Goal: Task Accomplishment & Management: Use online tool/utility

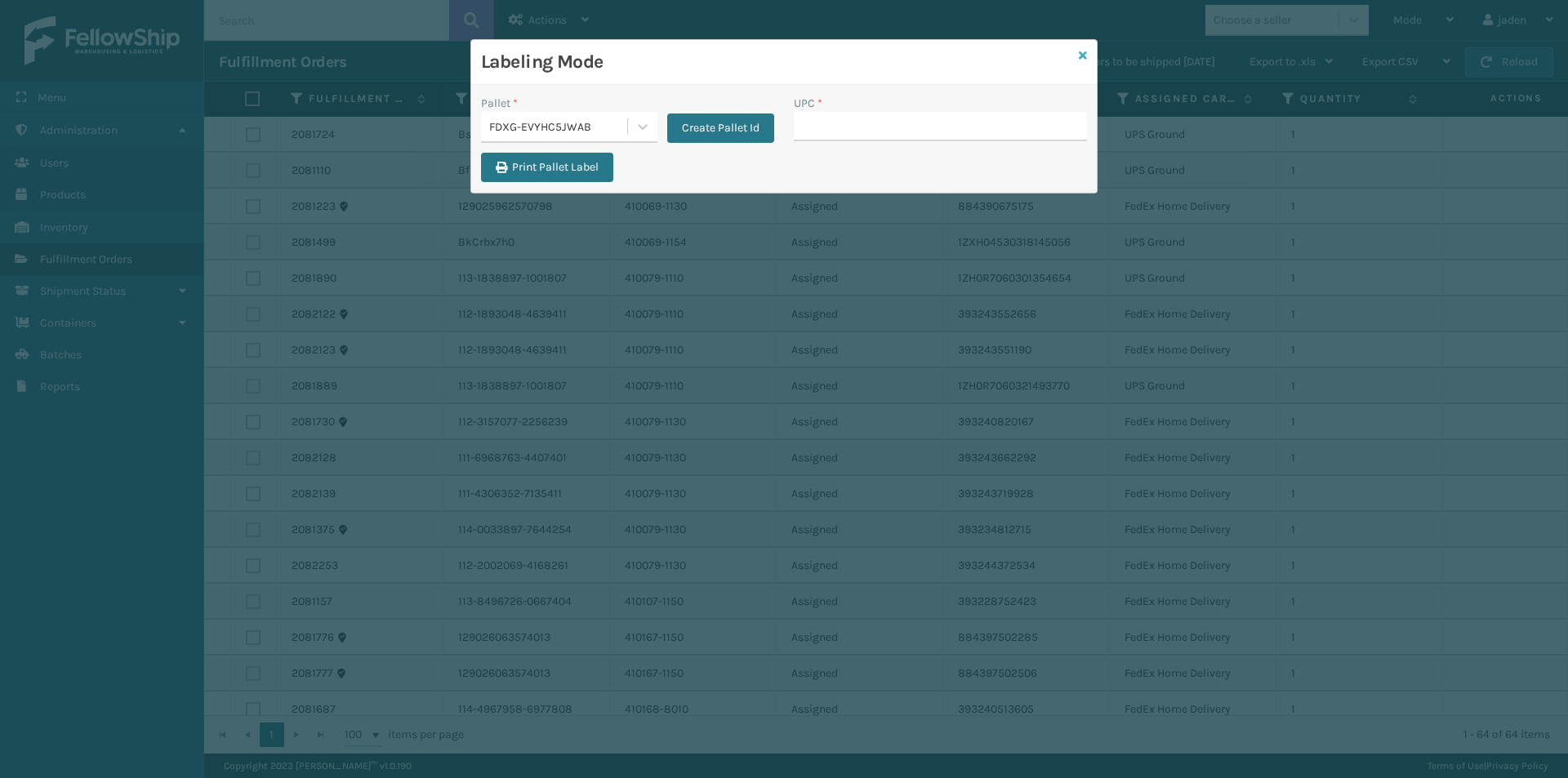
click at [1086, 56] on icon at bounding box center [1082, 55] width 8 height 11
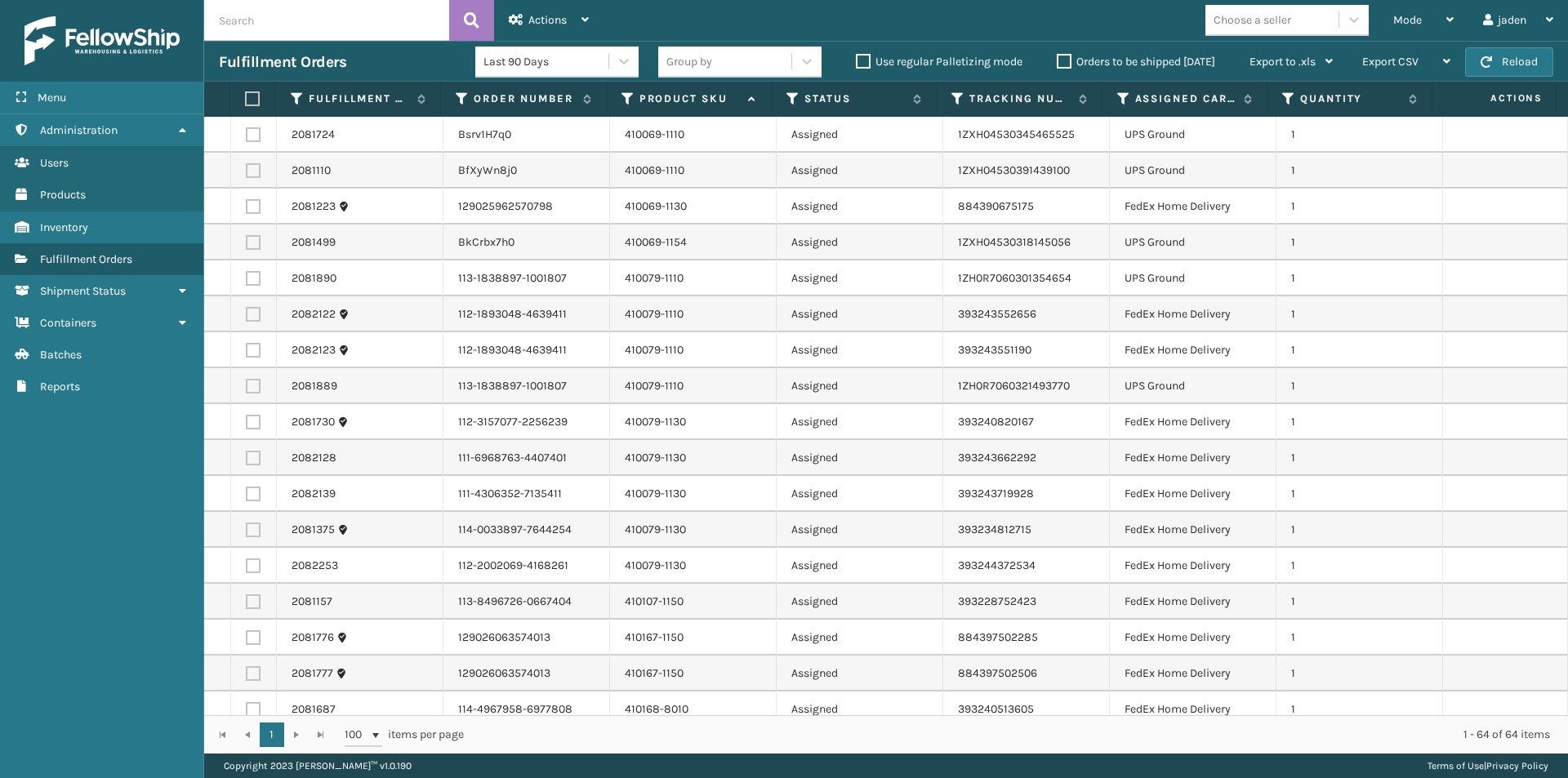
click at [252, 201] on label at bounding box center [253, 207] width 15 height 15
click at [247, 201] on input "checkbox" at bounding box center [246, 204] width 1 height 10
checkbox input "true"
click at [254, 345] on label at bounding box center [253, 350] width 15 height 15
click at [247, 345] on input "checkbox" at bounding box center [246, 347] width 1 height 10
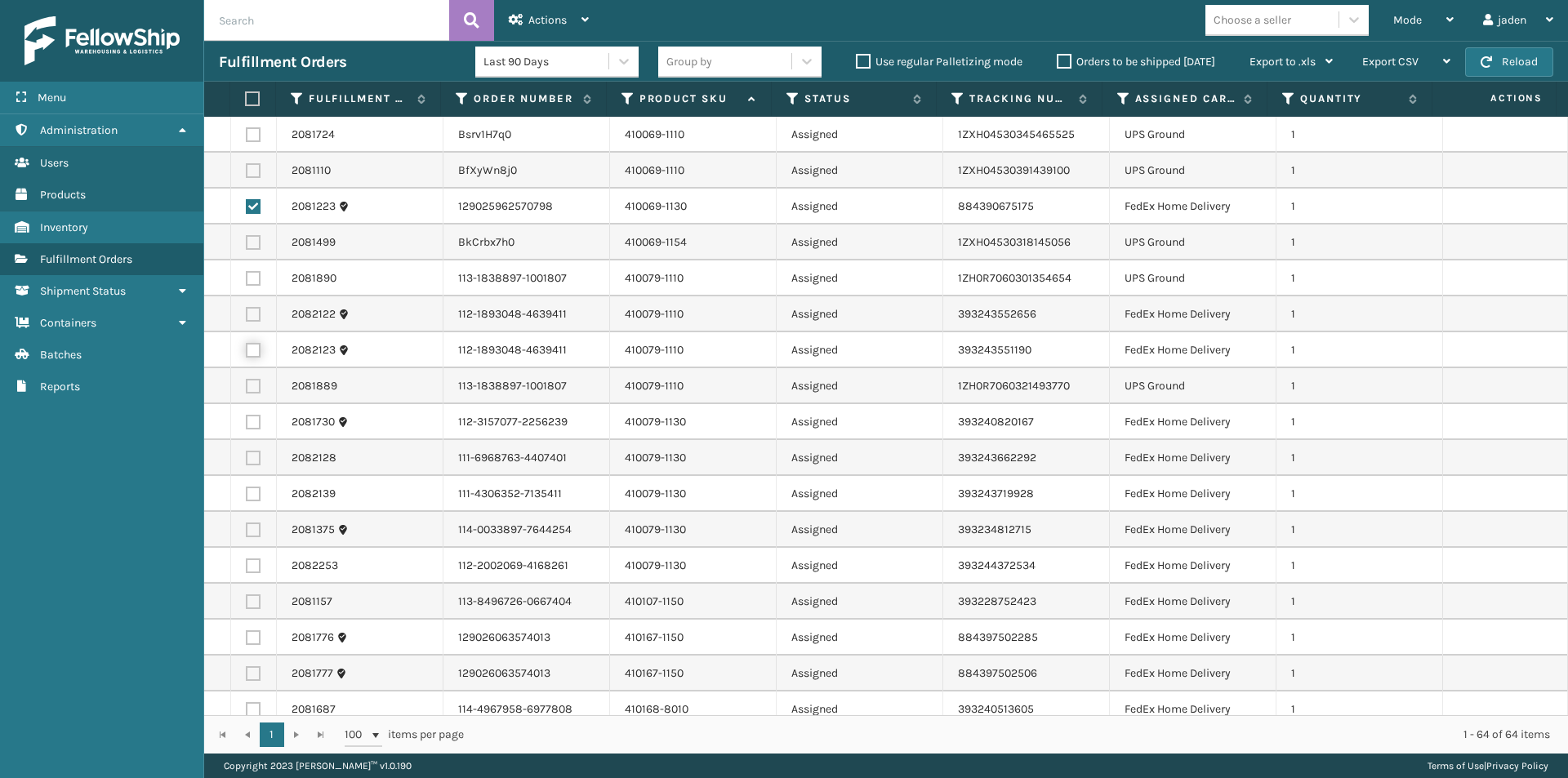
checkbox input "true"
click at [252, 391] on label at bounding box center [253, 386] width 15 height 15
click at [247, 389] on input "checkbox" at bounding box center [246, 383] width 1 height 10
checkbox input "true"
click at [250, 431] on td at bounding box center [254, 422] width 46 height 36
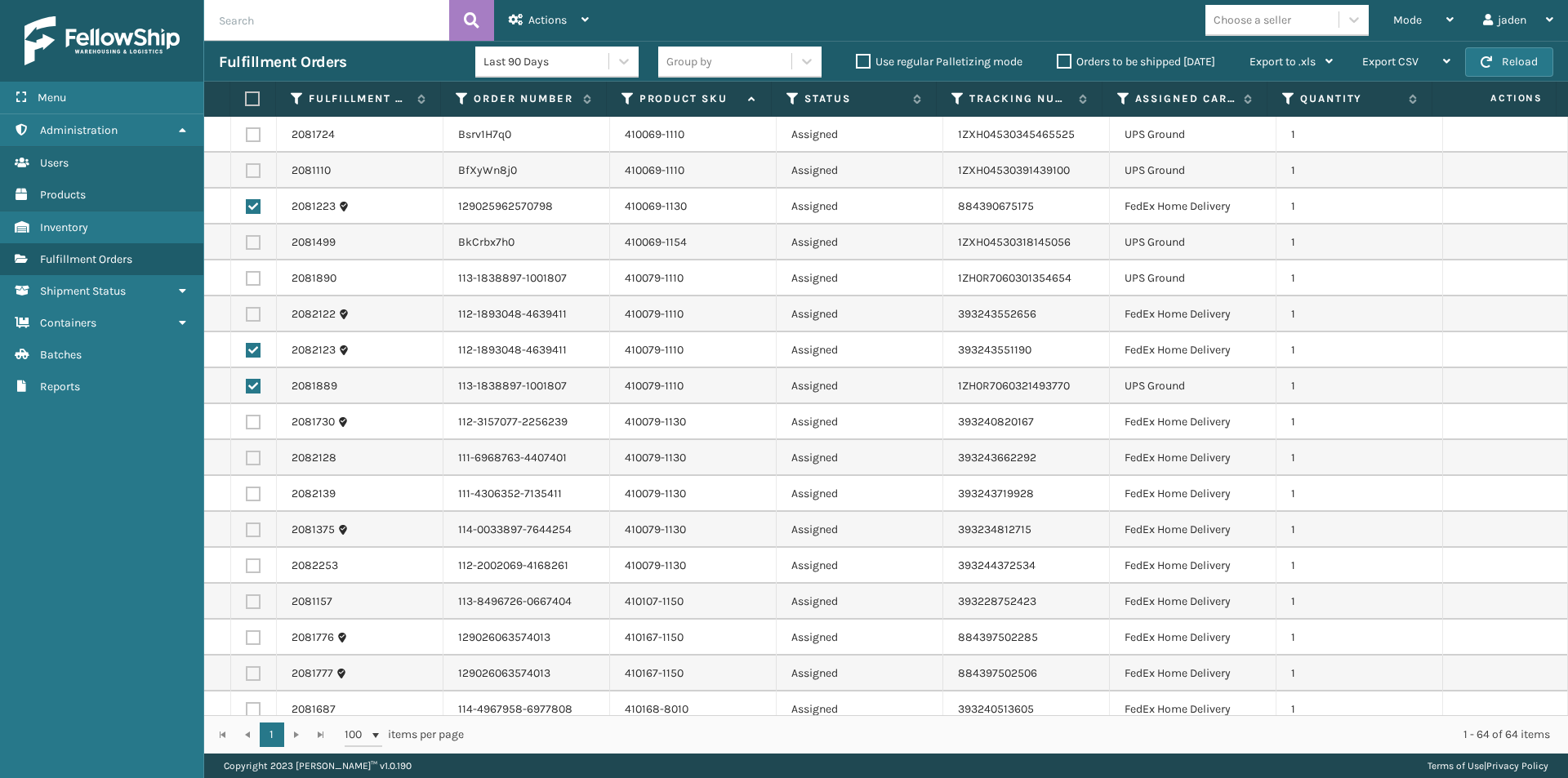
click at [249, 459] on label at bounding box center [253, 458] width 15 height 15
click at [247, 459] on input "checkbox" at bounding box center [246, 455] width 1 height 10
checkbox input "true"
click at [251, 492] on label at bounding box center [253, 494] width 15 height 15
click at [247, 492] on input "checkbox" at bounding box center [246, 491] width 1 height 10
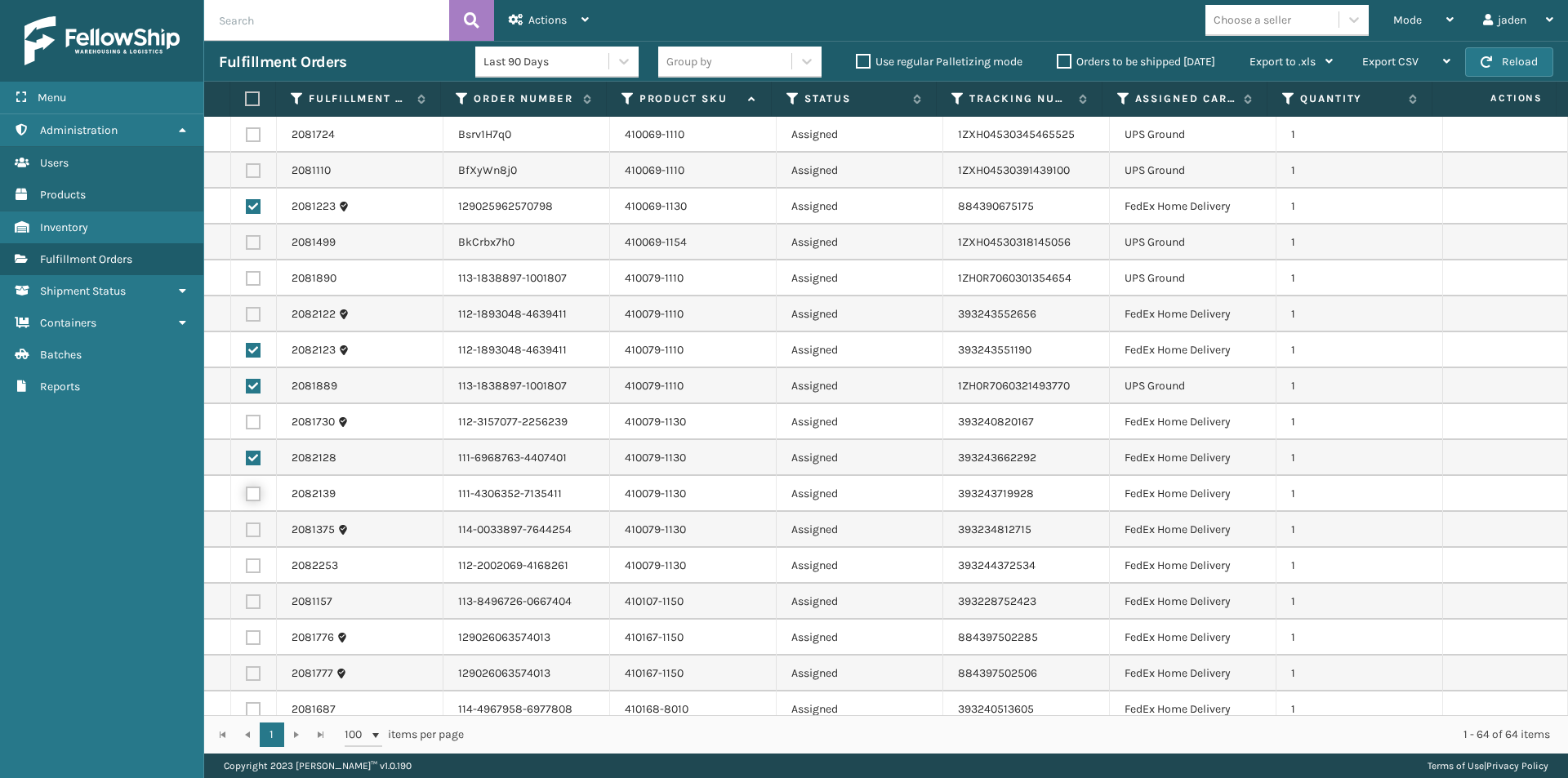
checkbox input "true"
click at [250, 418] on label at bounding box center [253, 422] width 15 height 15
click at [247, 418] on input "checkbox" at bounding box center [246, 419] width 1 height 10
checkbox input "true"
click at [247, 385] on label at bounding box center [253, 386] width 15 height 15
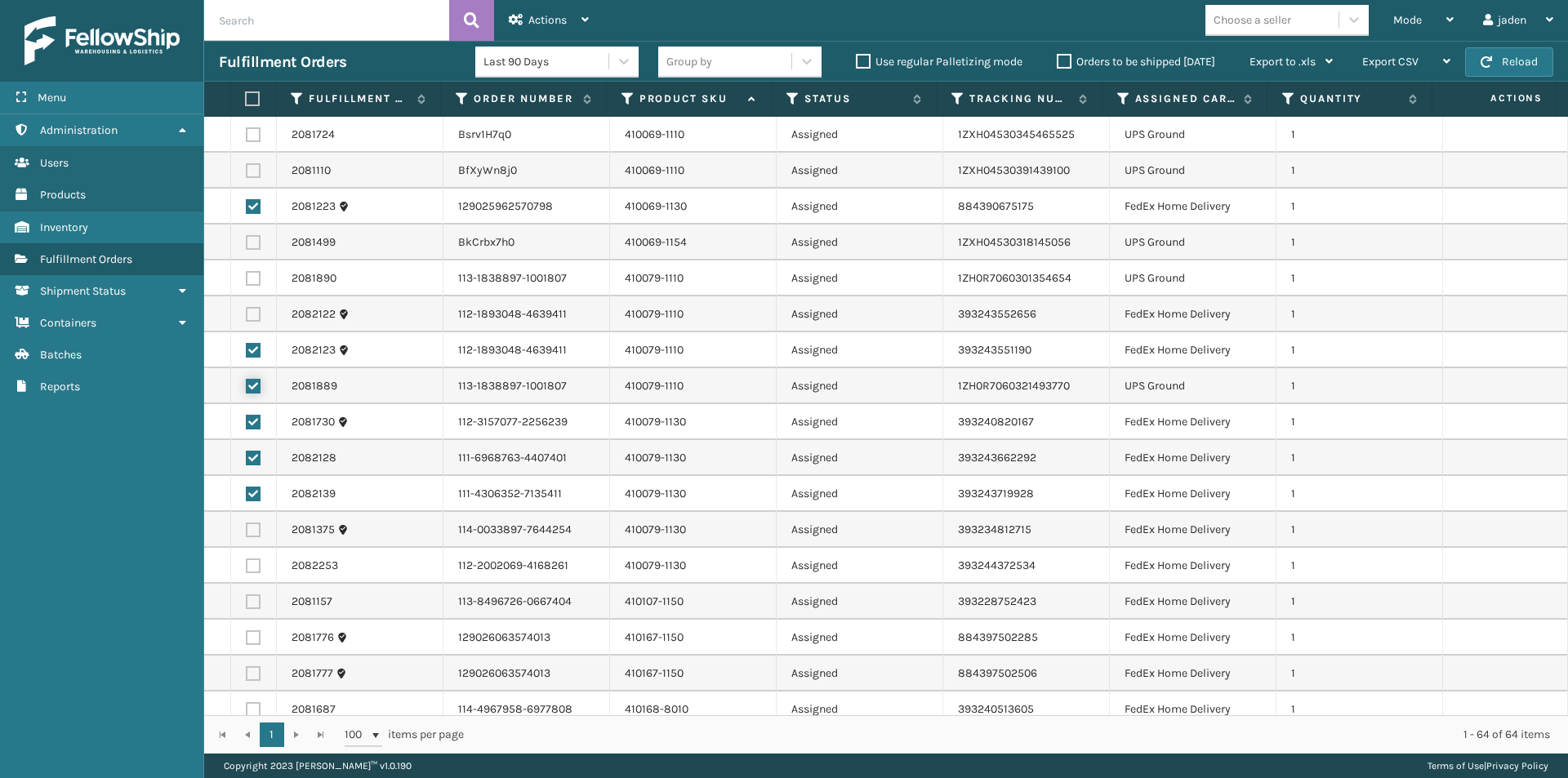
click at [247, 385] on input "checkbox" at bounding box center [246, 383] width 1 height 10
checkbox input "false"
click at [256, 307] on label at bounding box center [253, 314] width 15 height 15
click at [247, 307] on input "checkbox" at bounding box center [246, 311] width 1 height 10
checkbox input "true"
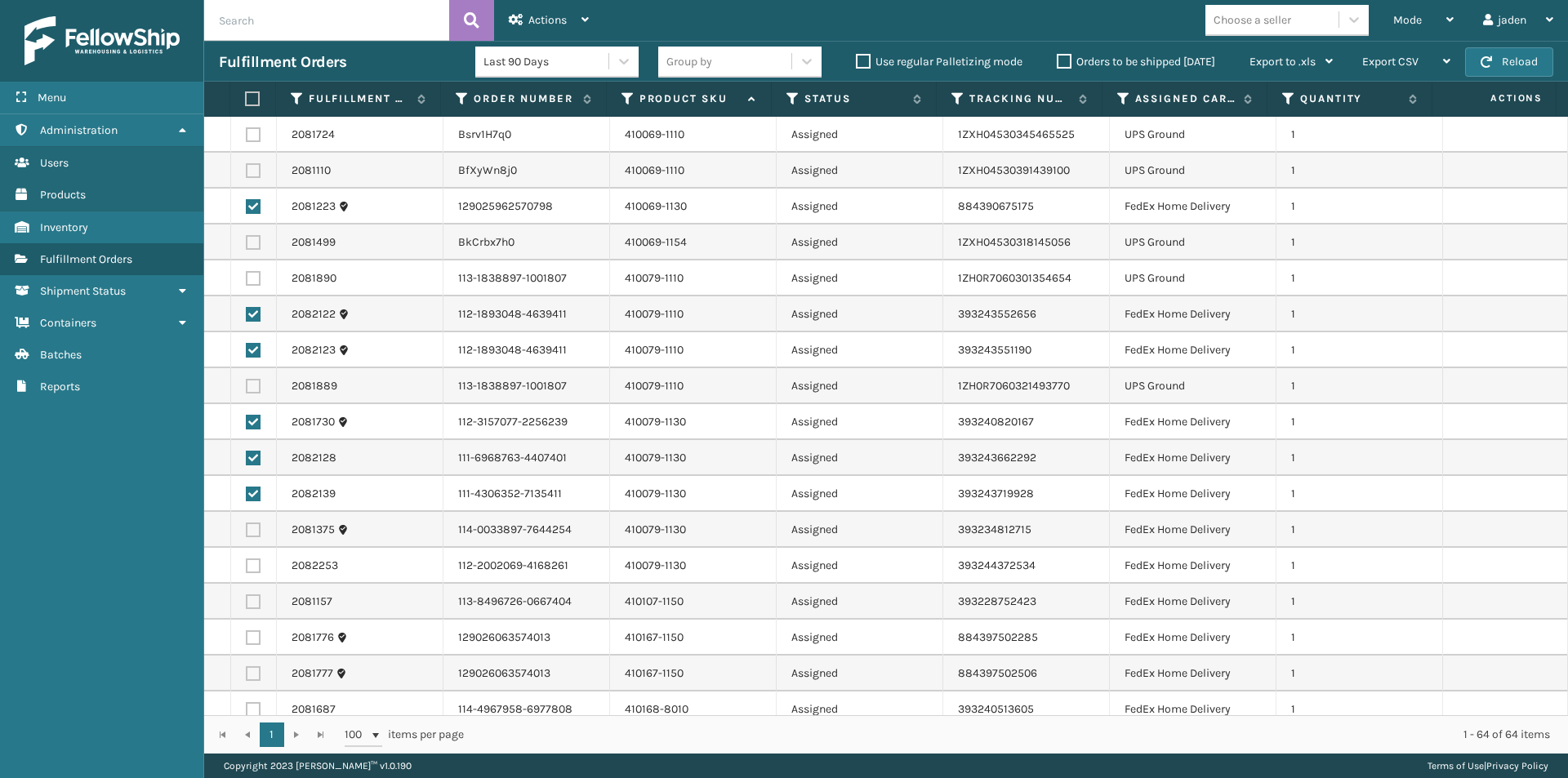
click at [250, 532] on label at bounding box center [253, 530] width 15 height 15
click at [247, 532] on input "checkbox" at bounding box center [246, 527] width 1 height 10
checkbox input "true"
click at [261, 668] on td at bounding box center [254, 673] width 46 height 36
click at [247, 669] on label at bounding box center [253, 674] width 15 height 15
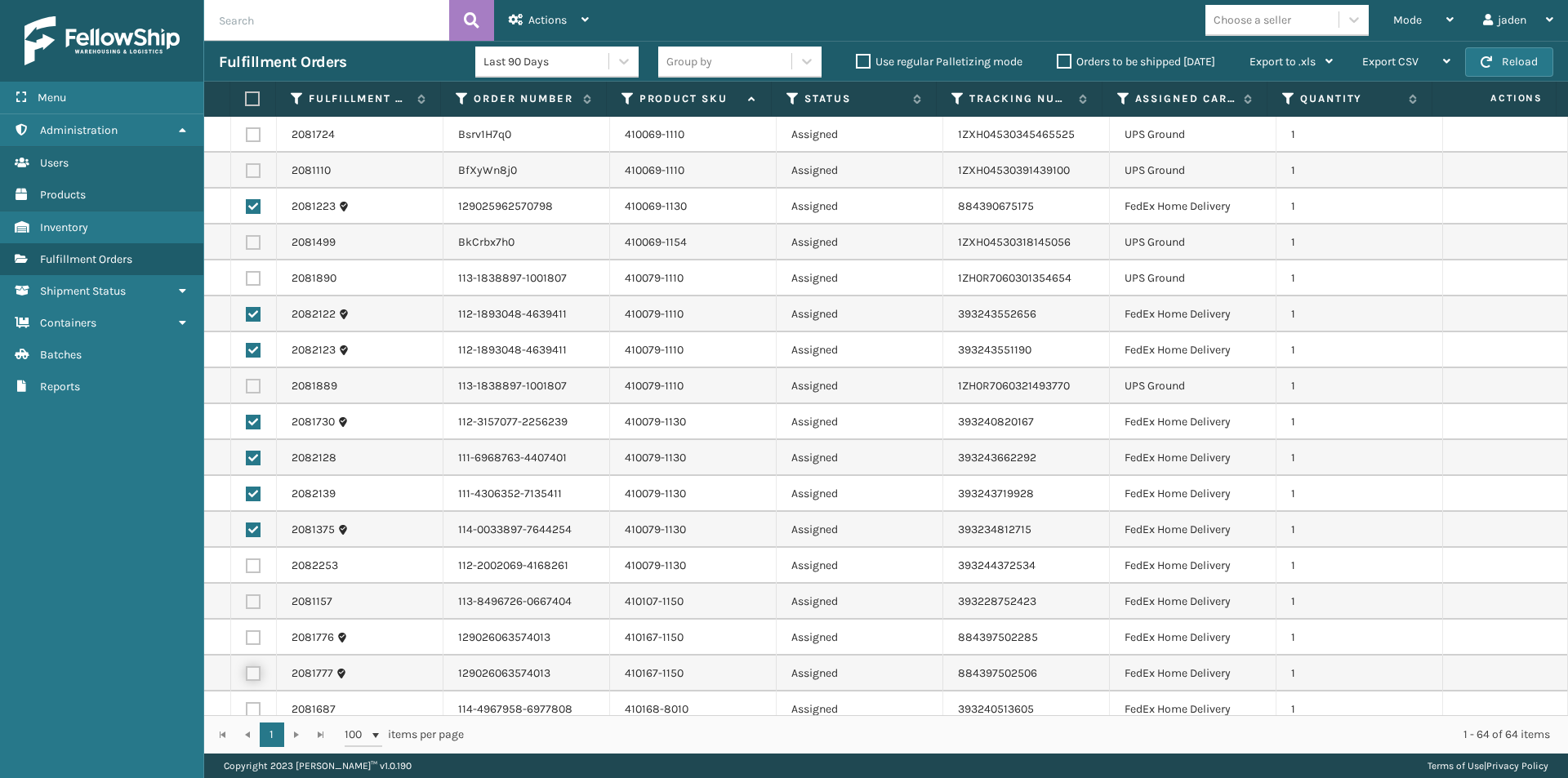
click at [247, 669] on input "checkbox" at bounding box center [246, 671] width 1 height 10
checkbox input "true"
click at [248, 638] on label at bounding box center [253, 638] width 15 height 15
click at [247, 638] on input "checkbox" at bounding box center [246, 635] width 1 height 10
checkbox input "true"
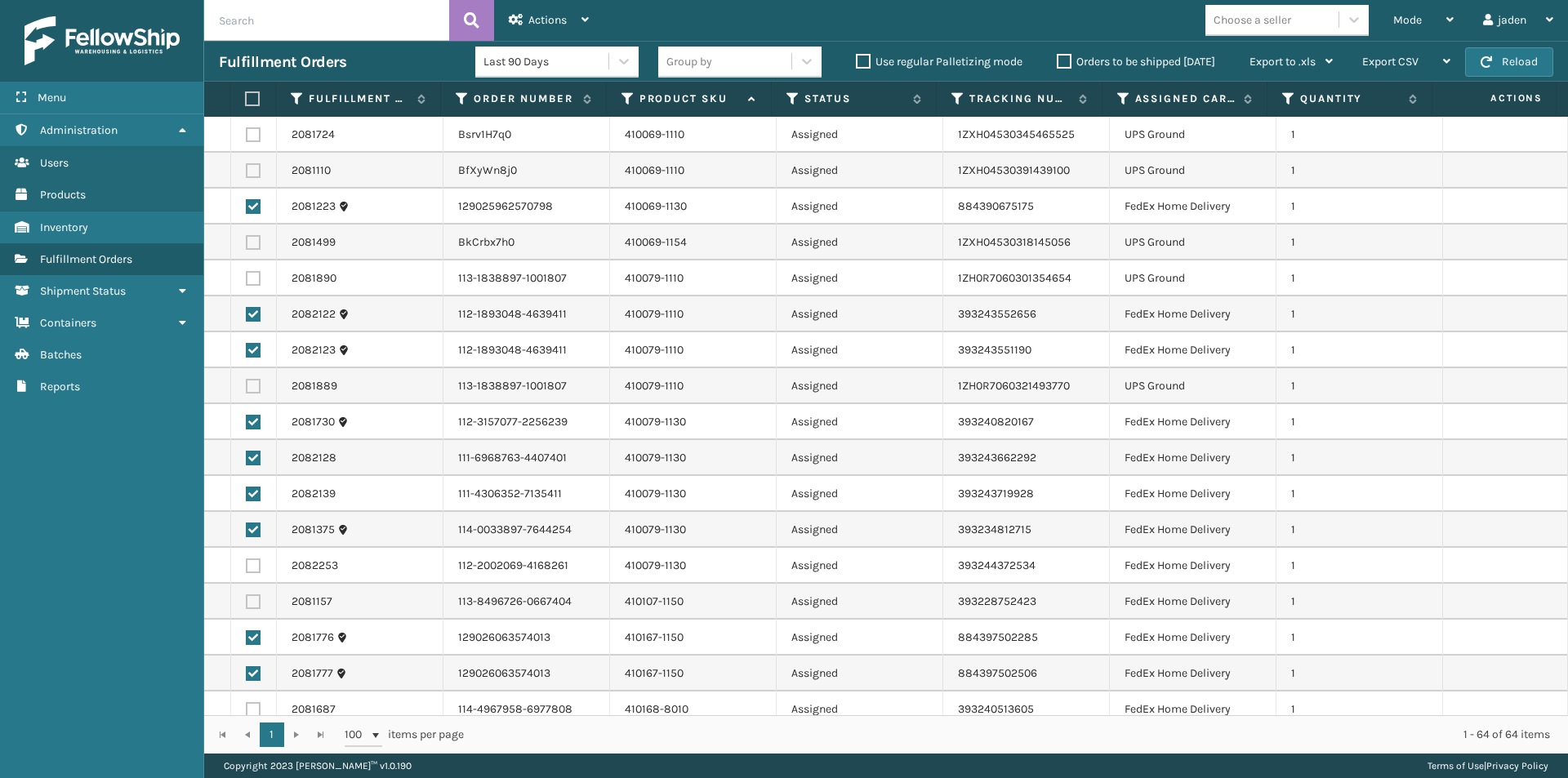
click at [250, 600] on label at bounding box center [253, 602] width 15 height 15
click at [247, 600] on input "checkbox" at bounding box center [246, 599] width 1 height 10
checkbox input "true"
click at [250, 569] on label at bounding box center [253, 566] width 15 height 15
click at [247, 569] on input "checkbox" at bounding box center [246, 563] width 1 height 10
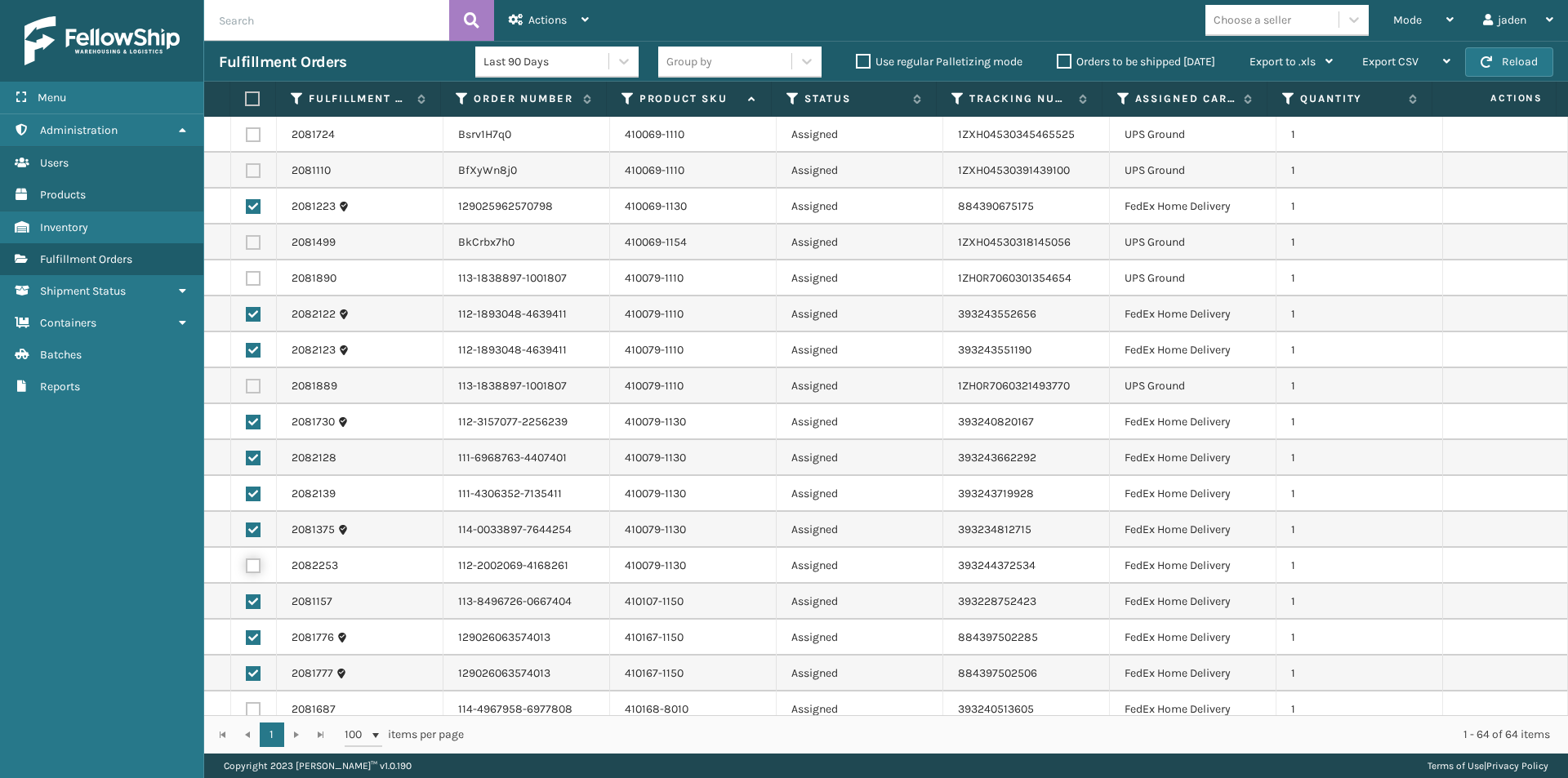
checkbox input "true"
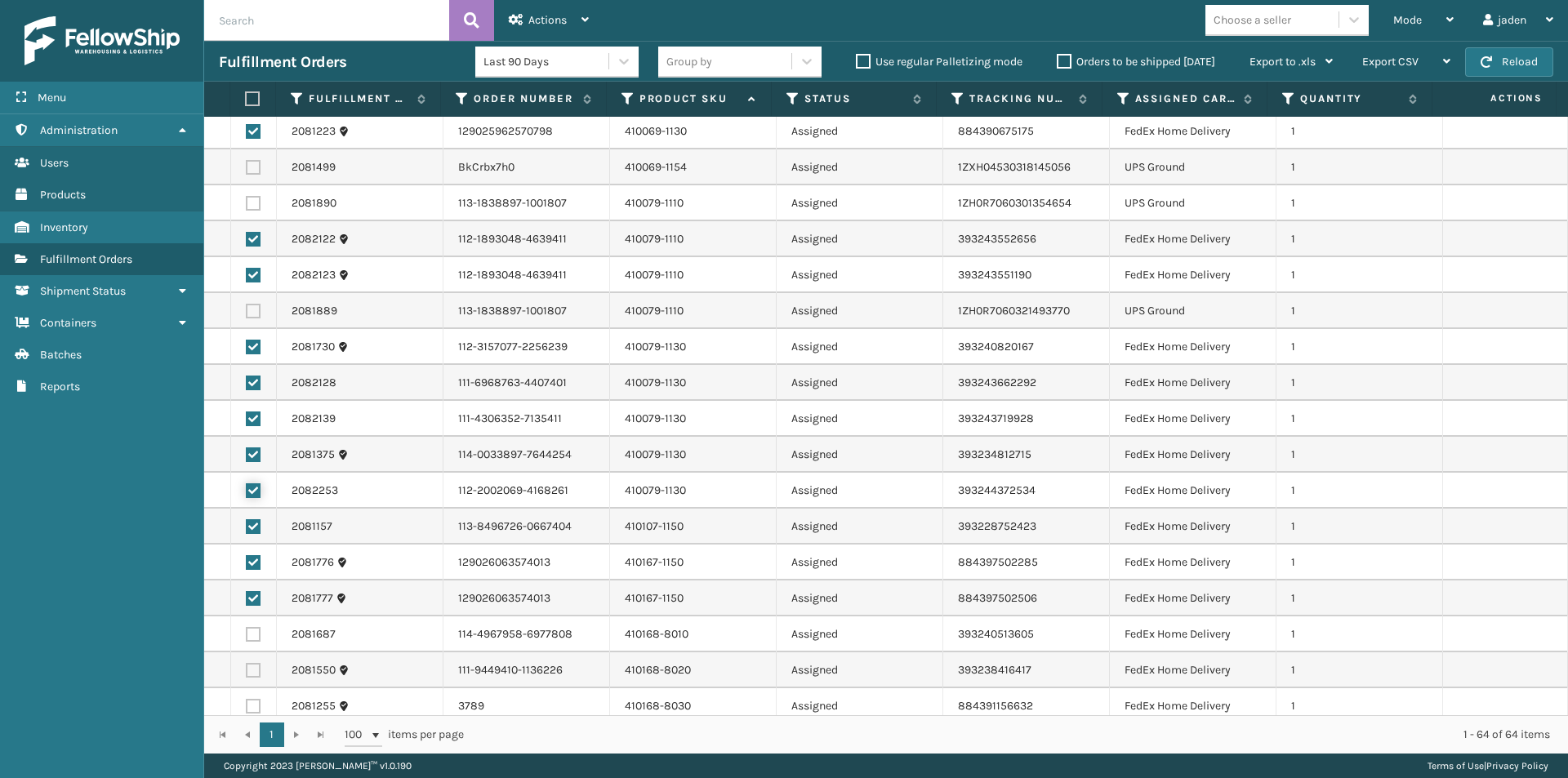
scroll to position [163, 0]
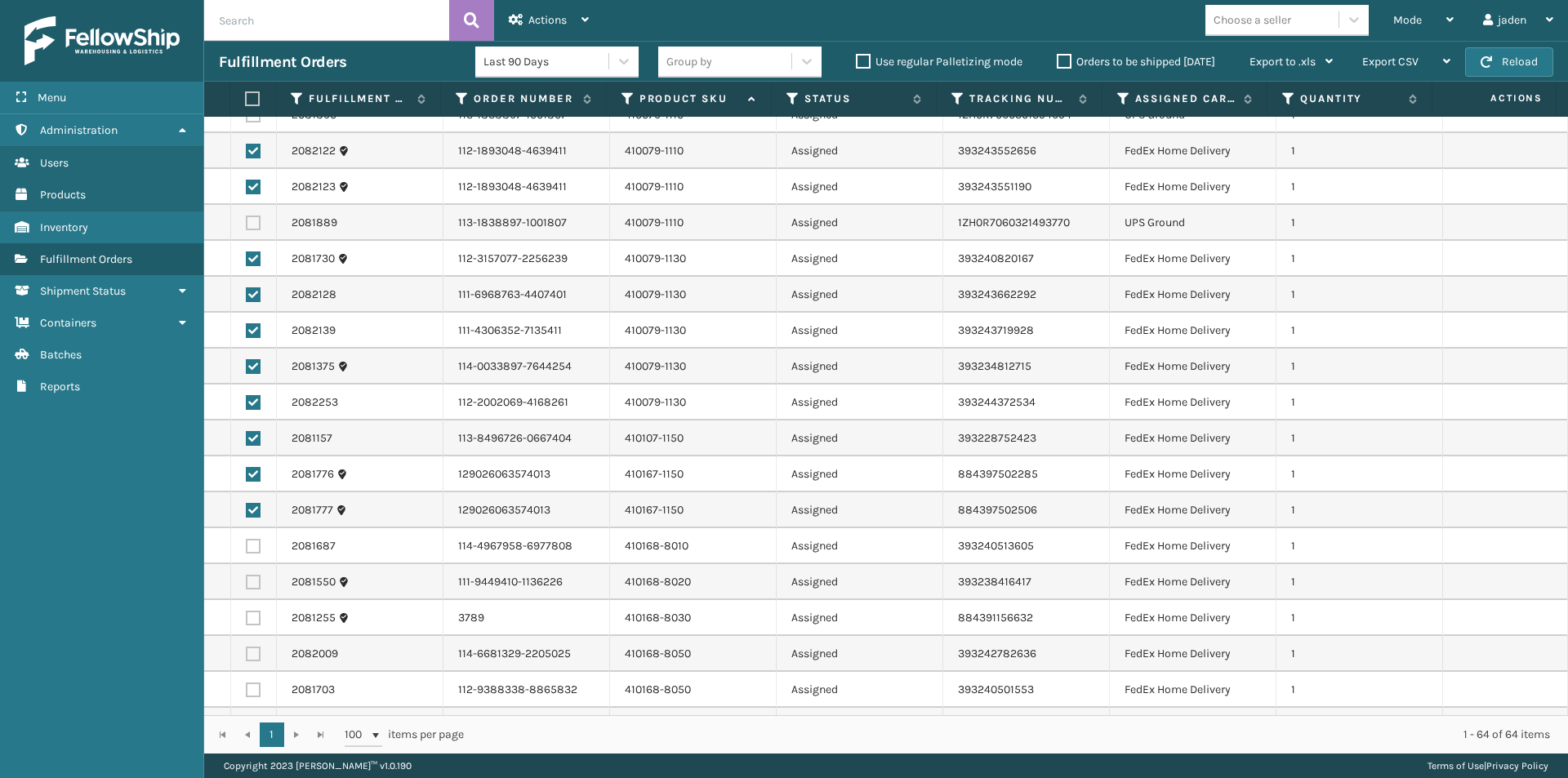
click at [255, 652] on label at bounding box center [253, 653] width 15 height 15
click at [247, 652] on input "checkbox" at bounding box center [246, 651] width 1 height 10
checkbox input "true"
click at [257, 618] on label at bounding box center [253, 617] width 15 height 15
click at [247, 618] on input "checkbox" at bounding box center [246, 615] width 1 height 10
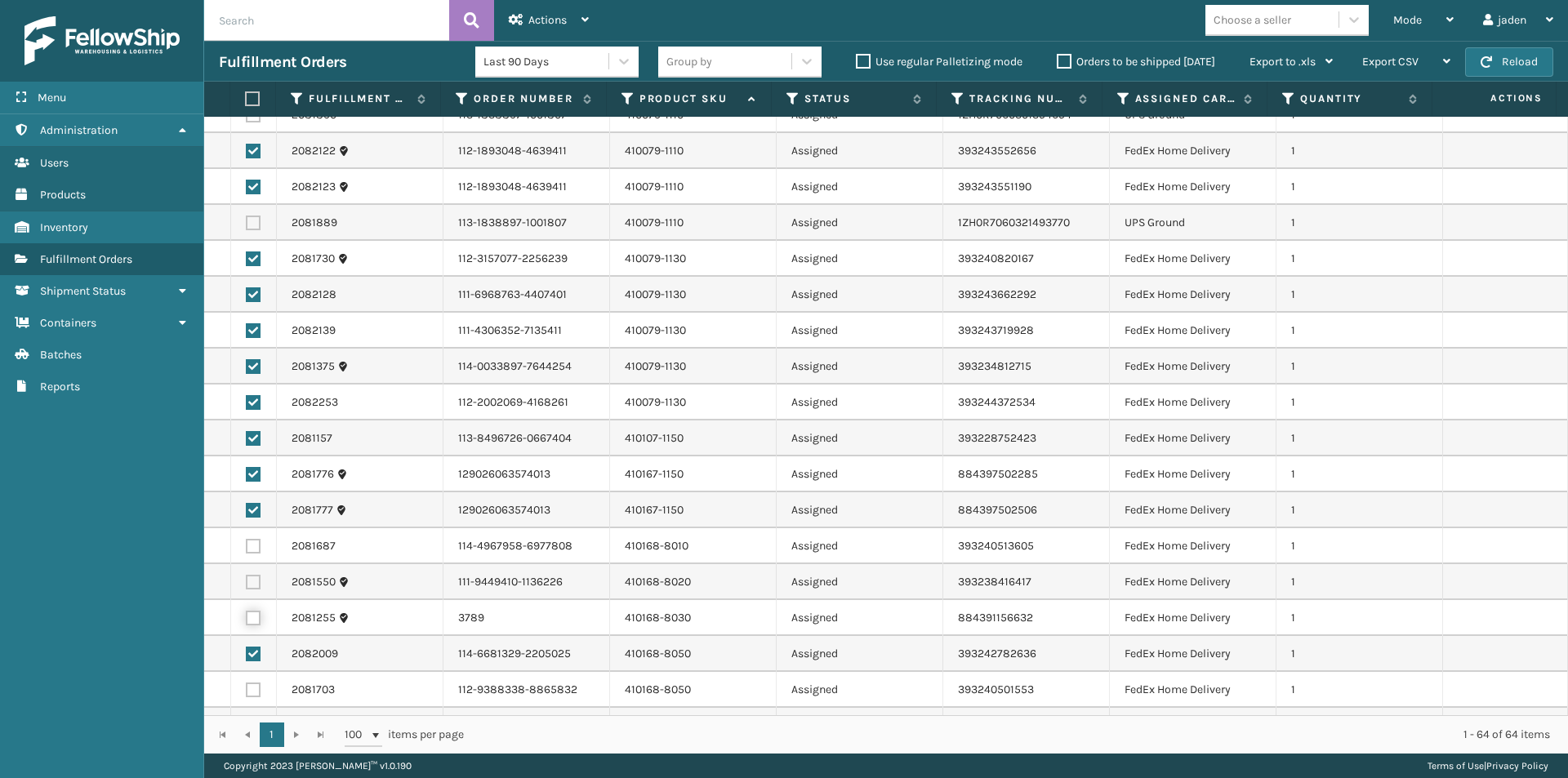
checkbox input "true"
click at [252, 575] on label at bounding box center [253, 582] width 15 height 15
click at [247, 575] on input "checkbox" at bounding box center [246, 580] width 1 height 10
checkbox input "true"
click at [251, 545] on label at bounding box center [253, 546] width 15 height 15
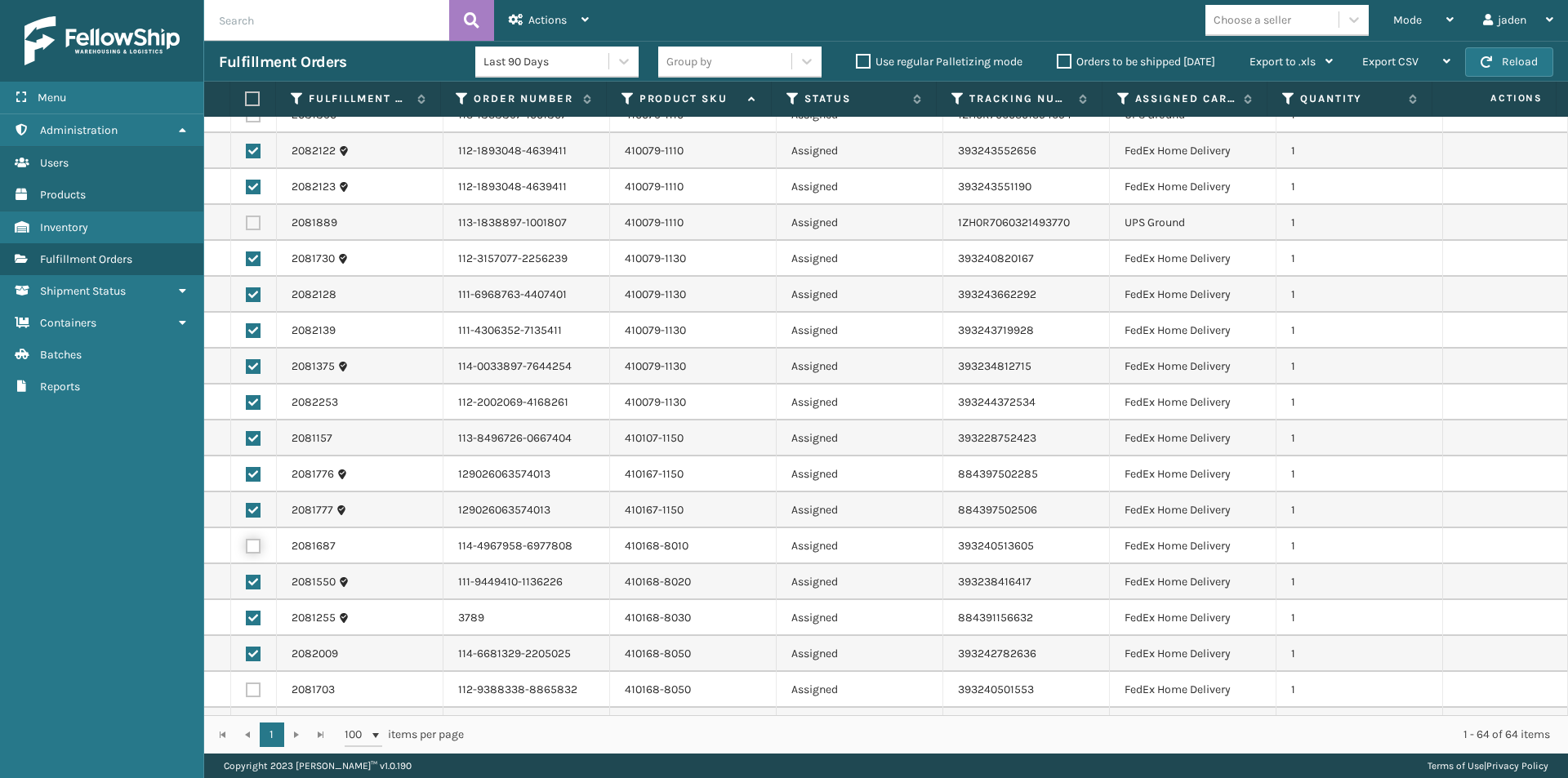
click at [247, 545] on input "checkbox" at bounding box center [246, 544] width 1 height 10
checkbox input "true"
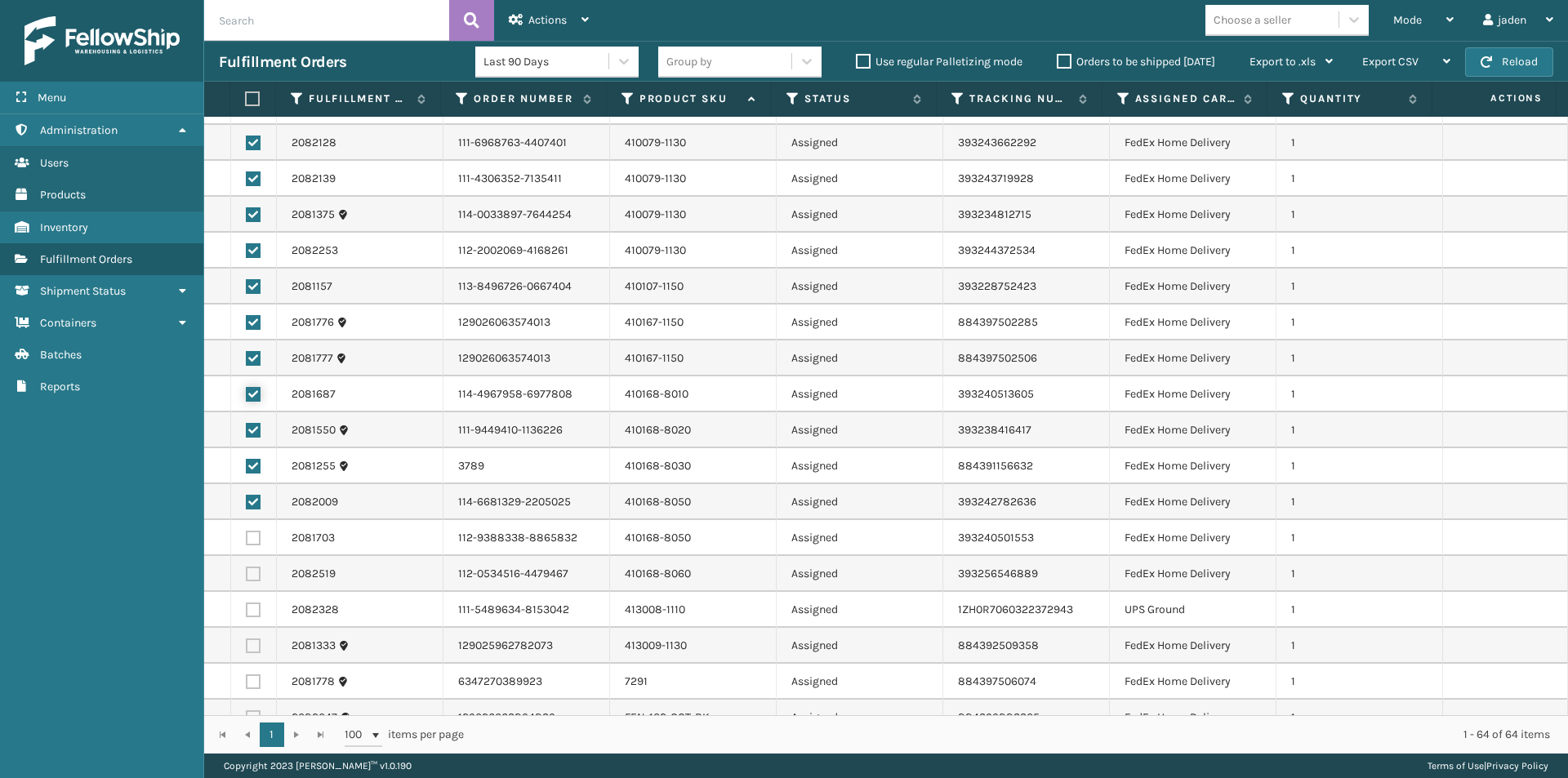
scroll to position [327, 0]
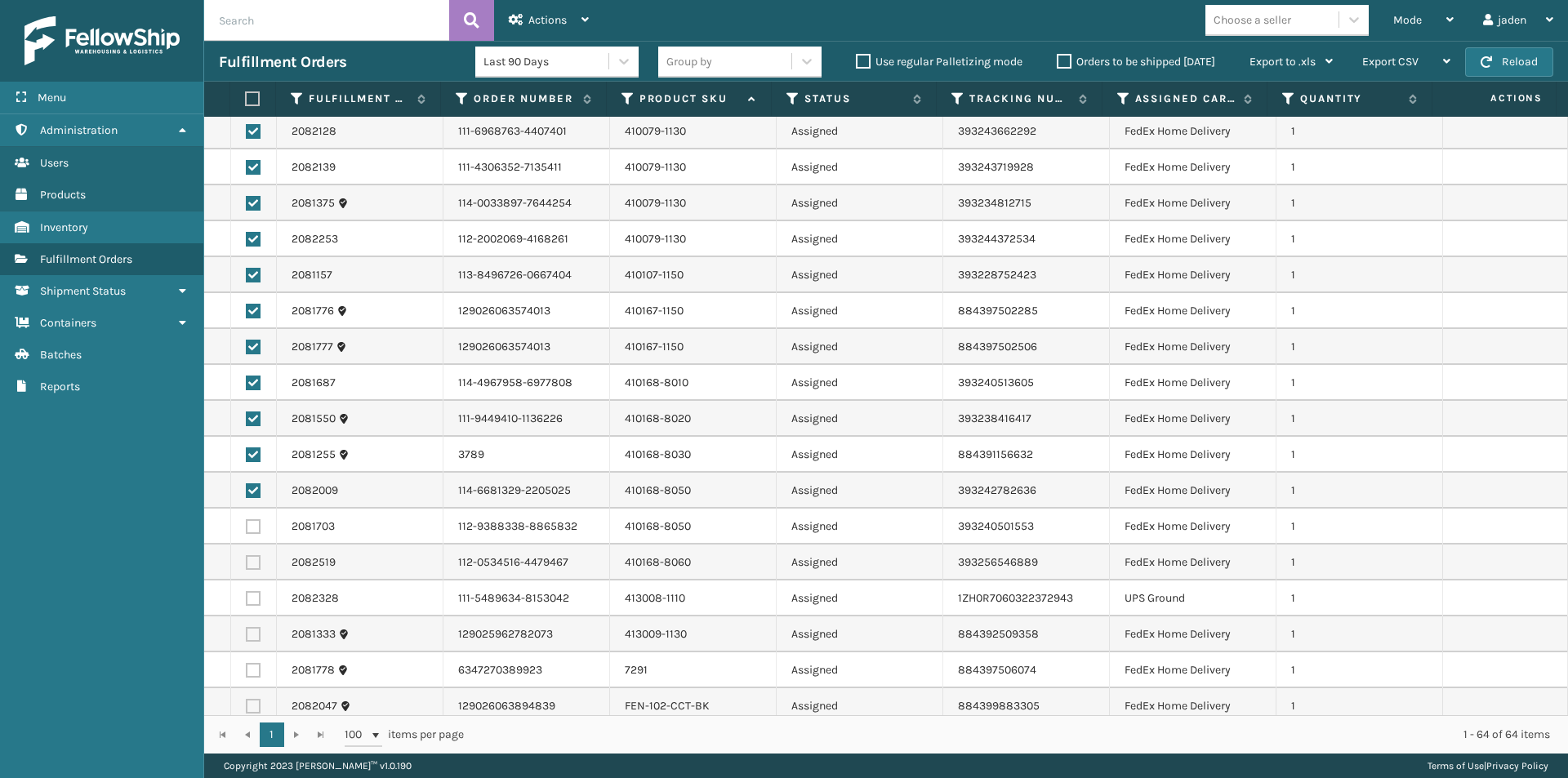
click at [254, 563] on label at bounding box center [253, 562] width 15 height 15
click at [247, 563] on input "checkbox" at bounding box center [246, 559] width 1 height 10
checkbox input "true"
click at [250, 528] on label at bounding box center [253, 526] width 15 height 15
click at [247, 528] on input "checkbox" at bounding box center [246, 523] width 1 height 10
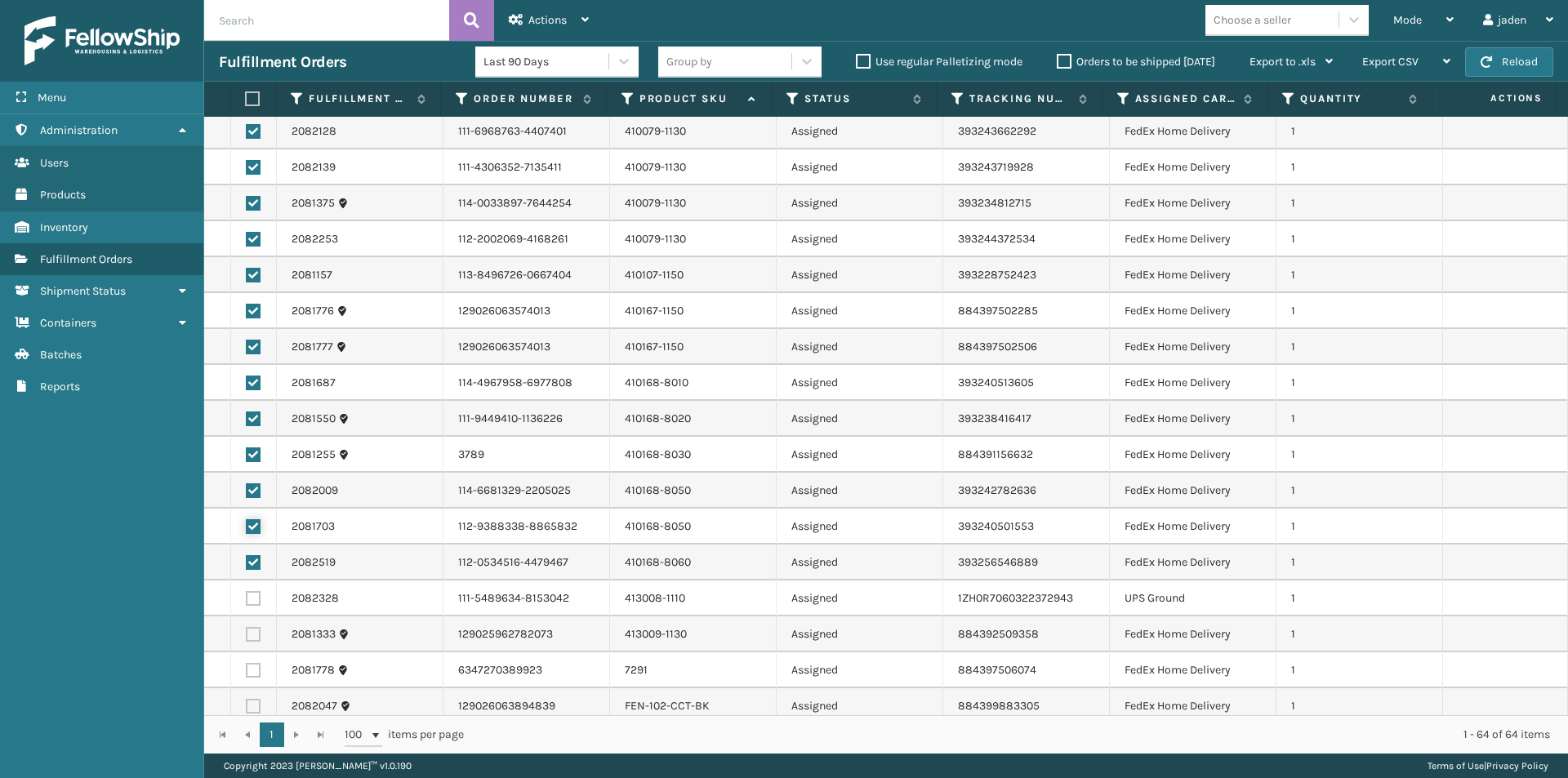
checkbox input "true"
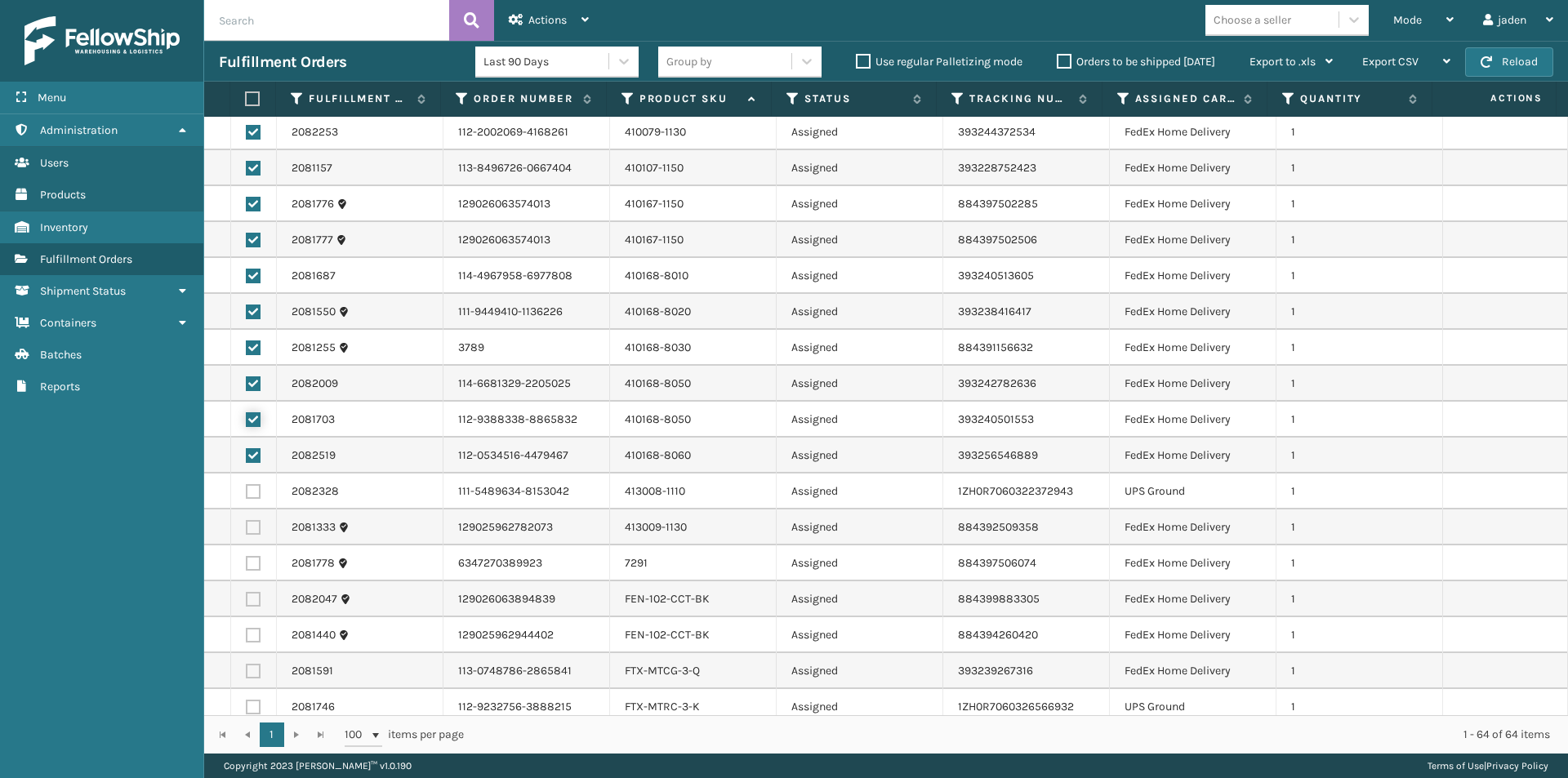
scroll to position [490, 0]
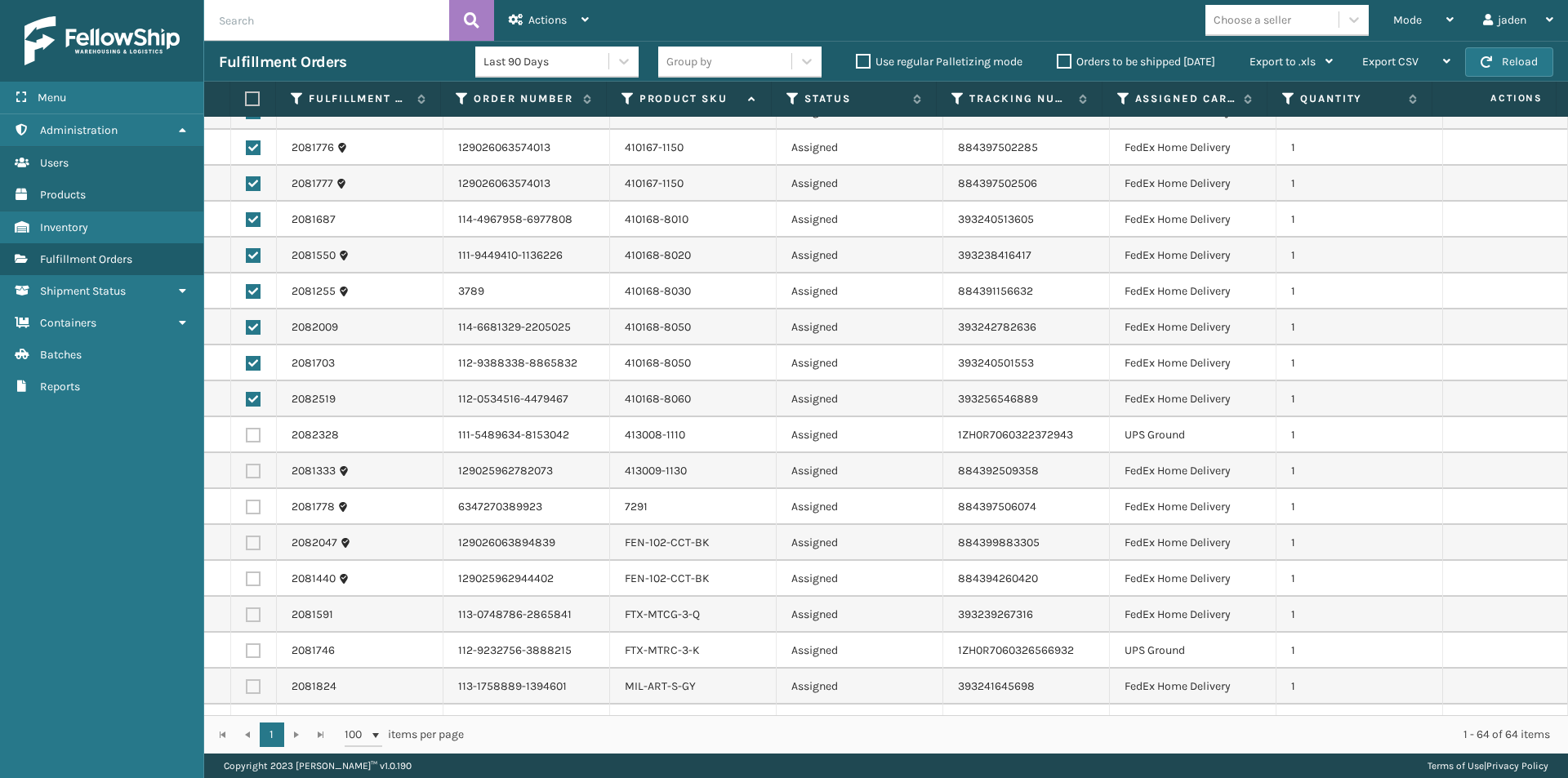
click at [250, 475] on label at bounding box center [253, 471] width 15 height 15
click at [247, 474] on input "checkbox" at bounding box center [246, 468] width 1 height 10
checkbox input "true"
click at [252, 617] on label at bounding box center [253, 615] width 15 height 15
click at [247, 617] on input "checkbox" at bounding box center [246, 612] width 1 height 10
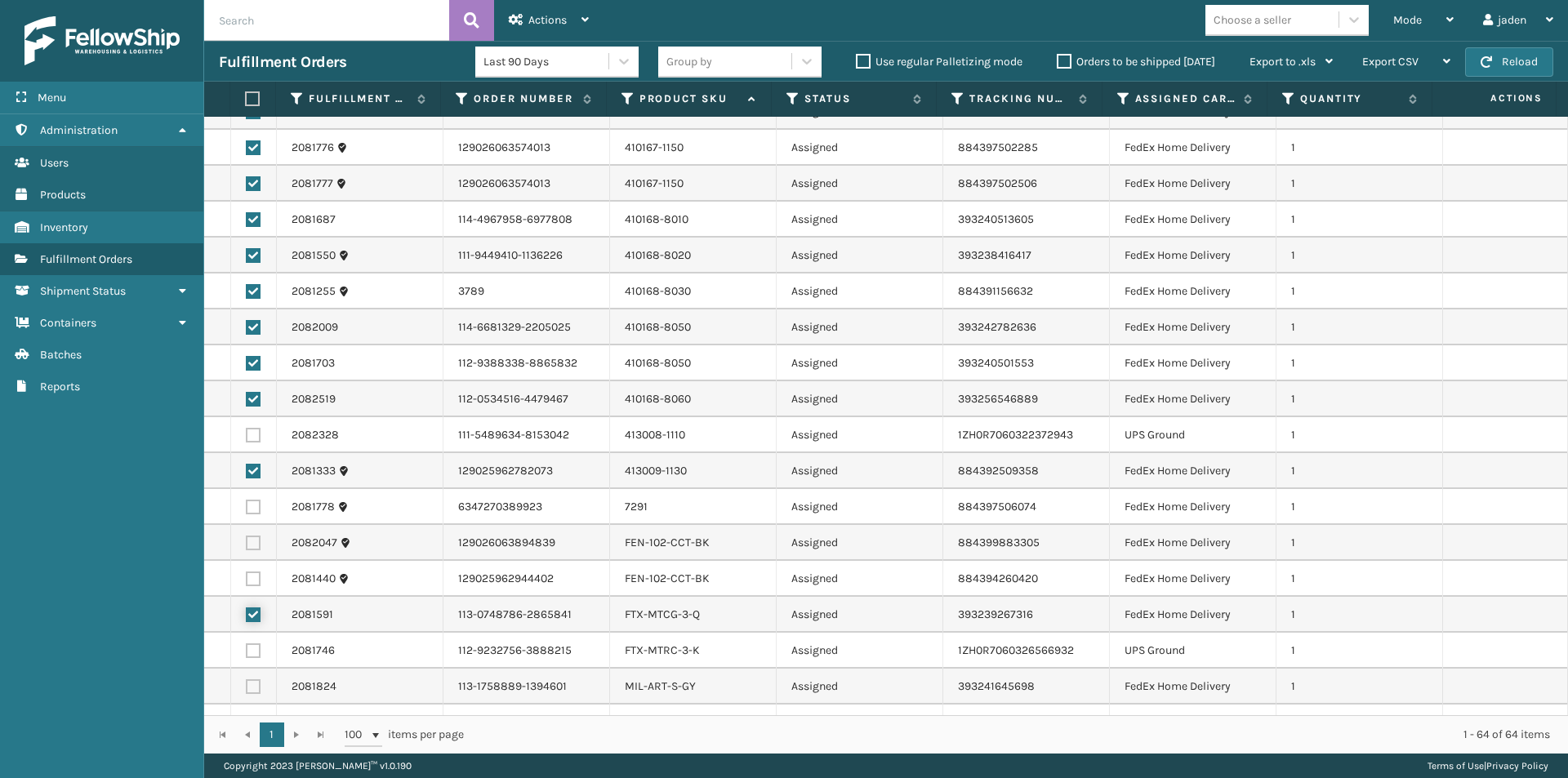
checkbox input "true"
click at [258, 580] on label at bounding box center [253, 579] width 15 height 15
click at [247, 580] on input "checkbox" at bounding box center [246, 576] width 1 height 10
checkbox input "true"
click at [252, 545] on label at bounding box center [253, 543] width 15 height 15
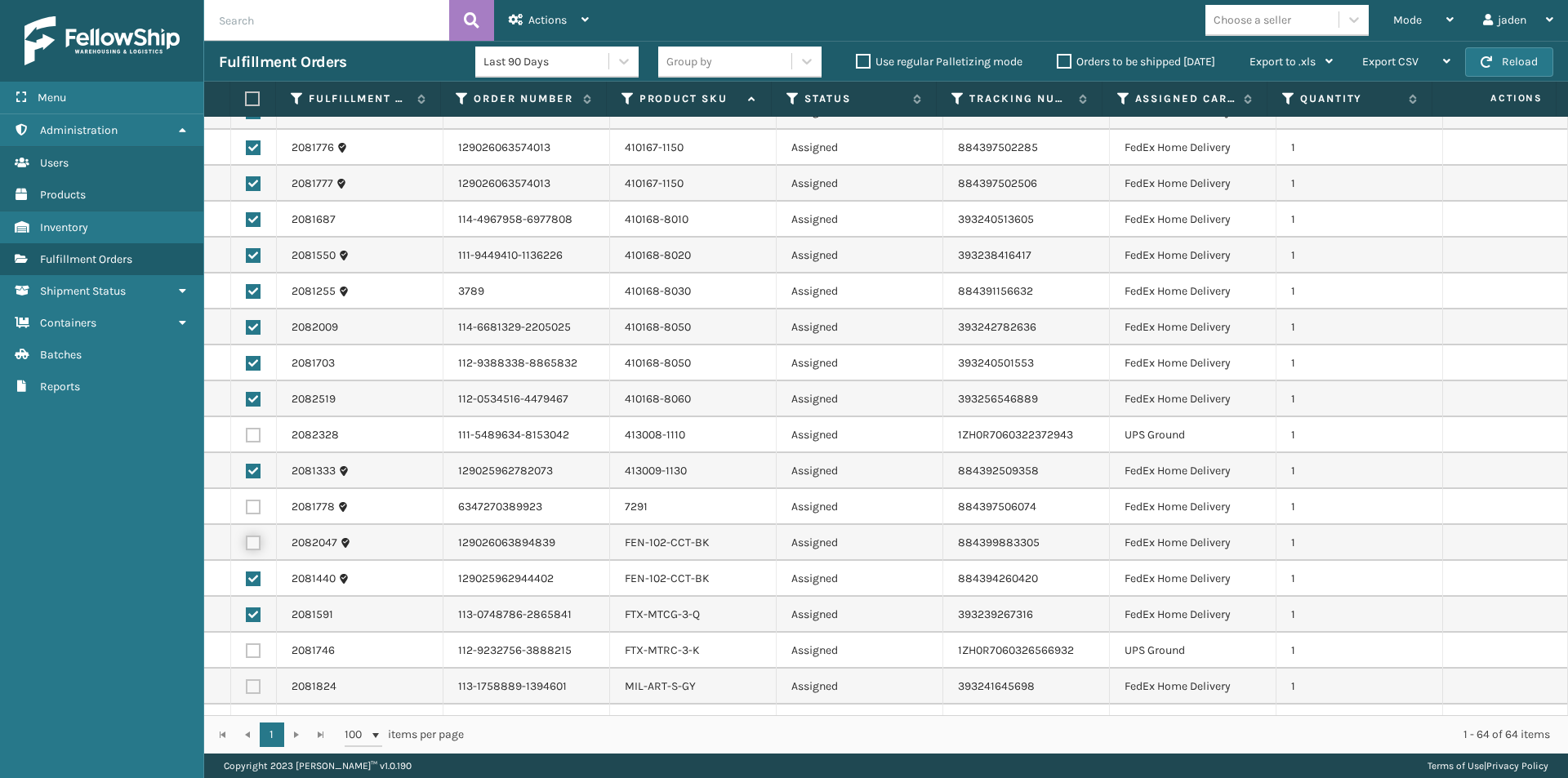
click at [247, 545] on input "checkbox" at bounding box center [246, 540] width 1 height 10
checkbox input "true"
click at [251, 505] on label at bounding box center [253, 507] width 15 height 15
click at [247, 505] on input "checkbox" at bounding box center [246, 504] width 1 height 10
checkbox input "true"
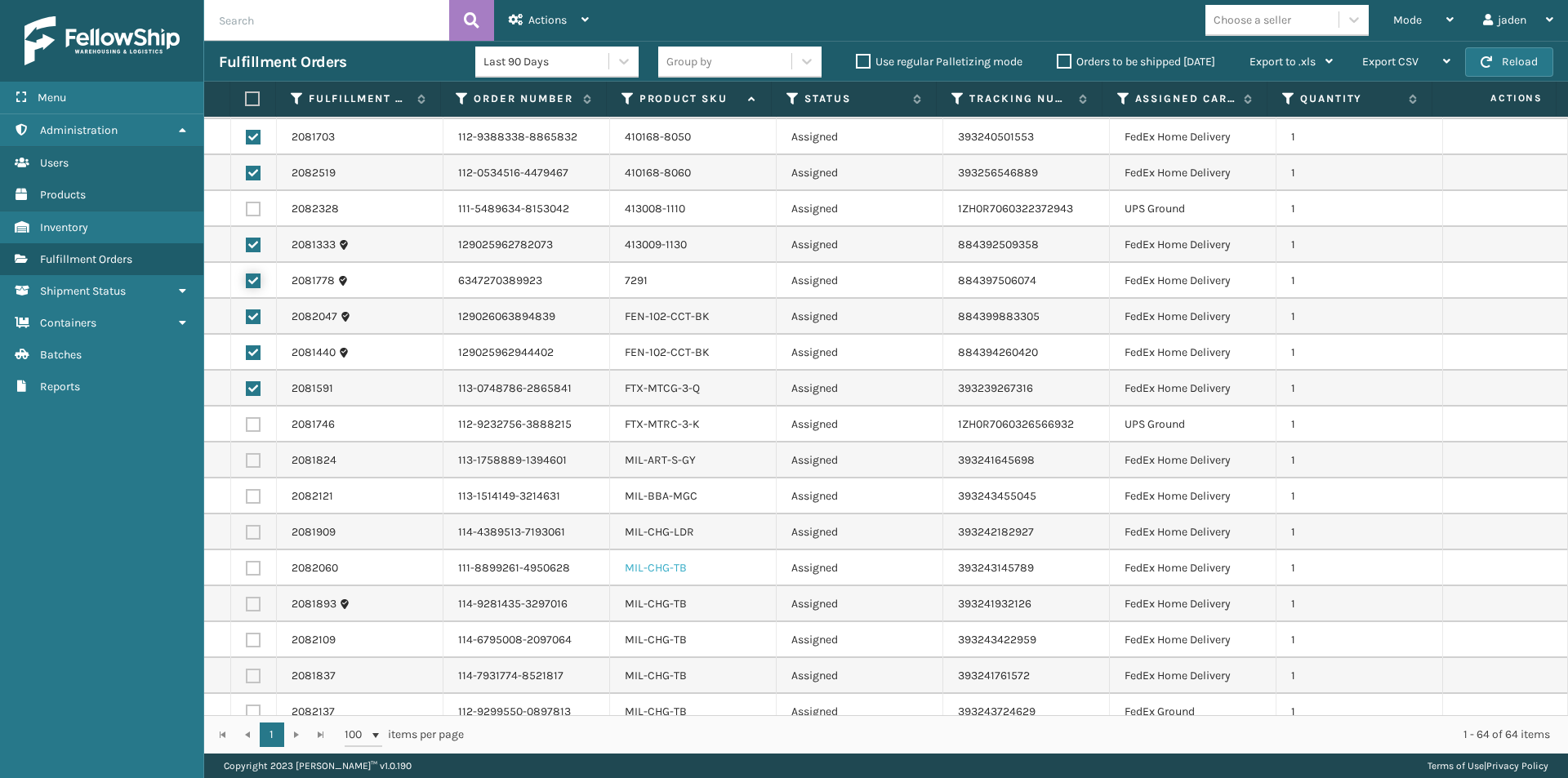
scroll to position [735, 0]
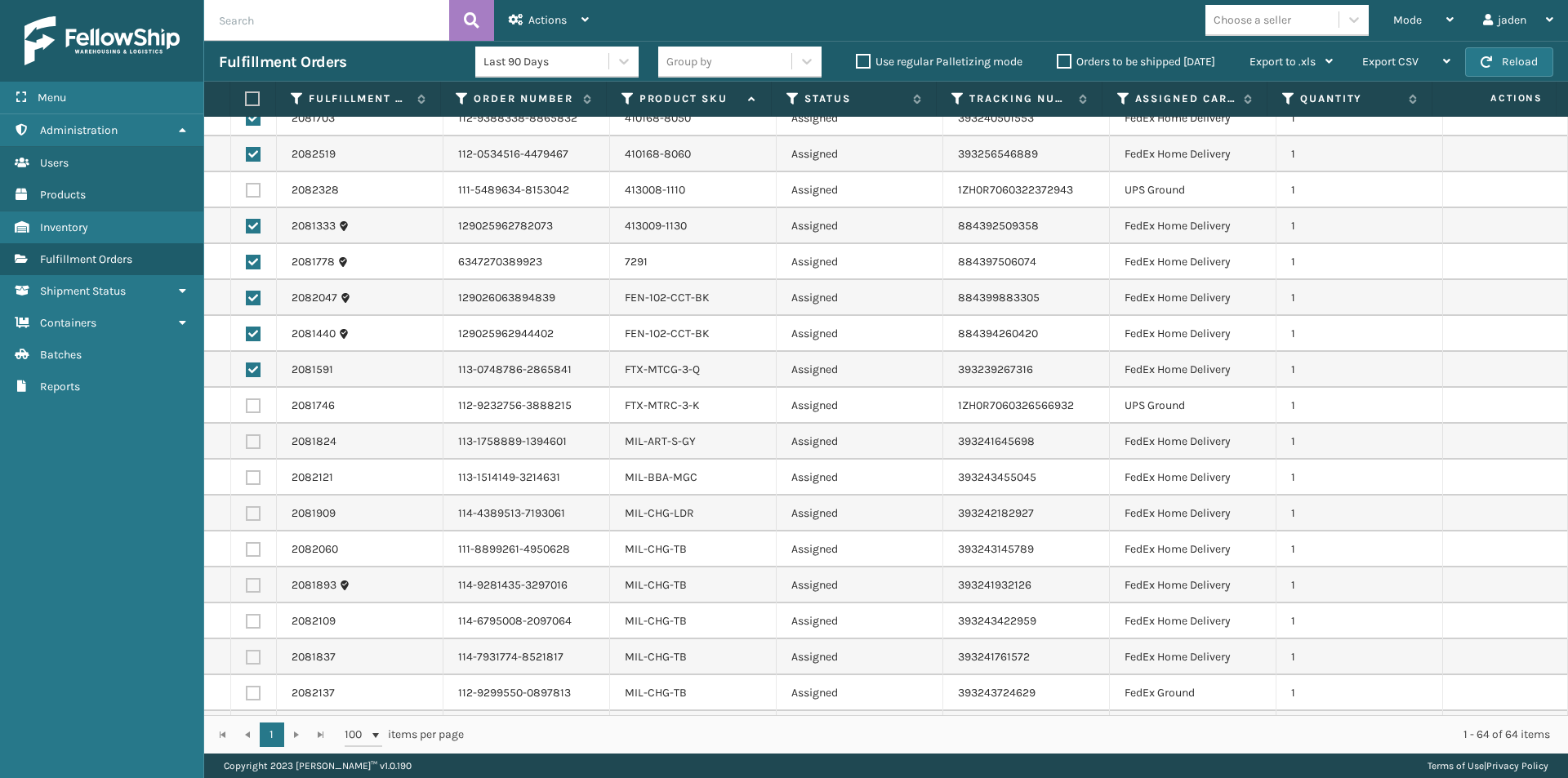
click at [255, 445] on label at bounding box center [253, 441] width 15 height 15
click at [247, 445] on input "checkbox" at bounding box center [246, 438] width 1 height 10
checkbox input "true"
click at [248, 475] on label at bounding box center [253, 477] width 15 height 15
click at [247, 475] on input "checkbox" at bounding box center [246, 474] width 1 height 10
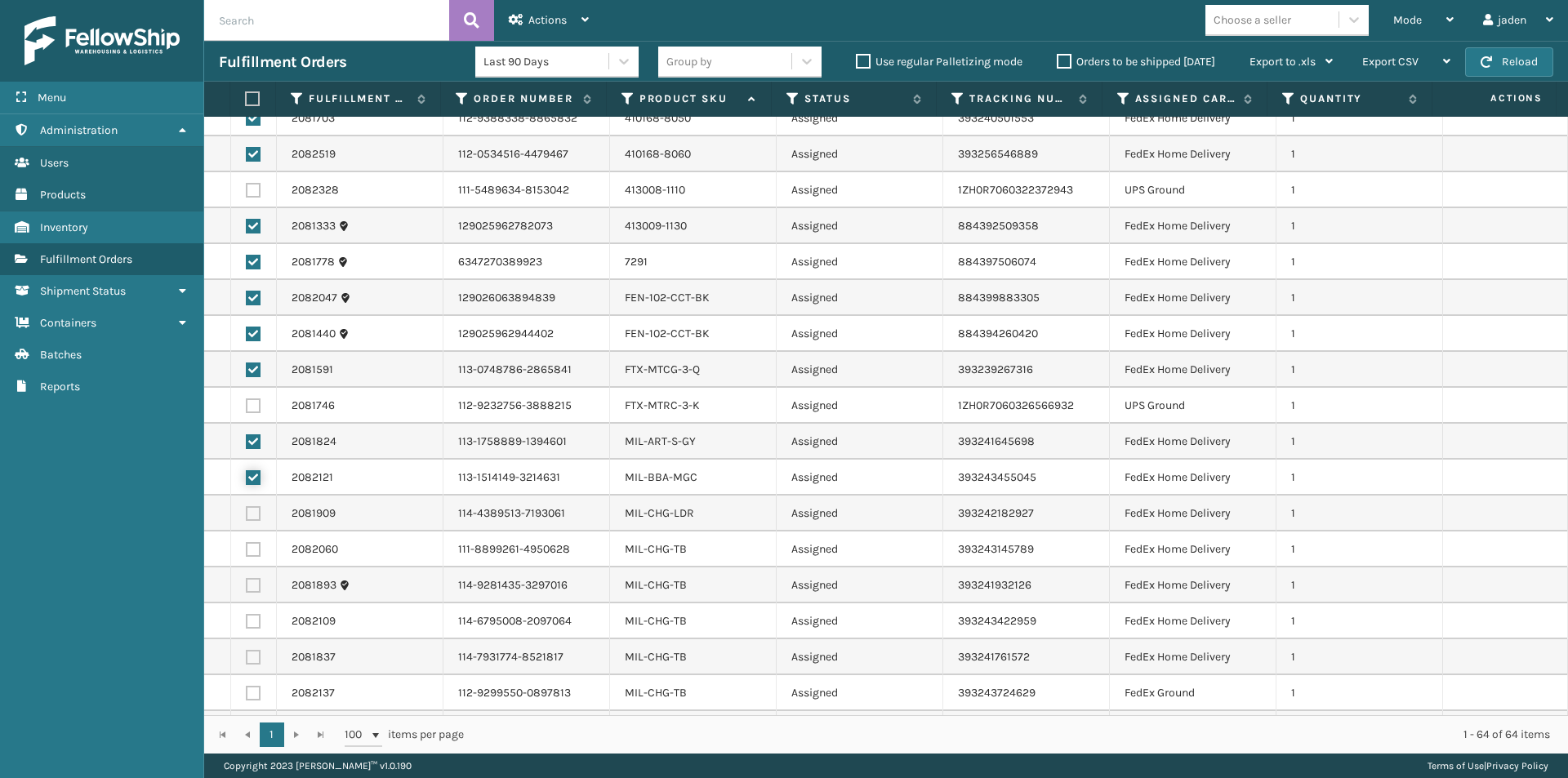
checkbox input "true"
click at [253, 511] on label at bounding box center [253, 513] width 15 height 15
click at [247, 511] on input "checkbox" at bounding box center [246, 510] width 1 height 10
checkbox input "true"
click at [252, 473] on label at bounding box center [253, 477] width 15 height 15
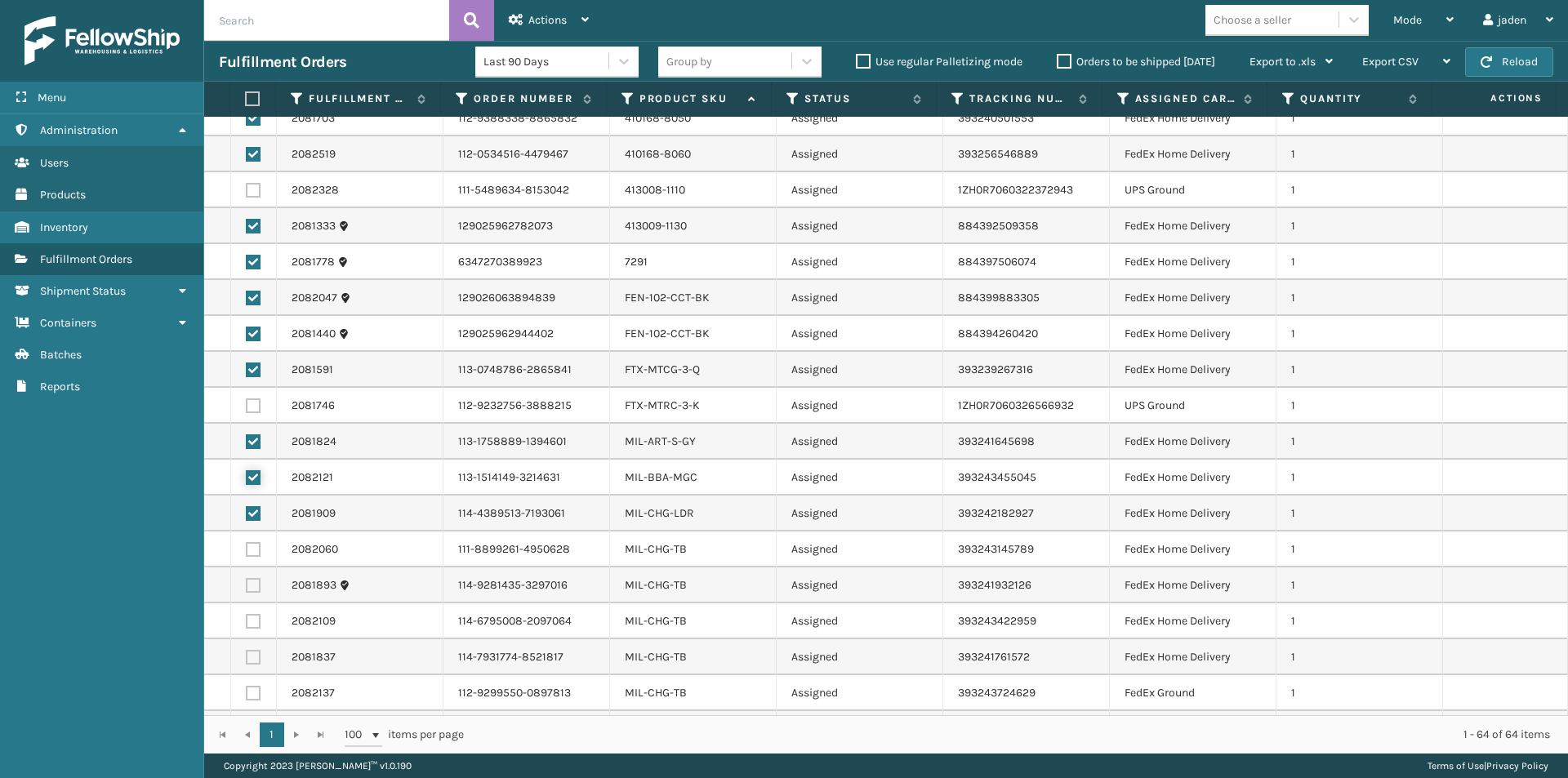
click at [247, 473] on input "checkbox" at bounding box center [246, 474] width 1 height 10
checkbox input "false"
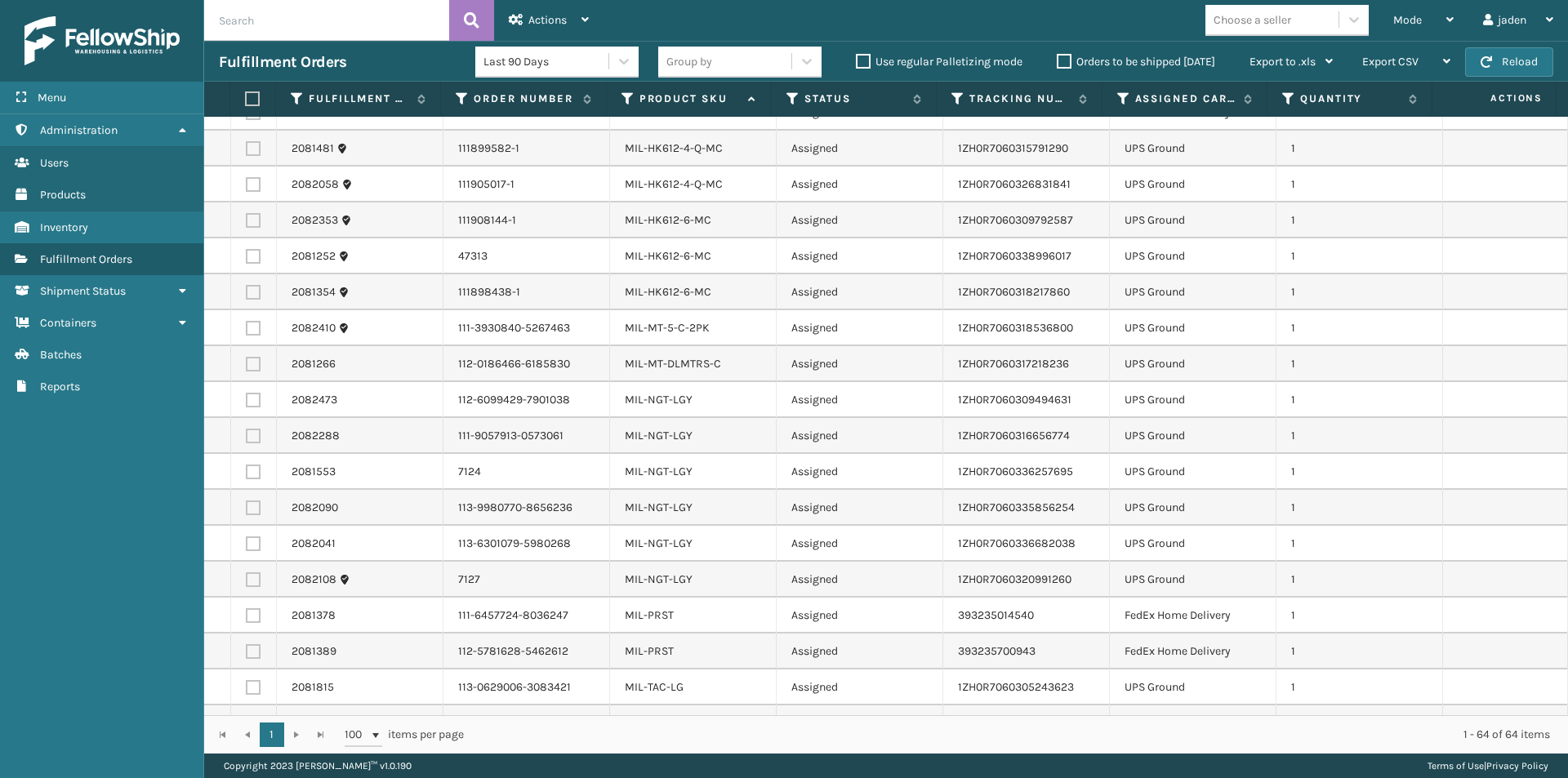
scroll to position [1387, 0]
click at [248, 615] on label at bounding box center [253, 615] width 15 height 15
click at [247, 615] on input "checkbox" at bounding box center [246, 612] width 1 height 10
checkbox input "true"
click at [252, 645] on label at bounding box center [253, 651] width 15 height 15
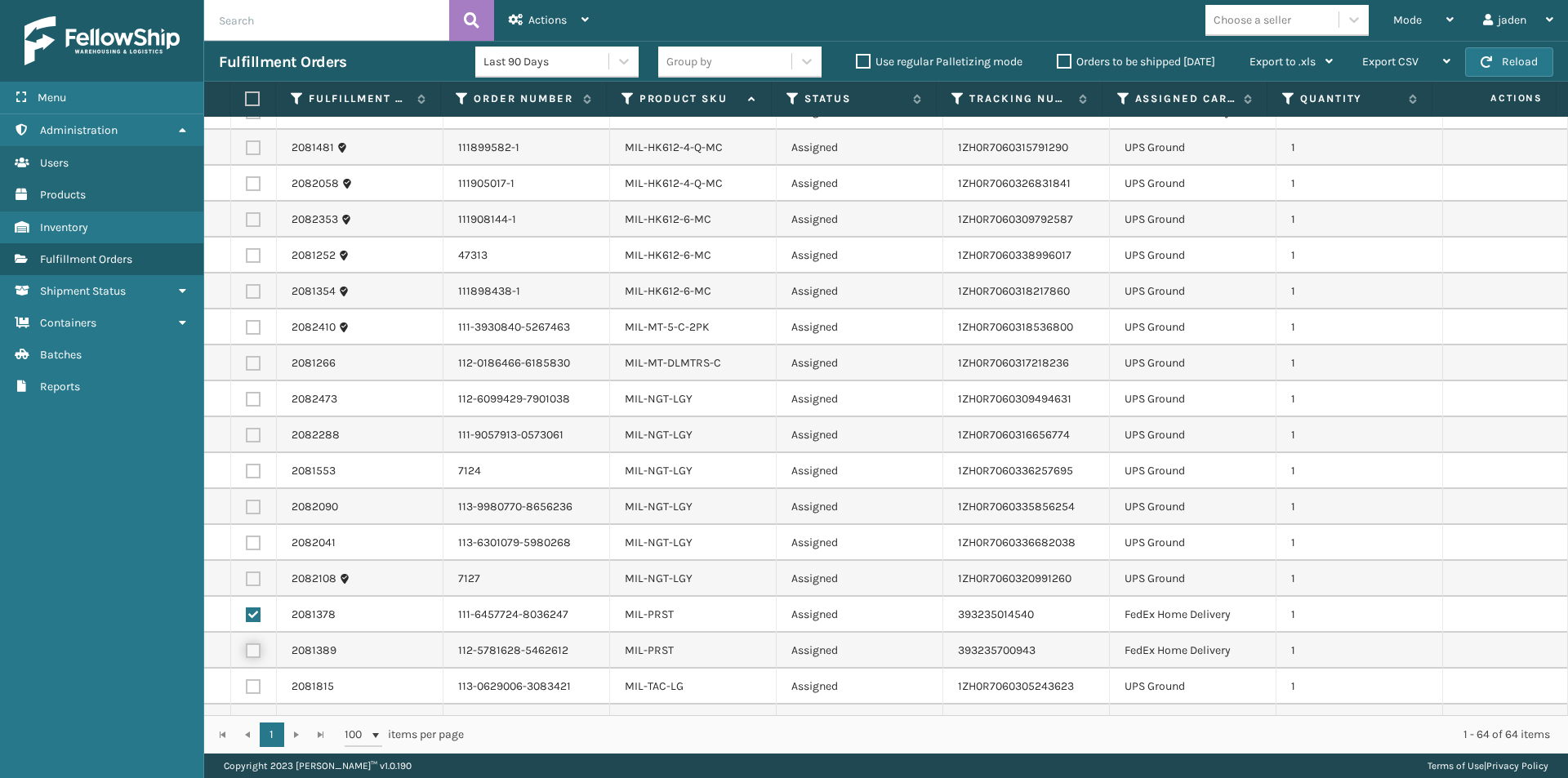
click at [247, 645] on input "checkbox" at bounding box center [246, 648] width 1 height 10
checkbox input "true"
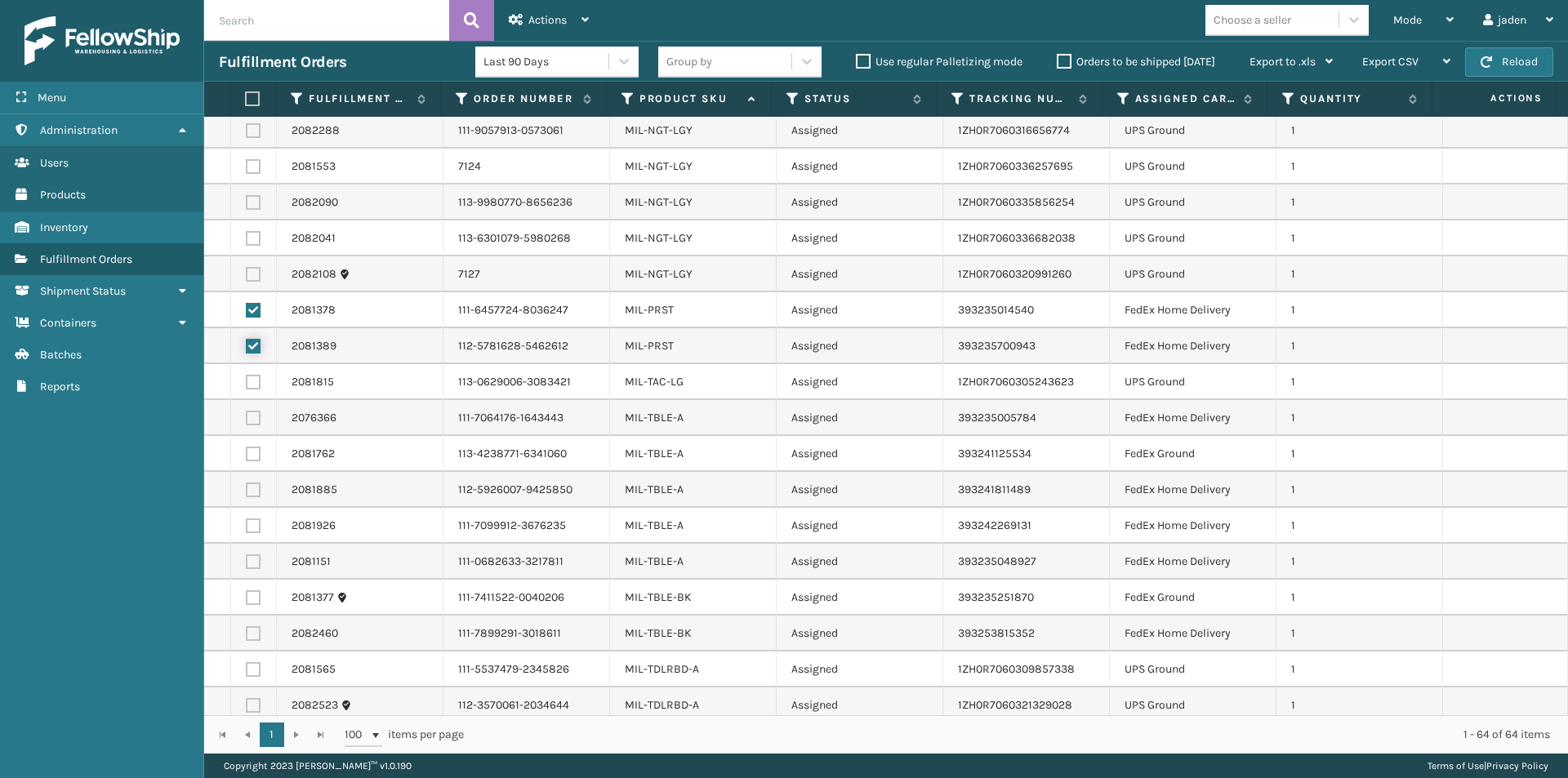
scroll to position [1700, 0]
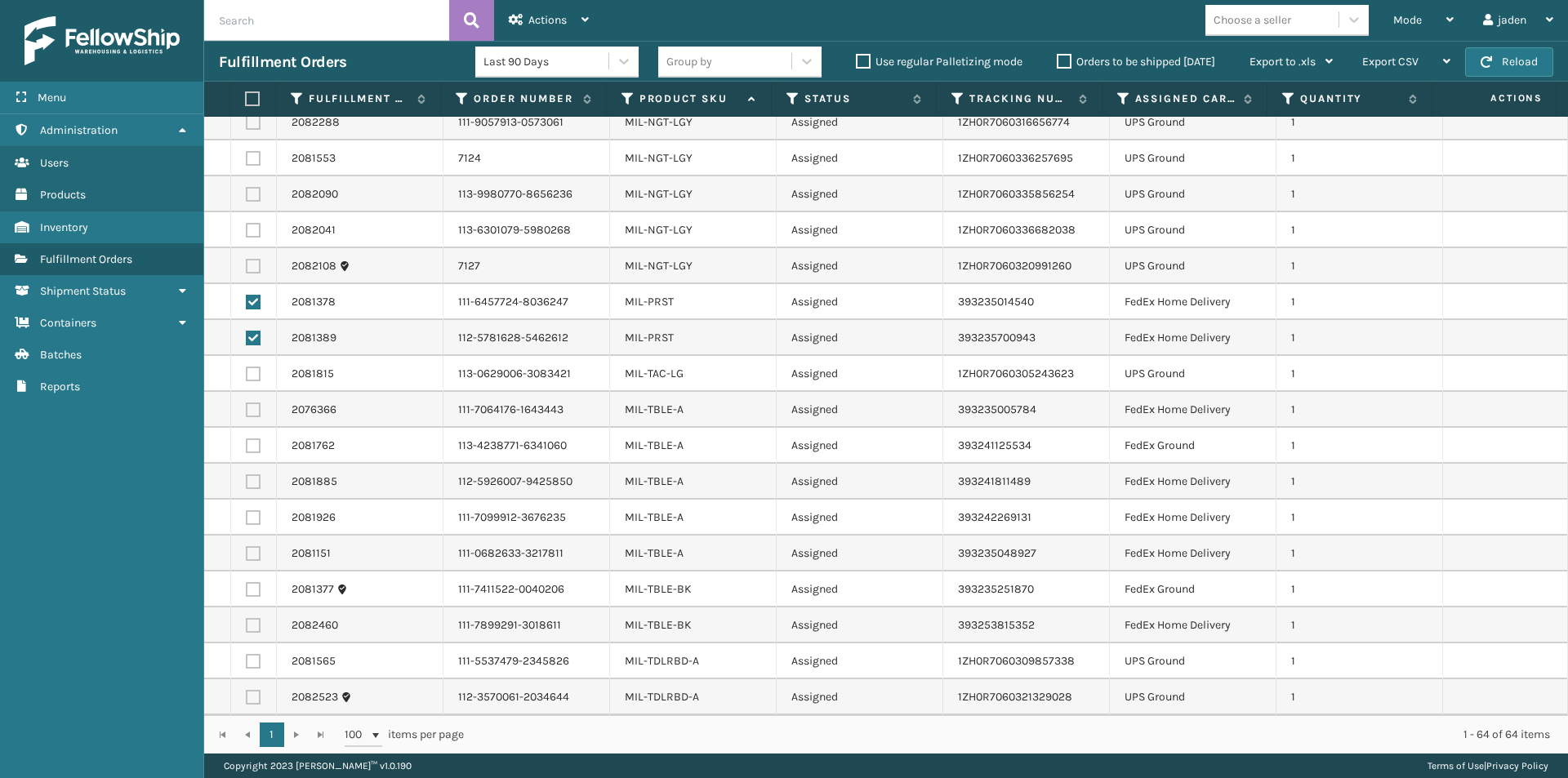
click at [258, 591] on label at bounding box center [253, 589] width 15 height 15
click at [247, 591] on input "checkbox" at bounding box center [246, 586] width 1 height 10
checkbox input "true"
click at [251, 627] on label at bounding box center [253, 625] width 15 height 15
click at [247, 627] on input "checkbox" at bounding box center [246, 622] width 1 height 10
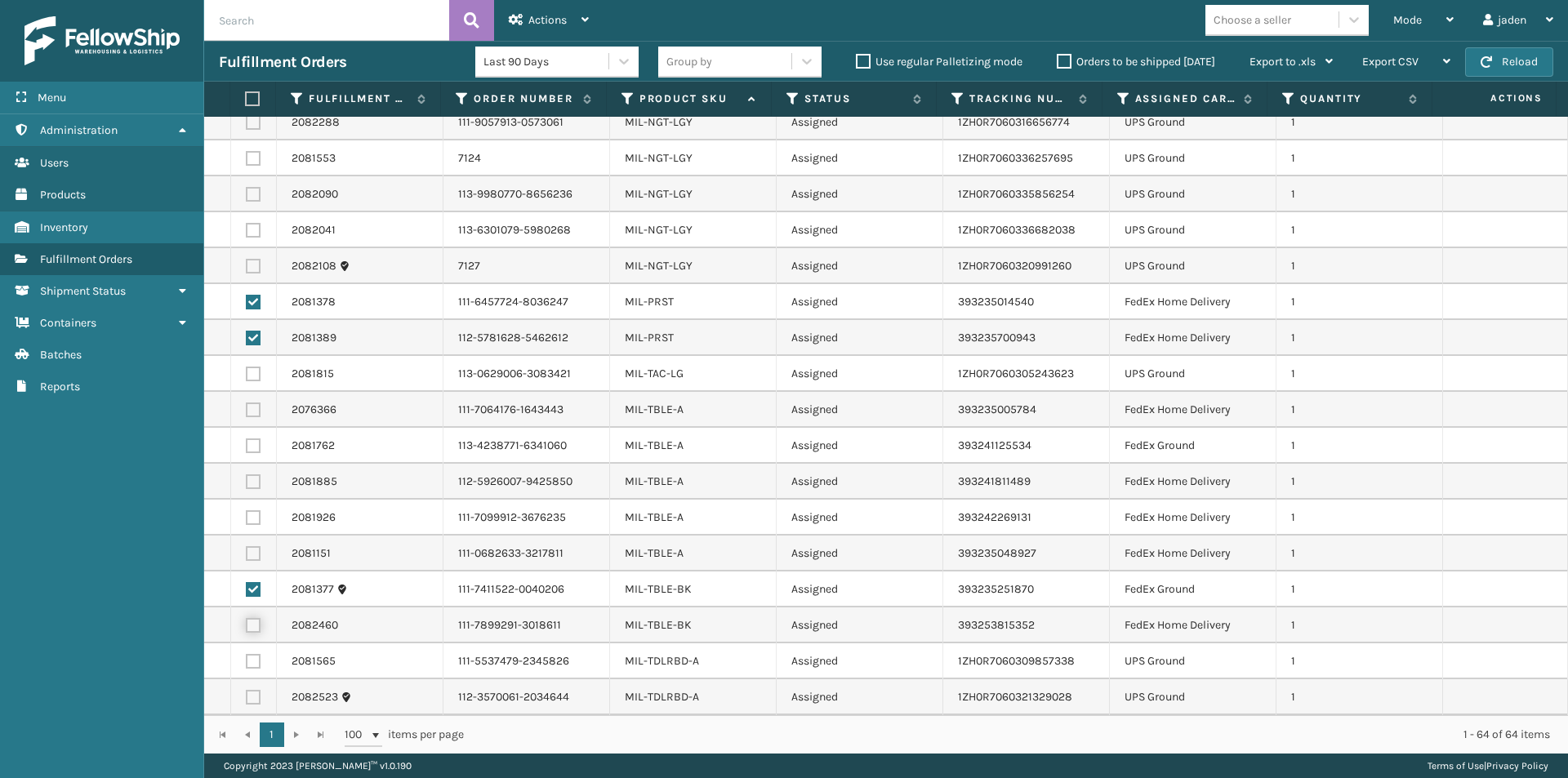
checkbox input "true"
click at [555, 18] on span "Actions" at bounding box center [548, 19] width 39 height 14
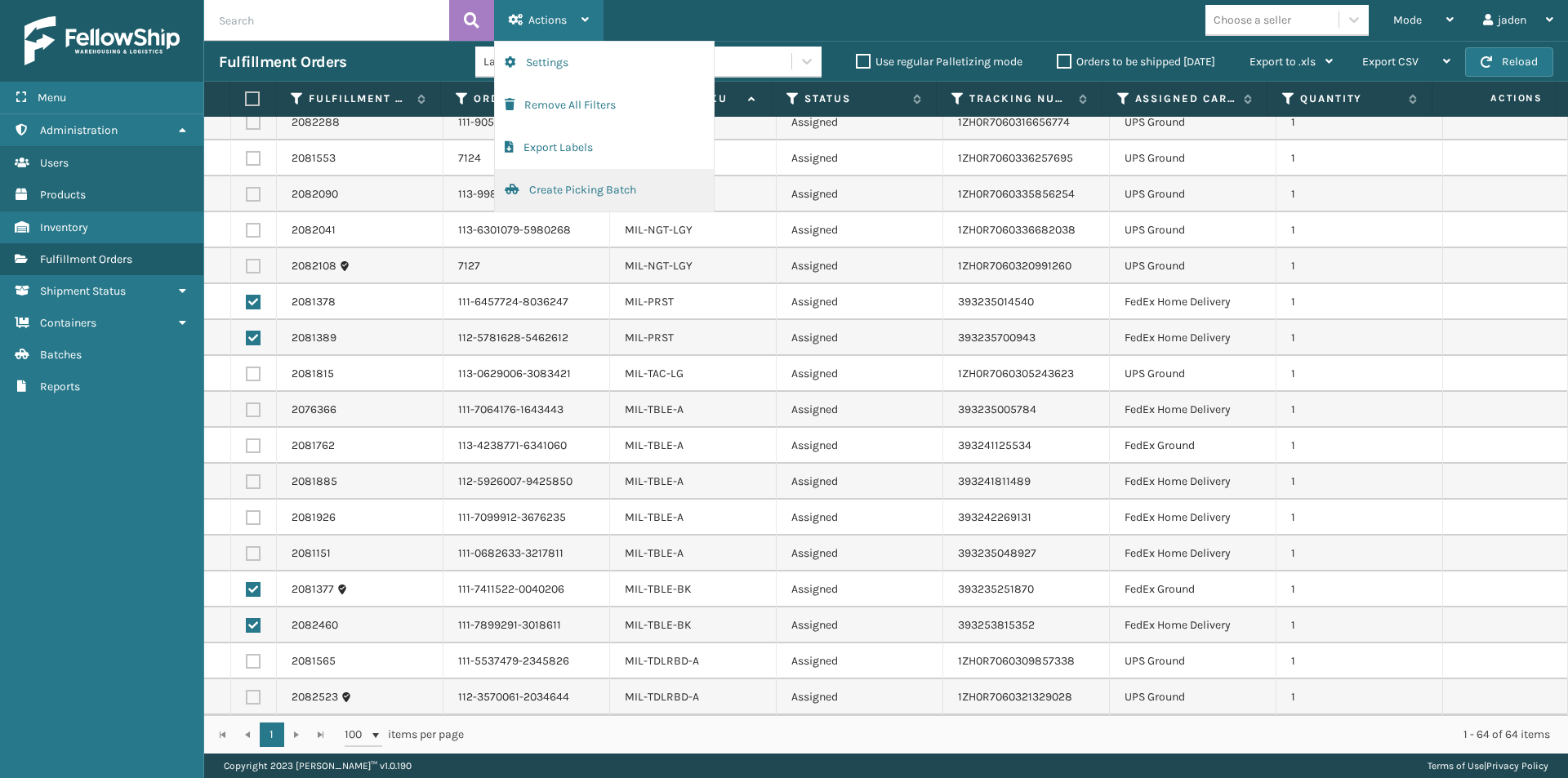
click at [587, 186] on button "Create Picking Batch" at bounding box center [604, 190] width 219 height 42
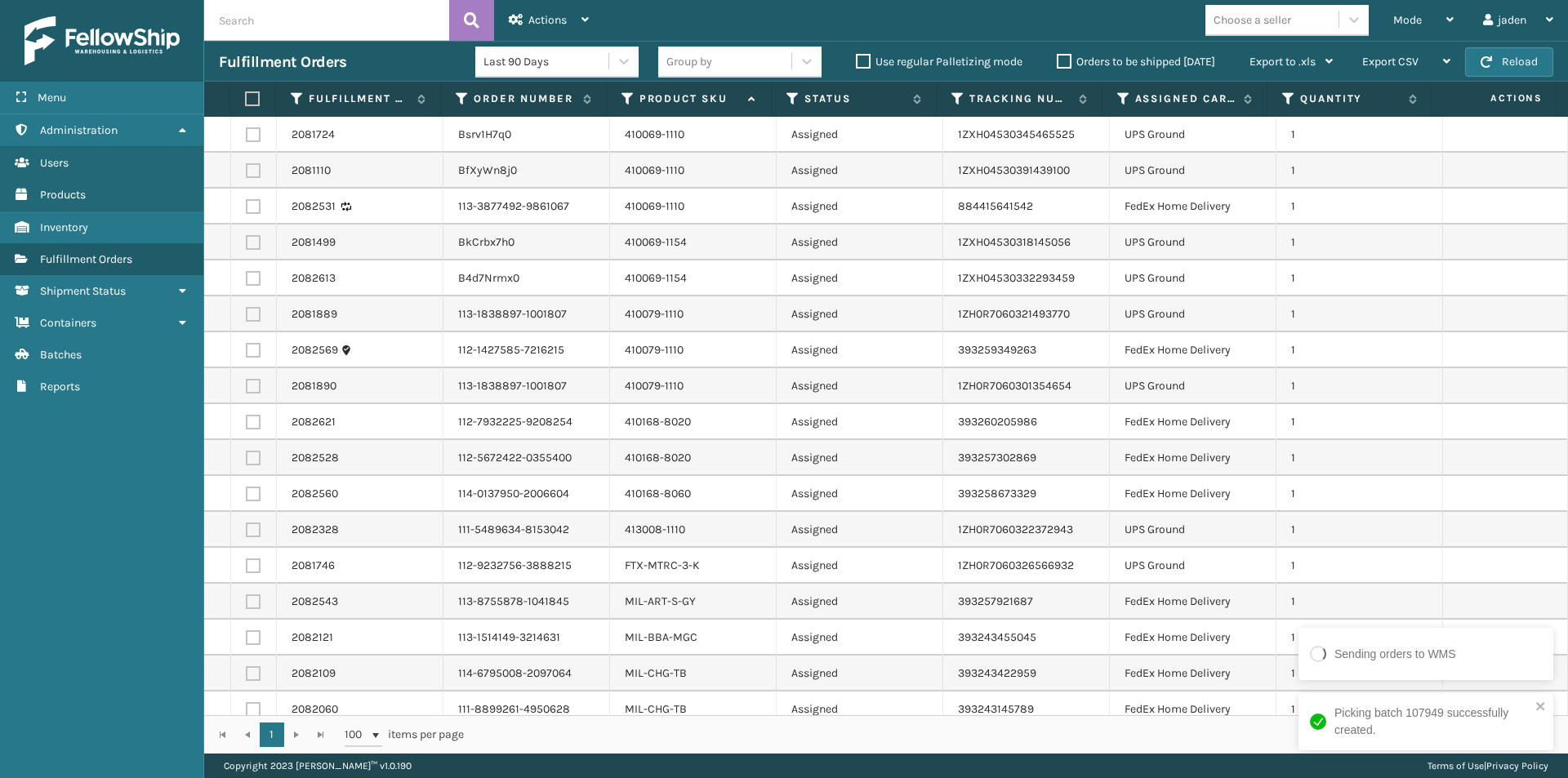
click at [257, 205] on label at bounding box center [253, 207] width 15 height 15
click at [247, 205] on input "checkbox" at bounding box center [246, 204] width 1 height 10
checkbox input "true"
click at [256, 349] on label at bounding box center [253, 350] width 15 height 15
click at [247, 349] on input "checkbox" at bounding box center [246, 347] width 1 height 10
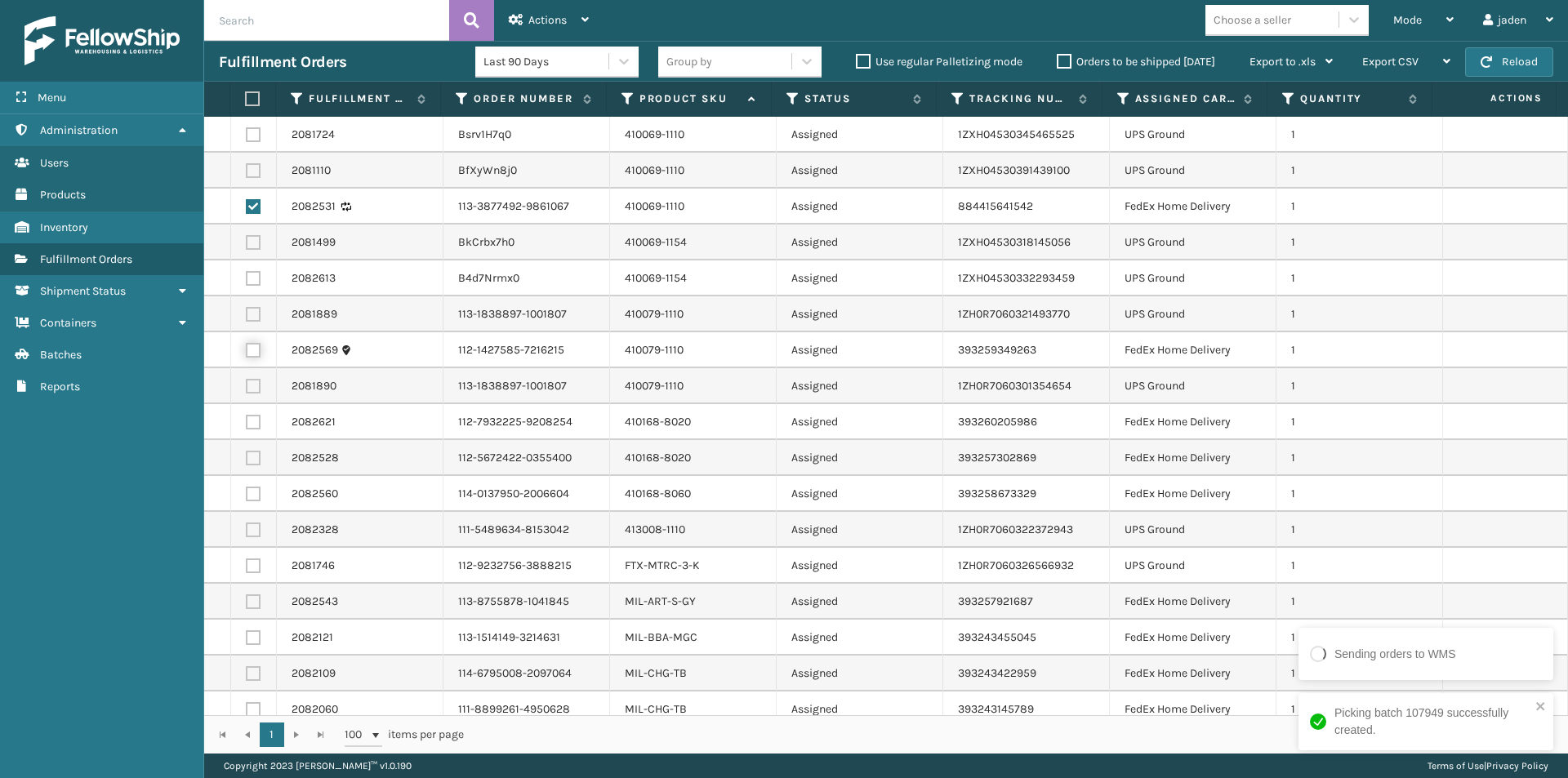
checkbox input "true"
click at [256, 418] on label at bounding box center [253, 422] width 15 height 15
click at [247, 418] on input "checkbox" at bounding box center [246, 419] width 1 height 10
checkbox input "true"
click at [254, 455] on label at bounding box center [253, 458] width 15 height 15
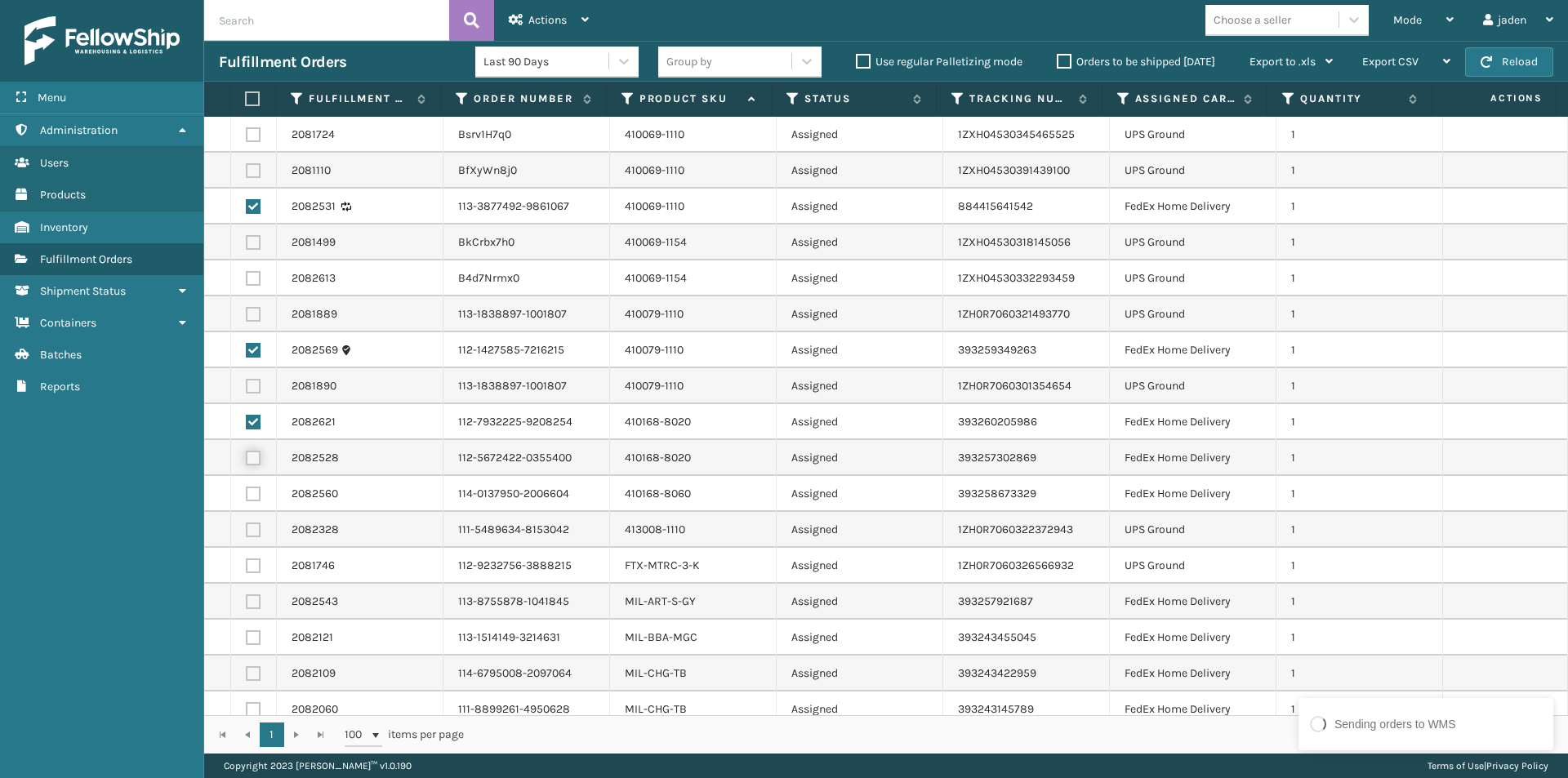
click at [247, 455] on input "checkbox" at bounding box center [246, 455] width 1 height 10
checkbox input "true"
click at [254, 491] on label at bounding box center [253, 494] width 15 height 15
click at [247, 491] on input "checkbox" at bounding box center [246, 491] width 1 height 10
checkbox input "true"
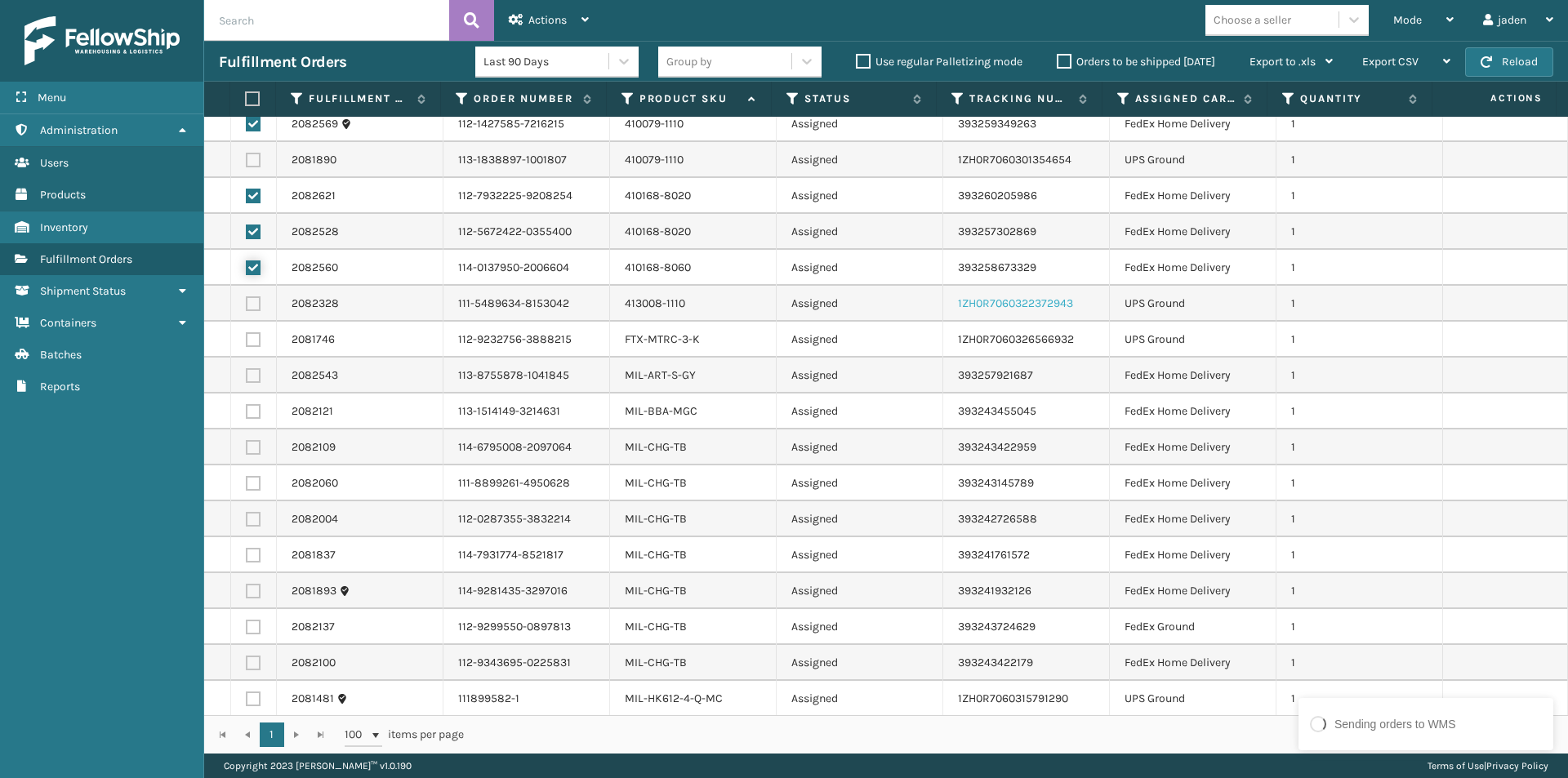
scroll to position [245, 0]
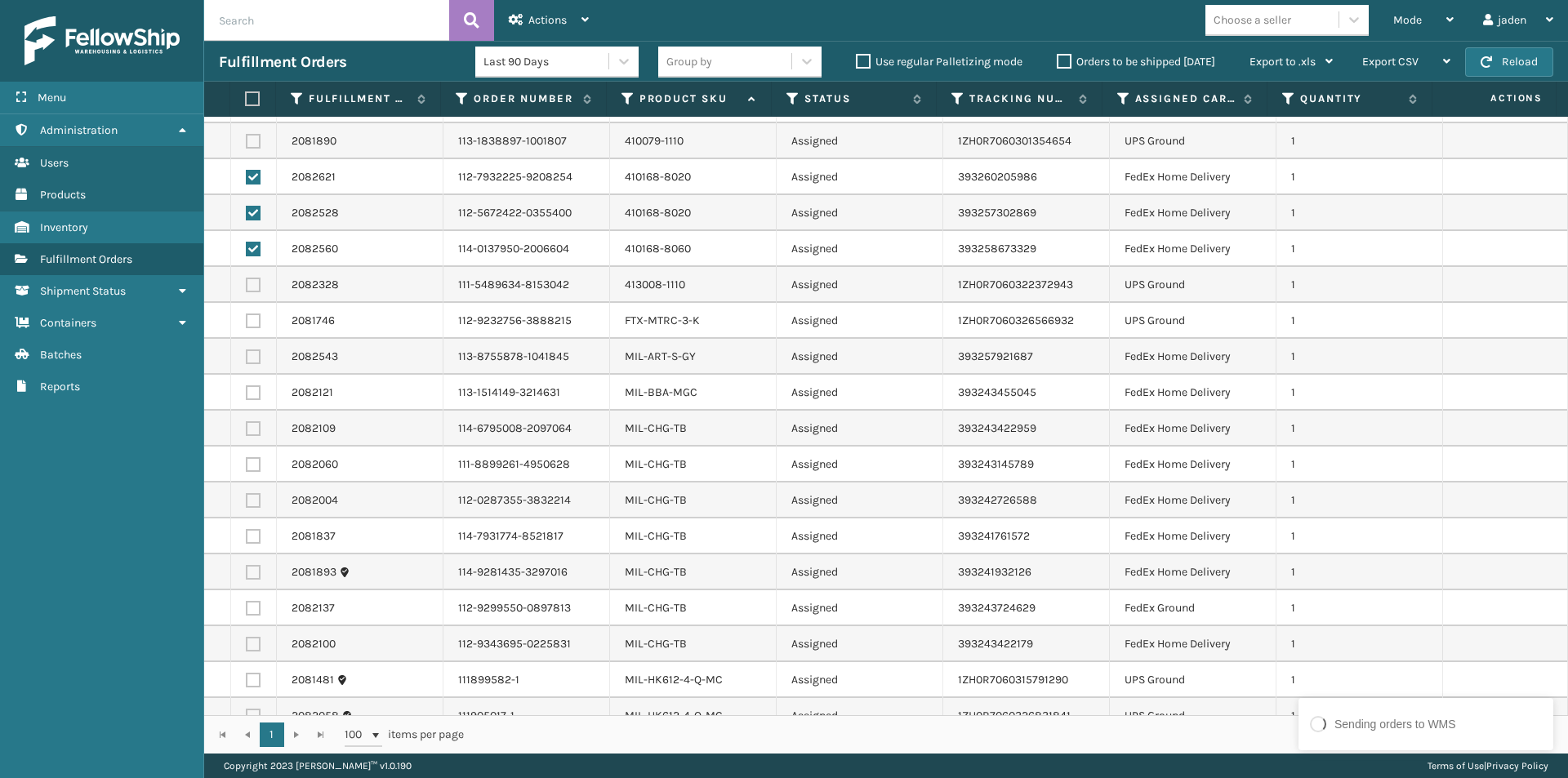
click at [251, 354] on label at bounding box center [253, 356] width 15 height 15
click at [247, 354] on input "checkbox" at bounding box center [246, 353] width 1 height 10
checkbox input "true"
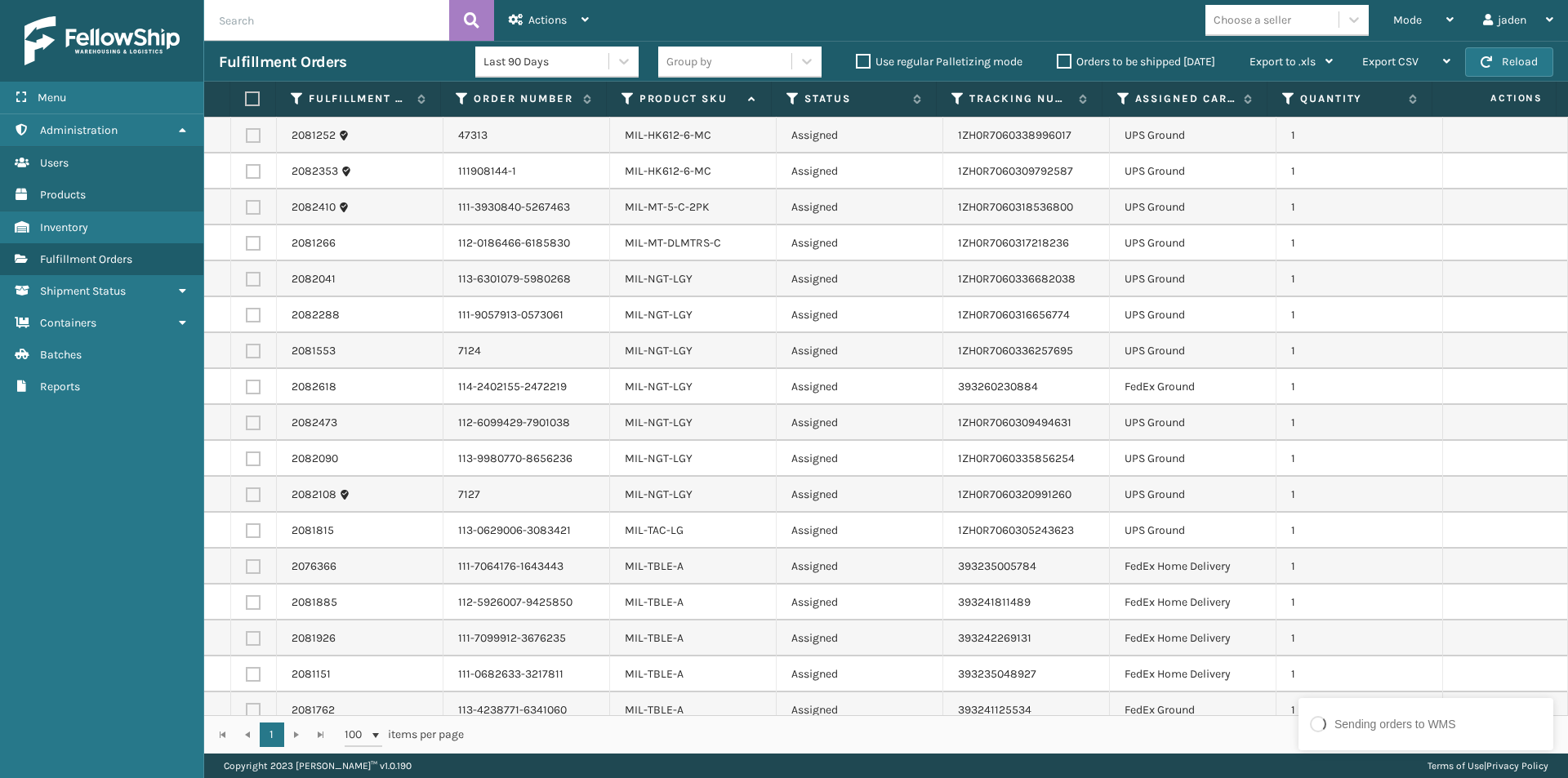
scroll to position [898, 0]
click at [253, 391] on label at bounding box center [253, 386] width 15 height 15
click at [247, 389] on input "checkbox" at bounding box center [246, 383] width 1 height 10
checkbox input "true"
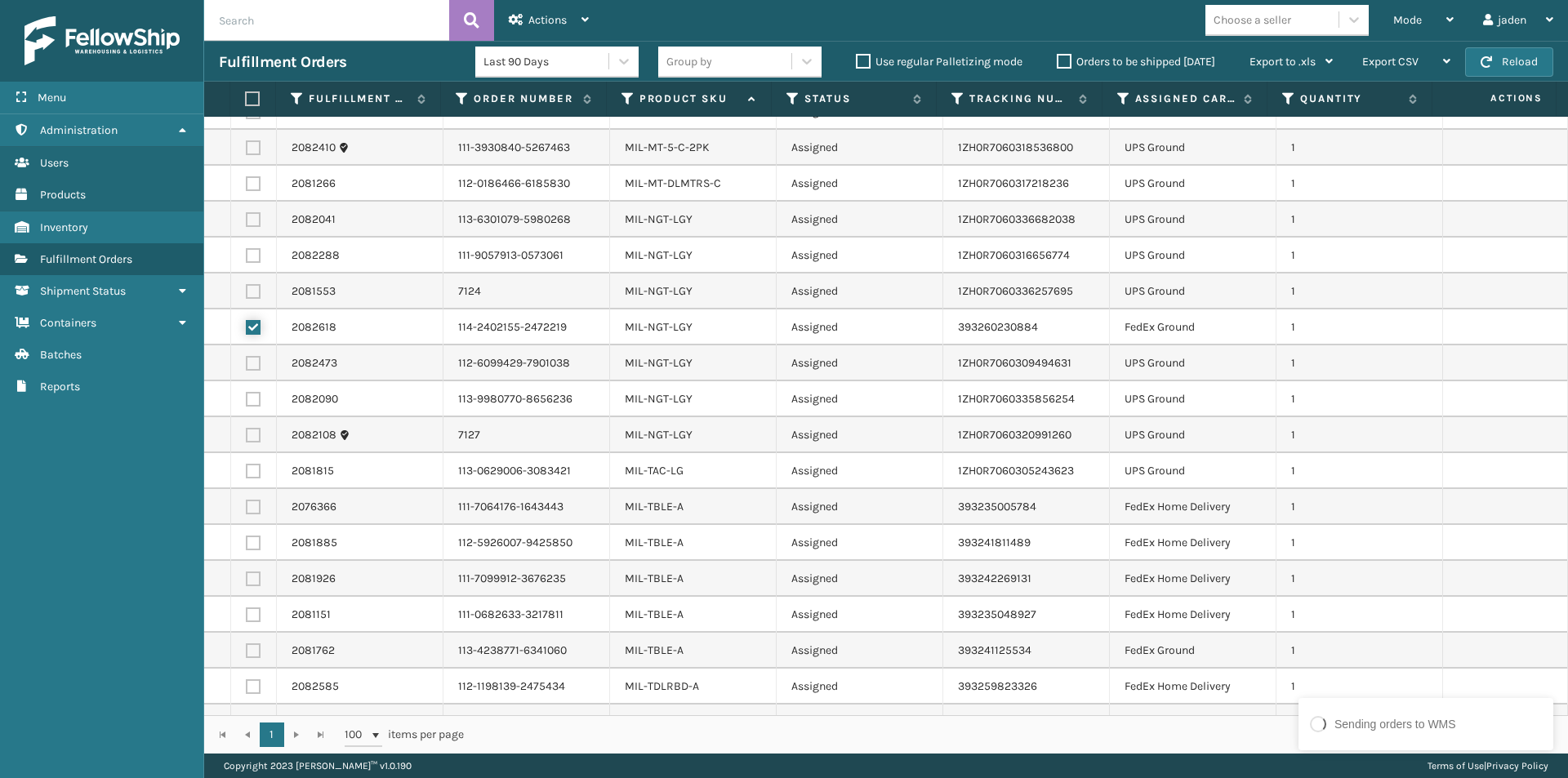
scroll to position [1018, 0]
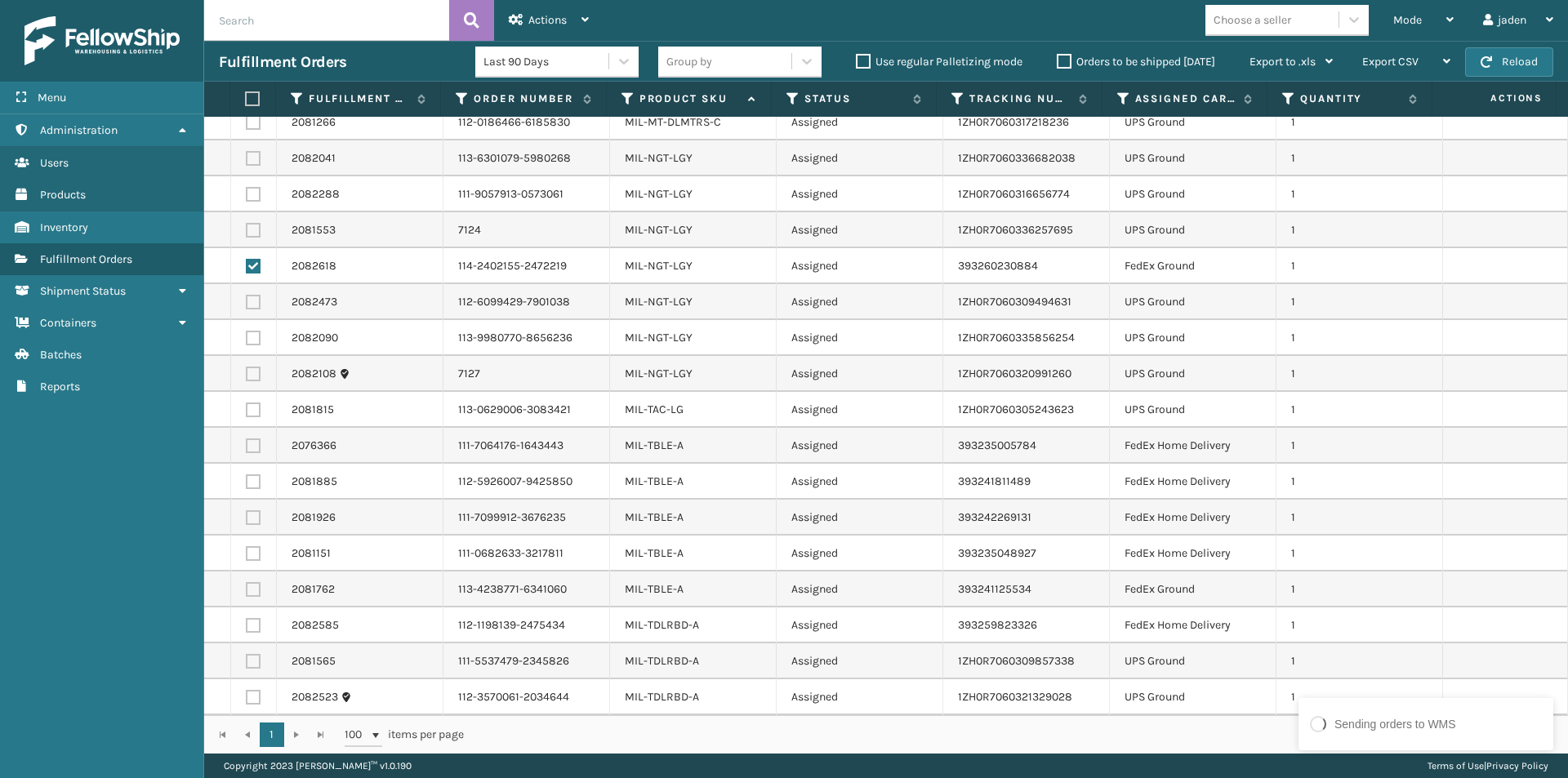
click at [250, 622] on label at bounding box center [253, 625] width 15 height 15
click at [247, 622] on input "checkbox" at bounding box center [246, 622] width 1 height 10
checkbox input "true"
click at [520, 27] on div "Actions" at bounding box center [549, 20] width 80 height 41
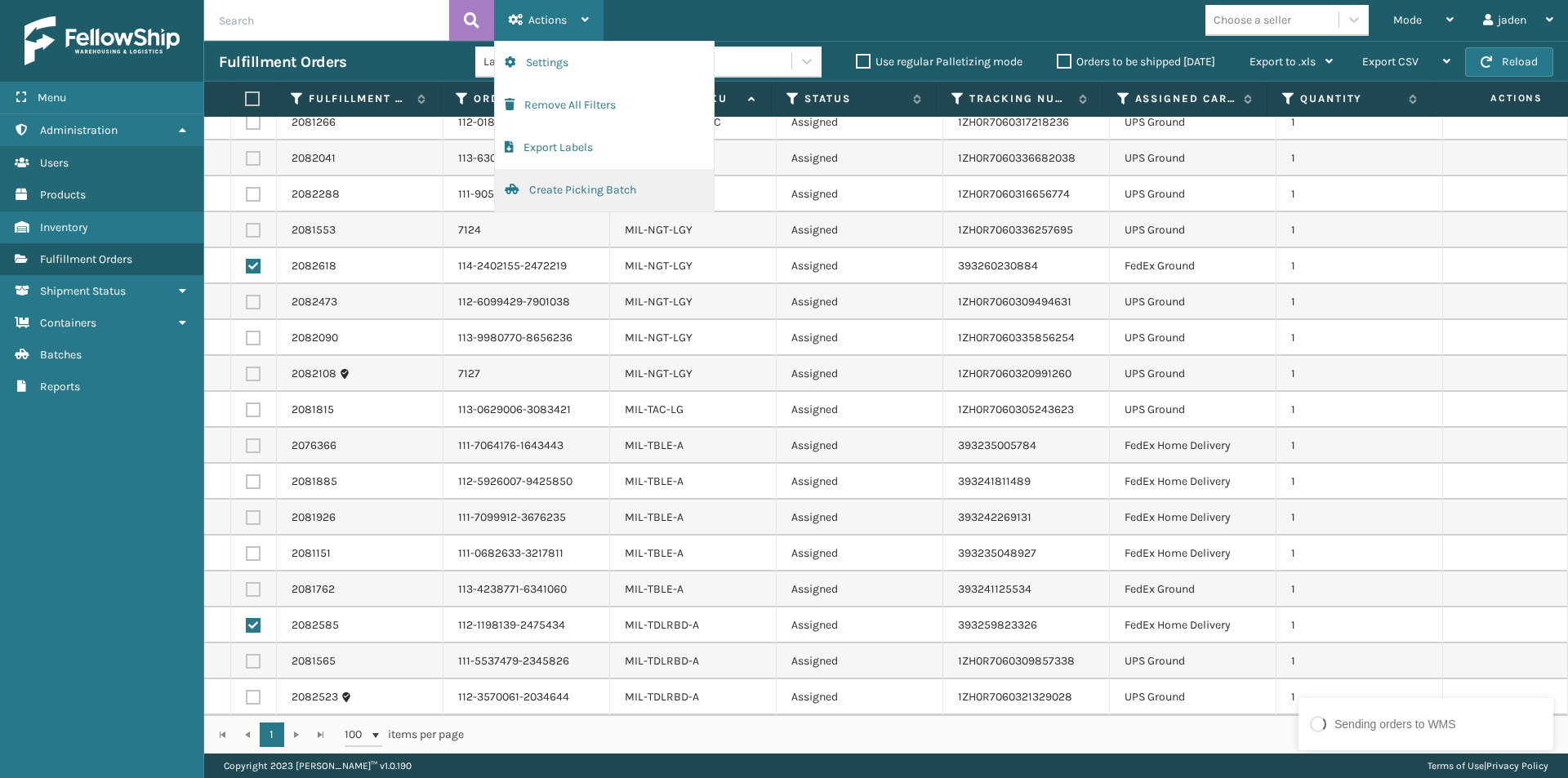
click at [537, 193] on button "Create Picking Batch" at bounding box center [604, 190] width 219 height 42
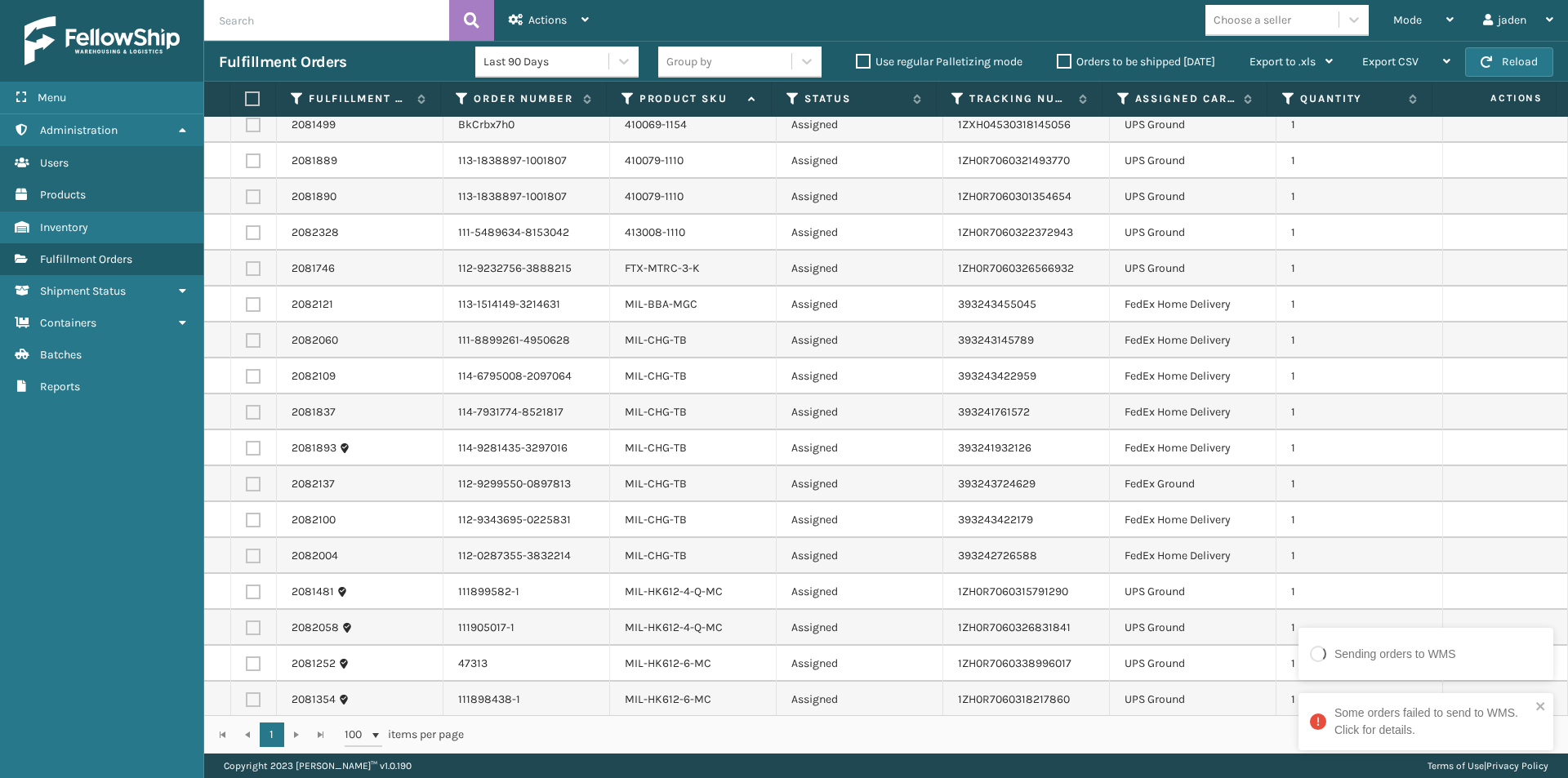
scroll to position [0, 0]
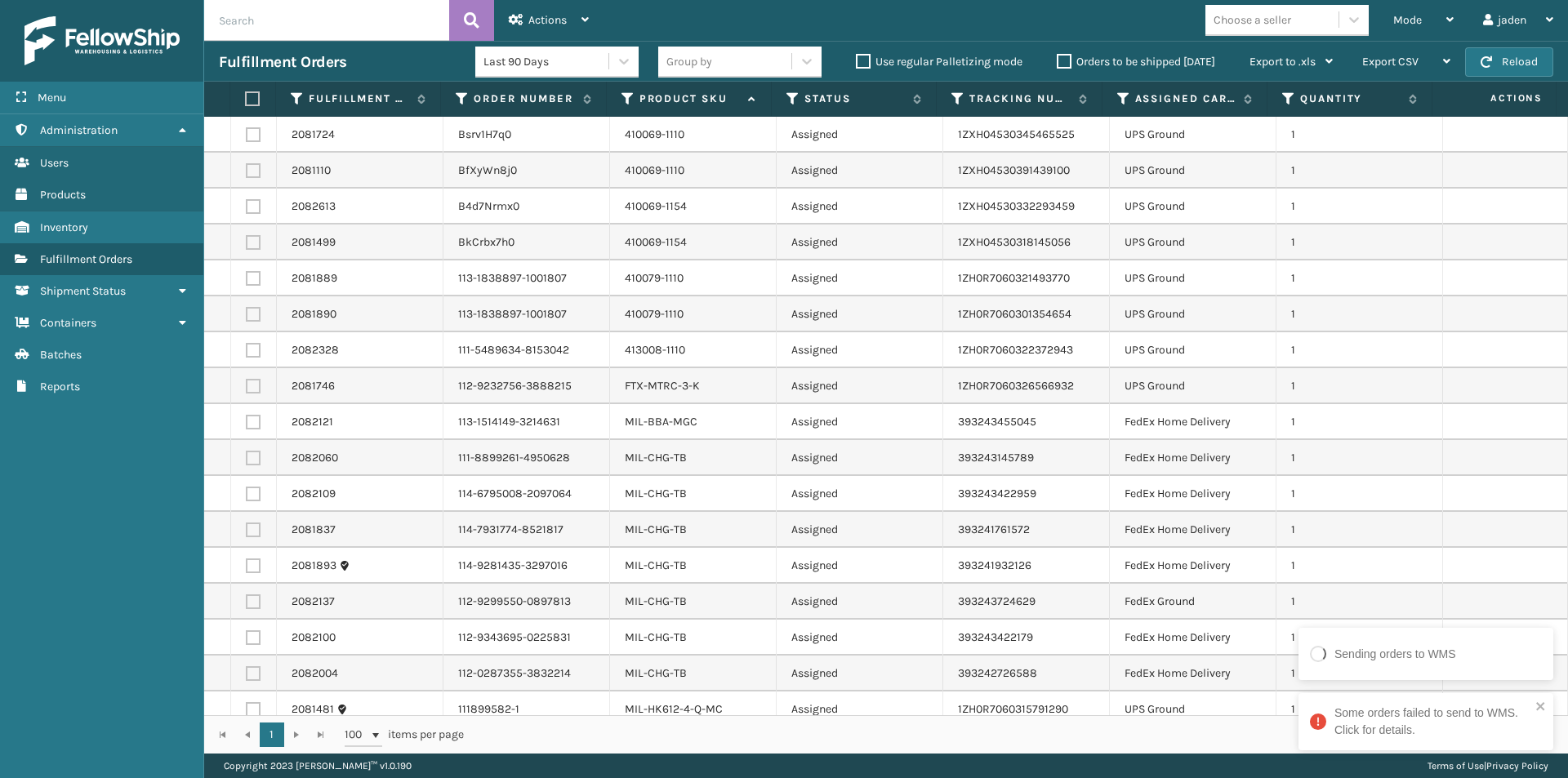
drag, startPoint x: 259, startPoint y: 384, endPoint x: 254, endPoint y: 374, distance: 11.2
click at [259, 384] on label at bounding box center [253, 386] width 15 height 15
click at [247, 384] on input "checkbox" at bounding box center [246, 383] width 1 height 10
checkbox input "true"
click at [252, 349] on label at bounding box center [253, 350] width 15 height 15
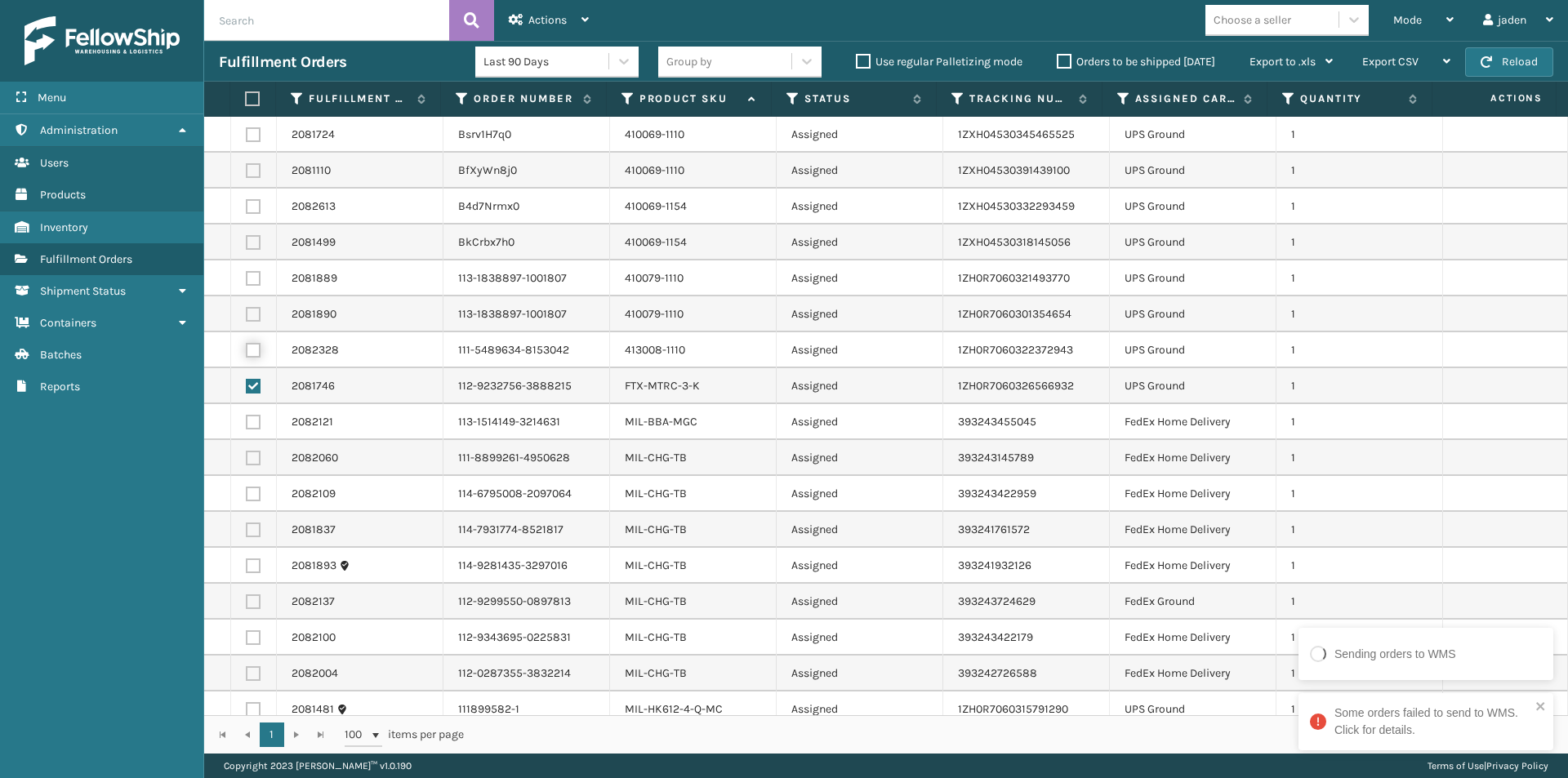
click at [247, 349] on input "checkbox" at bounding box center [246, 347] width 1 height 10
checkbox input "true"
click at [255, 310] on label at bounding box center [253, 314] width 15 height 15
click at [247, 310] on input "checkbox" at bounding box center [246, 311] width 1 height 10
checkbox input "true"
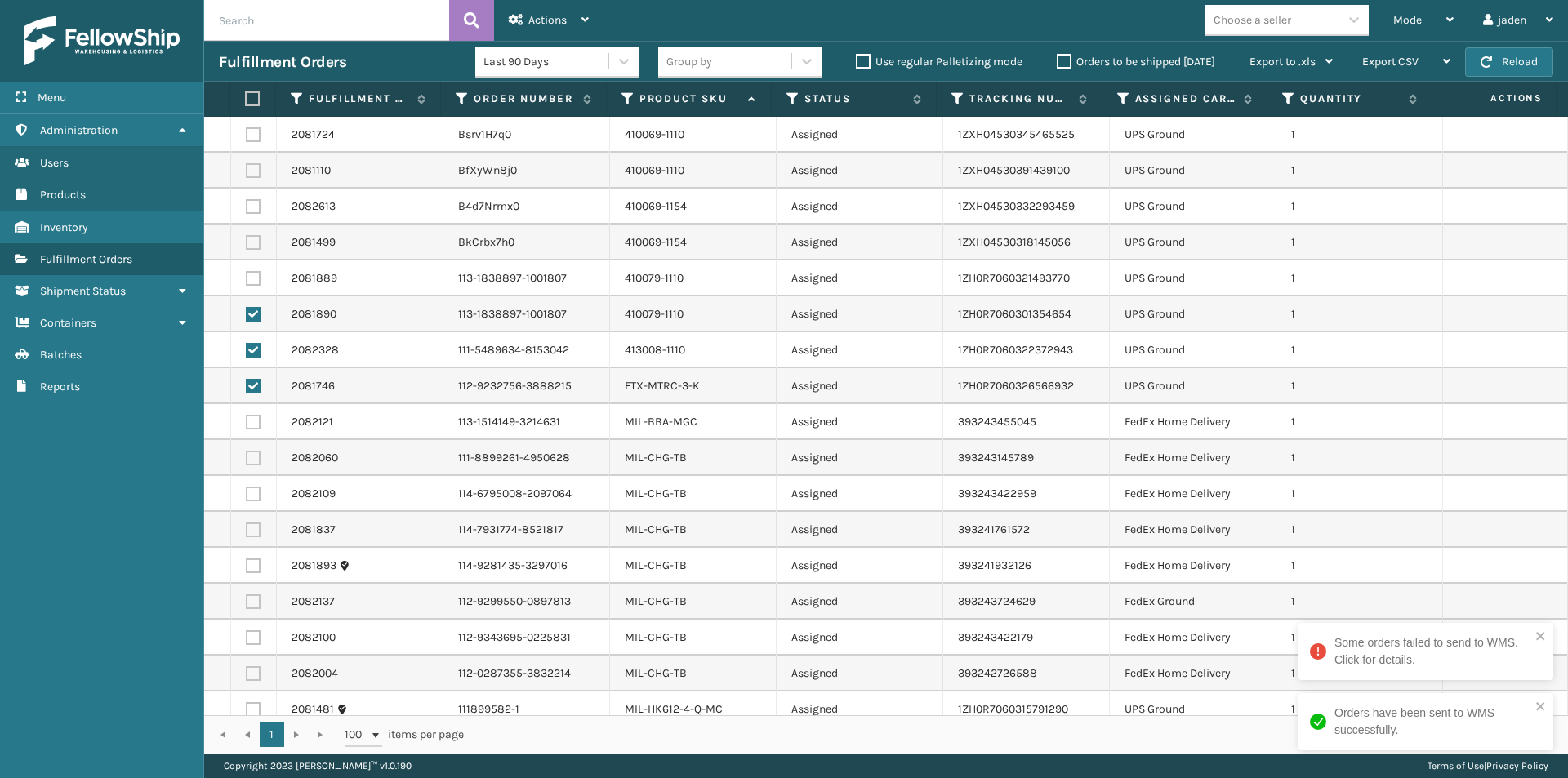
click at [248, 280] on label at bounding box center [253, 279] width 15 height 15
click at [247, 280] on input "checkbox" at bounding box center [246, 276] width 1 height 10
checkbox input "true"
click at [248, 234] on td at bounding box center [254, 242] width 46 height 36
click at [248, 199] on label at bounding box center [253, 207] width 15 height 15
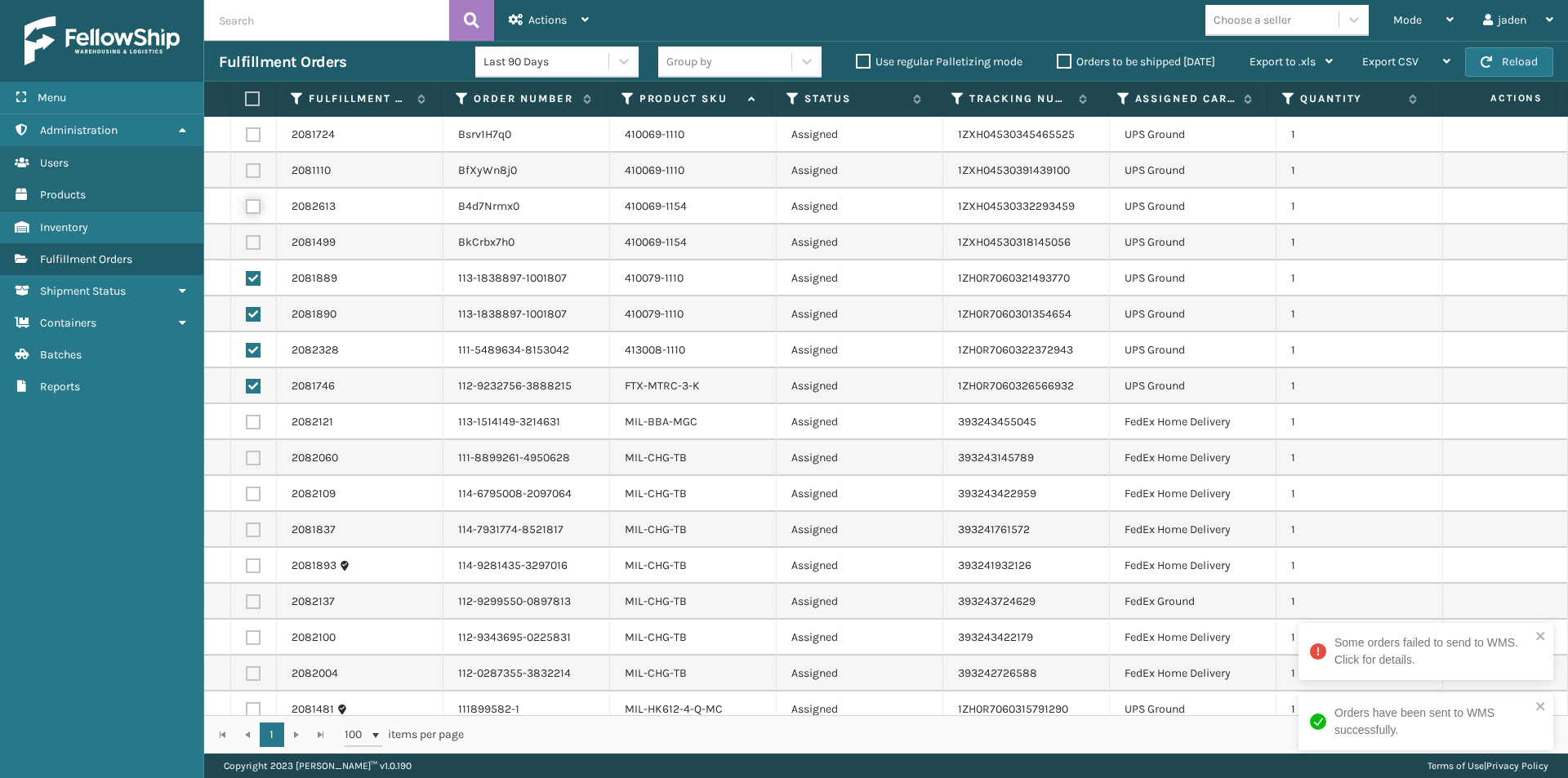
click at [247, 199] on input "checkbox" at bounding box center [246, 204] width 1 height 10
checkbox input "true"
click at [250, 166] on label at bounding box center [253, 171] width 15 height 15
click at [247, 166] on input "checkbox" at bounding box center [246, 168] width 1 height 10
checkbox input "true"
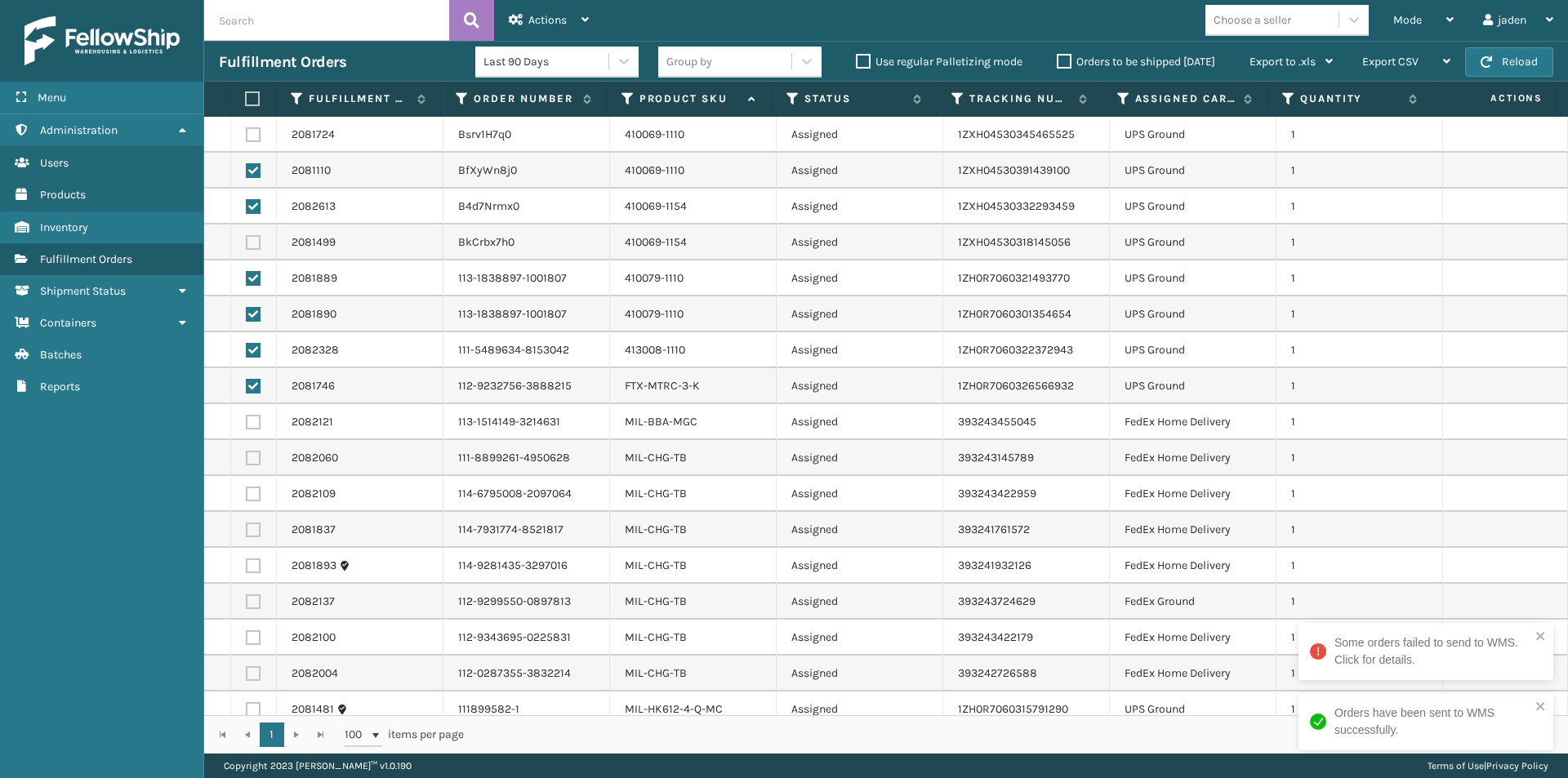
click at [254, 140] on label at bounding box center [253, 135] width 15 height 15
click at [247, 138] on input "checkbox" at bounding box center [246, 132] width 1 height 10
checkbox input "true"
click at [250, 236] on label at bounding box center [253, 243] width 15 height 15
click at [247, 236] on input "checkbox" at bounding box center [246, 240] width 1 height 10
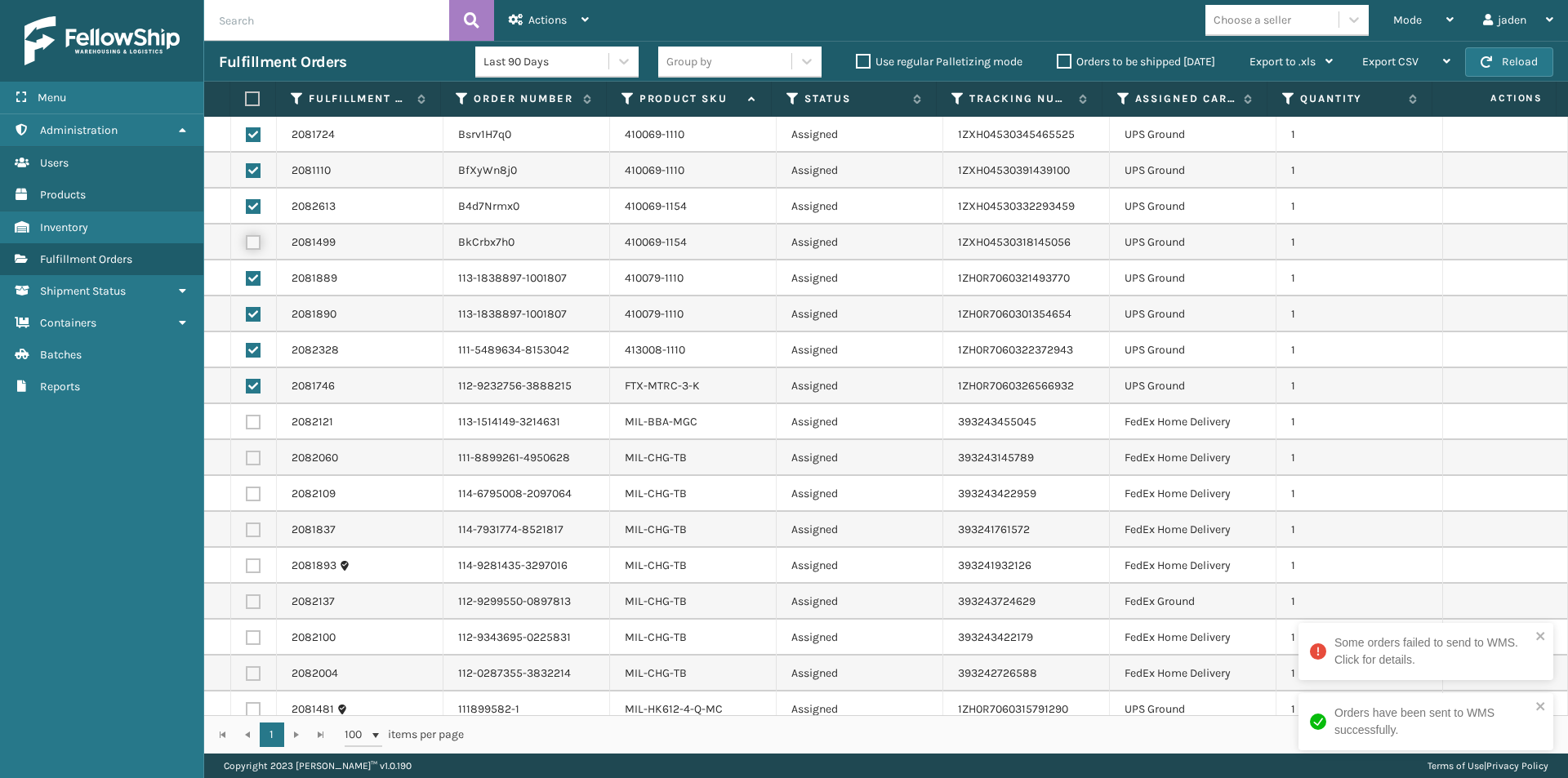
checkbox input "true"
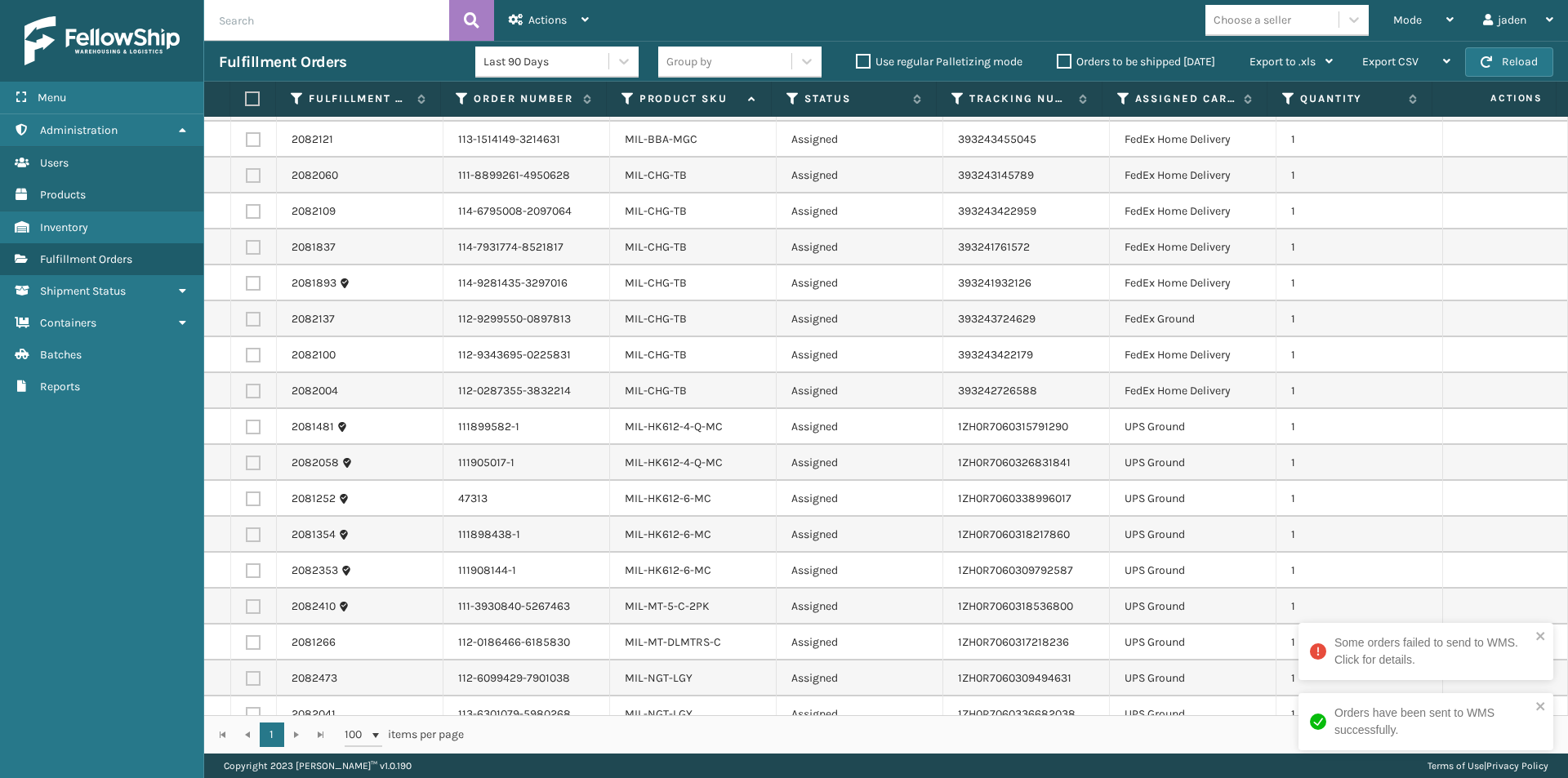
scroll to position [327, 0]
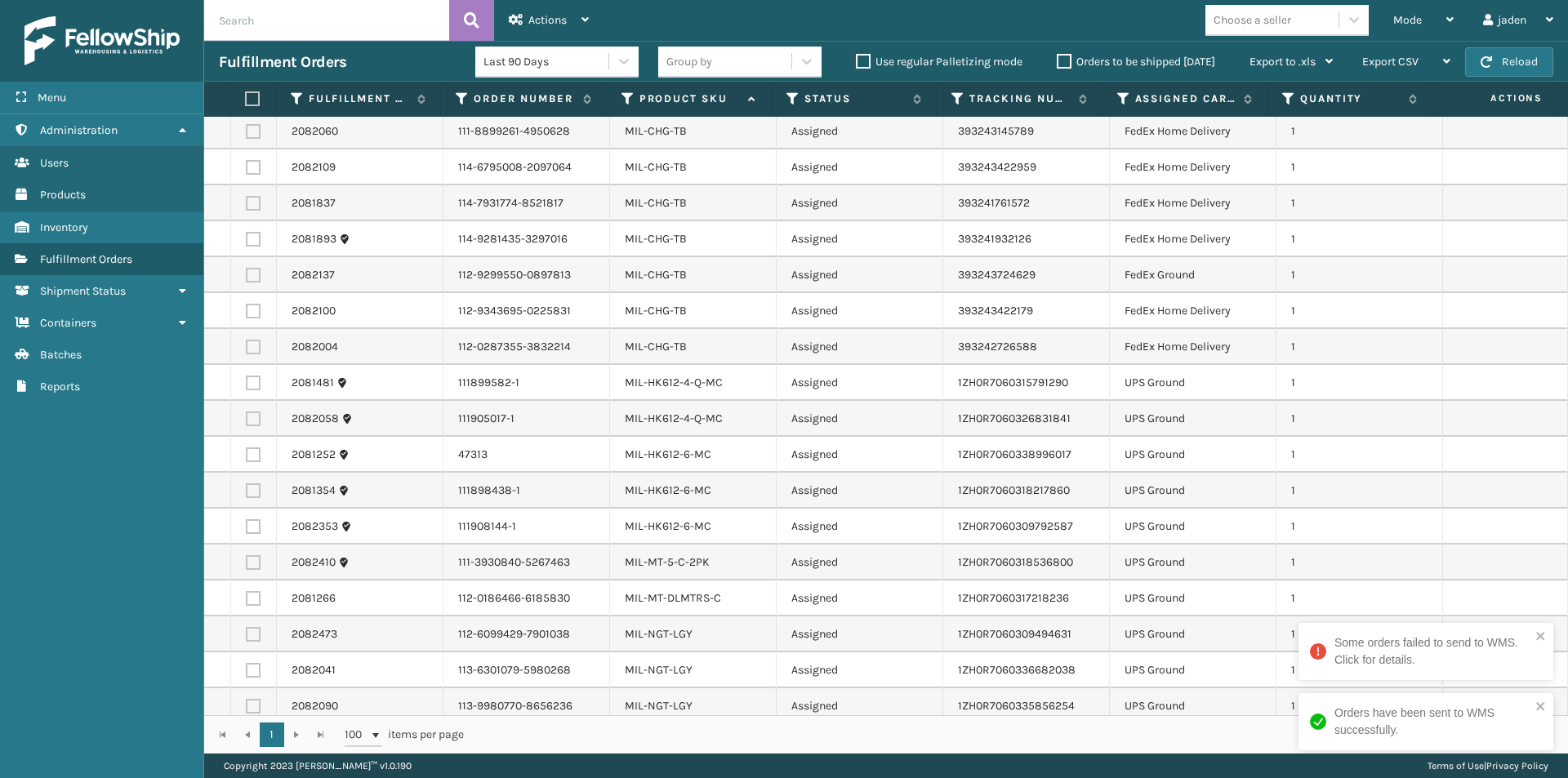
click at [247, 382] on label at bounding box center [253, 383] width 15 height 15
click at [247, 382] on input "checkbox" at bounding box center [246, 380] width 1 height 10
checkbox input "true"
click at [252, 565] on label at bounding box center [253, 562] width 15 height 15
click at [247, 565] on input "checkbox" at bounding box center [246, 559] width 1 height 10
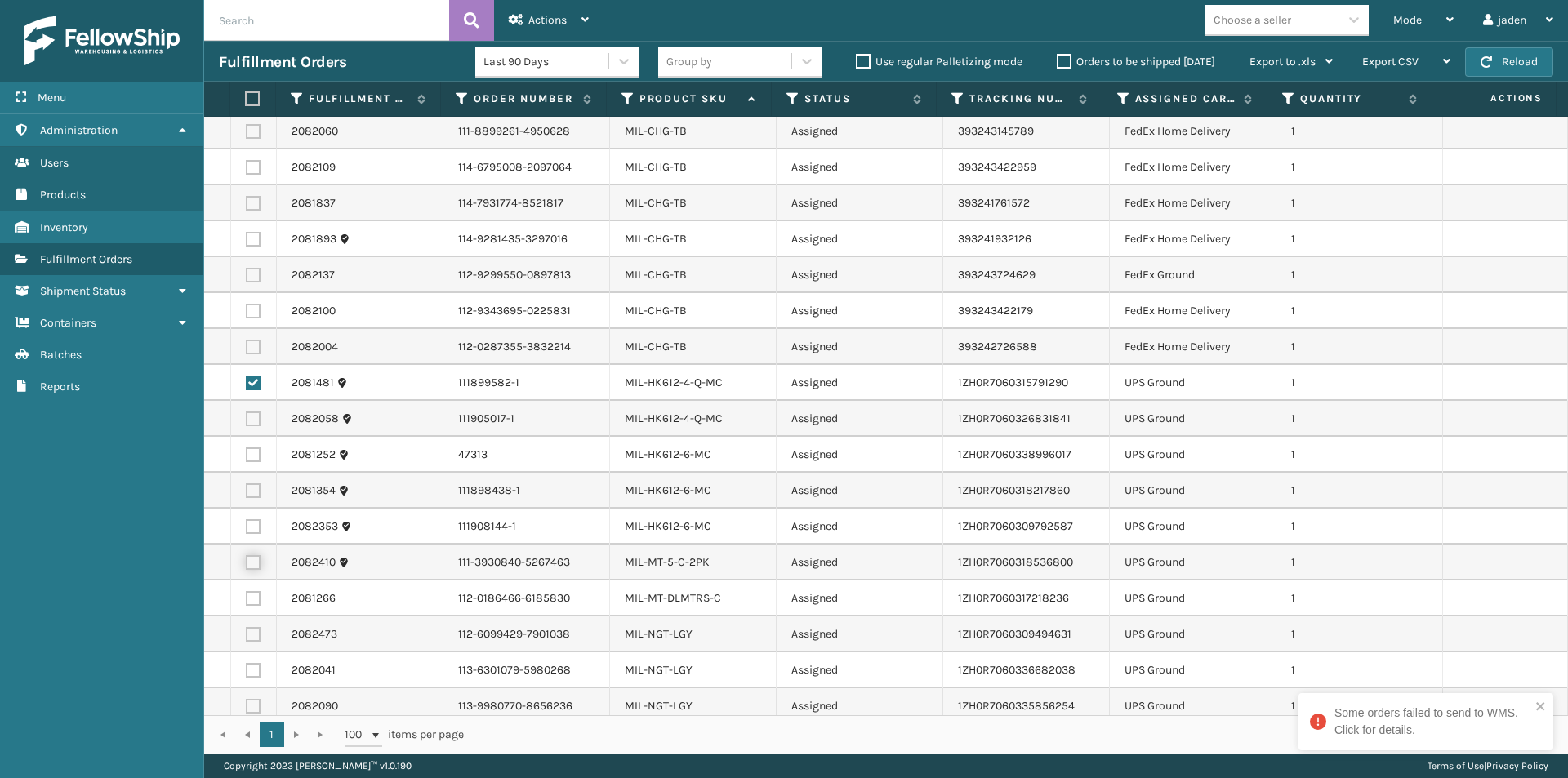
checkbox input "true"
click at [251, 524] on label at bounding box center [253, 526] width 15 height 15
click at [247, 524] on input "checkbox" at bounding box center [246, 523] width 1 height 10
checkbox input "true"
click at [251, 491] on label at bounding box center [253, 490] width 15 height 15
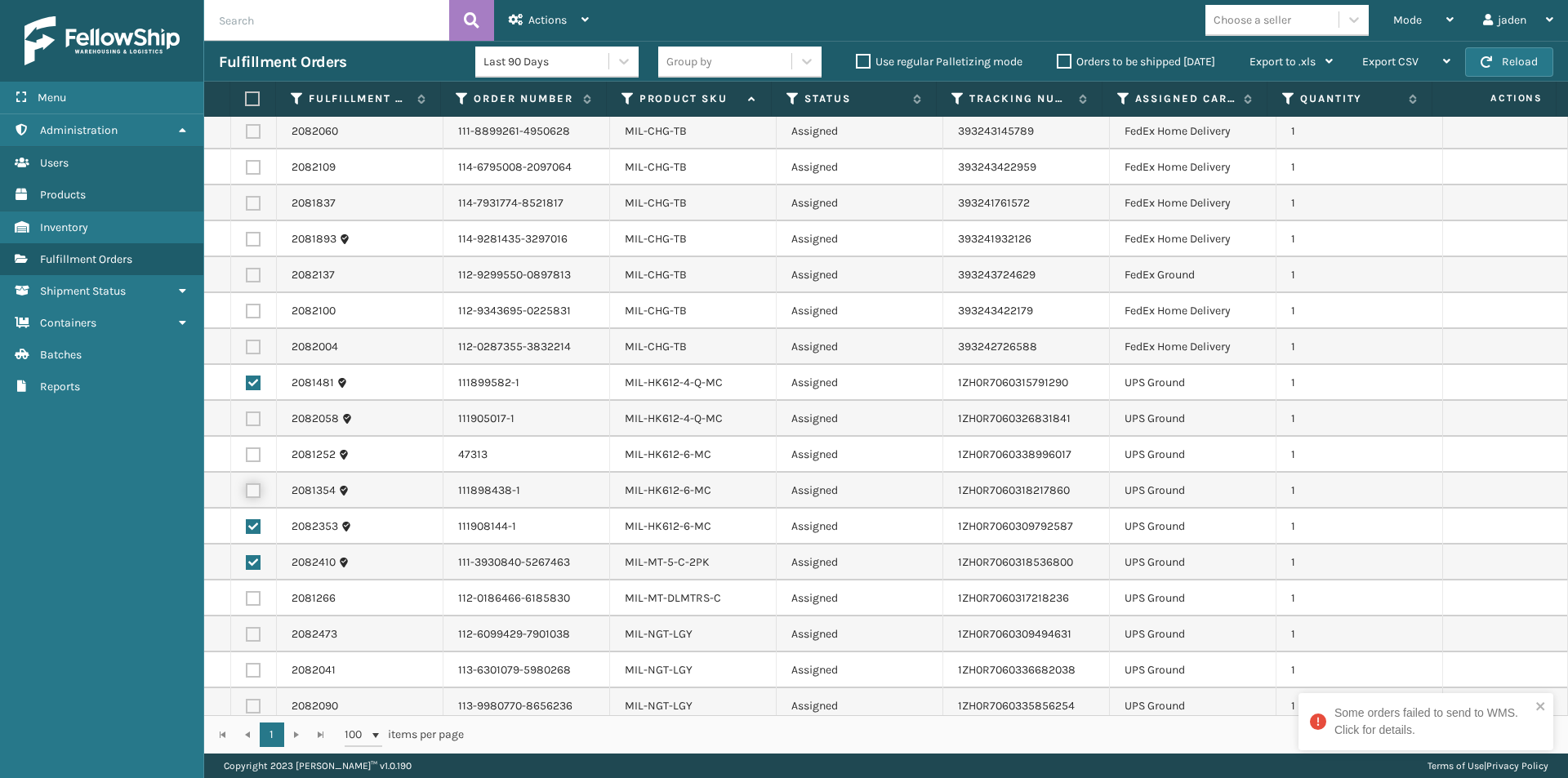
click at [247, 491] on input "checkbox" at bounding box center [246, 487] width 1 height 10
checkbox input "true"
click at [250, 444] on td at bounding box center [254, 454] width 46 height 36
click at [250, 452] on label at bounding box center [253, 455] width 15 height 15
click at [247, 452] on input "checkbox" at bounding box center [246, 452] width 1 height 10
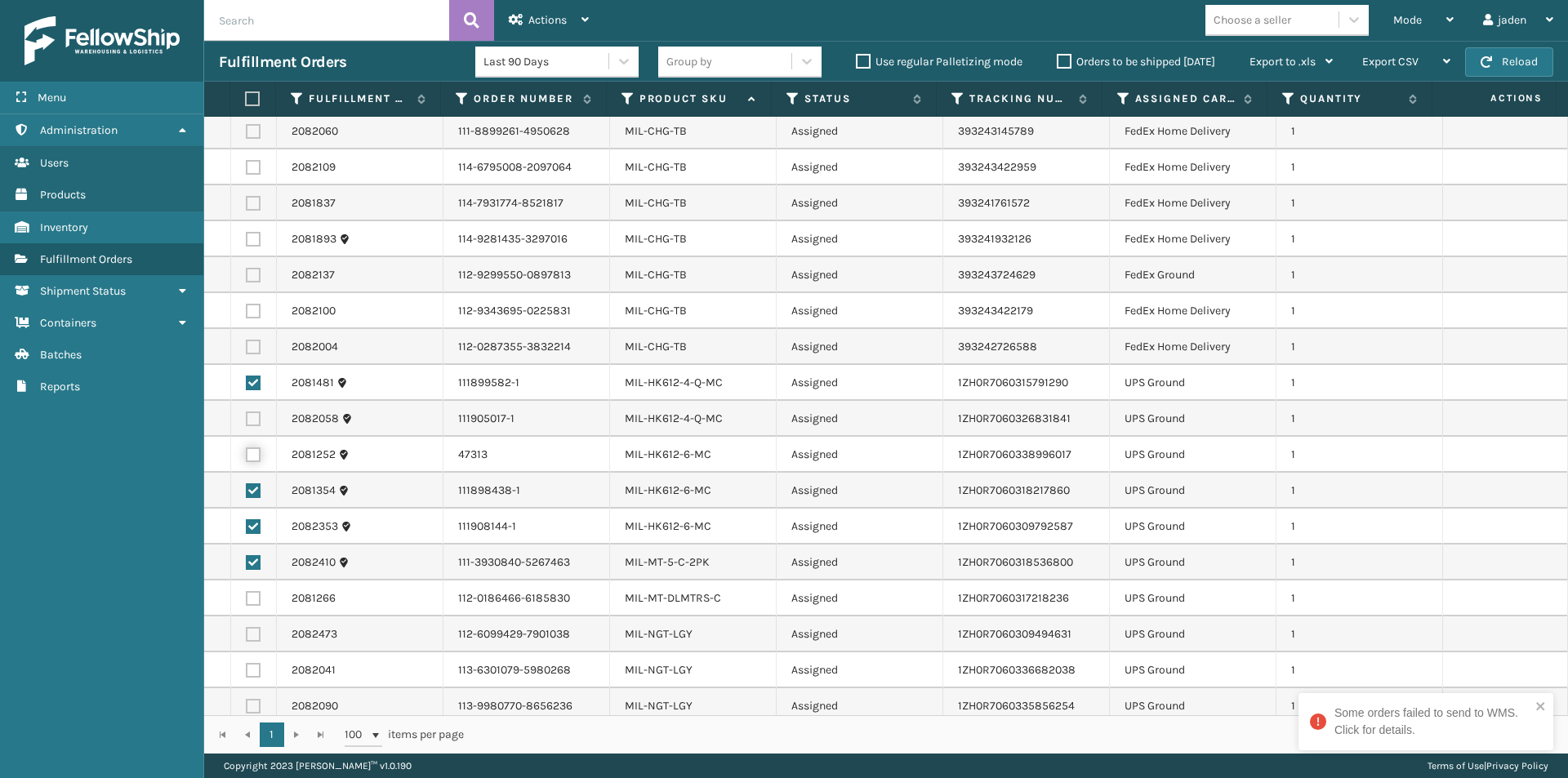
checkbox input "true"
click at [250, 420] on label at bounding box center [253, 419] width 15 height 15
click at [247, 420] on input "checkbox" at bounding box center [246, 416] width 1 height 10
checkbox input "true"
click at [249, 663] on label at bounding box center [253, 670] width 15 height 15
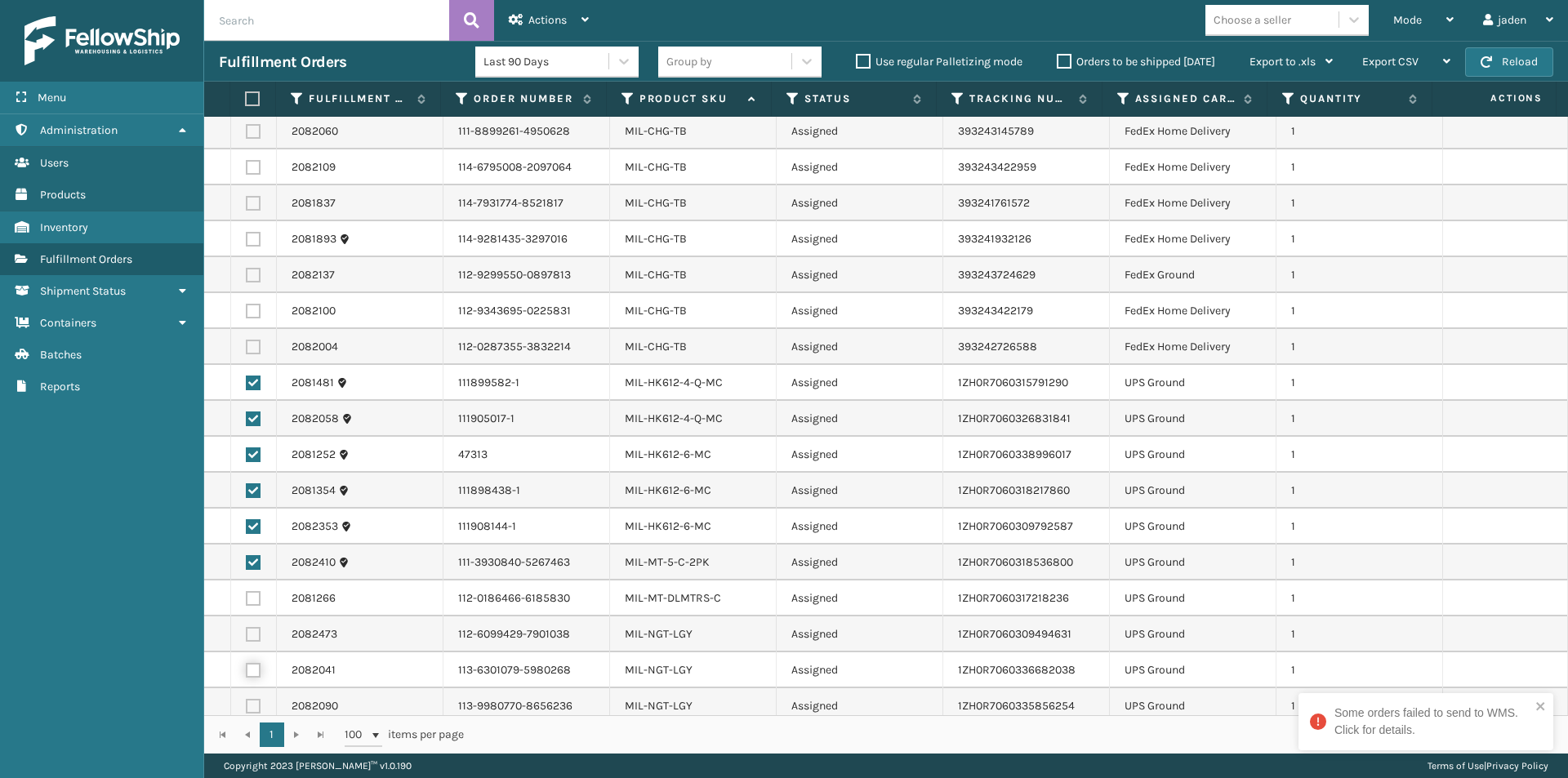
click at [247, 663] on input "checkbox" at bounding box center [246, 667] width 1 height 10
checkbox input "true"
click at [250, 624] on td at bounding box center [254, 634] width 46 height 36
click at [253, 604] on label at bounding box center [253, 598] width 15 height 15
click at [247, 602] on input "checkbox" at bounding box center [246, 595] width 1 height 10
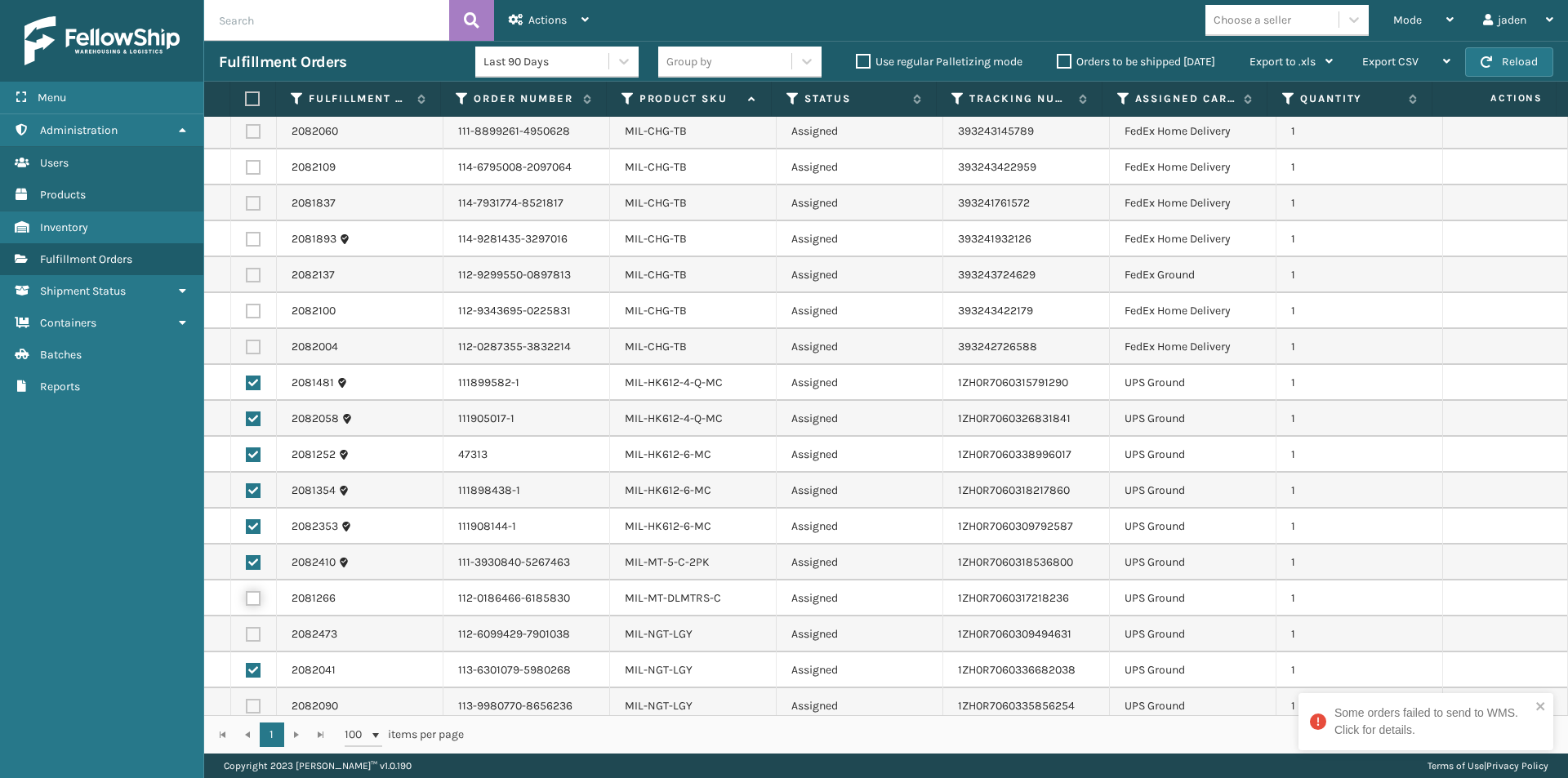
checkbox input "true"
click at [253, 635] on label at bounding box center [253, 634] width 15 height 15
click at [247, 635] on input "checkbox" at bounding box center [246, 631] width 1 height 10
checkbox input "true"
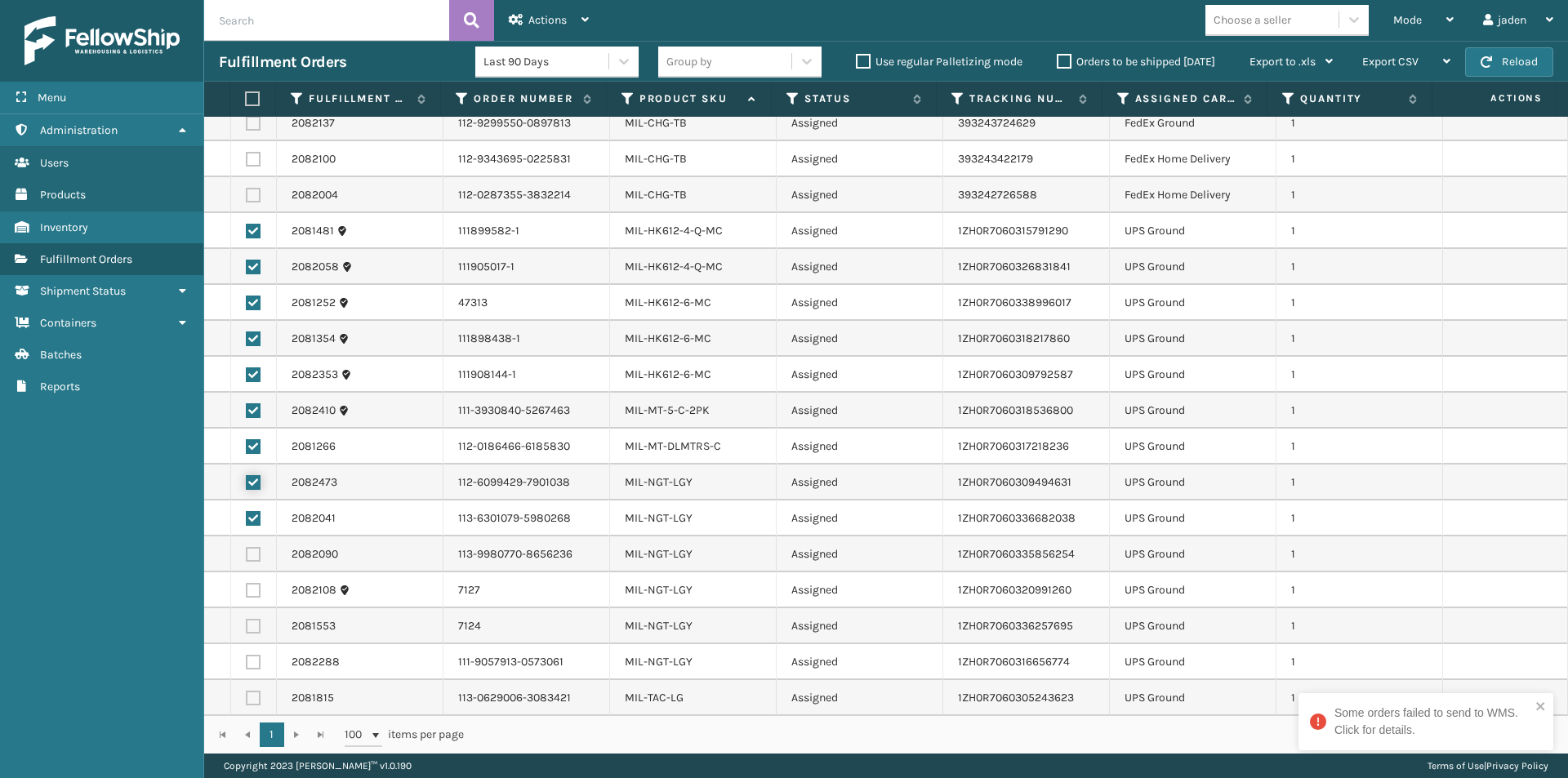
scroll to position [490, 0]
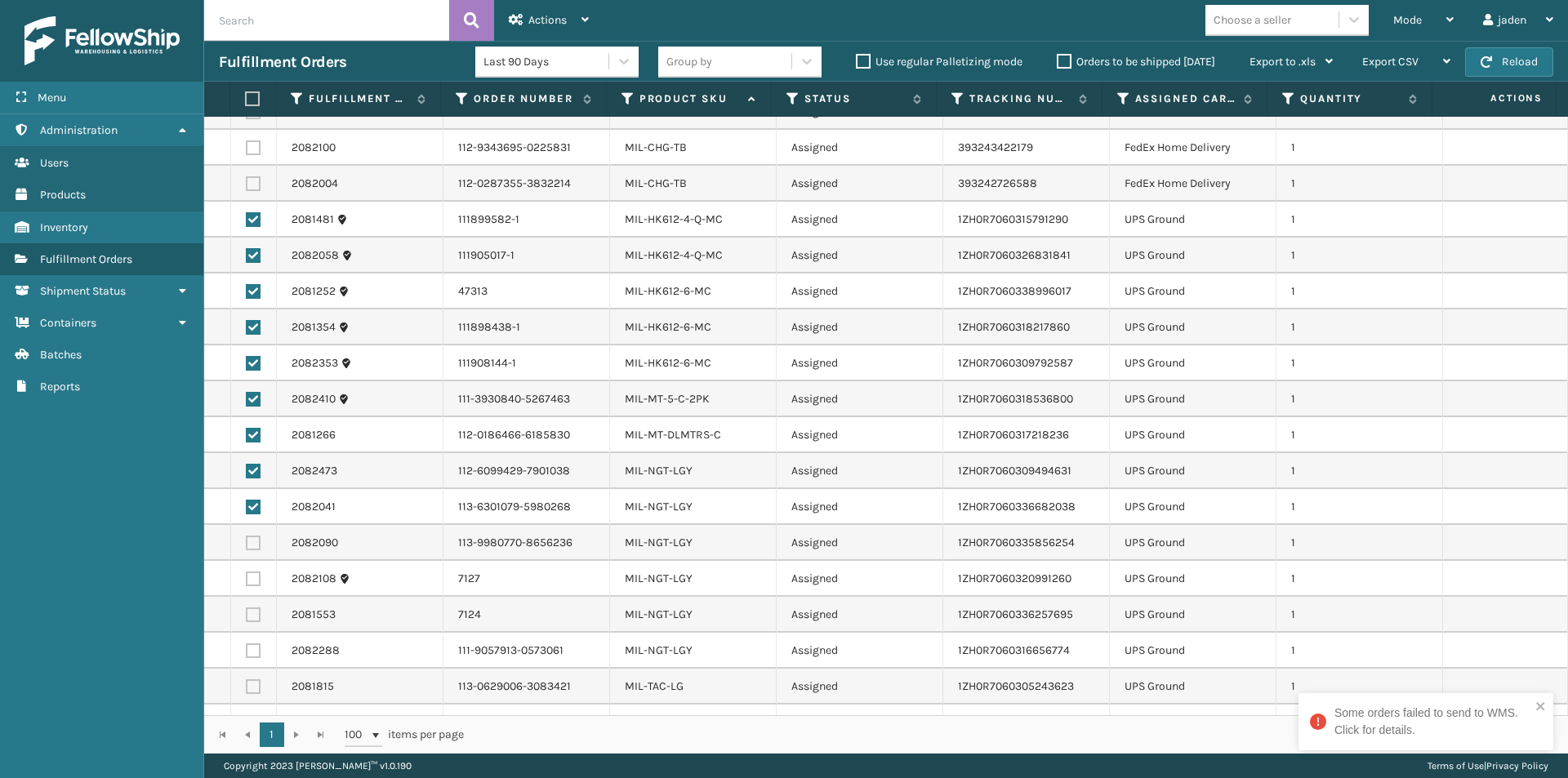
click at [250, 687] on label at bounding box center [253, 687] width 15 height 15
click at [247, 687] on input "checkbox" at bounding box center [246, 684] width 1 height 10
checkbox input "true"
click at [250, 652] on label at bounding box center [253, 651] width 15 height 15
click at [247, 652] on input "checkbox" at bounding box center [246, 648] width 1 height 10
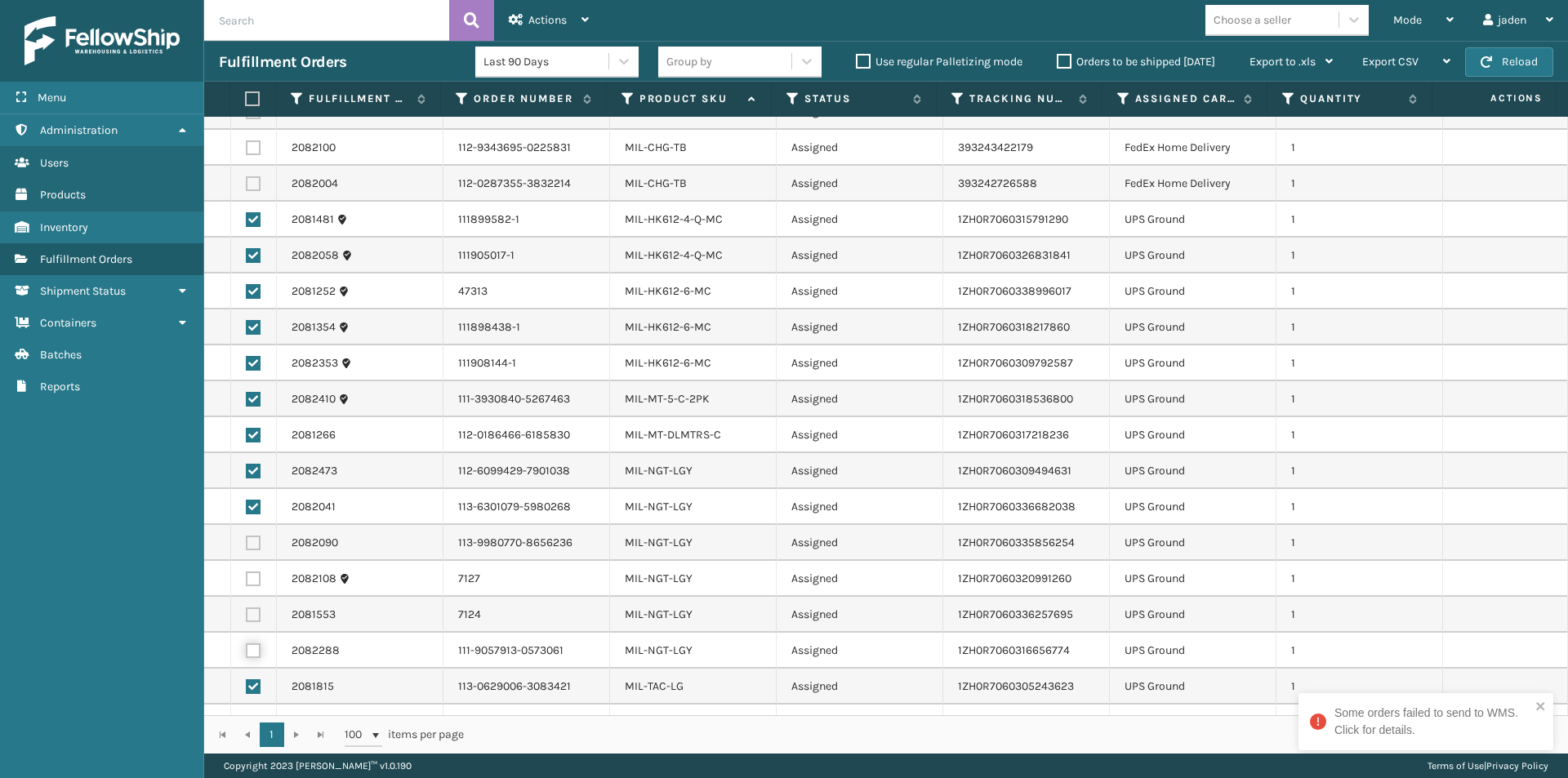
checkbox input "true"
click at [253, 610] on label at bounding box center [253, 615] width 15 height 15
click at [247, 610] on input "checkbox" at bounding box center [246, 612] width 1 height 10
checkbox input "true"
click at [253, 579] on label at bounding box center [253, 579] width 15 height 15
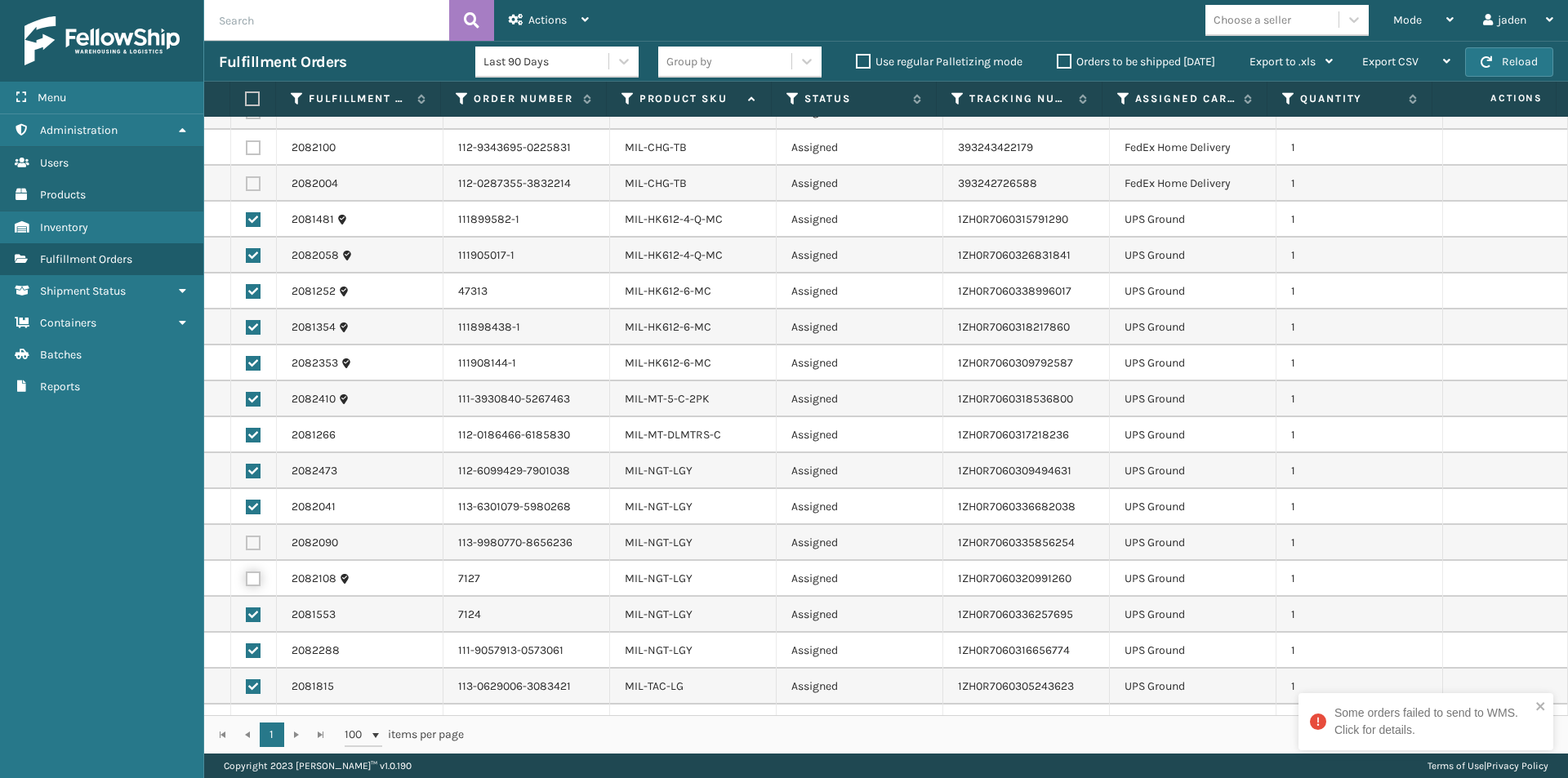
click at [247, 579] on input "checkbox" at bounding box center [246, 576] width 1 height 10
checkbox input "true"
click at [252, 536] on label at bounding box center [253, 543] width 15 height 15
click at [247, 536] on input "checkbox" at bounding box center [246, 540] width 1 height 10
checkbox input "true"
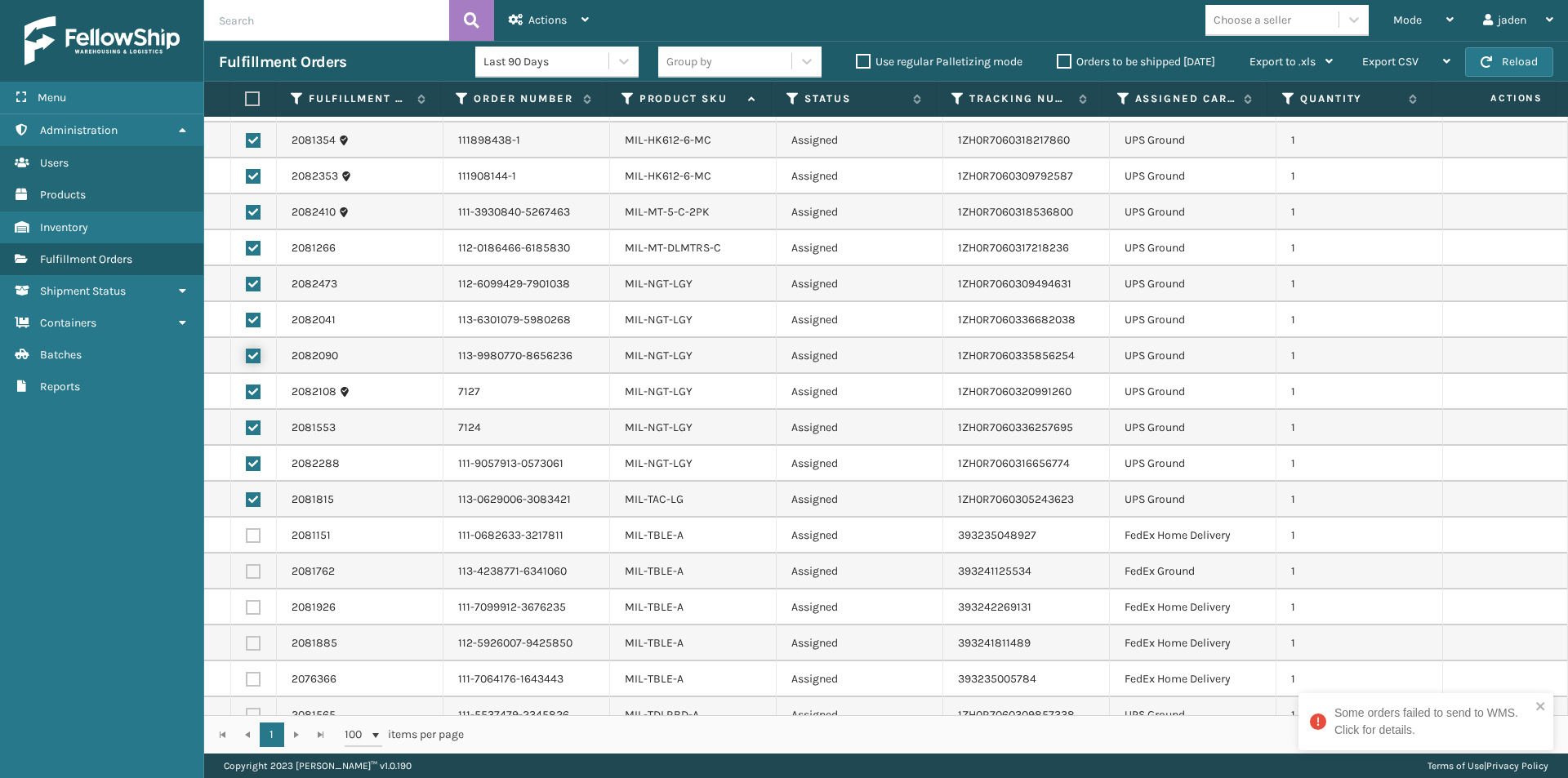
scroll to position [730, 0]
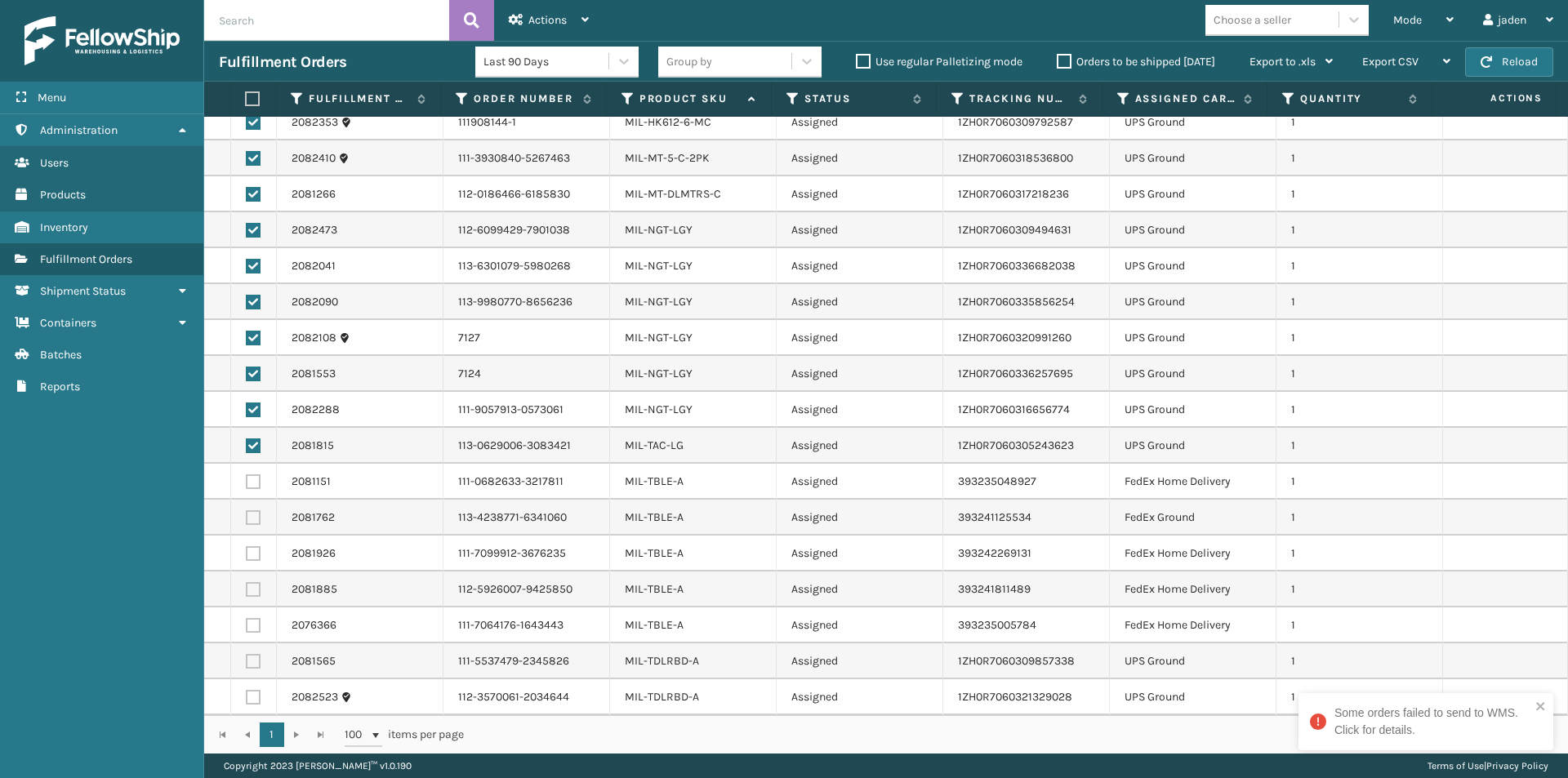
click at [252, 659] on label at bounding box center [253, 661] width 15 height 15
click at [247, 659] on input "checkbox" at bounding box center [246, 658] width 1 height 10
checkbox input "true"
click at [254, 689] on label at bounding box center [253, 697] width 15 height 15
click at [247, 689] on input "checkbox" at bounding box center [246, 694] width 1 height 10
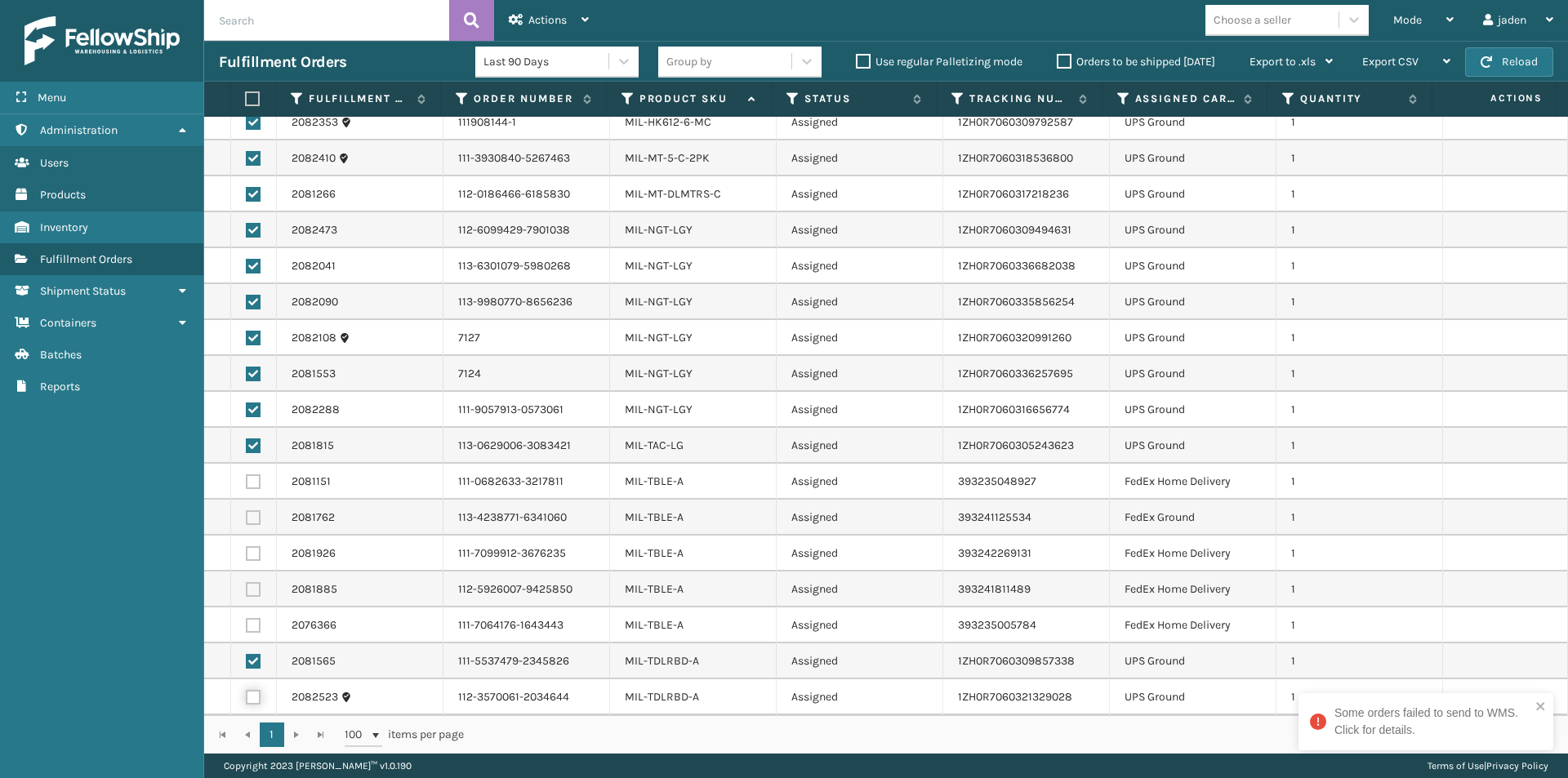
checkbox input "true"
click at [563, 15] on span "Actions" at bounding box center [548, 19] width 39 height 14
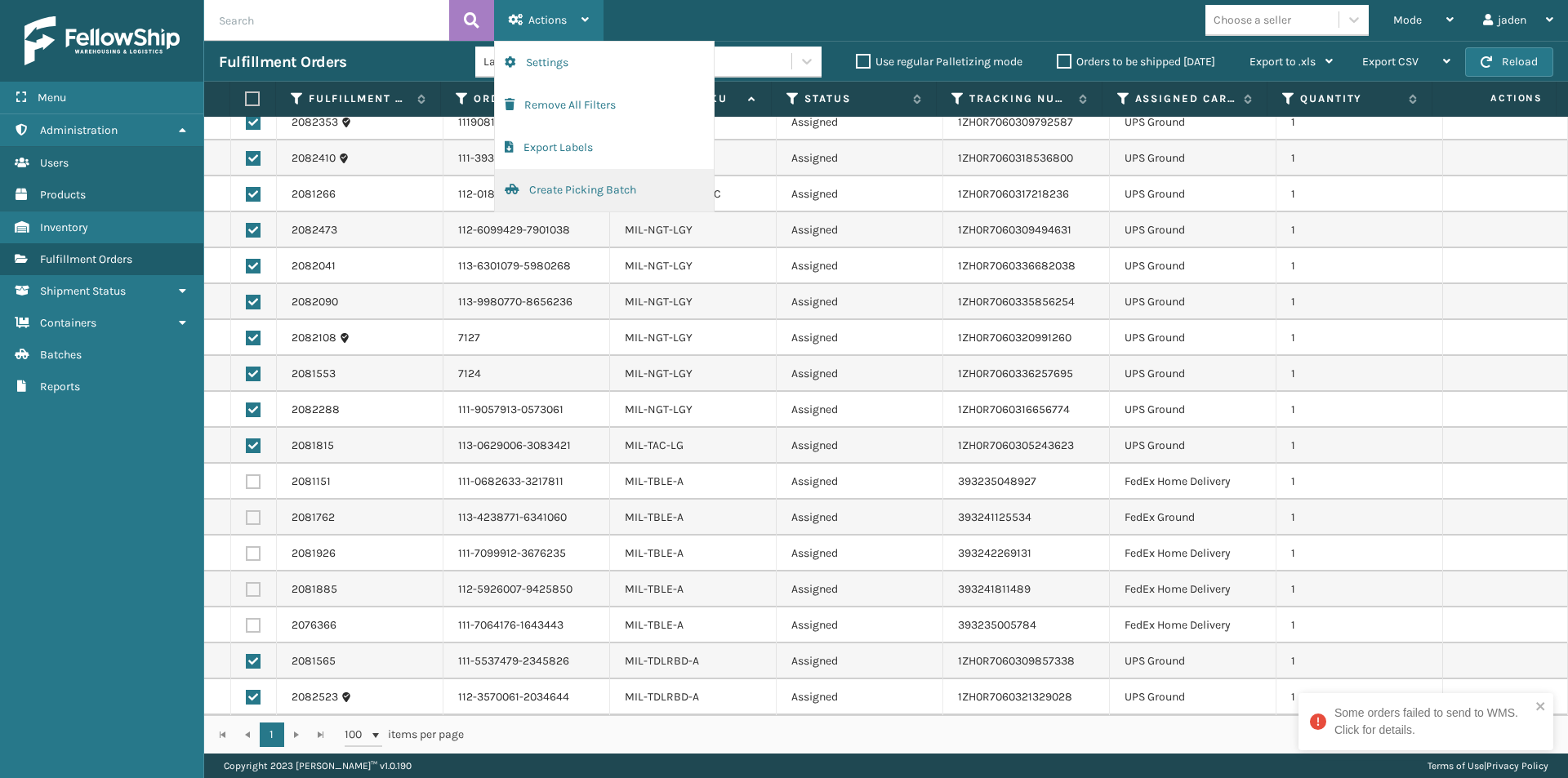
click at [628, 183] on button "Create Picking Batch" at bounding box center [604, 190] width 219 height 42
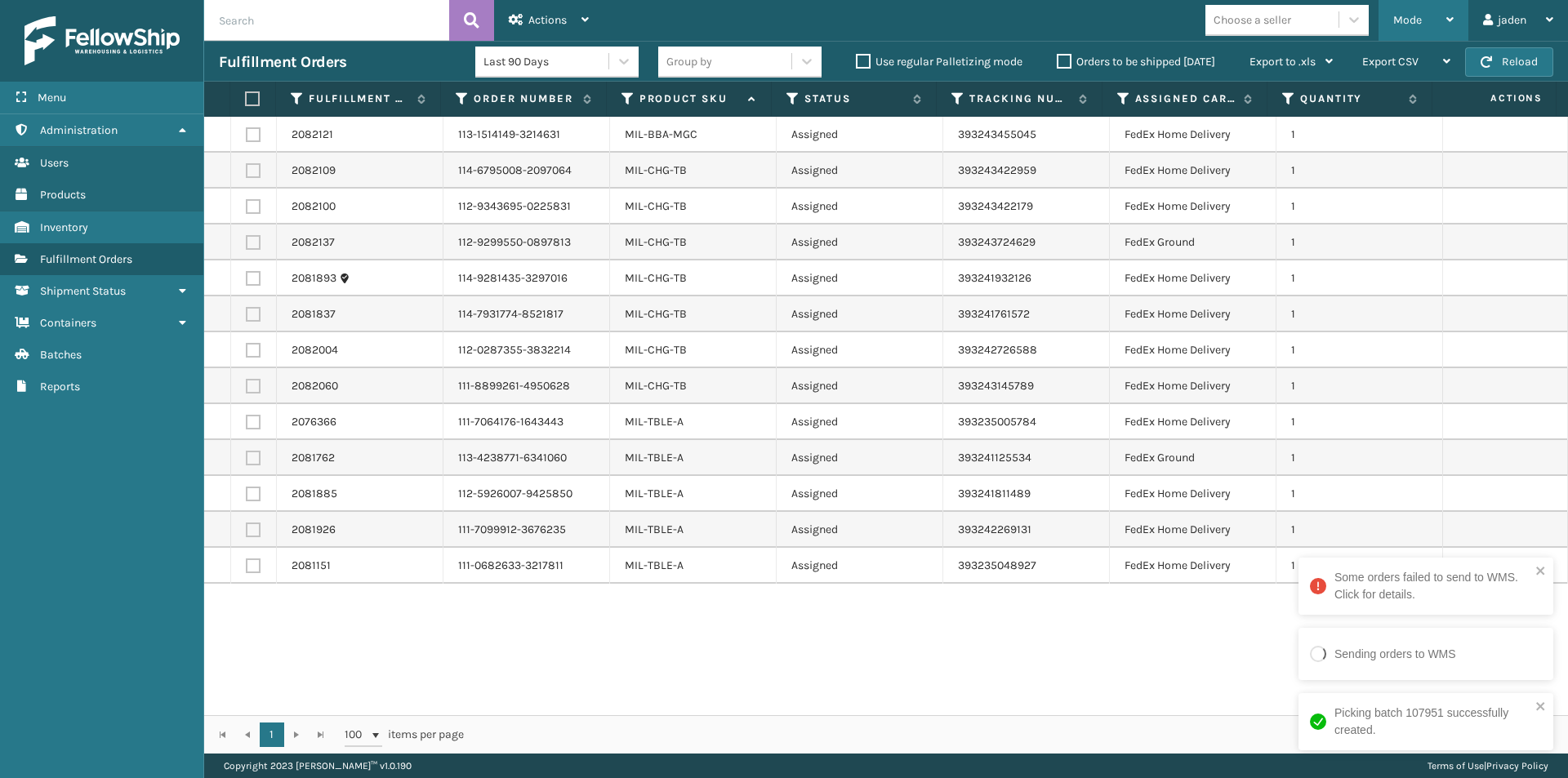
click at [1412, 21] on span "Mode" at bounding box center [1407, 19] width 29 height 14
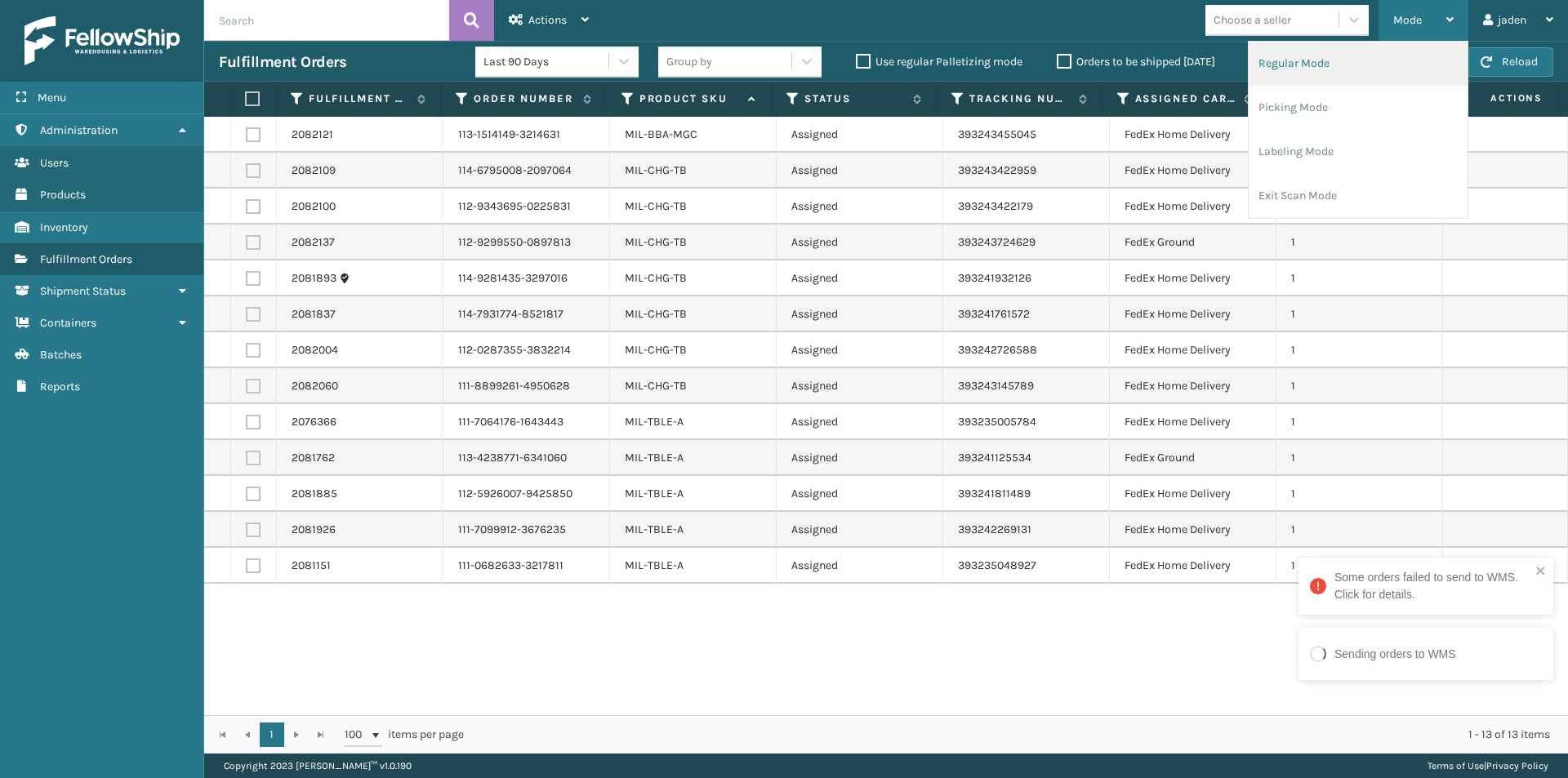
click at [1329, 65] on li "Regular Mode" at bounding box center [1357, 64] width 219 height 44
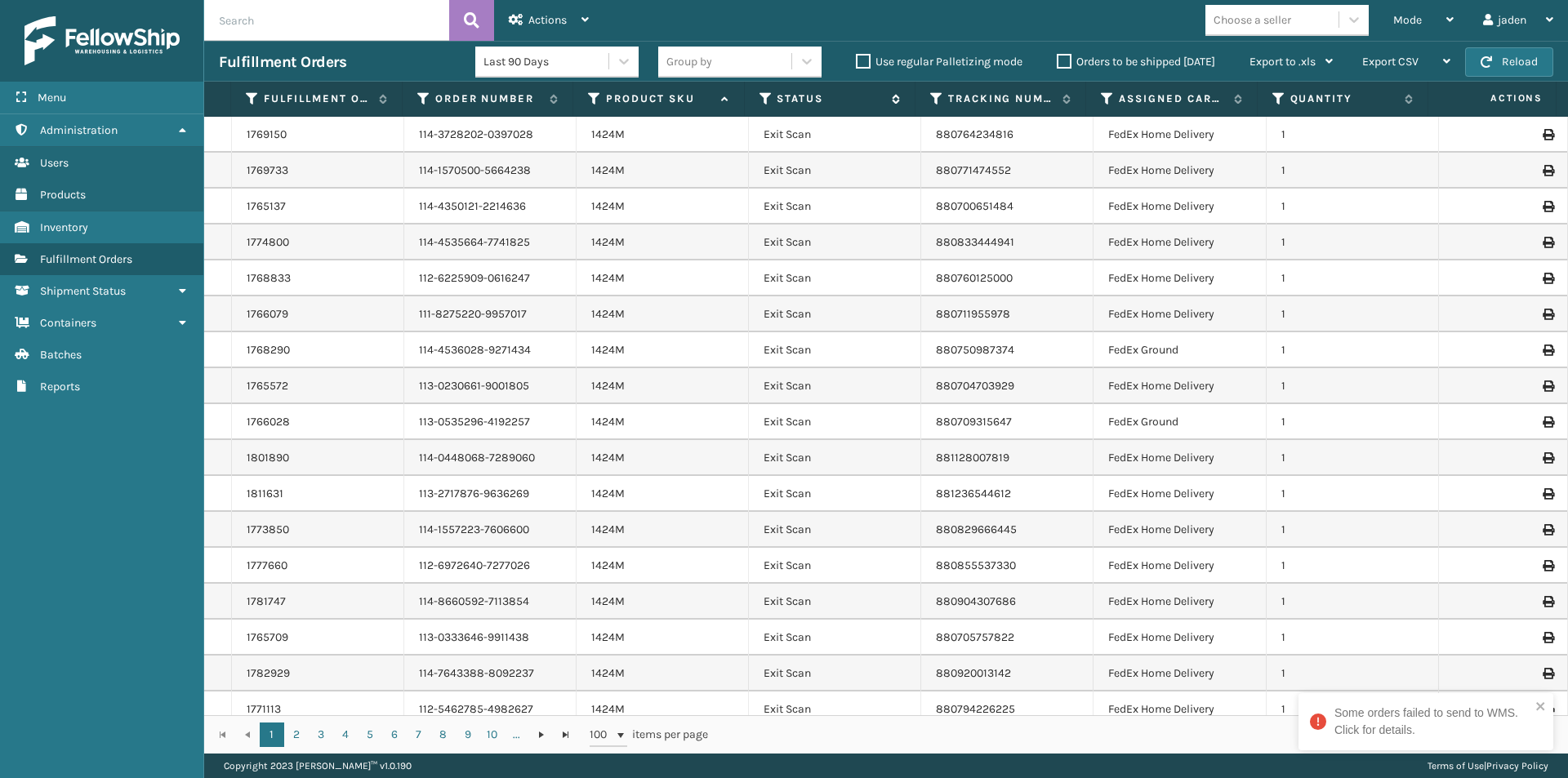
click at [766, 100] on icon at bounding box center [766, 99] width 13 height 15
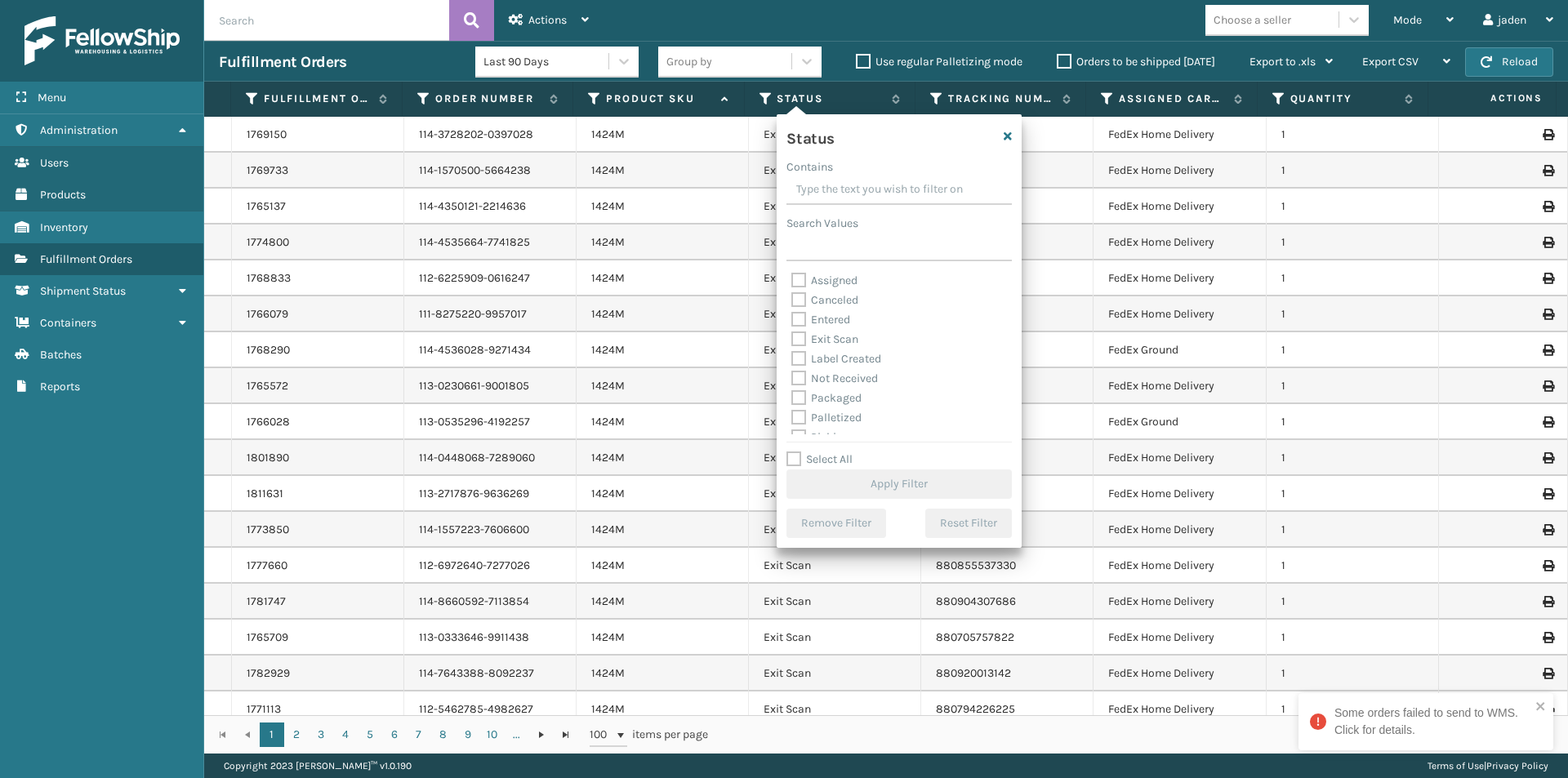
drag, startPoint x: 926, startPoint y: 198, endPoint x: 870, endPoint y: 183, distance: 58.0
click at [872, 183] on input "Contains" at bounding box center [899, 190] width 225 height 30
click at [795, 356] on label "Picking" at bounding box center [820, 355] width 58 height 14
click at [792, 356] on input "Picking" at bounding box center [791, 351] width 1 height 10
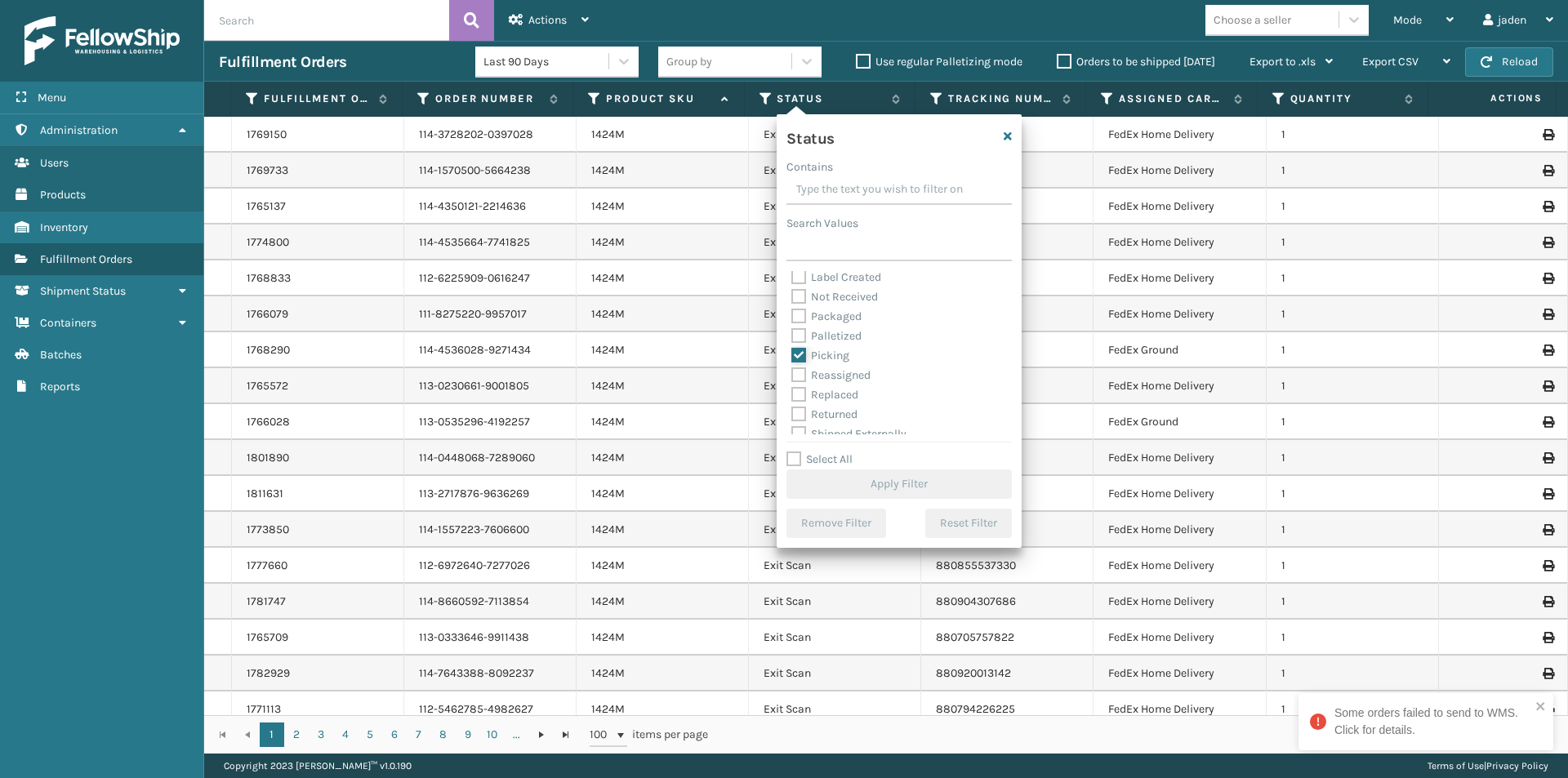
checkbox input "true"
click at [886, 484] on button "Apply Filter" at bounding box center [899, 484] width 225 height 30
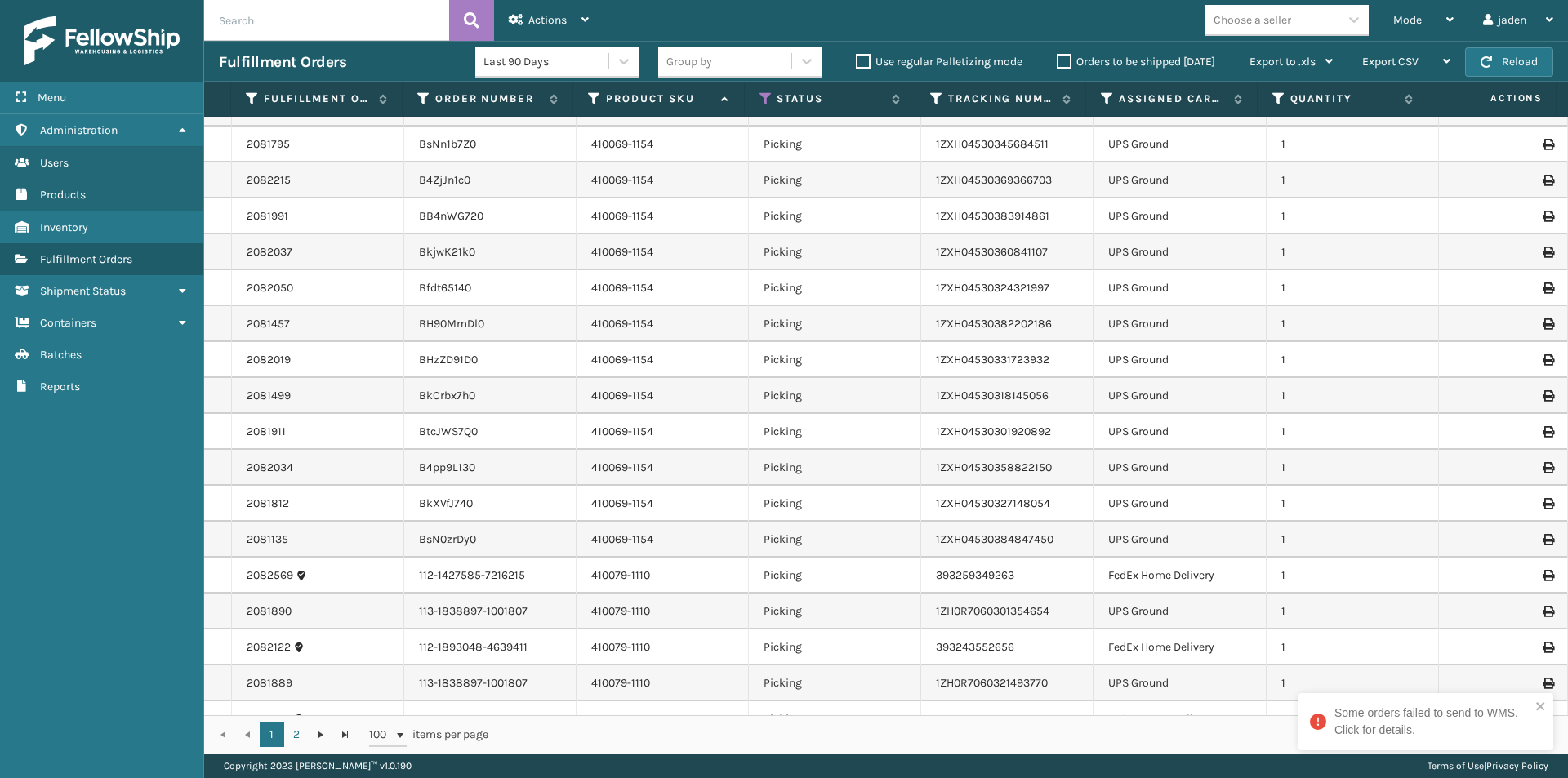
scroll to position [571, 0]
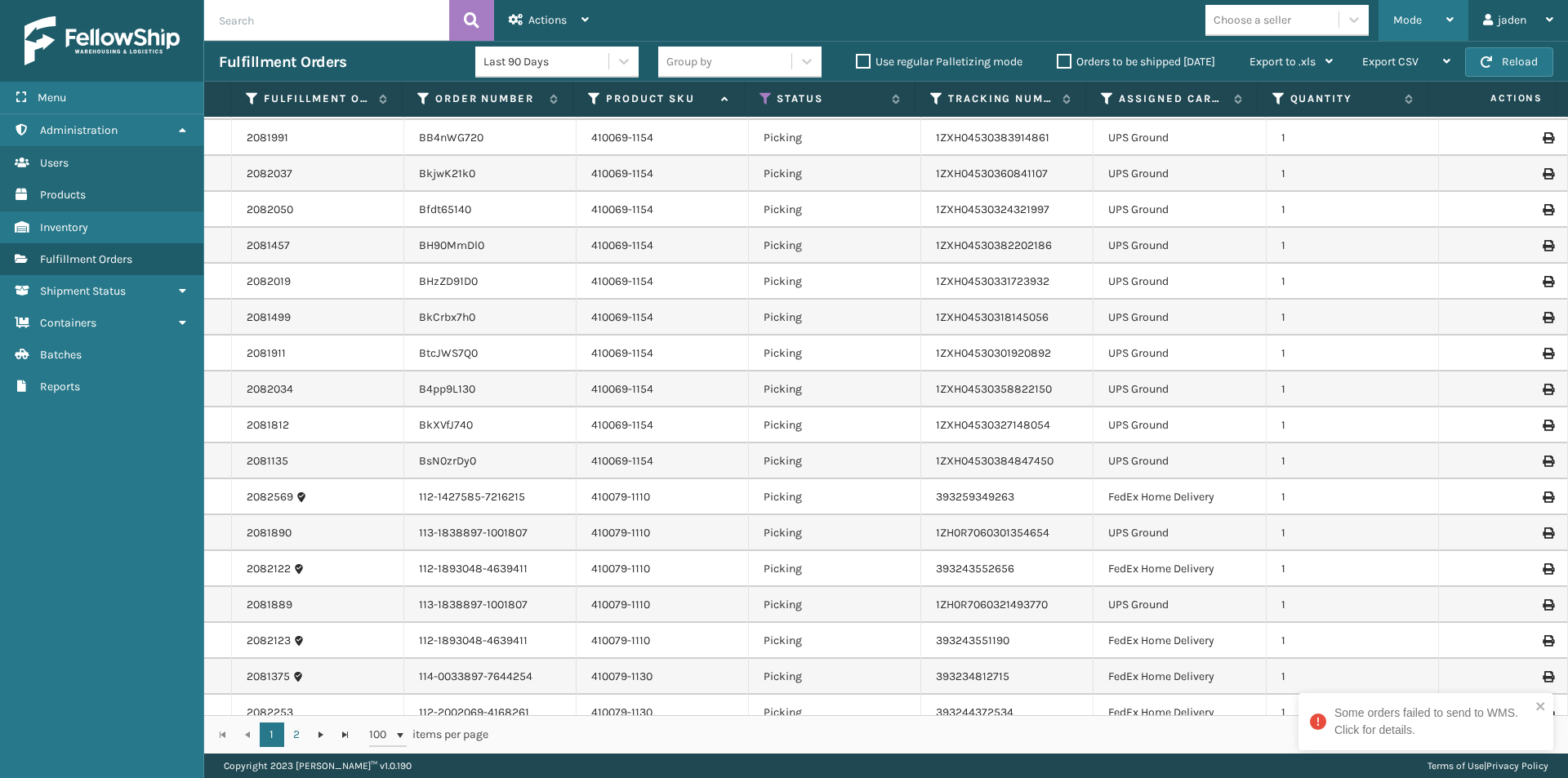
click at [1441, 18] on div "Mode" at bounding box center [1423, 20] width 60 height 41
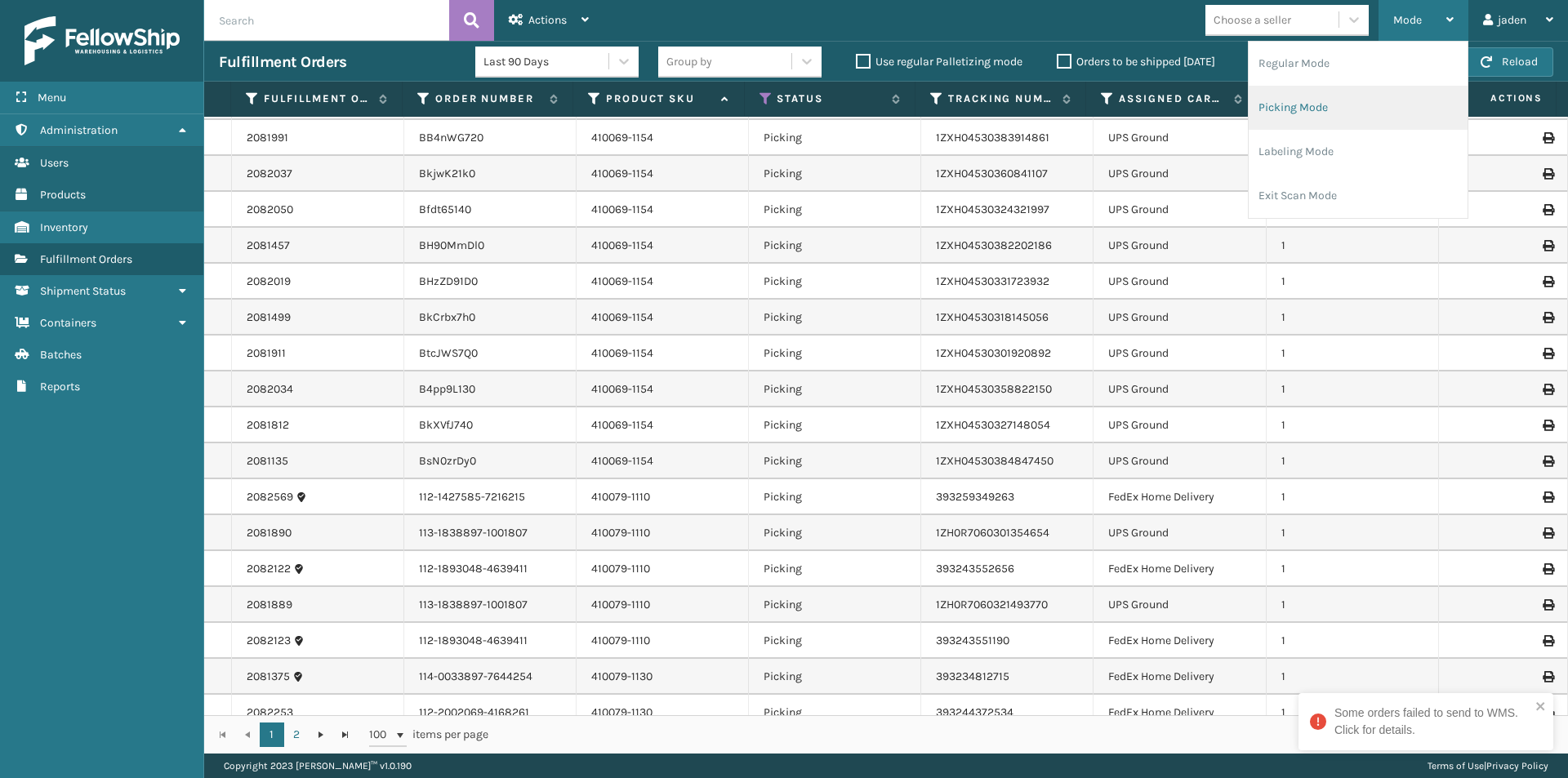
click at [1319, 116] on li "Picking Mode" at bounding box center [1357, 108] width 219 height 44
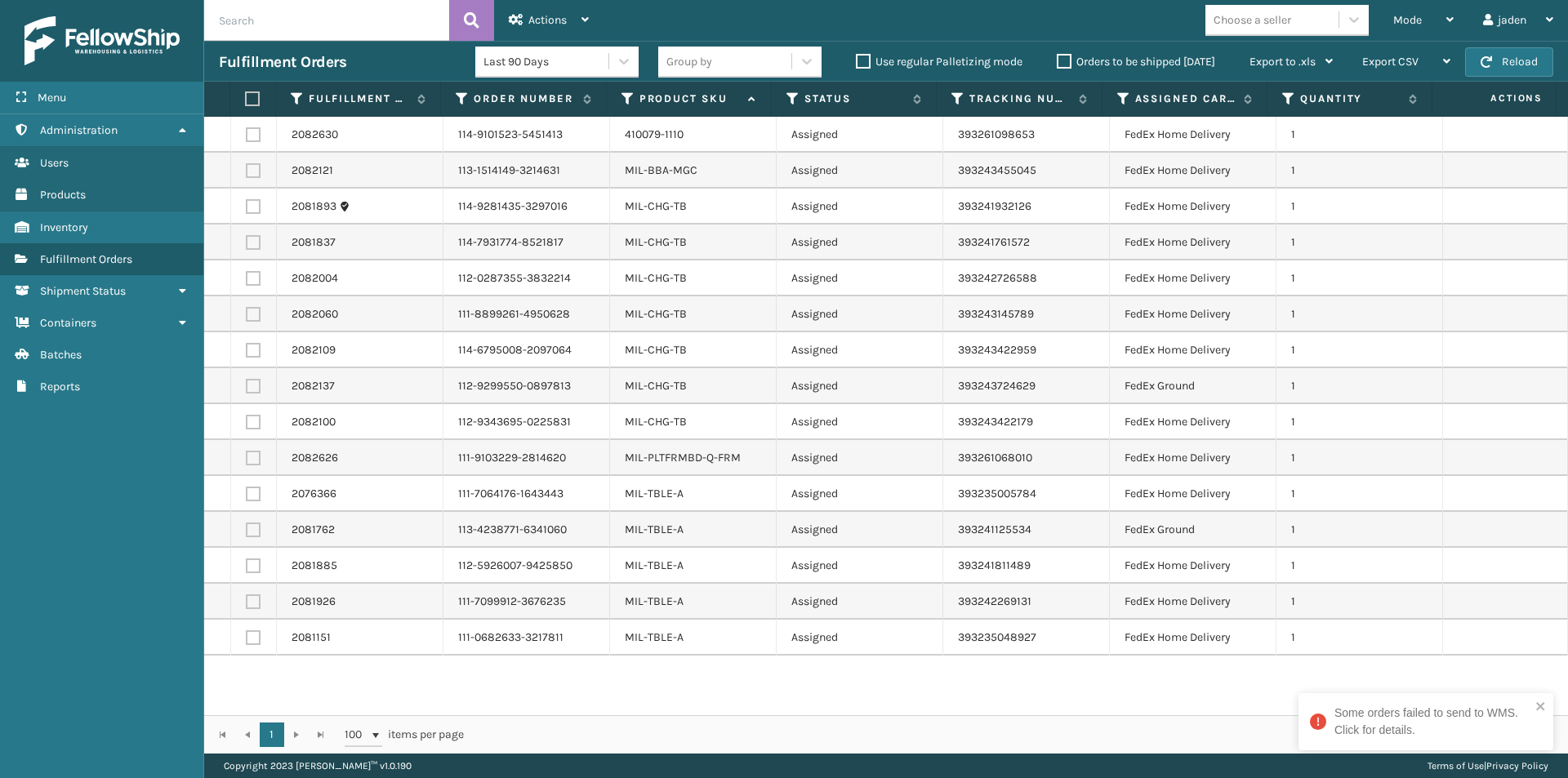
click at [249, 462] on label at bounding box center [253, 458] width 15 height 15
click at [247, 461] on input "checkbox" at bounding box center [246, 455] width 1 height 10
checkbox input "true"
click at [258, 129] on label at bounding box center [253, 135] width 15 height 15
click at [247, 129] on input "checkbox" at bounding box center [246, 132] width 1 height 10
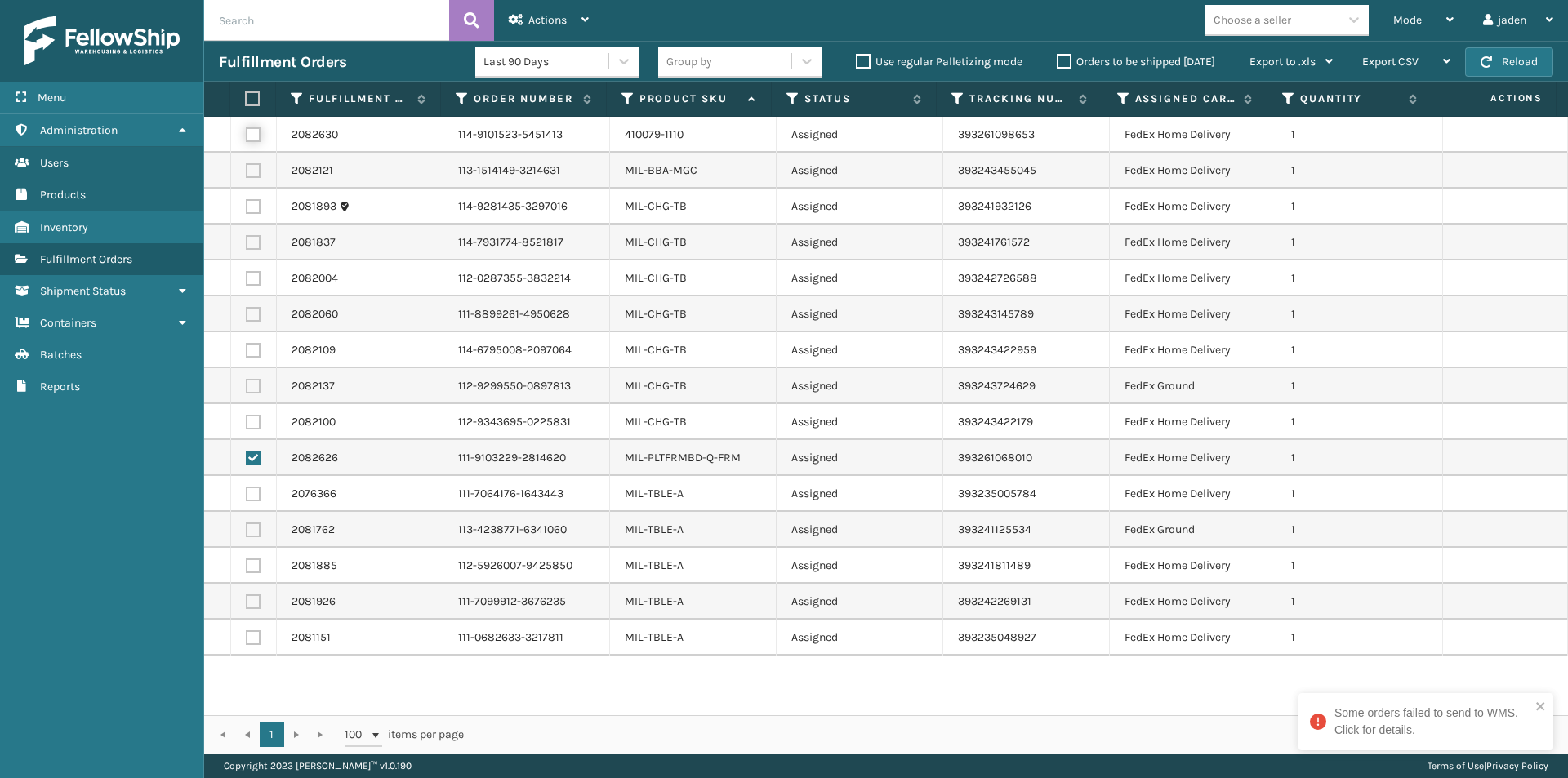
checkbox input "true"
click at [581, 18] on div "Actions" at bounding box center [549, 20] width 80 height 41
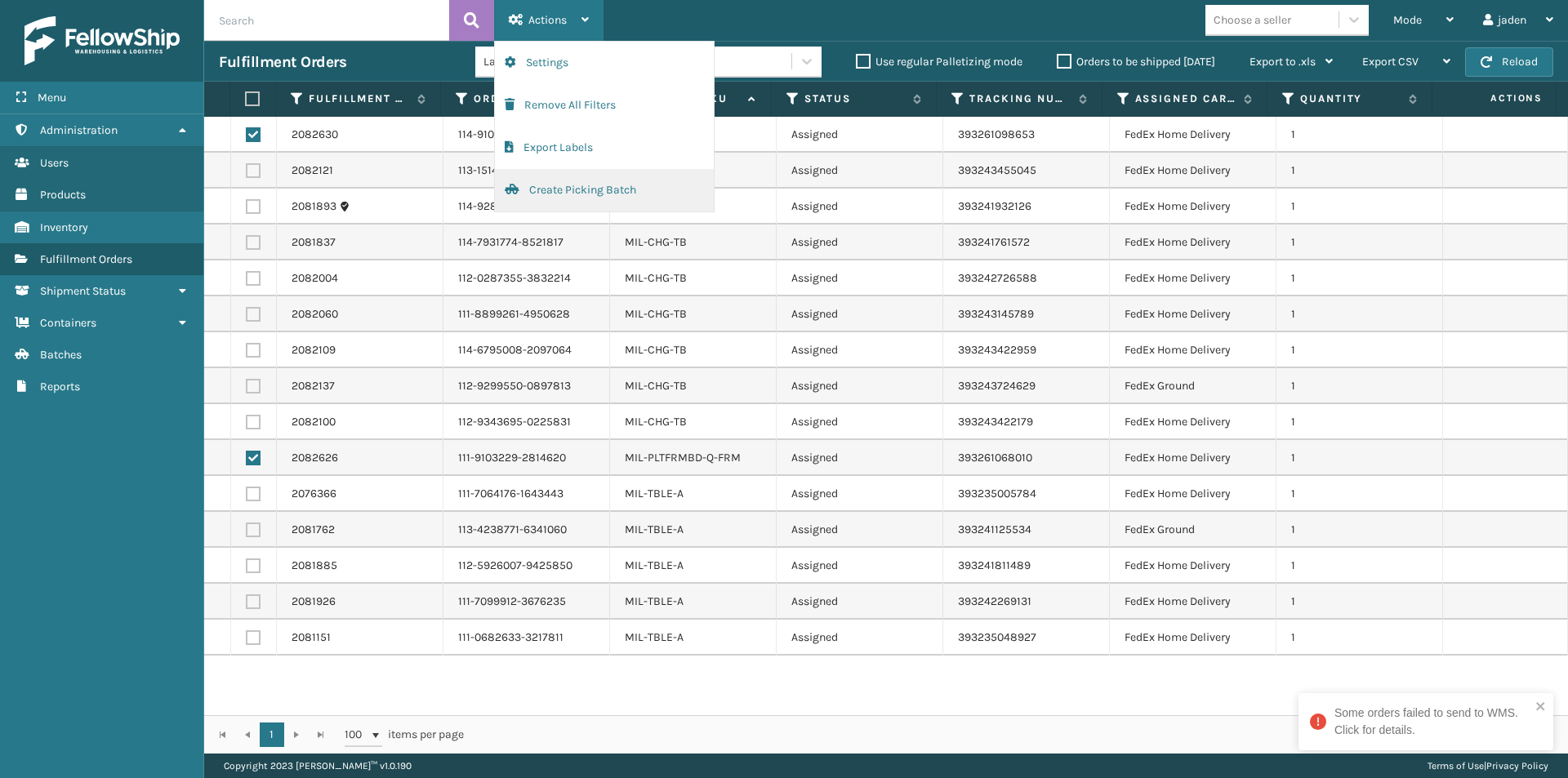
click at [613, 186] on button "Create Picking Batch" at bounding box center [604, 190] width 219 height 42
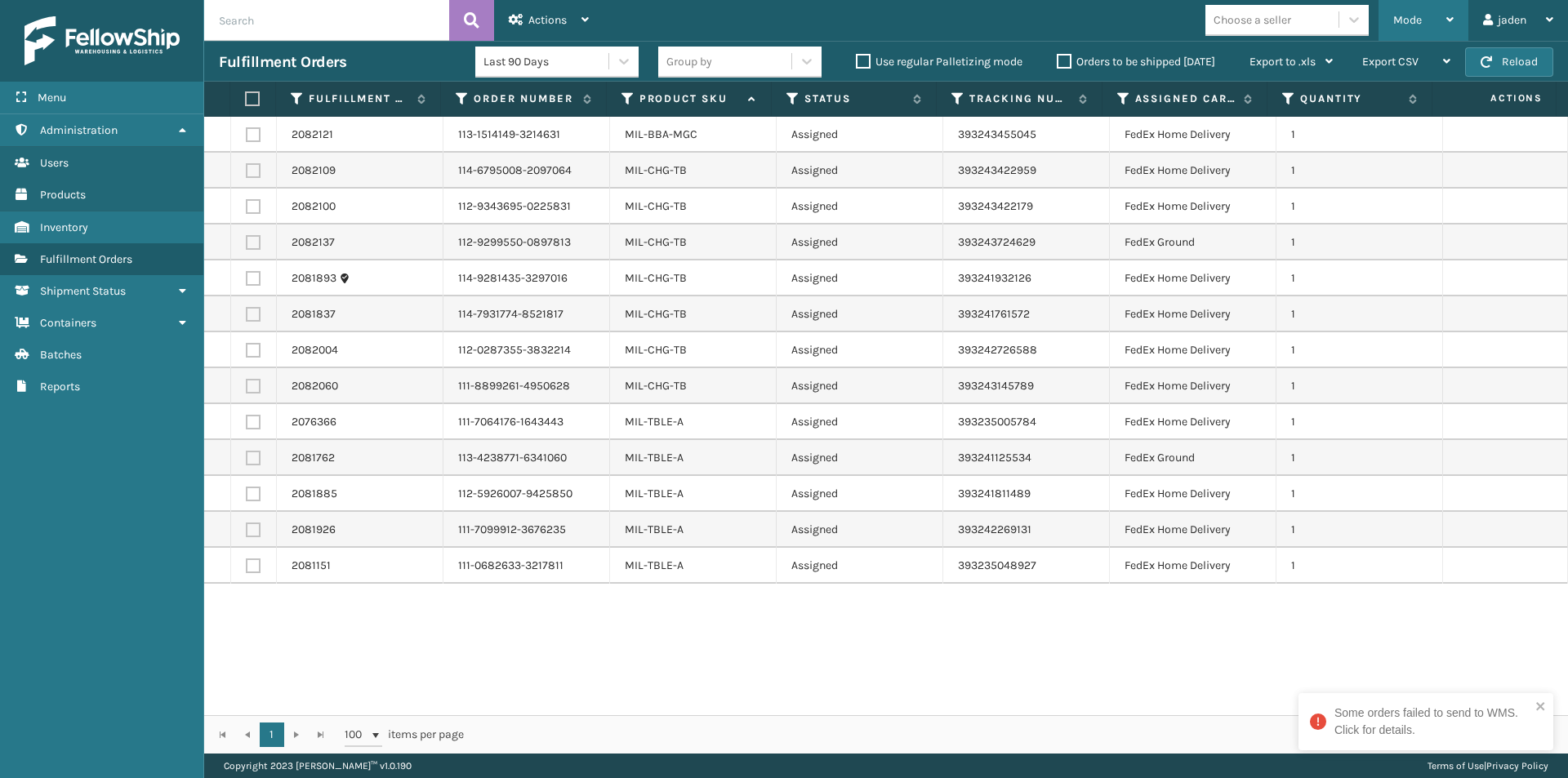
click at [1431, 18] on div "Mode" at bounding box center [1423, 20] width 60 height 41
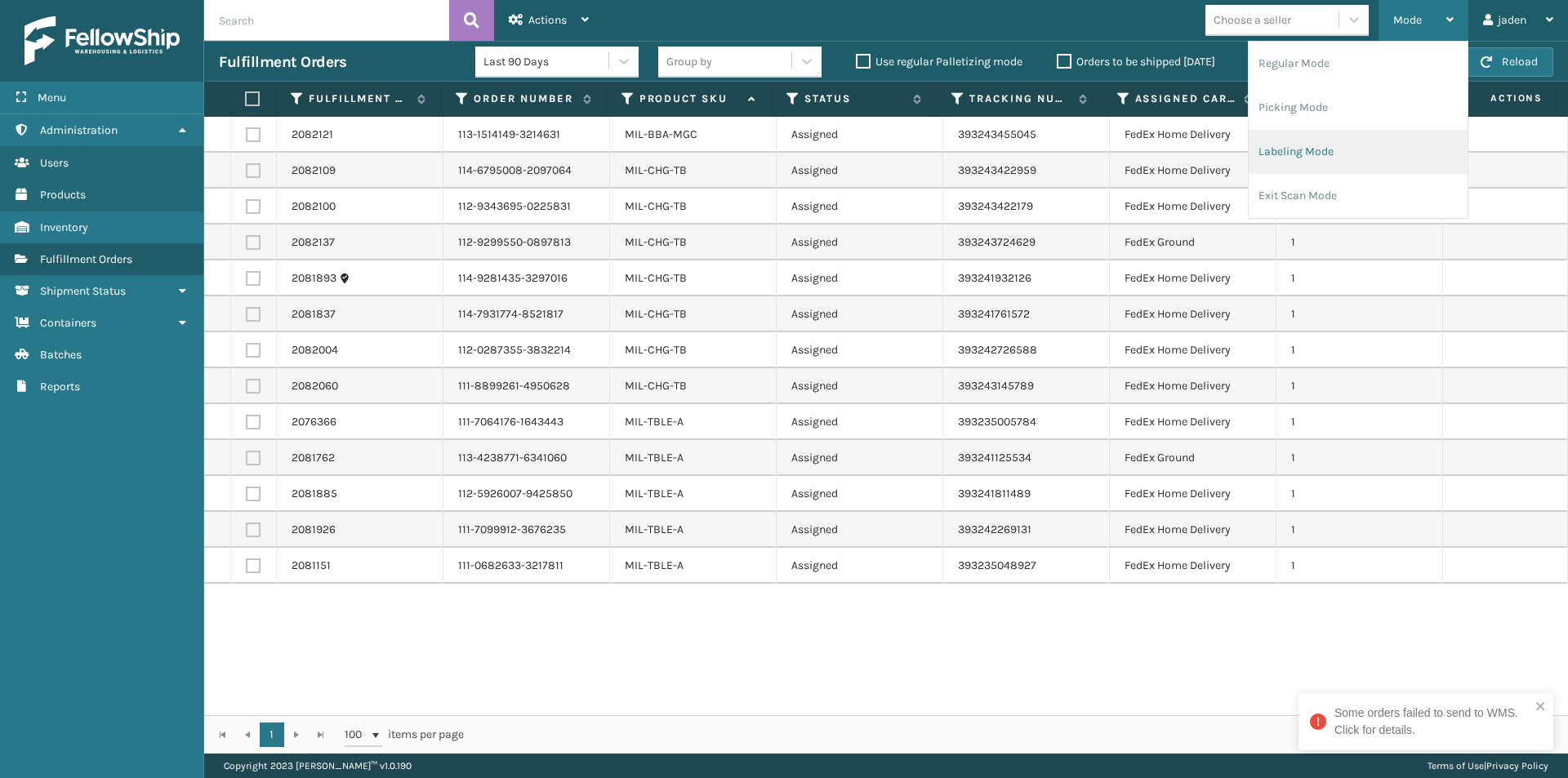
click at [1344, 146] on li "Labeling Mode" at bounding box center [1357, 152] width 219 height 44
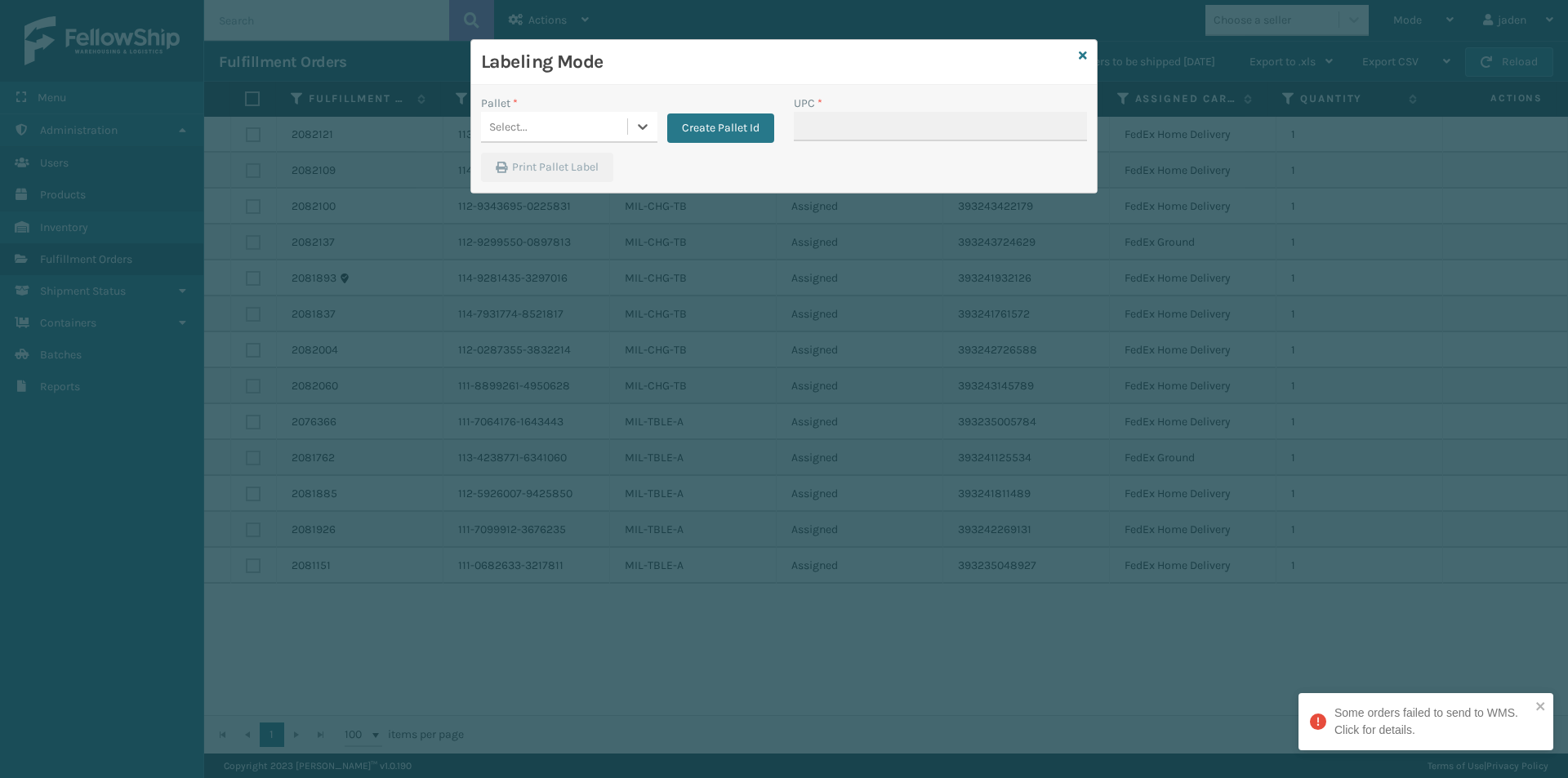
click at [619, 127] on div "Select..." at bounding box center [554, 126] width 146 height 27
click at [525, 162] on div "FDXG-EVYHC5JWAB" at bounding box center [569, 171] width 176 height 38
click at [848, 130] on input "UPC *" at bounding box center [939, 126] width 293 height 30
type input "410069-1110"
drag, startPoint x: 863, startPoint y: 168, endPoint x: 714, endPoint y: 179, distance: 149.4
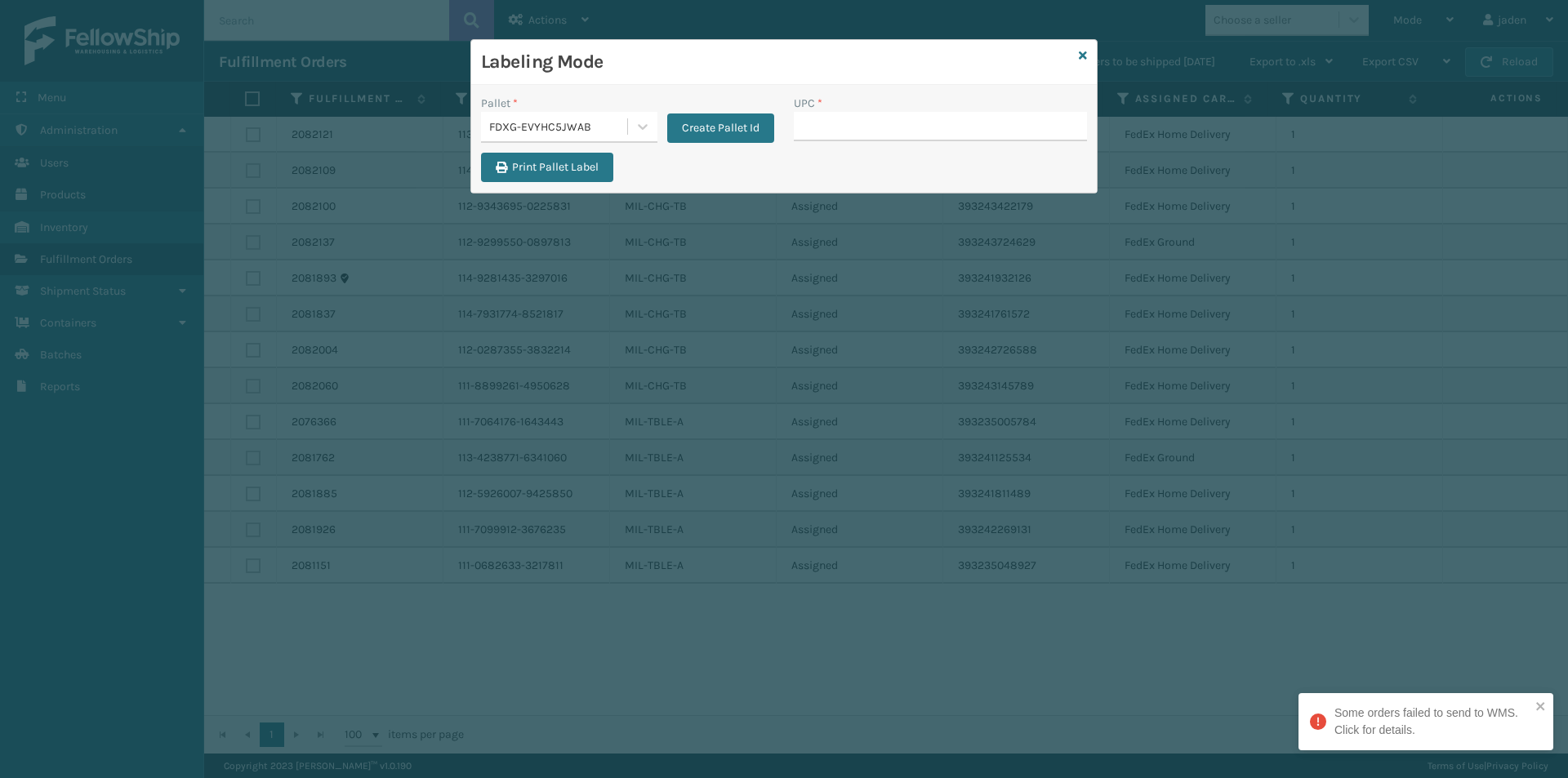
click at [714, 179] on div "Print Pallet Label" at bounding box center [783, 172] width 625 height 39
click at [867, 134] on input "UPC *" at bounding box center [939, 126] width 293 height 30
type input "410069-1110"
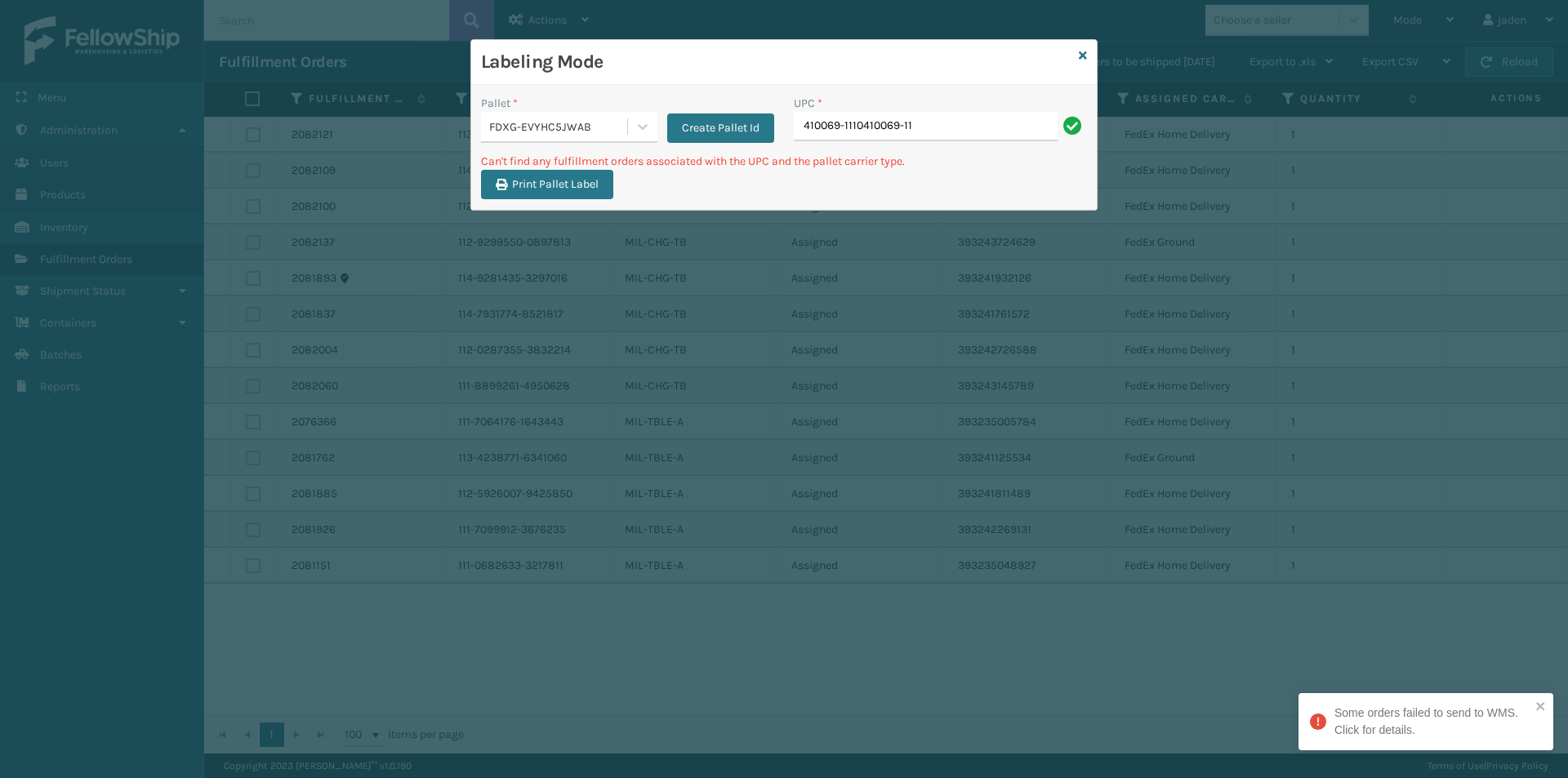
click at [954, 107] on div "UPC *" at bounding box center [939, 103] width 293 height 18
click at [954, 114] on input "410069-1110410069-11" at bounding box center [925, 126] width 264 height 30
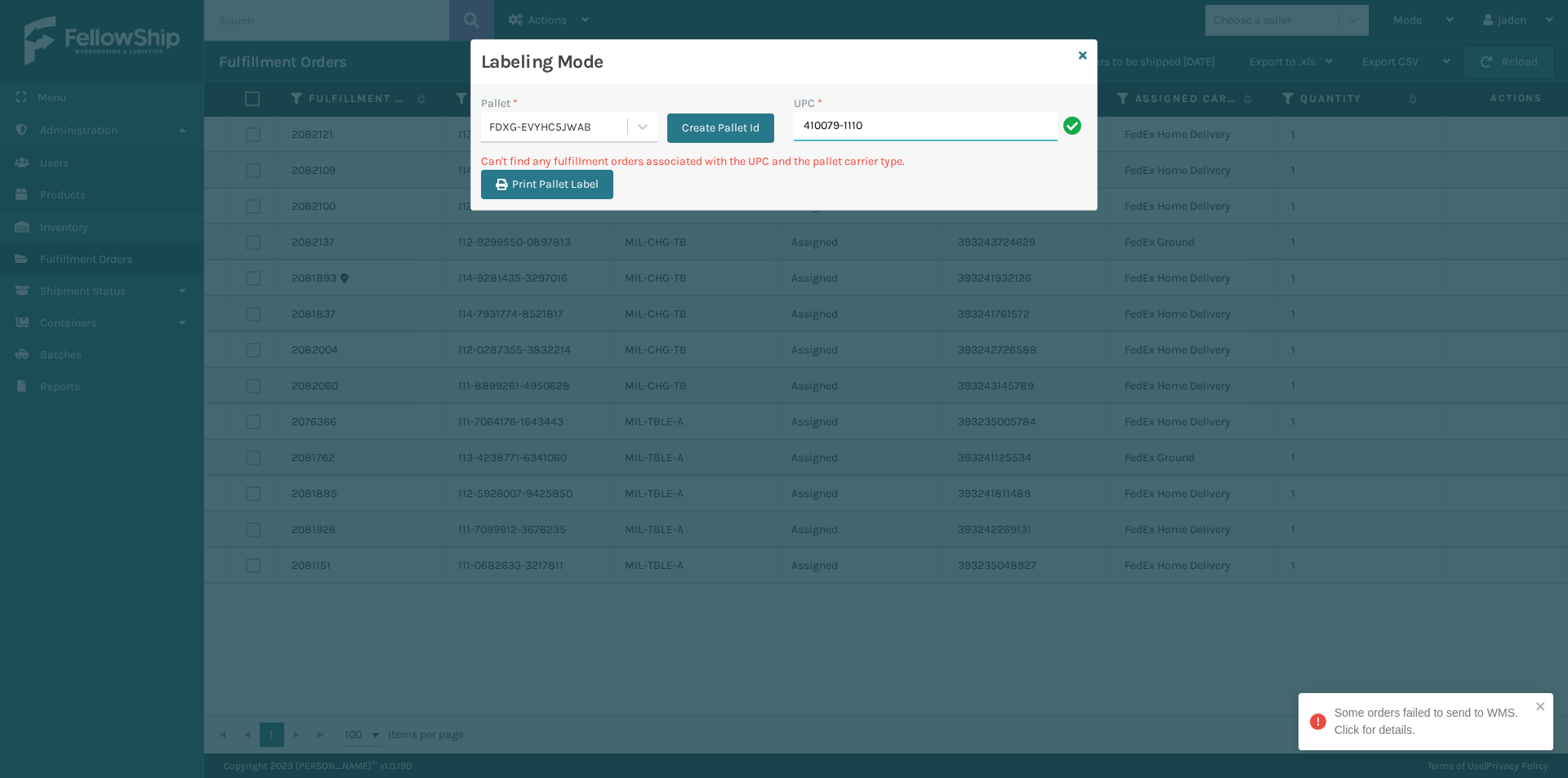
type input "410079-1110"
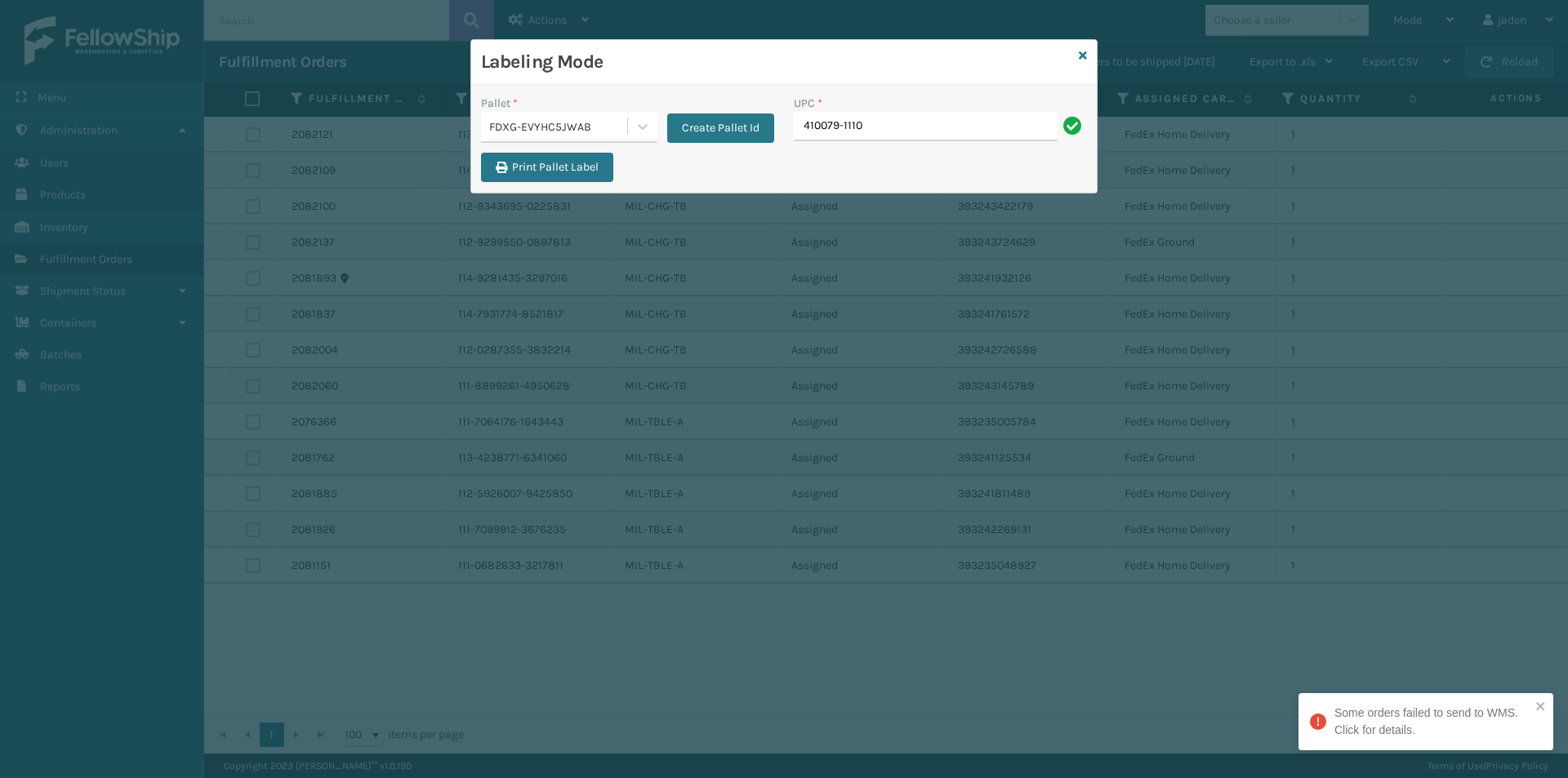
type input "410079-1110"
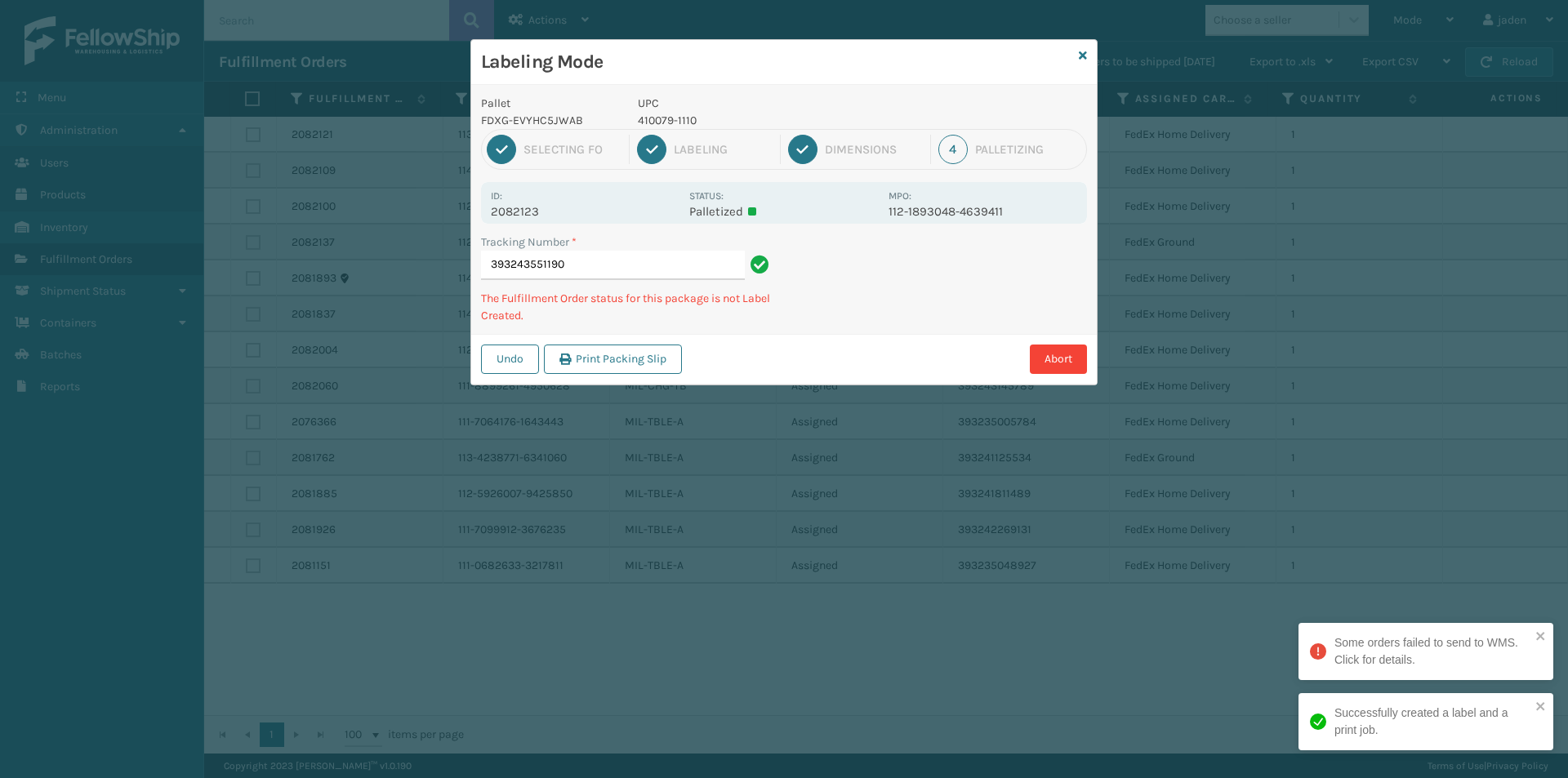
type input "3932435511904"
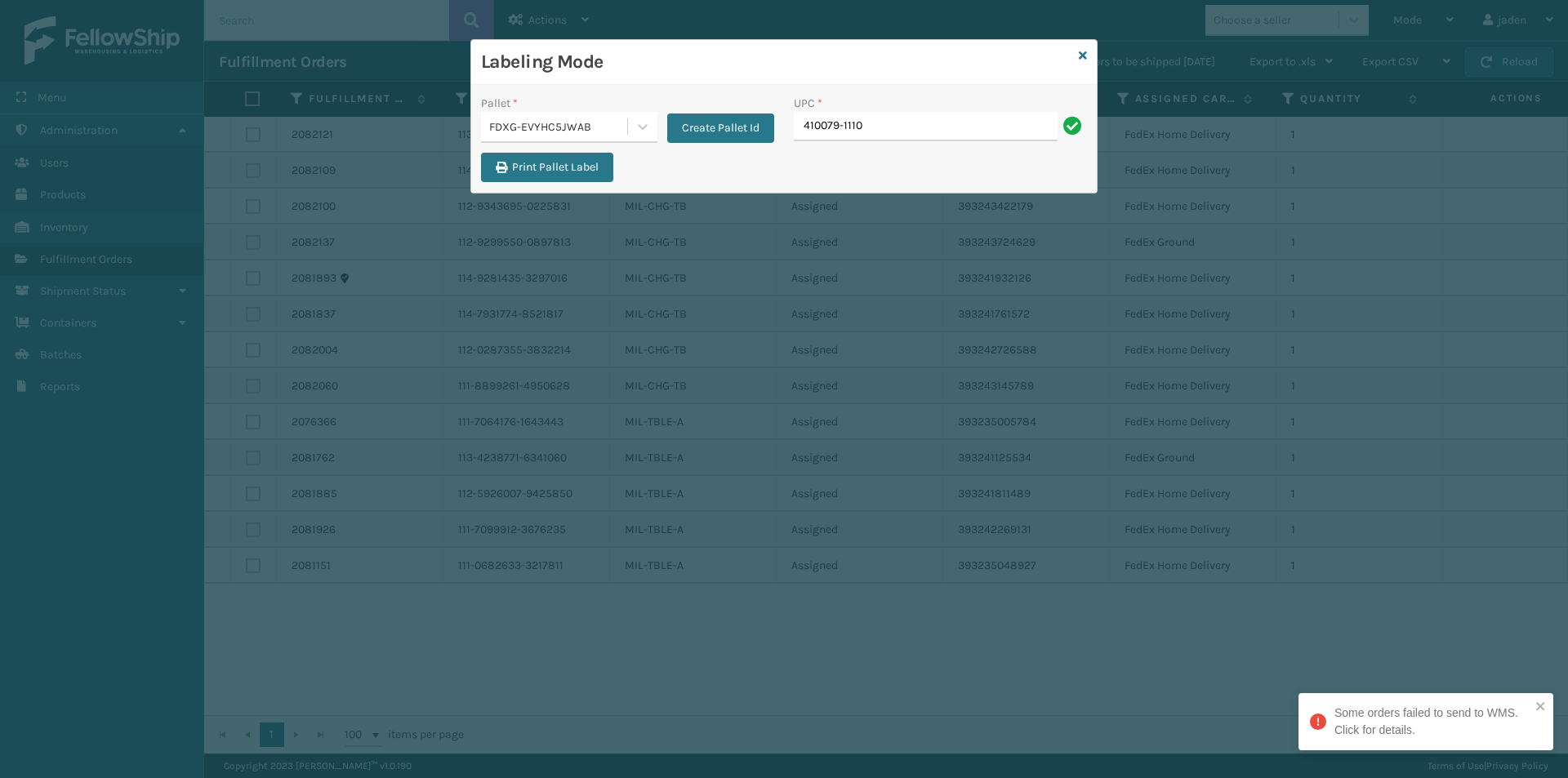
type input "410079-1110"
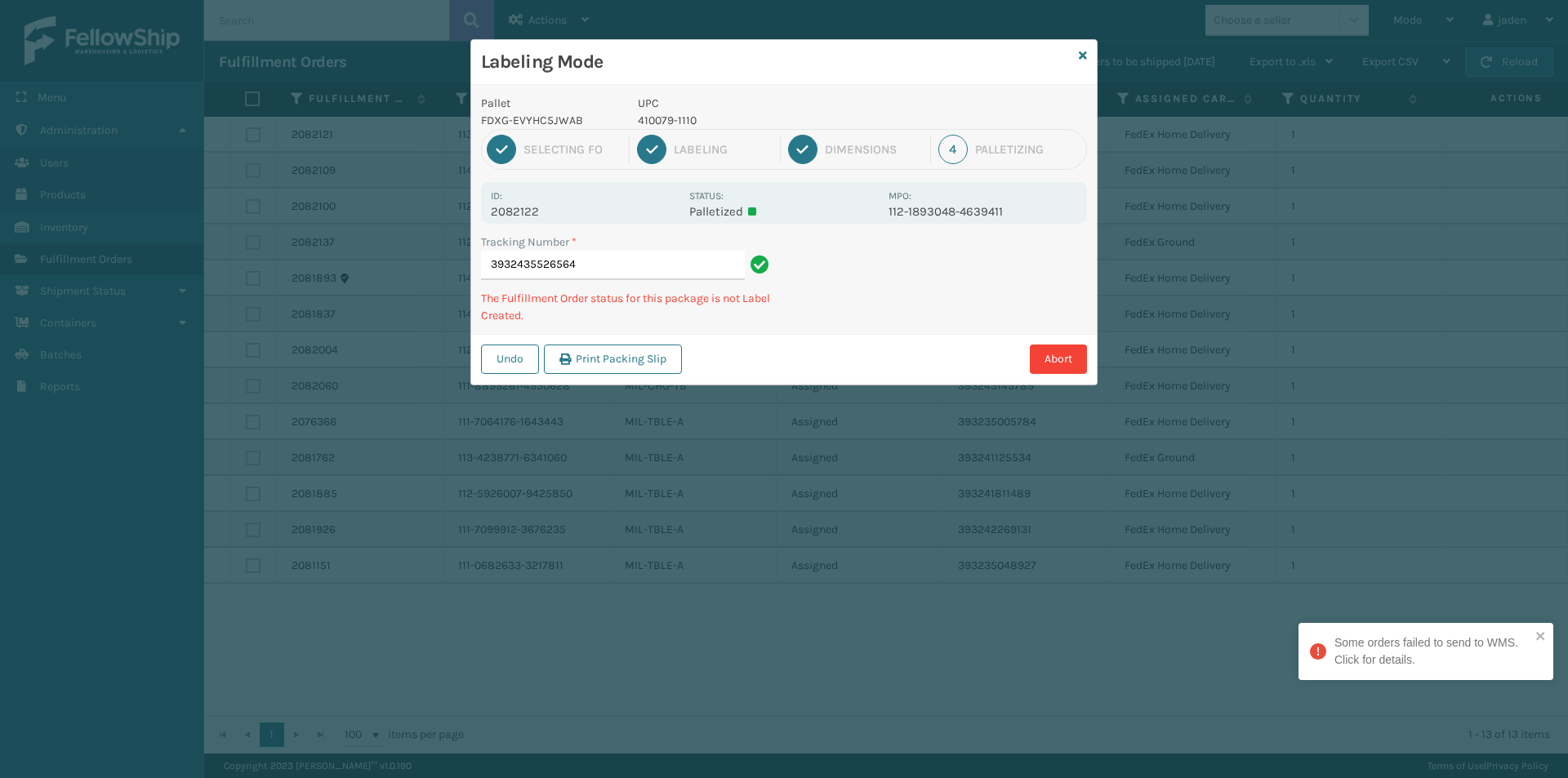
type input "39324355265644"
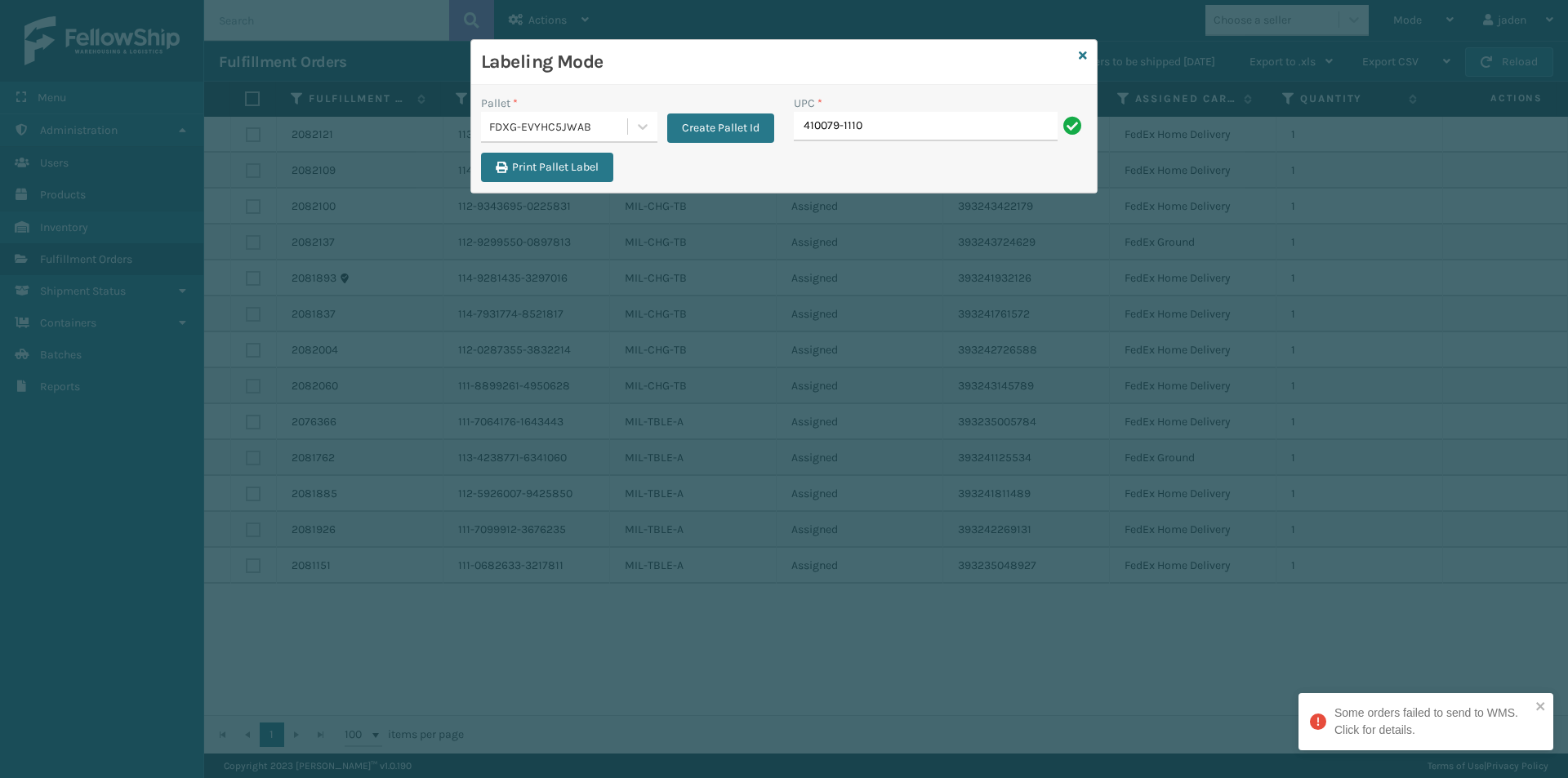
type input "410079-1110"
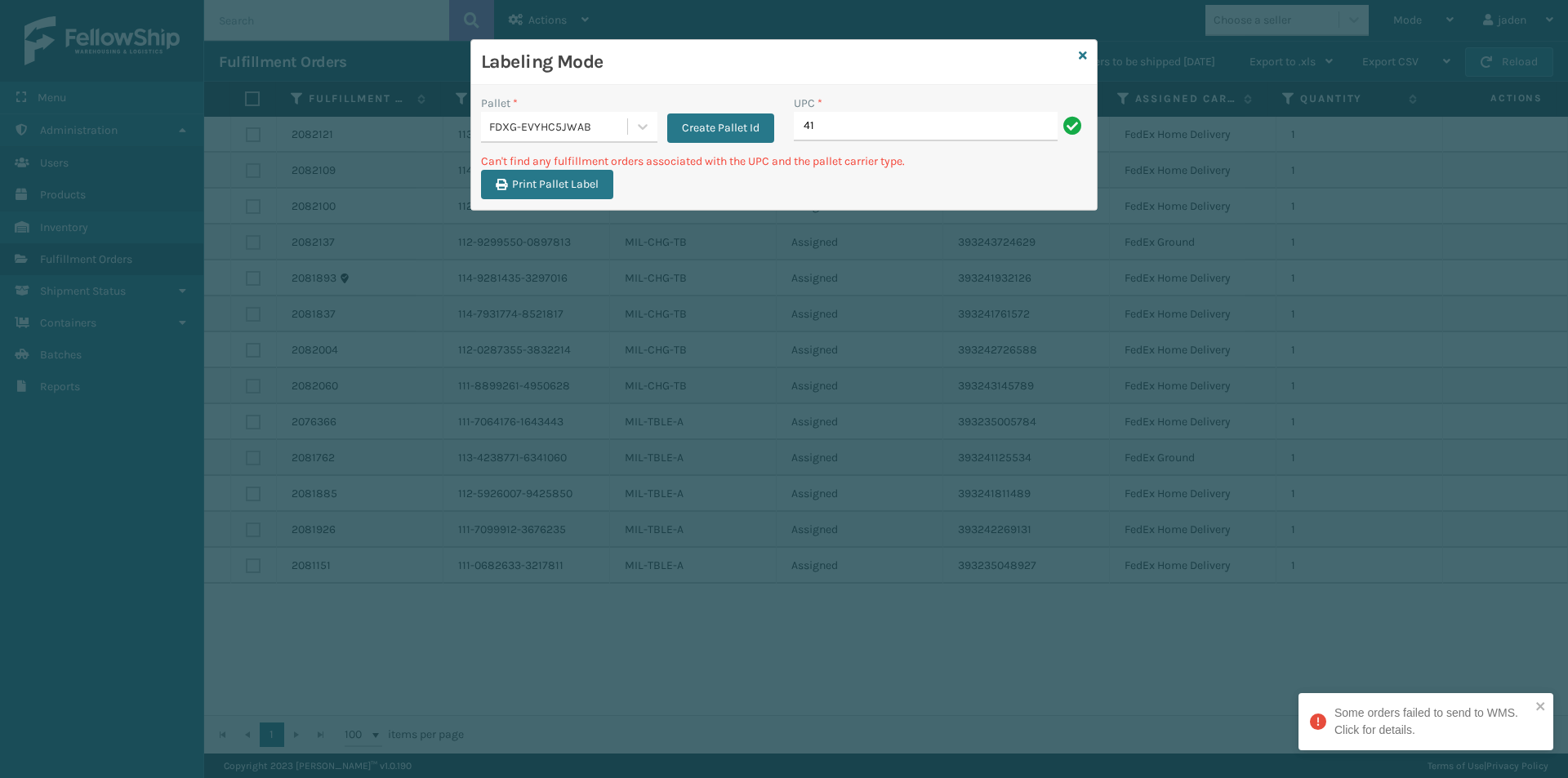
type input "4"
type input "410079-1130"
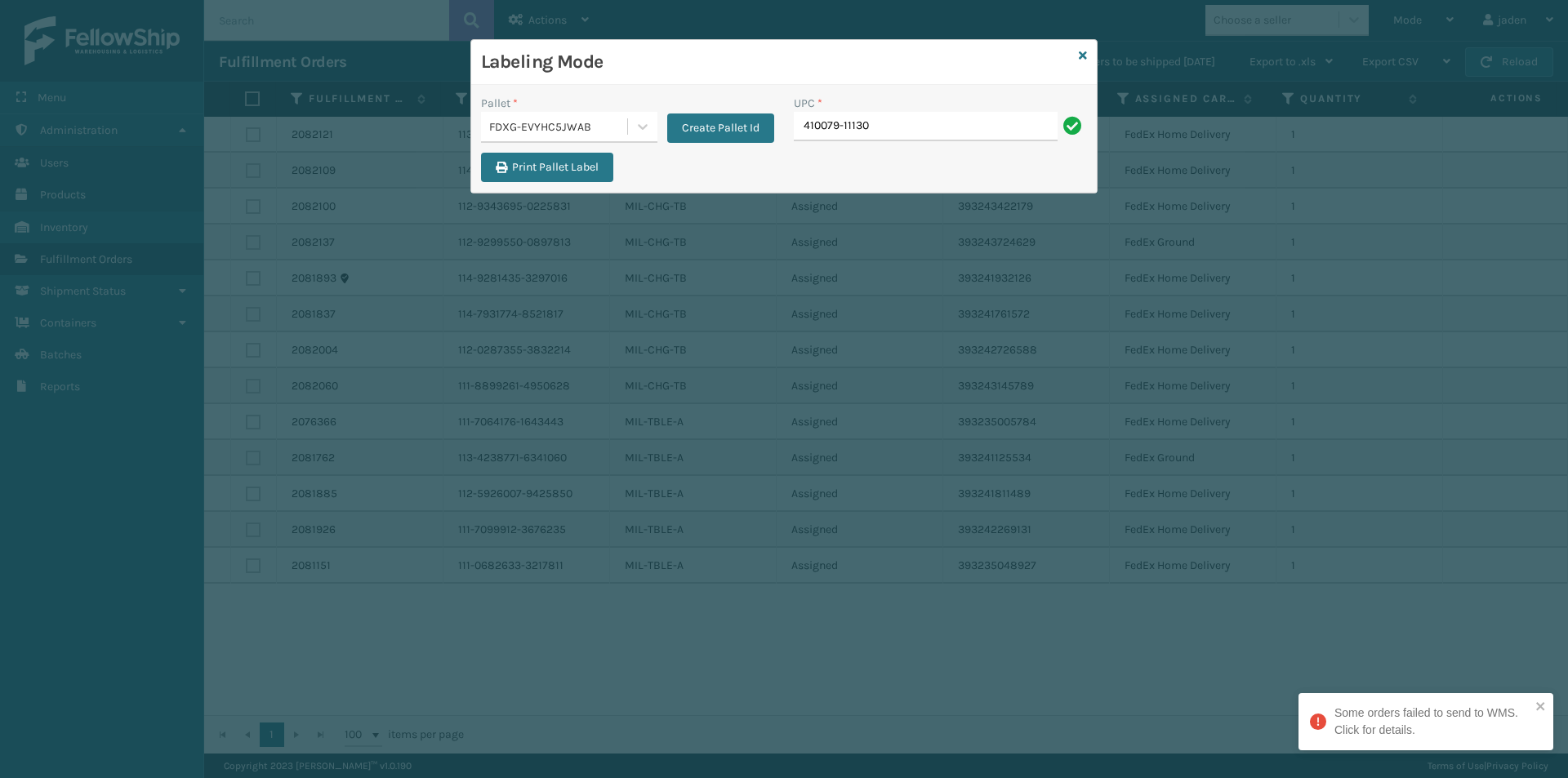
type input "410079-11130"
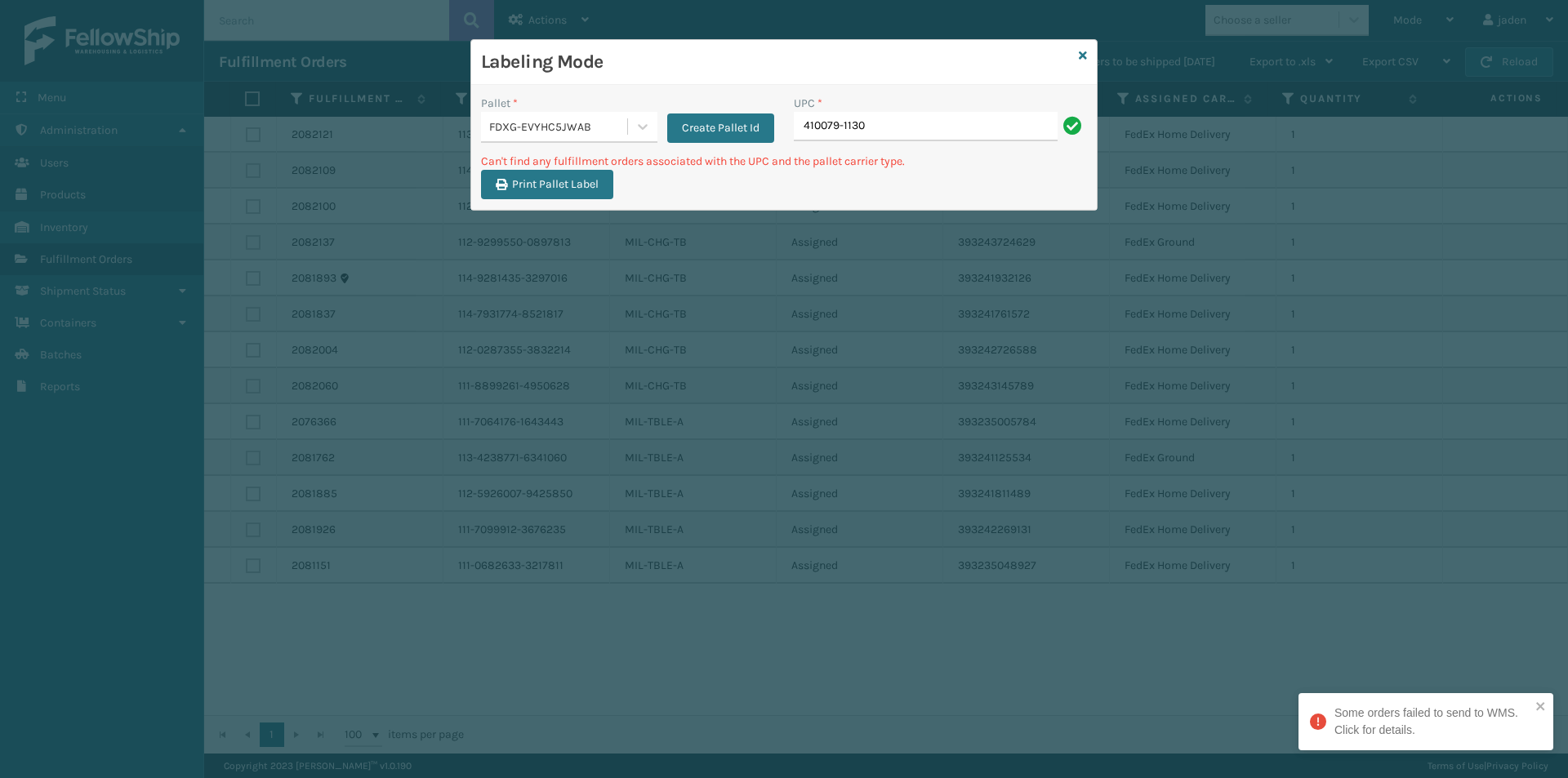
type input "410079-1130"
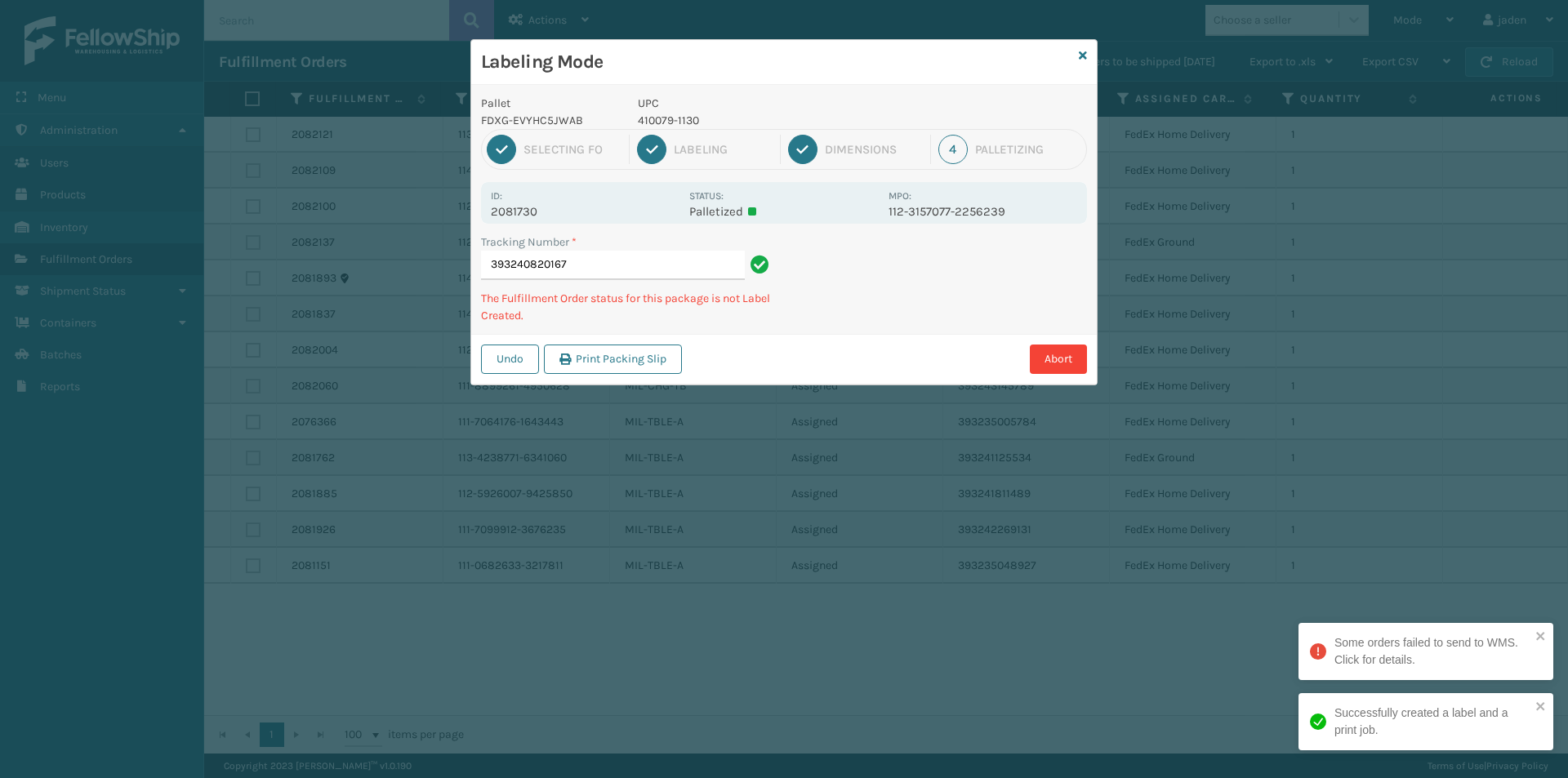
click at [662, 118] on p "410079-1130" at bounding box center [758, 120] width 241 height 18
copy p "410079-1130"
drag, startPoint x: 931, startPoint y: 305, endPoint x: 921, endPoint y: 305, distance: 10.0
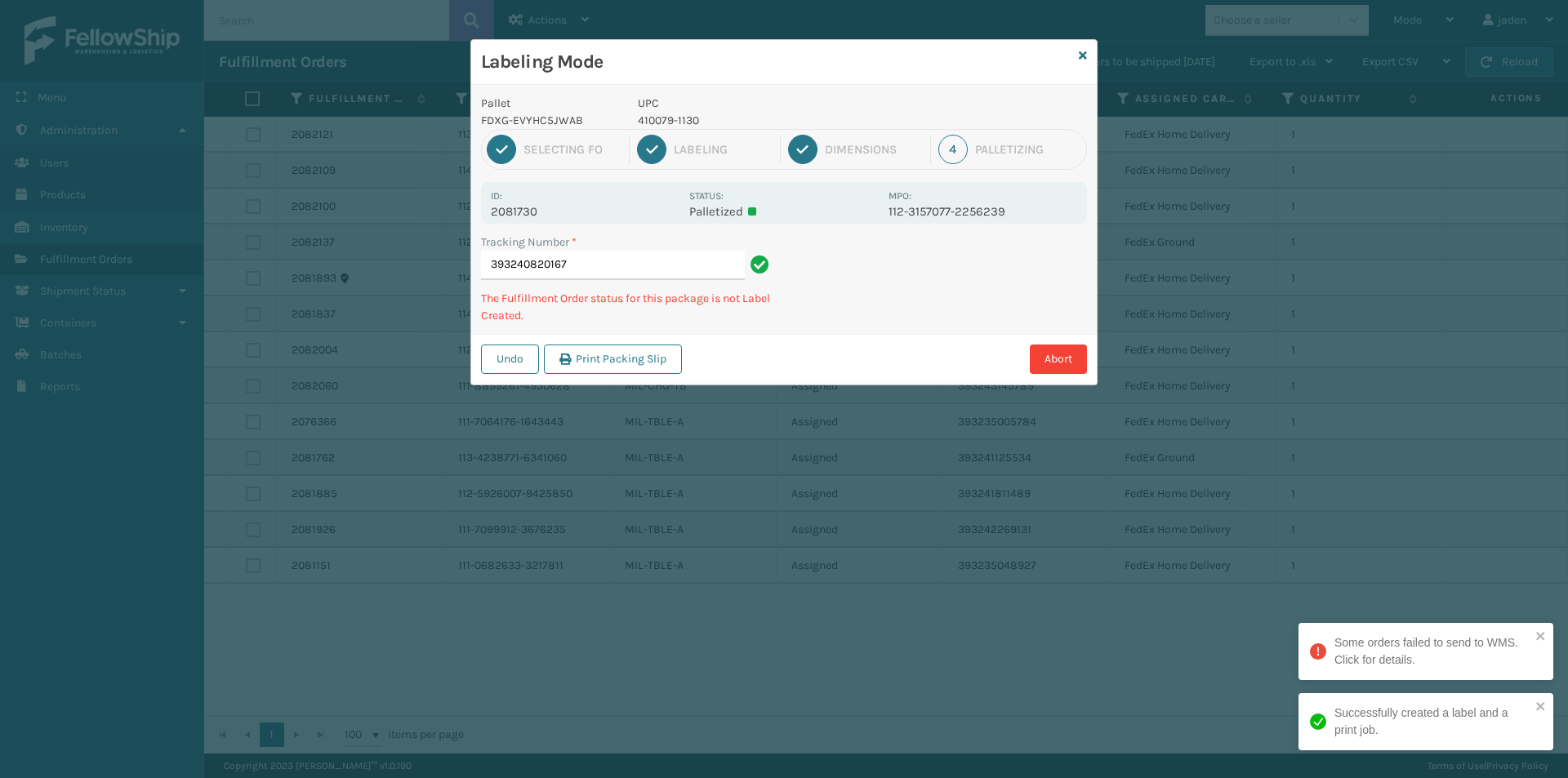
drag, startPoint x: 921, startPoint y: 305, endPoint x: 941, endPoint y: 204, distance: 103.0
click at [842, 351] on div "Abort" at bounding box center [887, 359] width 400 height 30
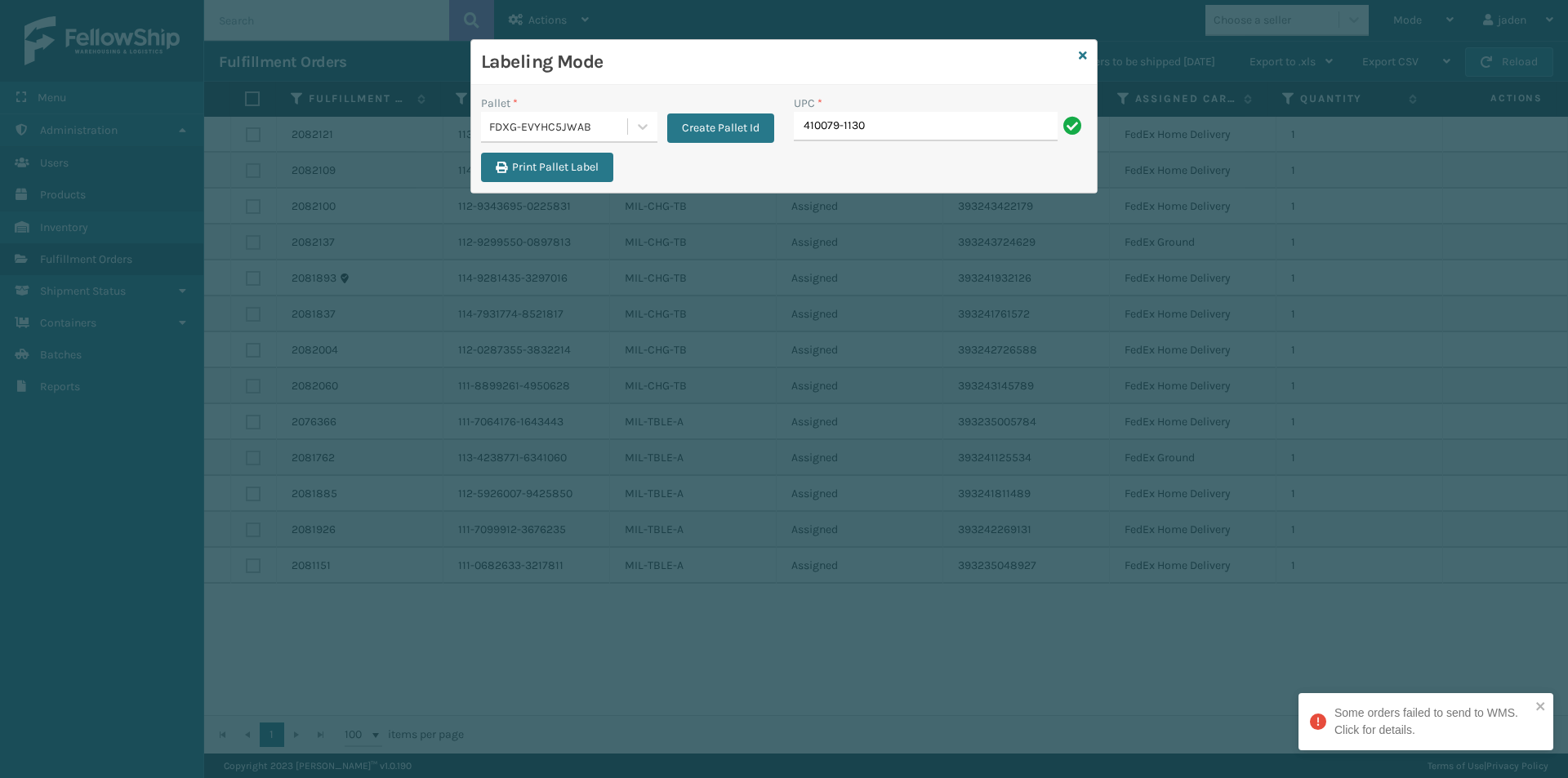
type input "410079-1130"
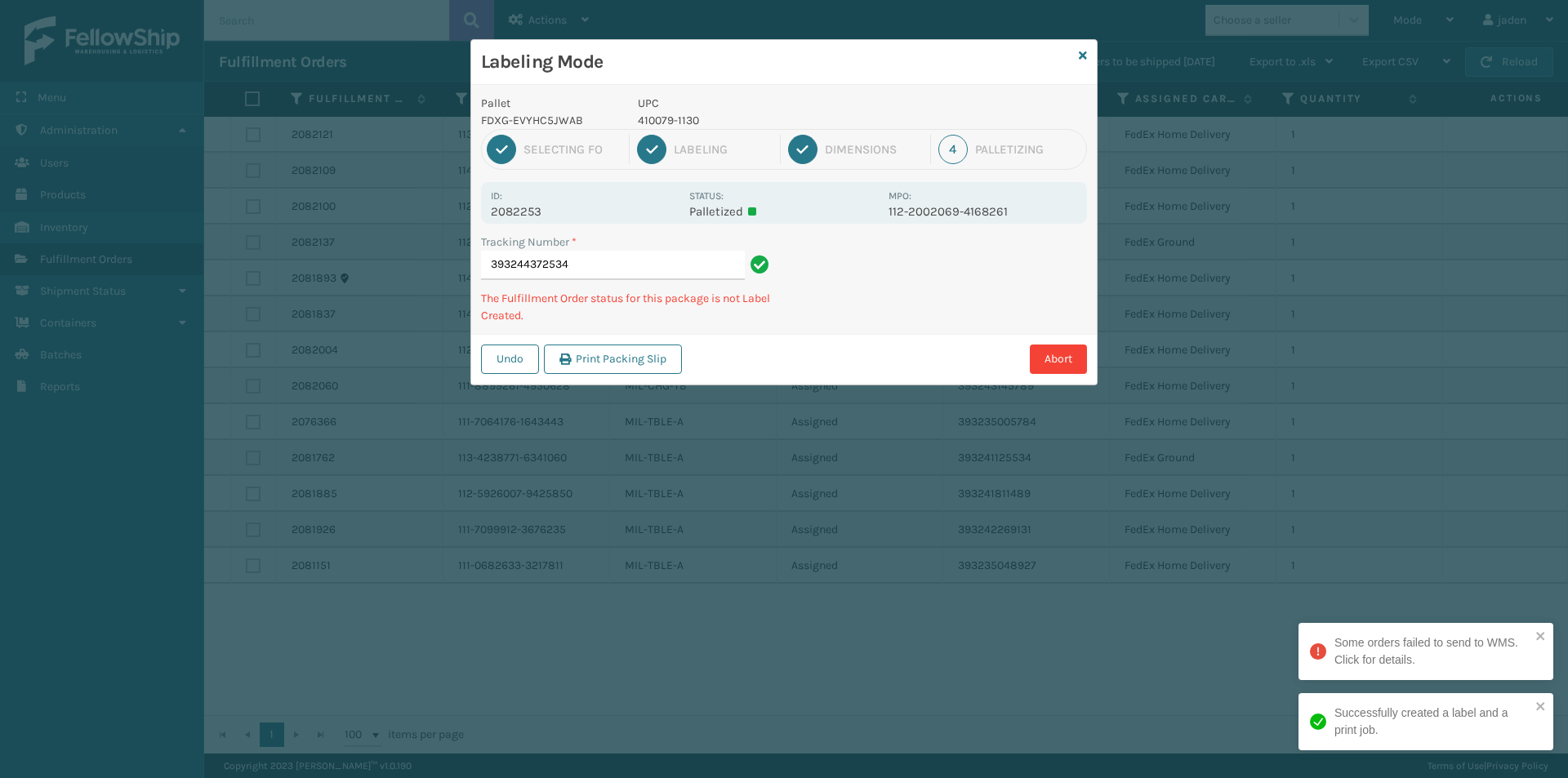
drag, startPoint x: 1006, startPoint y: 299, endPoint x: 816, endPoint y: 394, distance: 212.4
drag, startPoint x: 816, startPoint y: 394, endPoint x: 869, endPoint y: 128, distance: 271.2
click at [825, 389] on div "Labeling Mode Pallet FDXG-EVYHC5JWAB UPC 410079-1130 1 Selecting FO 2 Labeling …" at bounding box center [784, 389] width 1568 height 778
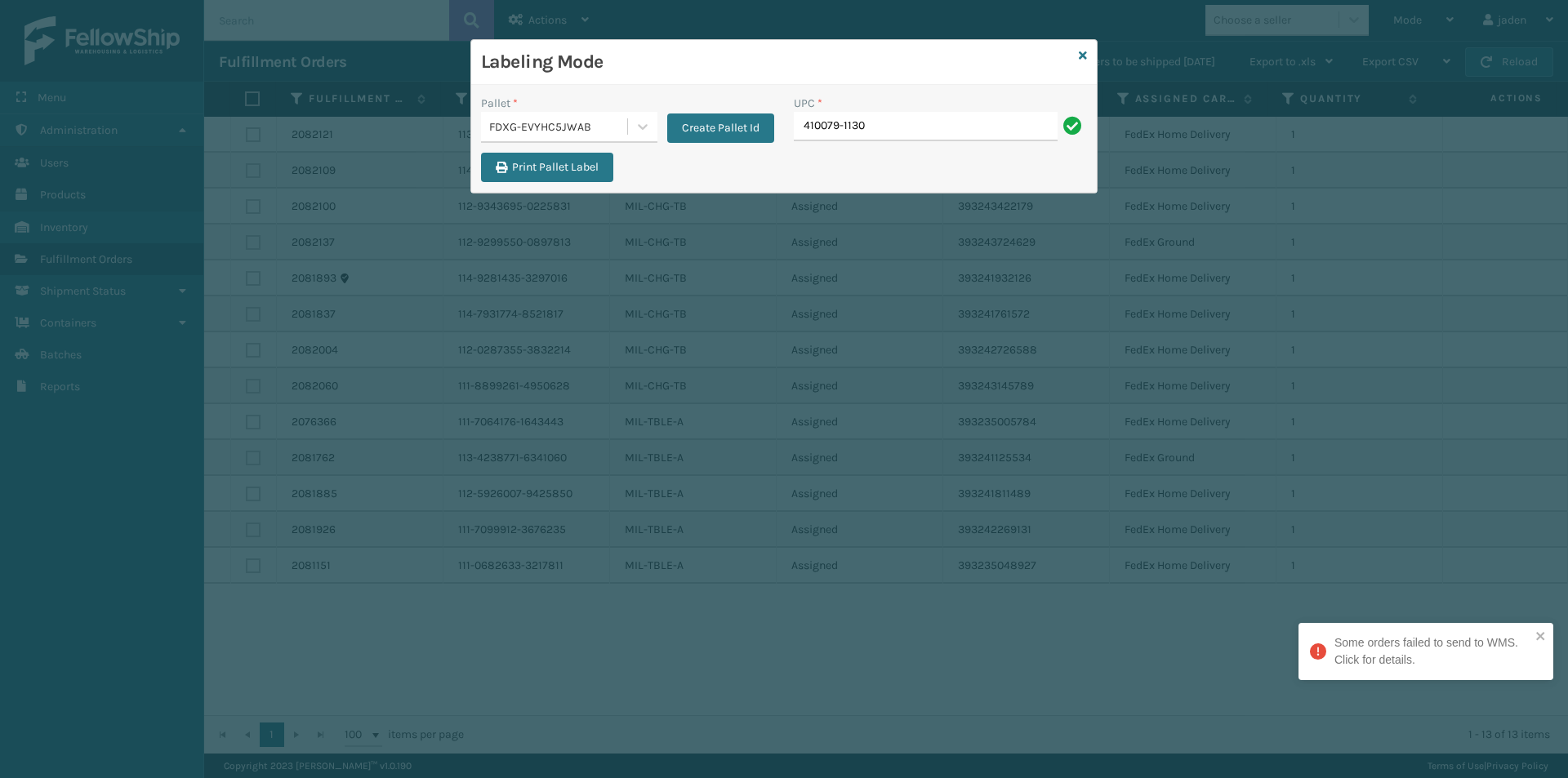
type input "410079-1130"
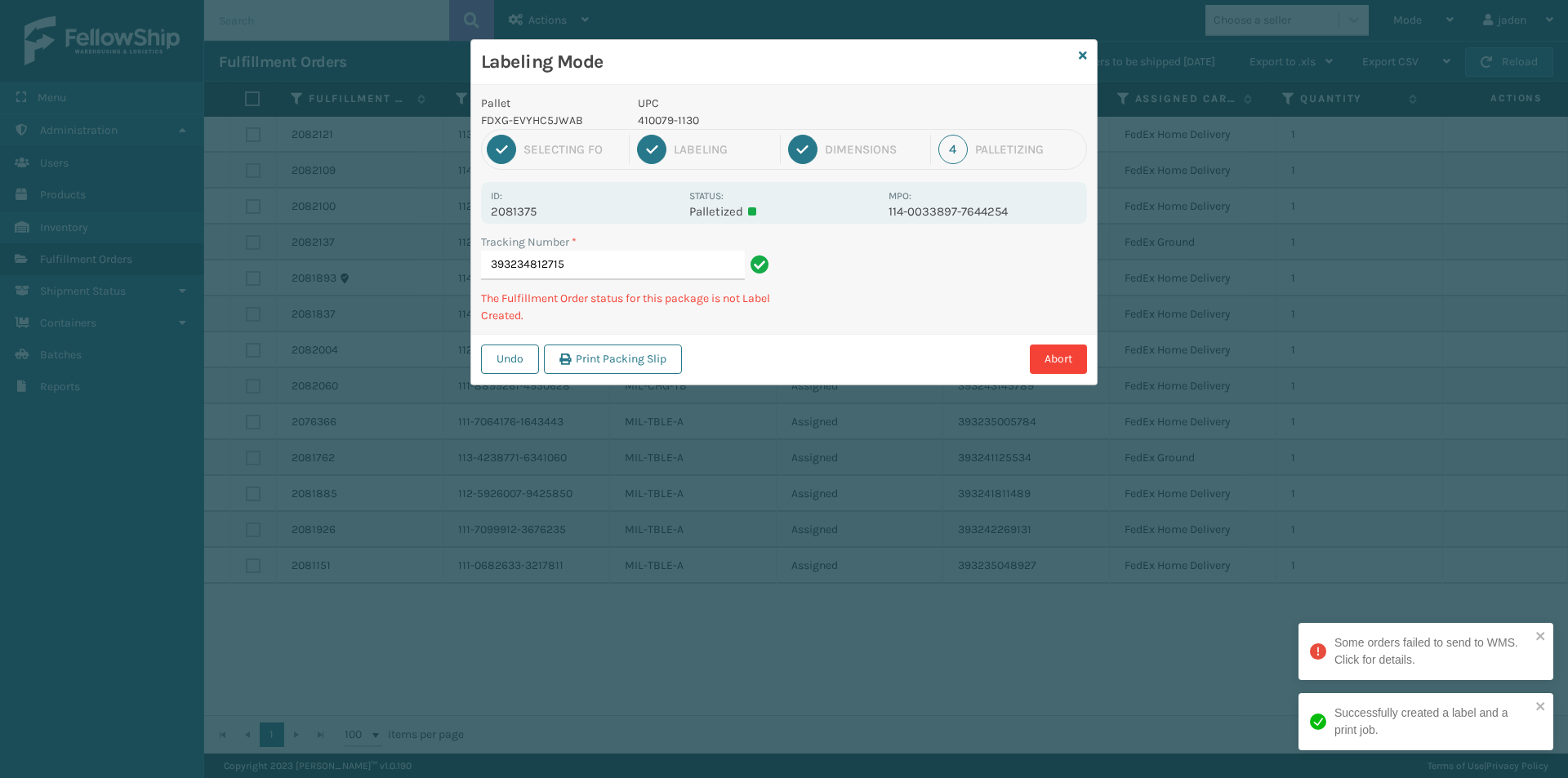
drag, startPoint x: 910, startPoint y: 302, endPoint x: 829, endPoint y: 344, distance: 91.2
click at [829, 344] on div "Abort" at bounding box center [887, 359] width 400 height 30
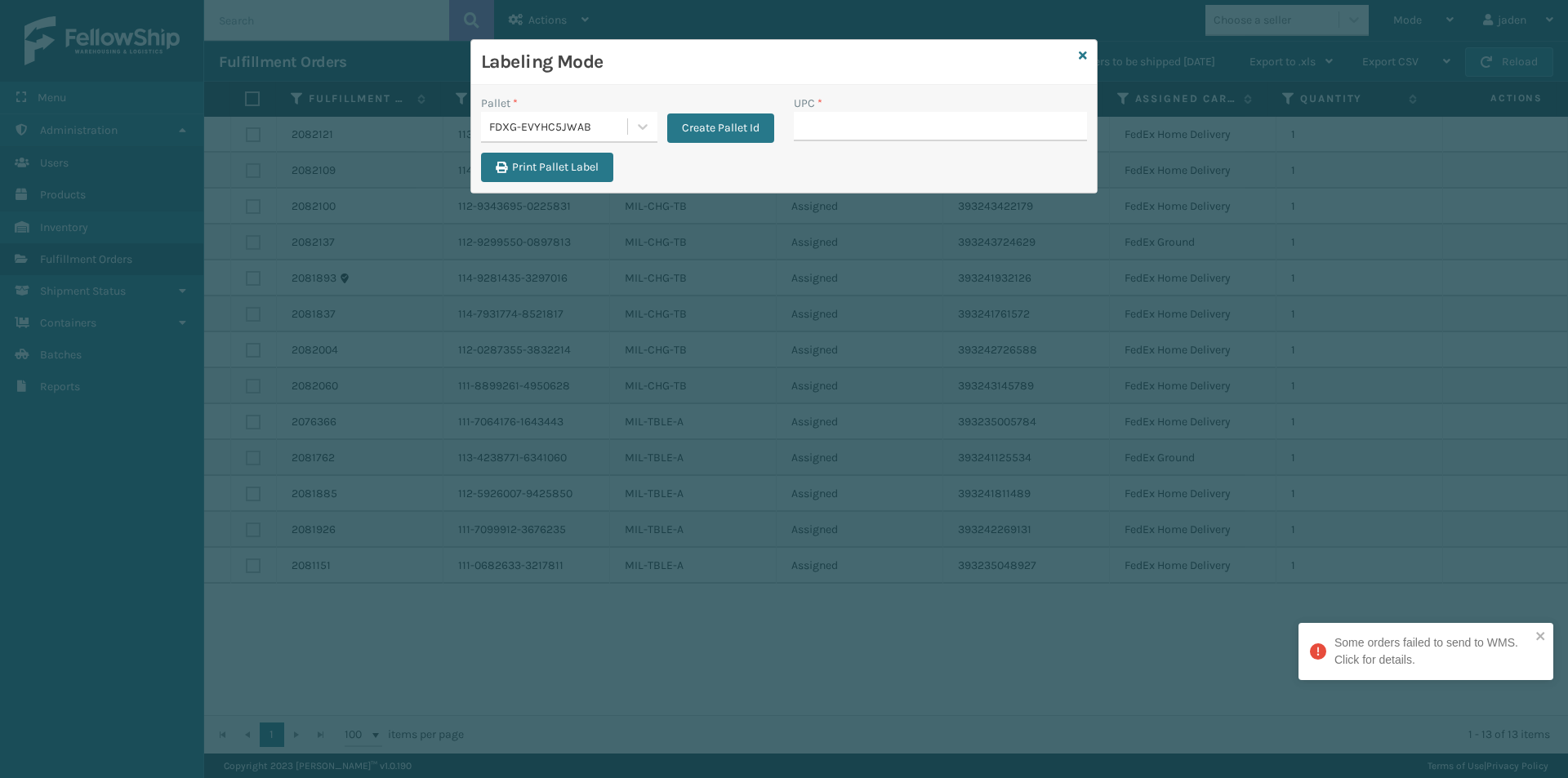
type input "410079-1130"
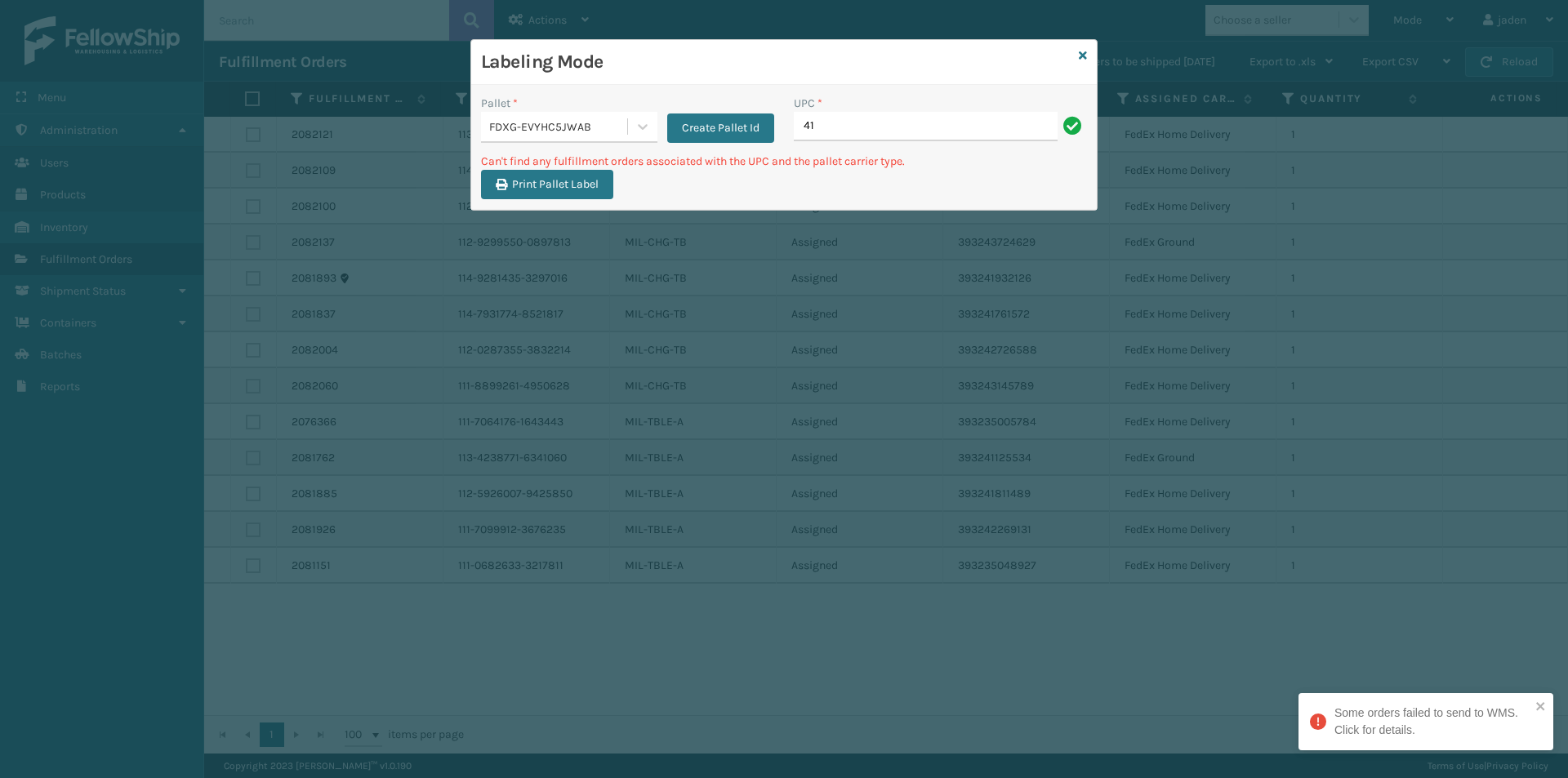
type input "4"
type input "410107-1150"
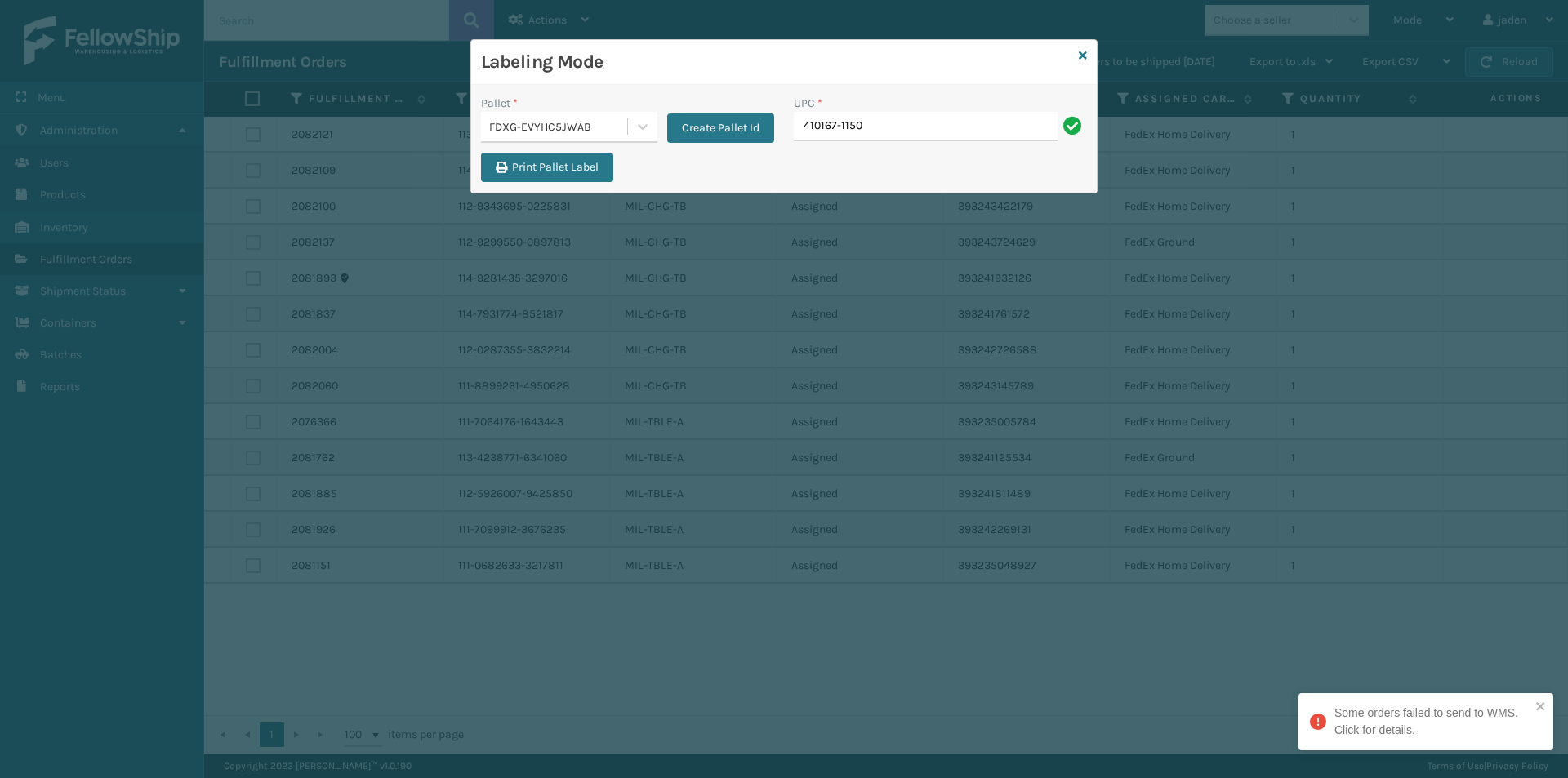
type input "410167-1150"
type input "410168-8010"
type input "410168-8020"
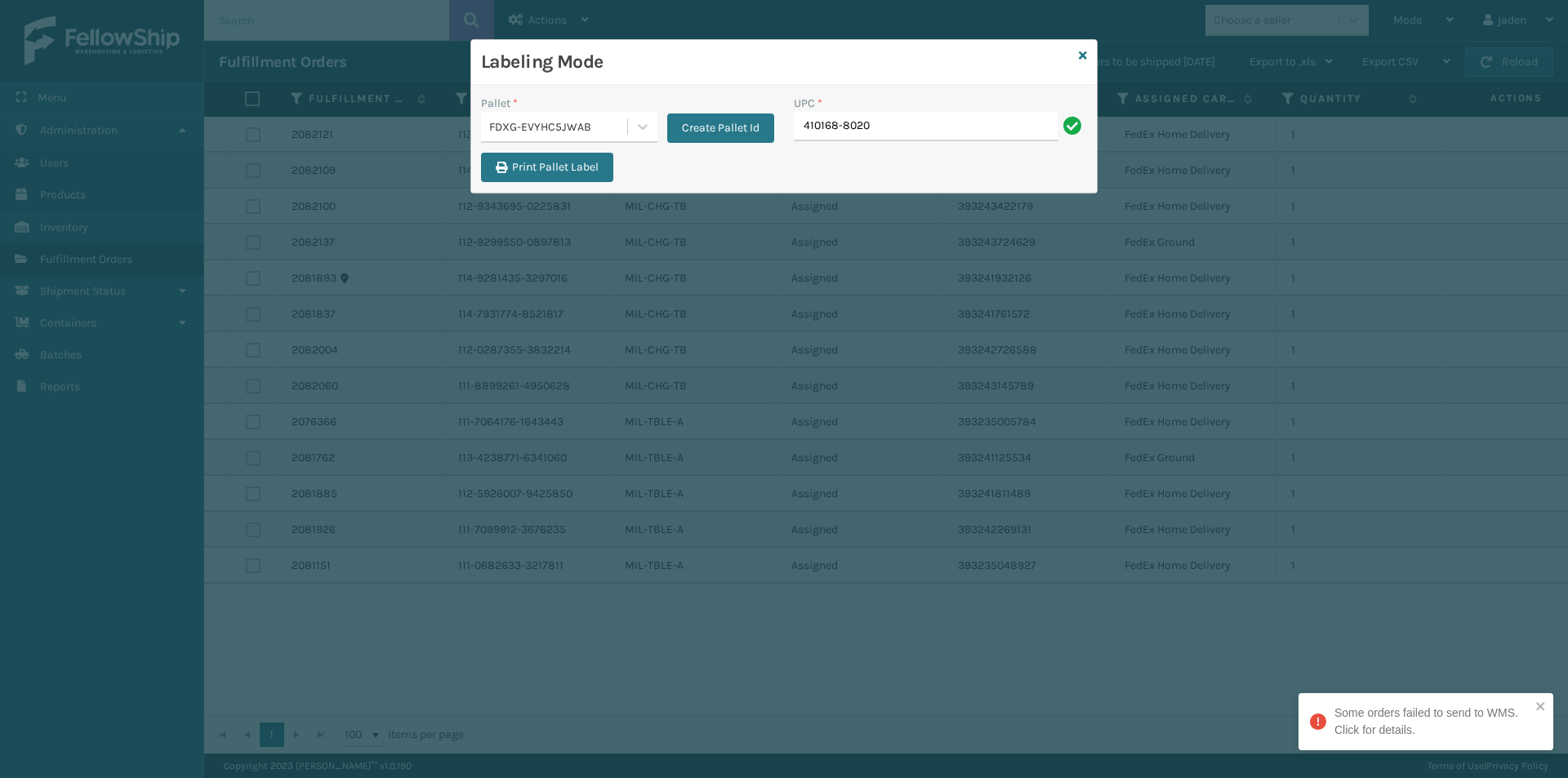
type input "410168-8020"
type input "410168-8050"
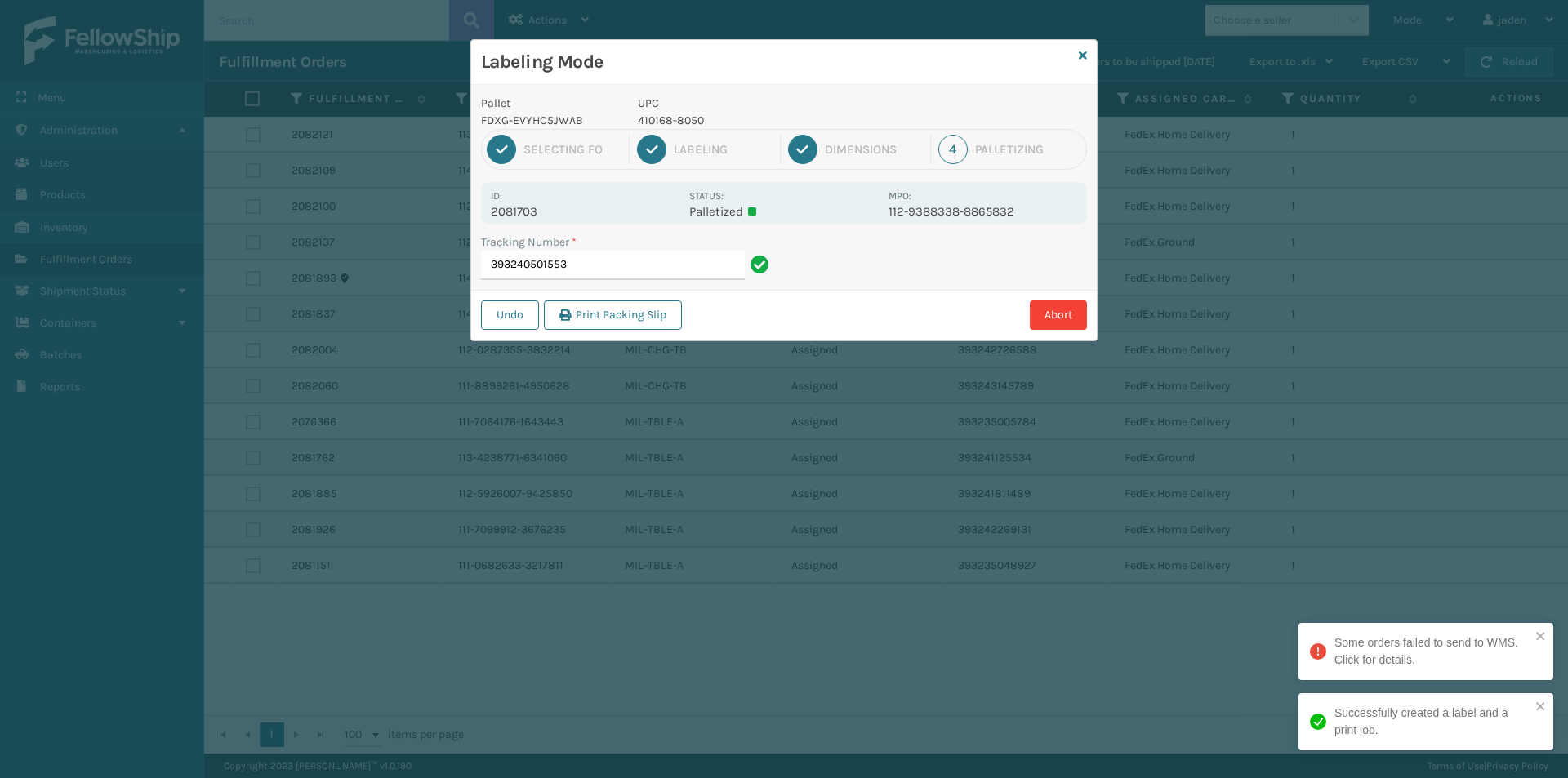
click at [691, 116] on p "410168-8050" at bounding box center [758, 120] width 241 height 18
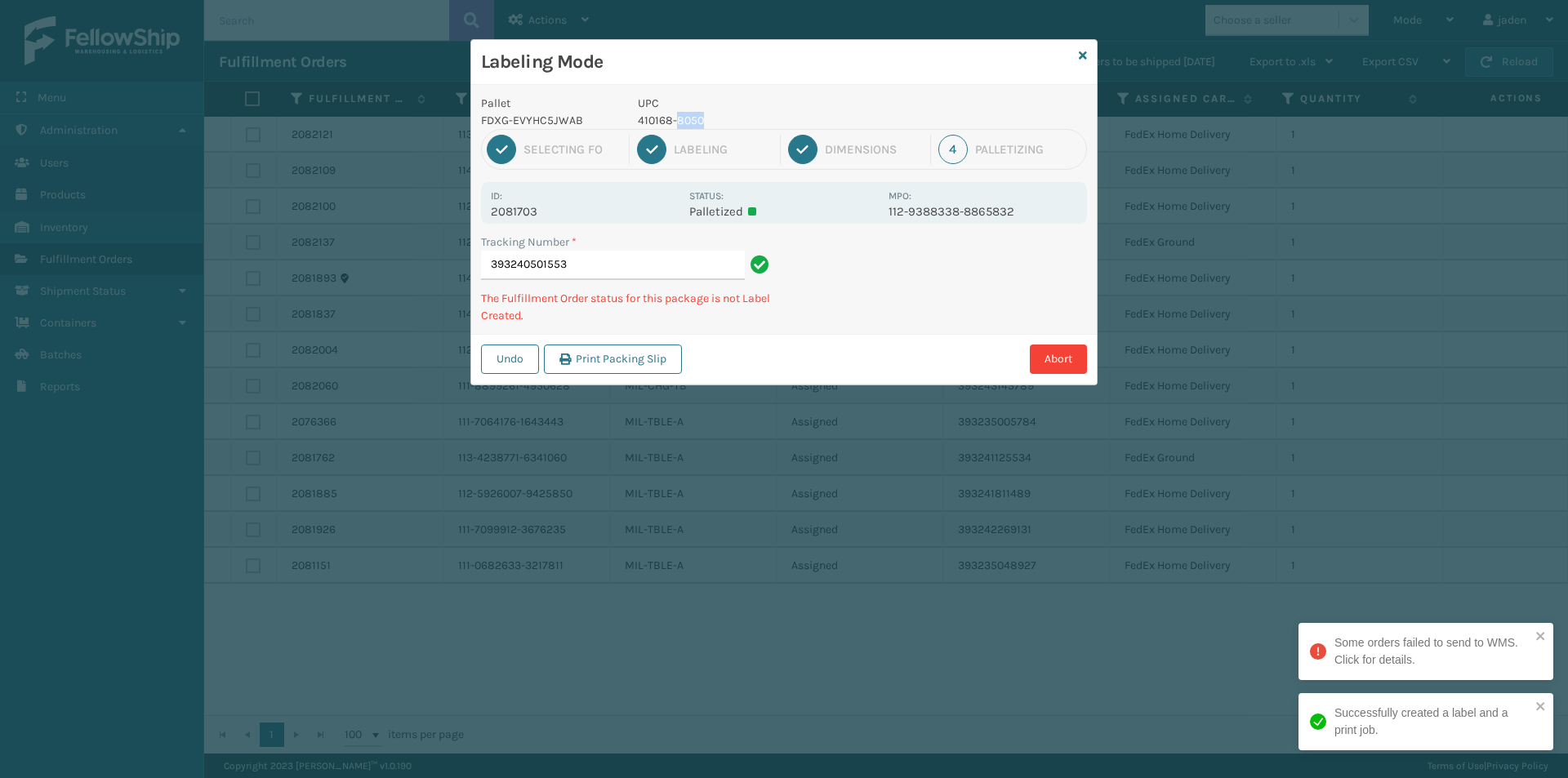
click at [691, 116] on p "410168-8050" at bounding box center [758, 120] width 241 height 18
copy p "410168-8050"
drag, startPoint x: 935, startPoint y: 282, endPoint x: 801, endPoint y: 365, distance: 157.6
click at [801, 365] on div "Abort" at bounding box center [887, 359] width 400 height 30
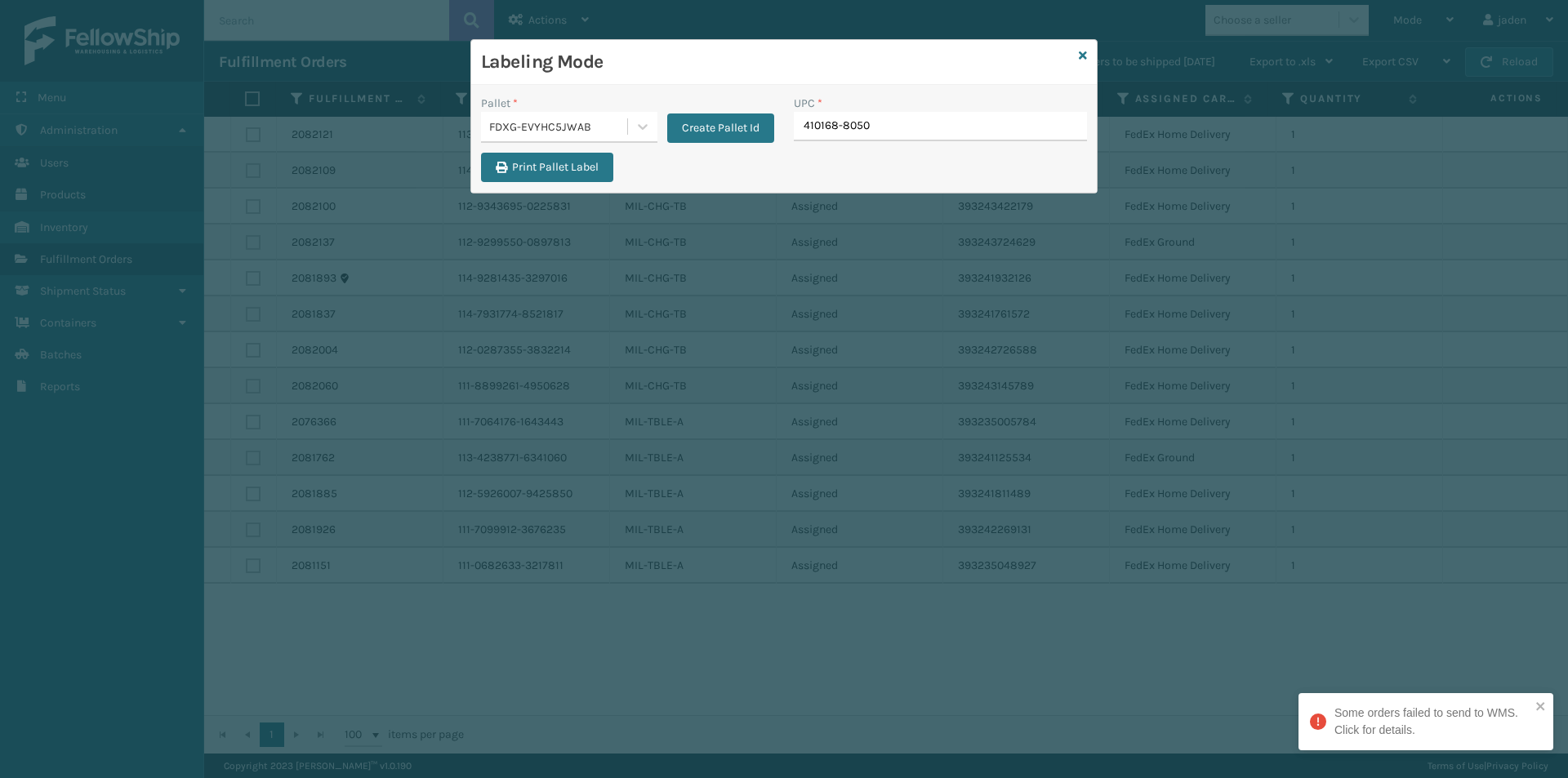
type input "410168-8050"
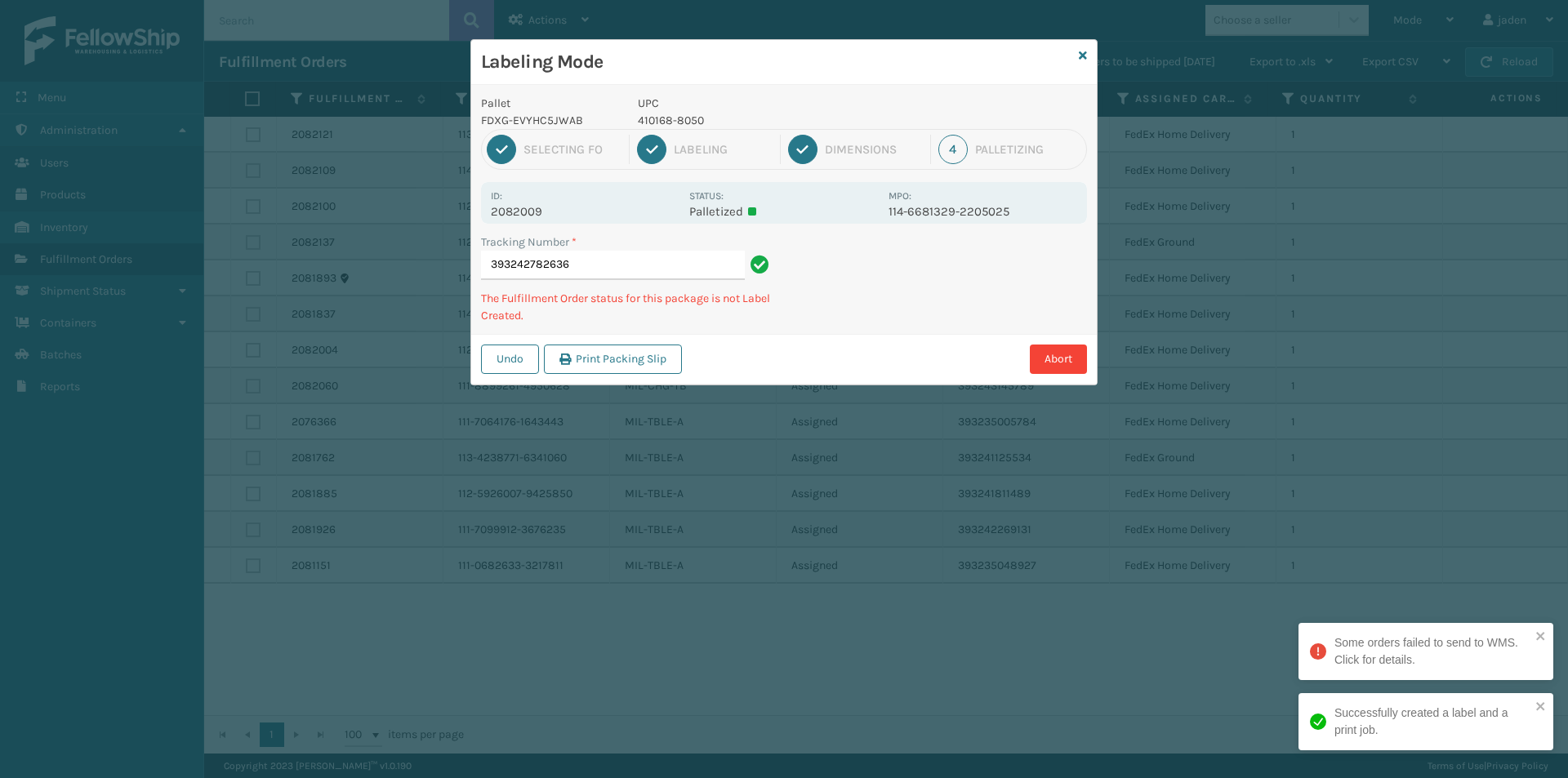
drag, startPoint x: 937, startPoint y: 311, endPoint x: 861, endPoint y: 349, distance: 85.0
click at [861, 349] on div "Abort" at bounding box center [887, 359] width 400 height 30
drag, startPoint x: 924, startPoint y: 268, endPoint x: 851, endPoint y: 300, distance: 79.7
click at [834, 314] on div "Pallet FDXG-EVYHC5JWAB UPC 410168-8050 1 Selecting FO 2 Labeling 3 Dimensions 4…" at bounding box center [783, 234] width 625 height 300
drag, startPoint x: 921, startPoint y: 252, endPoint x: 864, endPoint y: 226, distance: 62.6
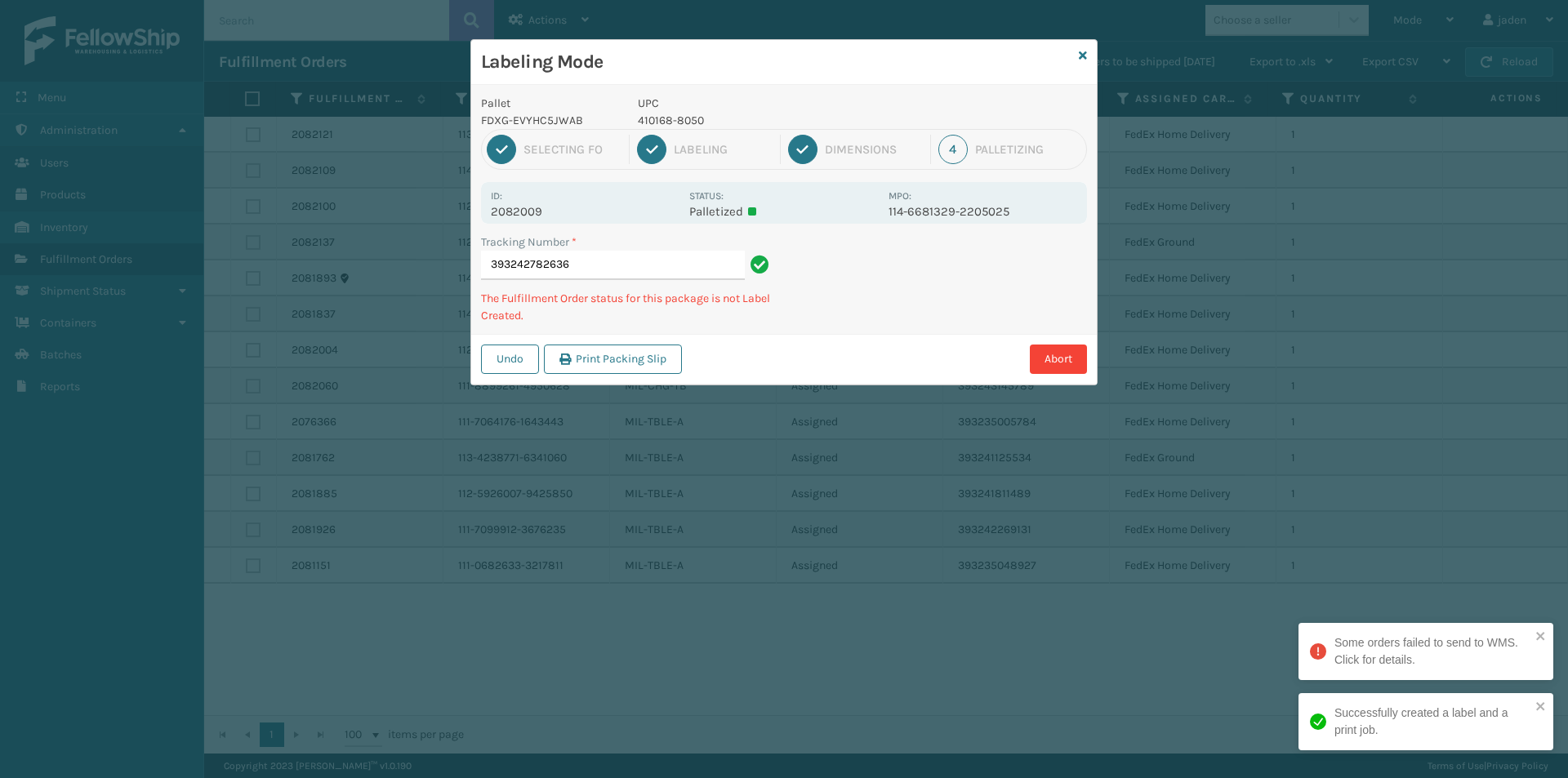
click at [838, 320] on div "Tracking Number * 393242782636 The Fulfillment Order status for this package is…" at bounding box center [783, 283] width 625 height 101
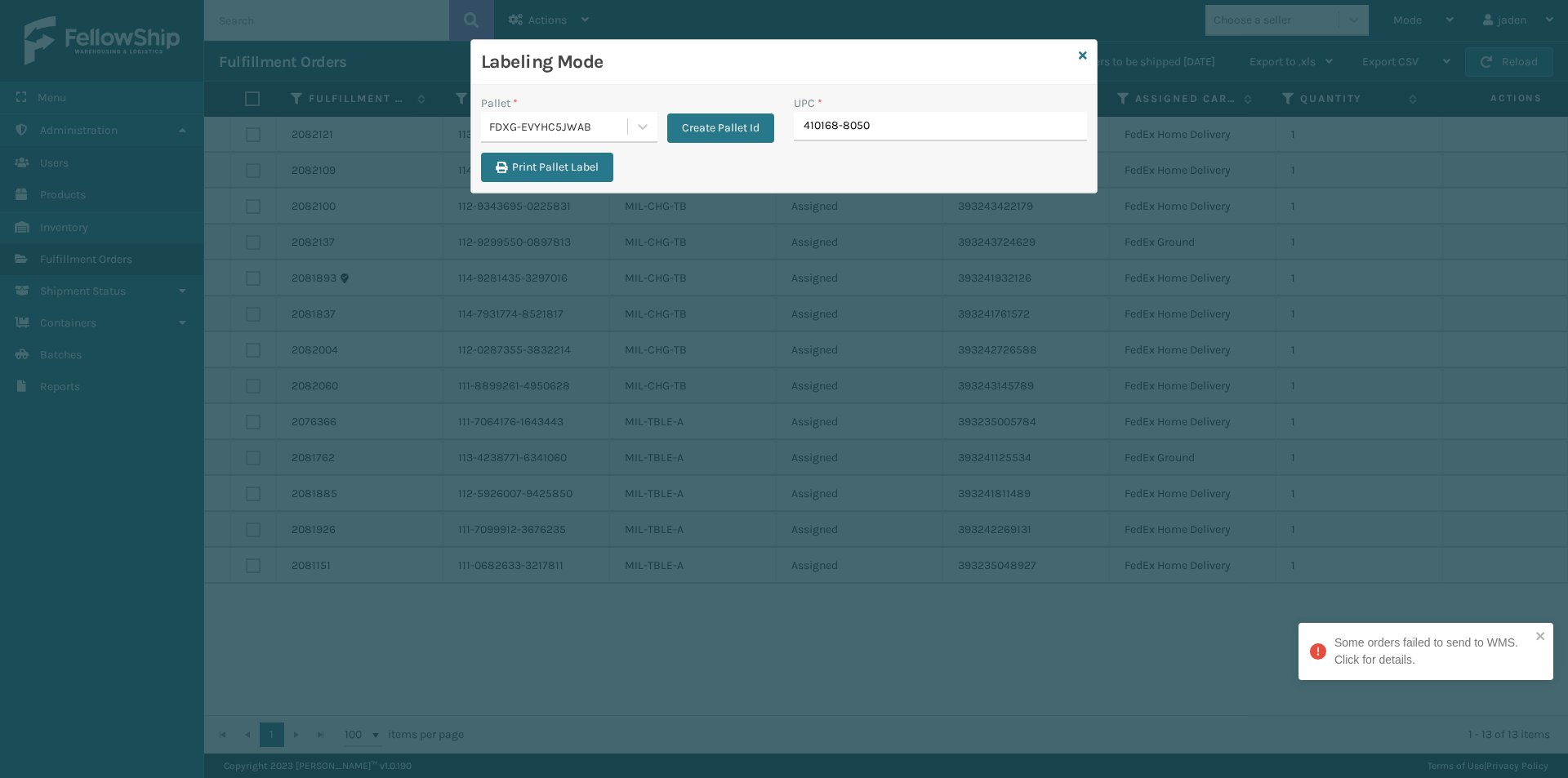
type input "410168-8050"
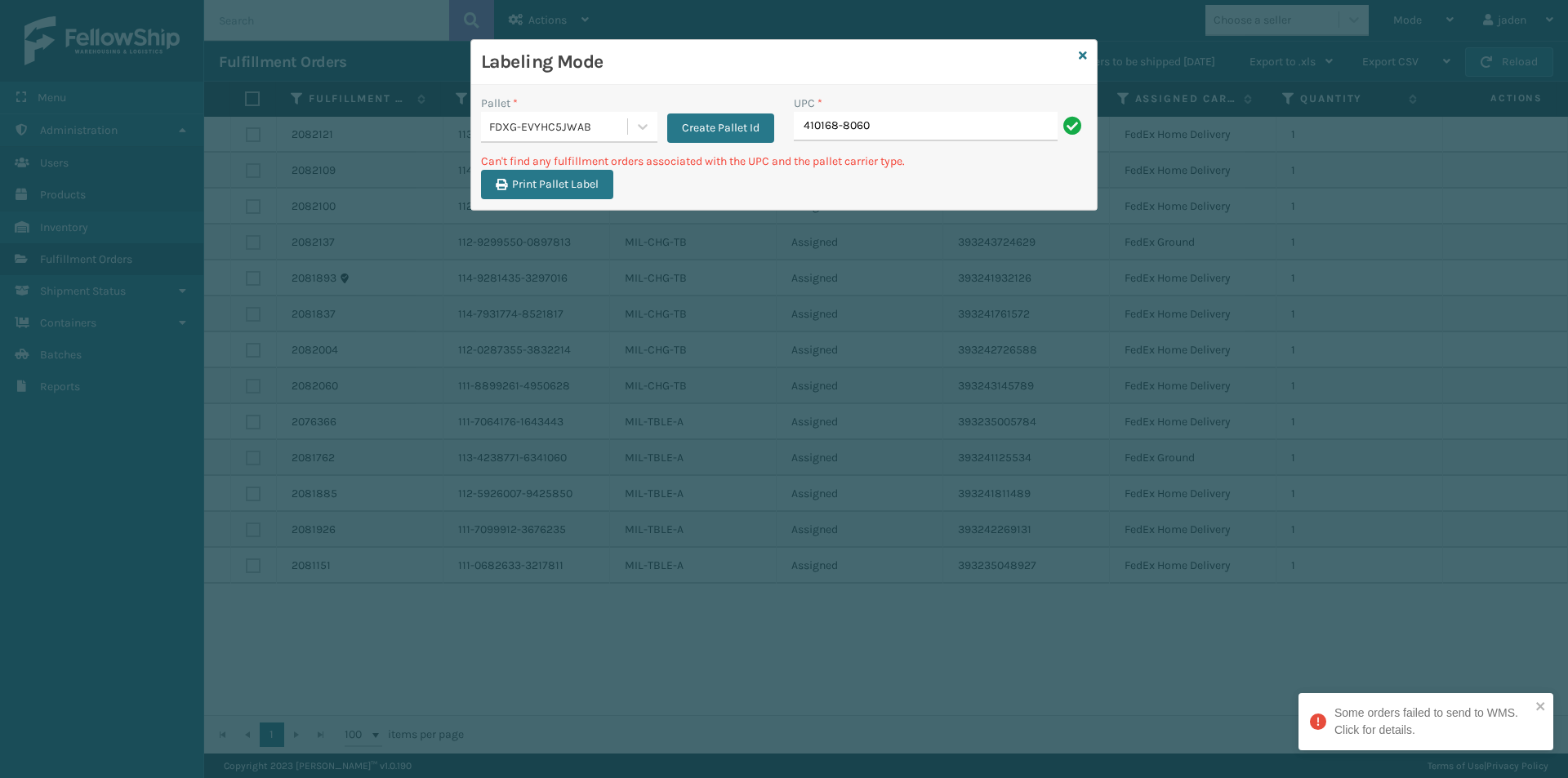
type input "410168-8060"
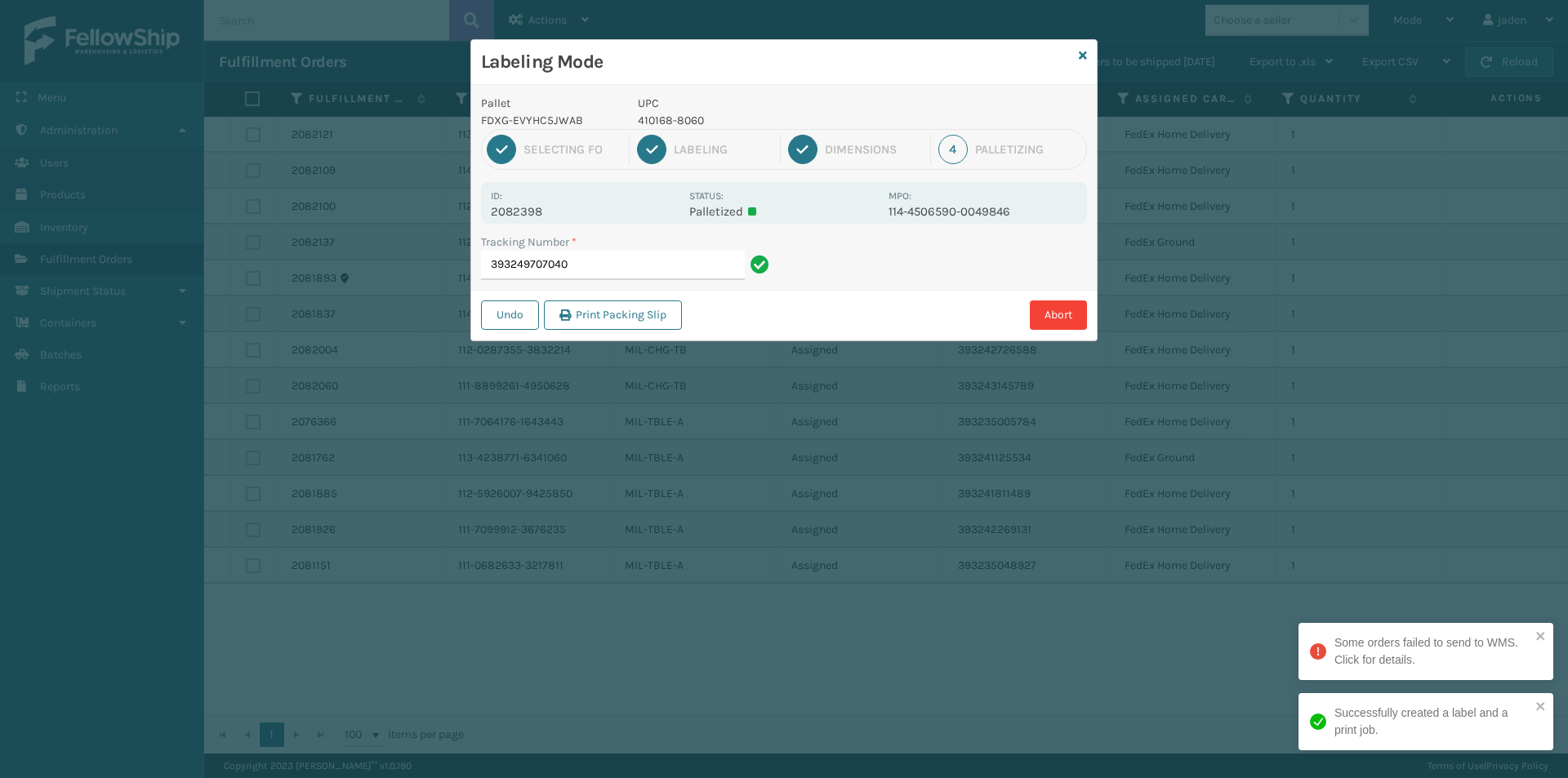
click at [663, 121] on p "410168-8060" at bounding box center [758, 120] width 241 height 18
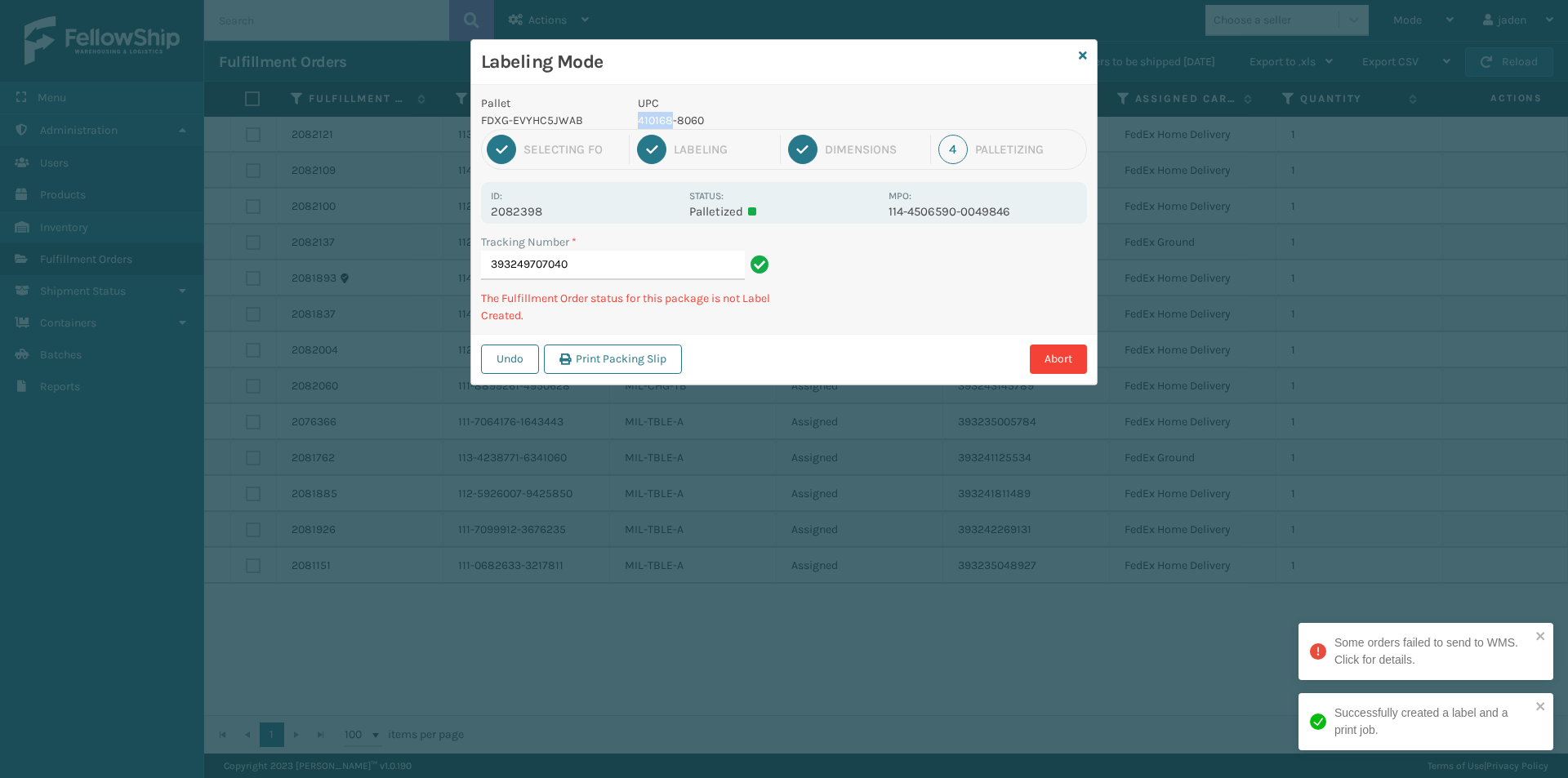
click at [663, 121] on p "410168-8060" at bounding box center [758, 120] width 241 height 18
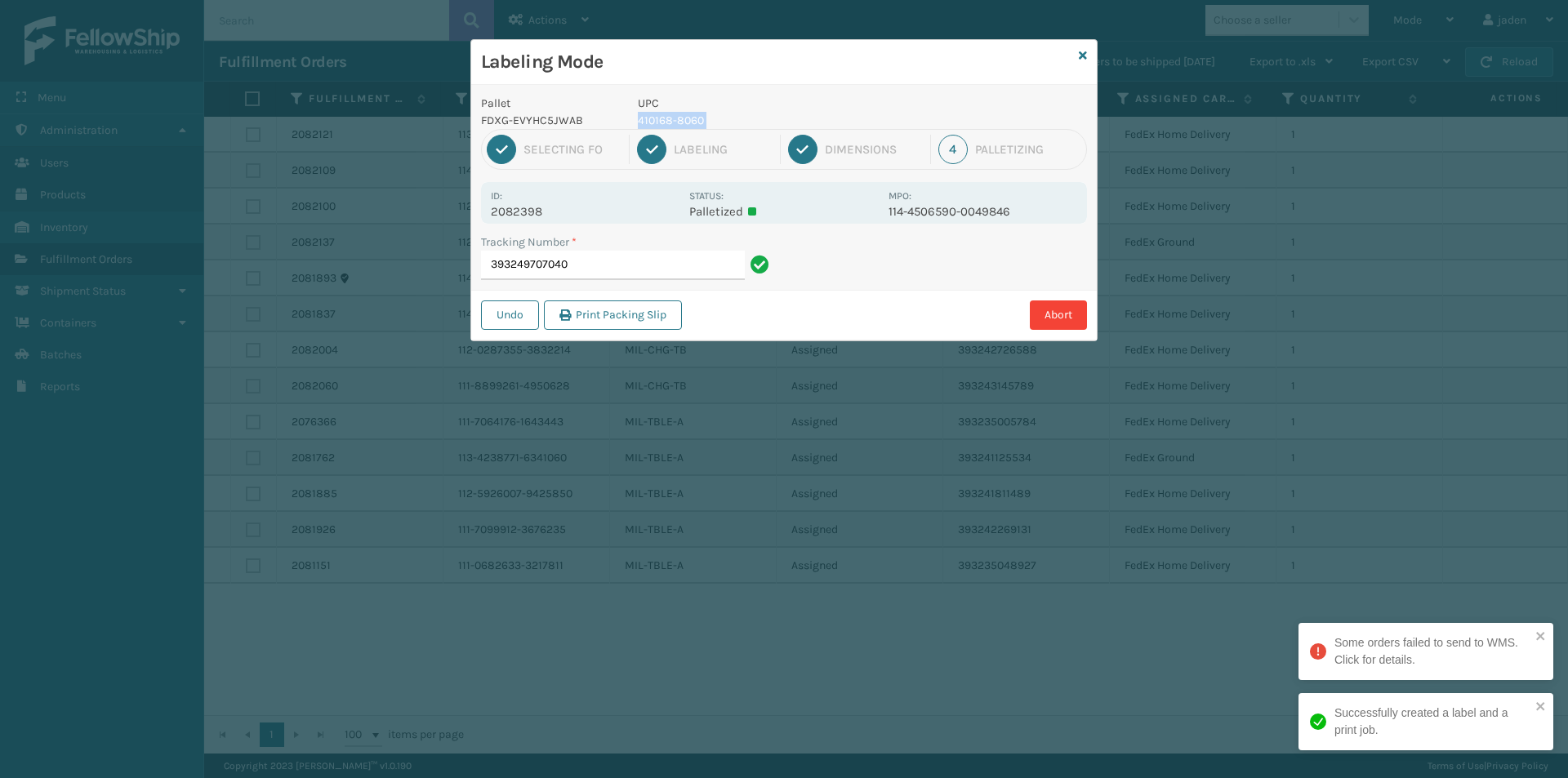
copy p "410168-8060"
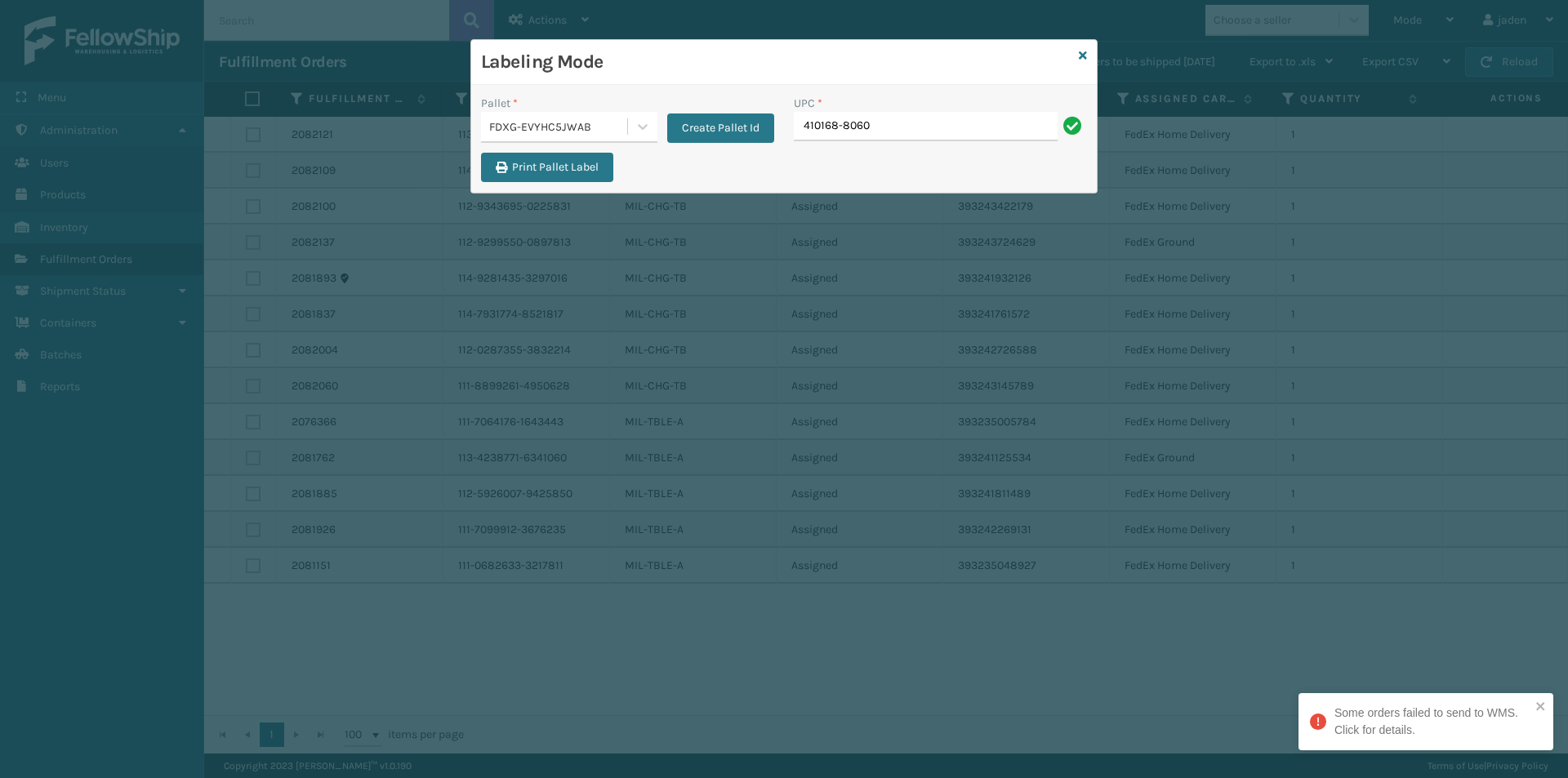
type input "410168-8060"
paste input "410168-8060"
type input "410168-8060"
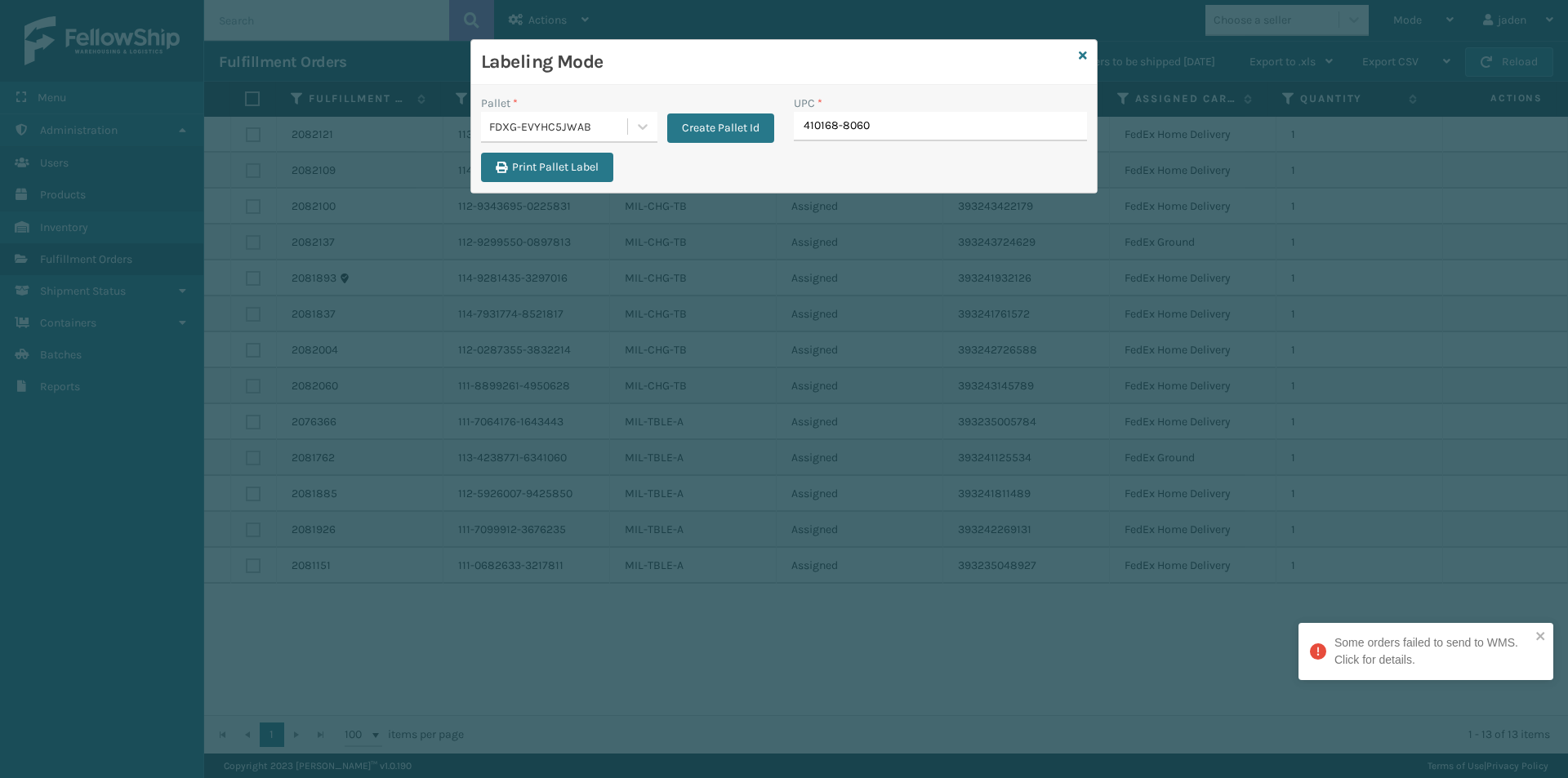
type input "410168-8060"
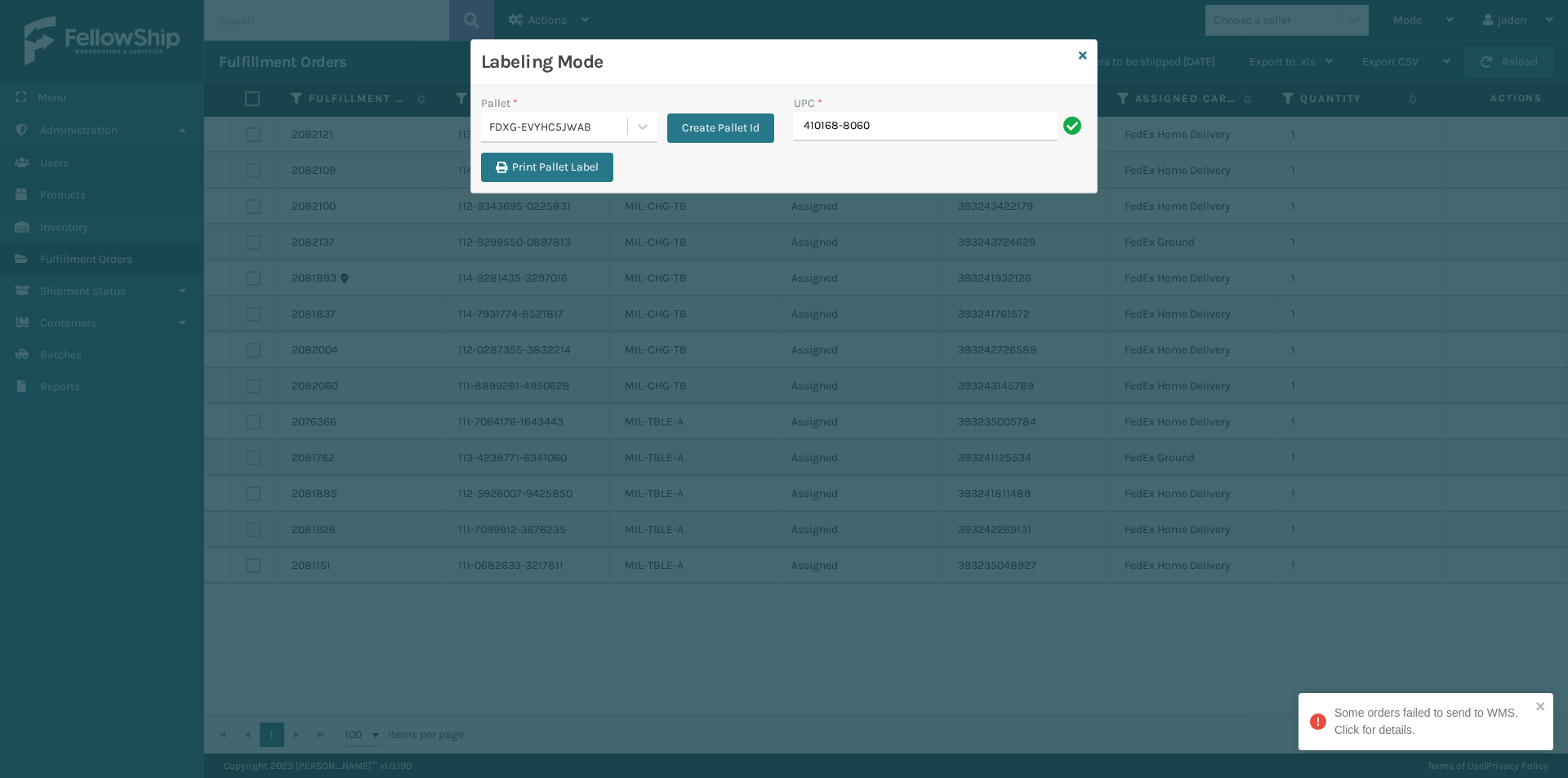
type input "410168-8060"
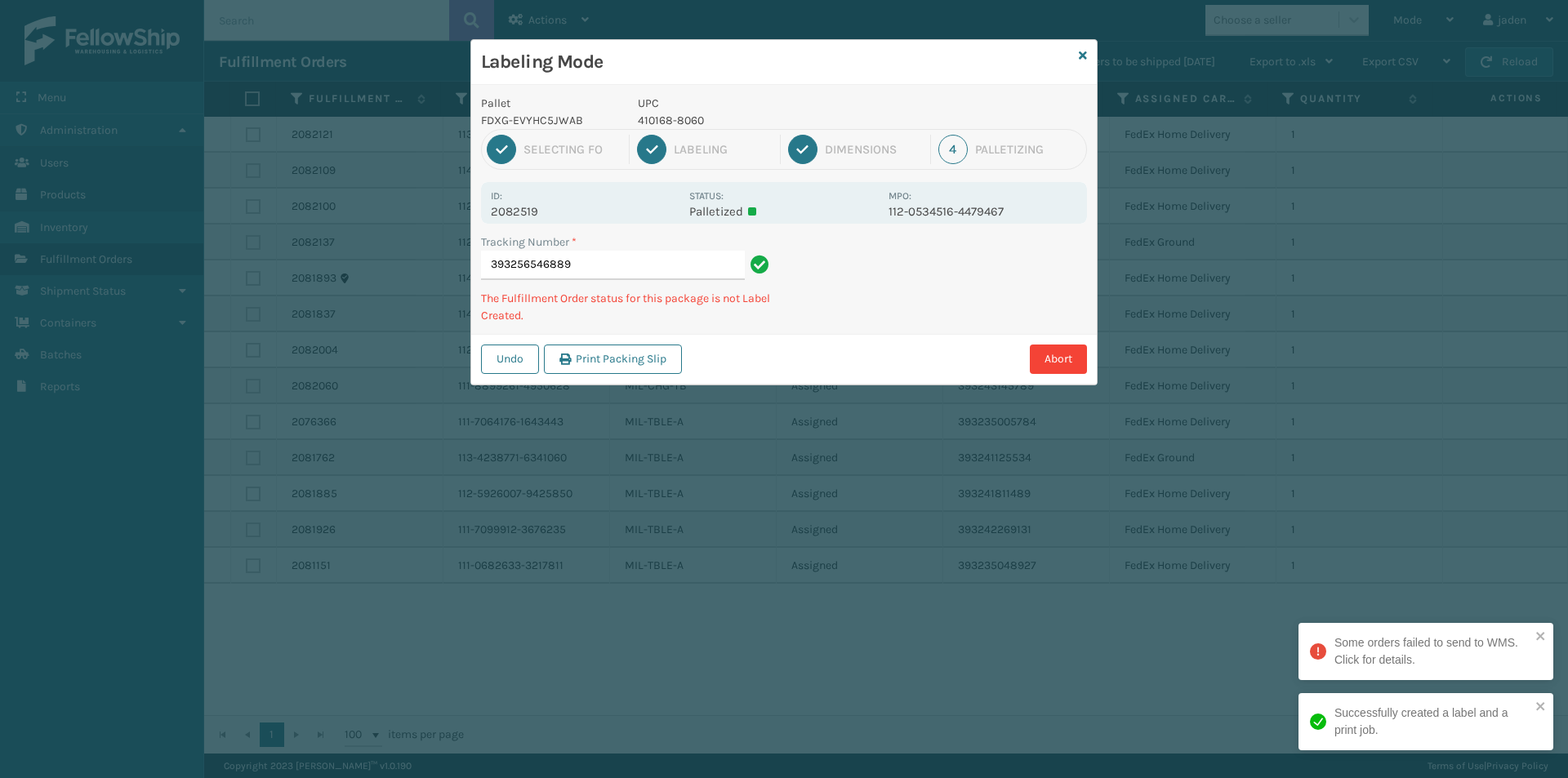
drag, startPoint x: 964, startPoint y: 281, endPoint x: 843, endPoint y: 351, distance: 139.8
drag, startPoint x: 843, startPoint y: 351, endPoint x: 942, endPoint y: 284, distance: 119.5
click at [849, 343] on div "Undo Print Packing Slip Abort" at bounding box center [783, 359] width 625 height 50
drag, startPoint x: 949, startPoint y: 281, endPoint x: 849, endPoint y: 332, distance: 112.3
click at [849, 332] on div "Tracking Number * 393256546889 The Fulfillment Order status for this package is…" at bounding box center [783, 283] width 625 height 101
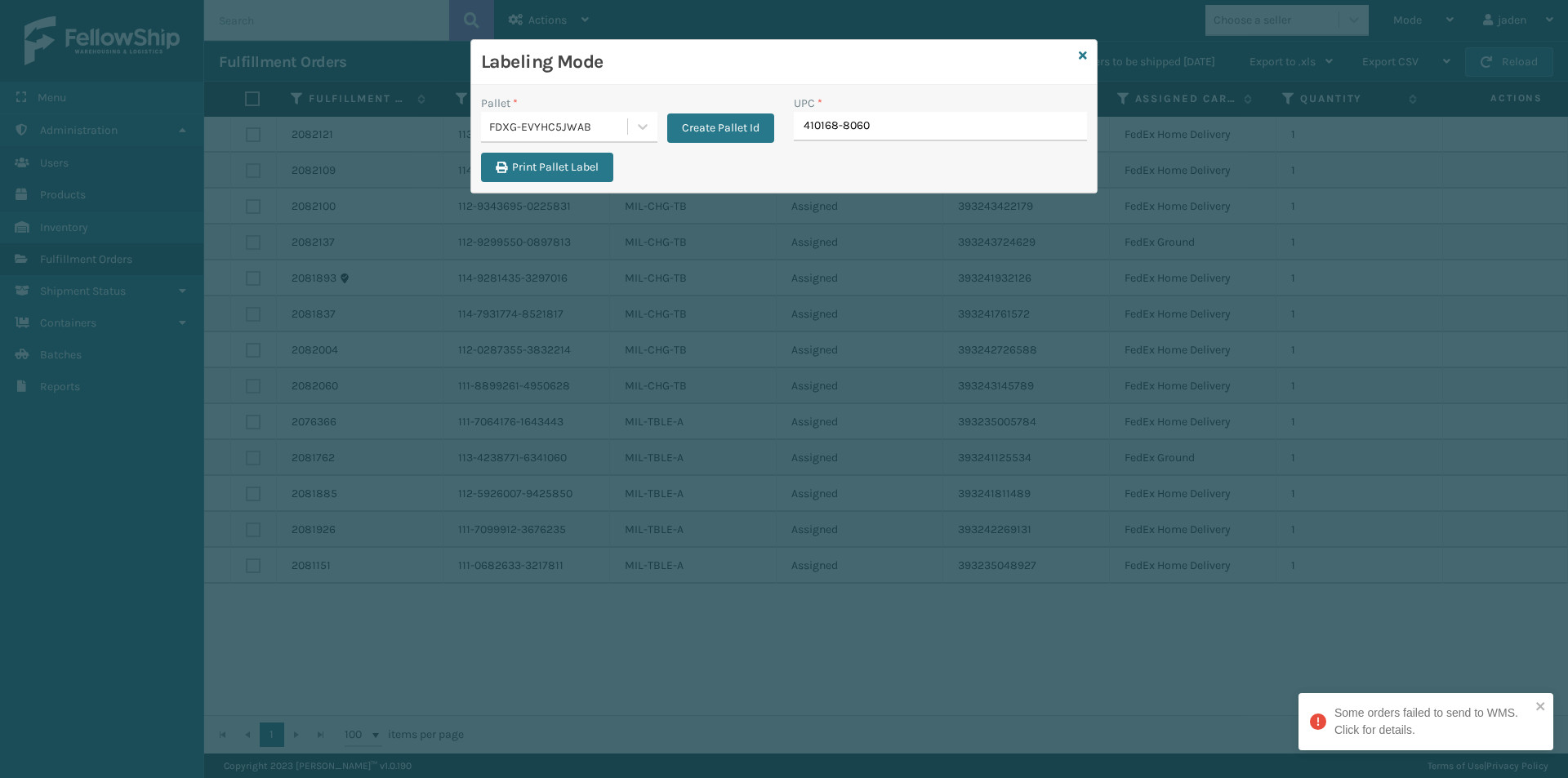
type input "410168-8060"
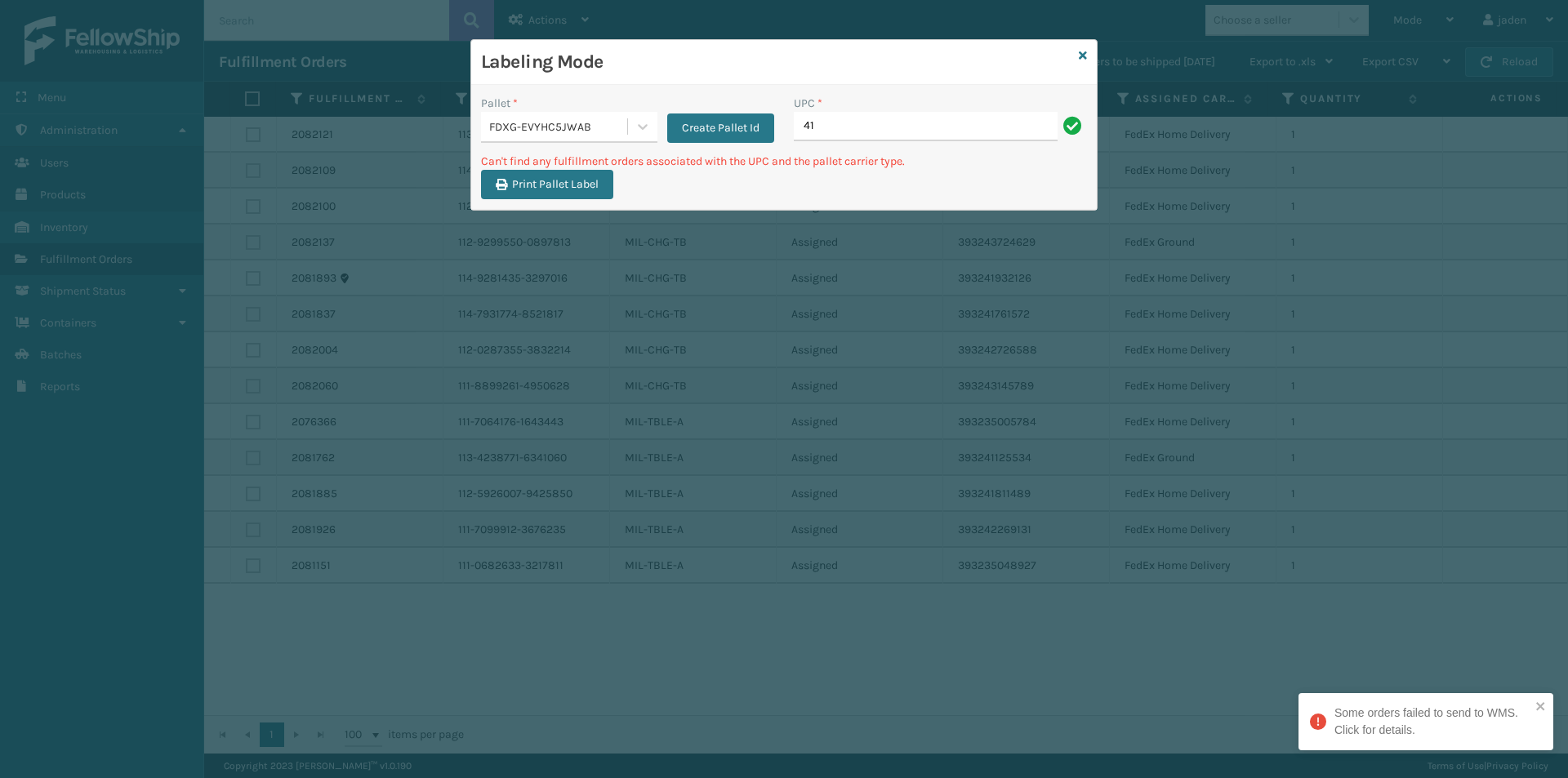
type input "4"
type input "1"
type input "0"
type input "10080313072915"
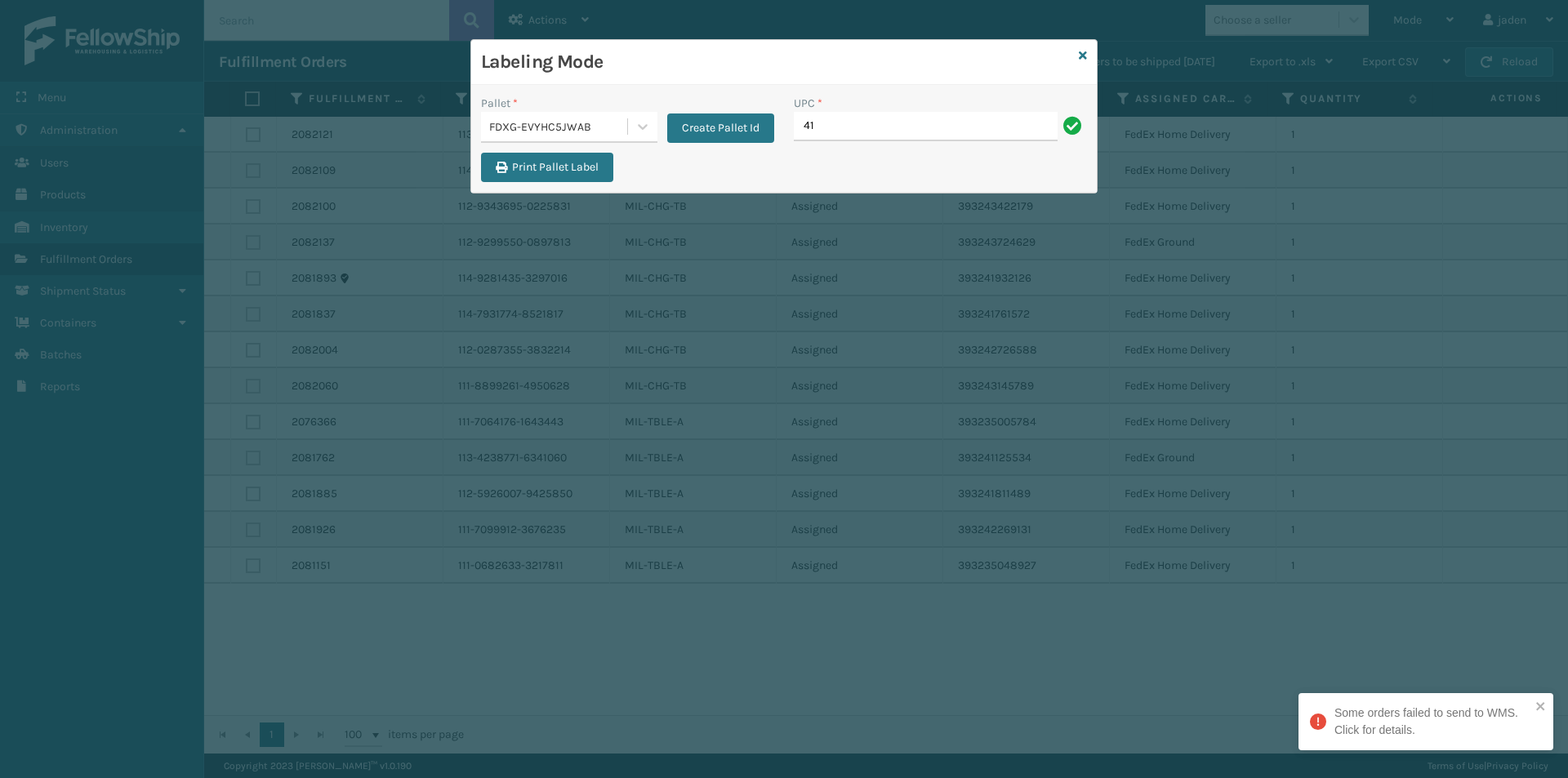
type input "4"
click at [800, 126] on input "UPC *" at bounding box center [939, 126] width 293 height 30
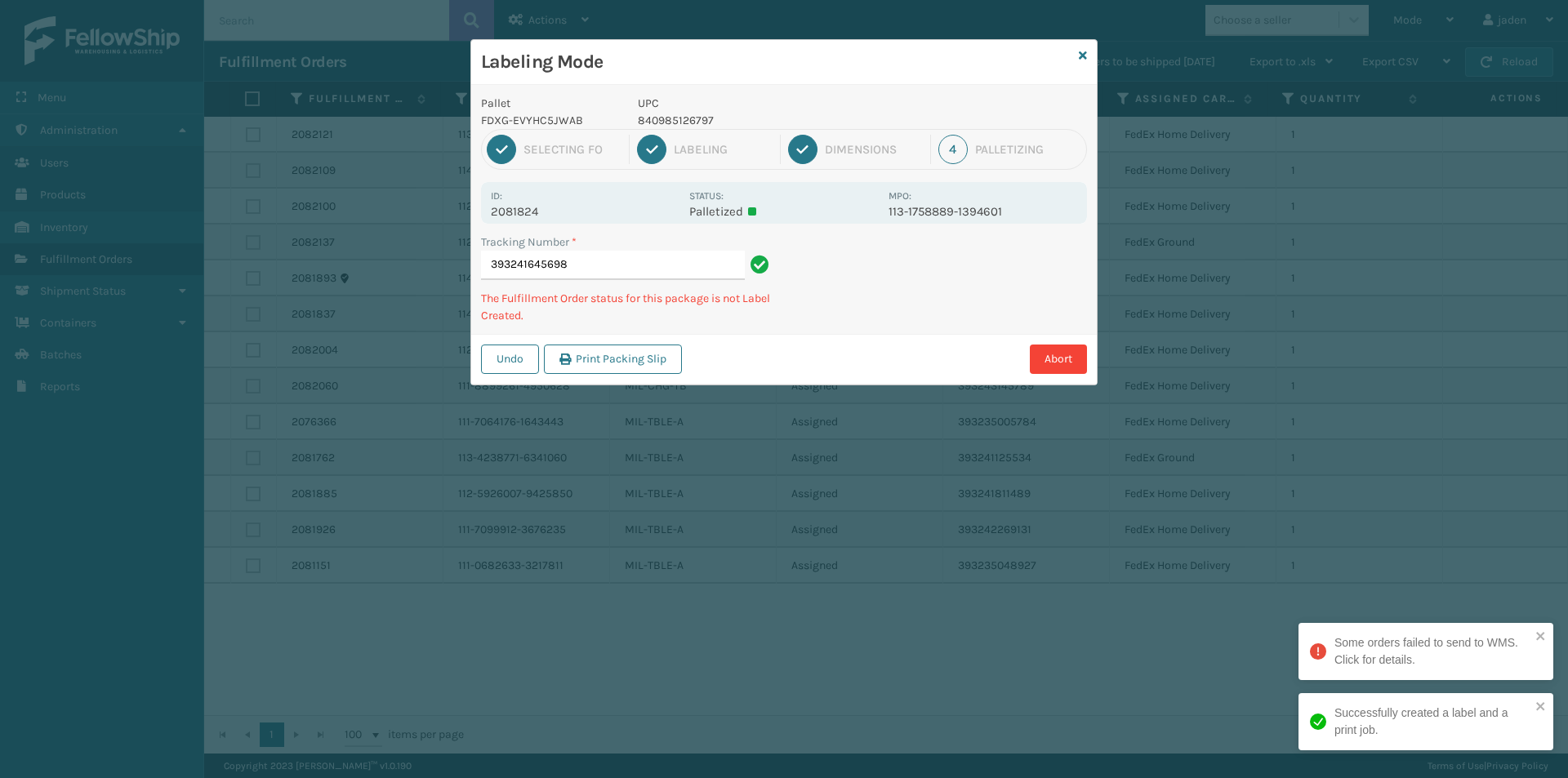
drag, startPoint x: 983, startPoint y: 337, endPoint x: 998, endPoint y: 277, distance: 61.8
click at [786, 393] on div "Labeling Mode Pallet FDXG-EVYHC5JWAB UPC 840985126797 1 Selecting FO 2 Labeling…" at bounding box center [784, 389] width 1568 height 778
drag, startPoint x: 1023, startPoint y: 269, endPoint x: 1013, endPoint y: 272, distance: 10.4
drag, startPoint x: 1013, startPoint y: 272, endPoint x: 1083, endPoint y: 271, distance: 70.0
click at [888, 391] on div "Labeling Mode Pallet FDXG-EVYHC5JWAB UPC 840985126797 1 Selecting FO 2 Labeling…" at bounding box center [784, 389] width 1568 height 778
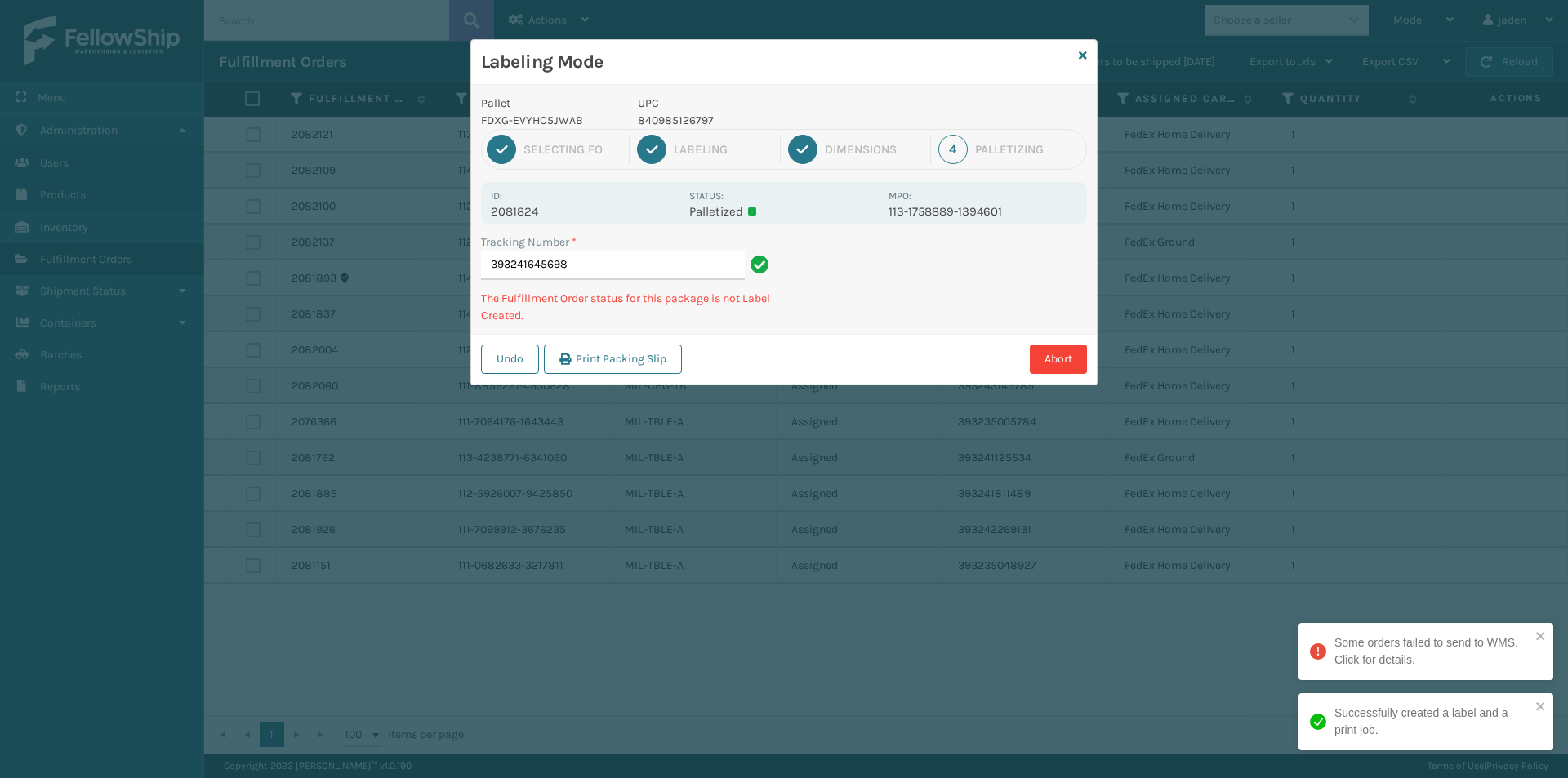
drag, startPoint x: 1083, startPoint y: 271, endPoint x: 1040, endPoint y: 284, distance: 44.9
drag, startPoint x: 1040, startPoint y: 284, endPoint x: 1054, endPoint y: 279, distance: 14.9
click at [942, 361] on div "Abort" at bounding box center [887, 359] width 400 height 30
drag, startPoint x: 1054, startPoint y: 279, endPoint x: 850, endPoint y: 393, distance: 233.7
click at [850, 393] on div "Labeling Mode Pallet FDXG-EVYHC5JWAB UPC 840985126797 1 Selecting FO 2 Labeling…" at bounding box center [784, 389] width 1568 height 778
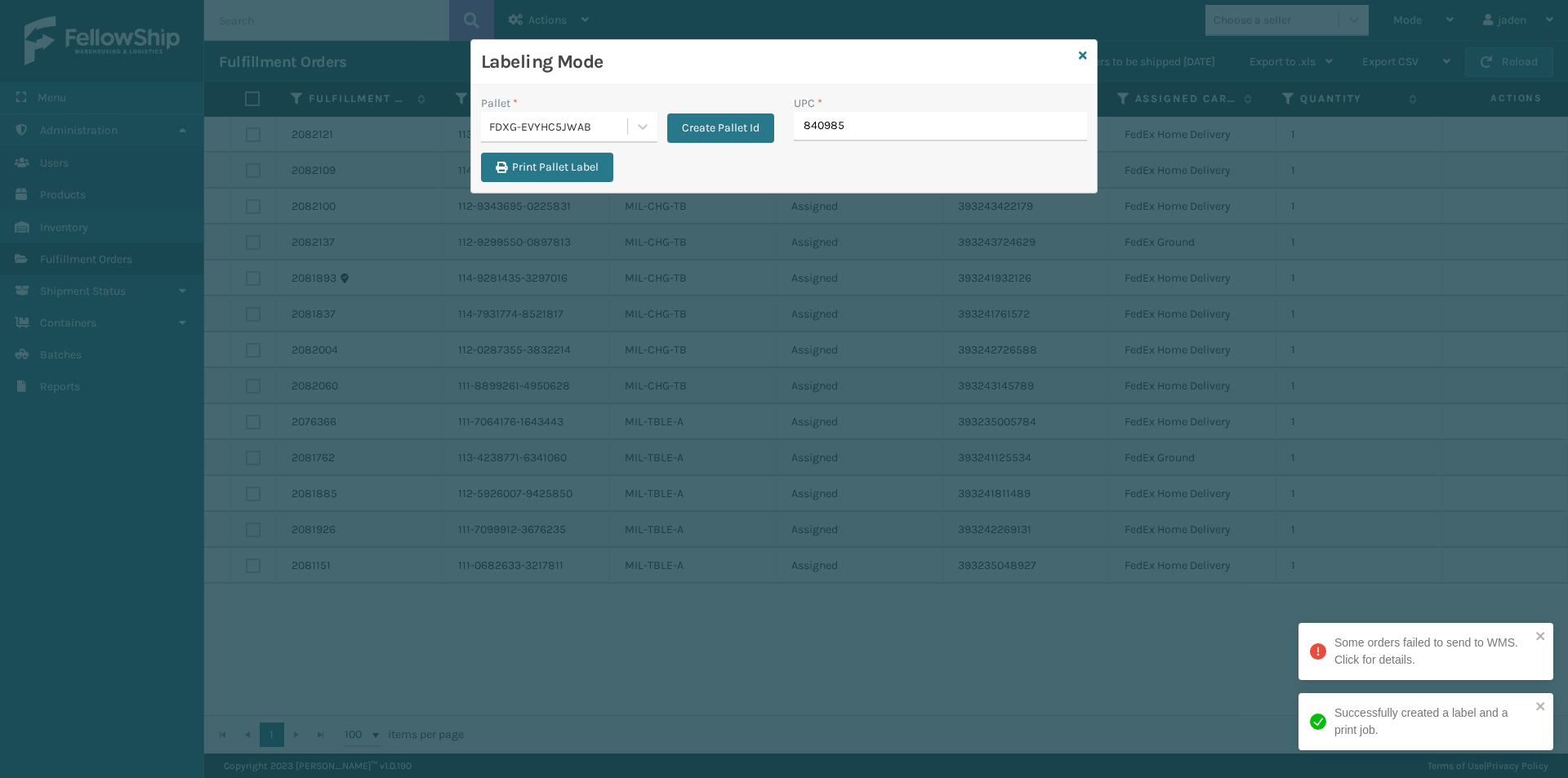
type input "8409851"
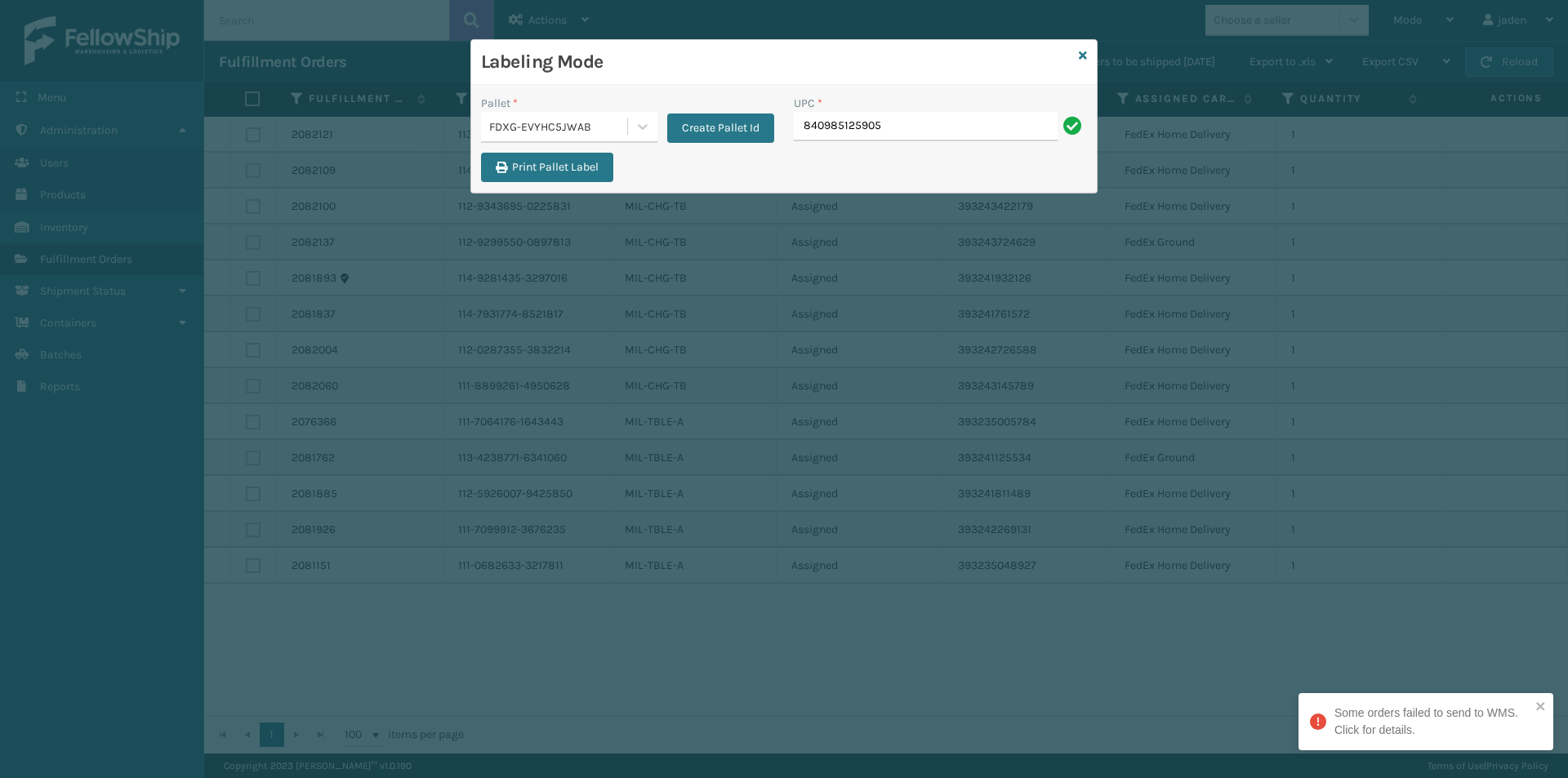
type input "840985125905"
type input "840985125901"
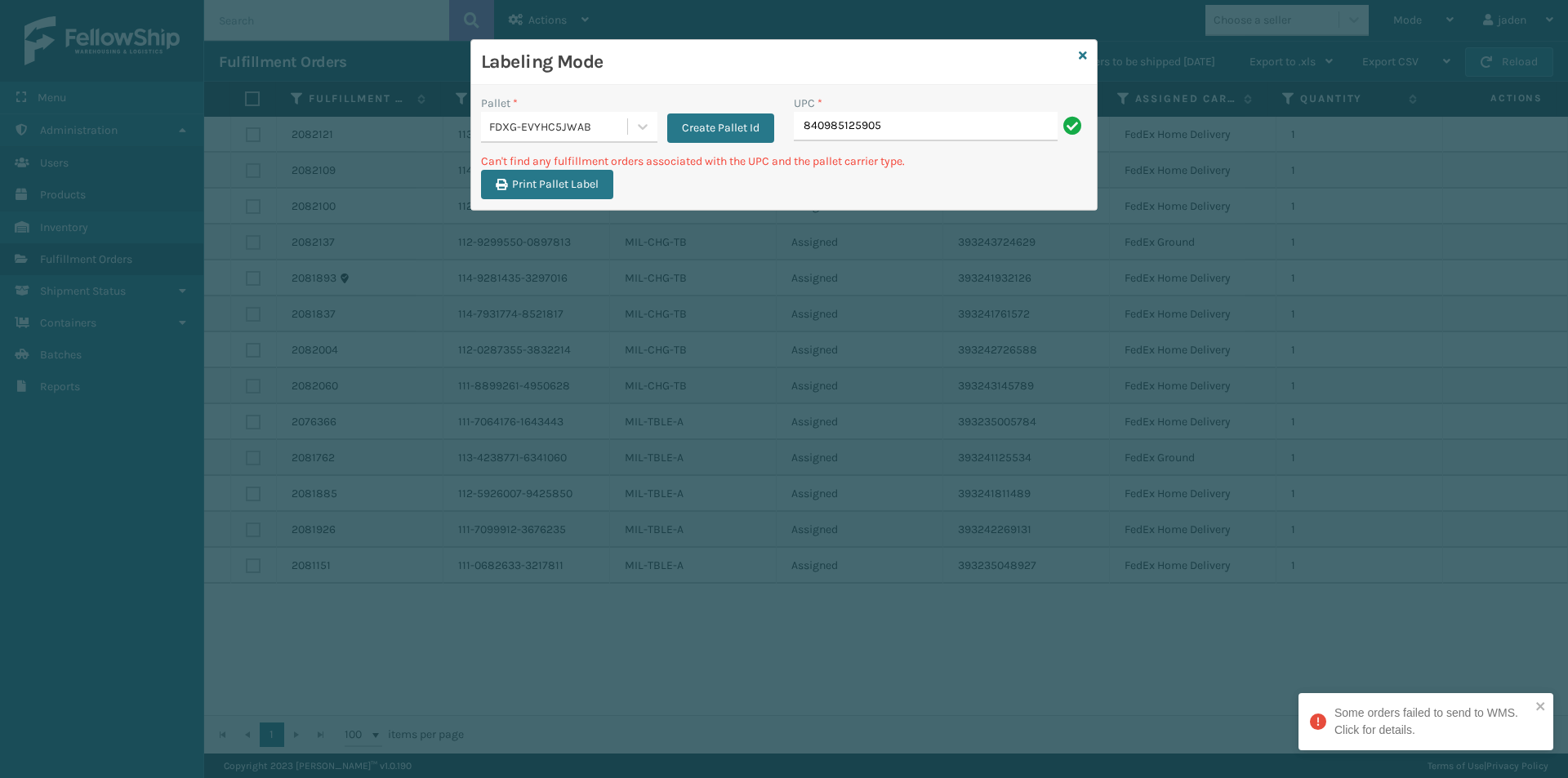
type input "840985125905"
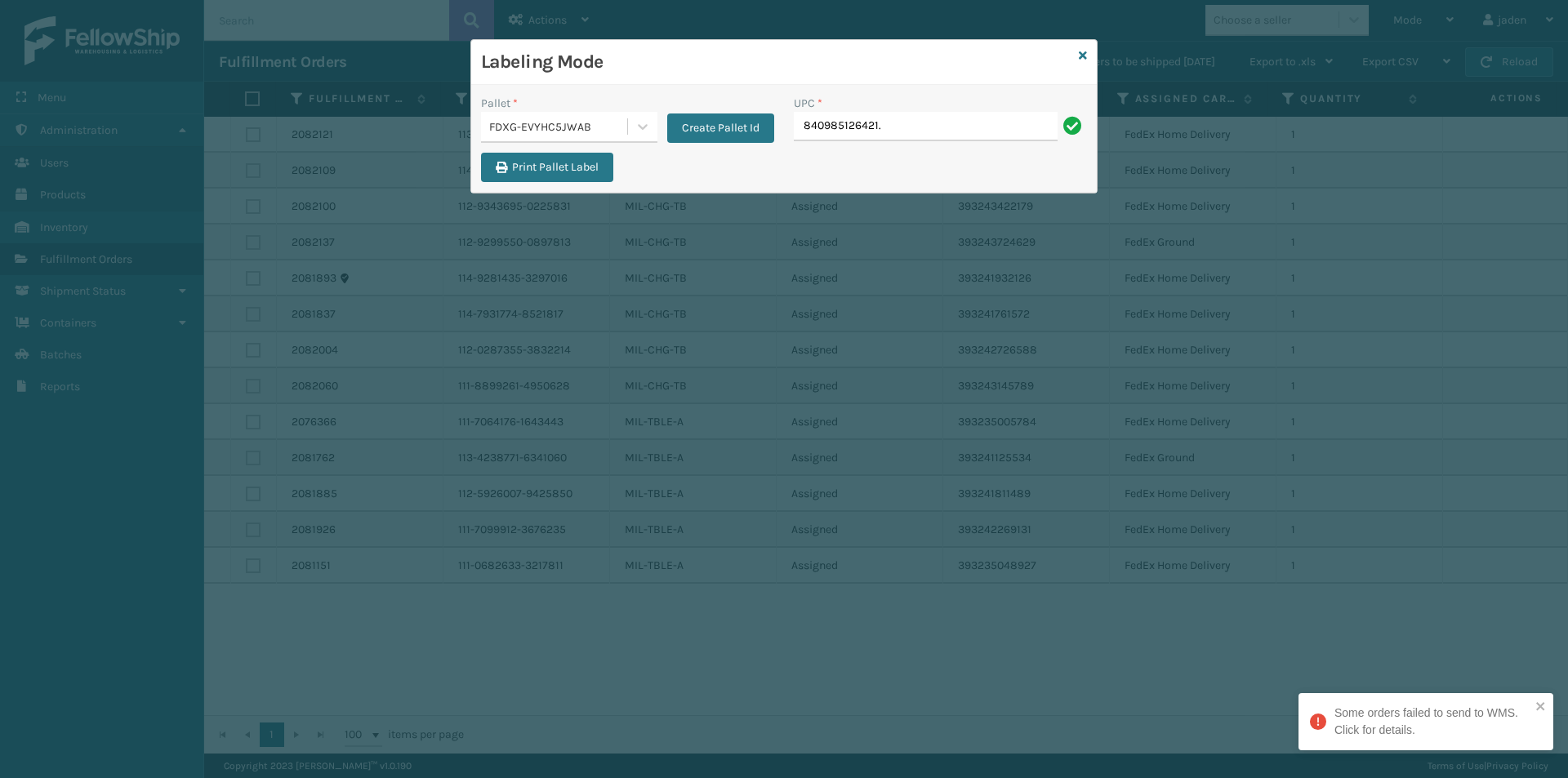
type input "840985126421."
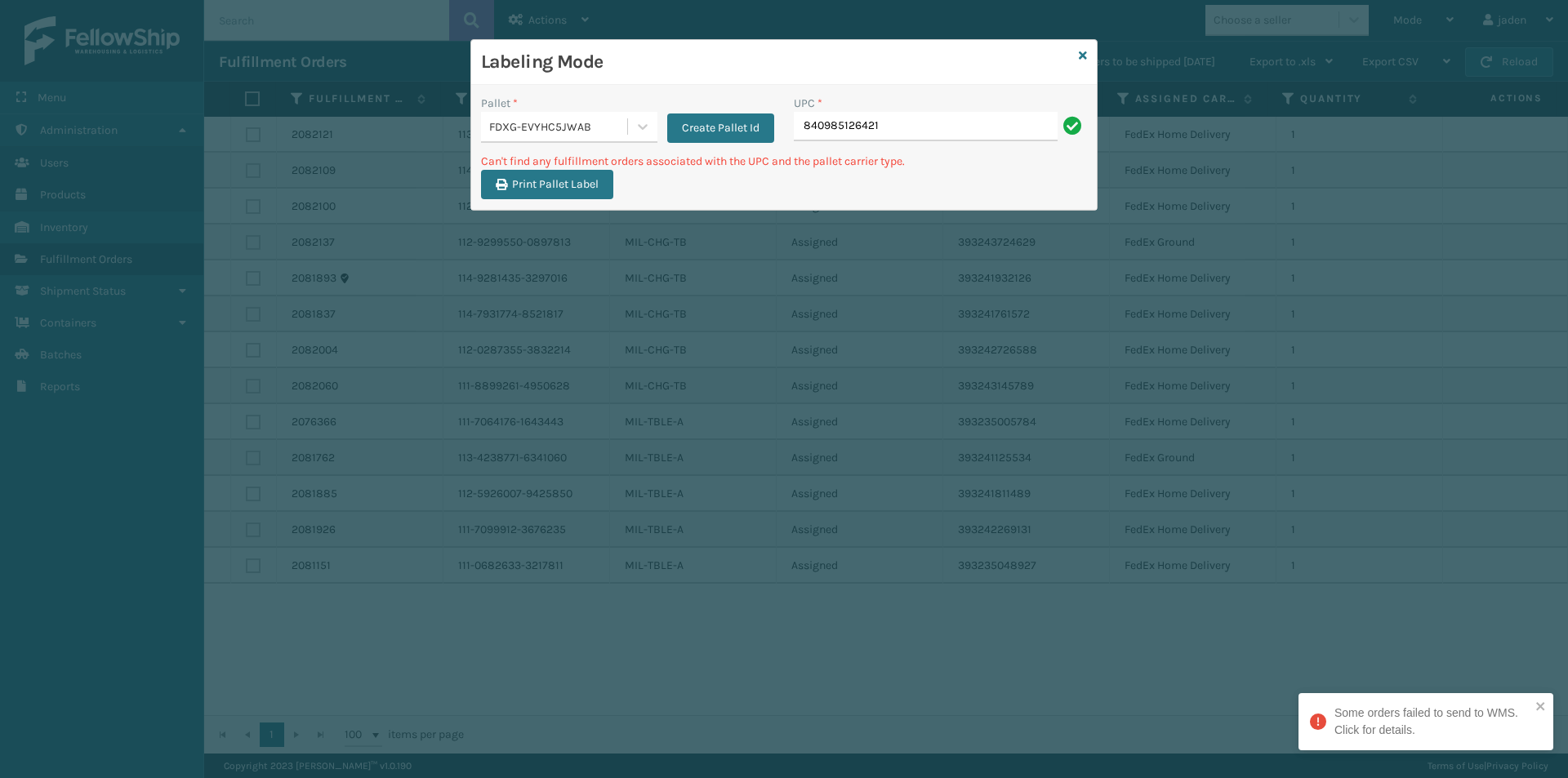
type input "840985126421"
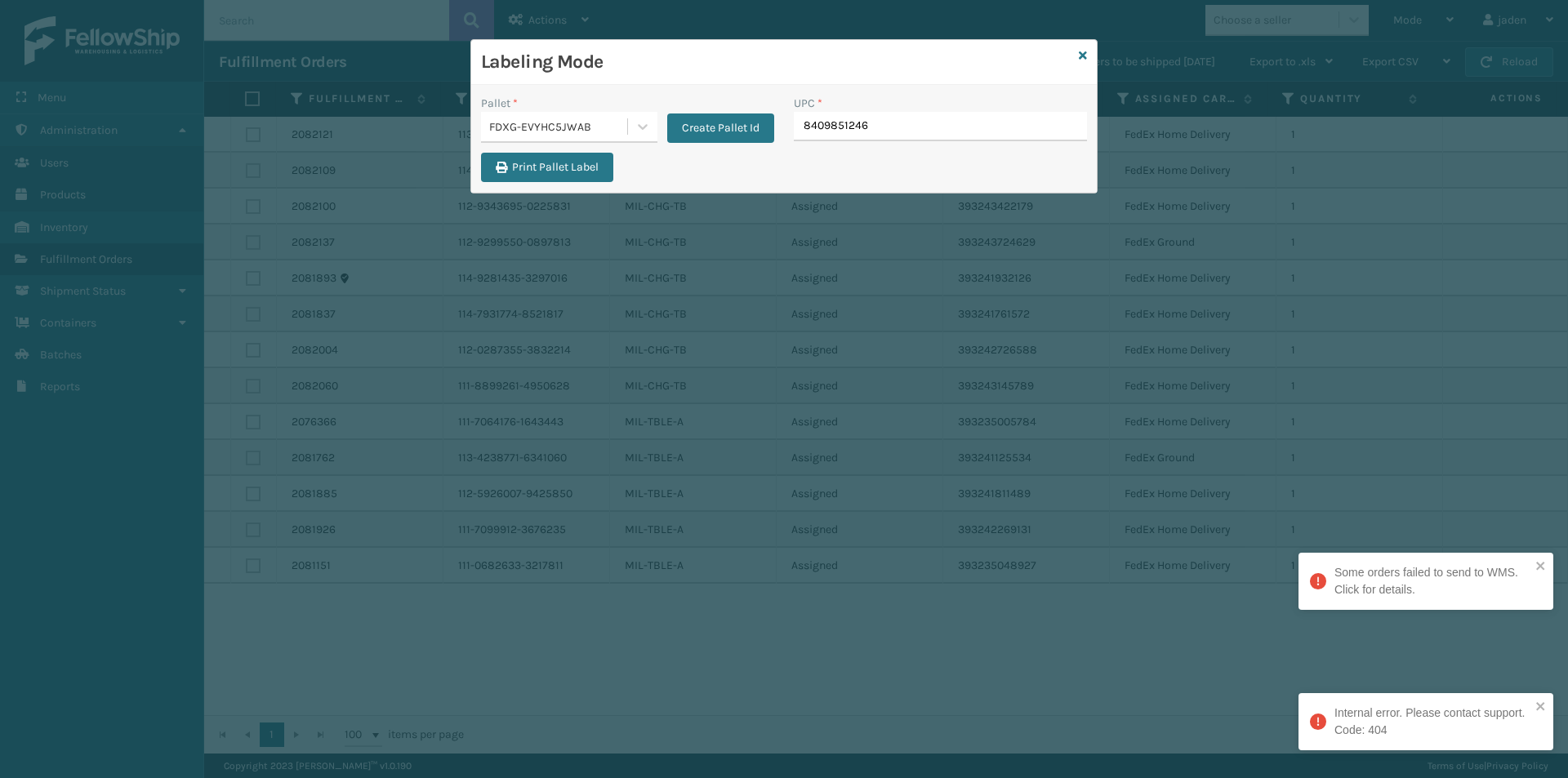
type input "84098512461"
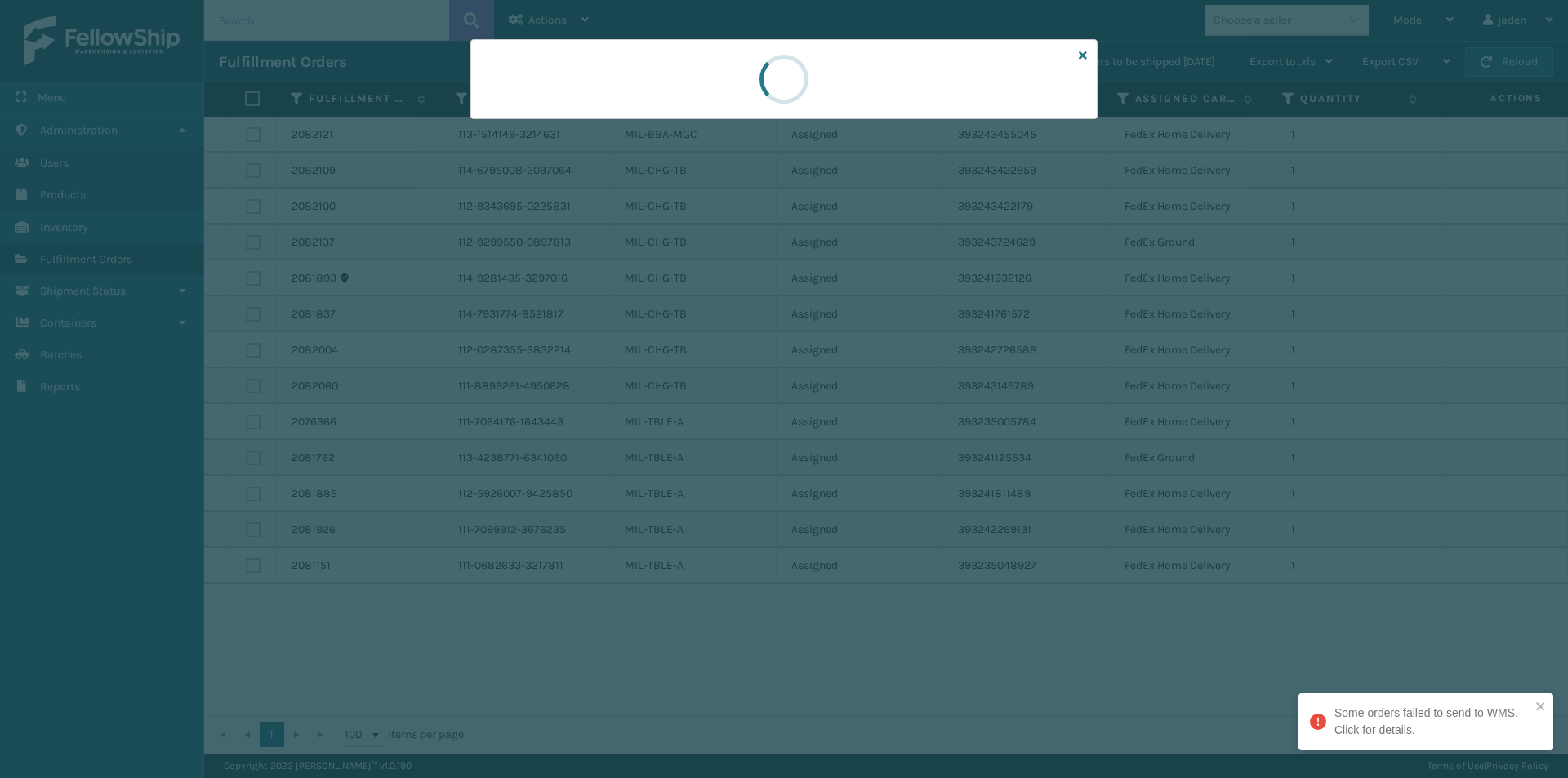
click at [525, 159] on div at bounding box center [784, 389] width 1568 height 778
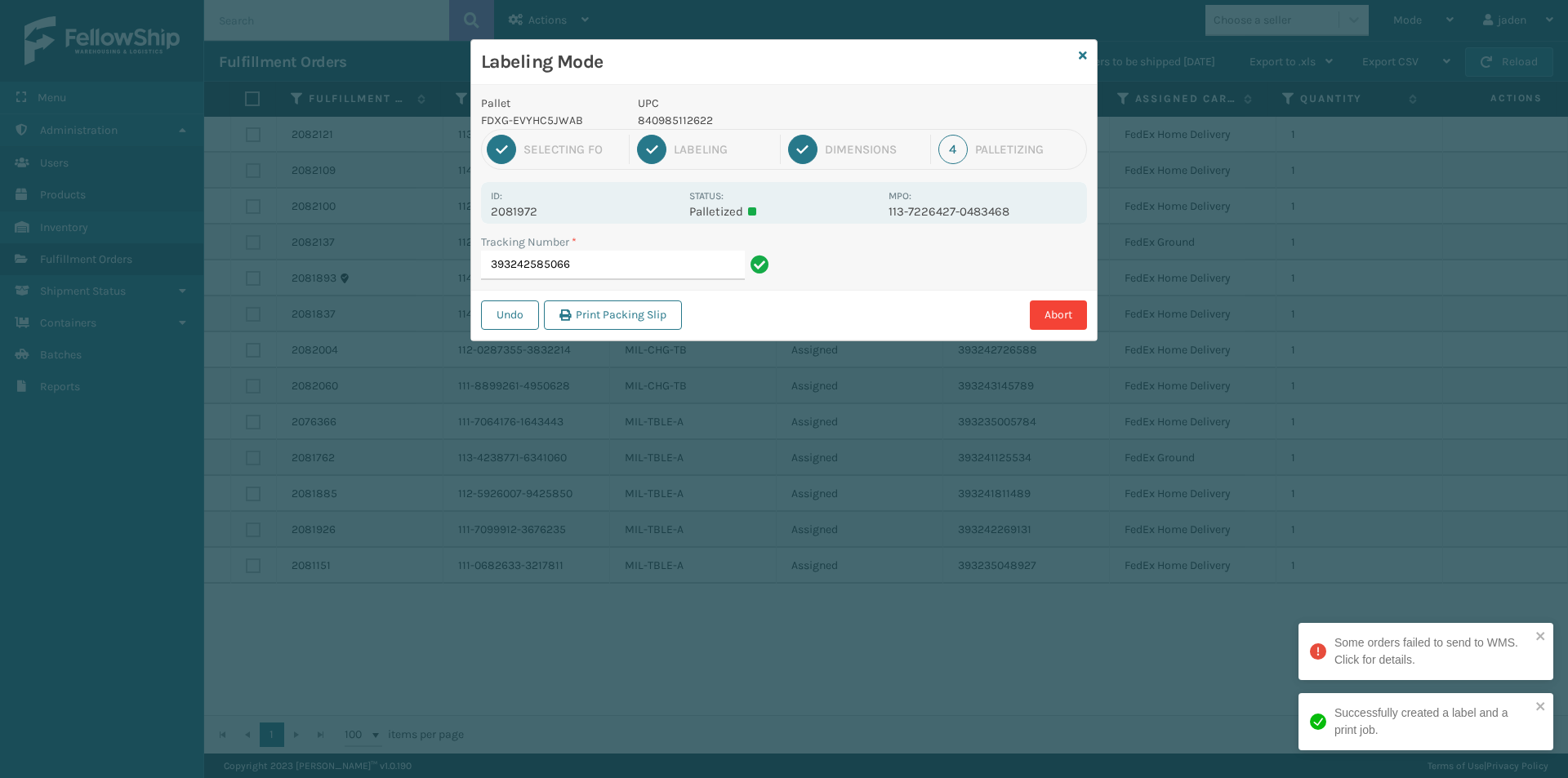
click at [674, 116] on p "840985112622" at bounding box center [758, 120] width 241 height 18
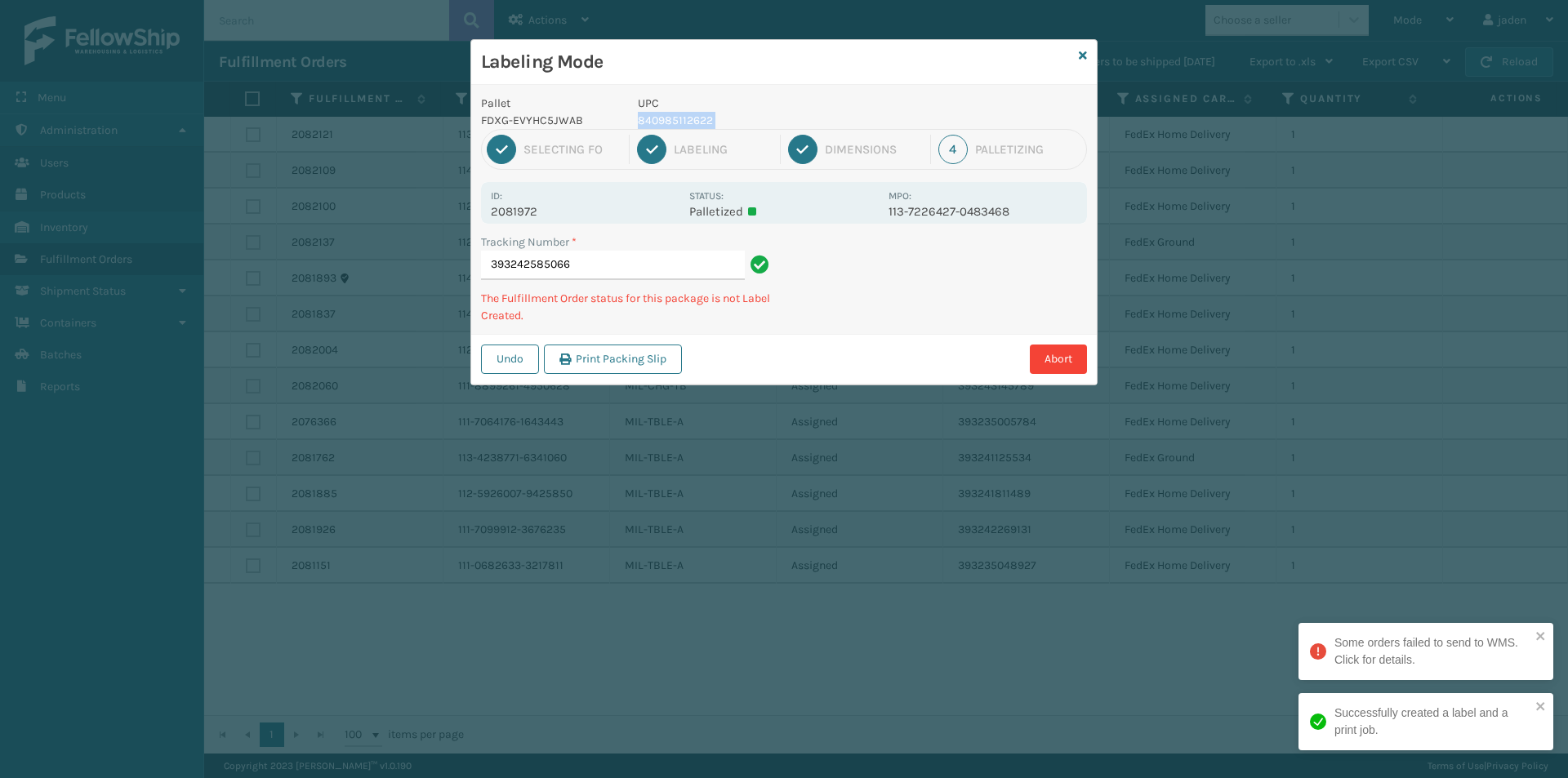
click at [674, 116] on p "840985112622" at bounding box center [758, 120] width 241 height 18
copy p "840985112622"
drag, startPoint x: 955, startPoint y: 281, endPoint x: 995, endPoint y: 257, distance: 46.6
click at [847, 347] on div "Abort" at bounding box center [887, 359] width 400 height 30
drag, startPoint x: 995, startPoint y: 257, endPoint x: 965, endPoint y: 269, distance: 32.3
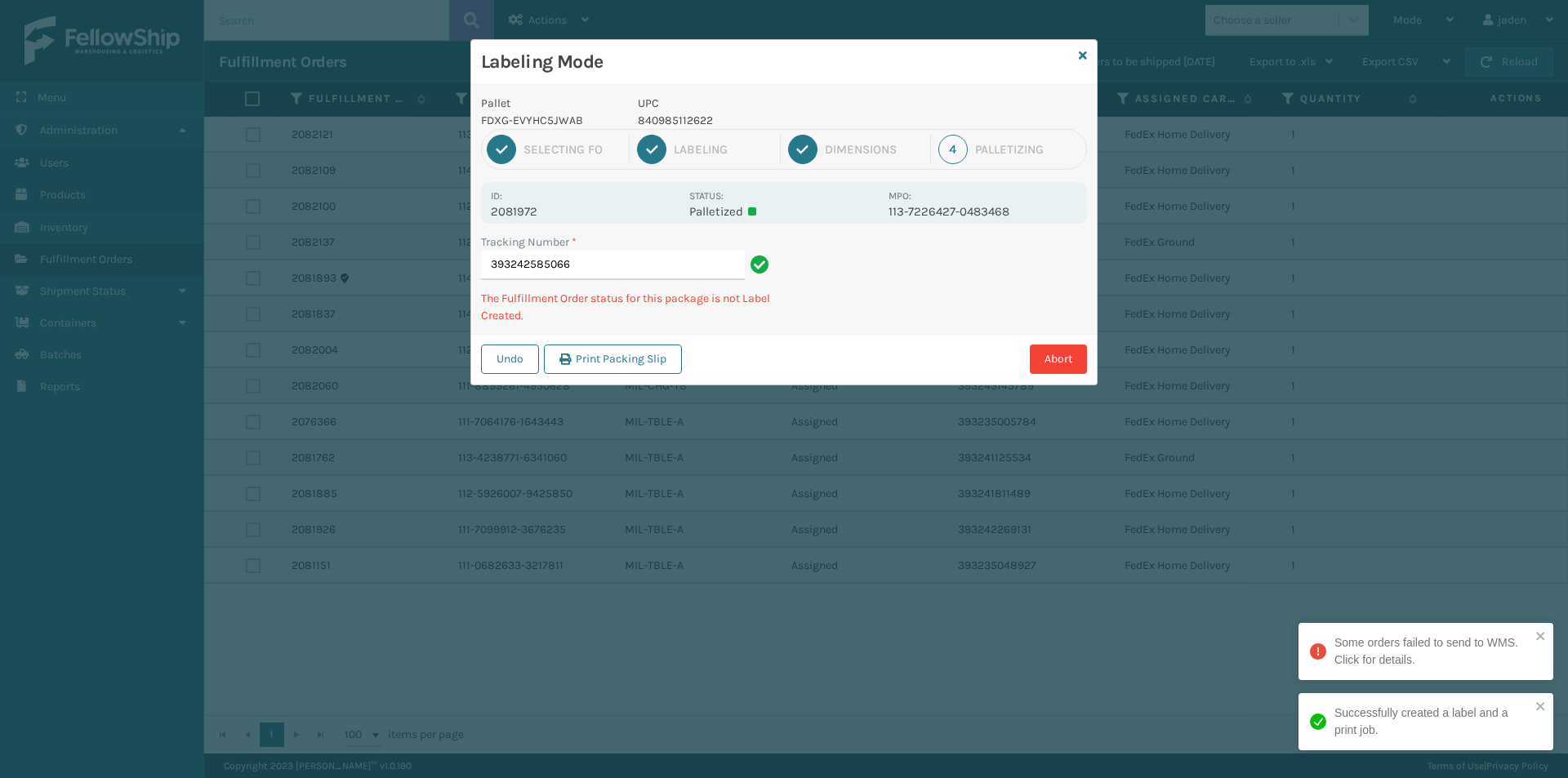
drag, startPoint x: 965, startPoint y: 269, endPoint x: 925, endPoint y: 287, distance: 43.9
click at [893, 312] on div "Tracking Number * 393242585066 The Fulfillment Order status for this package is…" at bounding box center [783, 283] width 625 height 101
drag, startPoint x: 1008, startPoint y: 245, endPoint x: 893, endPoint y: 314, distance: 134.1
drag, startPoint x: 893, startPoint y: 314, endPoint x: 1020, endPoint y: 254, distance: 140.5
click at [910, 305] on div "Tracking Number * 393242585066 The Fulfillment Order status for this package is…" at bounding box center [783, 283] width 625 height 101
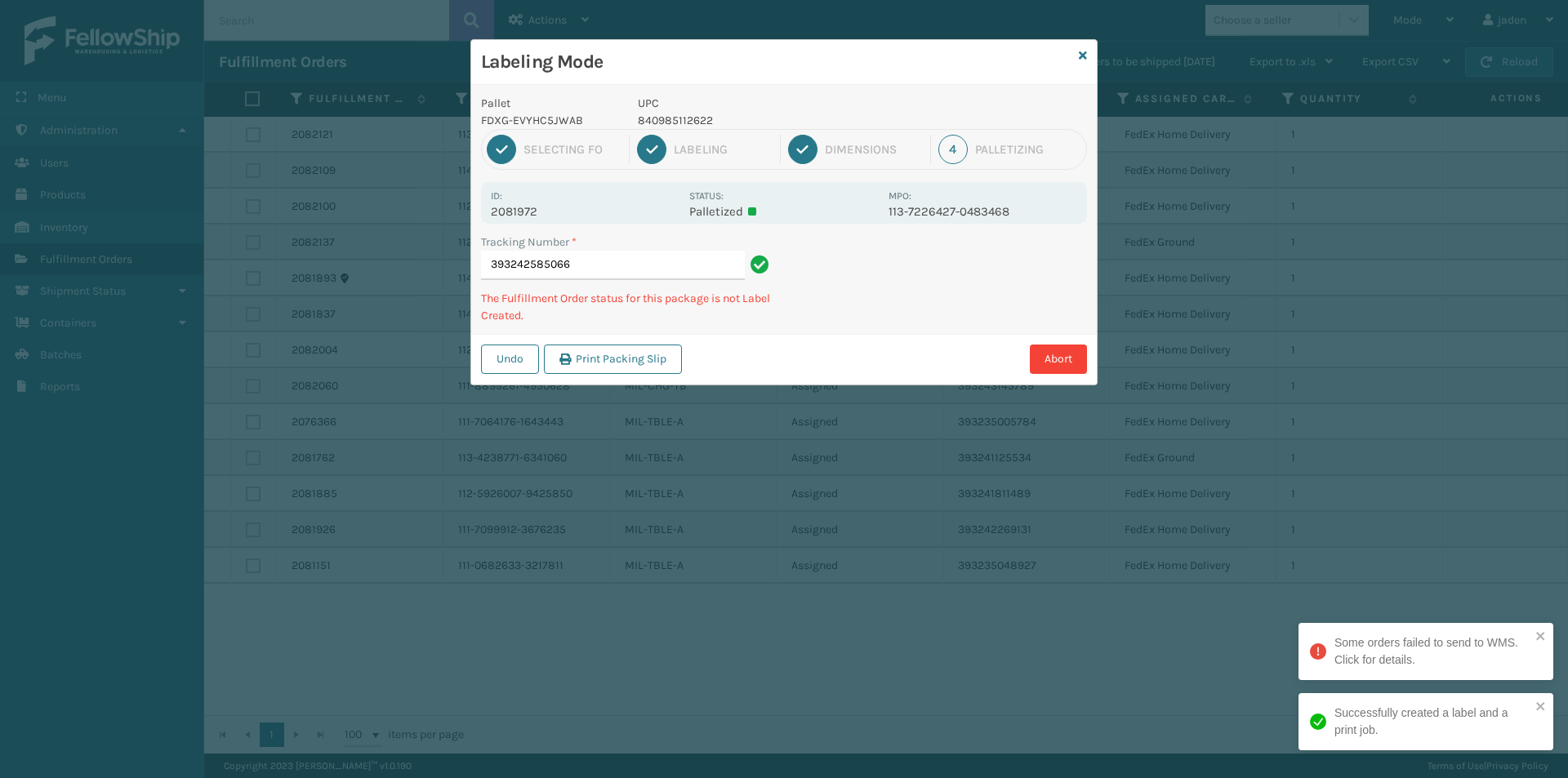
drag, startPoint x: 1020, startPoint y: 254, endPoint x: 995, endPoint y: 264, distance: 26.9
drag, startPoint x: 995, startPoint y: 264, endPoint x: 921, endPoint y: 313, distance: 88.8
click at [921, 313] on div "Tracking Number * 393242585066 The Fulfillment Order status for this package is…" at bounding box center [783, 283] width 625 height 101
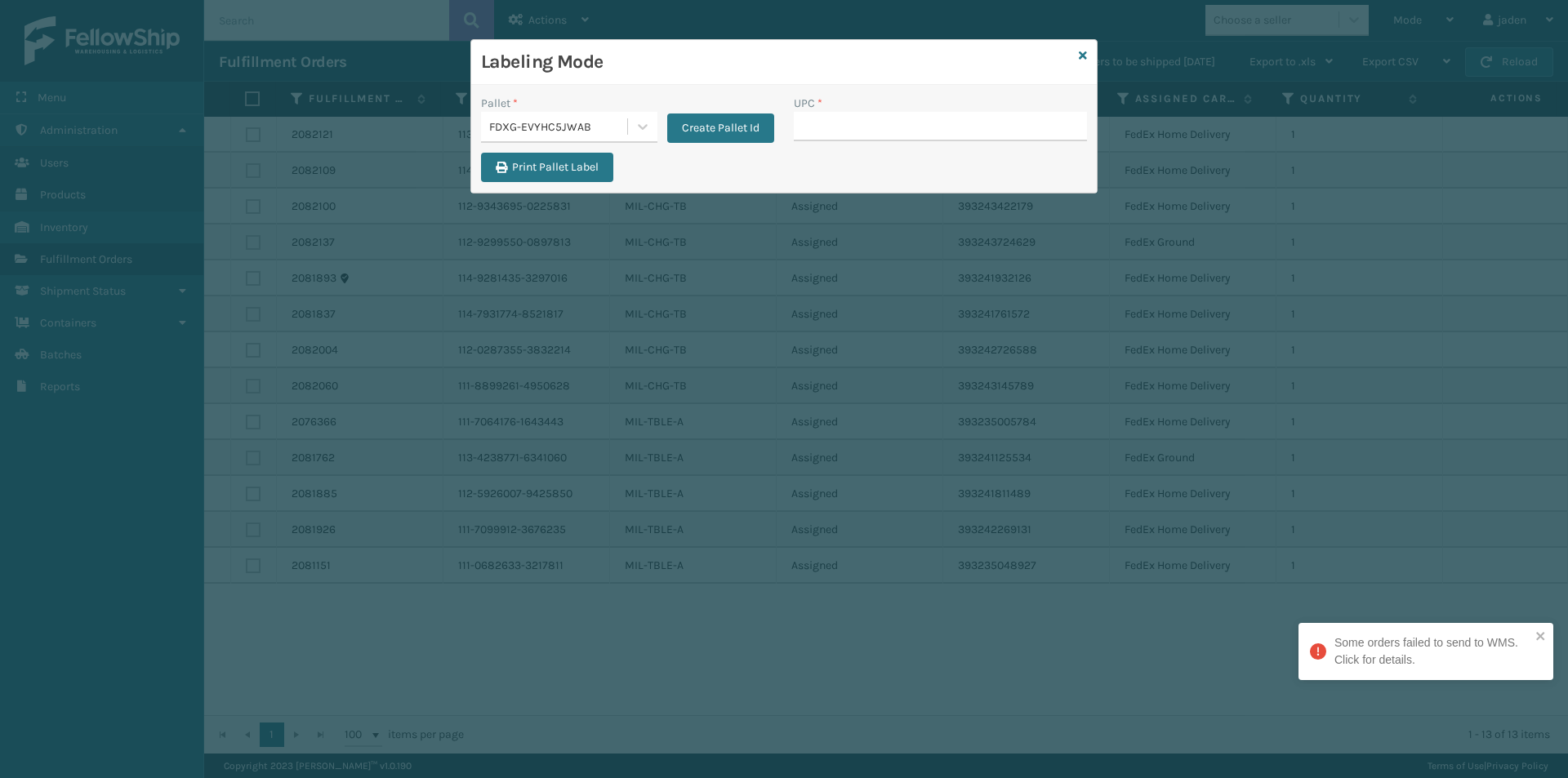
type input "840985112622"
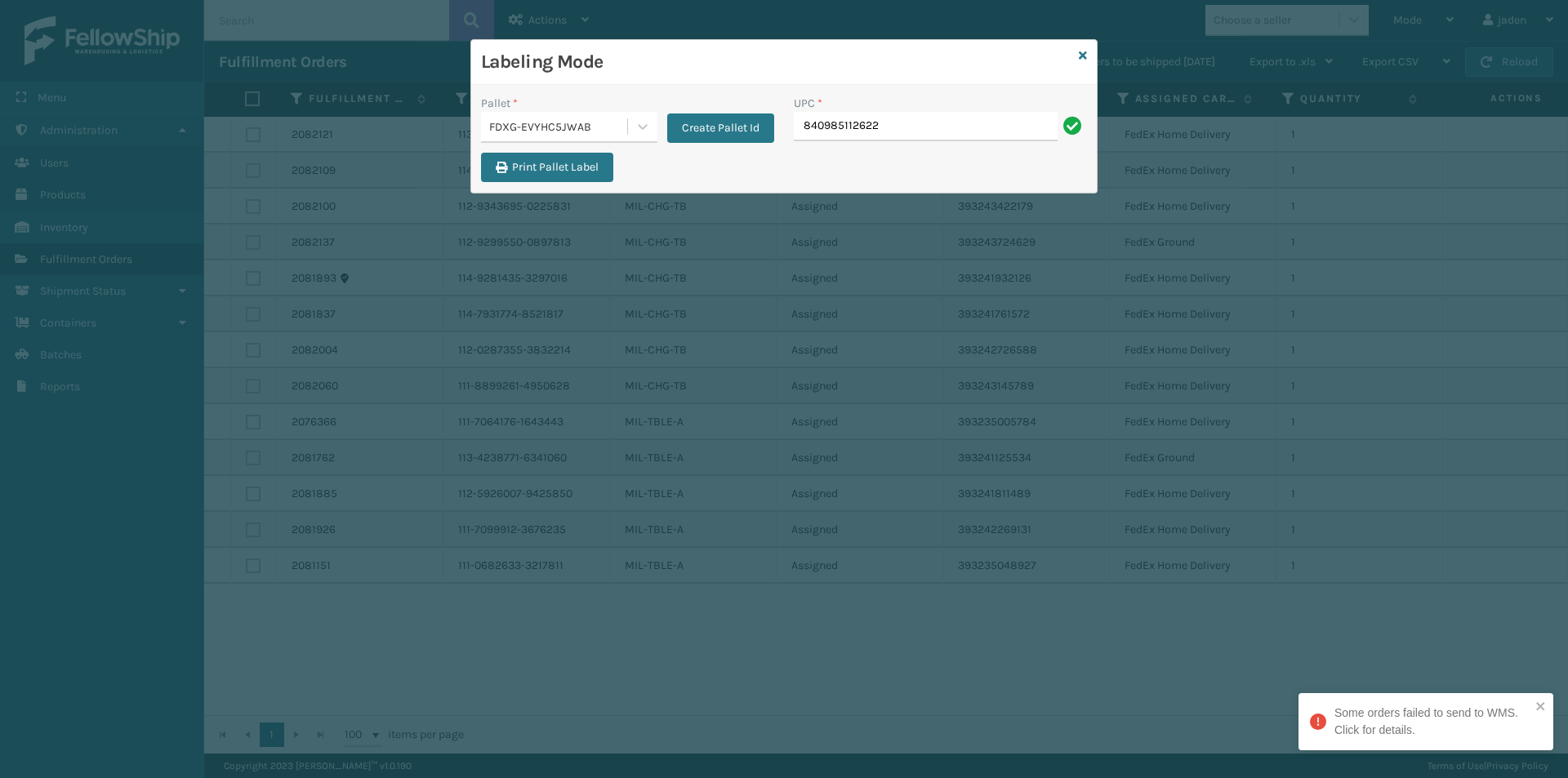
type input "840985112622"
paste input "840985112622"
type input "840985112622"
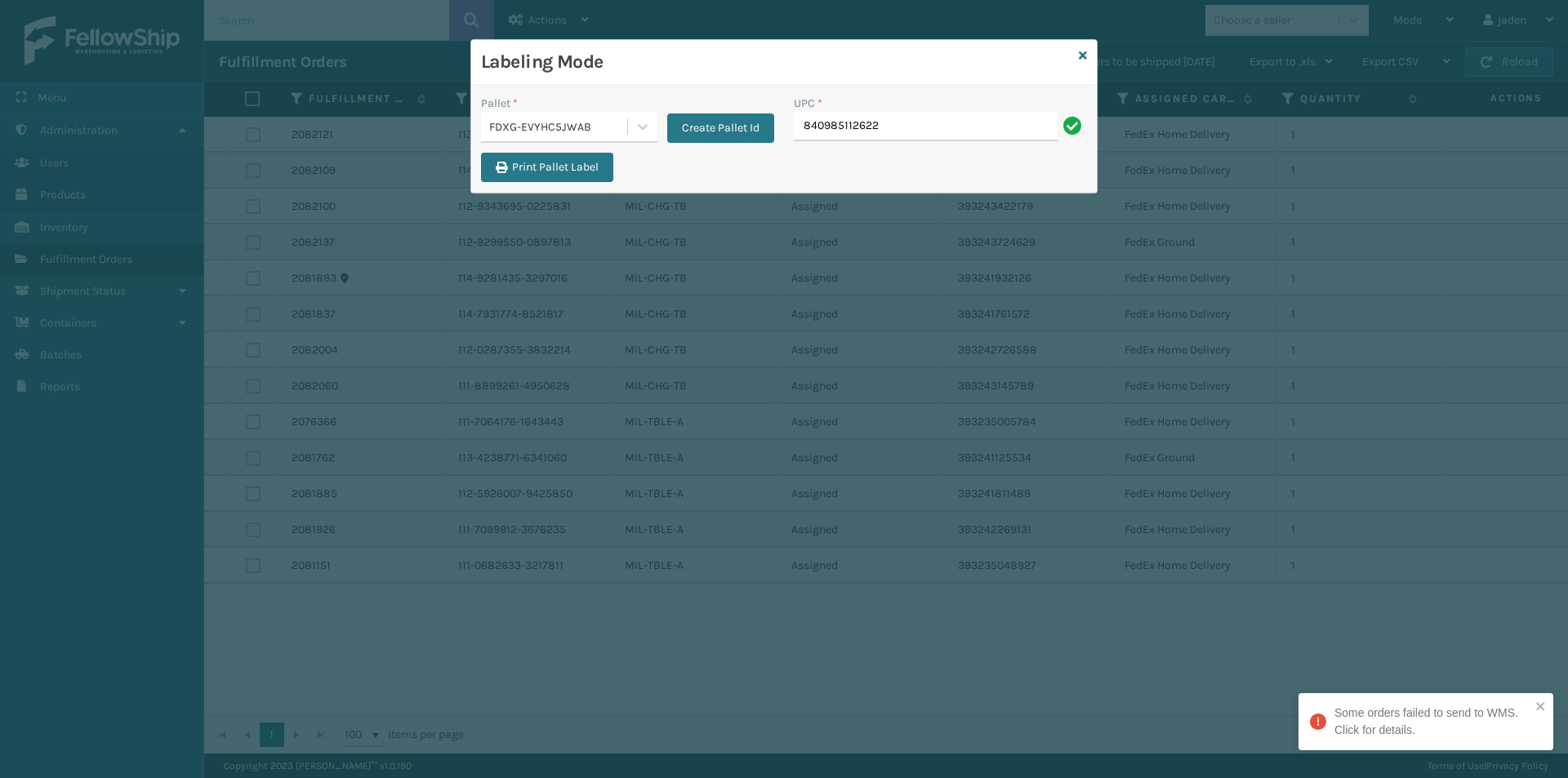
type input "840985112622"
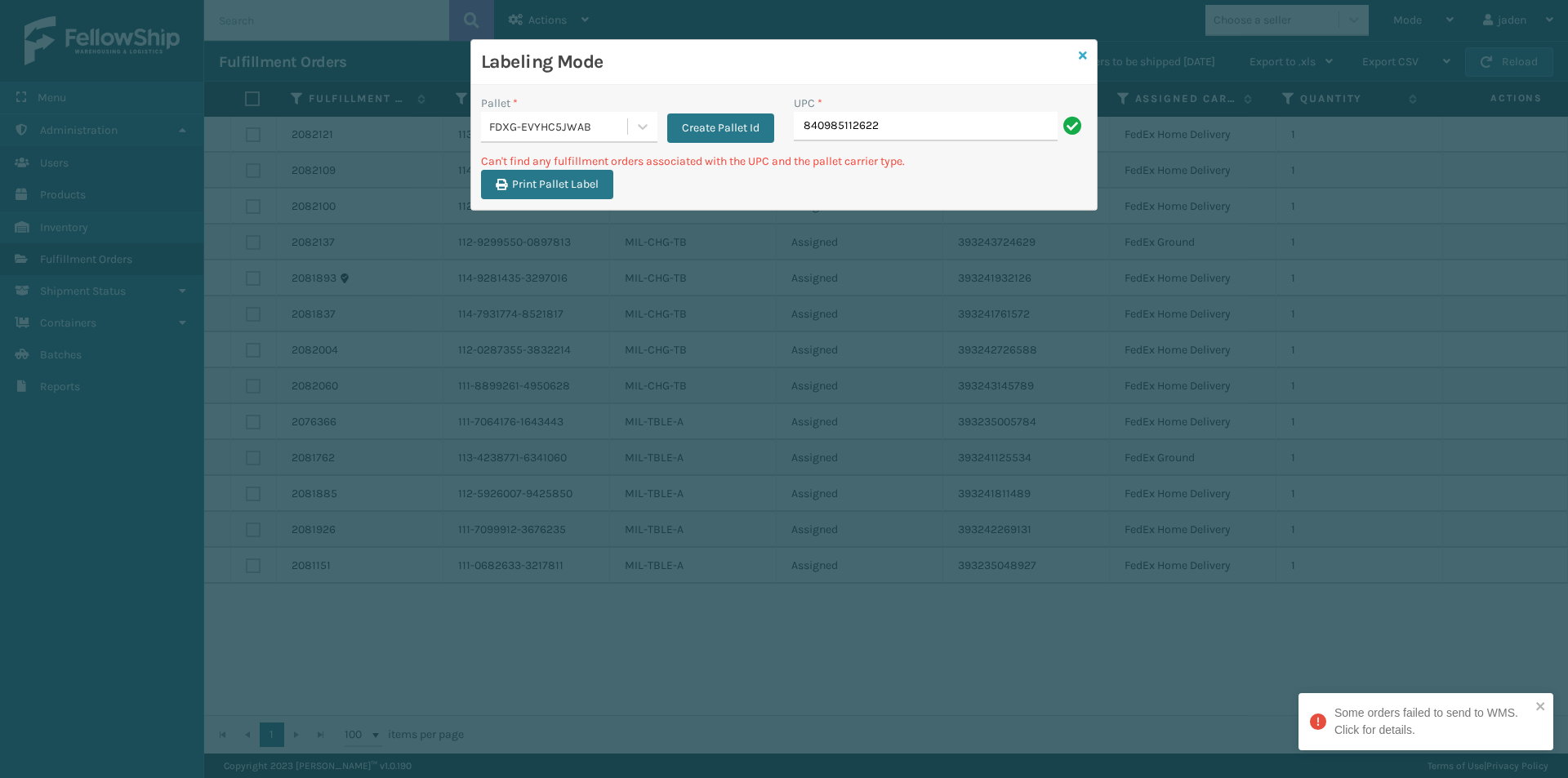
click at [1086, 54] on icon at bounding box center [1082, 55] width 8 height 11
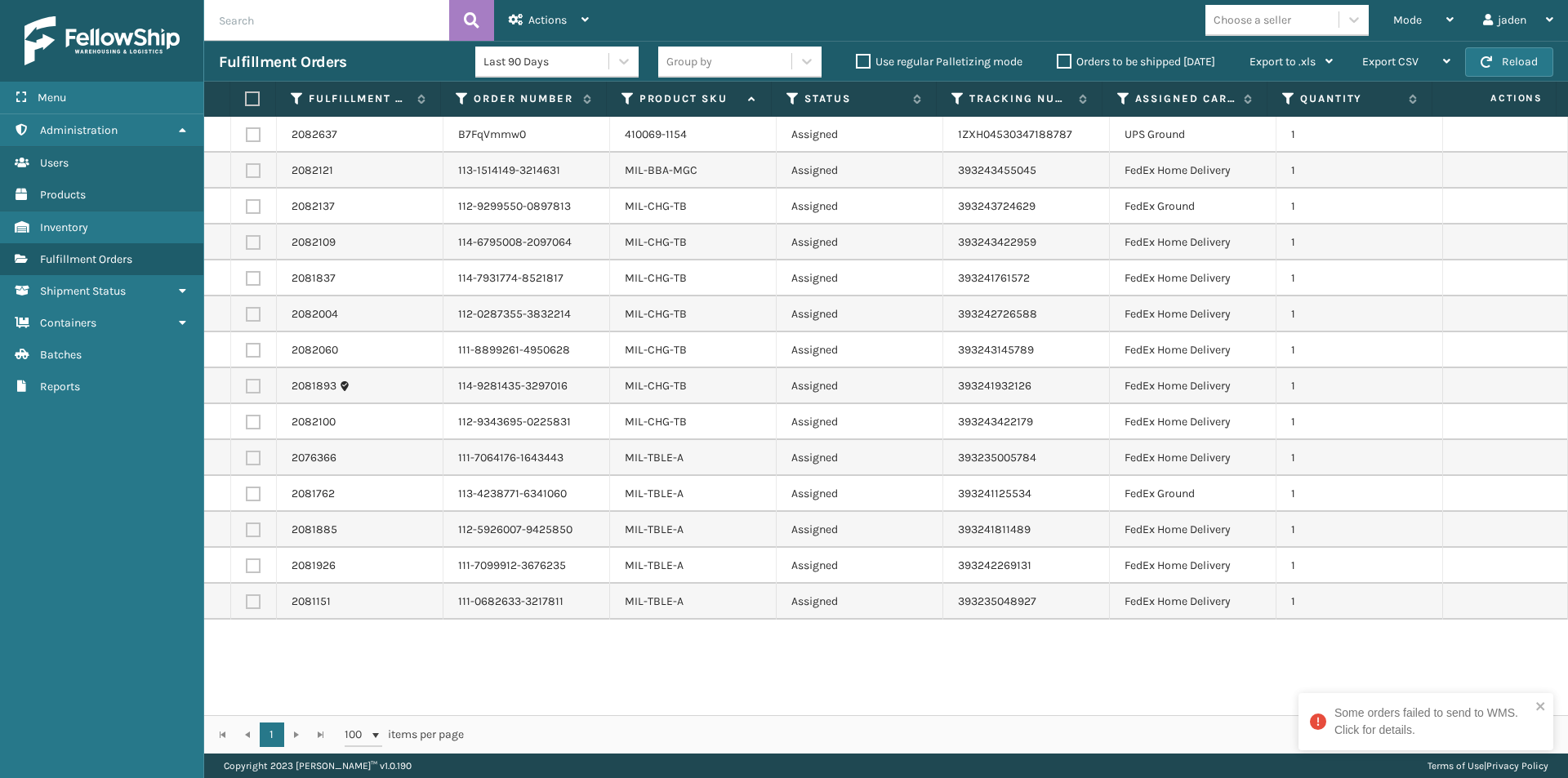
drag, startPoint x: 1099, startPoint y: 667, endPoint x: 867, endPoint y: 660, distance: 232.1
click at [867, 662] on div "2082637 B7FqVmmw0 410069-1154 Assigned 1ZXH04530347188787 UPS Ground 1 2082121 …" at bounding box center [886, 415] width 1364 height 598
click at [257, 134] on label at bounding box center [253, 135] width 15 height 15
click at [247, 134] on input "checkbox" at bounding box center [246, 132] width 1 height 10
checkbox input "true"
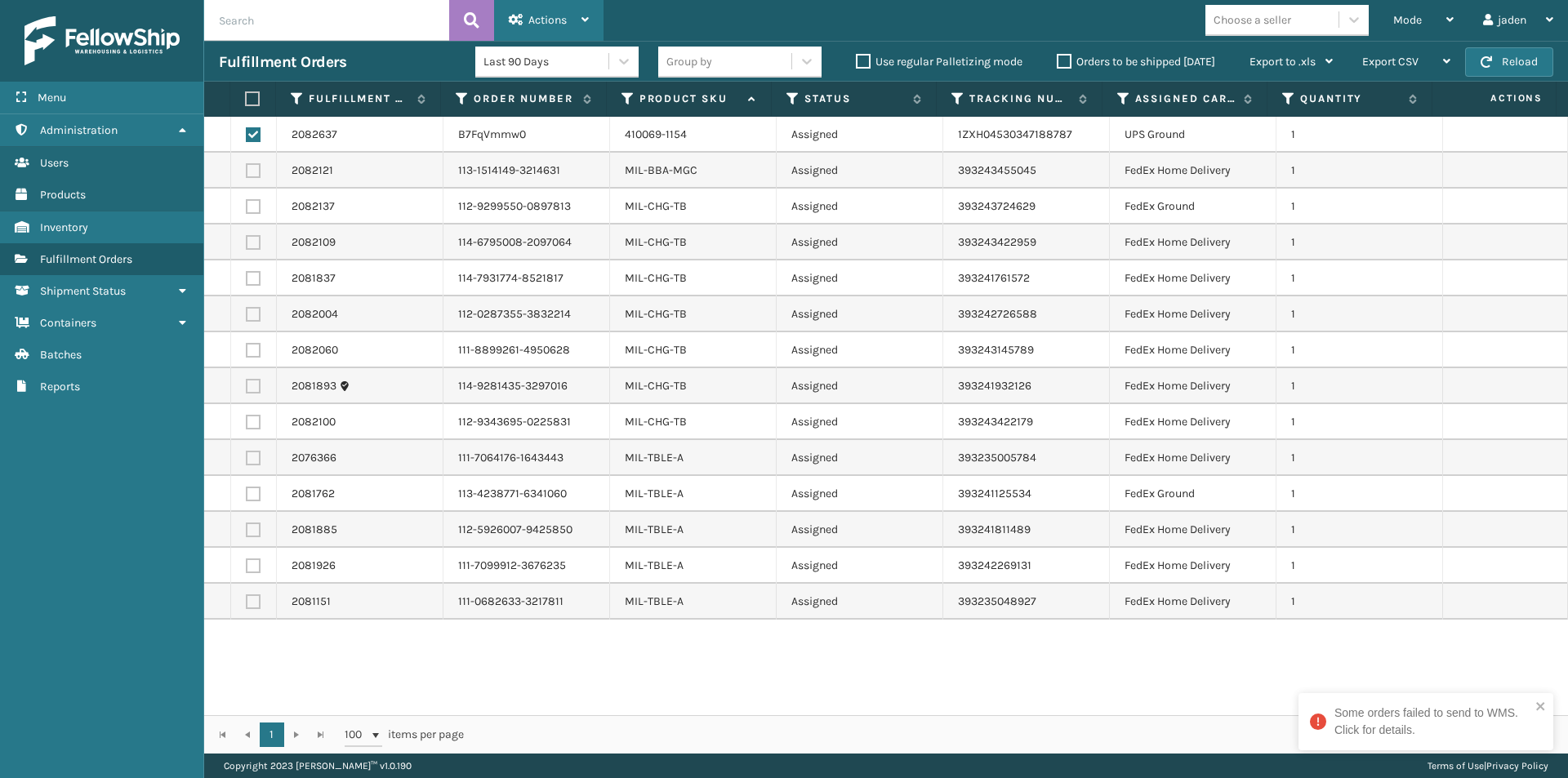
click at [581, 17] on div "Actions" at bounding box center [549, 20] width 80 height 41
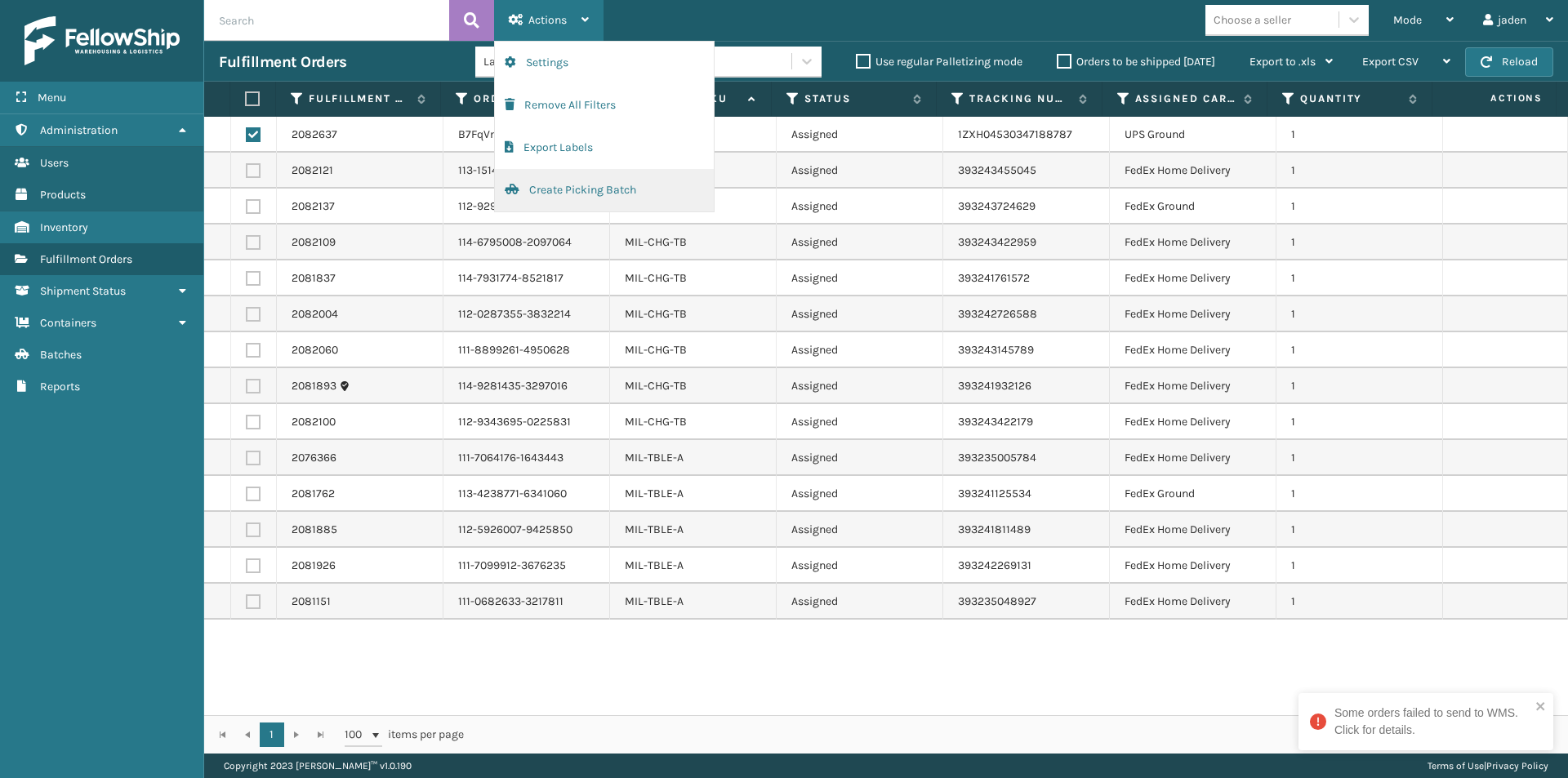
click at [550, 197] on button "Create Picking Batch" at bounding box center [604, 190] width 219 height 42
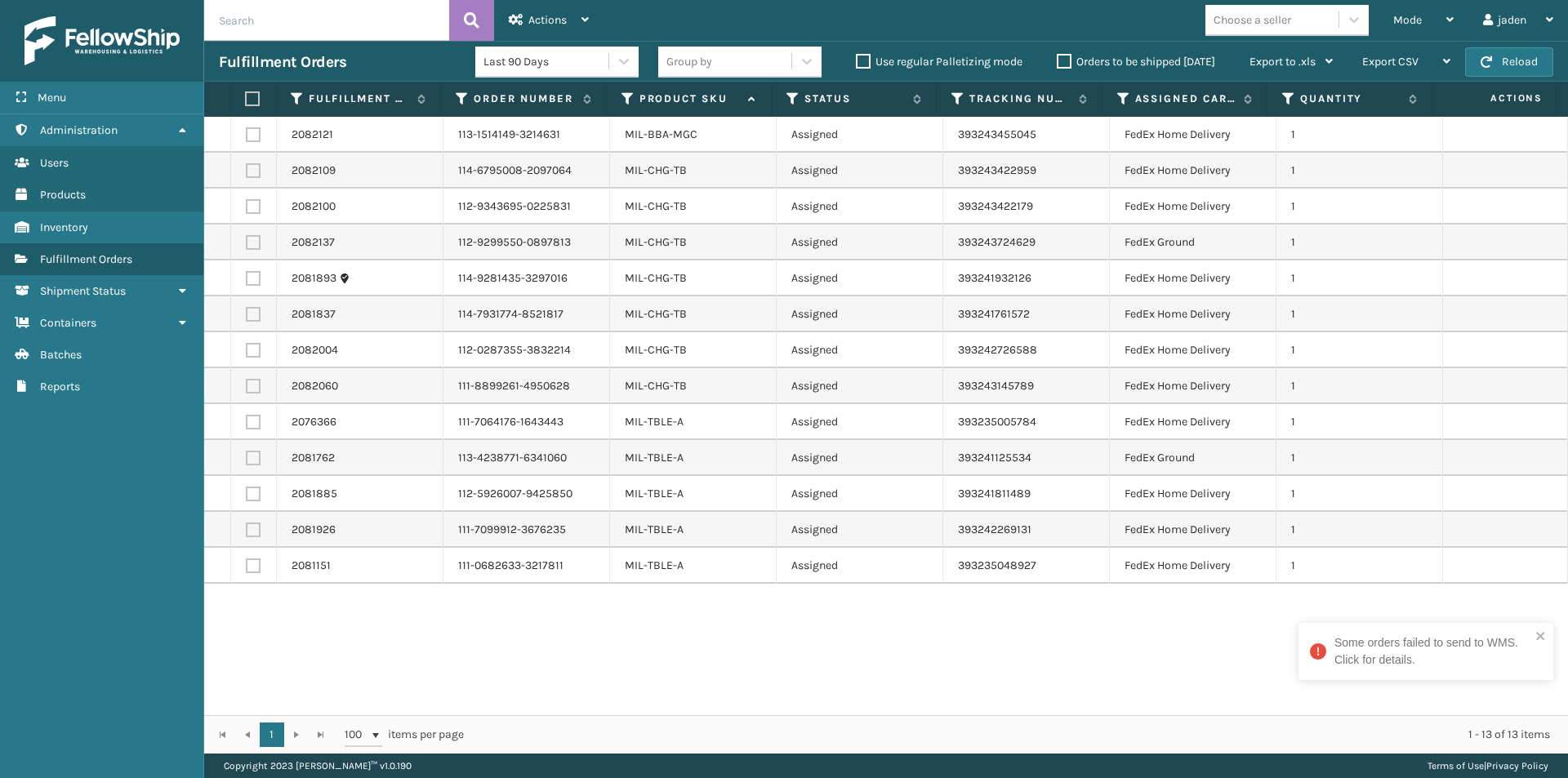
click at [253, 131] on label at bounding box center [253, 135] width 15 height 15
click at [247, 131] on input "checkbox" at bounding box center [246, 132] width 1 height 10
checkbox input "true"
click at [248, 102] on label at bounding box center [249, 99] width 10 height 15
click at [246, 102] on input "checkbox" at bounding box center [245, 99] width 1 height 10
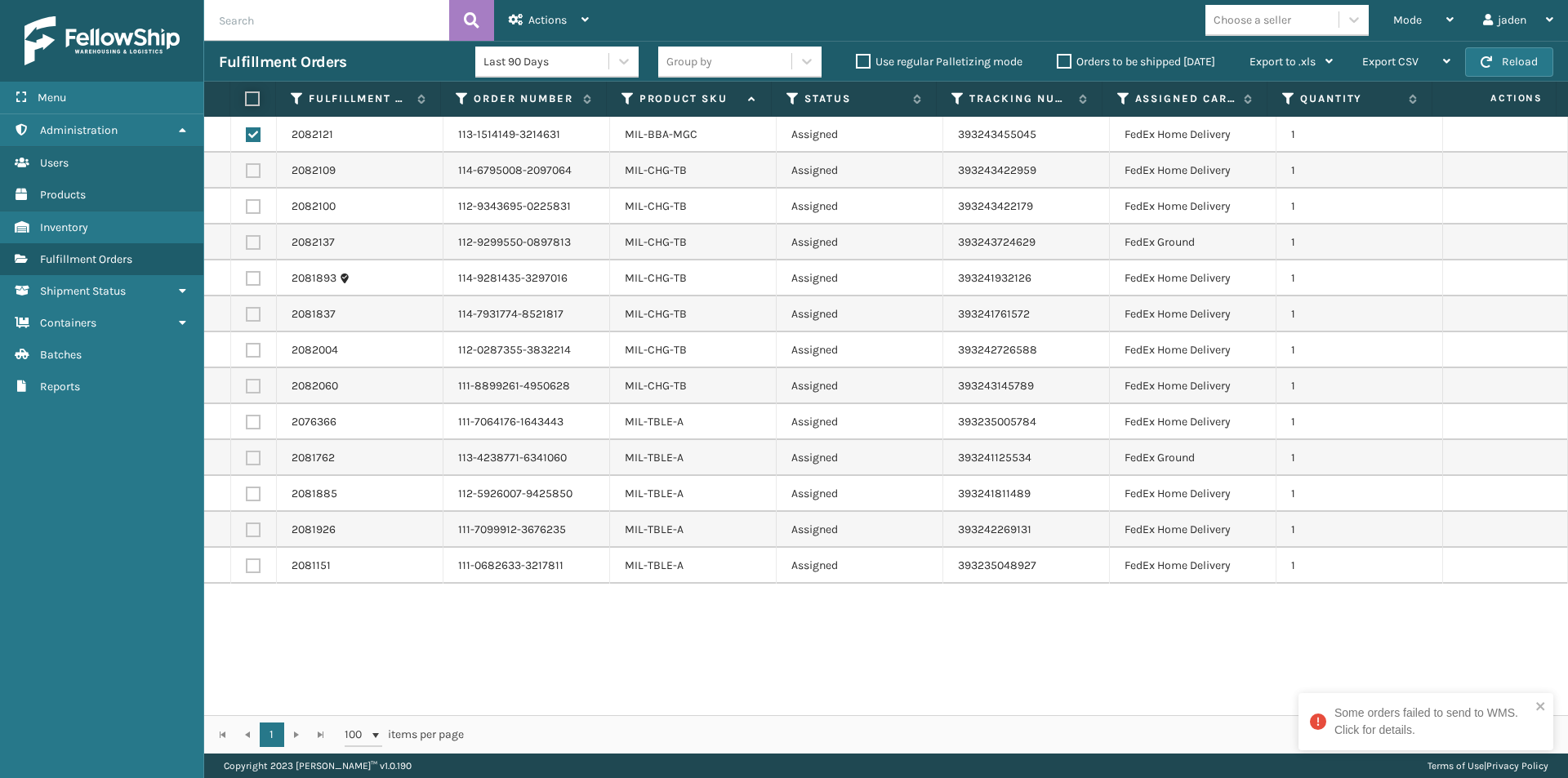
checkbox input "true"
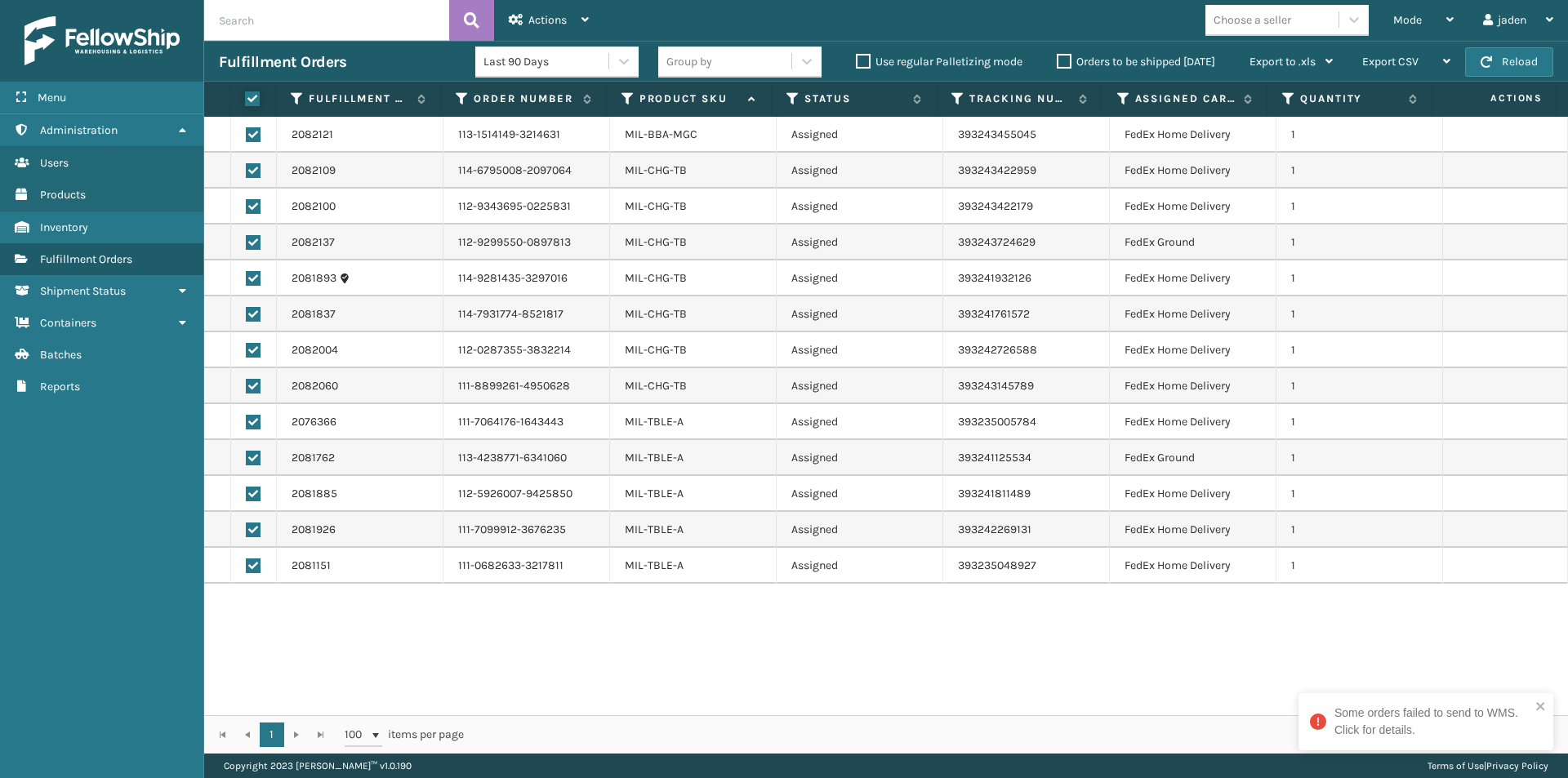
checkbox input "true"
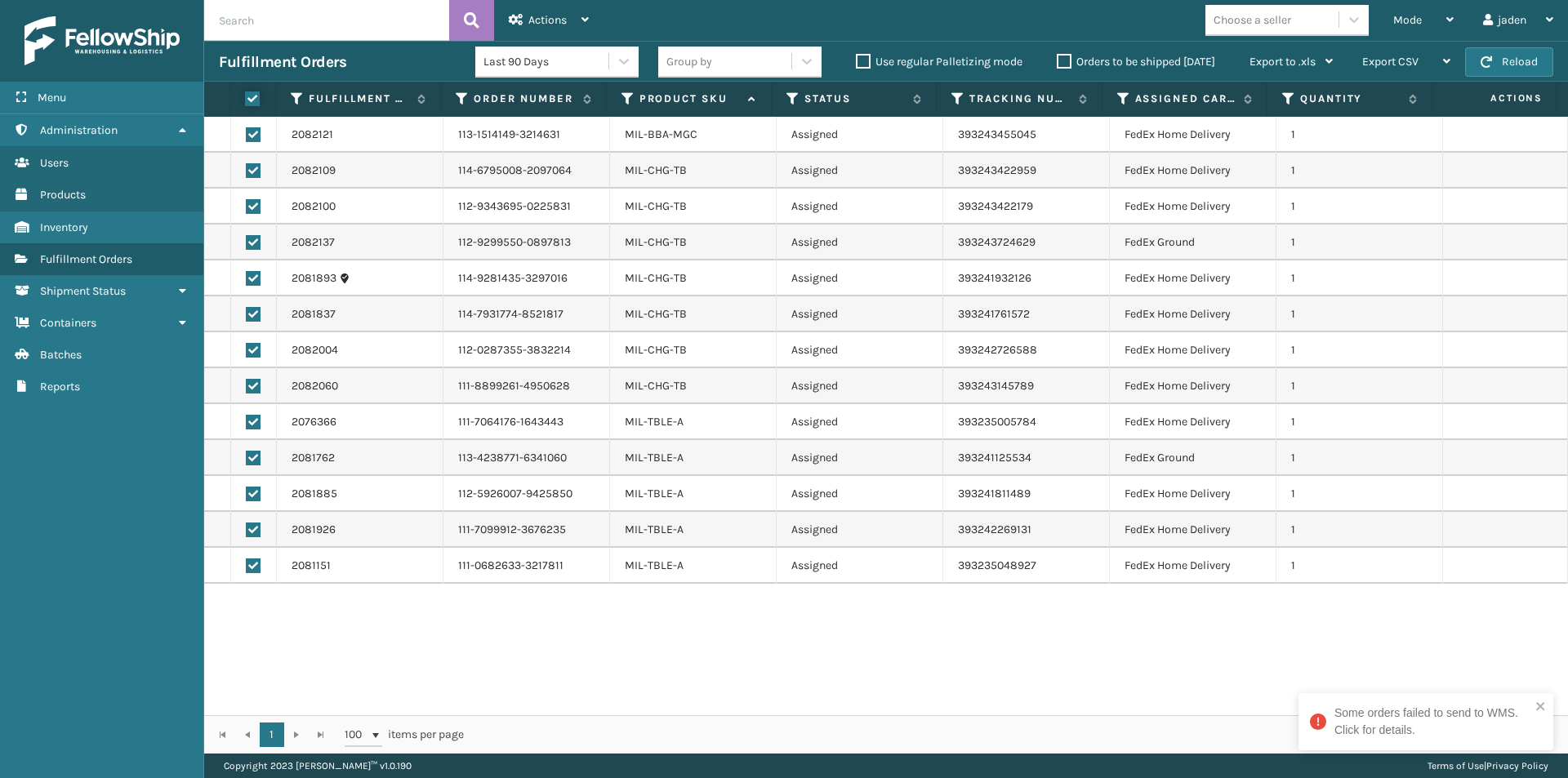
checkbox input "true"
click at [248, 102] on label at bounding box center [249, 99] width 10 height 15
click at [246, 102] on input "checkbox" at bounding box center [245, 99] width 1 height 10
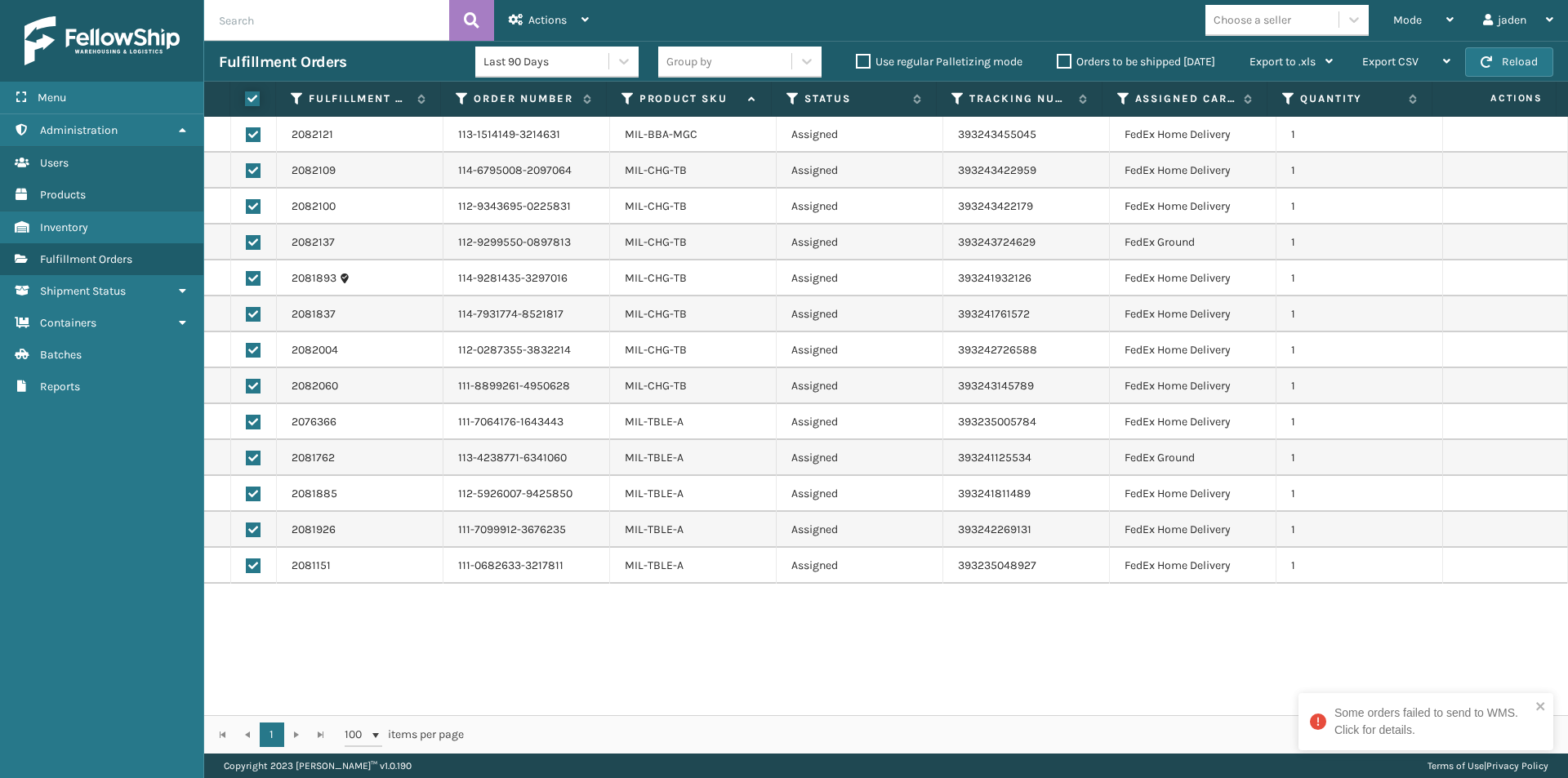
checkbox input "false"
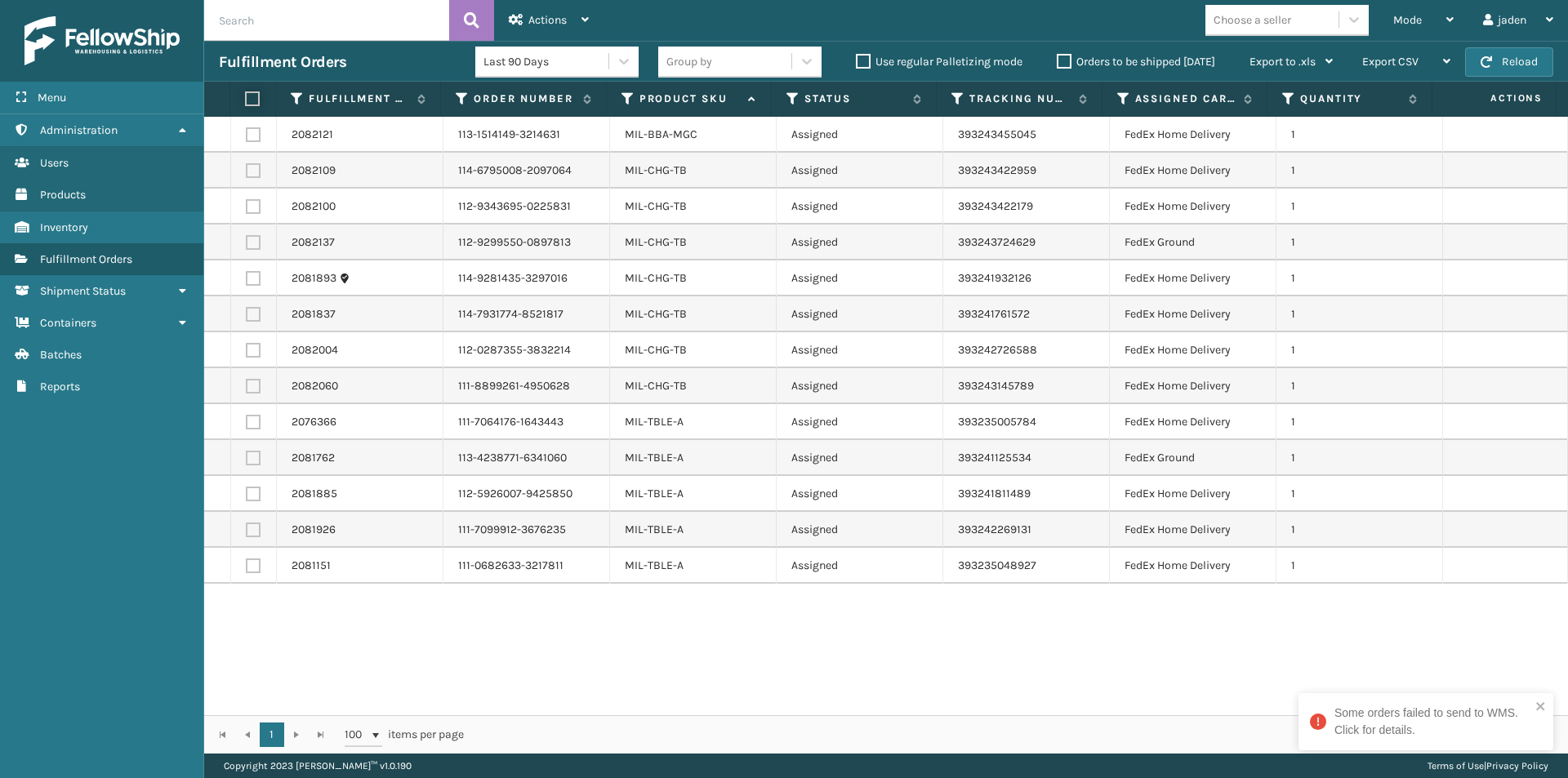
checkbox input "false"
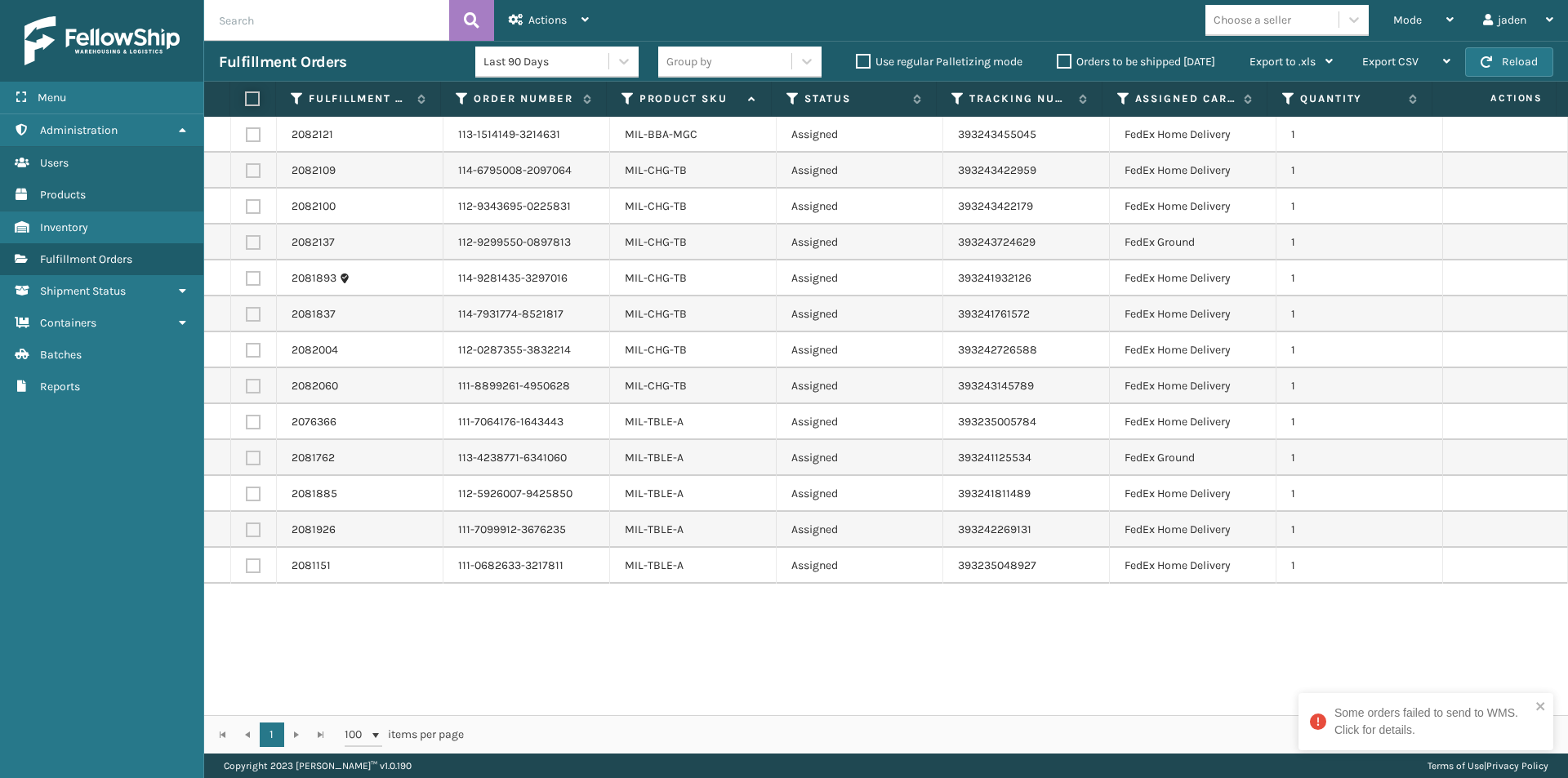
checkbox input "false"
drag, startPoint x: 1022, startPoint y: 659, endPoint x: 686, endPoint y: 610, distance: 339.6
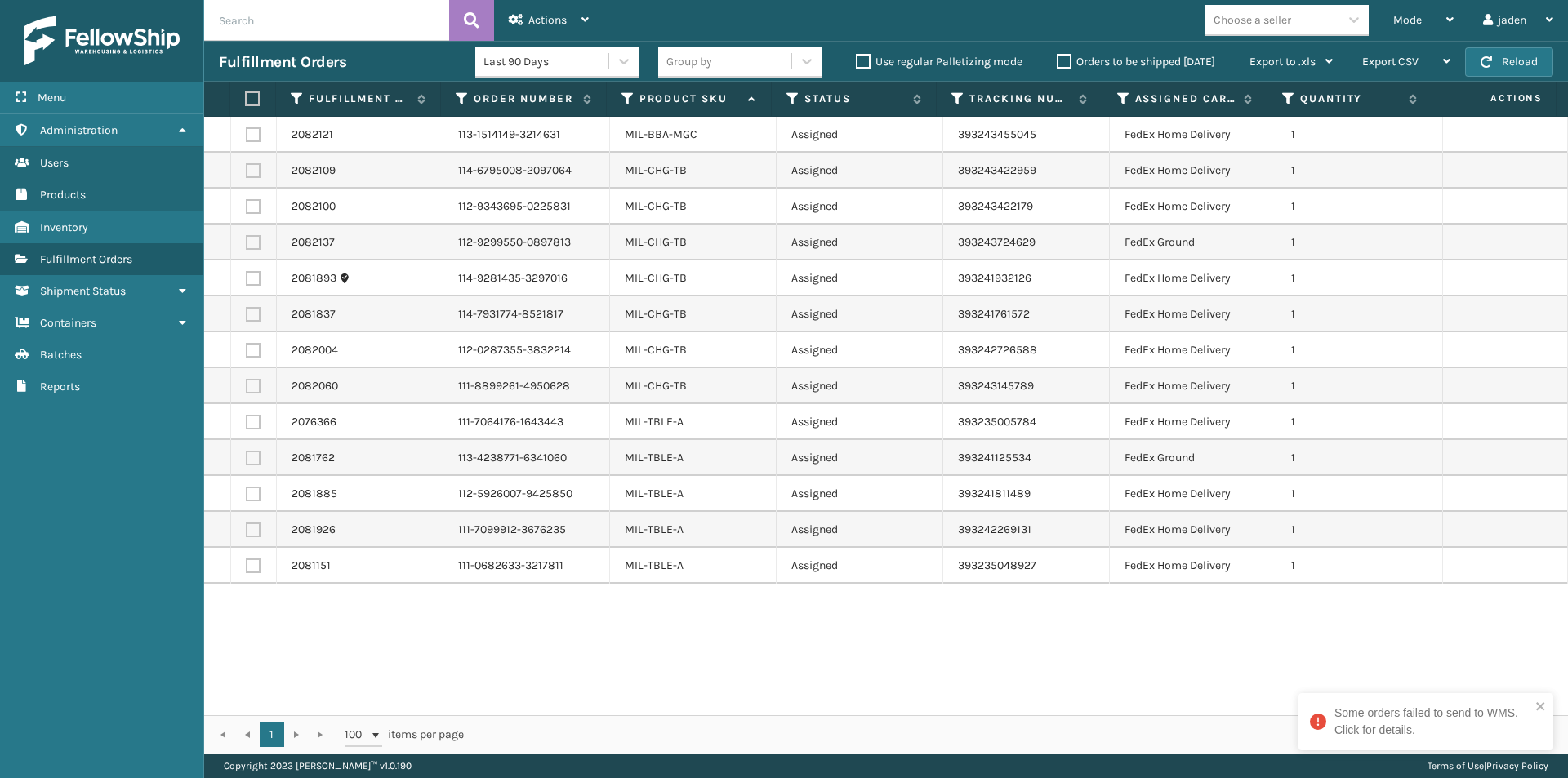
click at [692, 622] on div "2082121 113-1514149-3214631 MIL-BBA-MGC Assigned 393243455045 FedEx Home Delive…" at bounding box center [886, 415] width 1364 height 598
click at [1450, 18] on icon at bounding box center [1450, 19] width 7 height 11
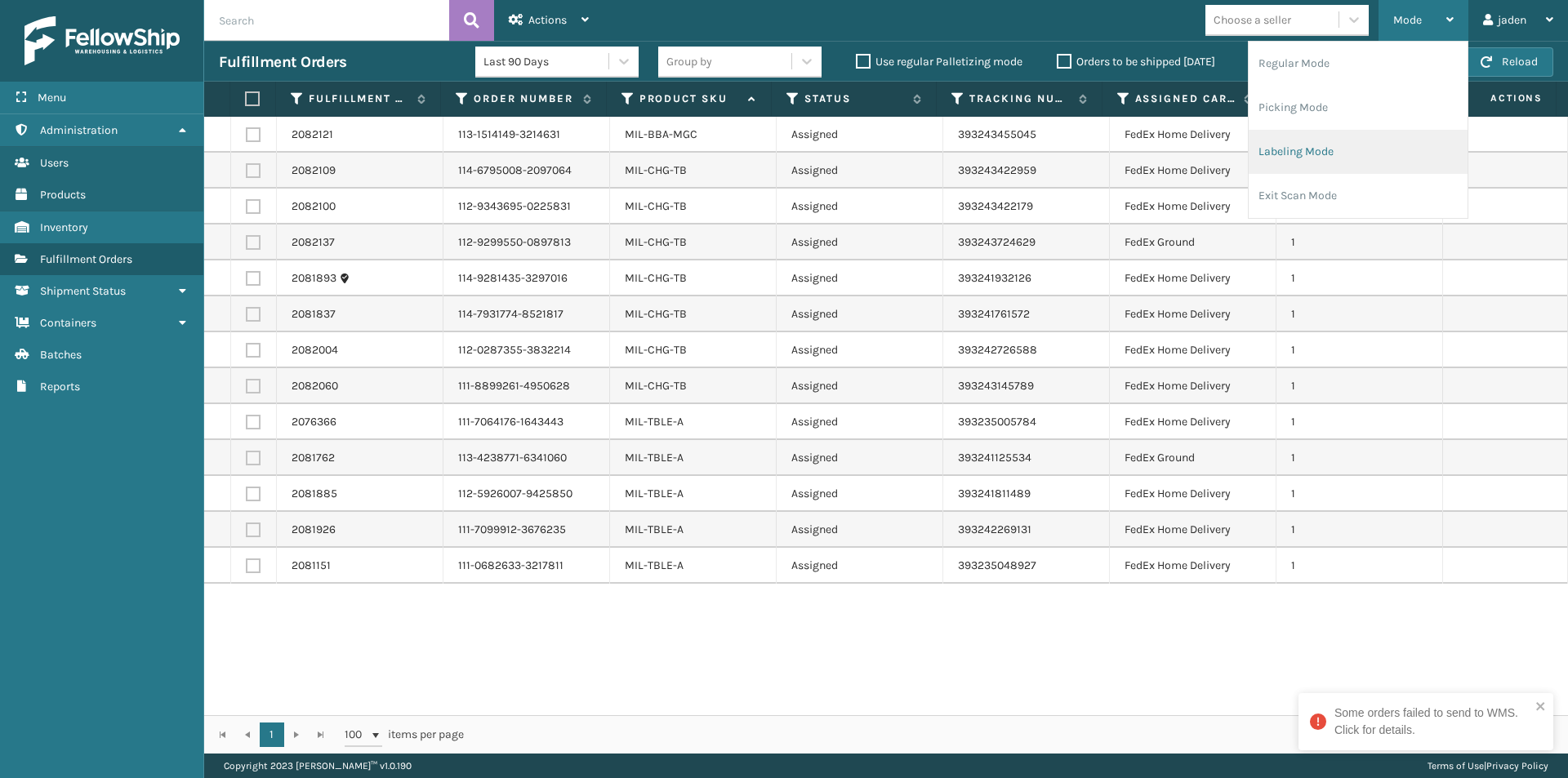
click at [1329, 150] on li "Labeling Mode" at bounding box center [1357, 152] width 219 height 44
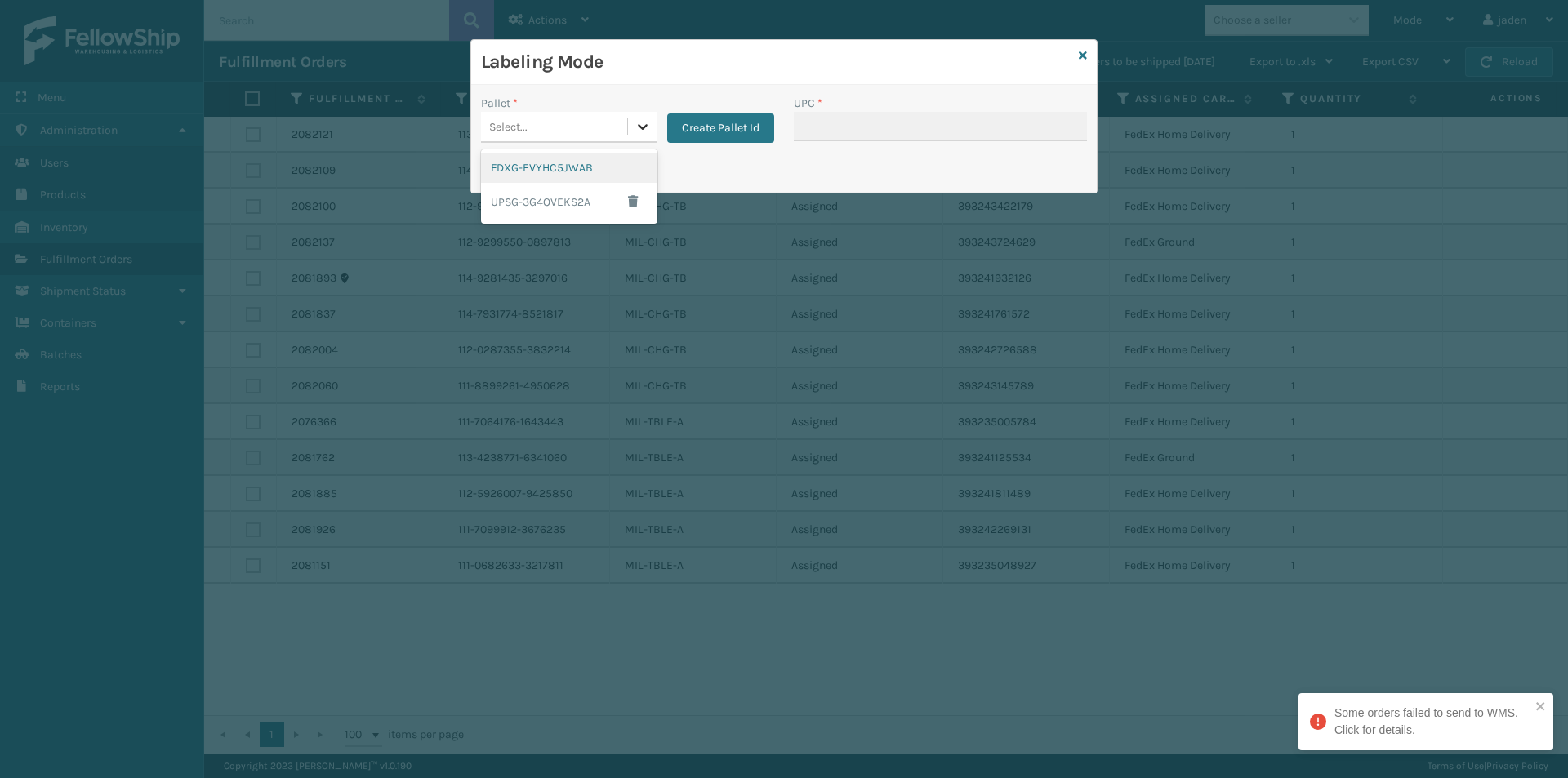
click at [637, 132] on icon at bounding box center [643, 126] width 17 height 17
click at [580, 164] on div "FDXG-EVYHC5JWAB" at bounding box center [569, 167] width 176 height 30
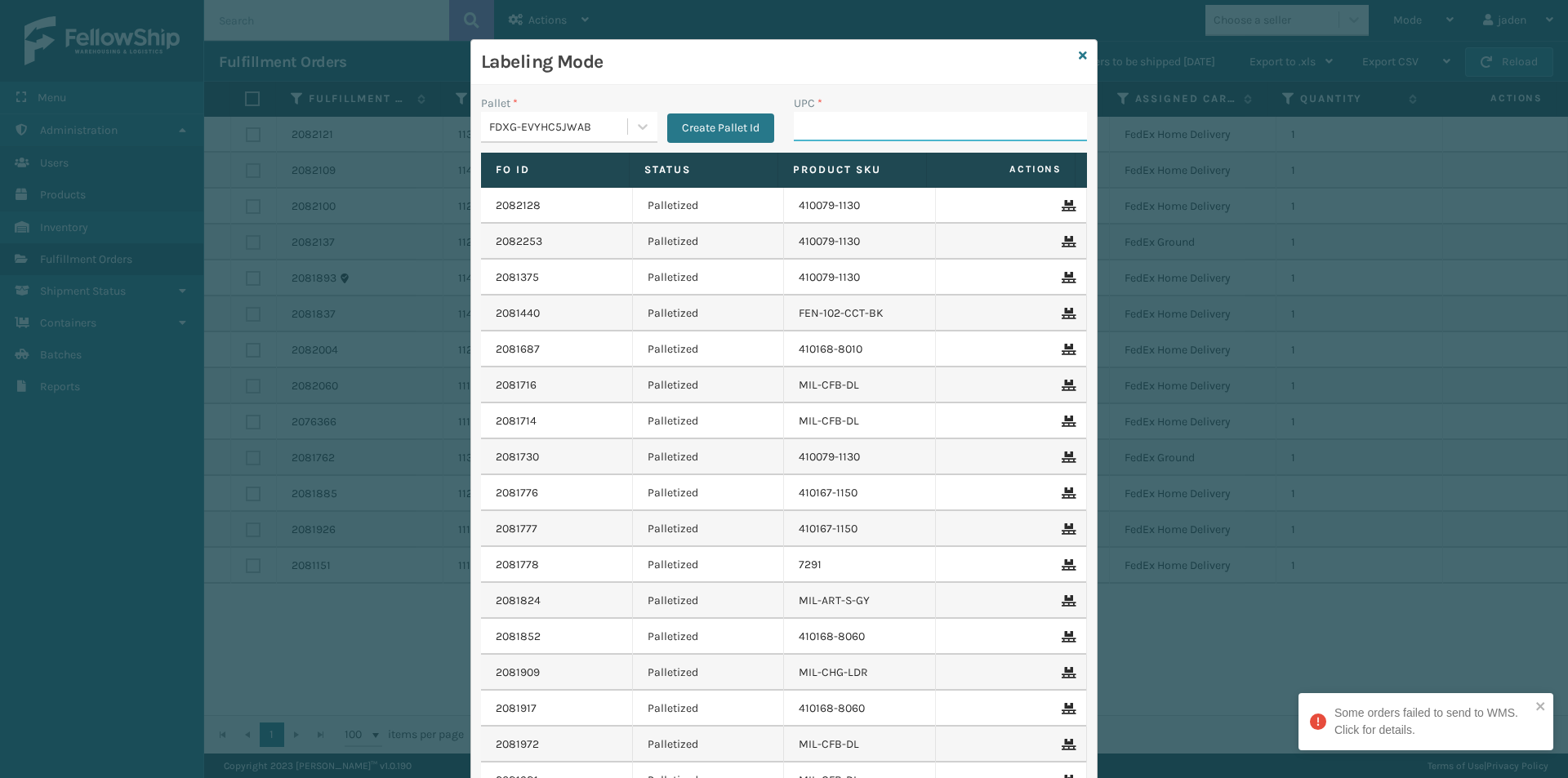
click at [886, 134] on input "UPC *" at bounding box center [939, 126] width 293 height 30
click at [1079, 50] on icon at bounding box center [1082, 55] width 8 height 11
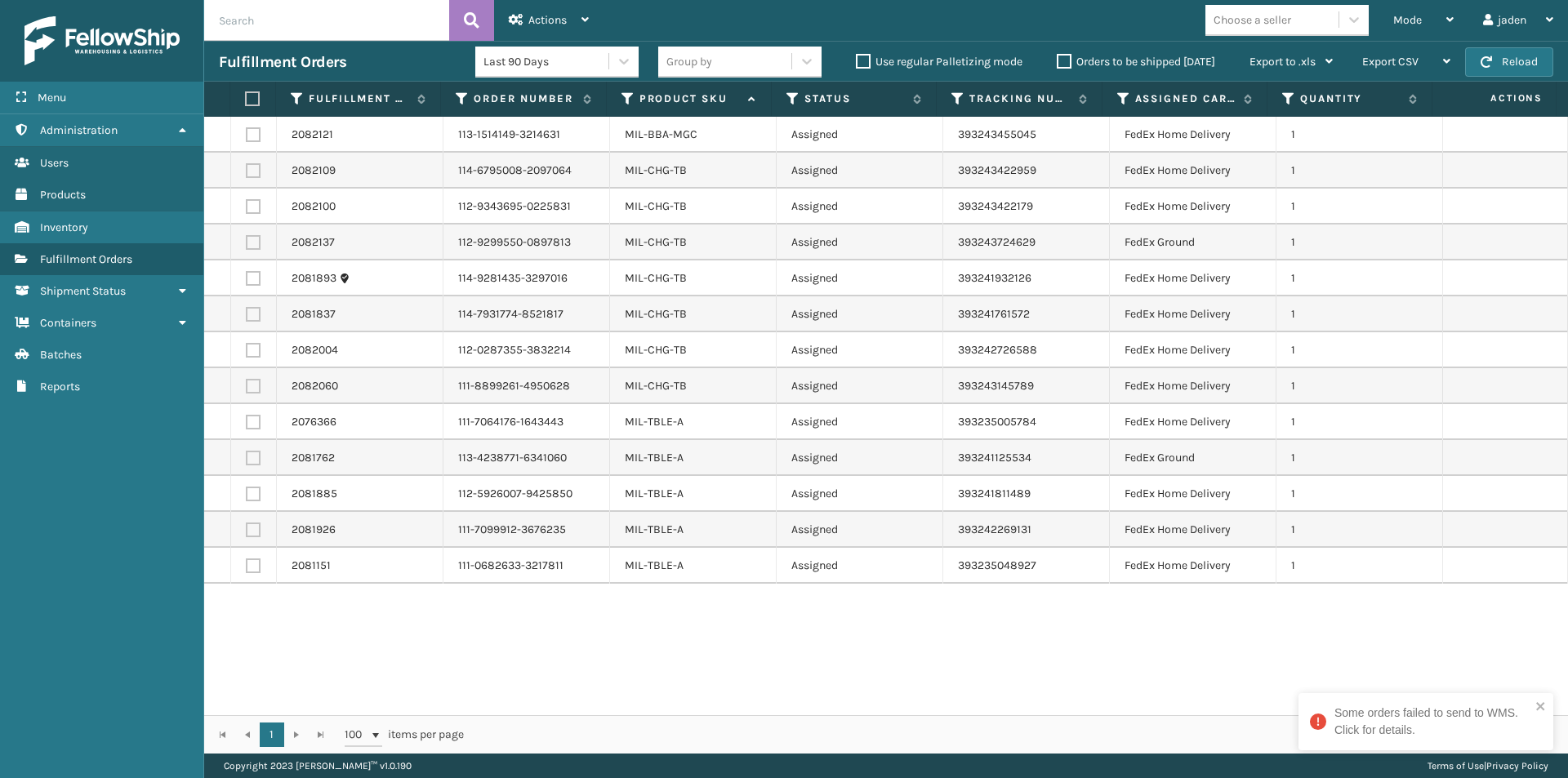
drag, startPoint x: 1024, startPoint y: 639, endPoint x: 802, endPoint y: 638, distance: 222.0
click at [795, 663] on div "2082121 113-1514149-3214631 MIL-BBA-MGC Assigned 393243455045 FedEx Home Delive…" at bounding box center [886, 415] width 1364 height 598
drag, startPoint x: 932, startPoint y: 627, endPoint x: 744, endPoint y: 604, distance: 189.4
click at [723, 623] on div "2082121 113-1514149-3214631 MIL-BBA-MGC Assigned 393243455045 FedEx Home Delive…" at bounding box center [886, 415] width 1364 height 598
click at [1488, 64] on span "button" at bounding box center [1486, 62] width 11 height 11
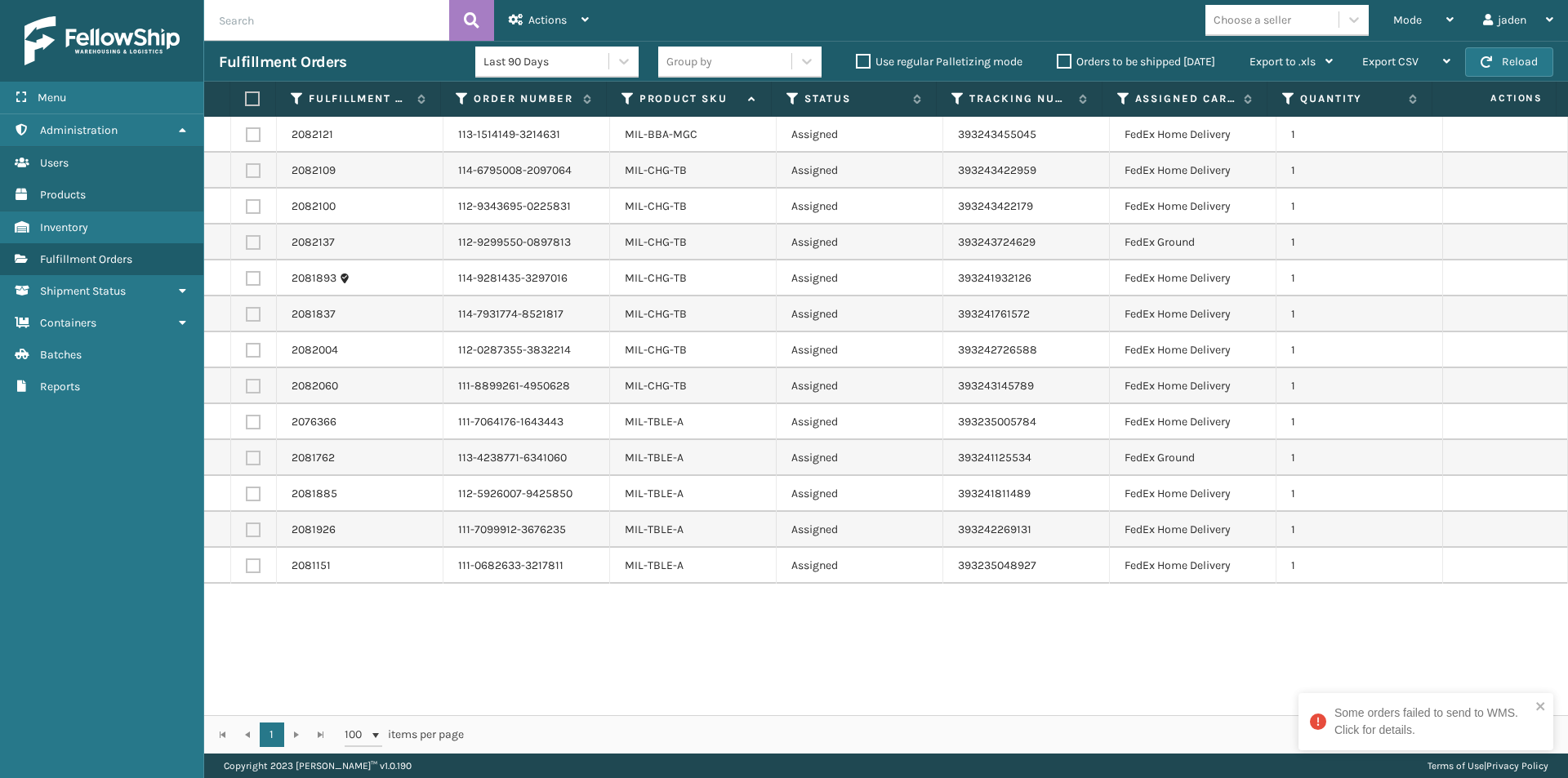
drag, startPoint x: 1085, startPoint y: 644, endPoint x: 819, endPoint y: 663, distance: 266.7
click at [819, 663] on div "2082121 113-1514149-3214631 MIL-BBA-MGC Assigned 393243455045 FedEx Home Delive…" at bounding box center [886, 415] width 1364 height 598
drag, startPoint x: 942, startPoint y: 654, endPoint x: 729, endPoint y: 663, distance: 213.2
click at [671, 666] on div "2082121 113-1514149-3214631 MIL-BBA-MGC Assigned 393243455045 FedEx Home Delive…" at bounding box center [886, 415] width 1364 height 598
drag, startPoint x: 962, startPoint y: 652, endPoint x: 779, endPoint y: 649, distance: 183.0
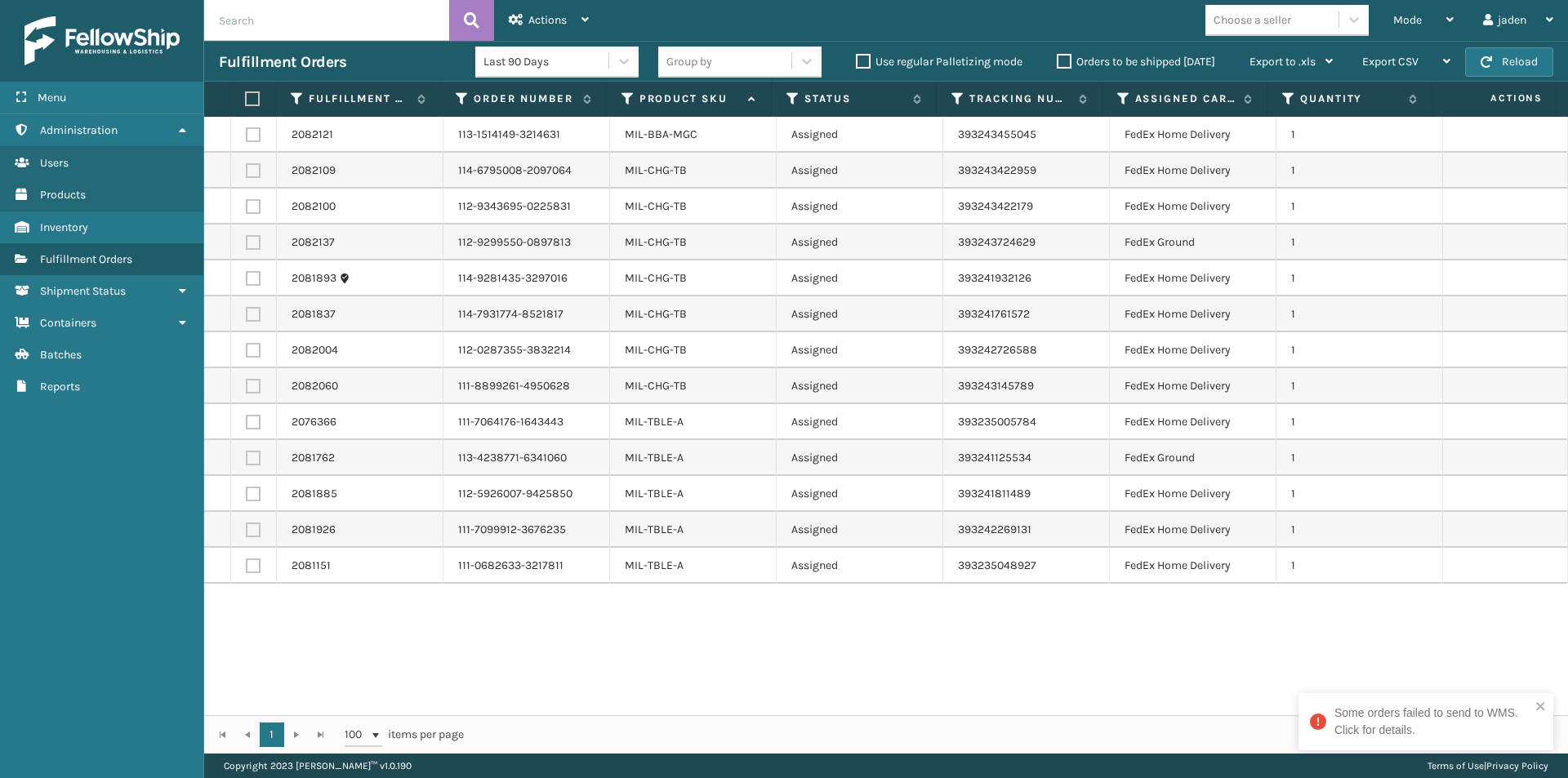
click at [723, 651] on div "2082121 113-1514149-3214631 MIL-BBA-MGC Assigned 393243455045 FedEx Home Delive…" at bounding box center [886, 415] width 1364 height 598
drag, startPoint x: 894, startPoint y: 652, endPoint x: 899, endPoint y: 663, distance: 12.1
click at [687, 655] on div "2082121 113-1514149-3214631 MIL-BBA-MGC Assigned 393243455045 FedEx Home Delive…" at bounding box center [886, 415] width 1364 height 598
drag, startPoint x: 956, startPoint y: 671, endPoint x: 787, endPoint y: 671, distance: 169.0
click at [695, 671] on div "2082121 113-1514149-3214631 MIL-BBA-MGC Assigned 393243455045 FedEx Home Delive…" at bounding box center [886, 415] width 1364 height 598
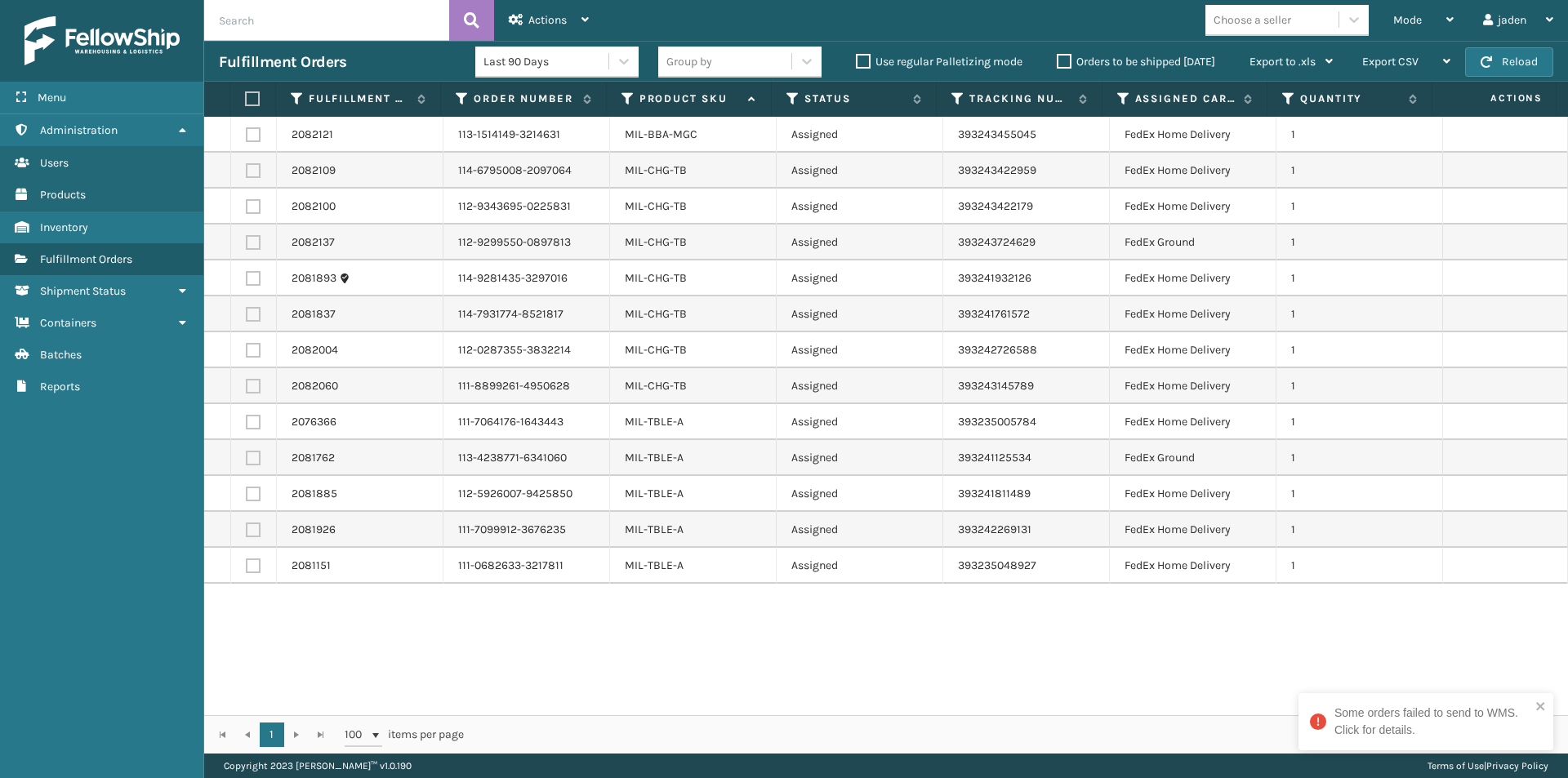
drag, startPoint x: 899, startPoint y: 671, endPoint x: 943, endPoint y: 671, distance: 44.0
click at [674, 671] on div "2082121 113-1514149-3214631 MIL-BBA-MGC Assigned 393243455045 FedEx Home Delive…" at bounding box center [886, 415] width 1364 height 598
drag, startPoint x: 974, startPoint y: 671, endPoint x: 614, endPoint y: 659, distance: 360.2
click at [614, 659] on div "2082121 113-1514149-3214631 MIL-BBA-MGC Assigned 393243455045 FedEx Home Delive…" at bounding box center [886, 415] width 1364 height 598
drag, startPoint x: 907, startPoint y: 659, endPoint x: 807, endPoint y: 671, distance: 100.7
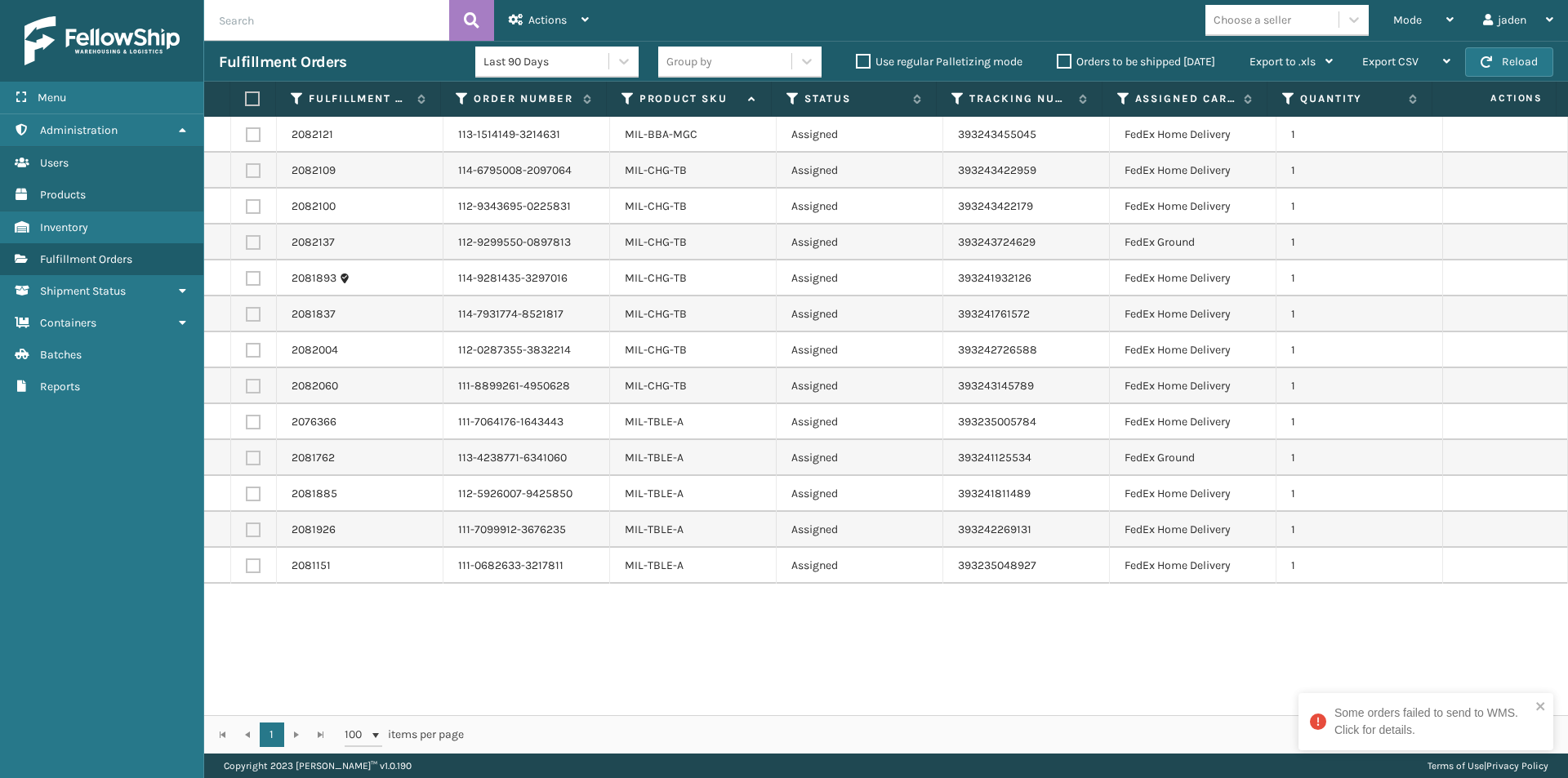
click at [717, 671] on div "2082121 113-1514149-3214631 MIL-BBA-MGC Assigned 393243455045 FedEx Home Delive…" at bounding box center [886, 415] width 1364 height 598
drag, startPoint x: 1110, startPoint y: 671, endPoint x: 1080, endPoint y: 679, distance: 31.0
drag, startPoint x: 1080, startPoint y: 679, endPoint x: 1110, endPoint y: 700, distance: 36.6
click at [781, 700] on div "2082121 113-1514149-3214631 MIL-BBA-MGC Assigned 393243455045 FedEx Home Delive…" at bounding box center [886, 415] width 1364 height 598
drag, startPoint x: 1110, startPoint y: 700, endPoint x: 1088, endPoint y: 700, distance: 22.0
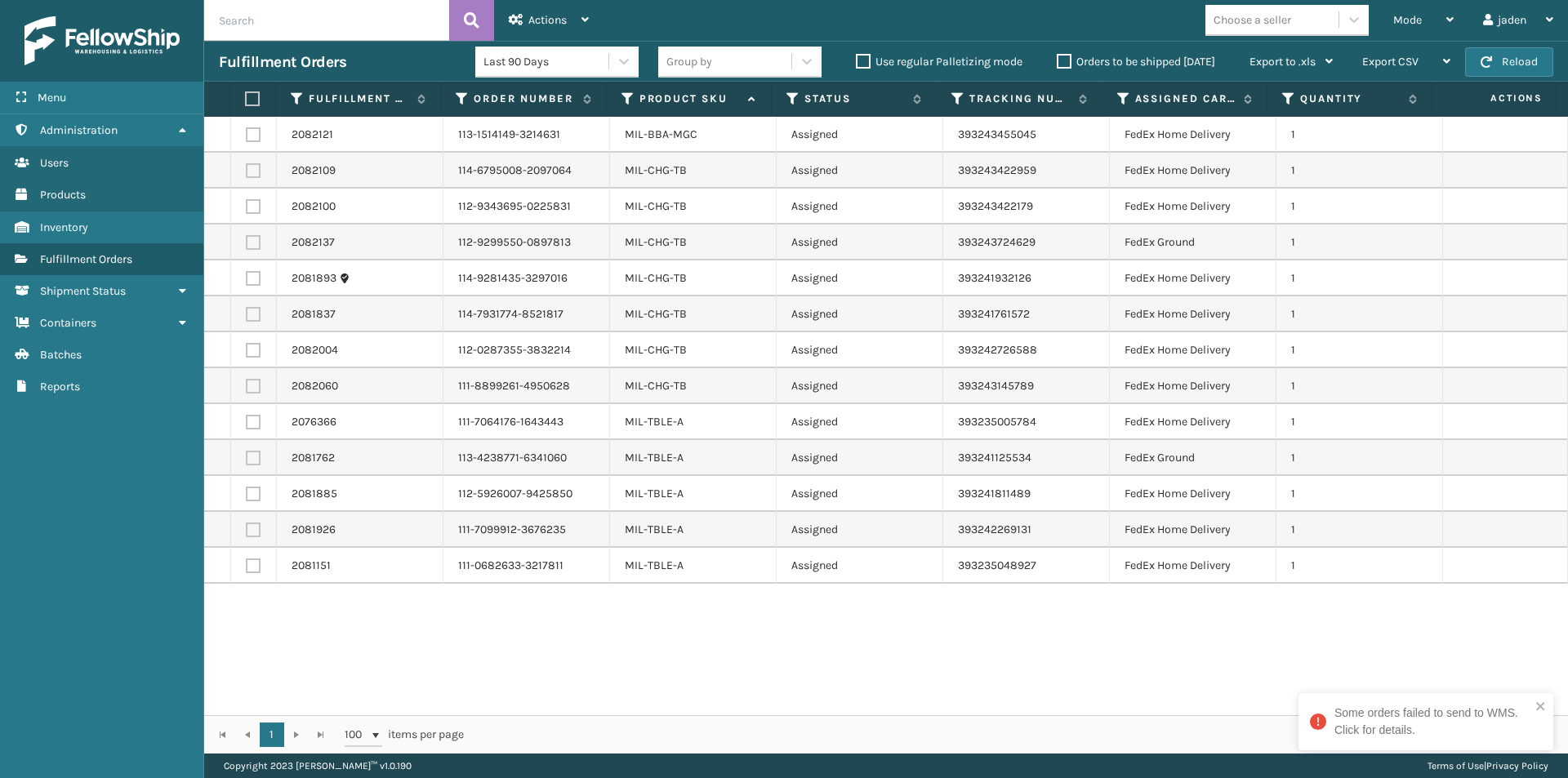
drag, startPoint x: 1088, startPoint y: 700, endPoint x: 870, endPoint y: 686, distance: 218.4
click at [870, 686] on div "2082121 113-1514149-3214631 MIL-BBA-MGC Assigned 393243455045 FedEx Home Delive…" at bounding box center [886, 415] width 1364 height 598
drag, startPoint x: 983, startPoint y: 645, endPoint x: 822, endPoint y: 656, distance: 161.4
click at [816, 656] on div "2082121 113-1514149-3214631 MIL-BBA-MGC Assigned 393243455045 FedEx Home Delive…" at bounding box center [886, 415] width 1364 height 598
drag, startPoint x: 1097, startPoint y: 670, endPoint x: 1086, endPoint y: 652, distance: 21.1
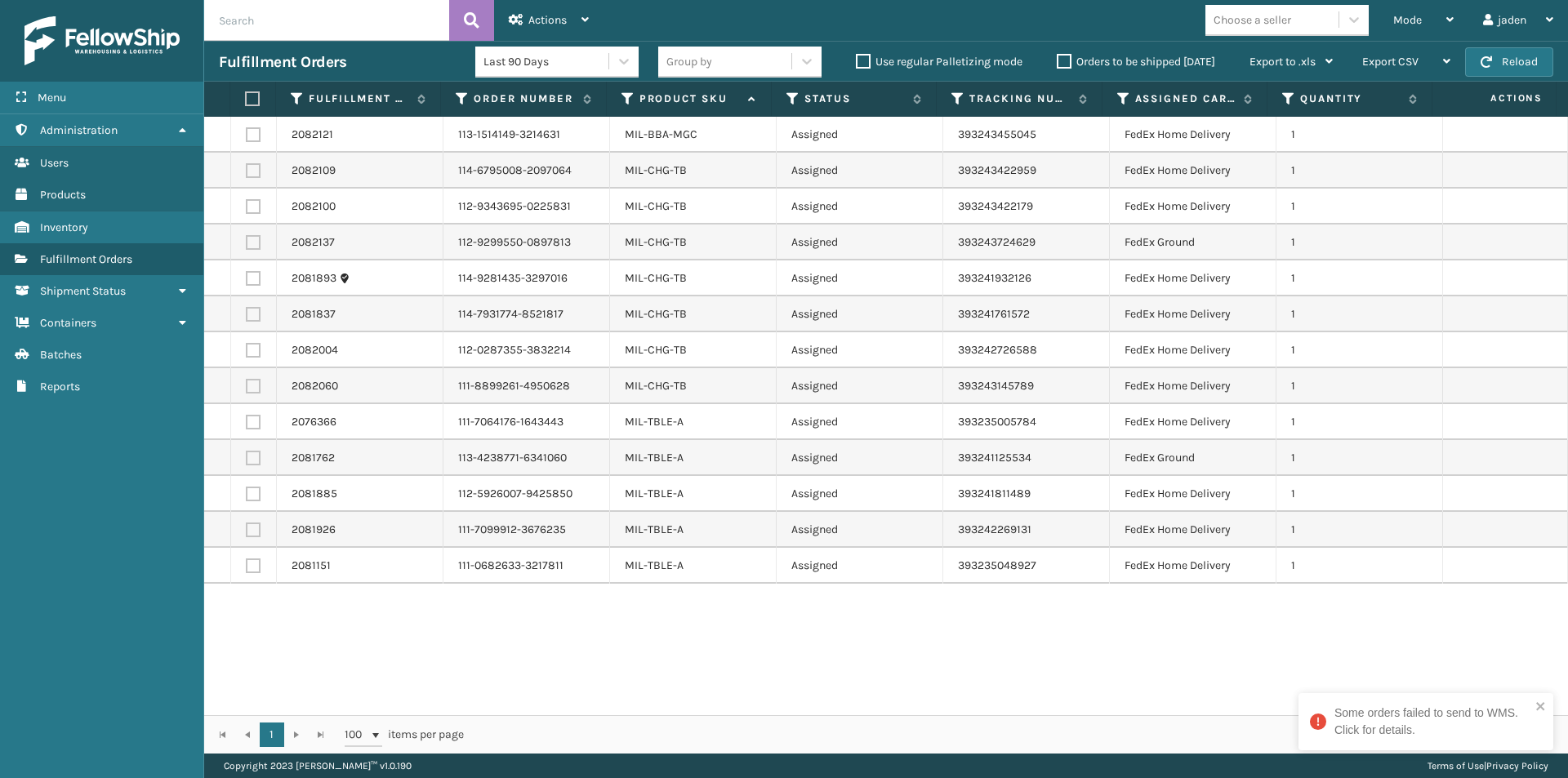
click at [681, 670] on div "2082121 113-1514149-3214631 MIL-BBA-MGC Assigned 393243455045 FedEx Home Delive…" at bounding box center [886, 415] width 1364 height 598
drag, startPoint x: 1086, startPoint y: 652, endPoint x: 811, endPoint y: 651, distance: 275.0
click at [811, 651] on div "2082121 113-1514149-3214631 MIL-BBA-MGC Assigned 393243455045 FedEx Home Delive…" at bounding box center [886, 415] width 1364 height 598
drag, startPoint x: 1055, startPoint y: 646, endPoint x: 817, endPoint y: 642, distance: 238.0
click at [777, 642] on div "2082121 113-1514149-3214631 MIL-BBA-MGC Assigned 393243455045 FedEx Home Delive…" at bounding box center [886, 415] width 1364 height 598
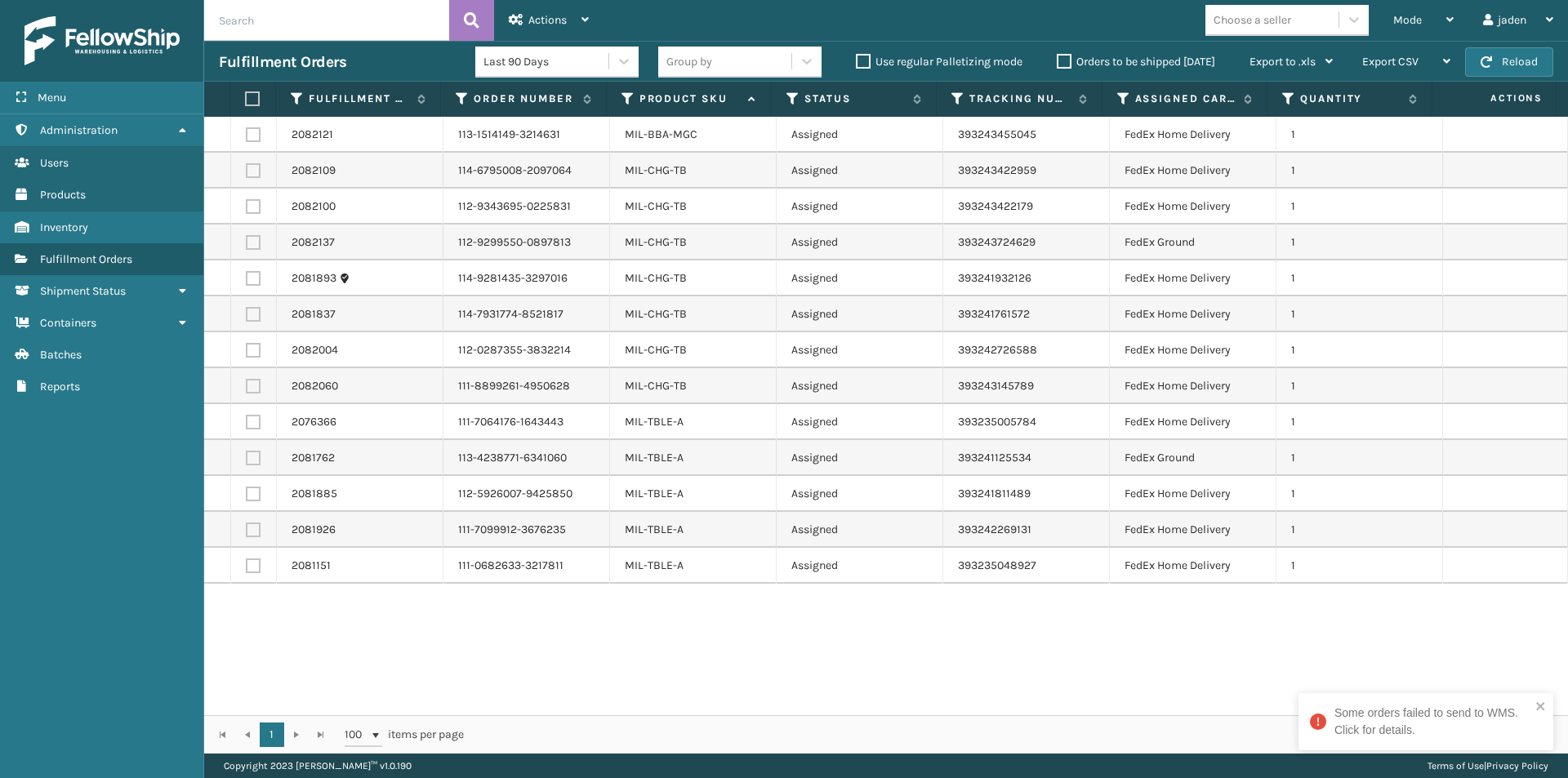
drag, startPoint x: 1082, startPoint y: 638, endPoint x: 1055, endPoint y: 651, distance: 30.0
click at [752, 656] on div "2082121 113-1514149-3214631 MIL-BBA-MGC Assigned 393243455045 FedEx Home Delive…" at bounding box center [886, 415] width 1364 height 598
drag, startPoint x: 1055, startPoint y: 651, endPoint x: 1041, endPoint y: 651, distance: 14.0
drag, startPoint x: 1041, startPoint y: 651, endPoint x: 1020, endPoint y: 645, distance: 21.8
click at [779, 616] on div "2082121 113-1514149-3214631 MIL-BBA-MGC Assigned 393243455045 FedEx Home Delive…" at bounding box center [886, 415] width 1364 height 598
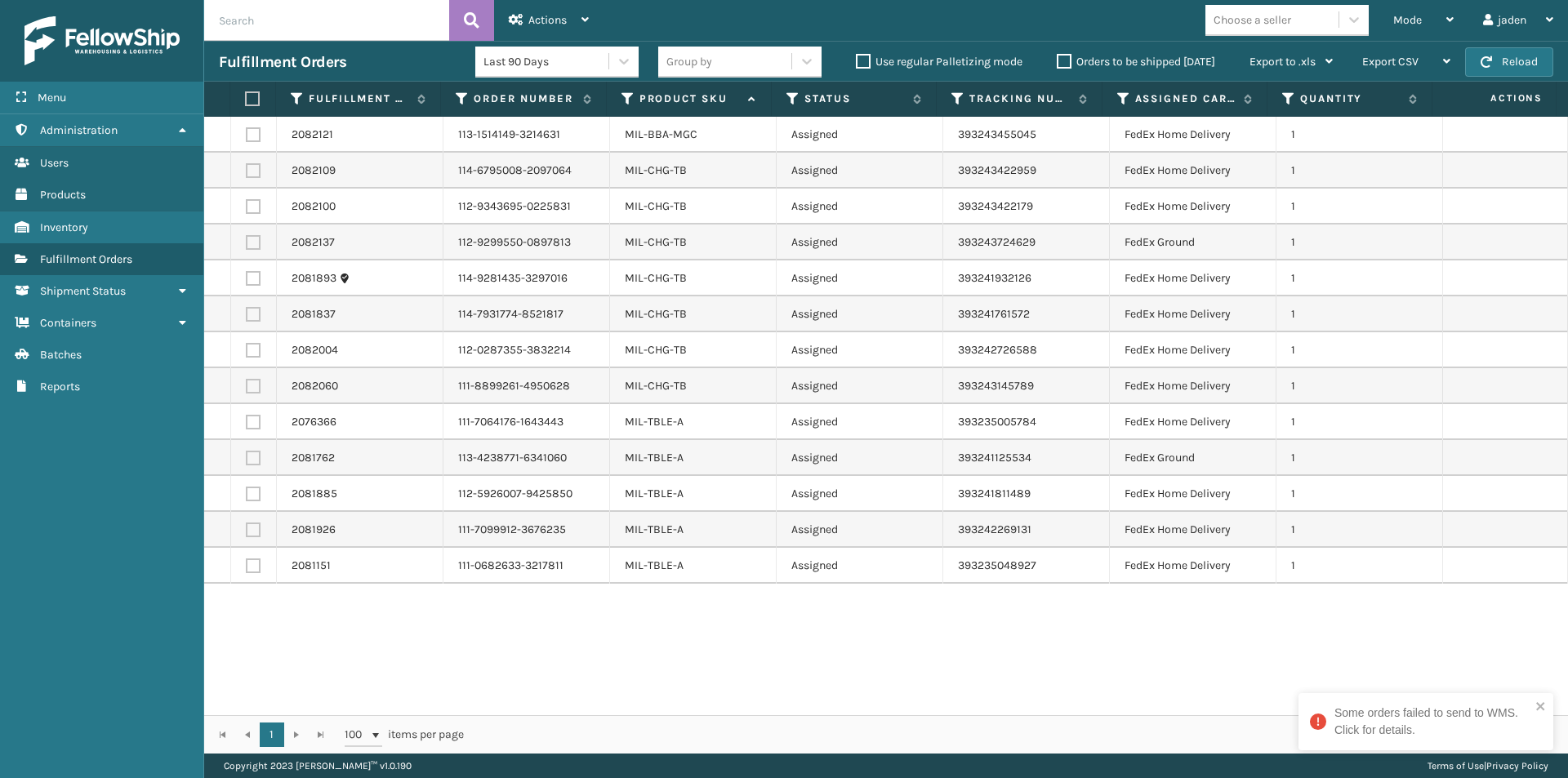
drag, startPoint x: 1090, startPoint y: 642, endPoint x: 912, endPoint y: 640, distance: 178.0
click at [766, 640] on div "2082121 113-1514149-3214631 MIL-BBA-MGC Assigned 393243455045 FedEx Home Delive…" at bounding box center [886, 415] width 1364 height 598
drag, startPoint x: 1034, startPoint y: 641, endPoint x: 916, endPoint y: 647, distance: 118.2
click at [850, 649] on div "2082121 113-1514149-3214631 MIL-BBA-MGC Assigned 393243455045 FedEx Home Delive…" at bounding box center [886, 415] width 1364 height 598
drag, startPoint x: 1123, startPoint y: 647, endPoint x: 995, endPoint y: 638, distance: 128.3
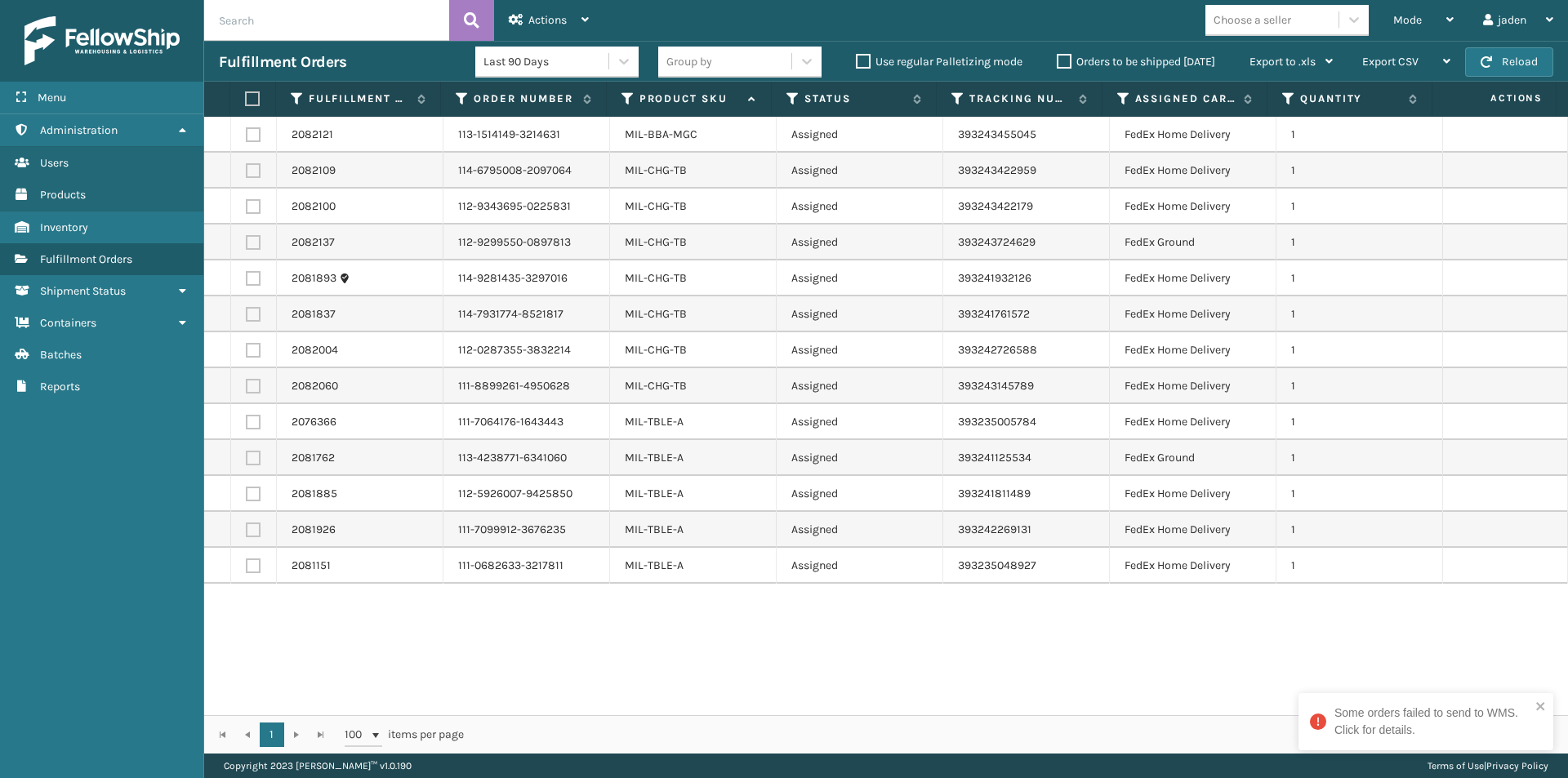
click at [723, 638] on div "2082121 113-1514149-3214631 MIL-BBA-MGC Assigned 393243455045 FedEx Home Delive…" at bounding box center [886, 415] width 1364 height 598
drag, startPoint x: 1055, startPoint y: 638, endPoint x: 855, endPoint y: 607, distance: 202.4
click at [745, 600] on div "2082121 113-1514149-3214631 MIL-BBA-MGC Assigned 393243455045 FedEx Home Delive…" at bounding box center [886, 415] width 1364 height 598
drag, startPoint x: 1010, startPoint y: 631, endPoint x: 1021, endPoint y: 680, distance: 50.2
click at [681, 652] on div "2082121 113-1514149-3214631 MIL-BBA-MGC Assigned 393243455045 FedEx Home Delive…" at bounding box center [886, 415] width 1364 height 598
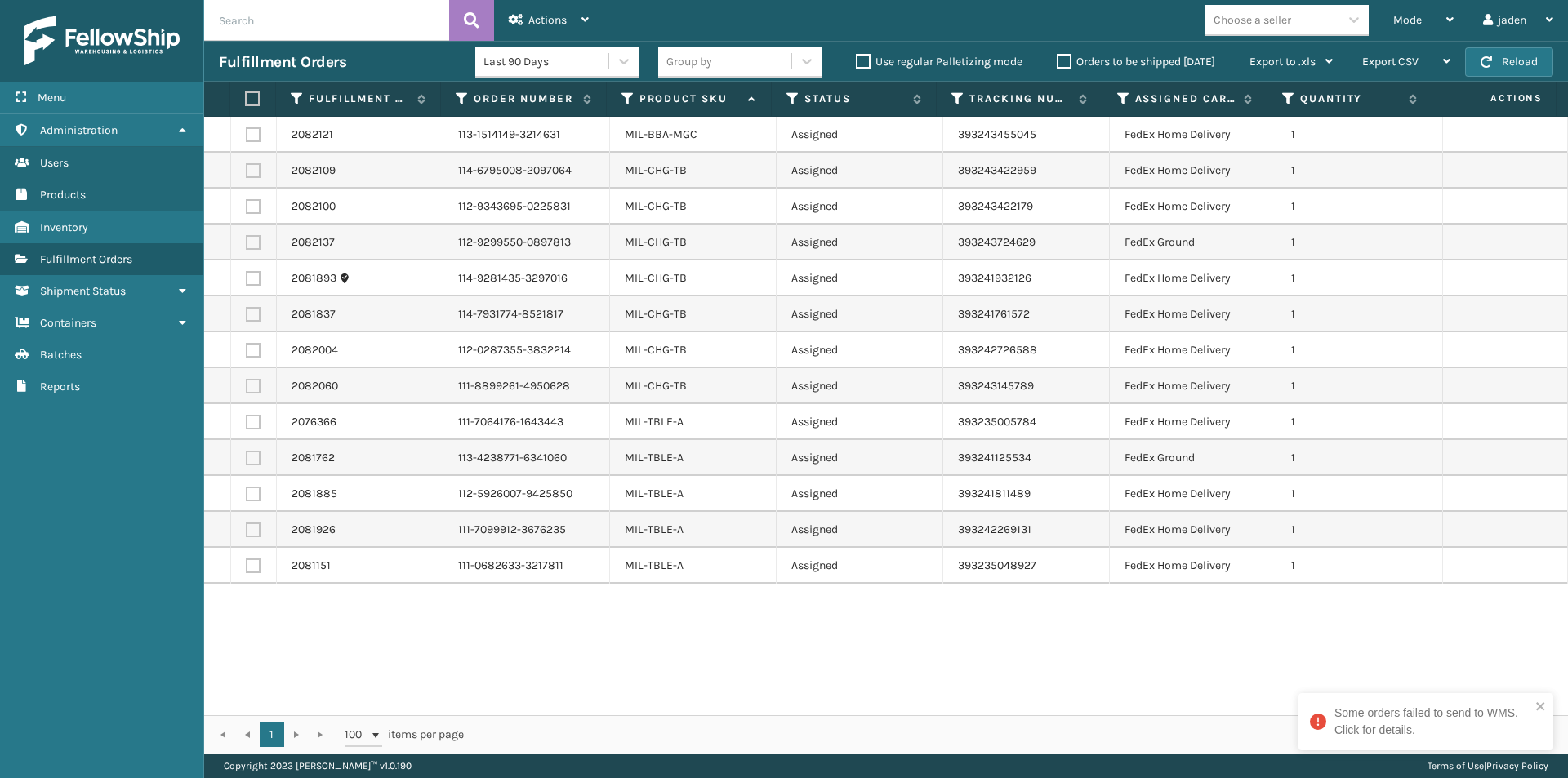
drag, startPoint x: 1094, startPoint y: 693, endPoint x: 951, endPoint y: 683, distance: 143.3
click at [714, 688] on div "2082121 113-1514149-3214631 MIL-BBA-MGC Assigned 393243455045 FedEx Home Delive…" at bounding box center [886, 415] width 1364 height 598
drag, startPoint x: 976, startPoint y: 683, endPoint x: 766, endPoint y: 675, distance: 210.2
click at [681, 676] on div "2082121 113-1514149-3214631 MIL-BBA-MGC Assigned 393243455045 FedEx Home Delive…" at bounding box center [886, 415] width 1364 height 598
drag, startPoint x: 1012, startPoint y: 675, endPoint x: 888, endPoint y: 674, distance: 124.0
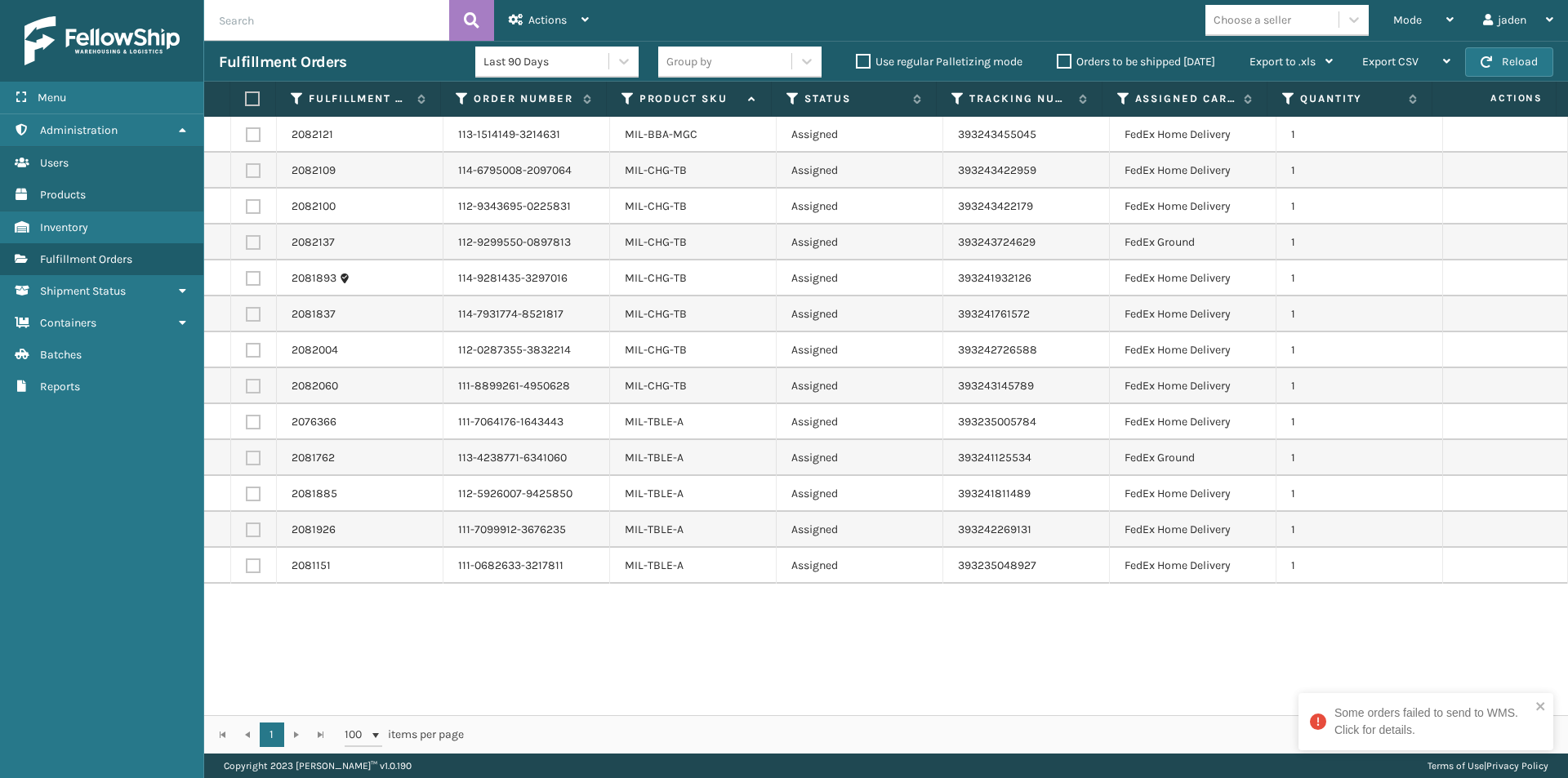
click at [711, 674] on div "2082121 113-1514149-3214631 MIL-BBA-MGC Assigned 393243455045 FedEx Home Delive…" at bounding box center [886, 415] width 1364 height 598
drag, startPoint x: 1062, startPoint y: 674, endPoint x: 1008, endPoint y: 666, distance: 54.6
click at [751, 666] on div "2082121 113-1514149-3214631 MIL-BBA-MGC Assigned 393243455045 FedEx Home Delive…" at bounding box center [886, 415] width 1364 height 598
drag
click at [755, 662] on div "2082121 113-1514149-3214631 MIL-BBA-MGC Assigned 393243455045 FedEx Home Delive…" at bounding box center [886, 415] width 1364 height 598
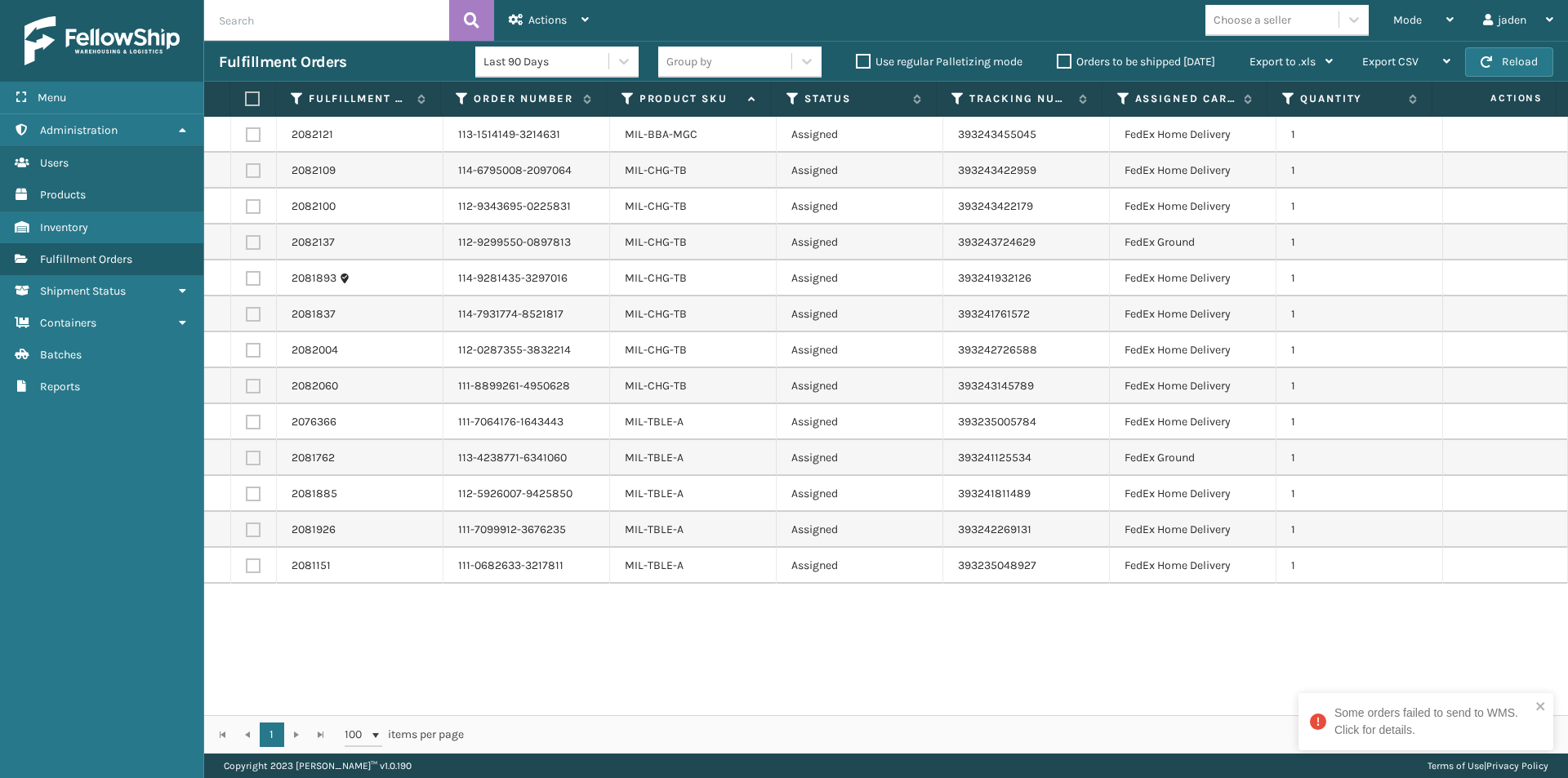
click at [678, 646] on div "2082121 113-1514149-3214631 MIL-BBA-MGC Assigned 393243455045 FedEx Home Delive…" at bounding box center [886, 415] width 1364 height 598
click at [811, 665] on div "2082121 113-1514149-3214631 MIL-BBA-MGC Assigned 393243455045 FedEx Home Delive…" at bounding box center [886, 415] width 1364 height 598
click at [790, 664] on div "2082121 113-1514149-3214631 MIL-BBA-MGC Assigned 393243455045 FedEx Home Delive…" at bounding box center [886, 415] width 1364 height 598
click at [794, 633] on div "2082121 113-1514149-3214631 MIL-BBA-MGC Assigned 393243455045 FedEx Home Delive…" at bounding box center [886, 415] width 1364 height 598
click at [627, 628] on div "2082121 113-1514149-3214631 MIL-BBA-MGC Assigned 393243455045 FedEx Home Delive…" at bounding box center [886, 415] width 1364 height 598
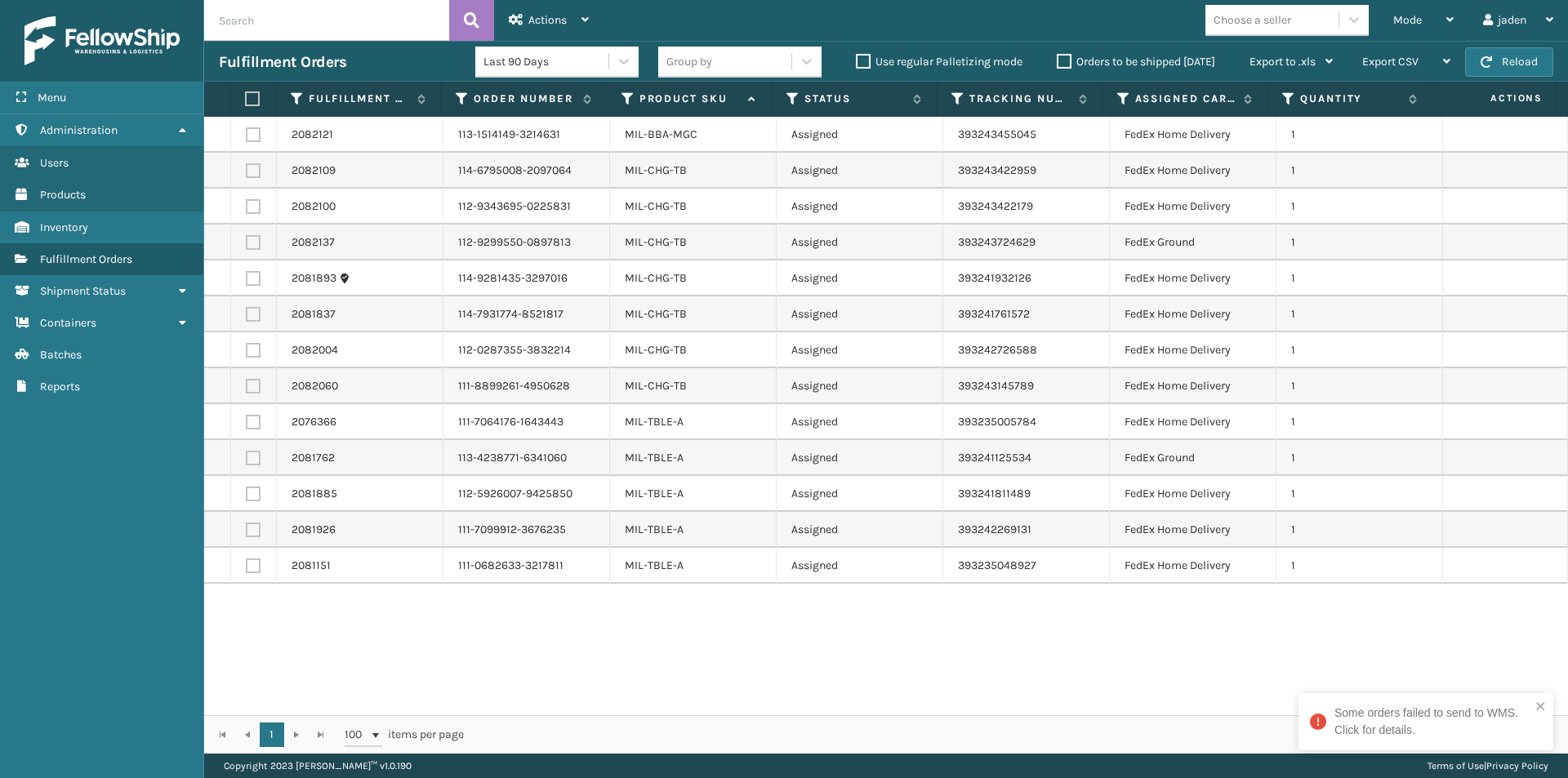
click at [746, 616] on div "2082121 113-1514149-3214631 MIL-BBA-MGC Assigned 393243455045 FedEx Home Delive…" at bounding box center [886, 415] width 1364 height 598
click at [568, 627] on div "2082121 113-1514149-3214631 MIL-BBA-MGC Assigned 393243455045 FedEx Home Delive…" at bounding box center [886, 415] width 1364 height 598
click at [681, 664] on div "2082121 113-1514149-3214631 MIL-BBA-MGC Assigned 393243455045 FedEx Home Delive…" at bounding box center [886, 415] width 1364 height 598
click at [589, 652] on div "2082121 113-1514149-3214631 MIL-BBA-MGC Assigned 393243455045 FedEx Home Delive…" at bounding box center [886, 415] width 1364 height 598
click at [644, 640] on div "2082121 113-1514149-3214631 MIL-BBA-MGC Assigned 393243455045 FedEx Home Delive…" at bounding box center [886, 415] width 1364 height 598
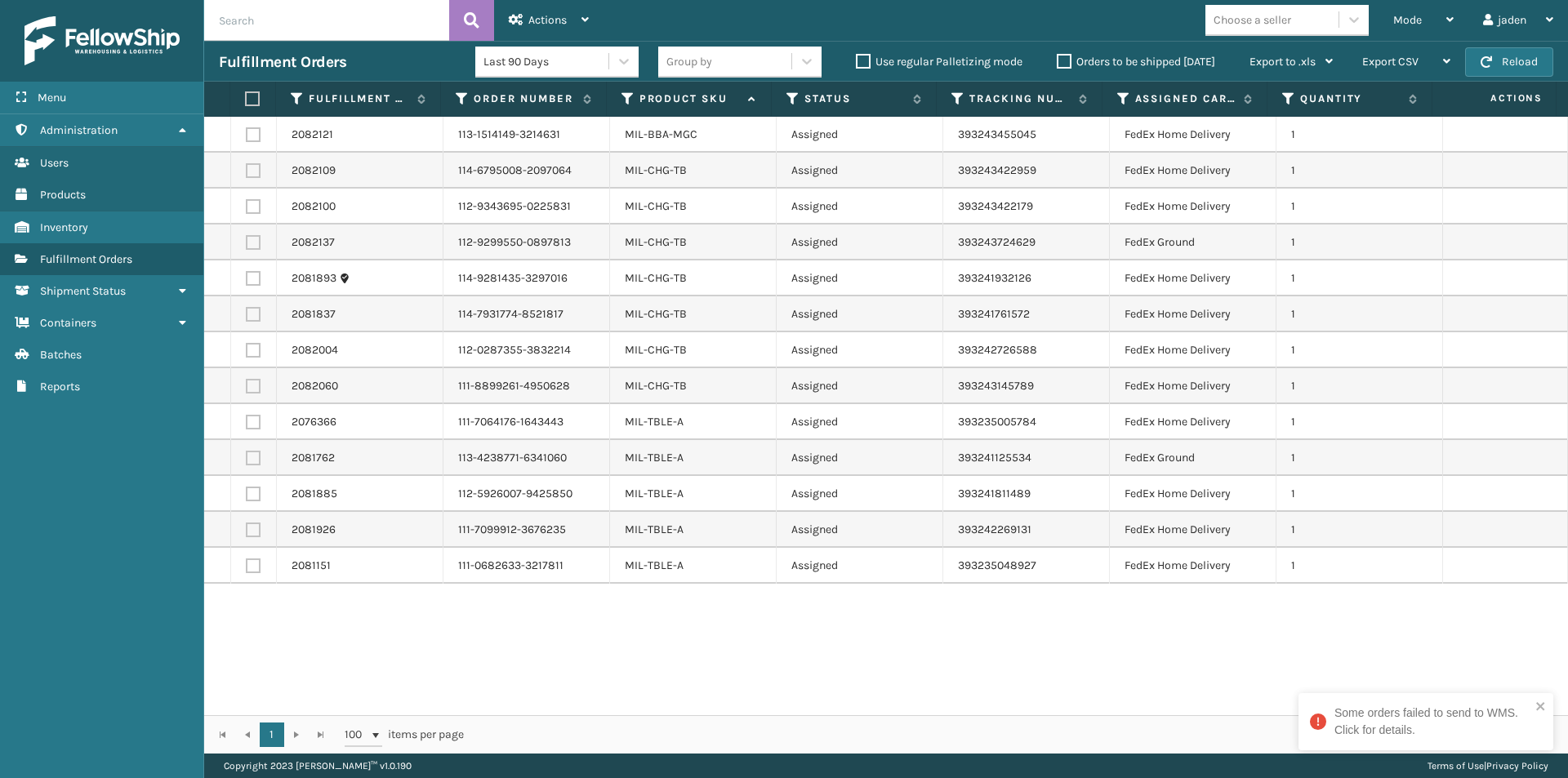
click at [645, 627] on div "2082121 113-1514149-3214631 MIL-BBA-MGC Assigned 393243455045 FedEx Home Delive…" at bounding box center [886, 415] width 1364 height 598
click at [723, 646] on div "2082121 113-1514149-3214631 MIL-BBA-MGC Assigned 393243455045 FedEx Home Delive…" at bounding box center [886, 415] width 1364 height 598
click at [651, 632] on div "2082121 113-1514149-3214631 MIL-BBA-MGC Assigned 393243455045 FedEx Home Delive…" at bounding box center [886, 415] width 1364 height 598
click at [694, 636] on div "2082121 113-1514149-3214631 MIL-BBA-MGC Assigned 393243455045 FedEx Home Delive…" at bounding box center [886, 415] width 1364 height 598
click at [694, 651] on div "2082121 113-1514149-3214631 MIL-BBA-MGC Assigned 393243455045 FedEx Home Delive…" at bounding box center [886, 415] width 1364 height 598
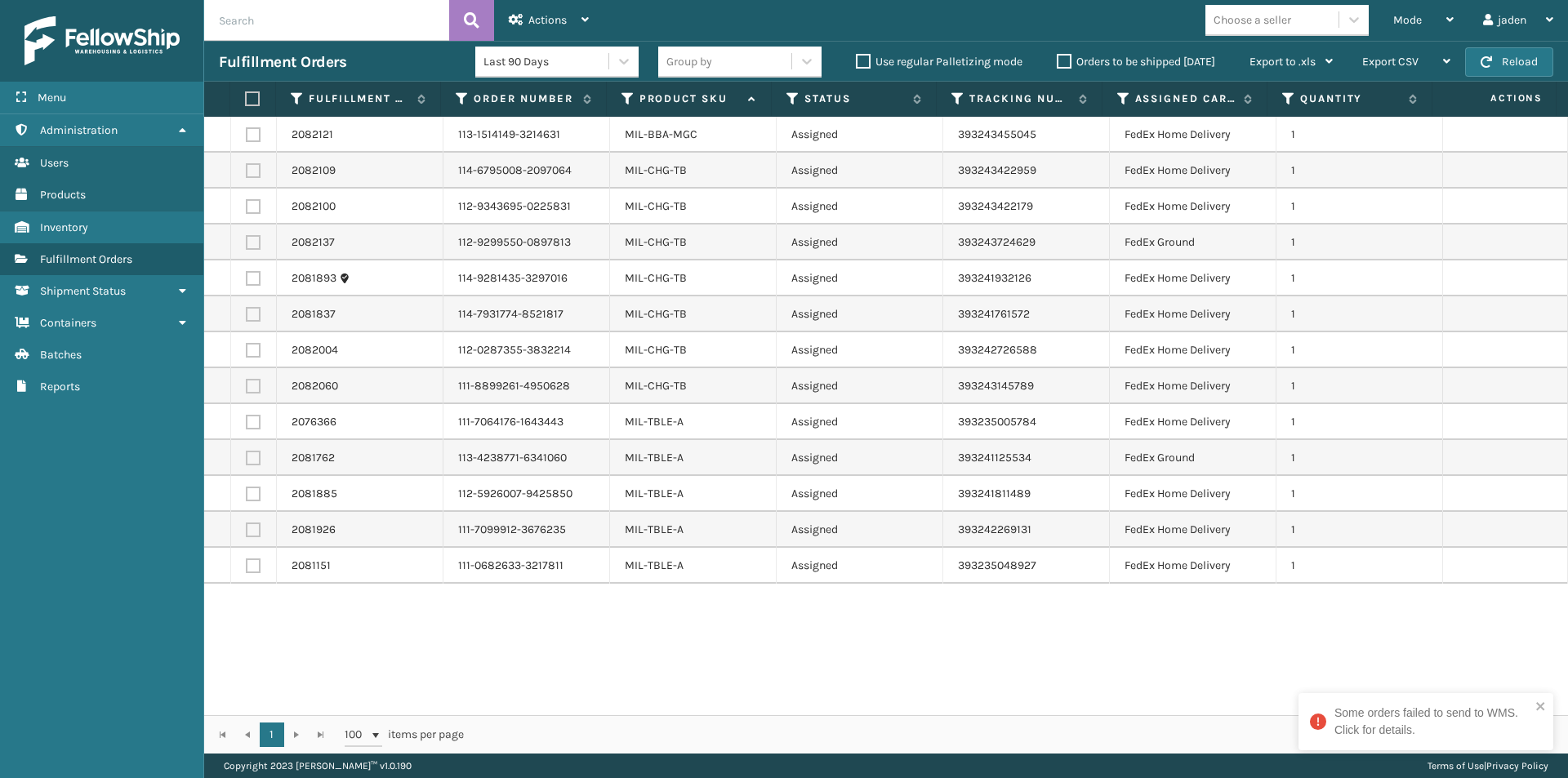
click at [695, 648] on div "2082121 113-1514149-3214631 MIL-BBA-MGC Assigned 393243455045 FedEx Home Delive…" at bounding box center [886, 415] width 1364 height 598
click at [766, 640] on div "2082121 113-1514149-3214631 MIL-BBA-MGC Assigned 393243455045 FedEx Home Delive…" at bounding box center [886, 415] width 1364 height 598
click at [709, 651] on div "2082121 113-1514149-3214631 MIL-BBA-MGC Assigned 393243455045 FedEx Home Delive…" at bounding box center [886, 415] width 1364 height 598
click at [711, 650] on div "2082121 113-1514149-3214631 MIL-BBA-MGC Assigned 393243455045 FedEx Home Delive…" at bounding box center [886, 415] width 1364 height 598
click at [744, 640] on div "2082121 113-1514149-3214631 MIL-BBA-MGC Assigned 393243455045 FedEx Home Delive…" at bounding box center [886, 415] width 1364 height 598
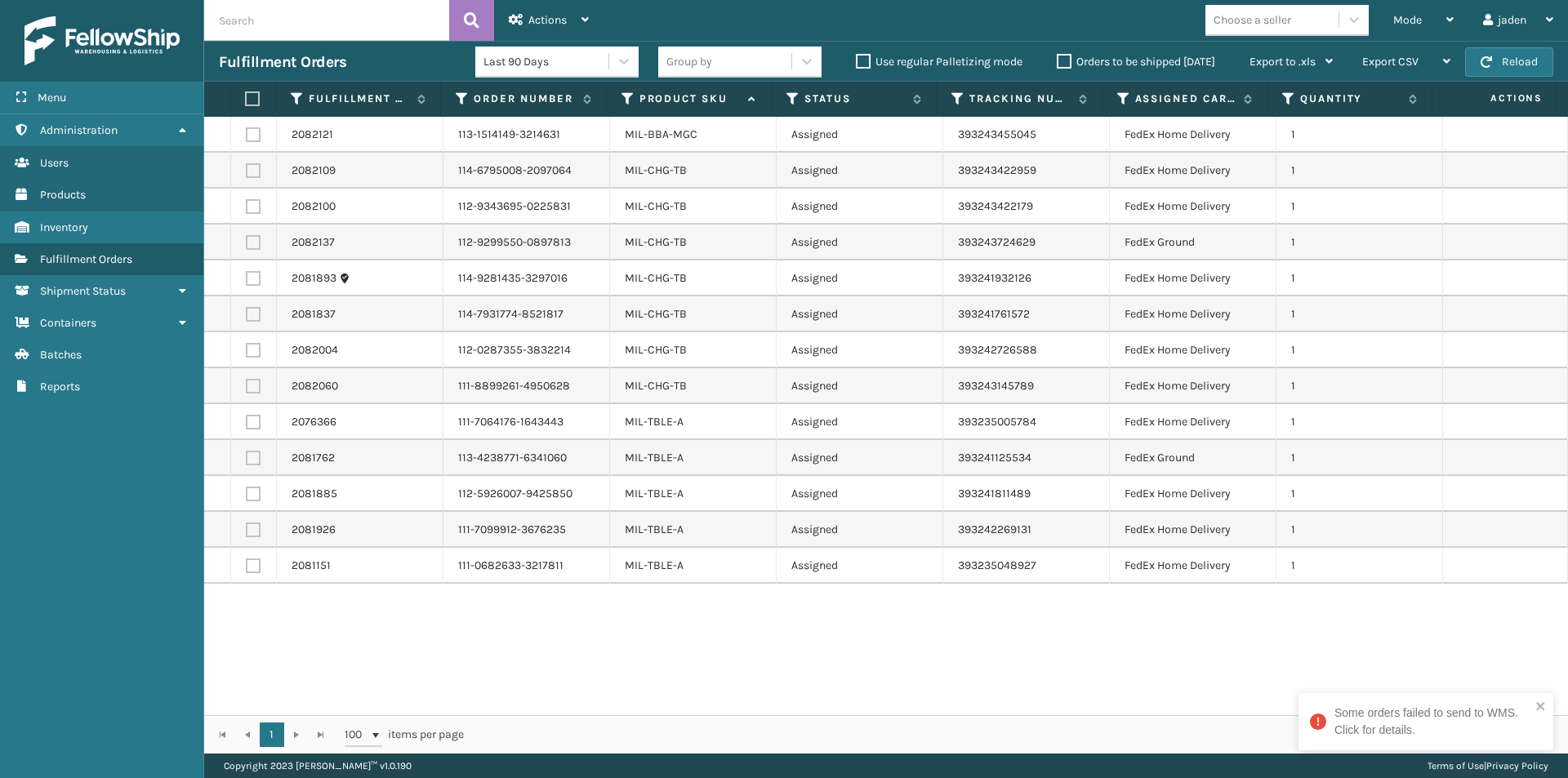
click at [688, 646] on div "2082121 113-1514149-3214631 MIL-BBA-MGC Assigned 393243455045 FedEx Home Delive…" at bounding box center [886, 415] width 1364 height 598
click at [684, 618] on div "2082121 113-1514149-3214631 MIL-BBA-MGC Assigned 393243455045 FedEx Home Delive…" at bounding box center [886, 415] width 1364 height 598
click at [766, 655] on div "2082121 113-1514149-3214631 MIL-BBA-MGC Assigned 393243455045 FedEx Home Delive…" at bounding box center [886, 415] width 1364 height 598
click at [698, 684] on div "2082121 113-1514149-3214631 MIL-BBA-MGC Assigned 393243455045 FedEx Home Delive…" at bounding box center [886, 415] width 1364 height 598
drag, startPoint x: 697, startPoint y: 621, endPoint x: 392, endPoint y: 657, distance: 307.1
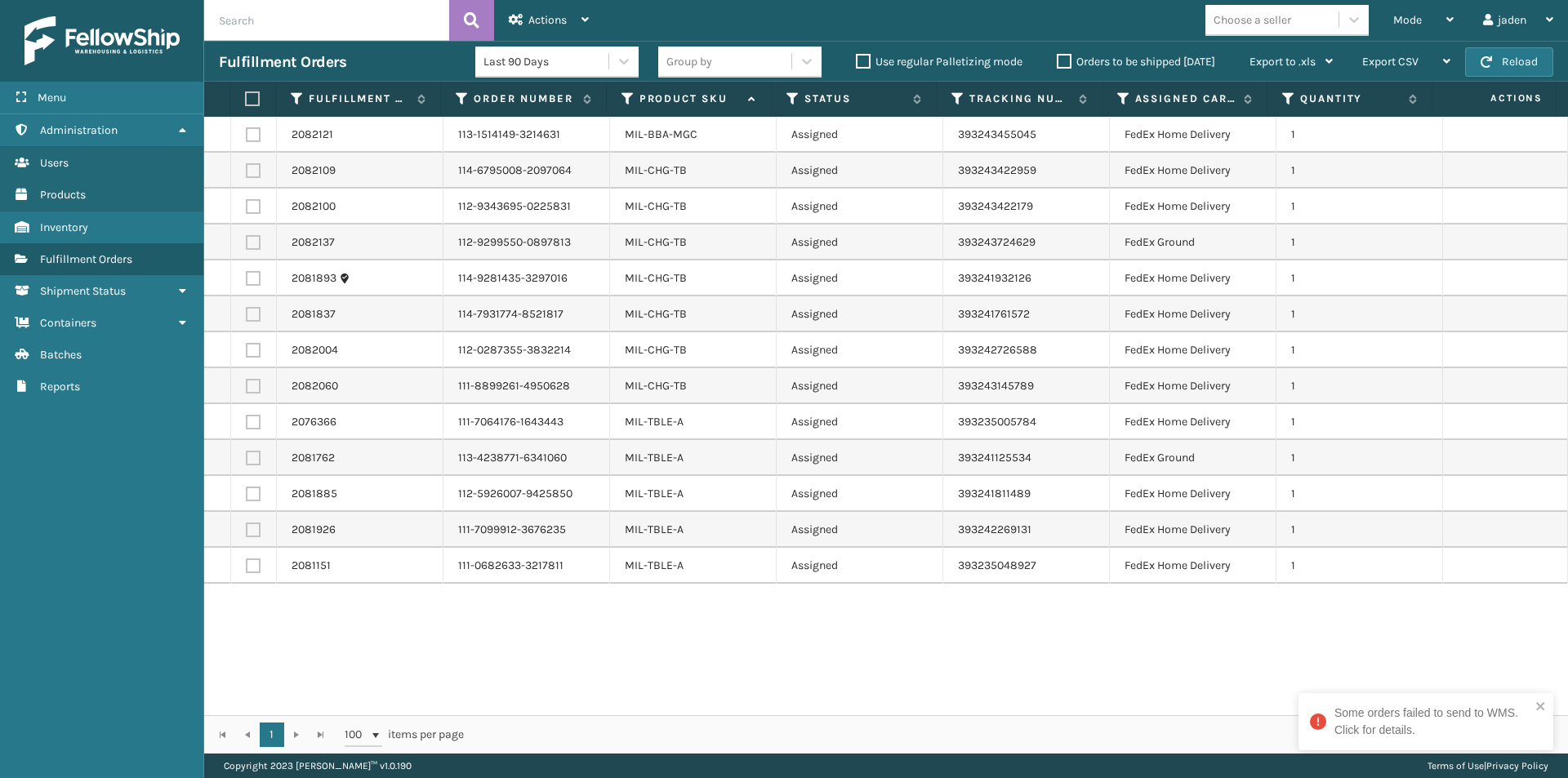
click at [392, 657] on div "2082121 113-1514149-3214631 MIL-BBA-MGC Assigned 393243455045 FedEx Home Delive…" at bounding box center [886, 415] width 1364 height 598
drag, startPoint x: 905, startPoint y: 674, endPoint x: 764, endPoint y: 671, distance: 141.0
click at [764, 671] on div "2082121 113-1514149-3214631 MIL-BBA-MGC Assigned 393243455045 FedEx Home Delive…" at bounding box center [886, 415] width 1364 height 598
click at [1403, 18] on span "Mode" at bounding box center [1407, 19] width 29 height 14
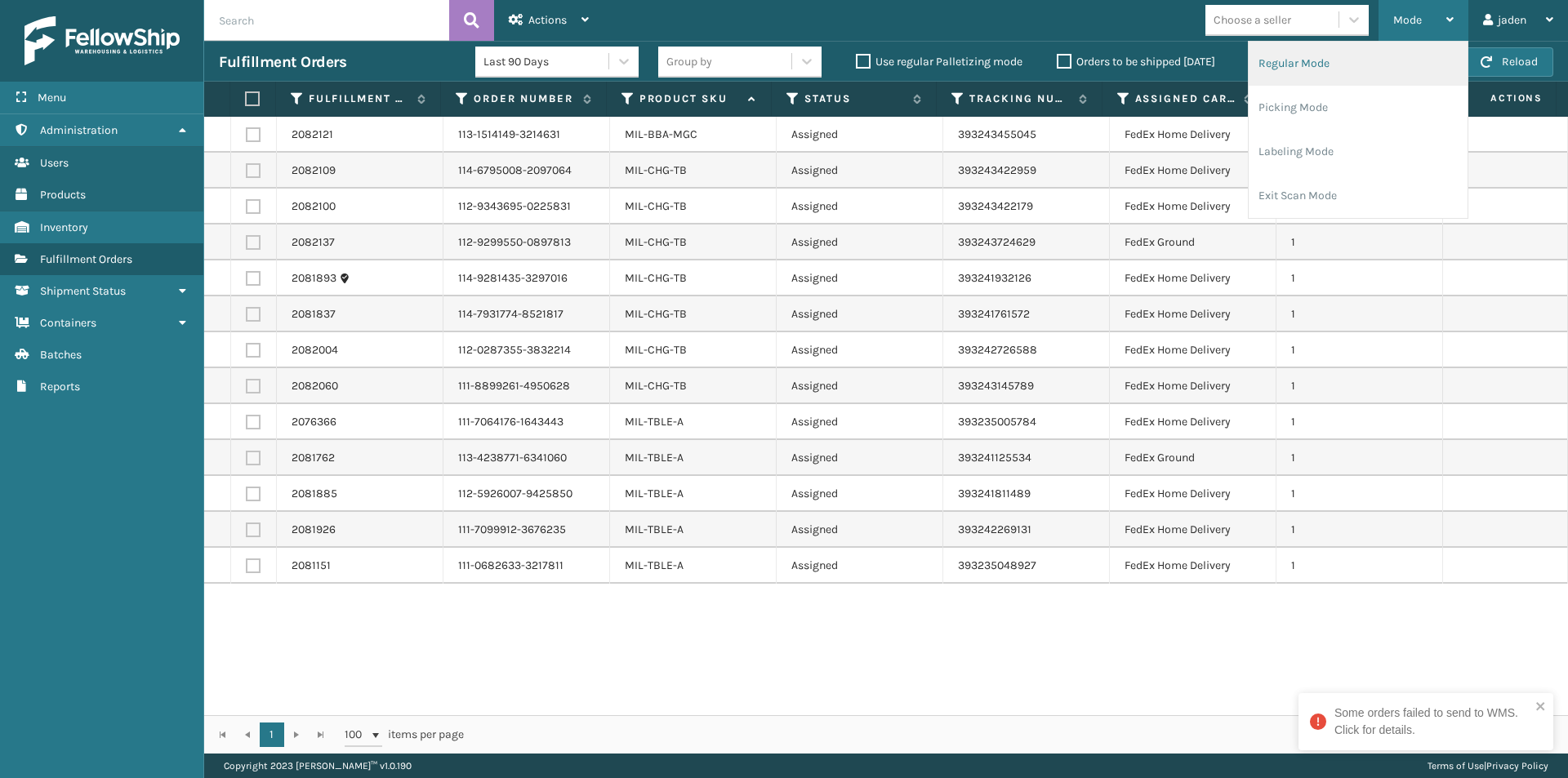
click at [1323, 62] on li "Regular Mode" at bounding box center [1357, 64] width 219 height 44
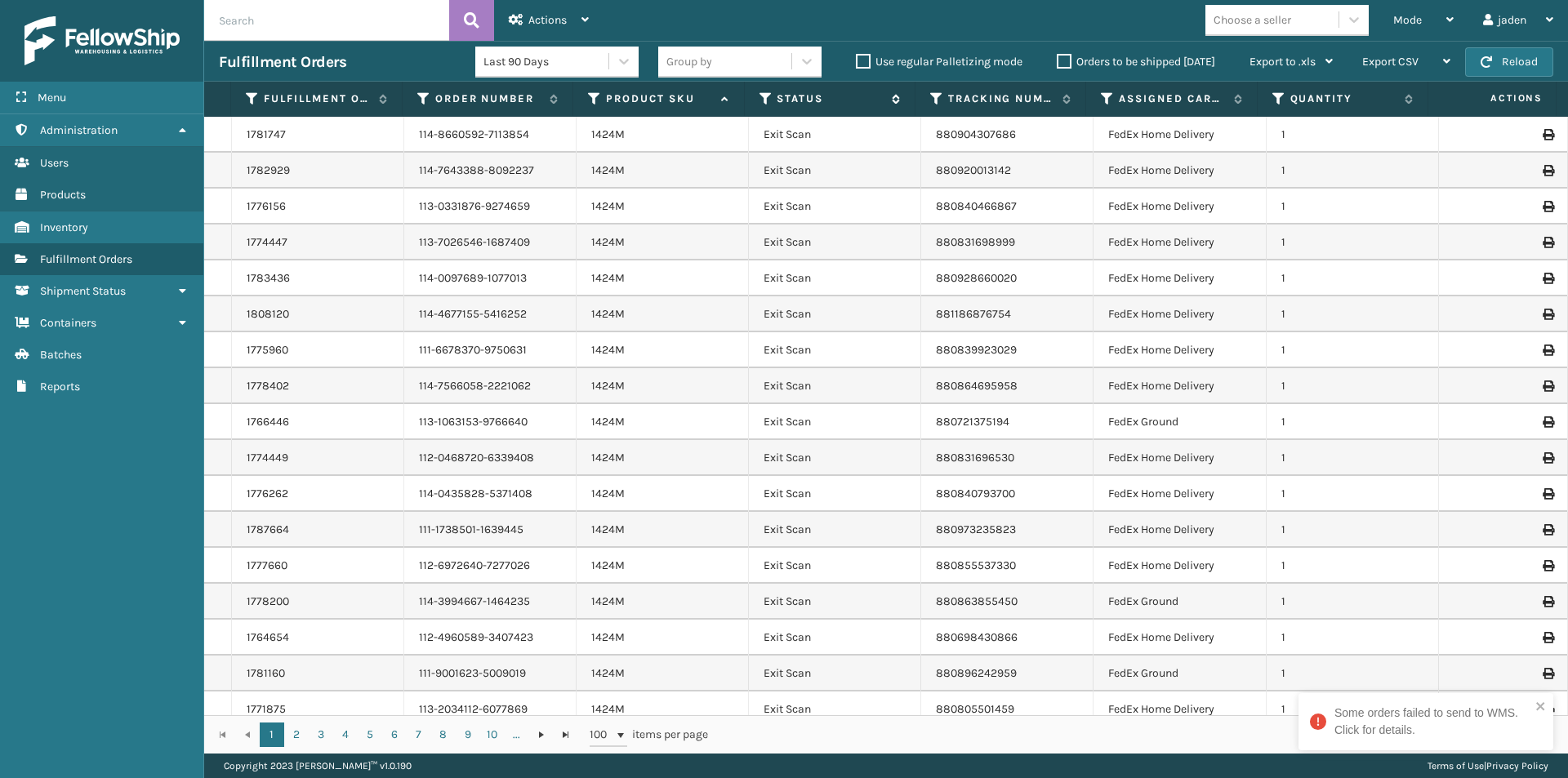
click at [761, 99] on icon at bounding box center [766, 99] width 13 height 15
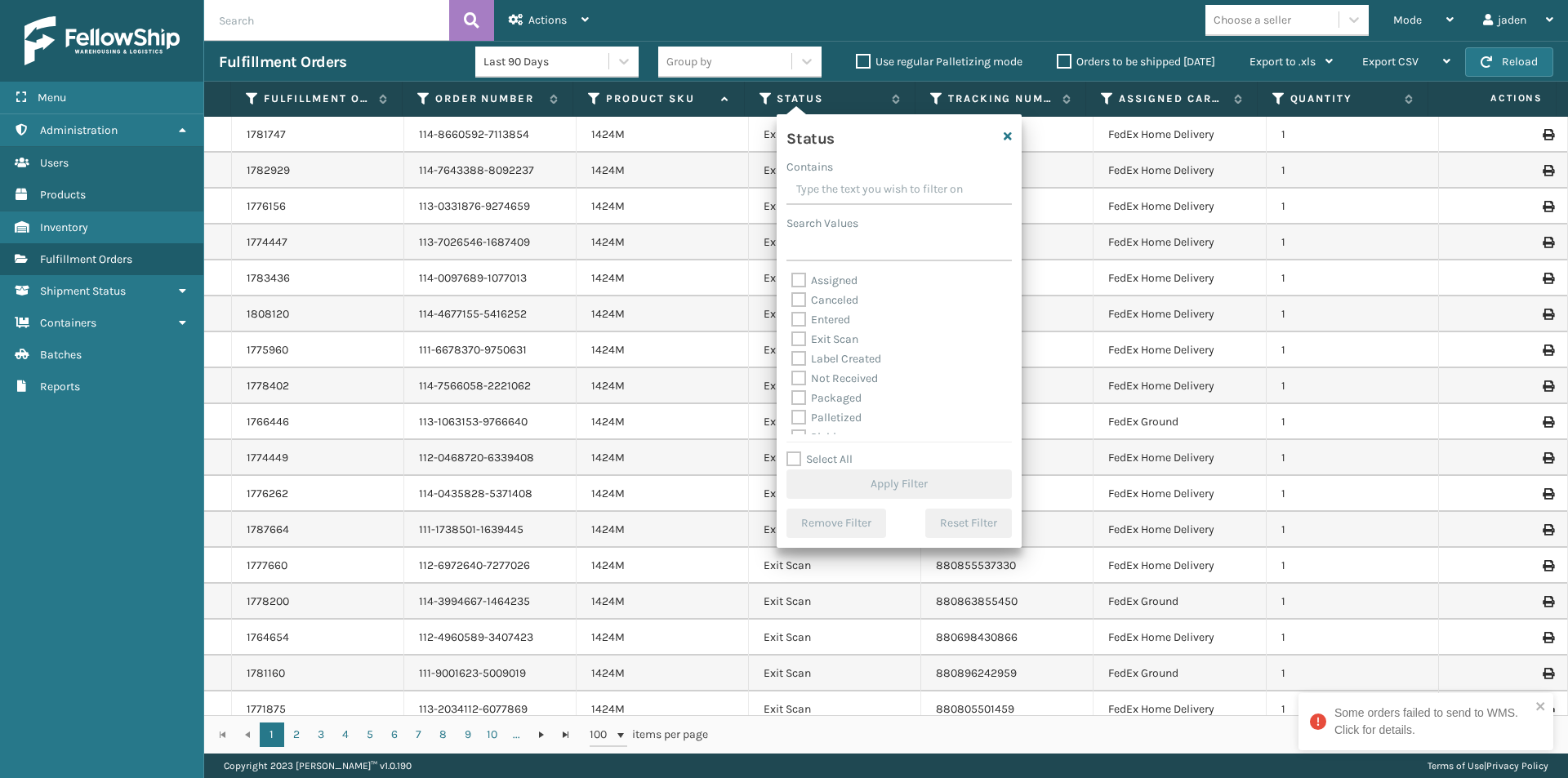
drag, startPoint x: 928, startPoint y: 185, endPoint x: 871, endPoint y: 186, distance: 57.0
click at [871, 186] on input "Contains" at bounding box center [899, 190] width 225 height 30
click at [801, 350] on label "Picking" at bounding box center [820, 355] width 58 height 14
click at [792, 350] on input "Picking" at bounding box center [791, 351] width 1 height 10
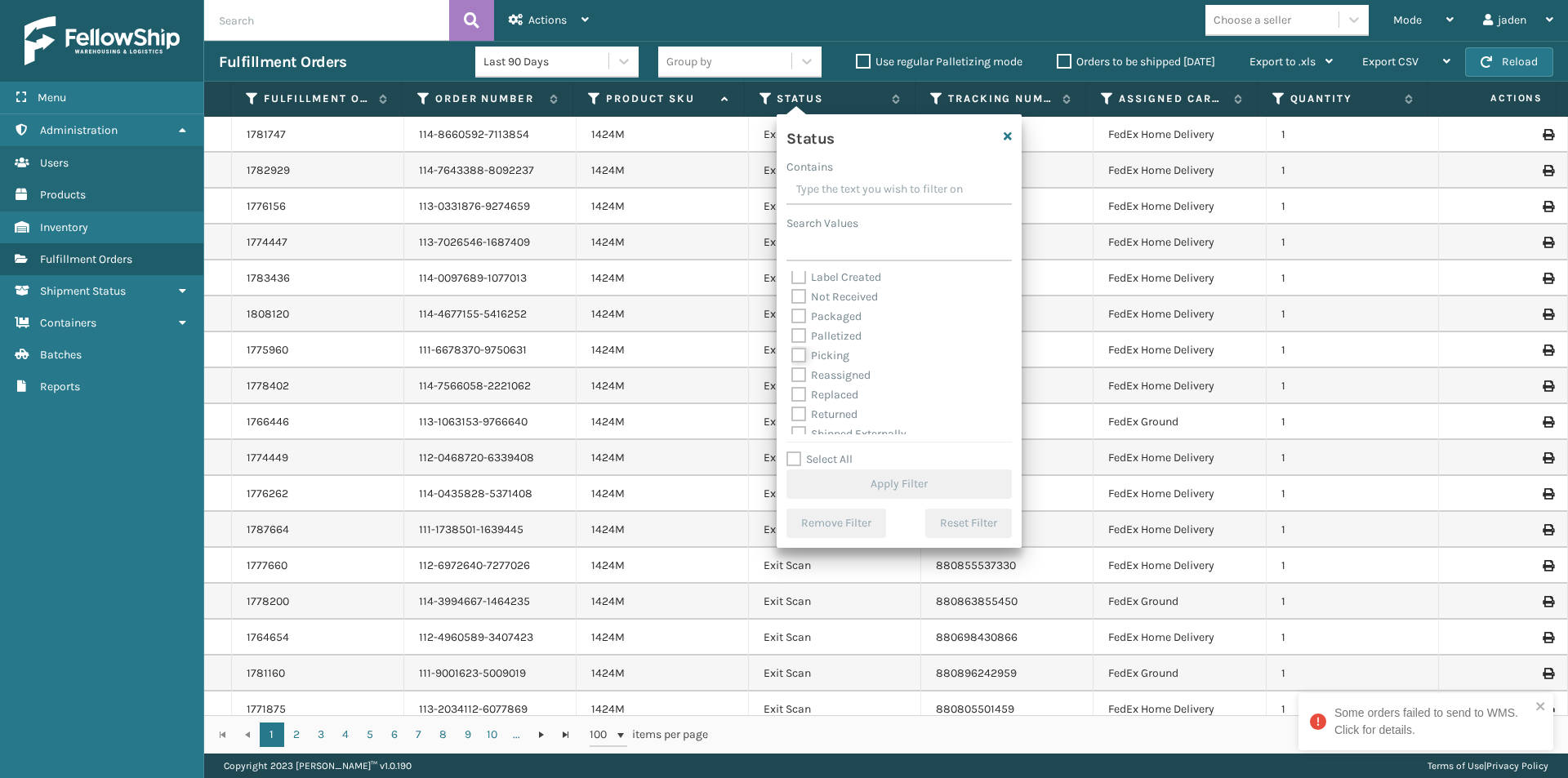
checkbox input "true"
click at [921, 488] on button "Apply Filter" at bounding box center [899, 484] width 225 height 30
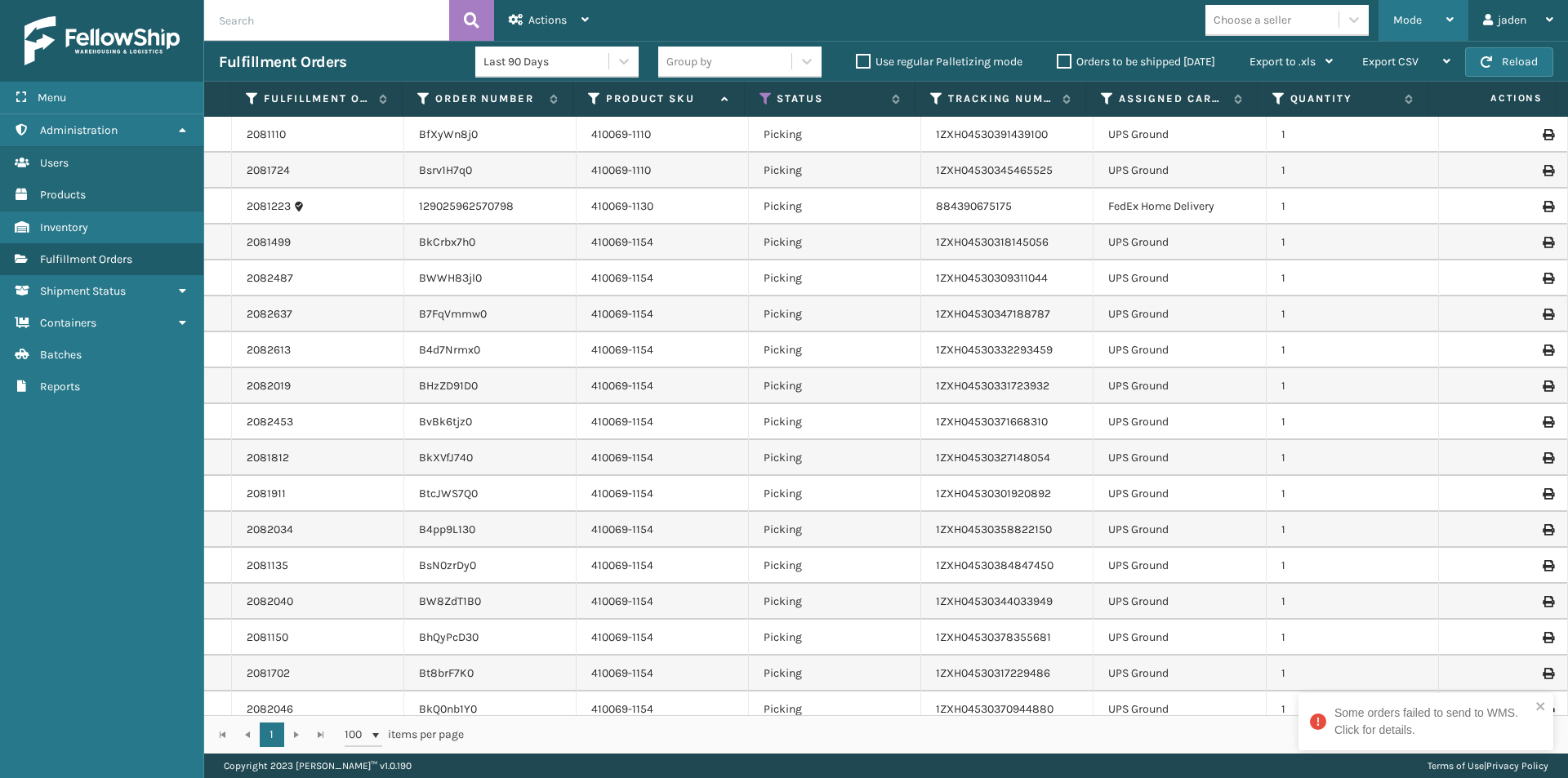
click at [1401, 31] on div "Mode" at bounding box center [1423, 20] width 60 height 41
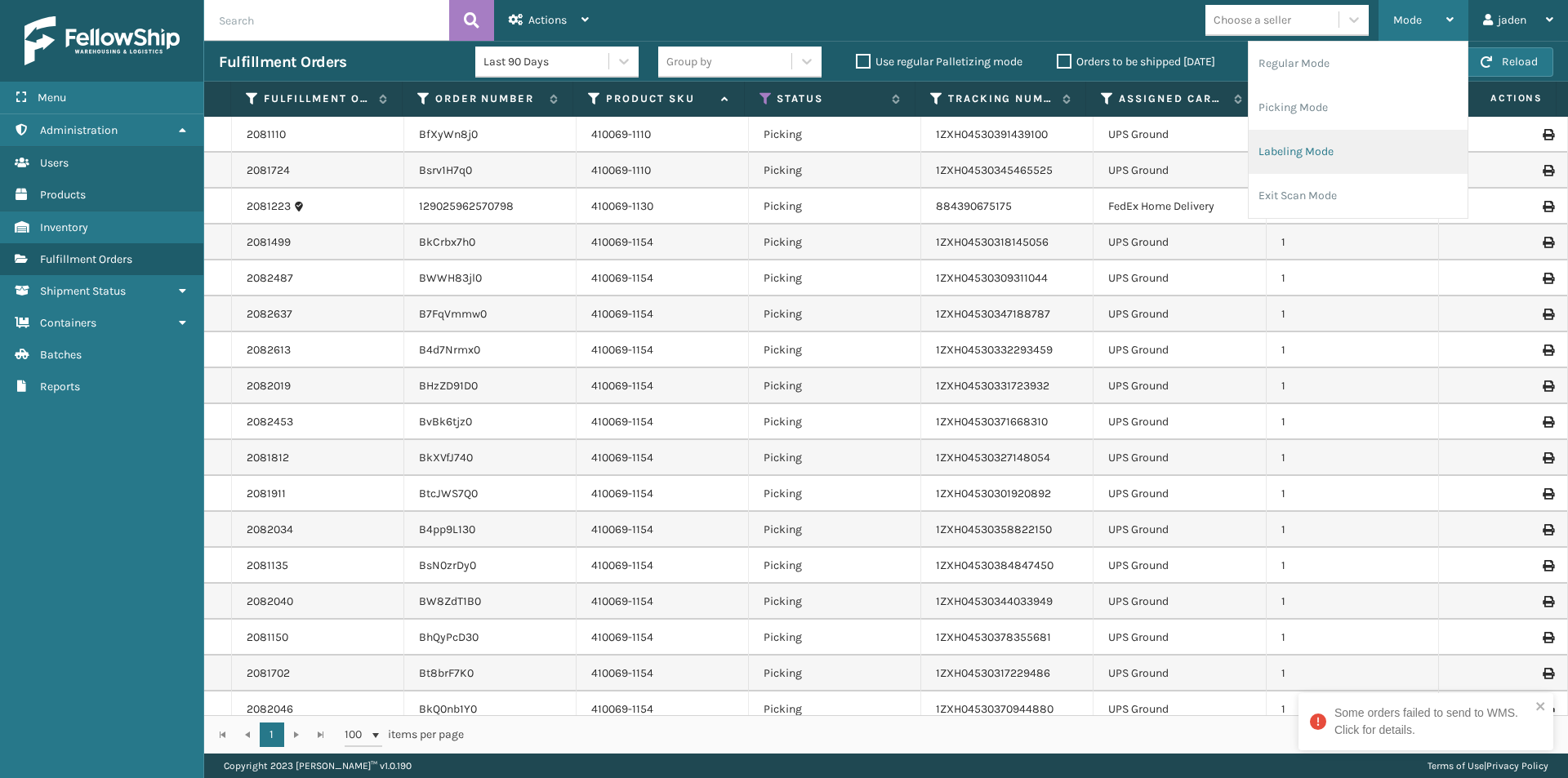
click at [1370, 150] on li "Labeling Mode" at bounding box center [1357, 152] width 219 height 44
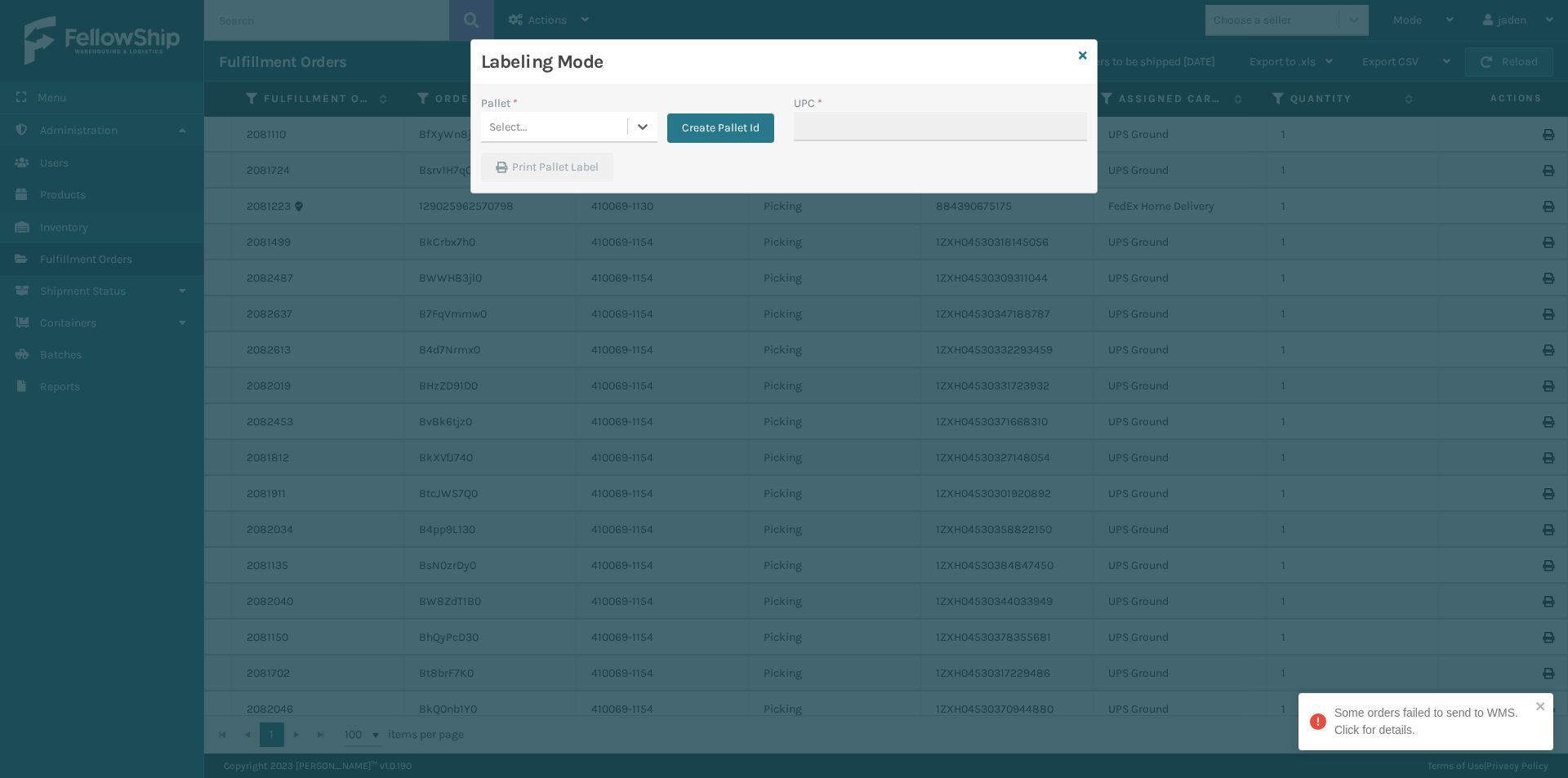
click at [617, 130] on div "Select..." at bounding box center [554, 126] width 146 height 27
click at [533, 170] on div "FDXG-EVYHC5JWAB" at bounding box center [569, 167] width 176 height 30
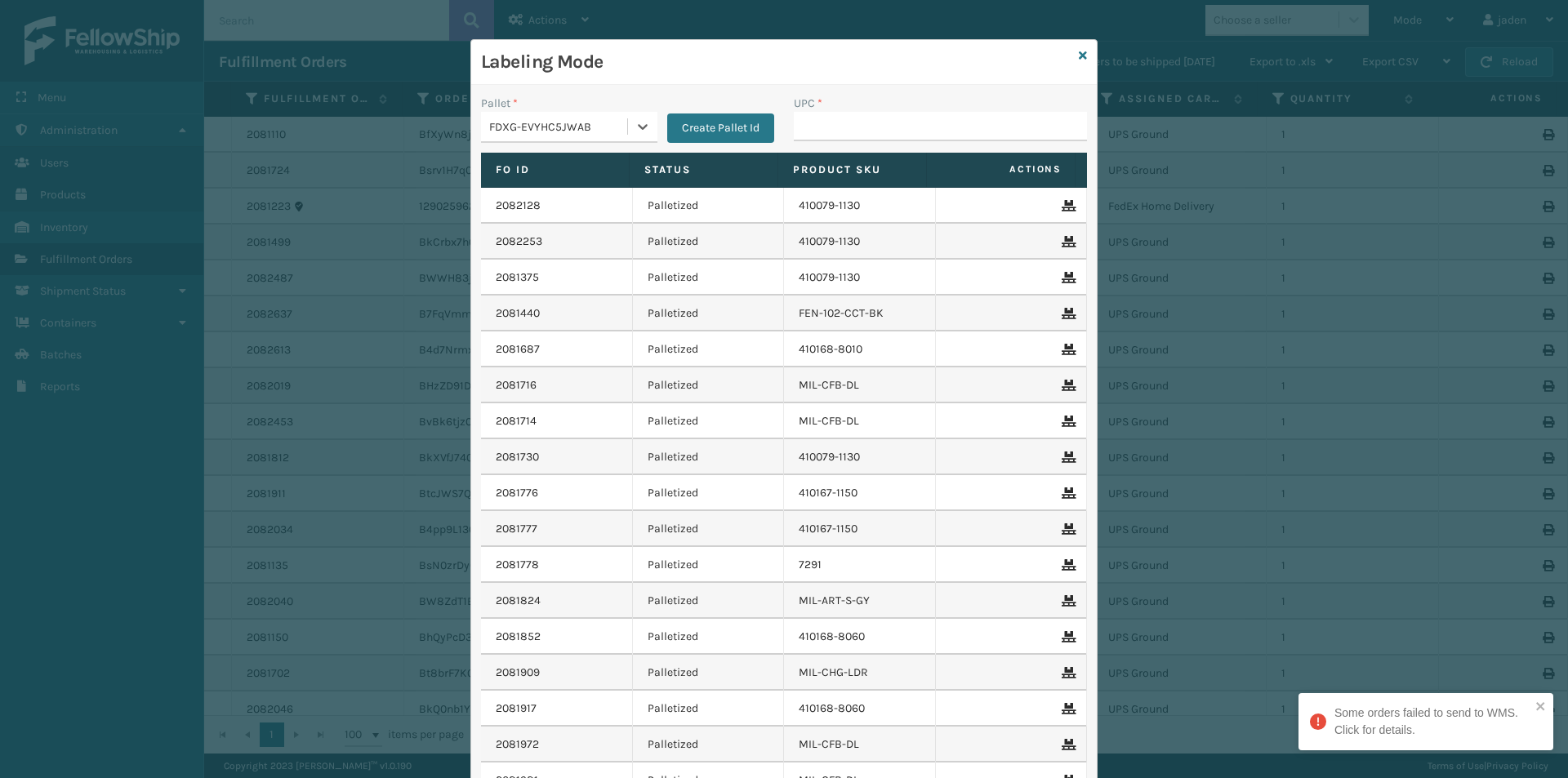
click at [964, 109] on div "UPC *" at bounding box center [939, 103] width 293 height 18
click at [966, 124] on input "UPC *" at bounding box center [939, 126] width 293 height 30
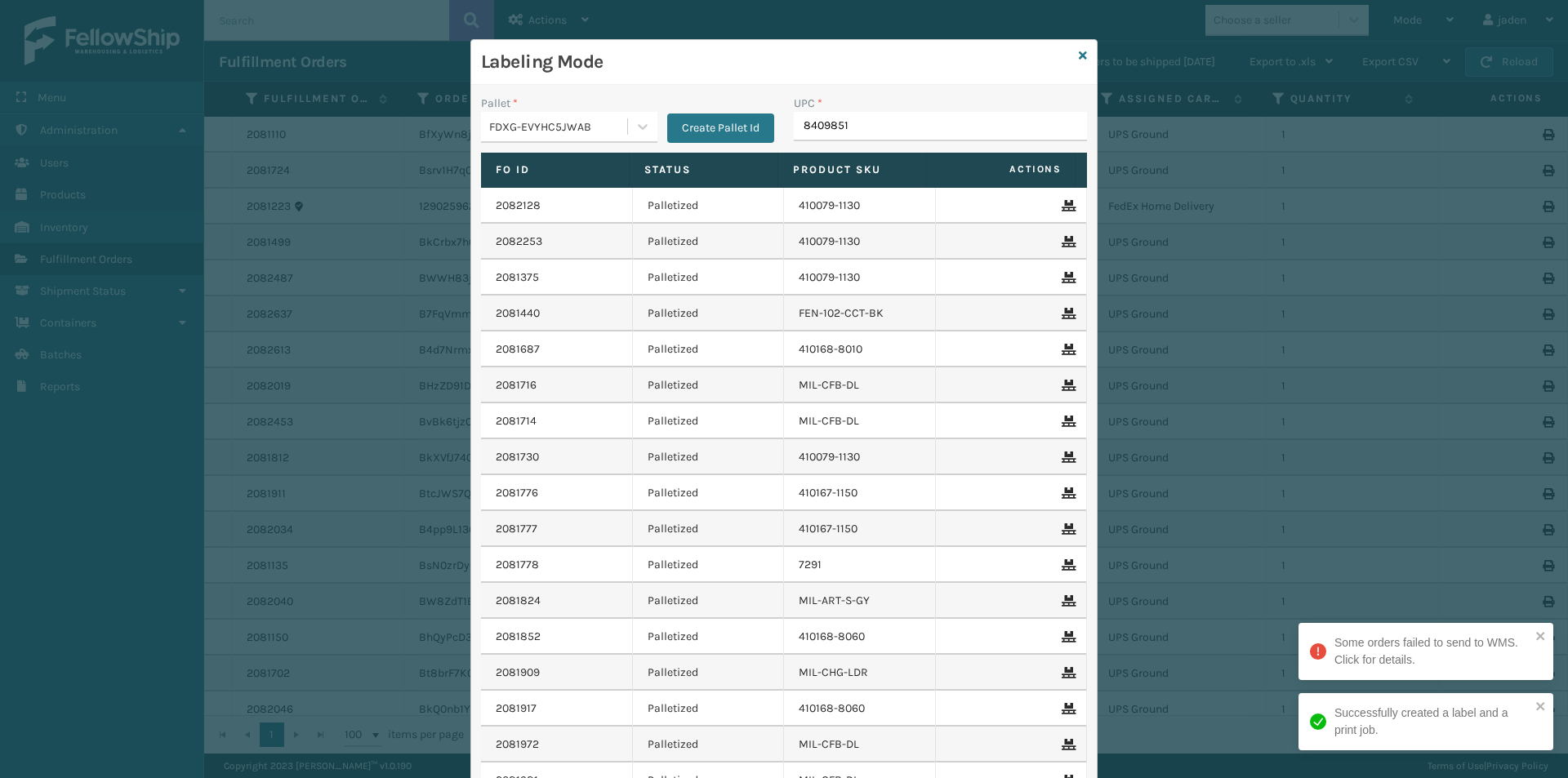
type input "84098512"
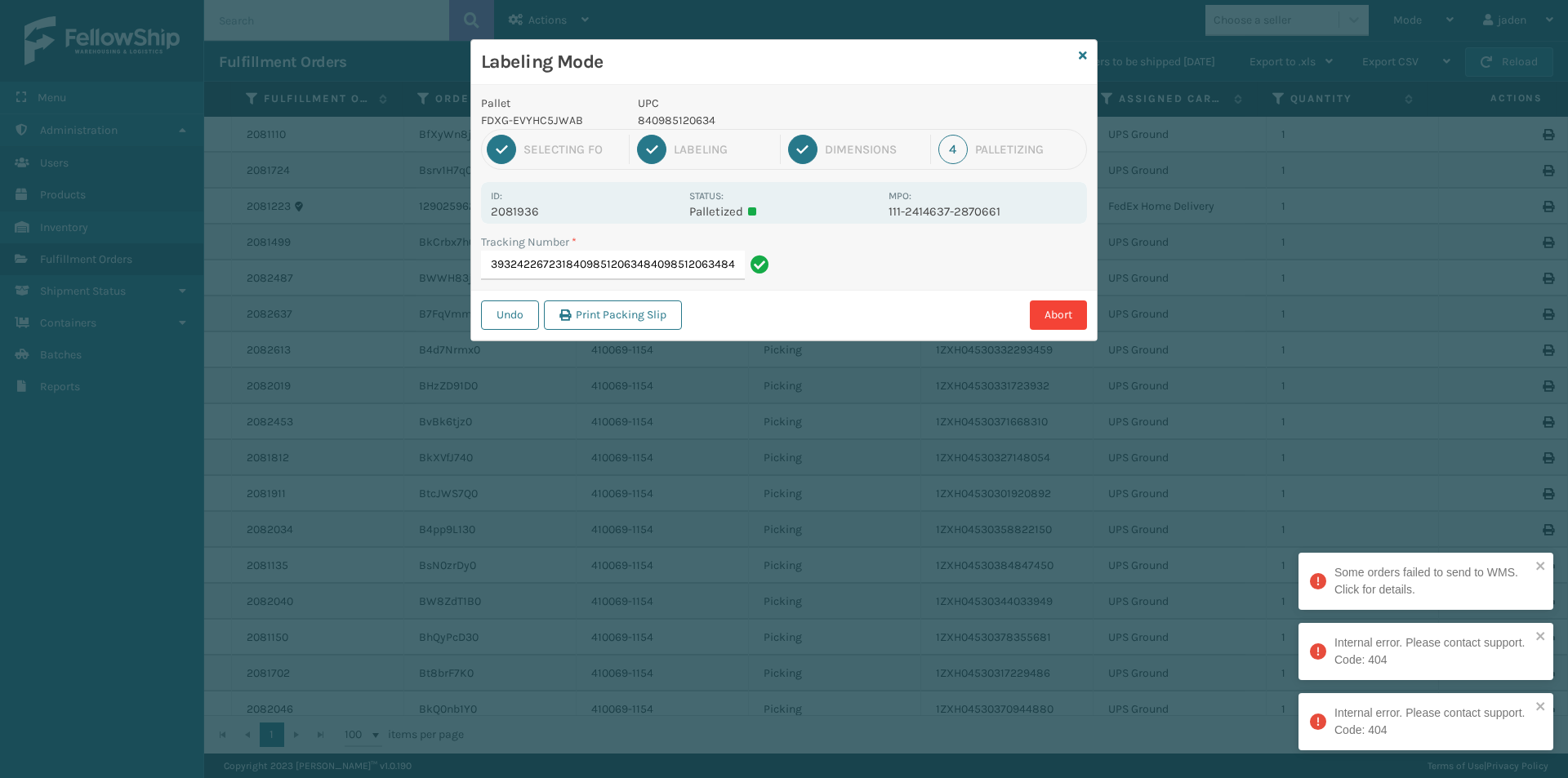
type input "393242267231840985120634840985120634840985120634"
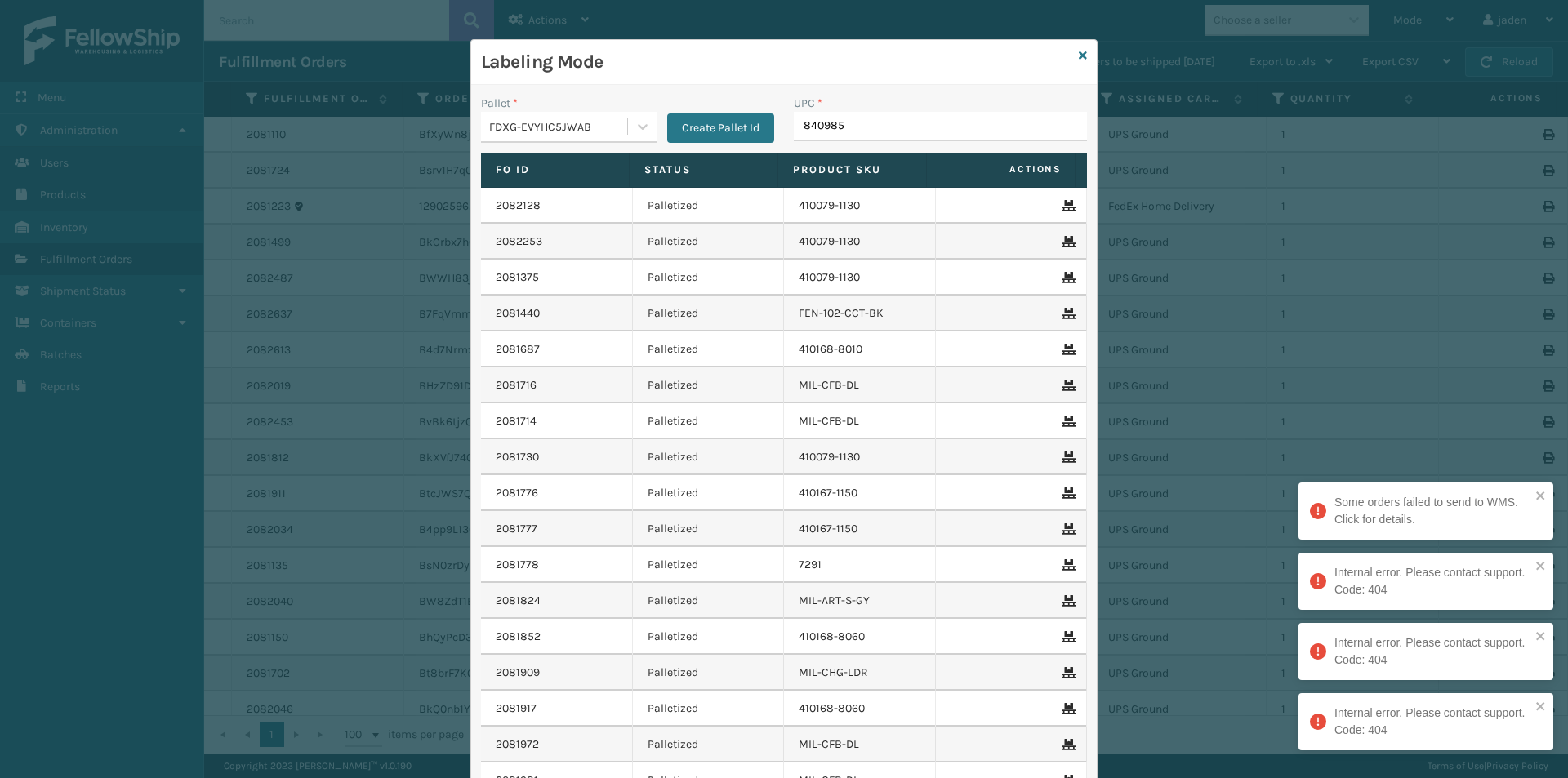
type input "8409851"
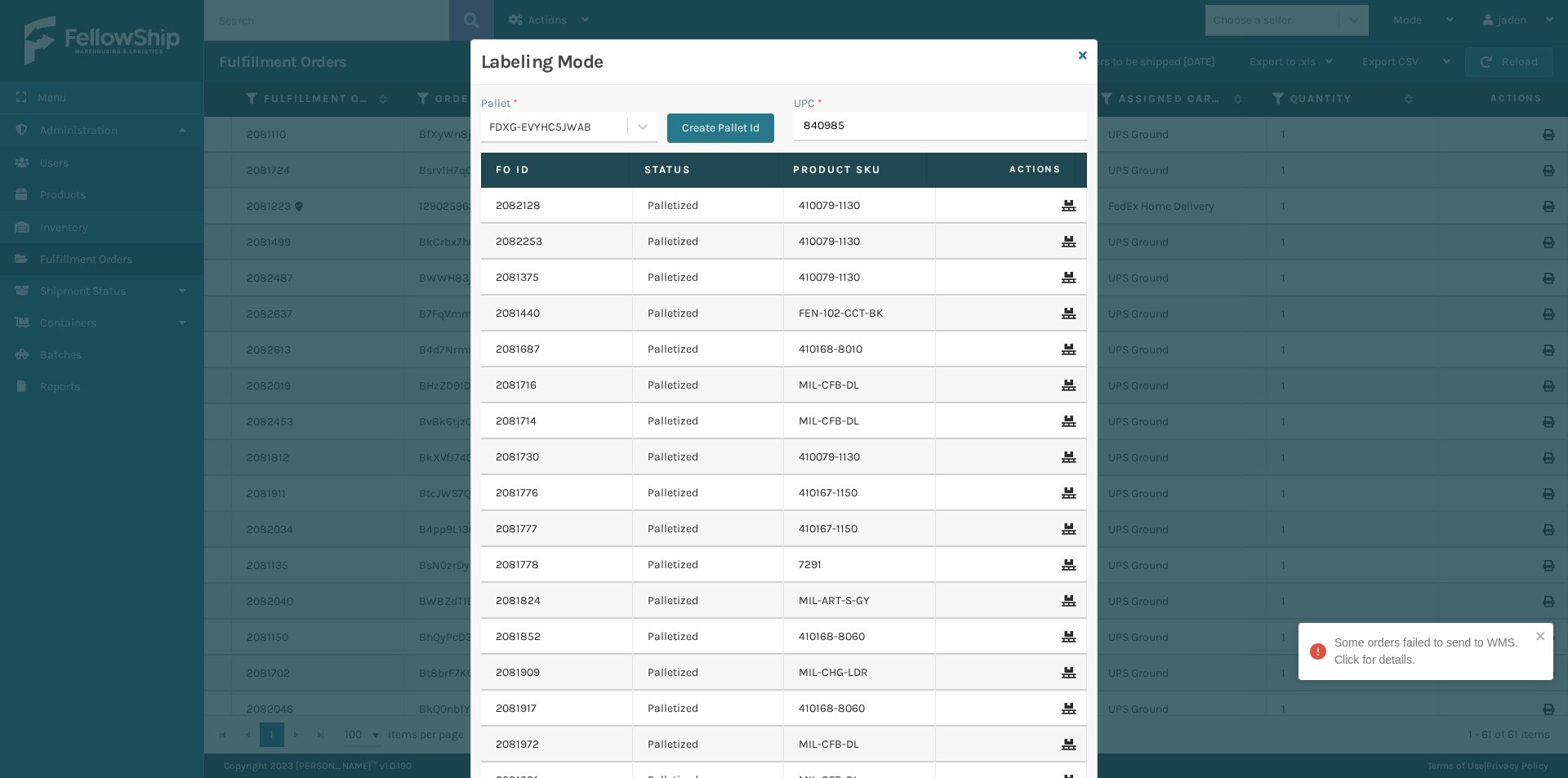
type input "8409851"
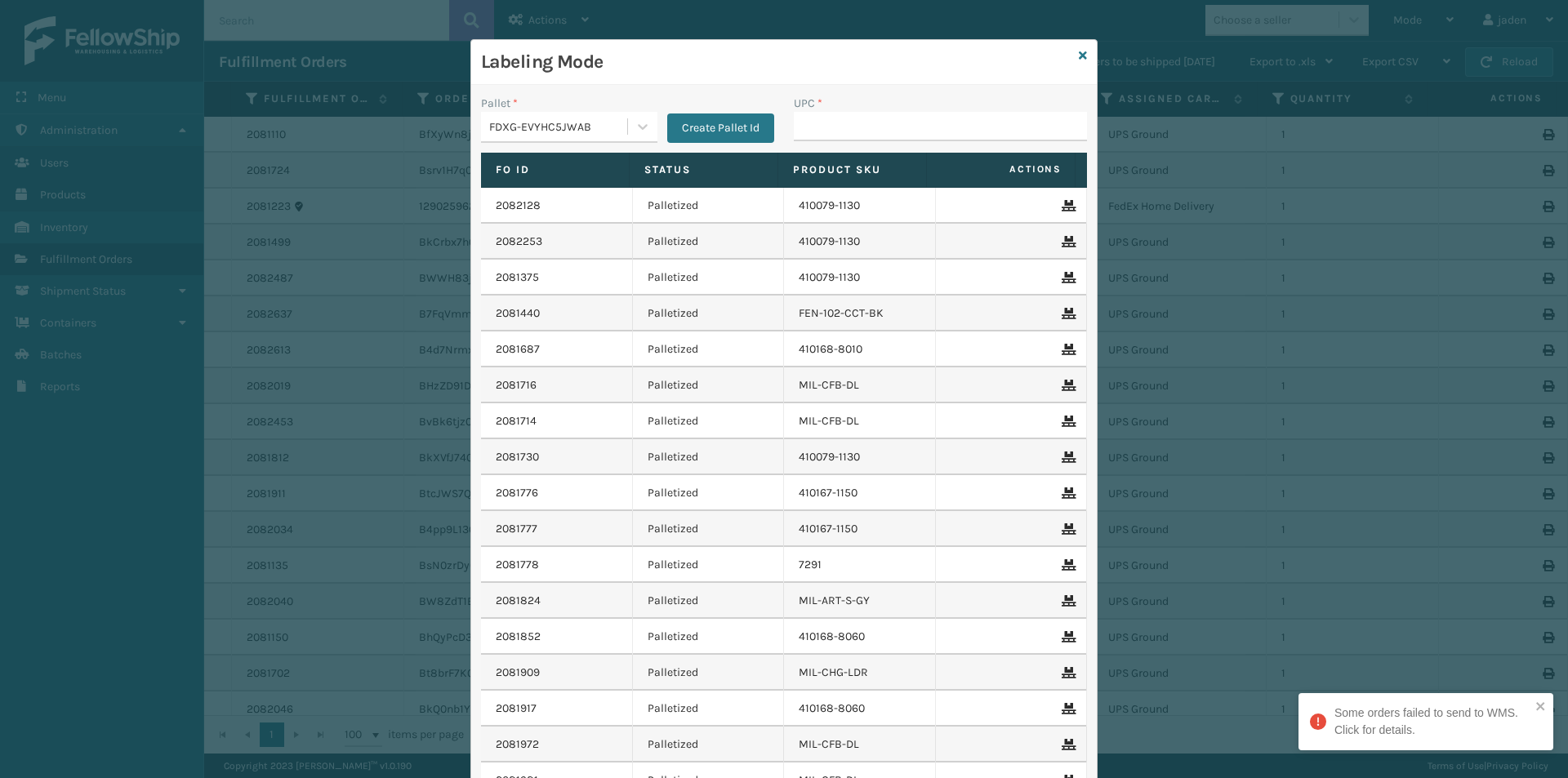
click at [1081, 54] on div "Labeling Mode" at bounding box center [783, 62] width 625 height 45
click at [1079, 55] on icon at bounding box center [1082, 55] width 8 height 11
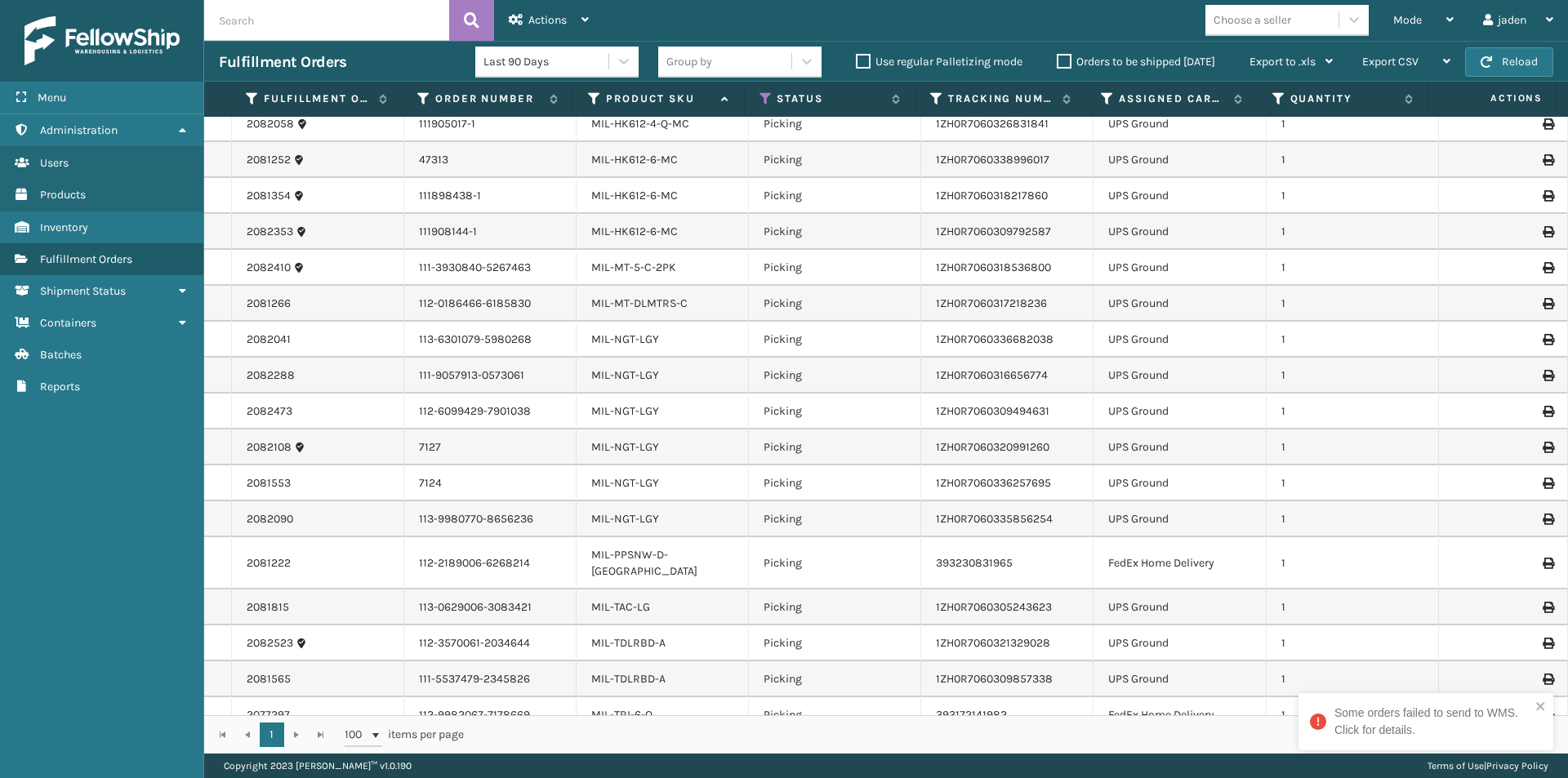
scroll to position [1233, 0]
click at [1520, 56] on button "Reload" at bounding box center [1508, 62] width 88 height 30
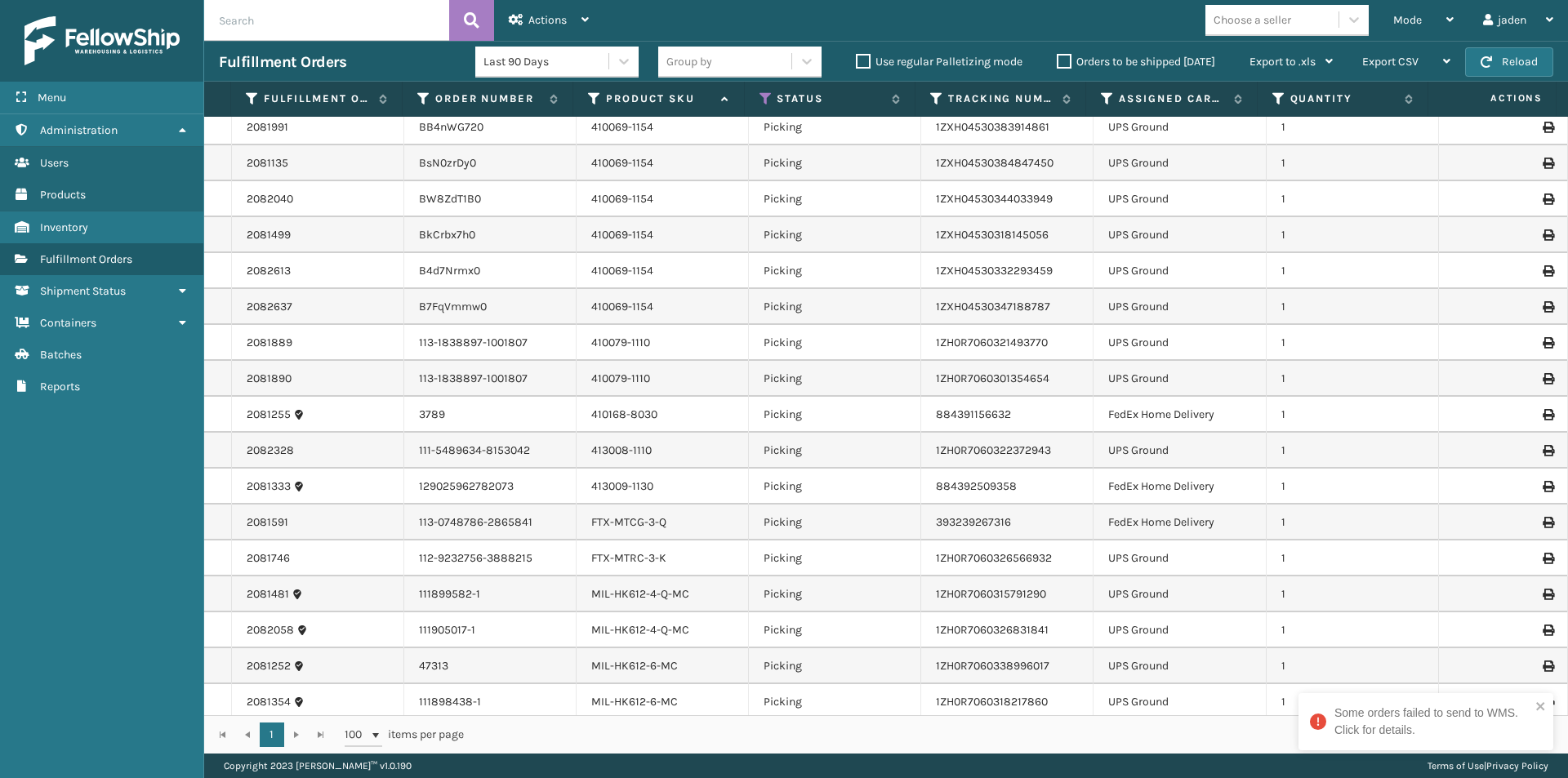
scroll to position [735, 0]
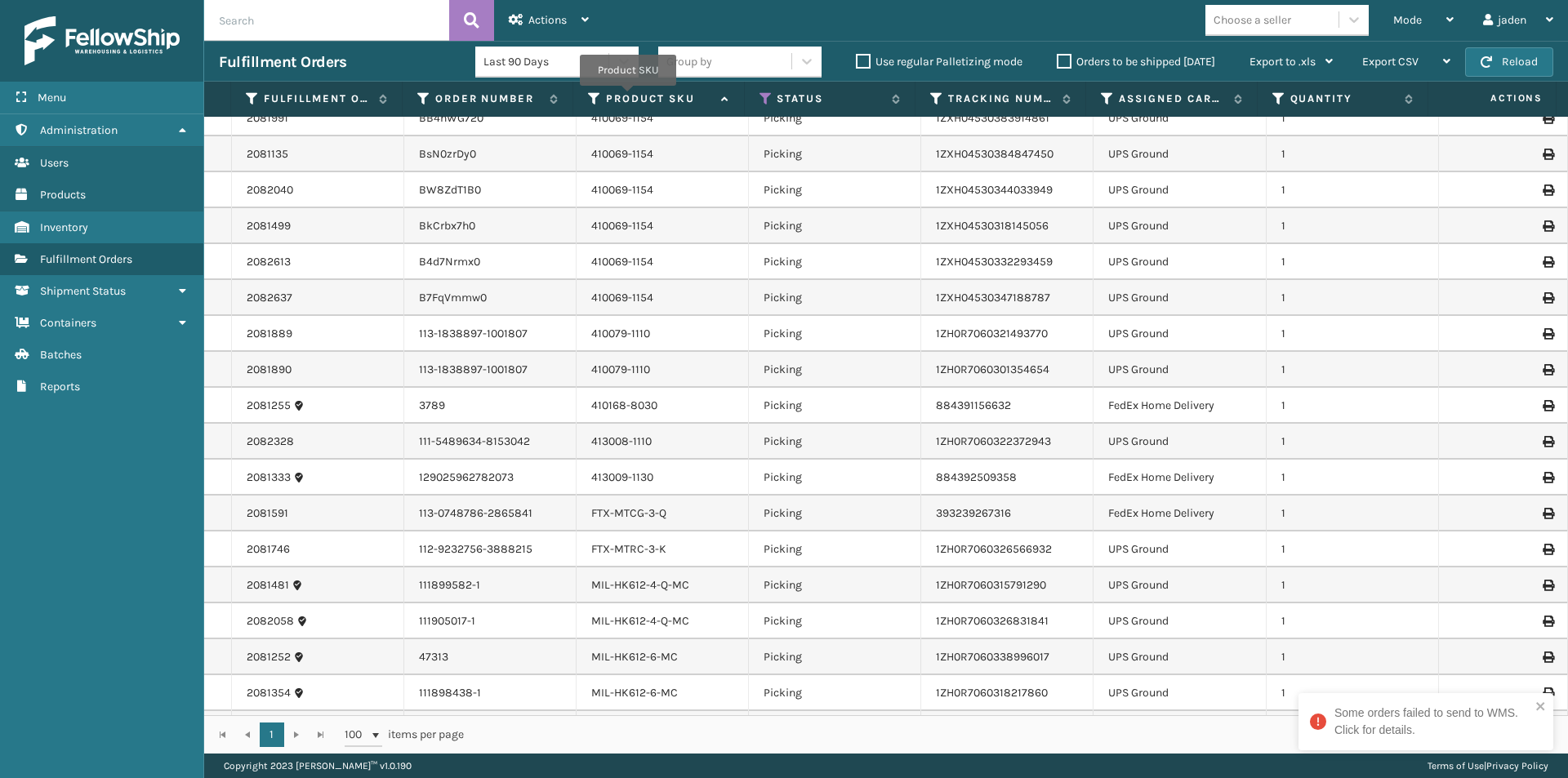
click at [628, 97] on label "Product SKU" at bounding box center [658, 99] width 106 height 15
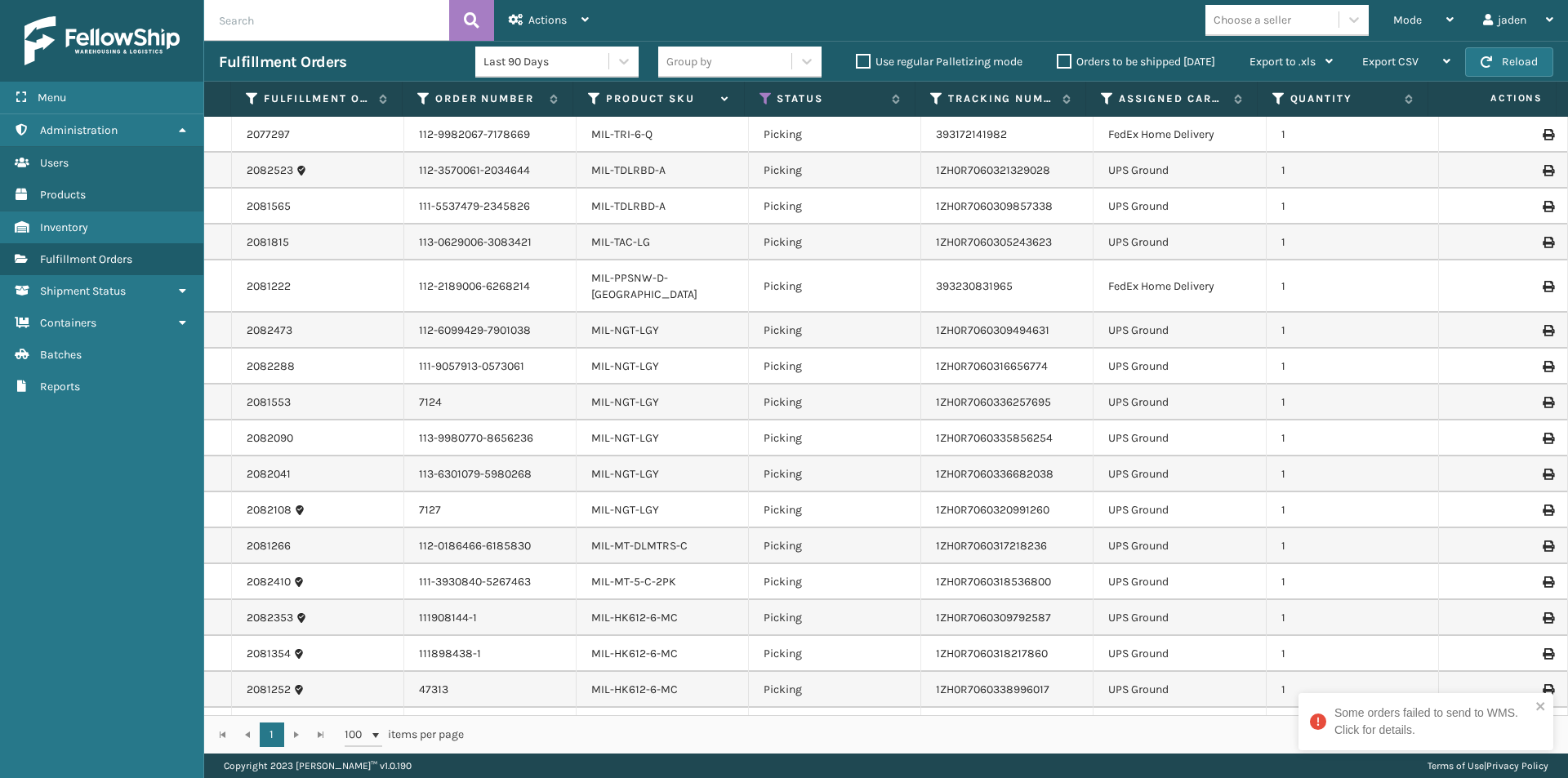
click at [638, 103] on label "Product SKU" at bounding box center [658, 99] width 106 height 15
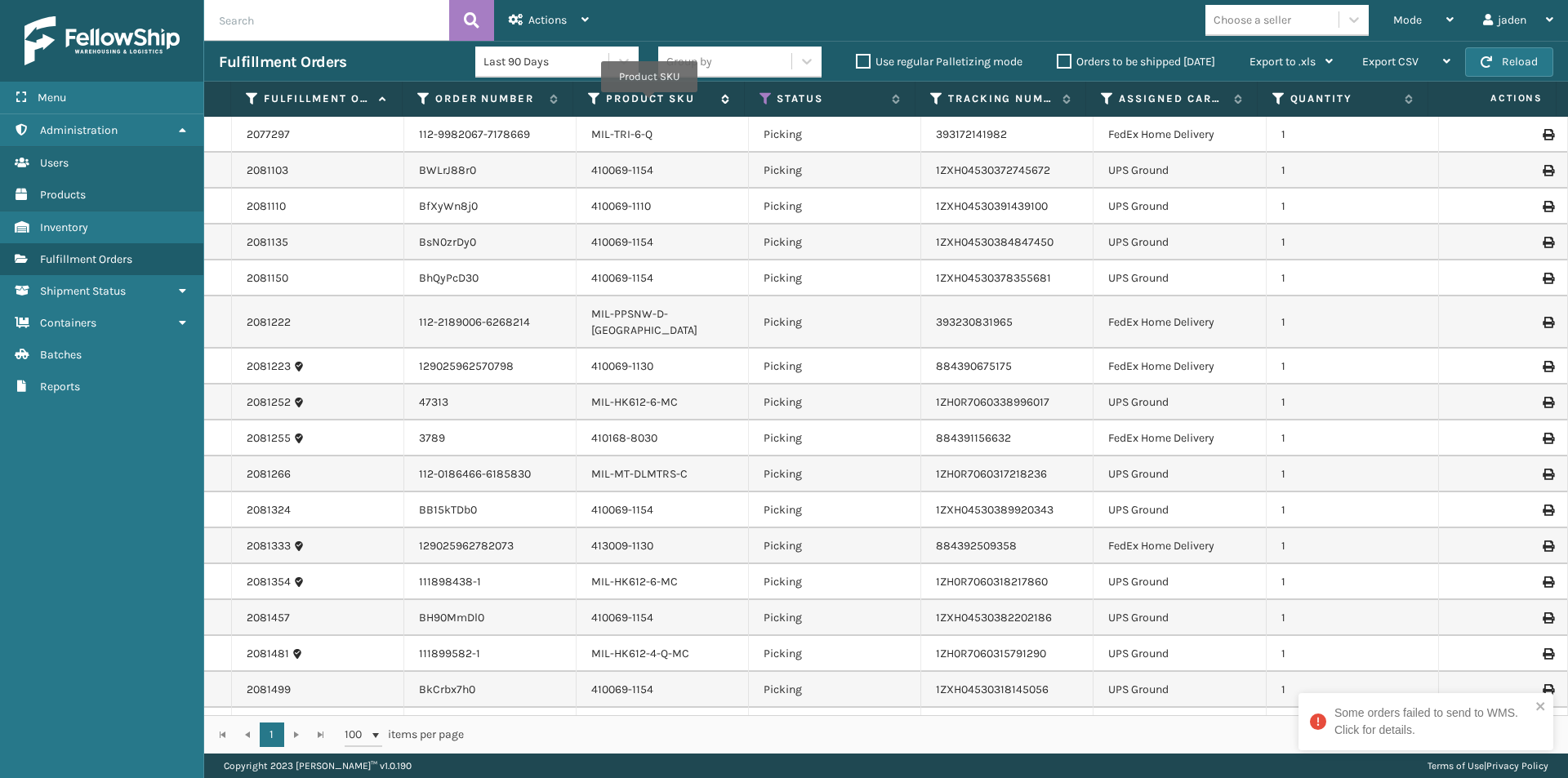
click at [649, 103] on label "Product SKU" at bounding box center [658, 99] width 106 height 15
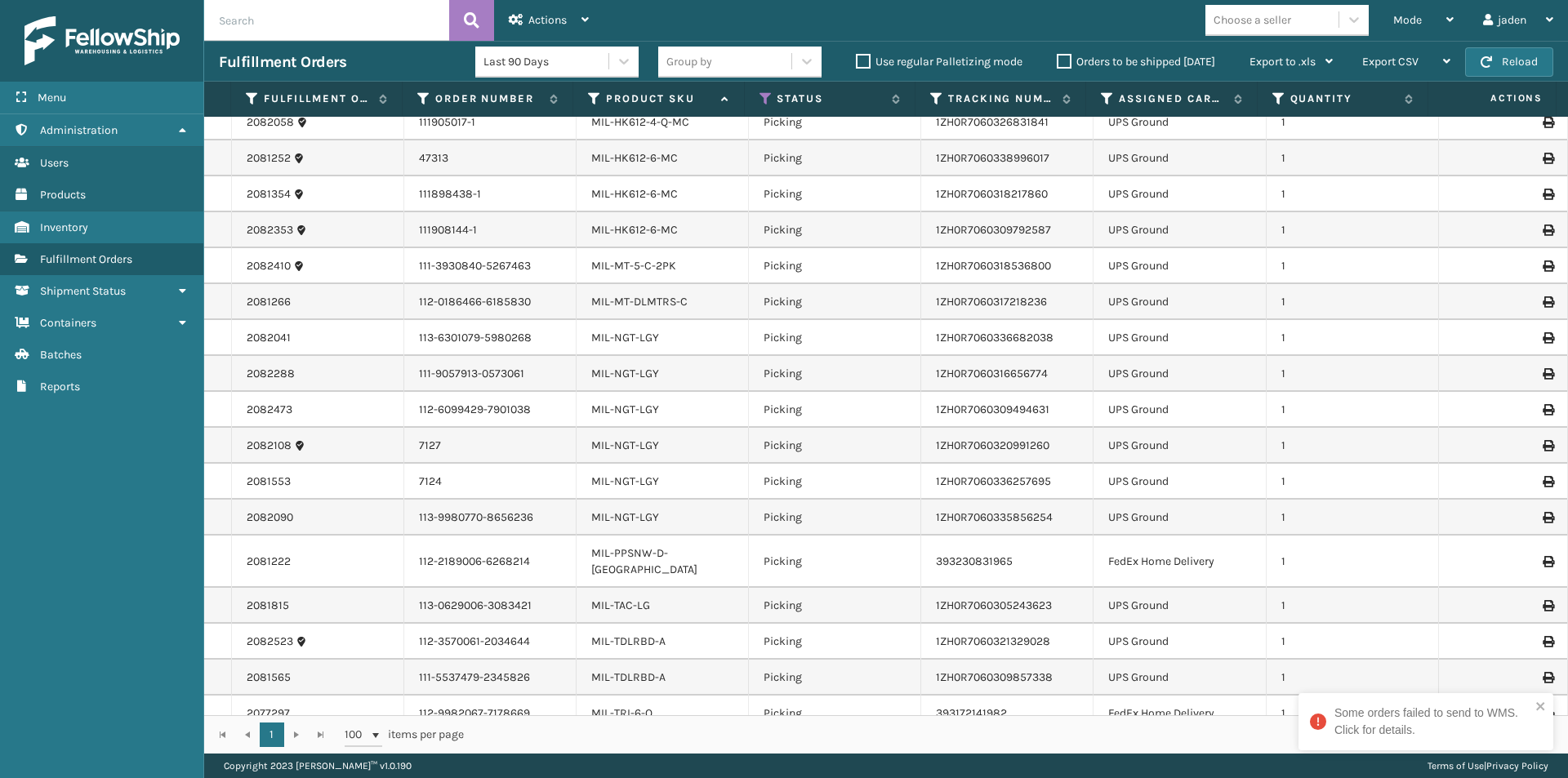
scroll to position [1152, 0]
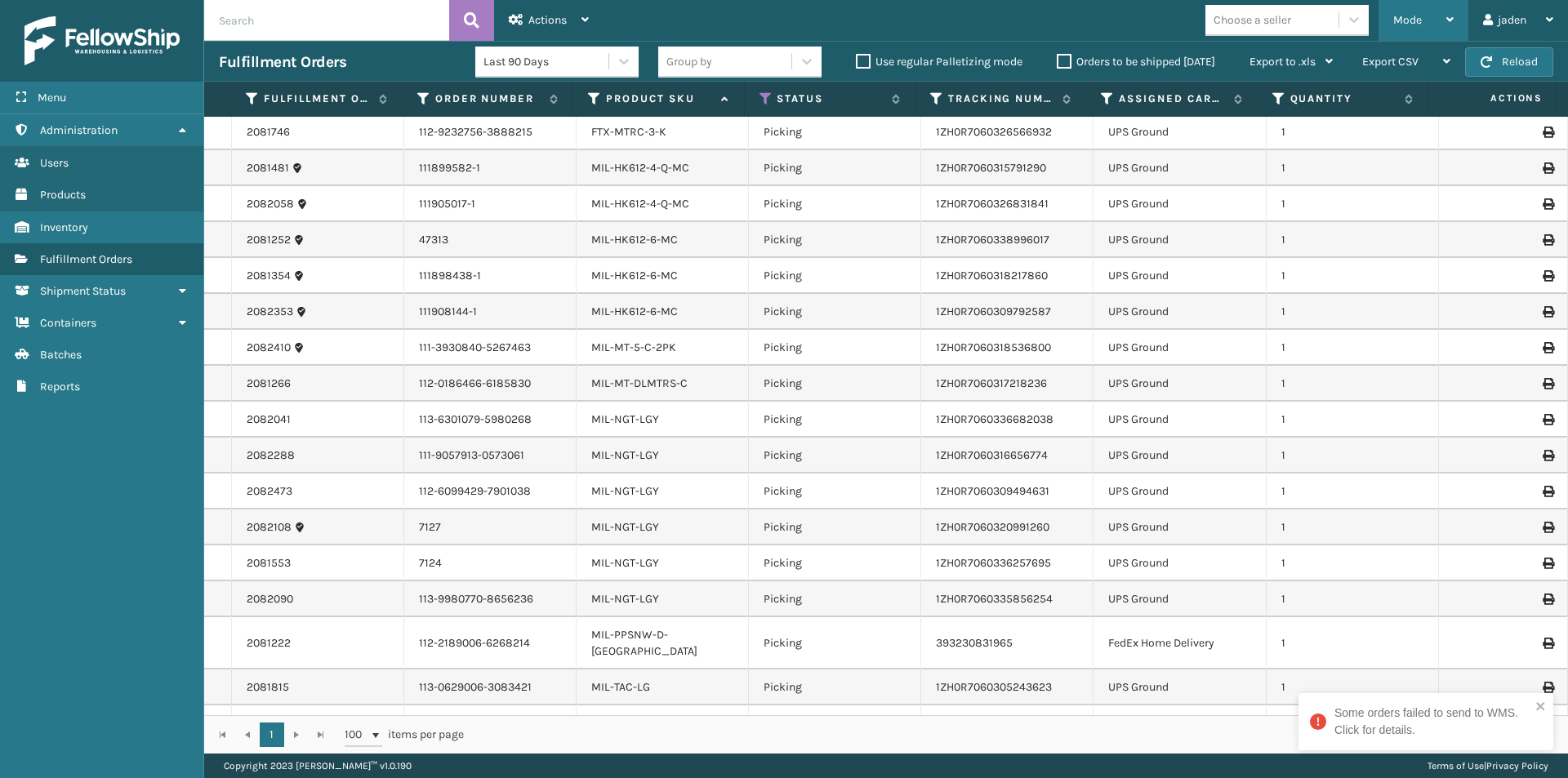
click at [1424, 20] on div "Mode" at bounding box center [1423, 20] width 60 height 41
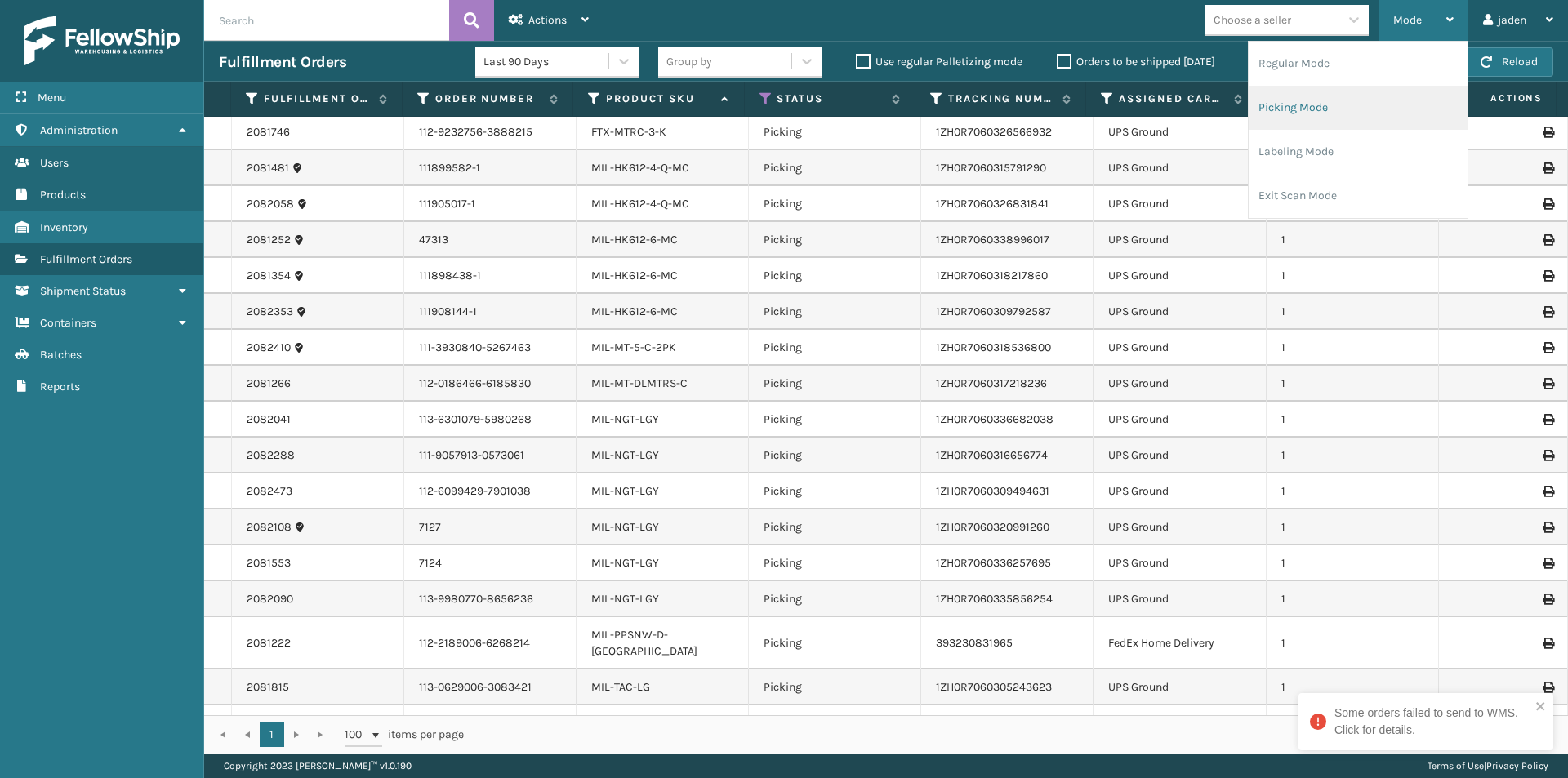
click at [1358, 105] on li "Picking Mode" at bounding box center [1357, 108] width 219 height 44
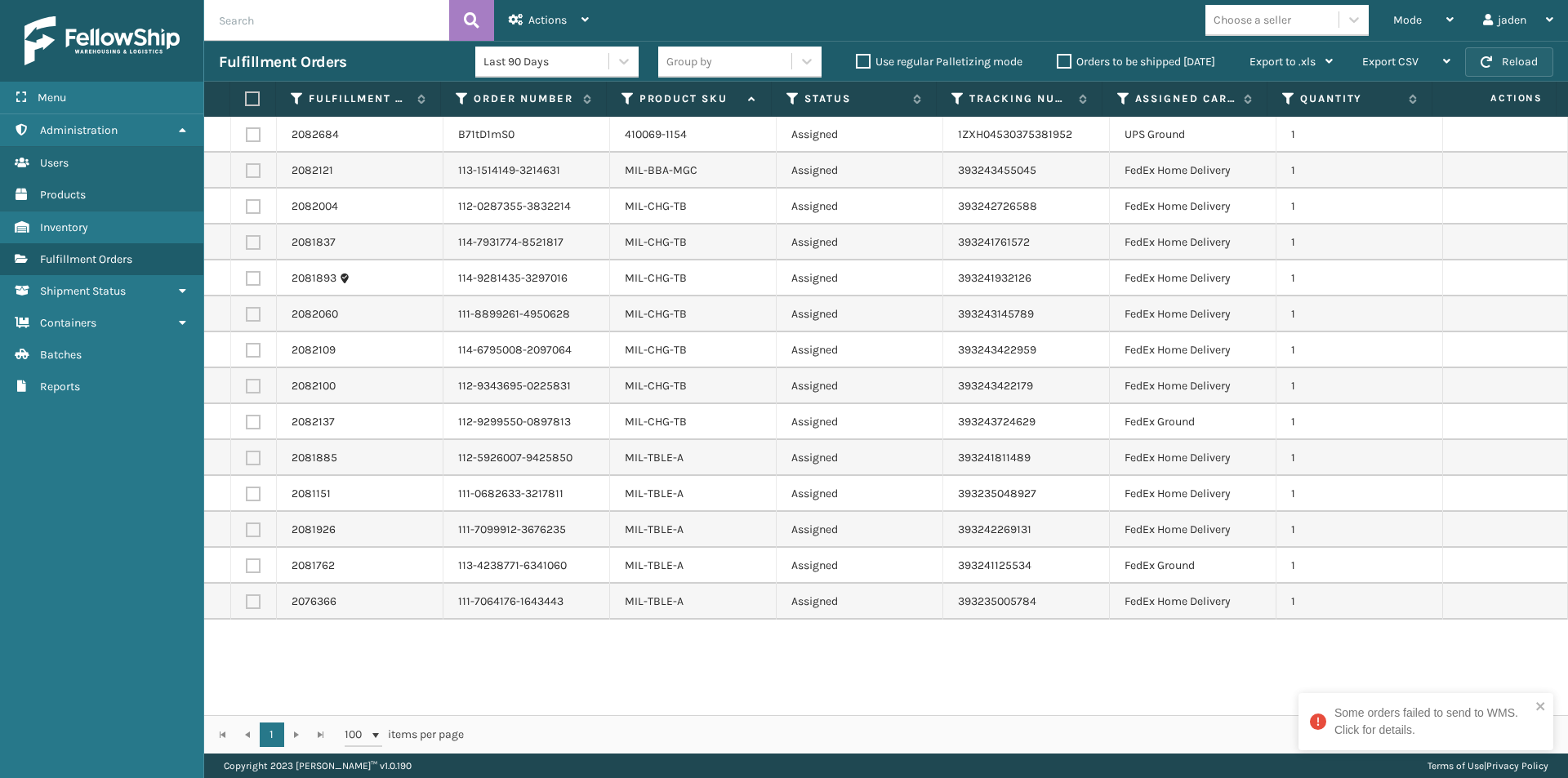
click at [1501, 64] on button "Reload" at bounding box center [1508, 62] width 88 height 30
click at [1520, 67] on button "Reload" at bounding box center [1508, 62] width 88 height 30
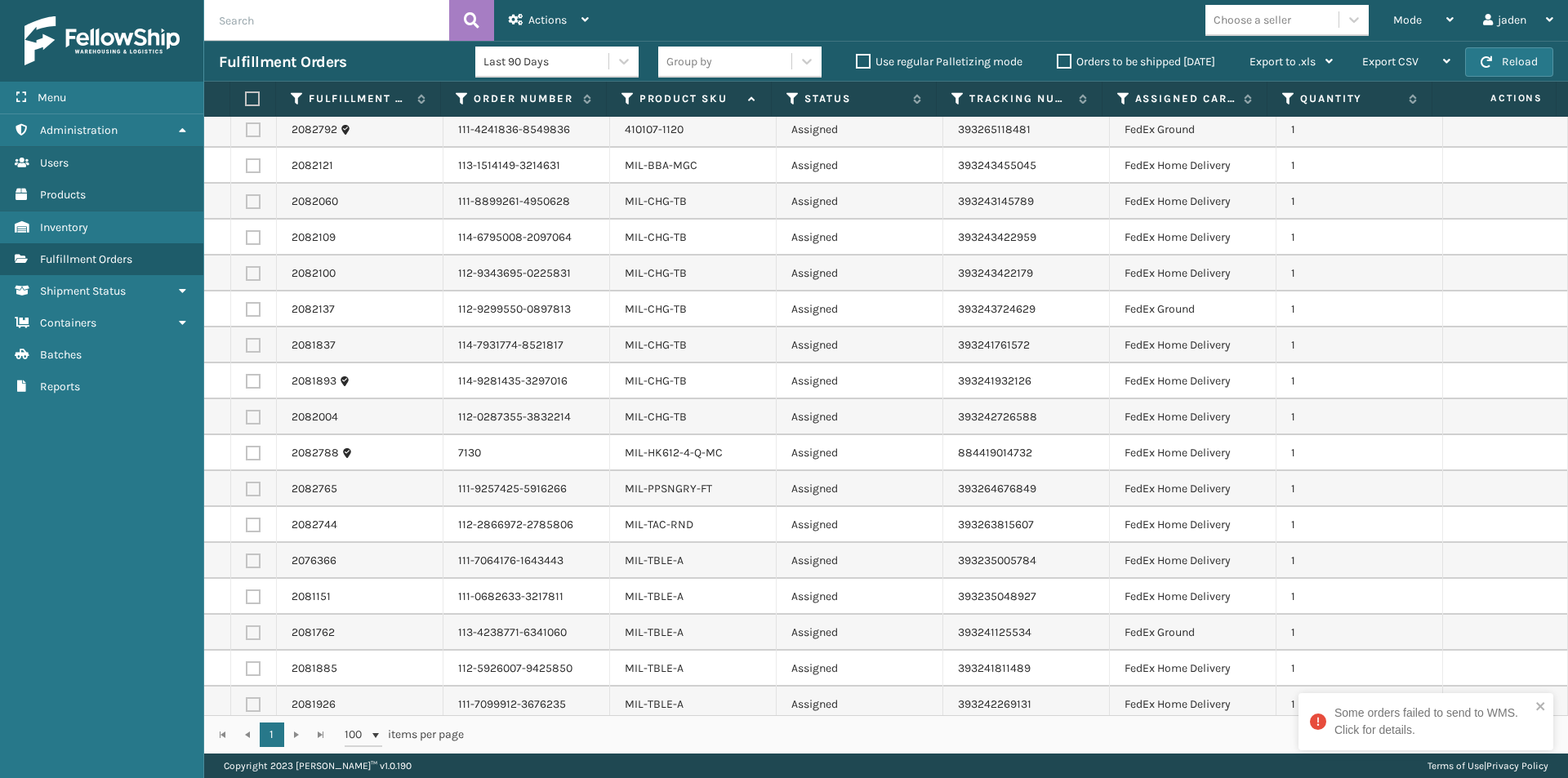
scroll to position [120, 0]
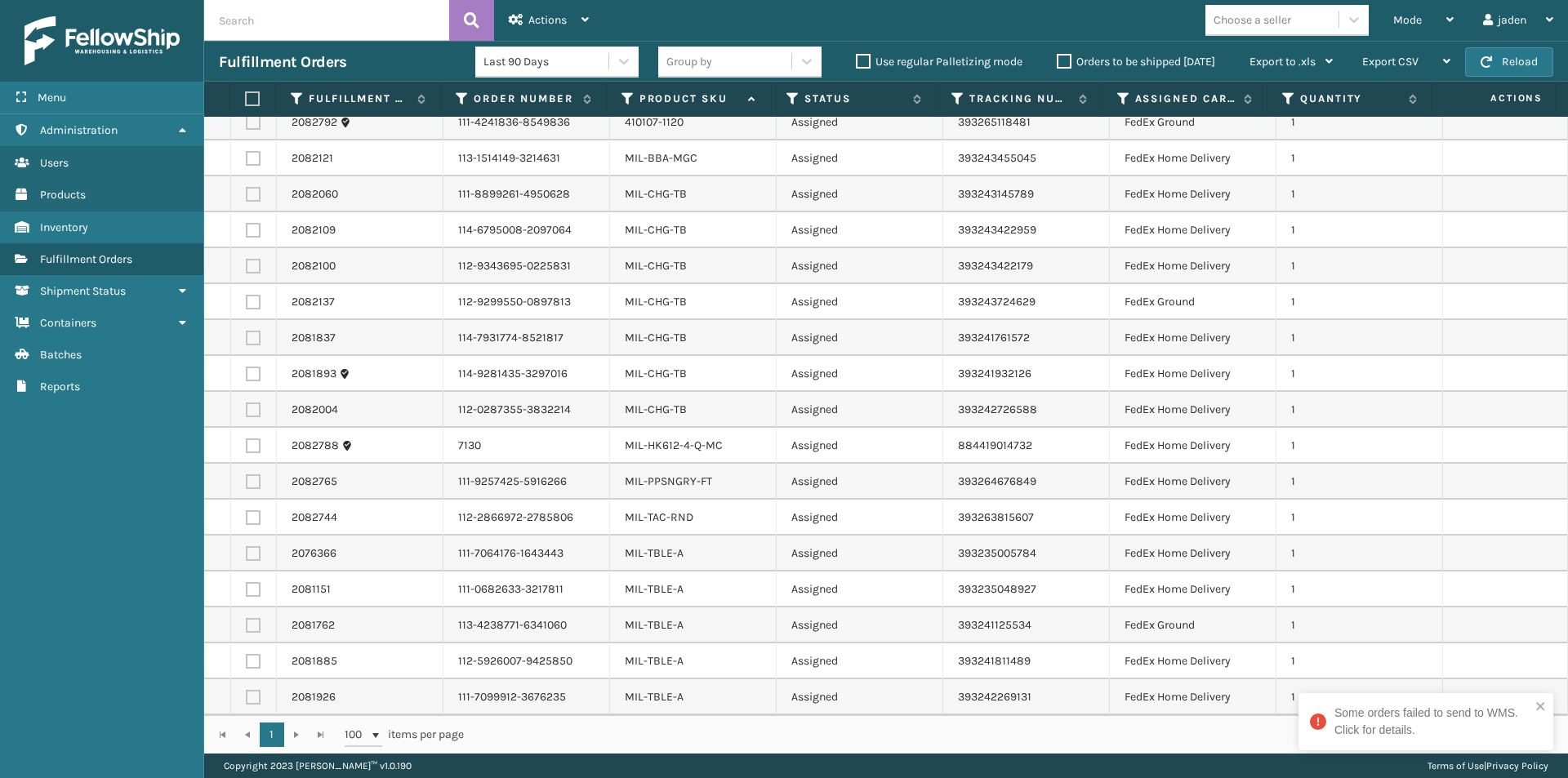
click at [251, 485] on label at bounding box center [253, 482] width 15 height 15
click at [247, 485] on input "checkbox" at bounding box center [246, 479] width 1 height 10
click at [251, 485] on label at bounding box center [253, 482] width 15 height 15
click at [247, 485] on input "checkbox" at bounding box center [246, 479] width 1 height 10
checkbox input "false"
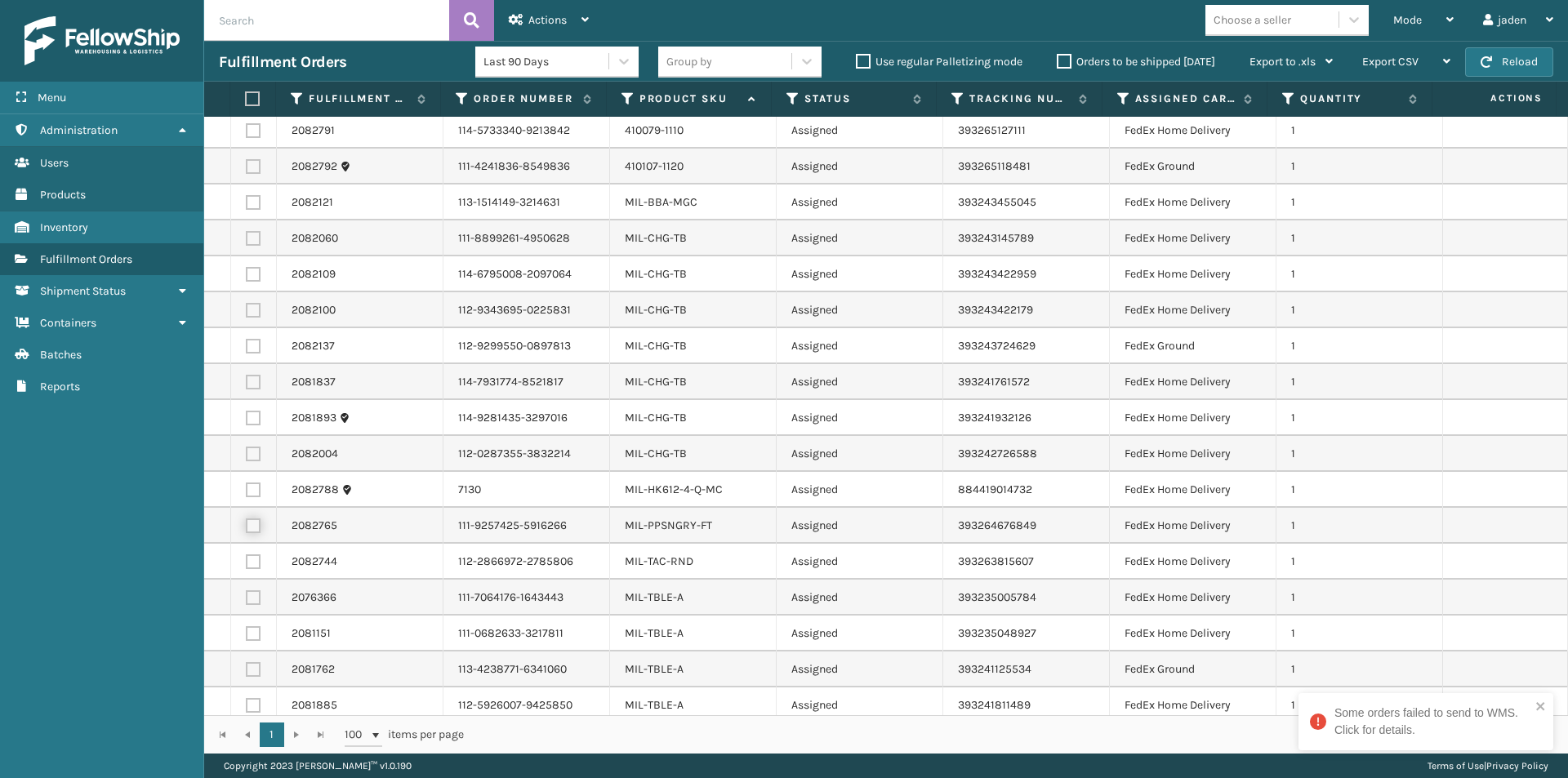
scroll to position [0, 0]
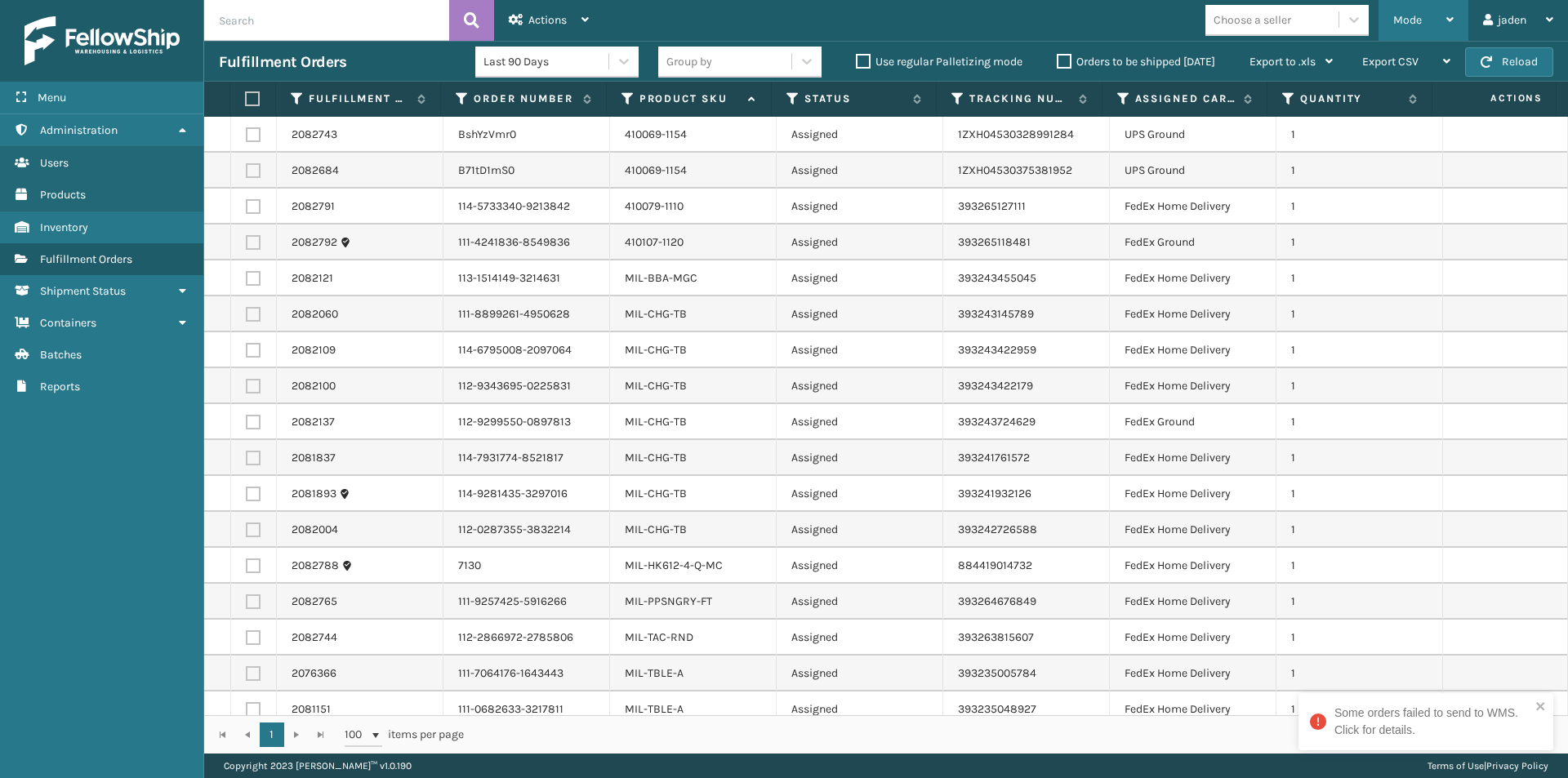
click at [1448, 25] on icon at bounding box center [1450, 19] width 7 height 11
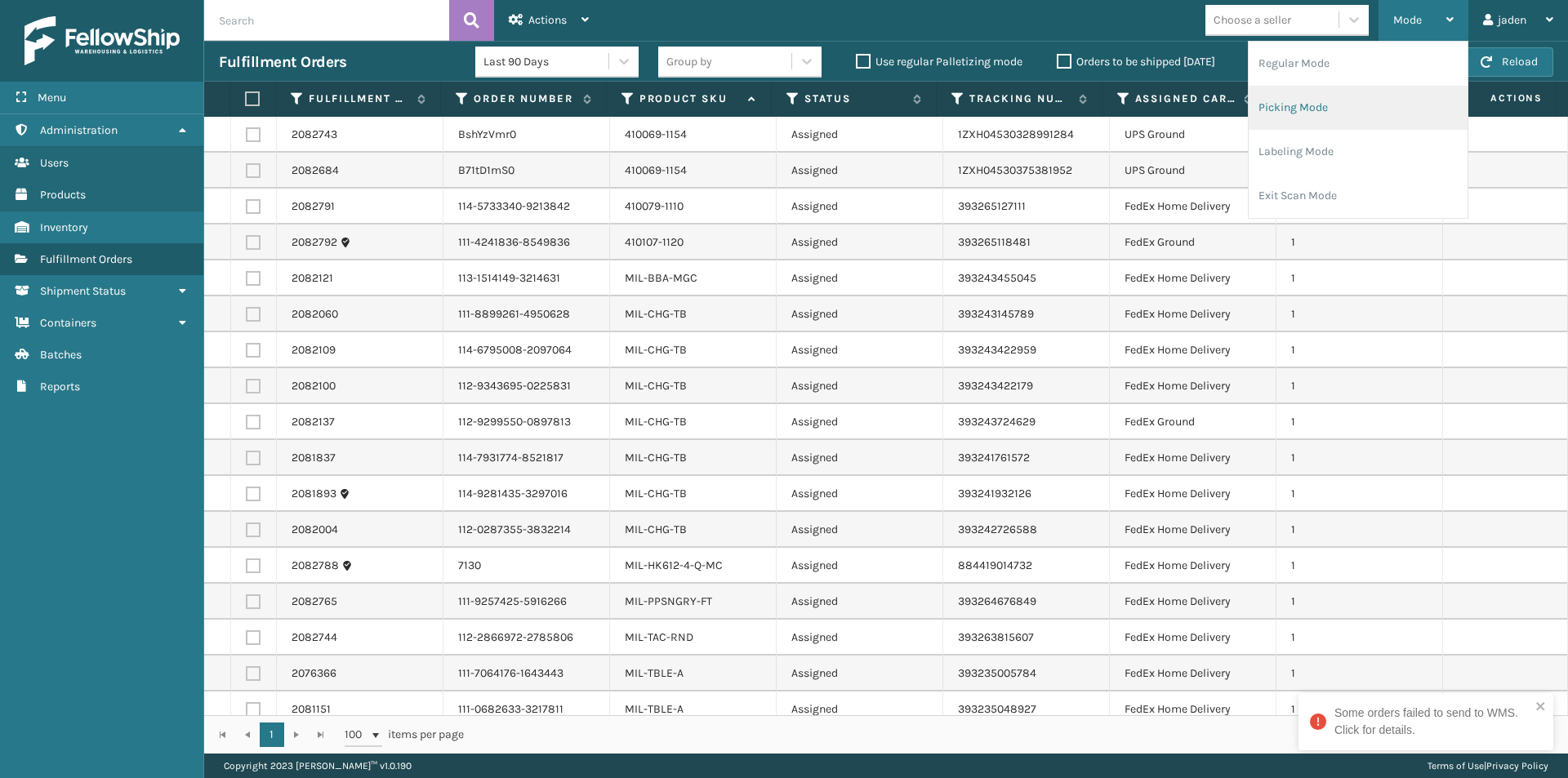
click at [1372, 111] on li "Picking Mode" at bounding box center [1357, 108] width 219 height 44
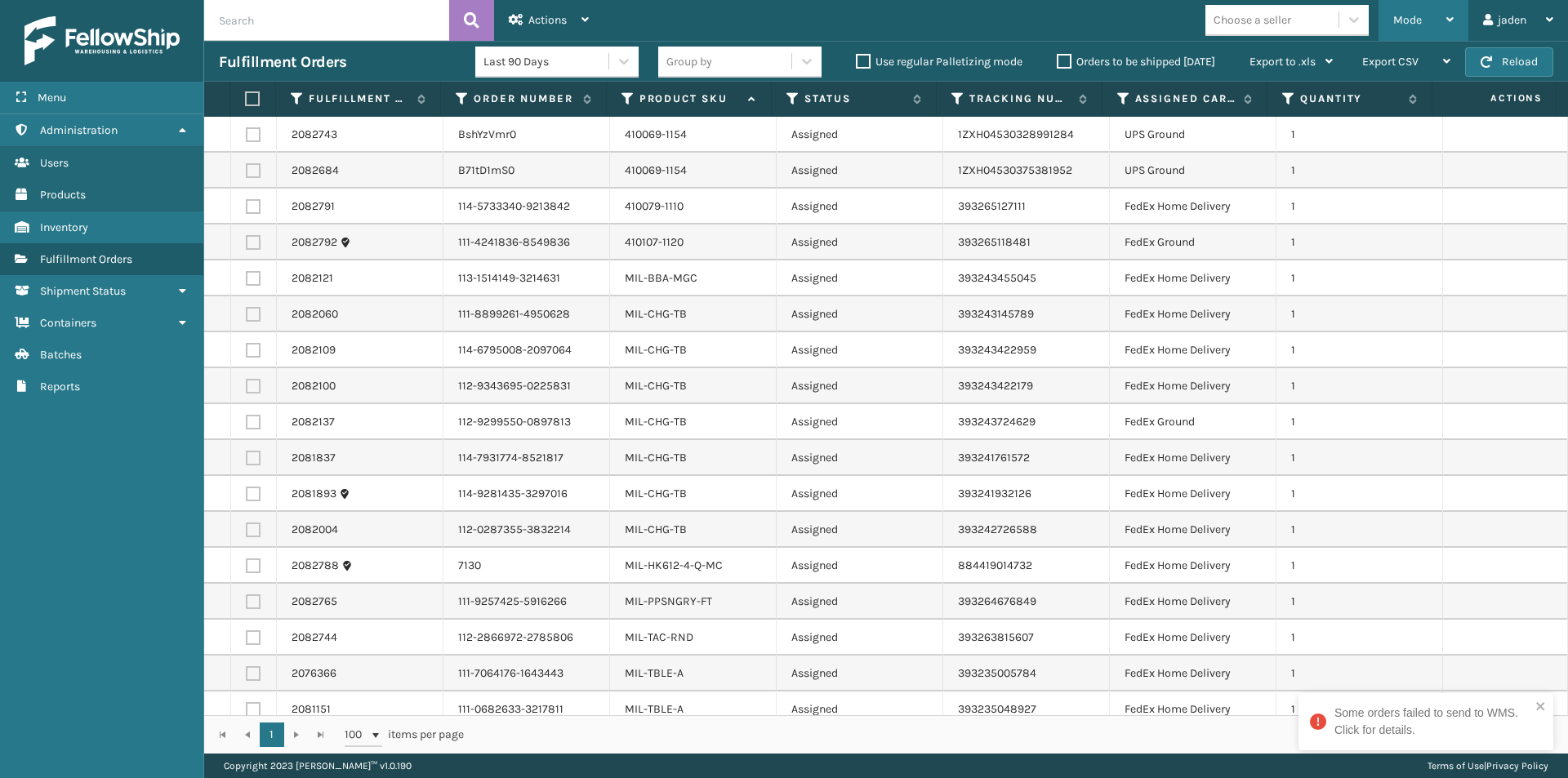
click at [1450, 4] on div "Mode" at bounding box center [1423, 20] width 60 height 41
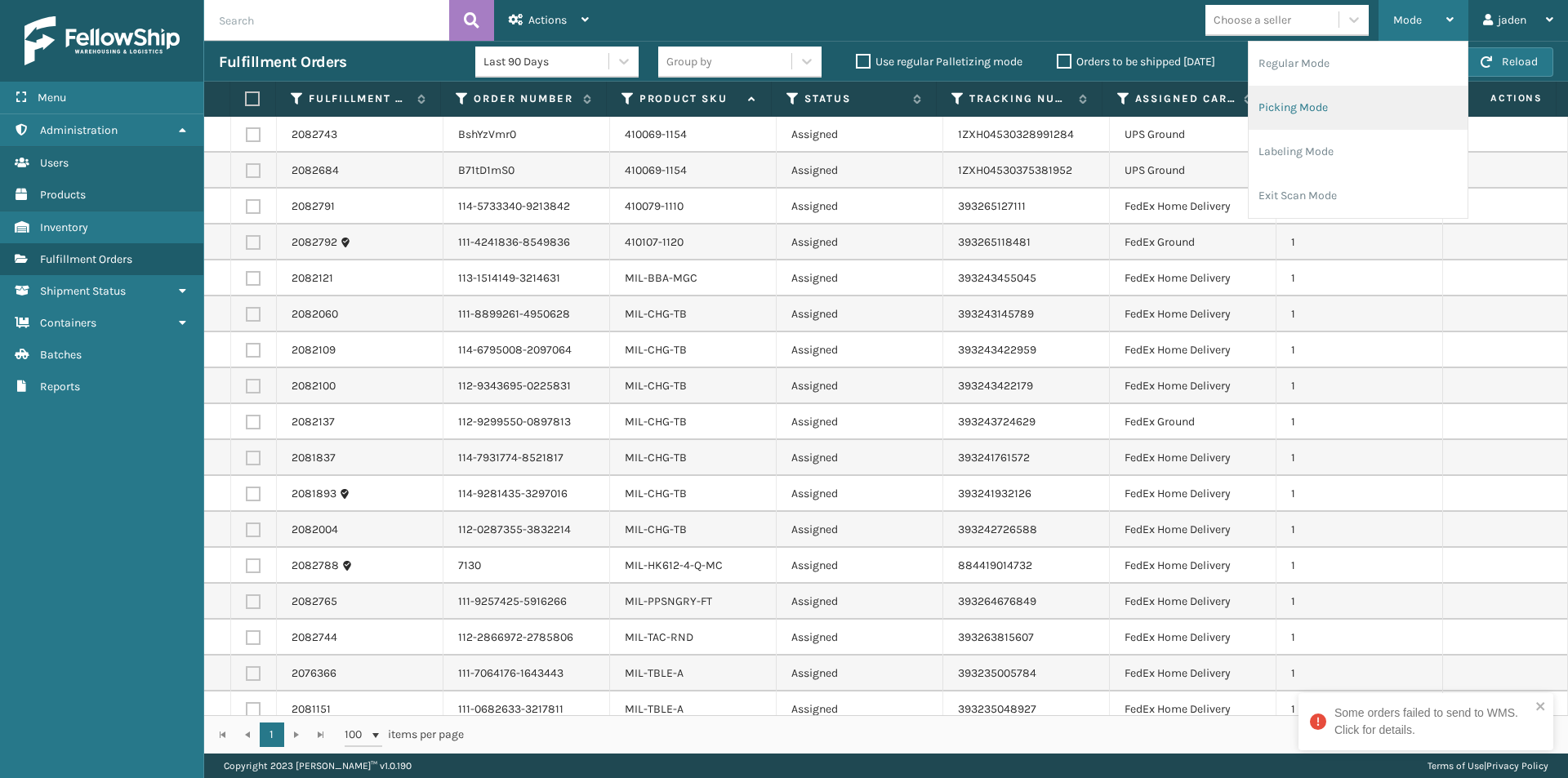
click at [1358, 98] on li "Picking Mode" at bounding box center [1357, 108] width 219 height 44
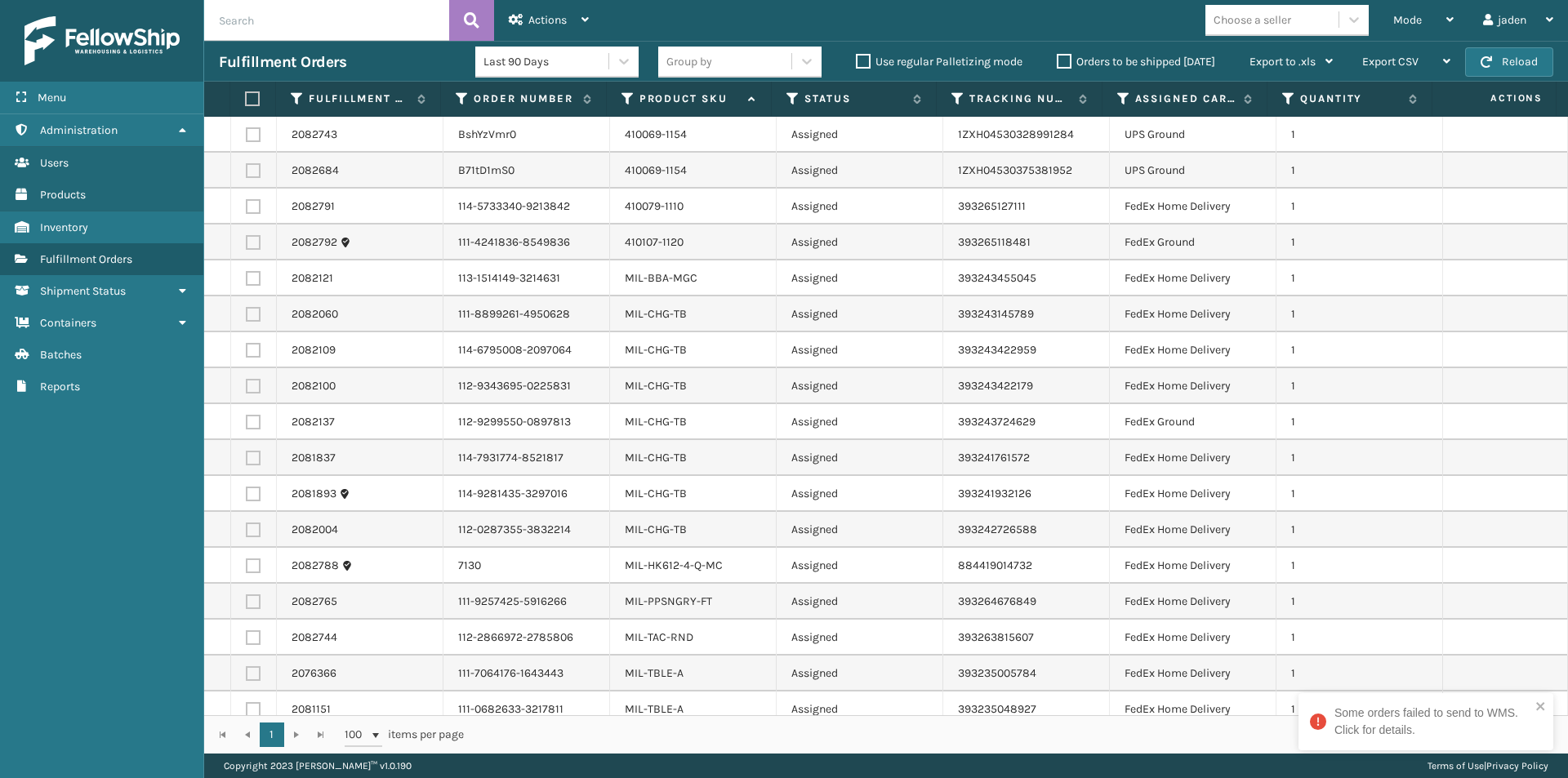
click at [250, 207] on label at bounding box center [253, 207] width 15 height 15
click at [247, 207] on input "checkbox" at bounding box center [246, 204] width 1 height 10
checkbox input "true"
click at [256, 244] on label at bounding box center [253, 243] width 15 height 15
click at [247, 244] on input "checkbox" at bounding box center [246, 240] width 1 height 10
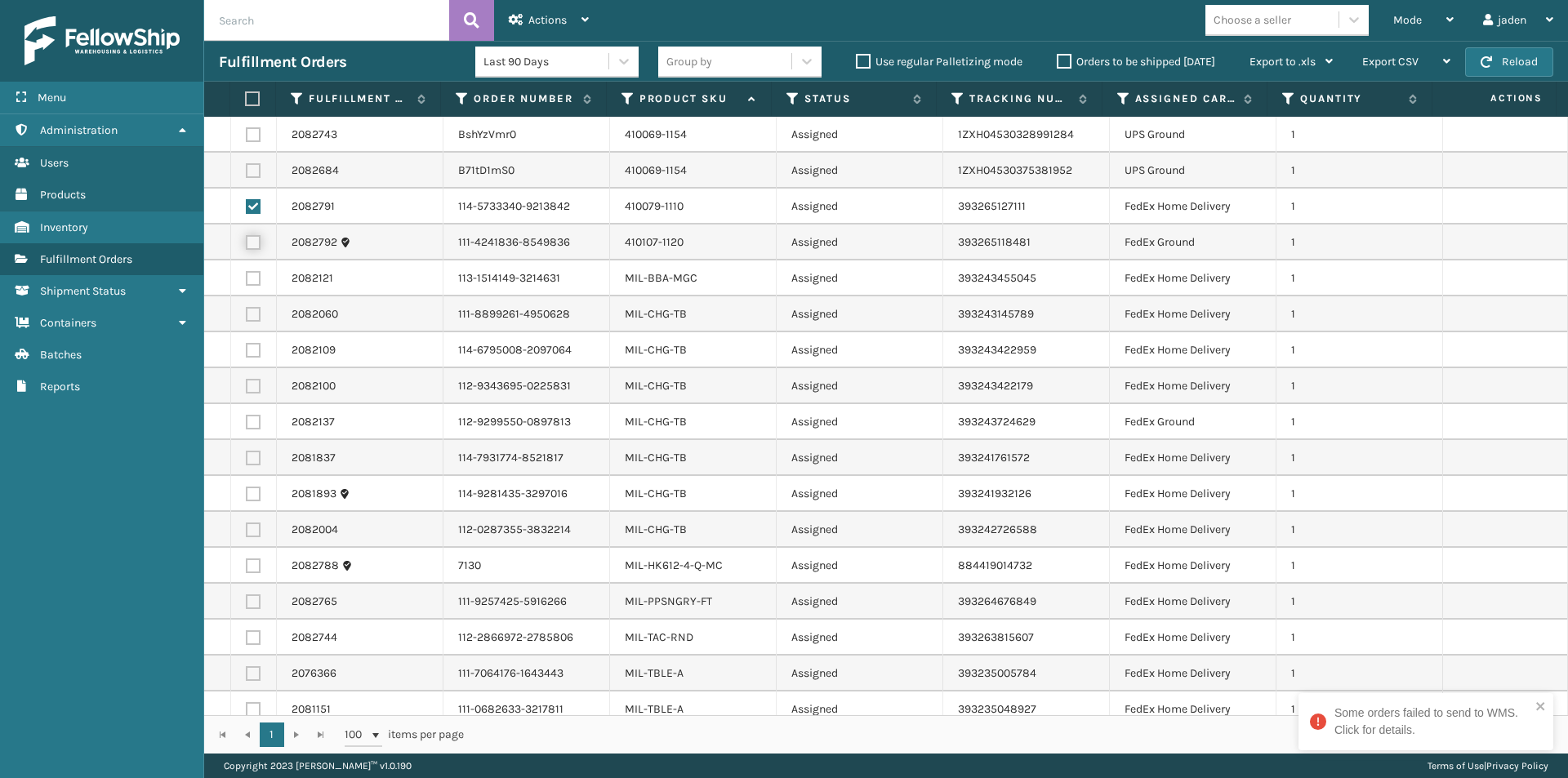
checkbox input "true"
click at [255, 269] on td at bounding box center [254, 278] width 46 height 36
click at [255, 280] on label at bounding box center [253, 279] width 15 height 15
click at [247, 280] on input "checkbox" at bounding box center [246, 276] width 1 height 10
checkbox input "true"
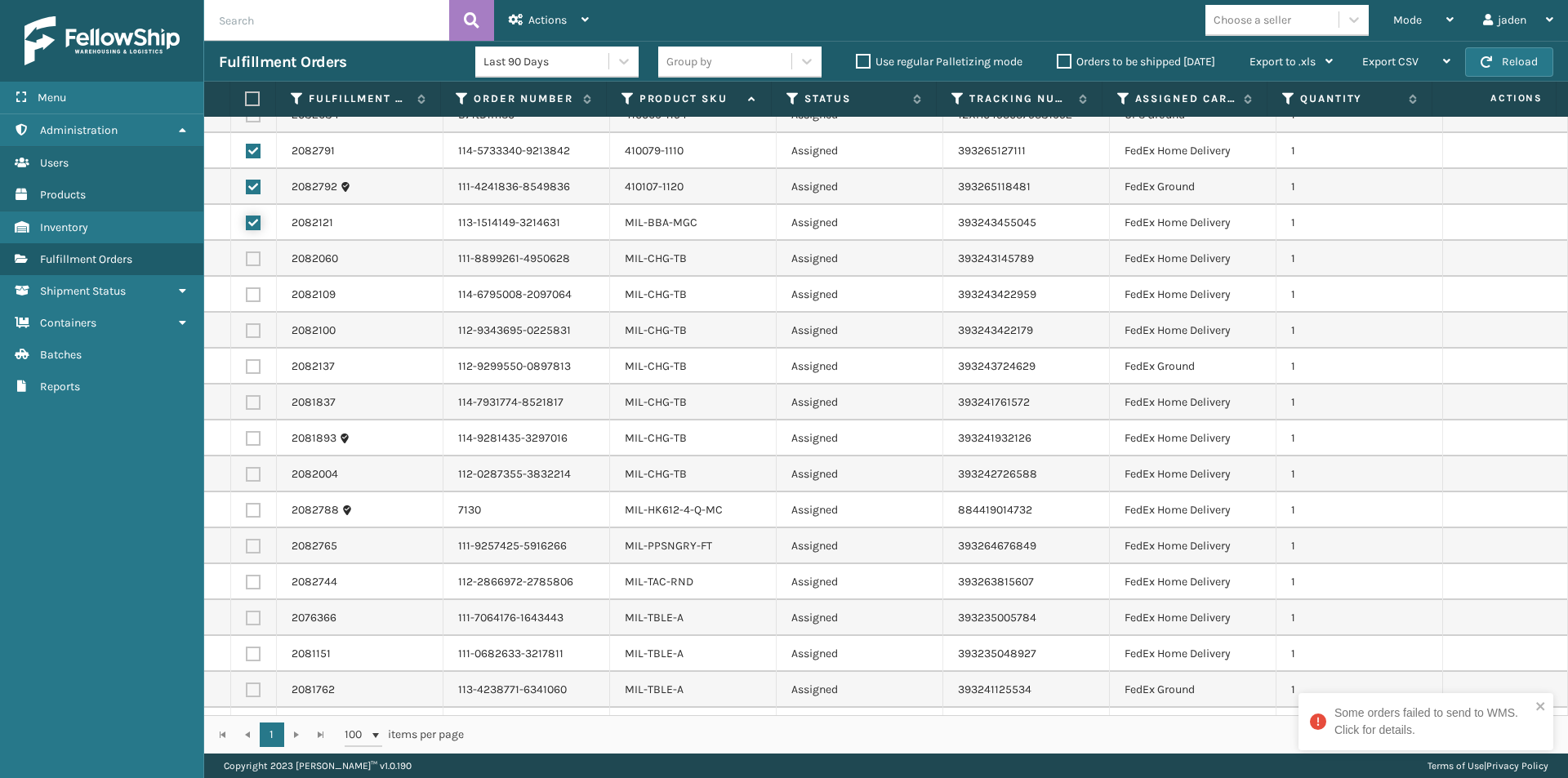
scroll to position [120, 0]
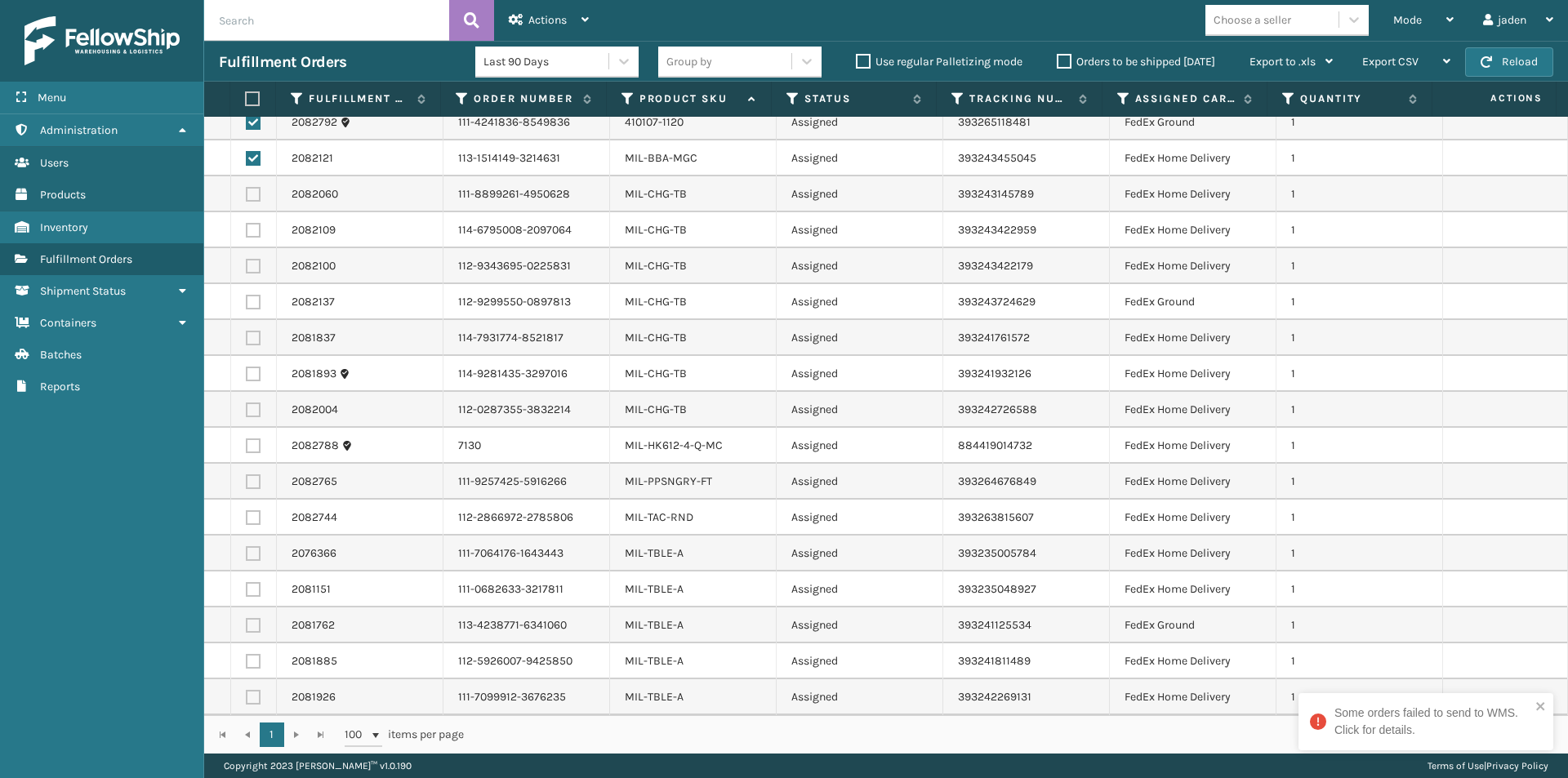
click at [247, 449] on label at bounding box center [253, 446] width 15 height 15
click at [247, 449] on input "checkbox" at bounding box center [246, 443] width 1 height 10
checkbox input "true"
click at [255, 480] on label at bounding box center [253, 482] width 15 height 15
click at [247, 480] on input "checkbox" at bounding box center [246, 479] width 1 height 10
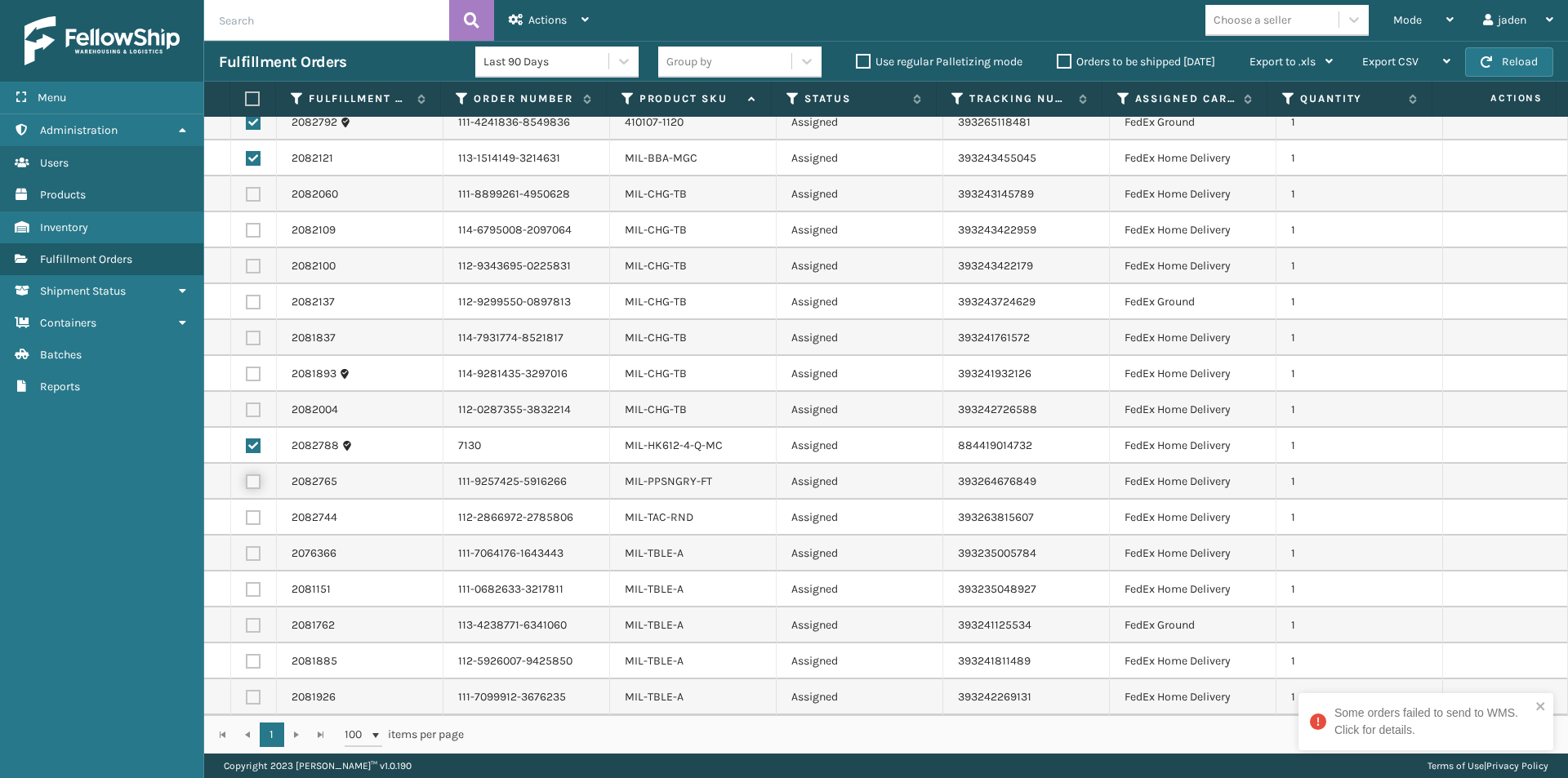
checkbox input "true"
click at [259, 518] on label at bounding box center [253, 518] width 15 height 15
click at [247, 518] on input "checkbox" at bounding box center [246, 515] width 1 height 10
checkbox input "true"
click at [542, 24] on span "Actions" at bounding box center [548, 19] width 39 height 14
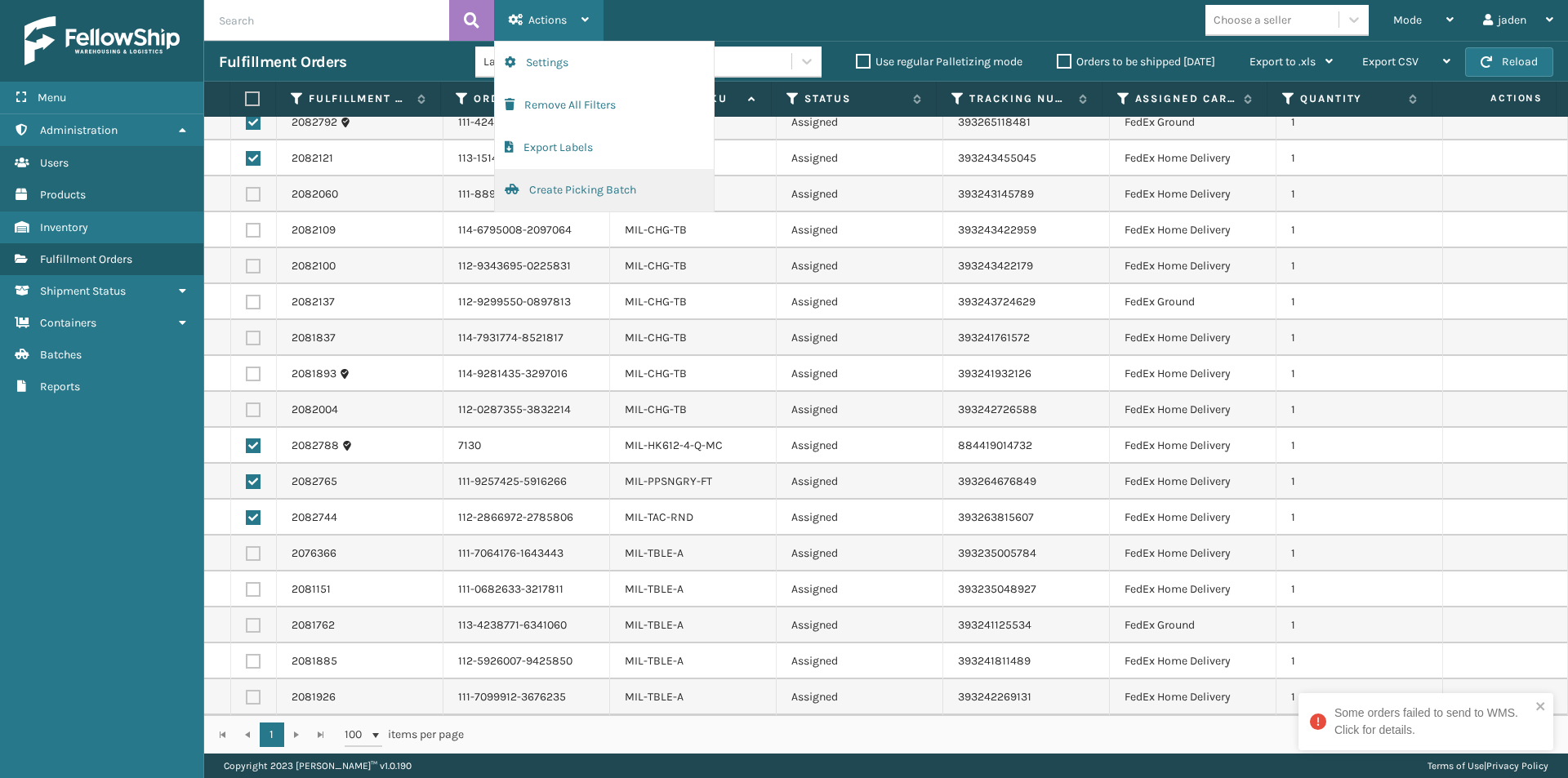
click at [538, 198] on button "Create Picking Batch" at bounding box center [604, 190] width 219 height 42
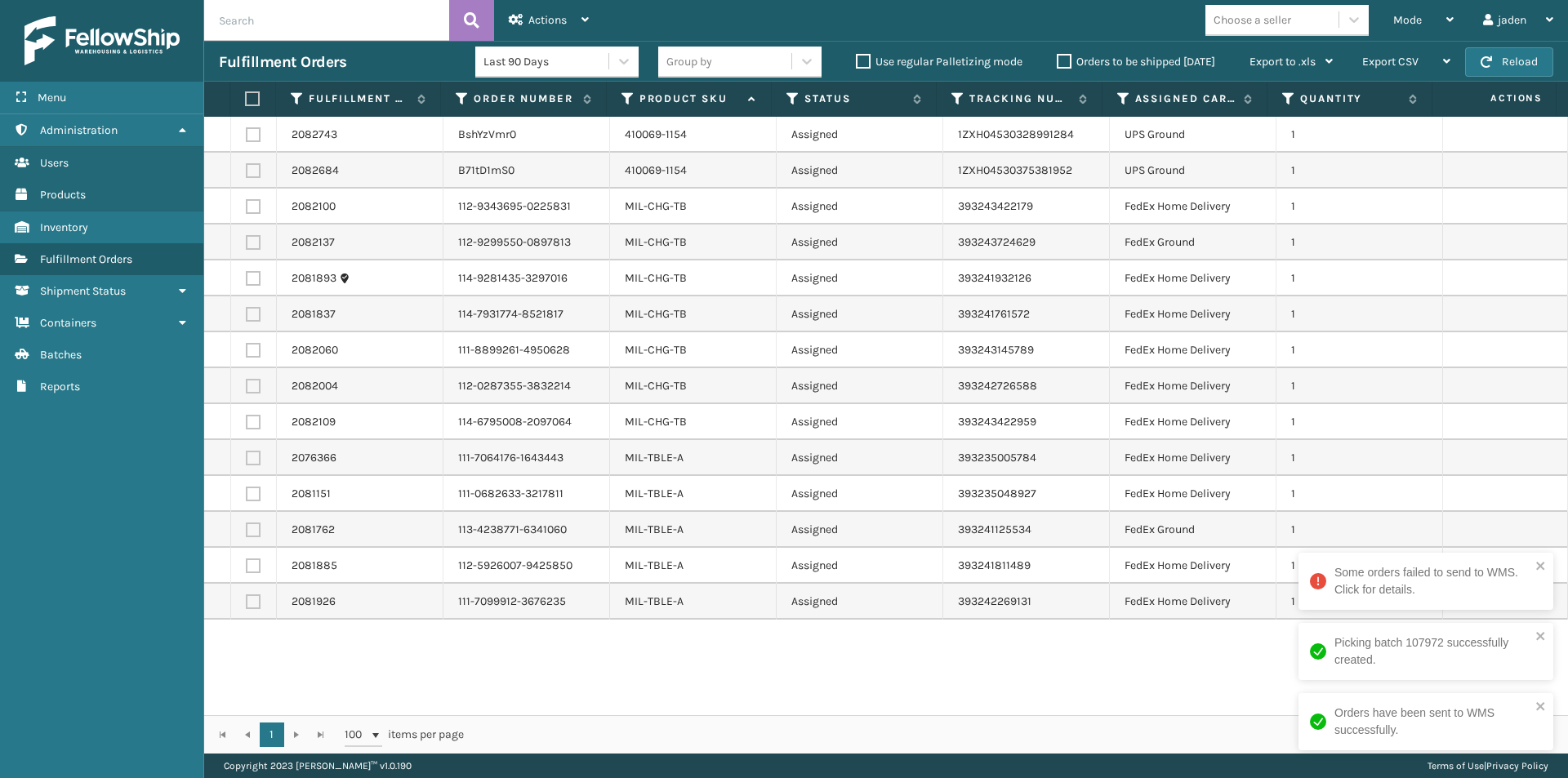
drag, startPoint x: 994, startPoint y: 649, endPoint x: 838, endPoint y: 645, distance: 156.1
click at [838, 645] on div "2082743 BshYzVmr0 410069-1154 Assigned 1ZXH04530328991284 UPS Ground 1 2082684 …" at bounding box center [886, 415] width 1364 height 598
drag, startPoint x: 246, startPoint y: 137, endPoint x: 248, endPoint y: 177, distance: 40.0
click at [247, 138] on label at bounding box center [253, 135] width 15 height 15
click at [247, 138] on input "checkbox" at bounding box center [246, 132] width 1 height 10
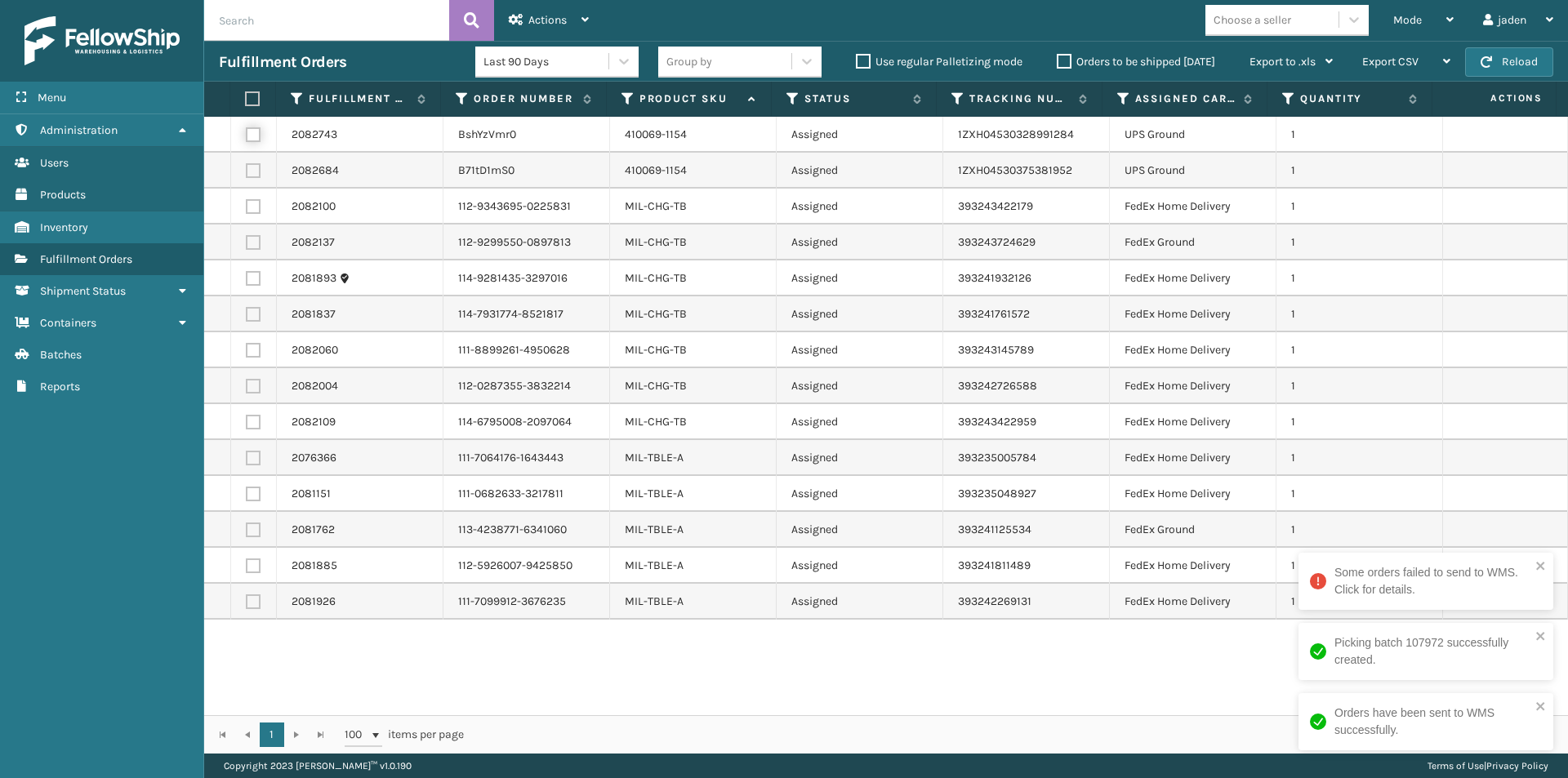
checkbox input "true"
click at [252, 174] on label at bounding box center [253, 171] width 15 height 15
click at [247, 174] on input "checkbox" at bounding box center [246, 168] width 1 height 10
checkbox input "true"
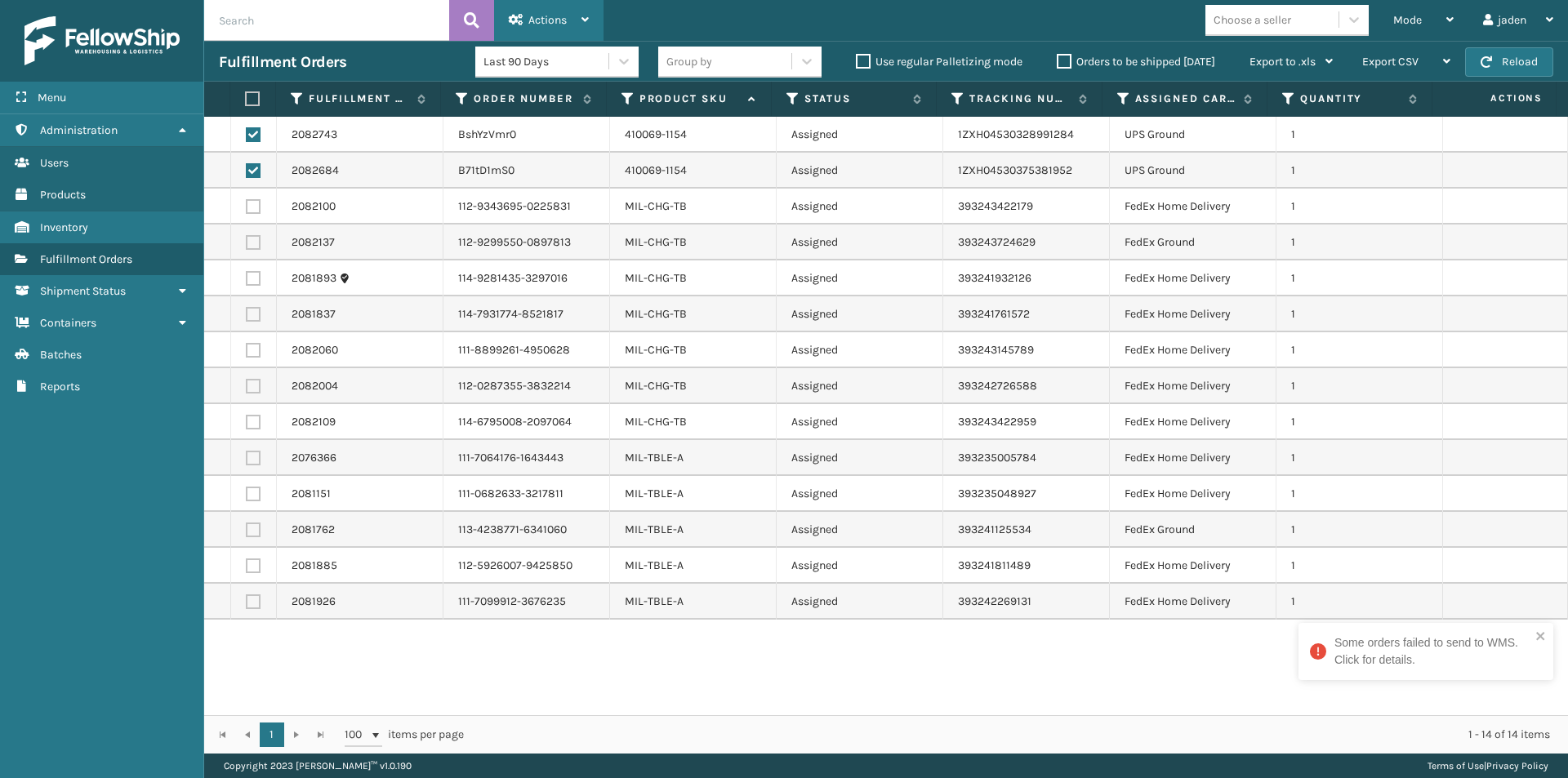
click at [566, 18] on span "Actions" at bounding box center [548, 19] width 39 height 14
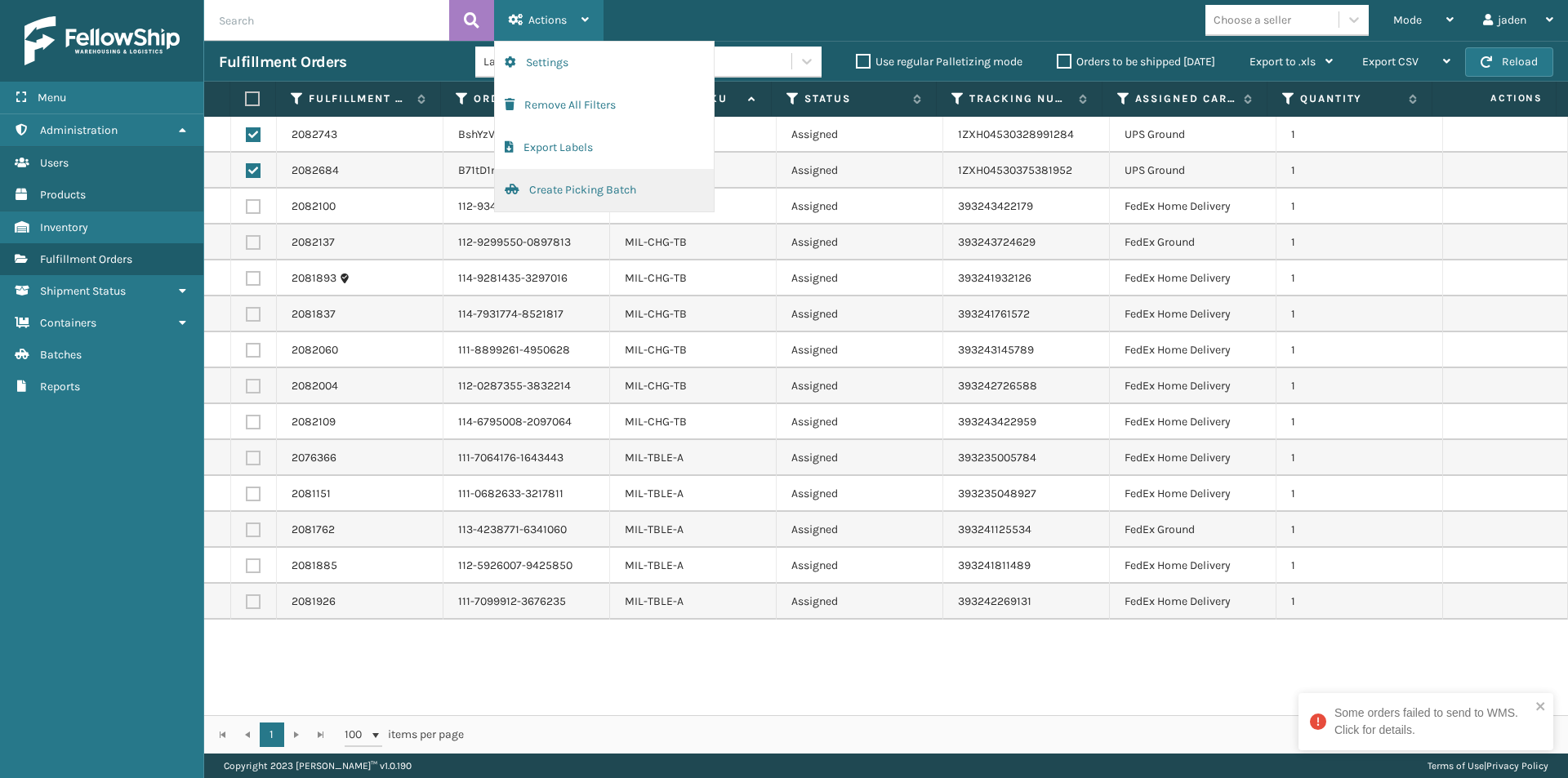
click at [553, 188] on button "Create Picking Batch" at bounding box center [604, 190] width 219 height 42
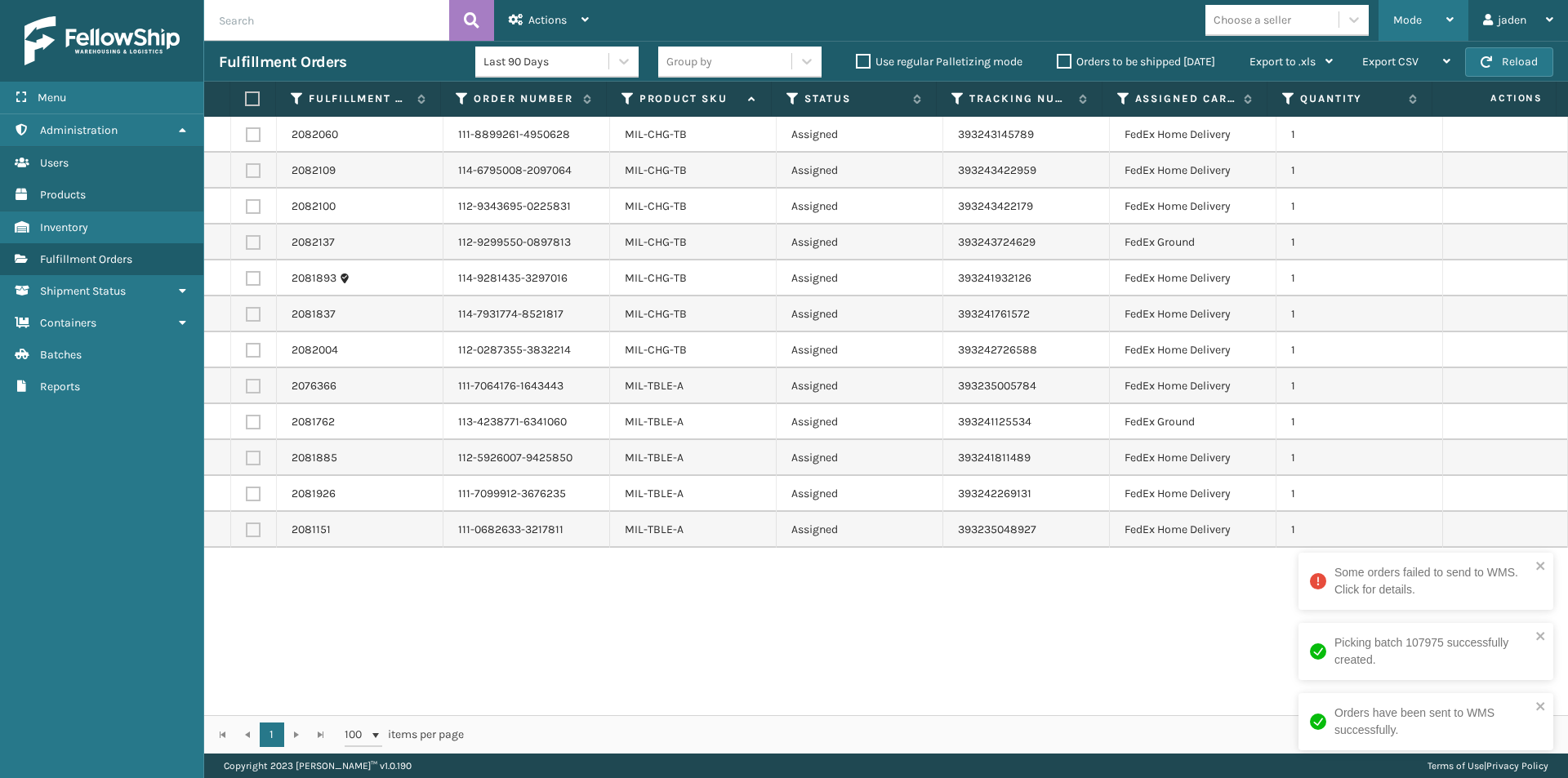
click at [1422, 16] on div "Mode" at bounding box center [1423, 20] width 60 height 41
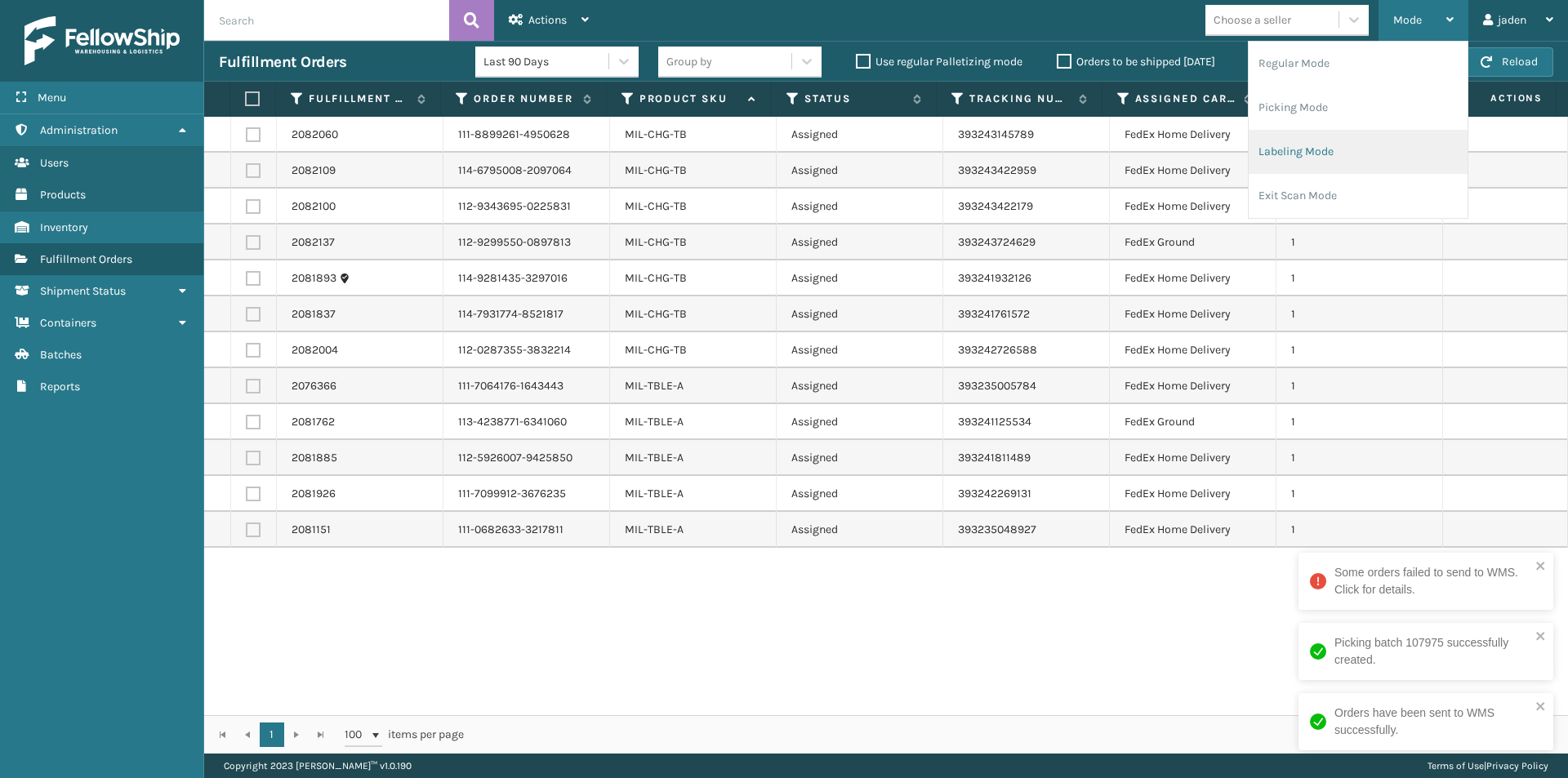
click at [1348, 136] on li "Labeling Mode" at bounding box center [1357, 152] width 219 height 44
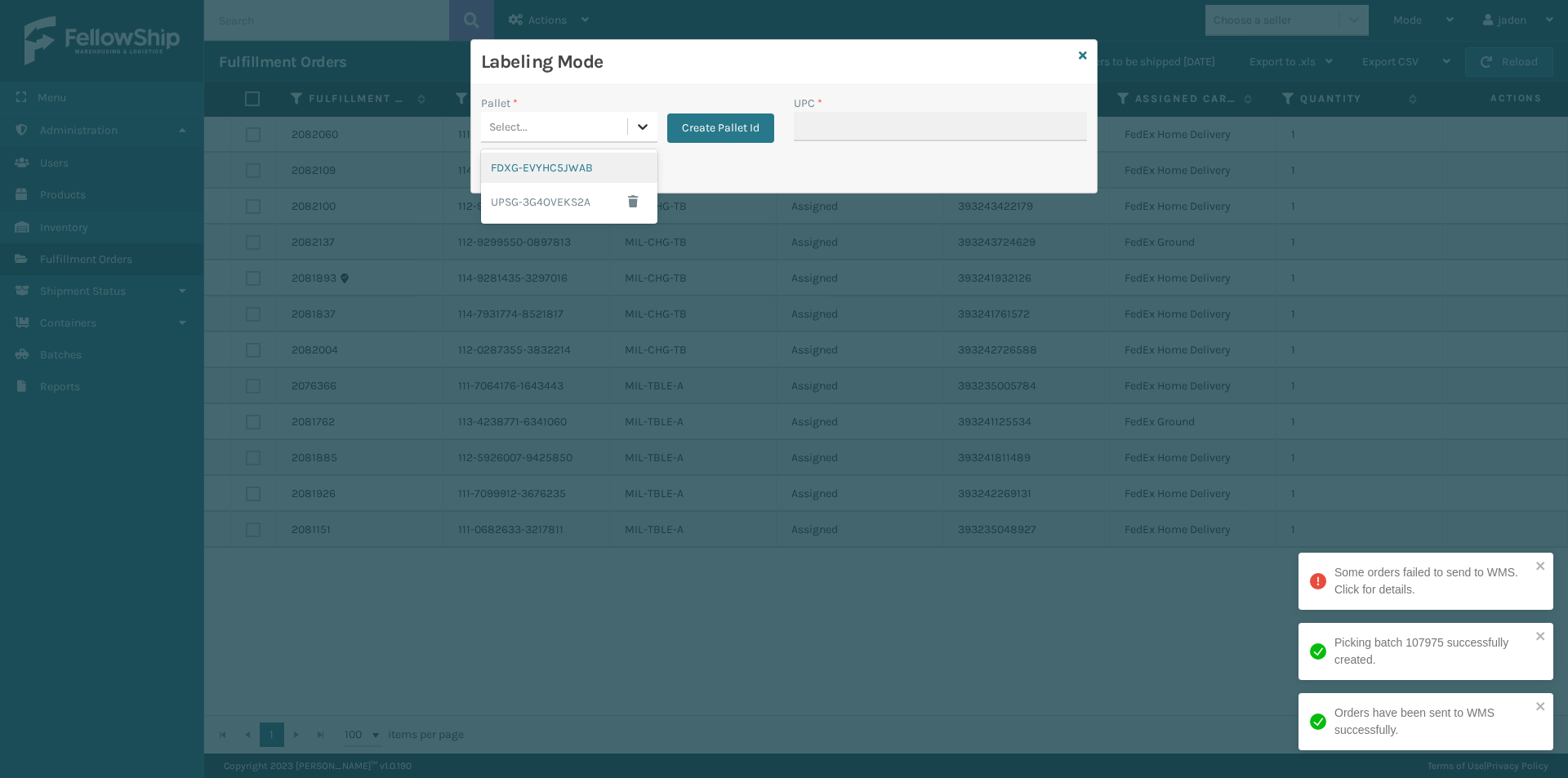
drag, startPoint x: 635, startPoint y: 122, endPoint x: 575, endPoint y: 160, distance: 71.0
click at [635, 123] on icon at bounding box center [643, 126] width 17 height 17
click at [566, 166] on div "FDXG-EVYHC5JWAB" at bounding box center [569, 167] width 176 height 30
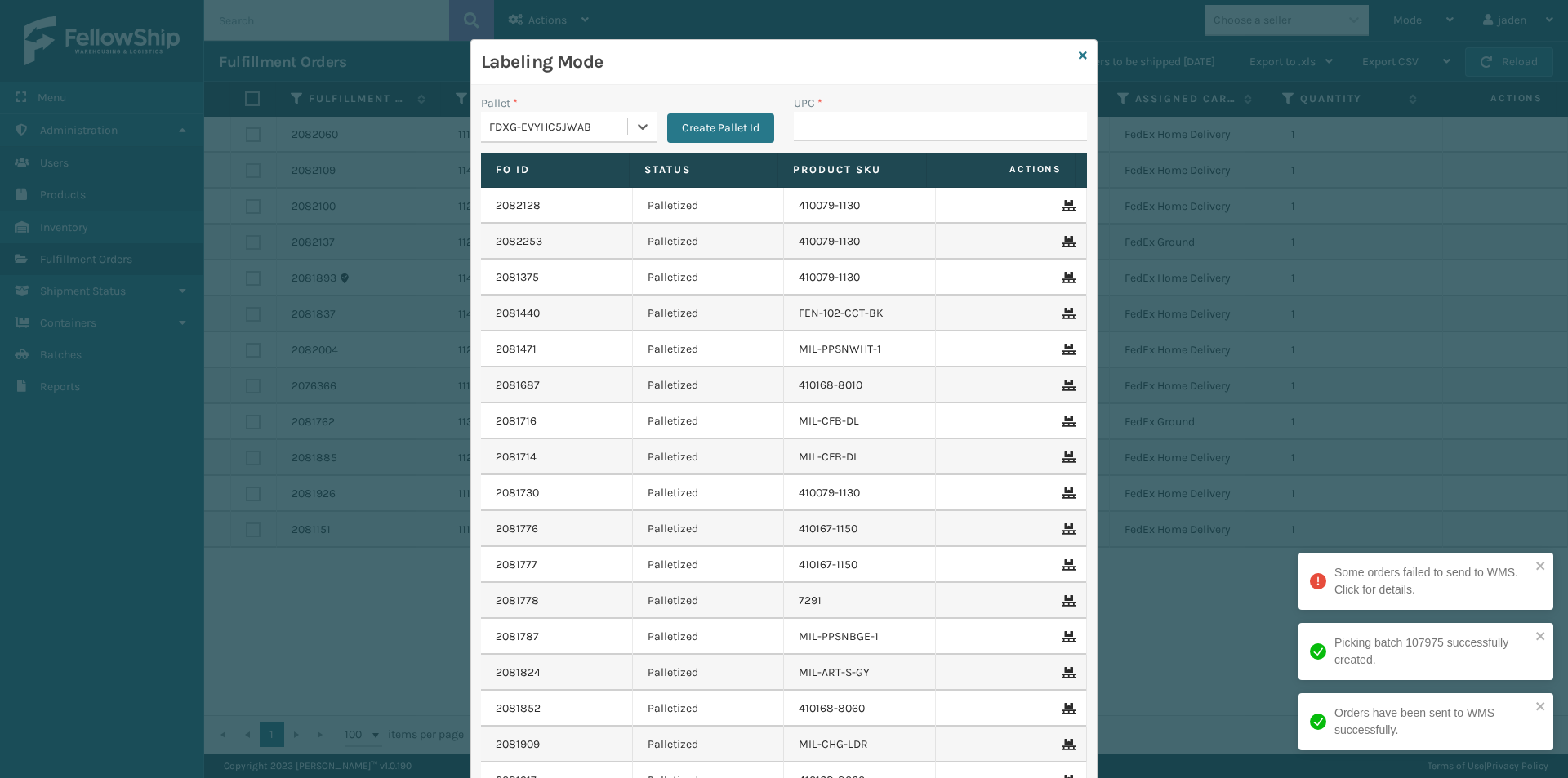
click at [850, 156] on th "Product SKU" at bounding box center [852, 170] width 149 height 35
click at [862, 140] on input "UPC *" at bounding box center [939, 126] width 293 height 30
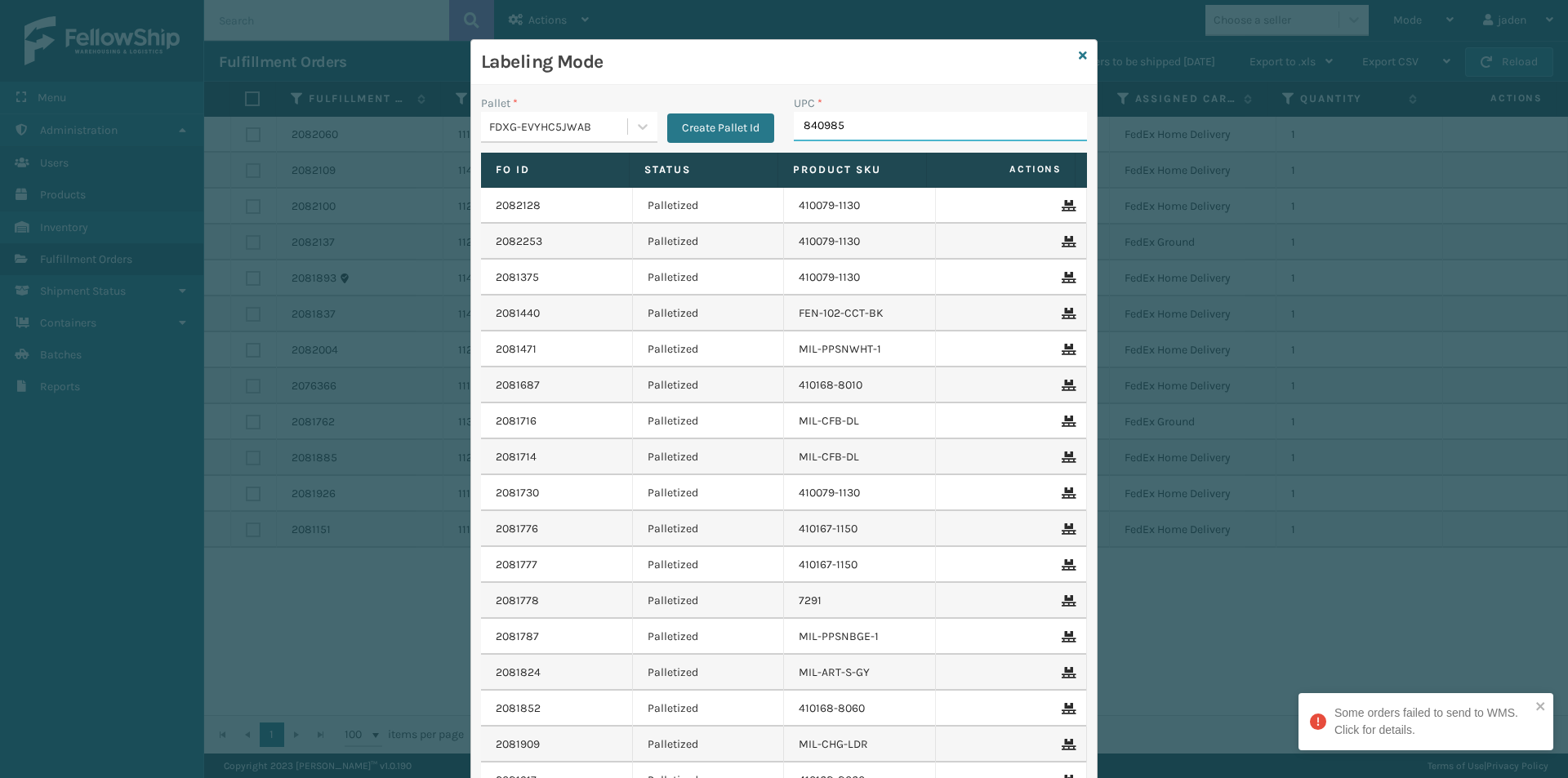
type input "8409851"
type input "410079-1110"
type input "410107-1120"
type input "8409851"
type input "840985120825"
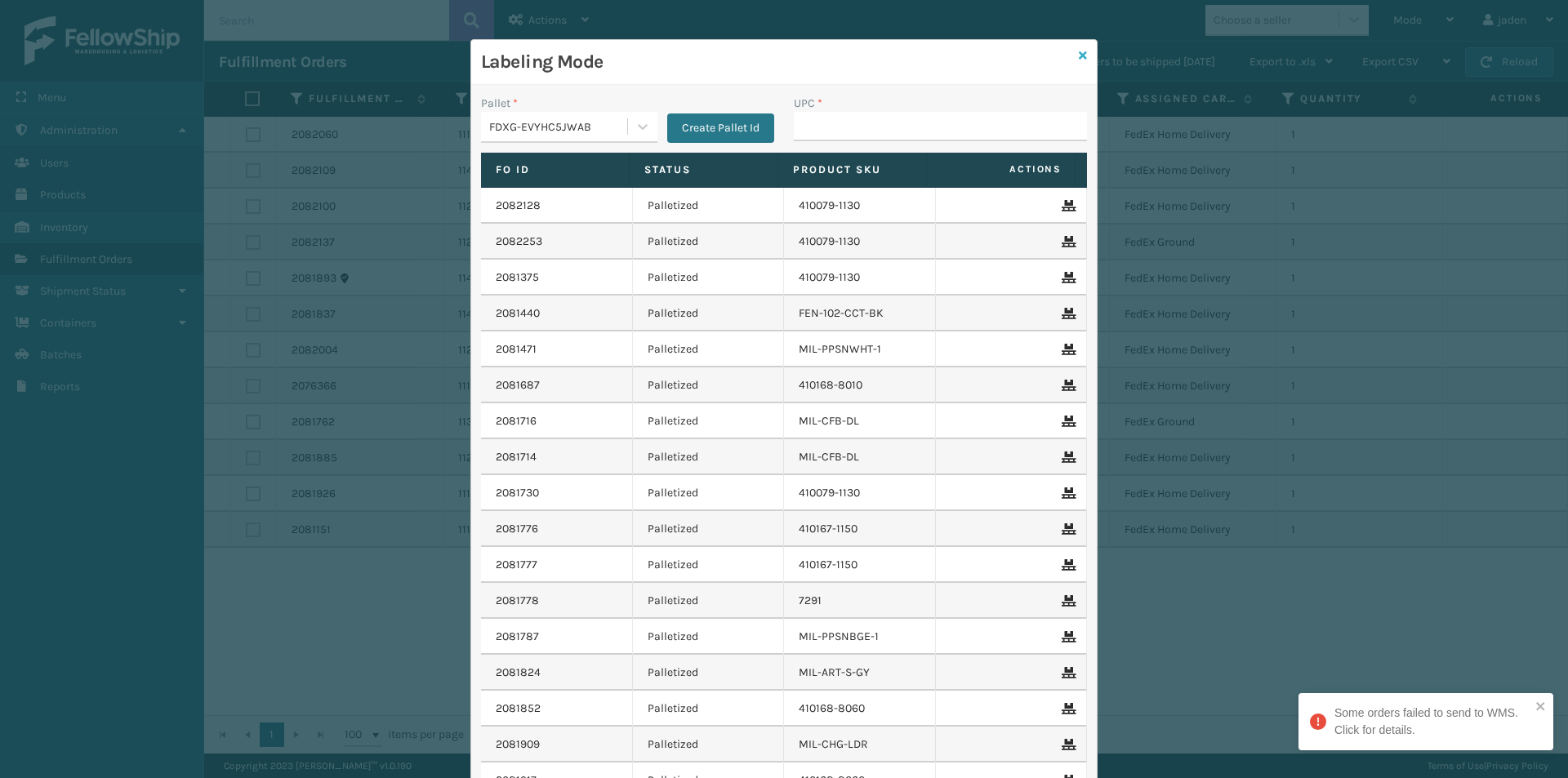
click at [1080, 56] on icon at bounding box center [1082, 55] width 8 height 11
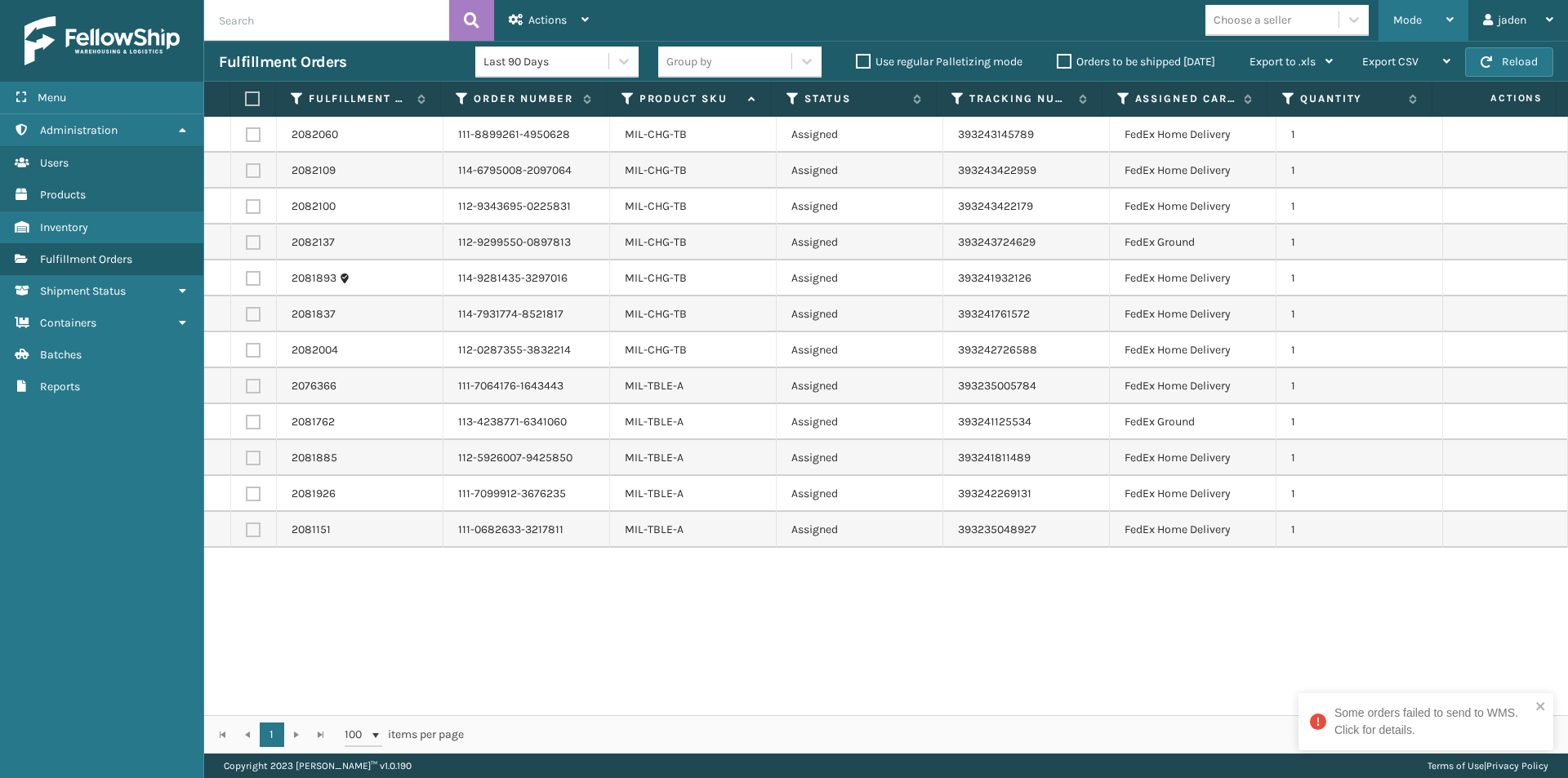
click at [1427, 19] on div "Mode" at bounding box center [1423, 20] width 60 height 41
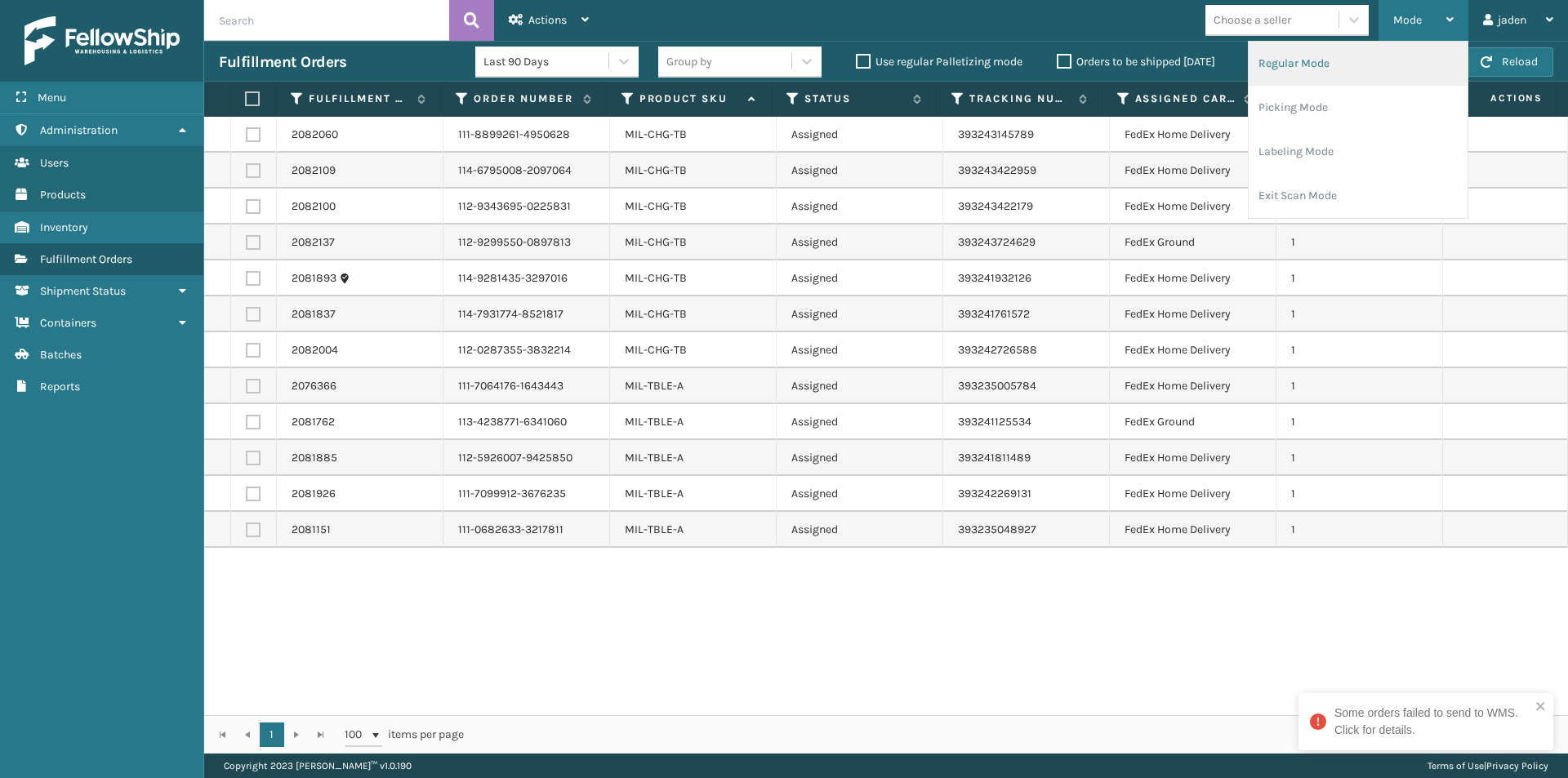
click at [1316, 64] on li "Regular Mode" at bounding box center [1357, 64] width 219 height 44
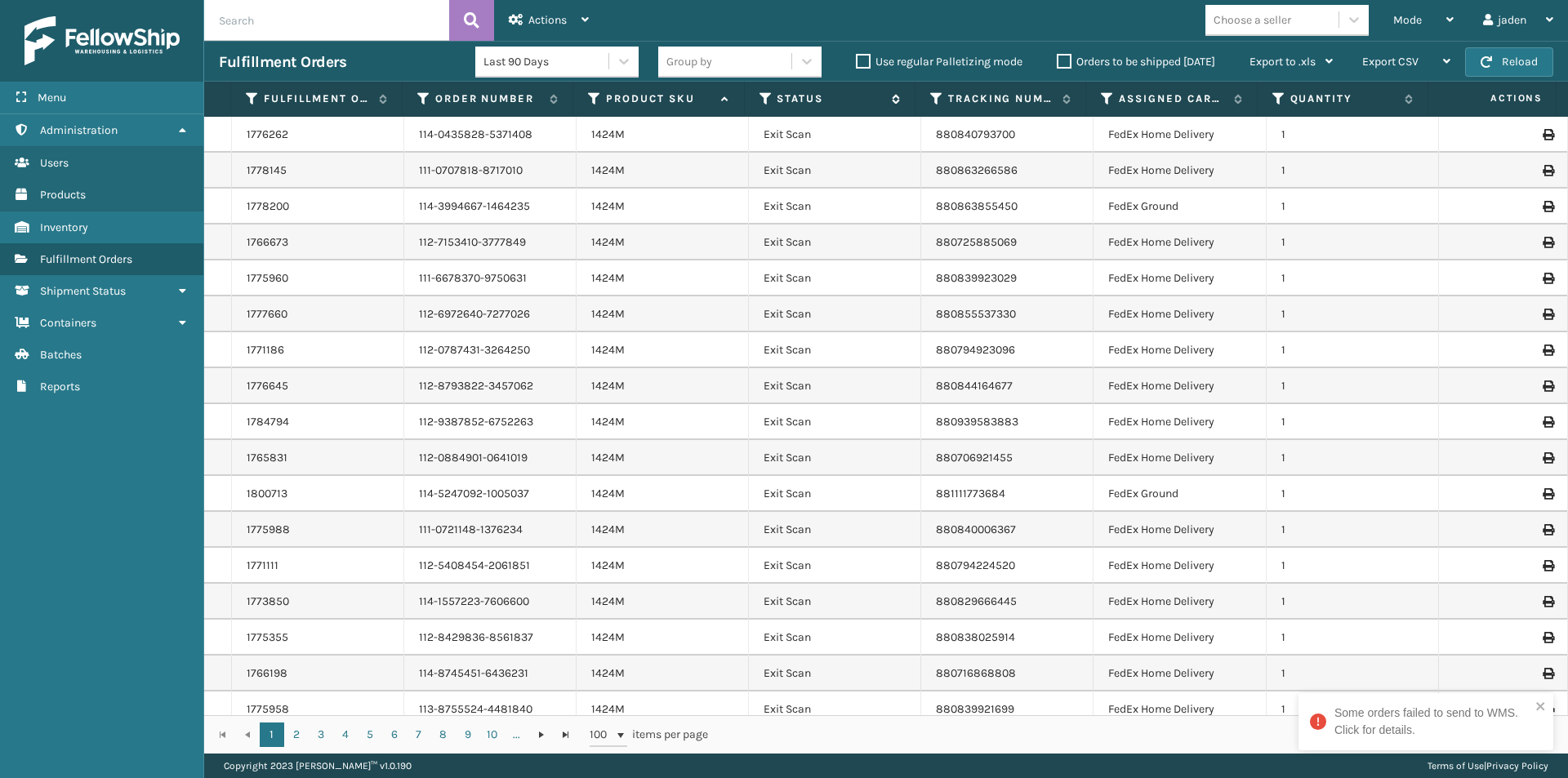
click at [765, 102] on icon at bounding box center [766, 99] width 13 height 15
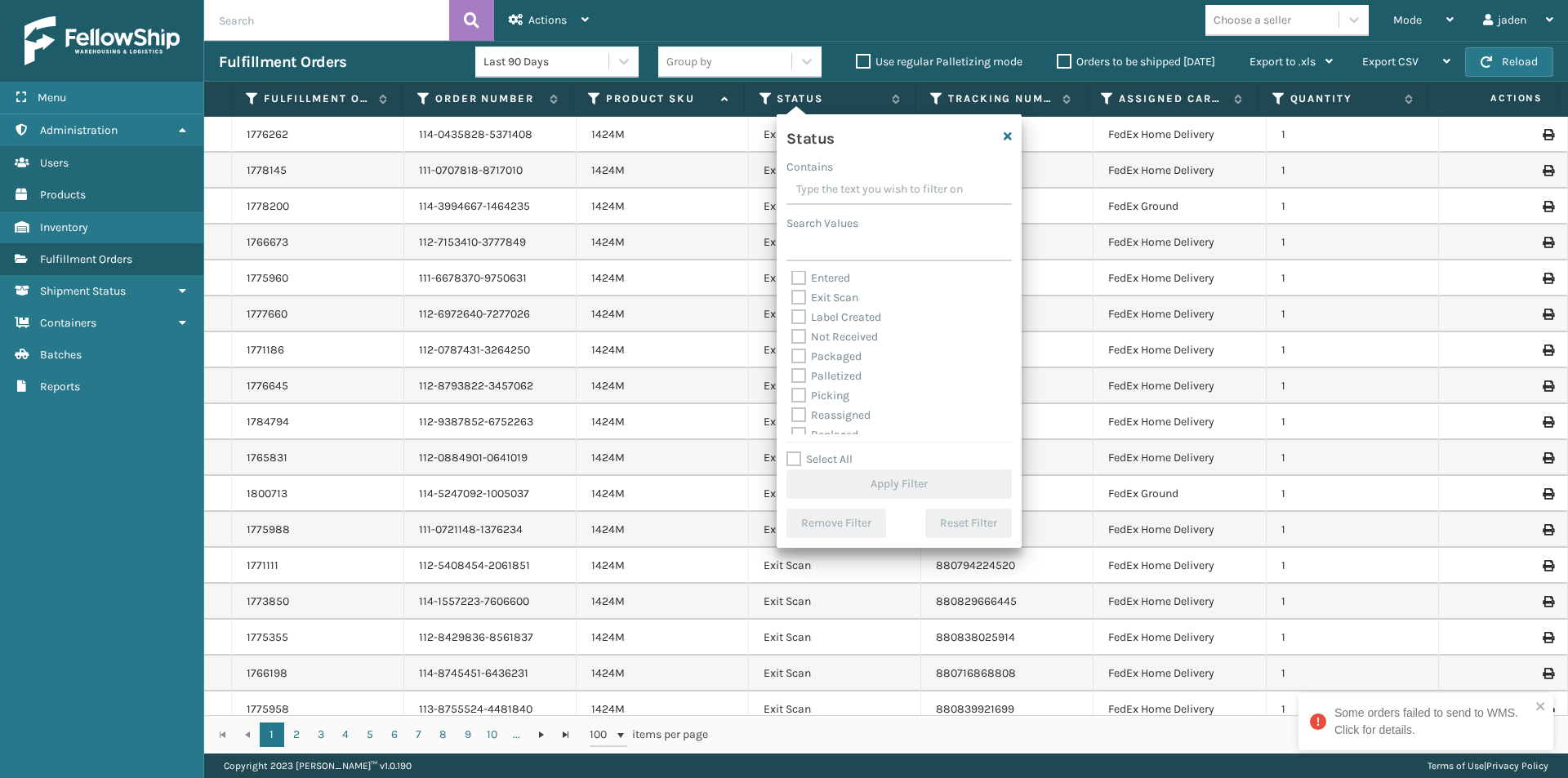
scroll to position [81, 0]
click at [799, 354] on label "Picking" at bounding box center [820, 355] width 58 height 14
click at [792, 354] on input "Picking" at bounding box center [791, 351] width 1 height 10
checkbox input "true"
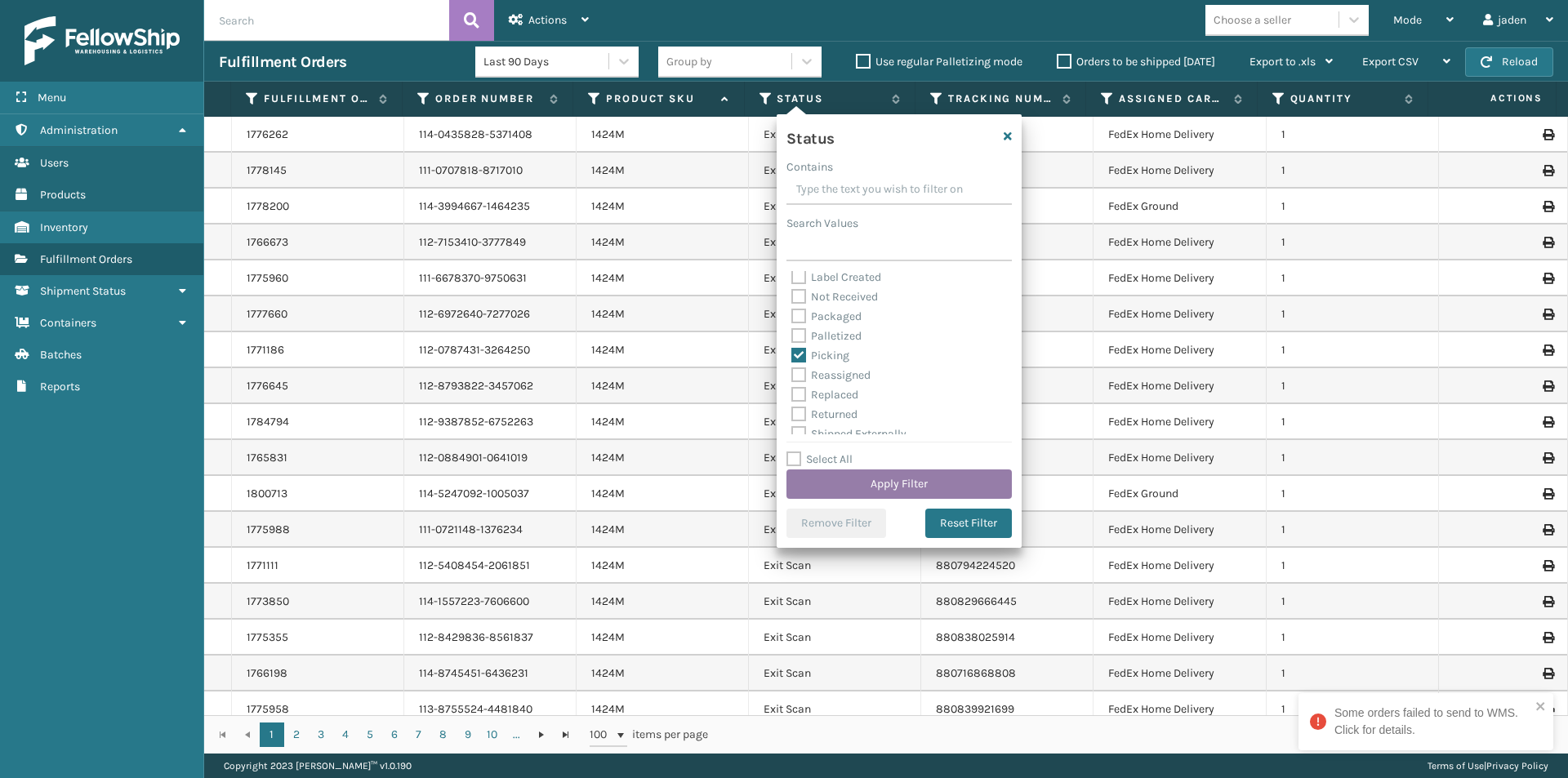
click at [892, 483] on button "Apply Filter" at bounding box center [899, 484] width 225 height 30
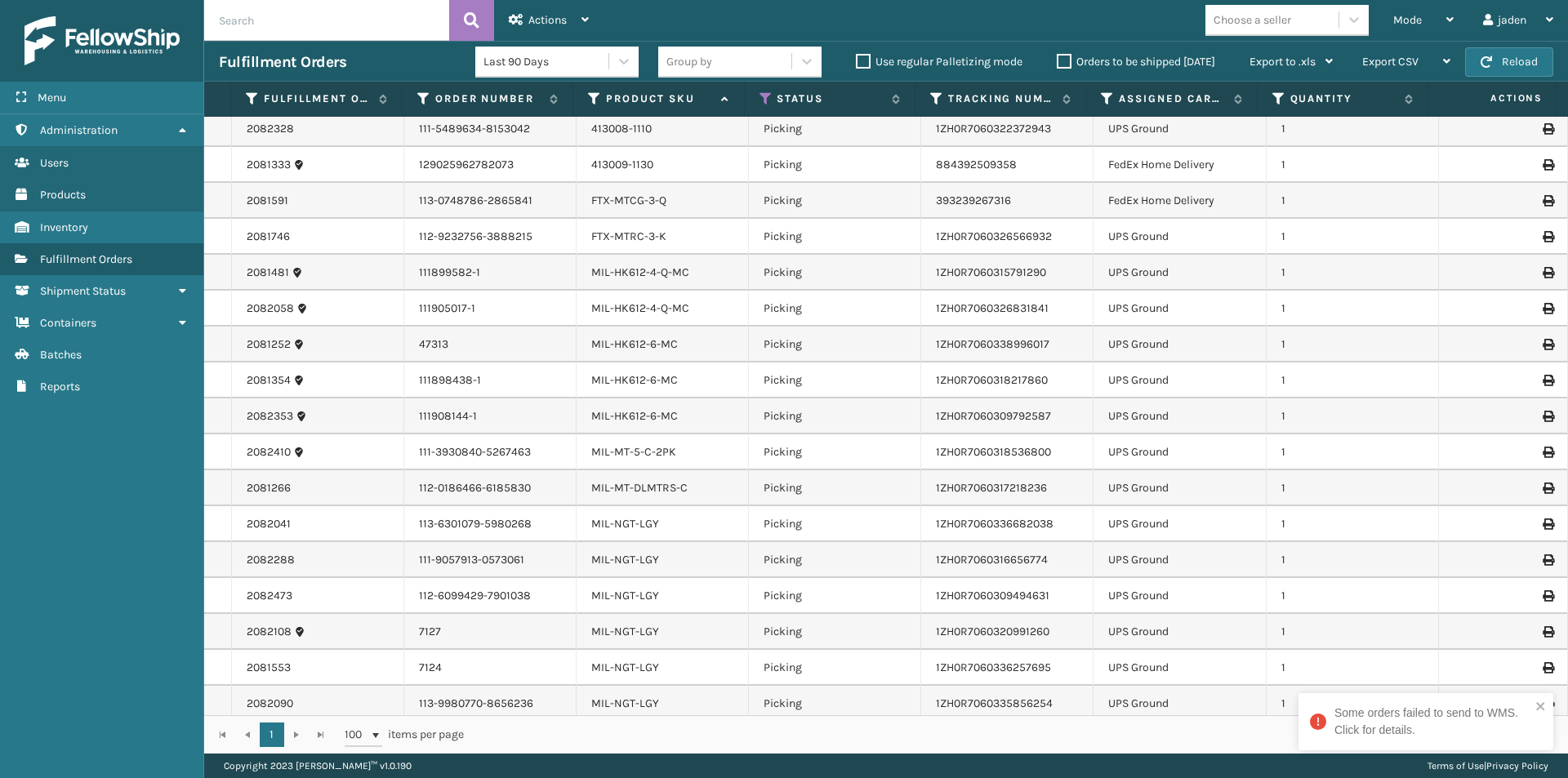
scroll to position [1305, 0]
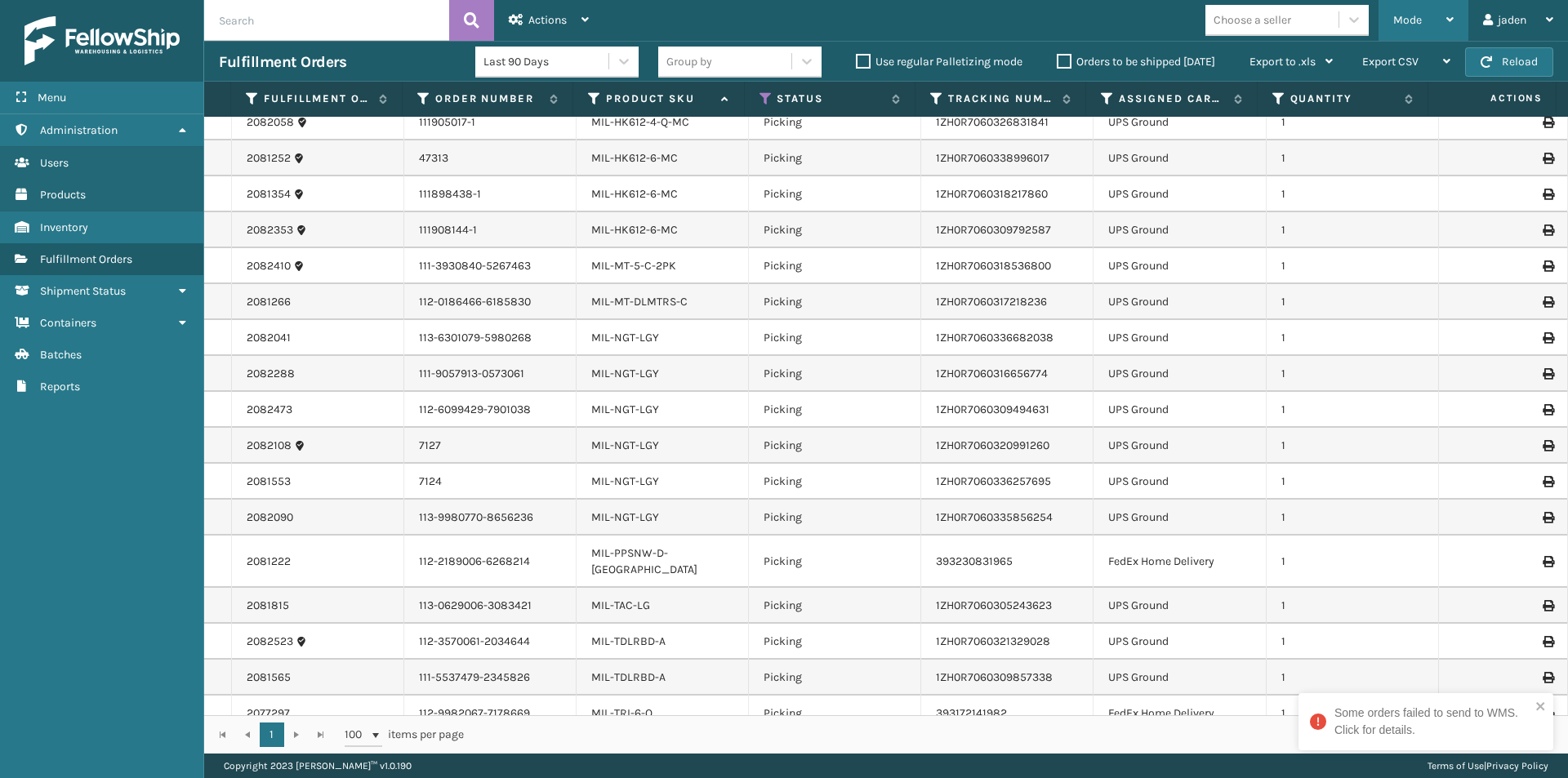
click at [1414, 25] on span "Mode" at bounding box center [1407, 19] width 29 height 14
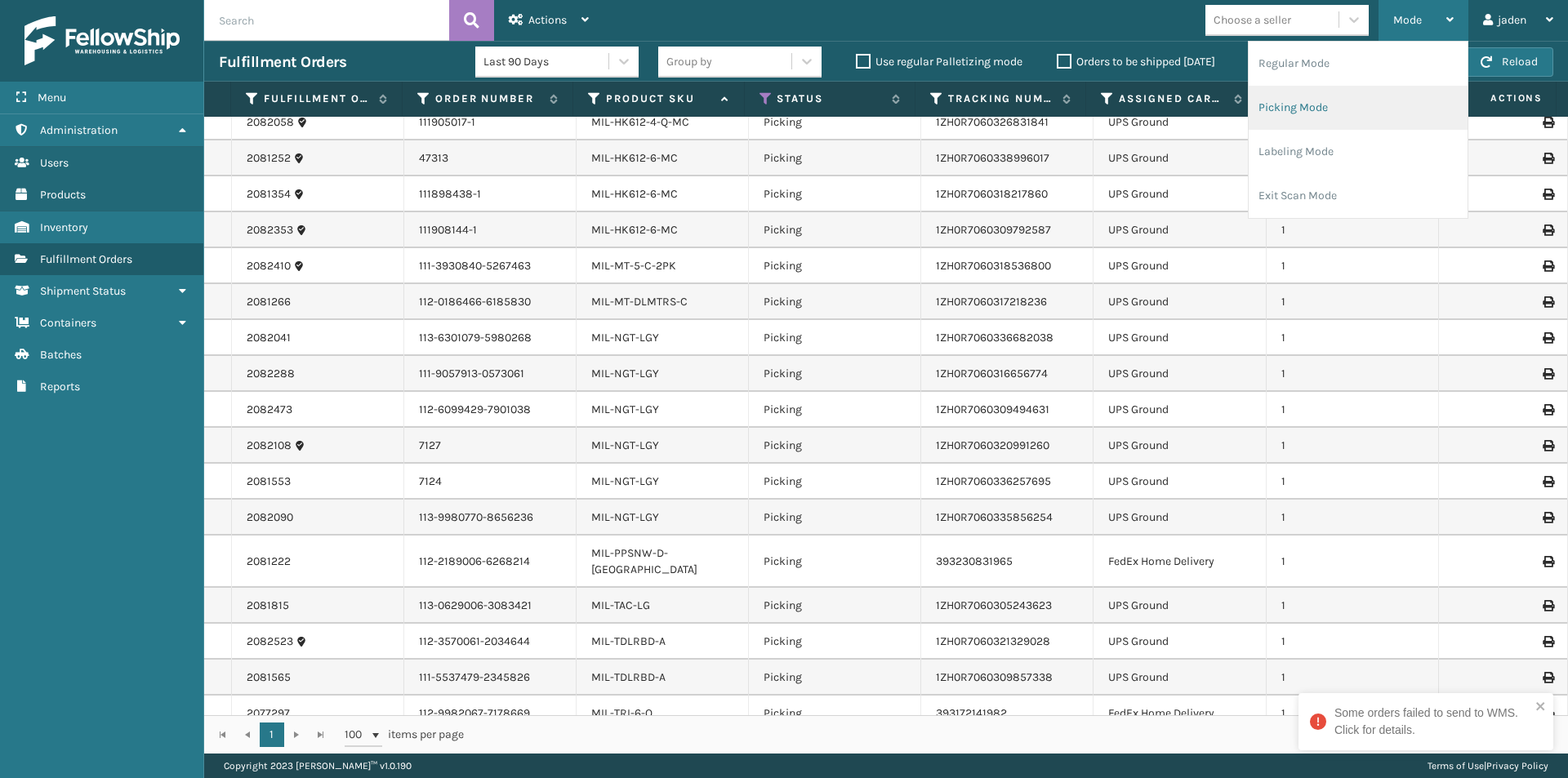
click at [1332, 116] on li "Picking Mode" at bounding box center [1357, 108] width 219 height 44
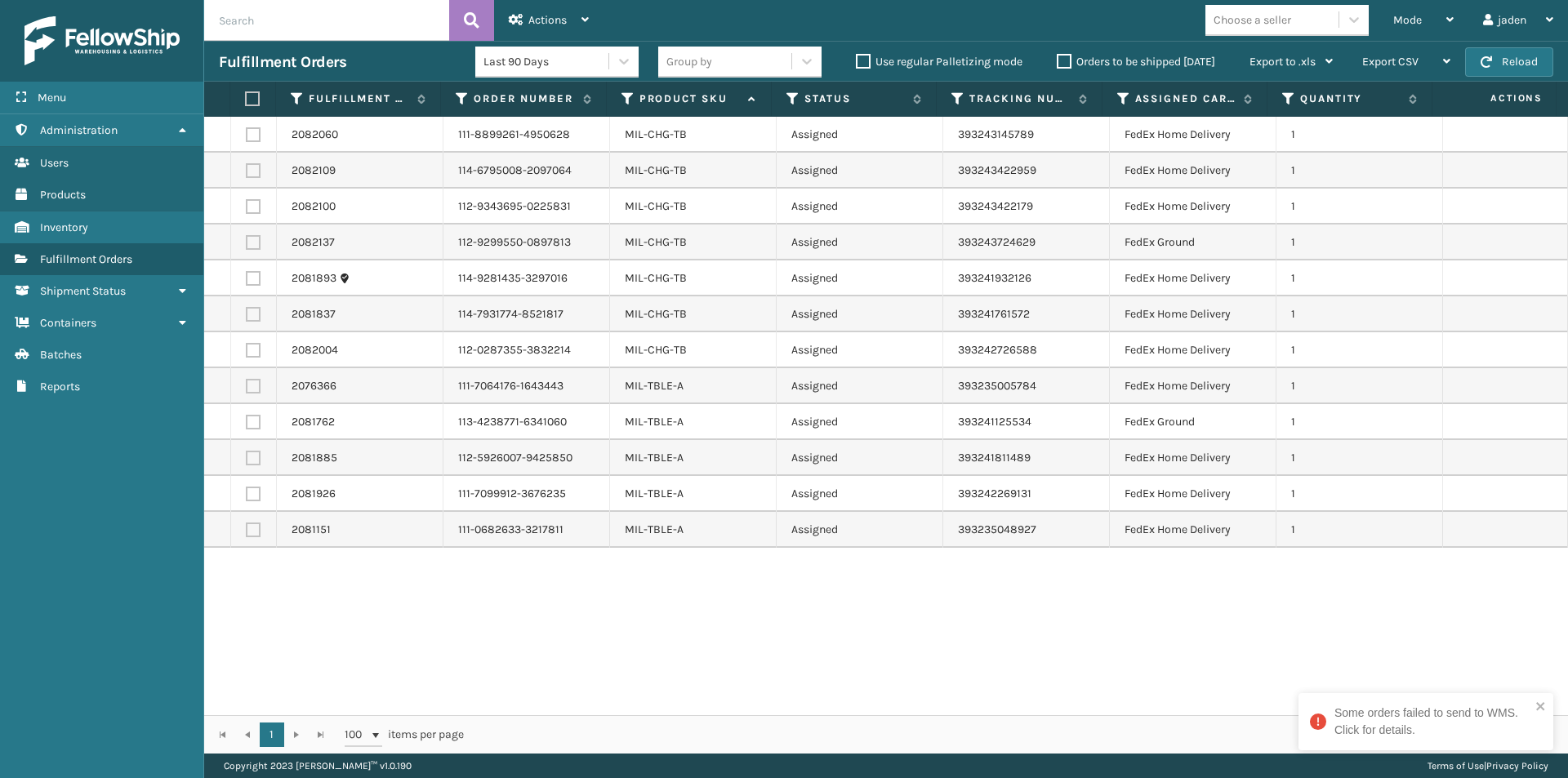
click at [840, 673] on div "2082060 111-8899261-4950628 MIL-CHG-TB Assigned 393243145789 FedEx Home Deliver…" at bounding box center [886, 415] width 1364 height 598
click at [1412, 18] on span "Mode" at bounding box center [1407, 19] width 29 height 14
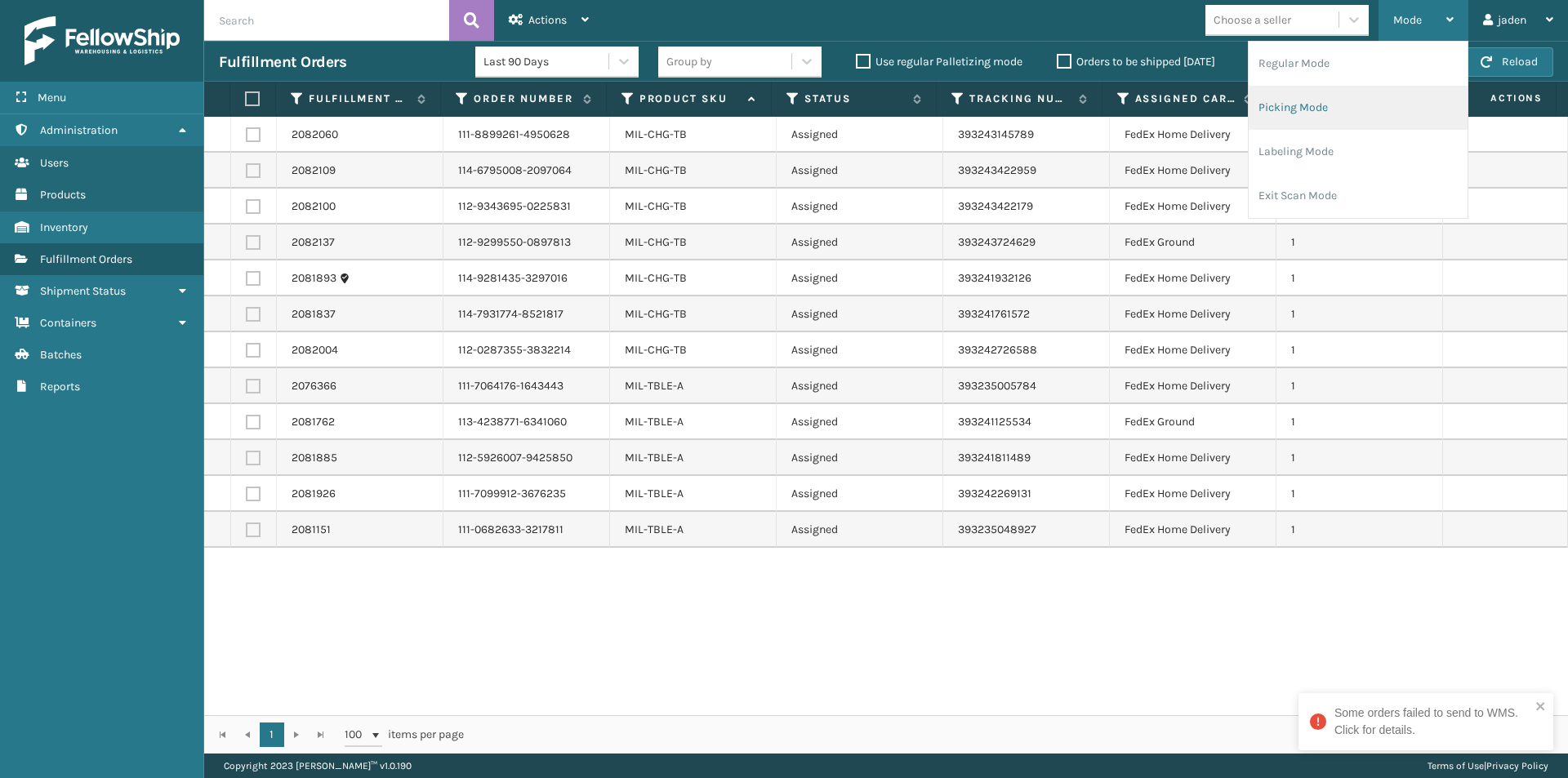
click at [1337, 98] on li "Picking Mode" at bounding box center [1357, 108] width 219 height 44
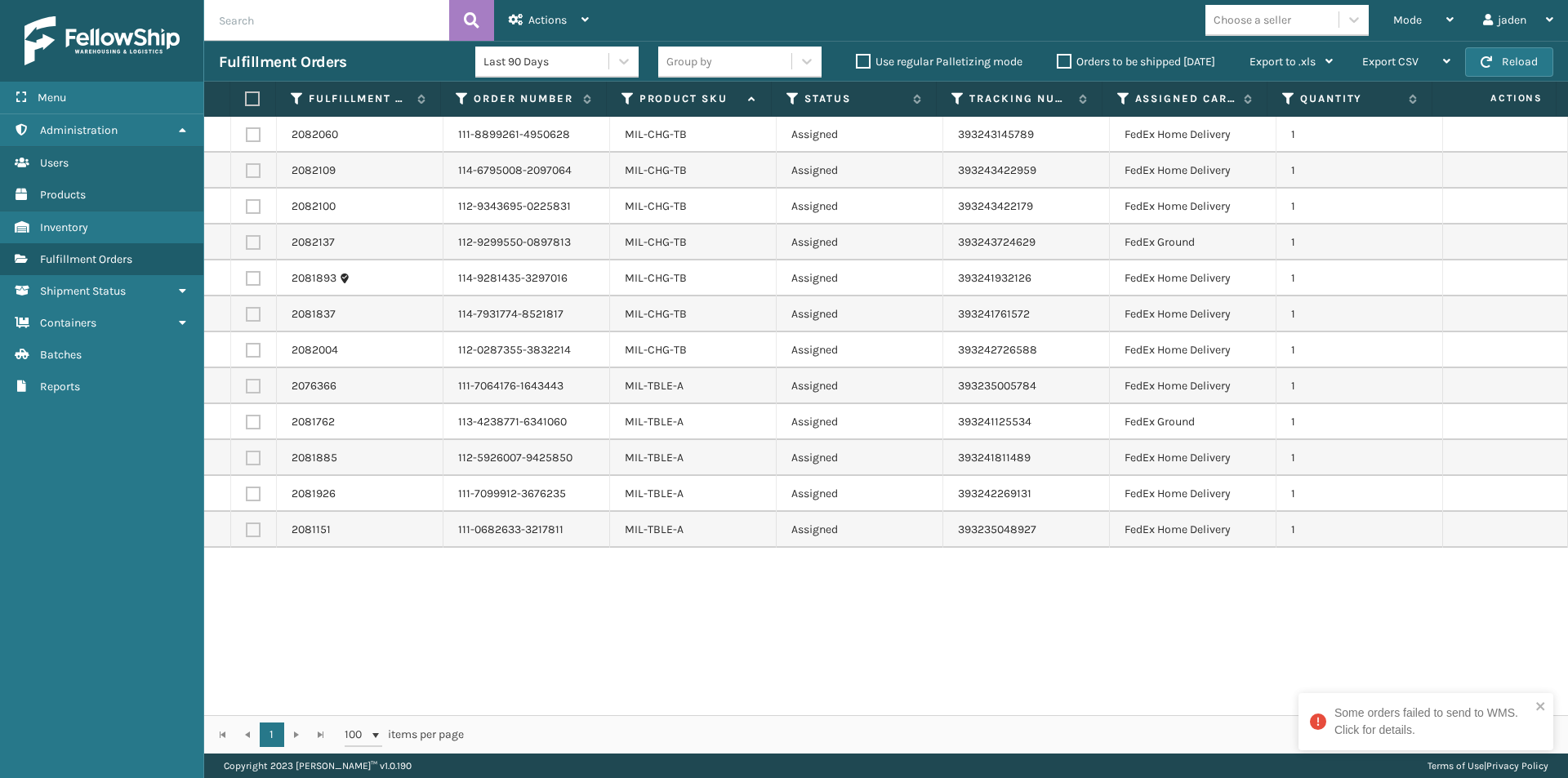
drag, startPoint x: 920, startPoint y: 643, endPoint x: 1131, endPoint y: 252, distance: 444.3
click at [725, 649] on div "2082060 111-8899261-4950628 MIL-CHG-TB Assigned 393243145789 FedEx Home Deliver…" at bounding box center [886, 415] width 1364 height 598
click at [1403, 22] on span "Mode" at bounding box center [1407, 19] width 29 height 14
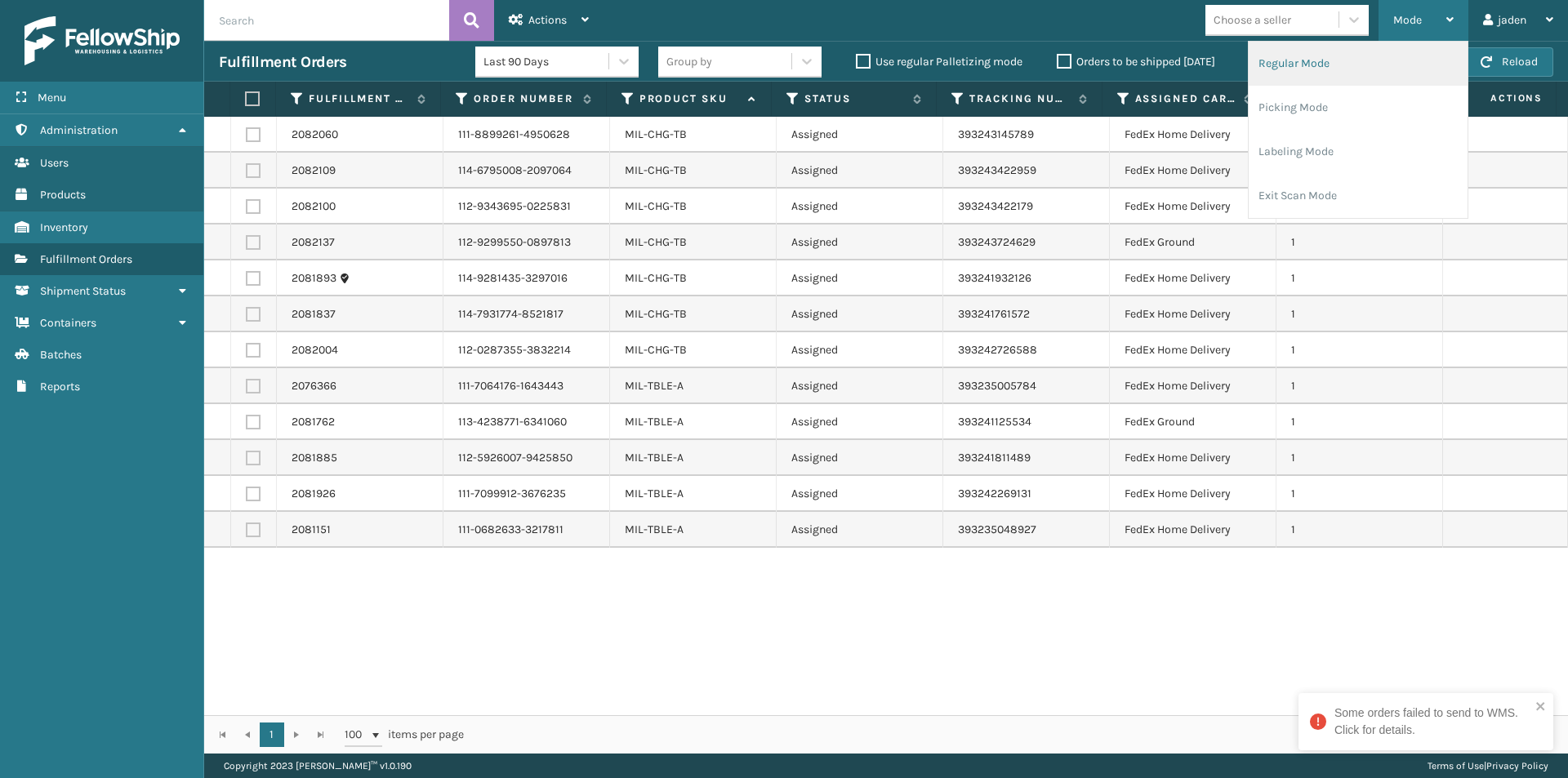
click at [1364, 58] on li "Regular Mode" at bounding box center [1357, 64] width 219 height 44
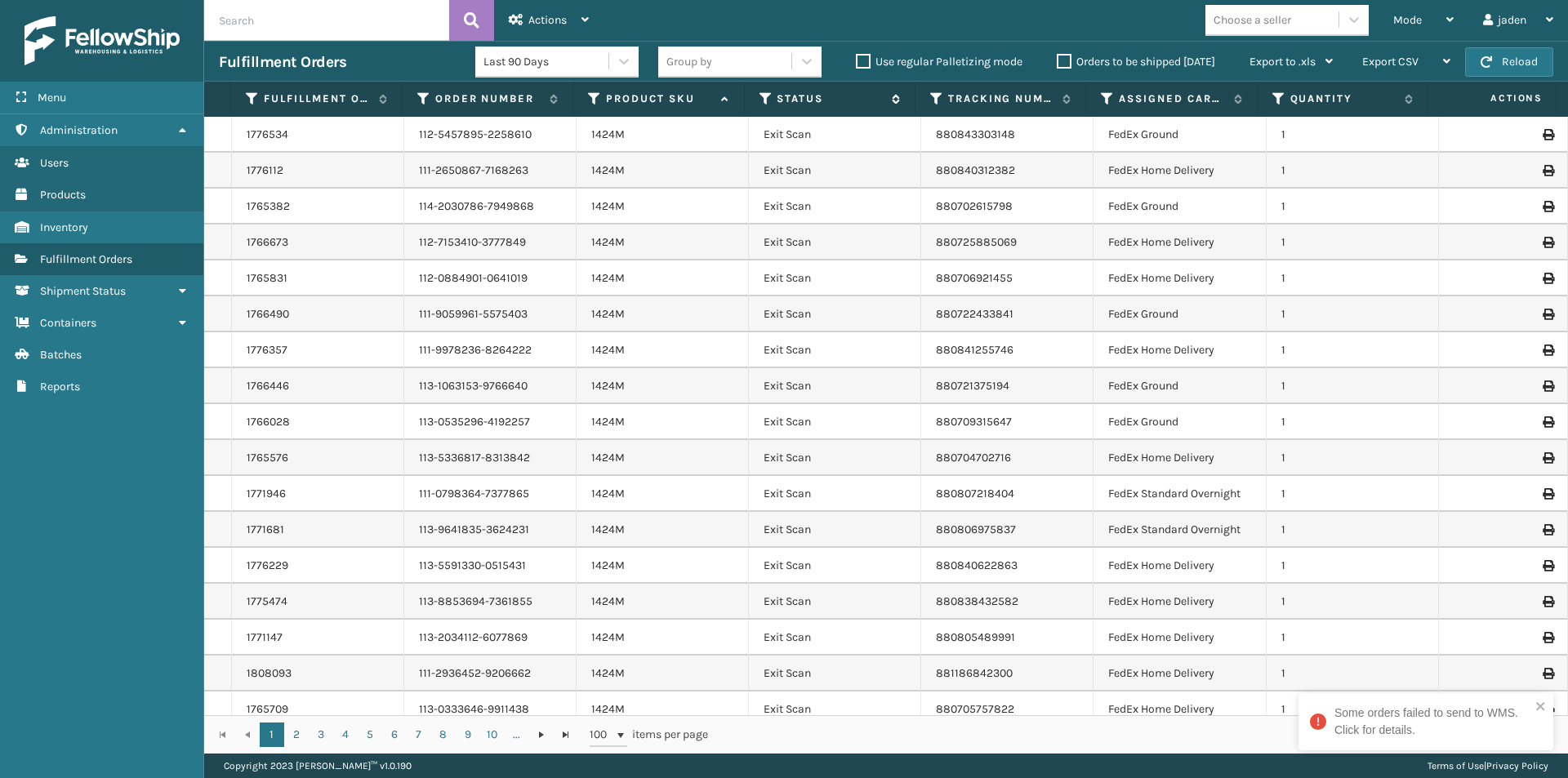
click at [766, 103] on icon at bounding box center [766, 99] width 13 height 15
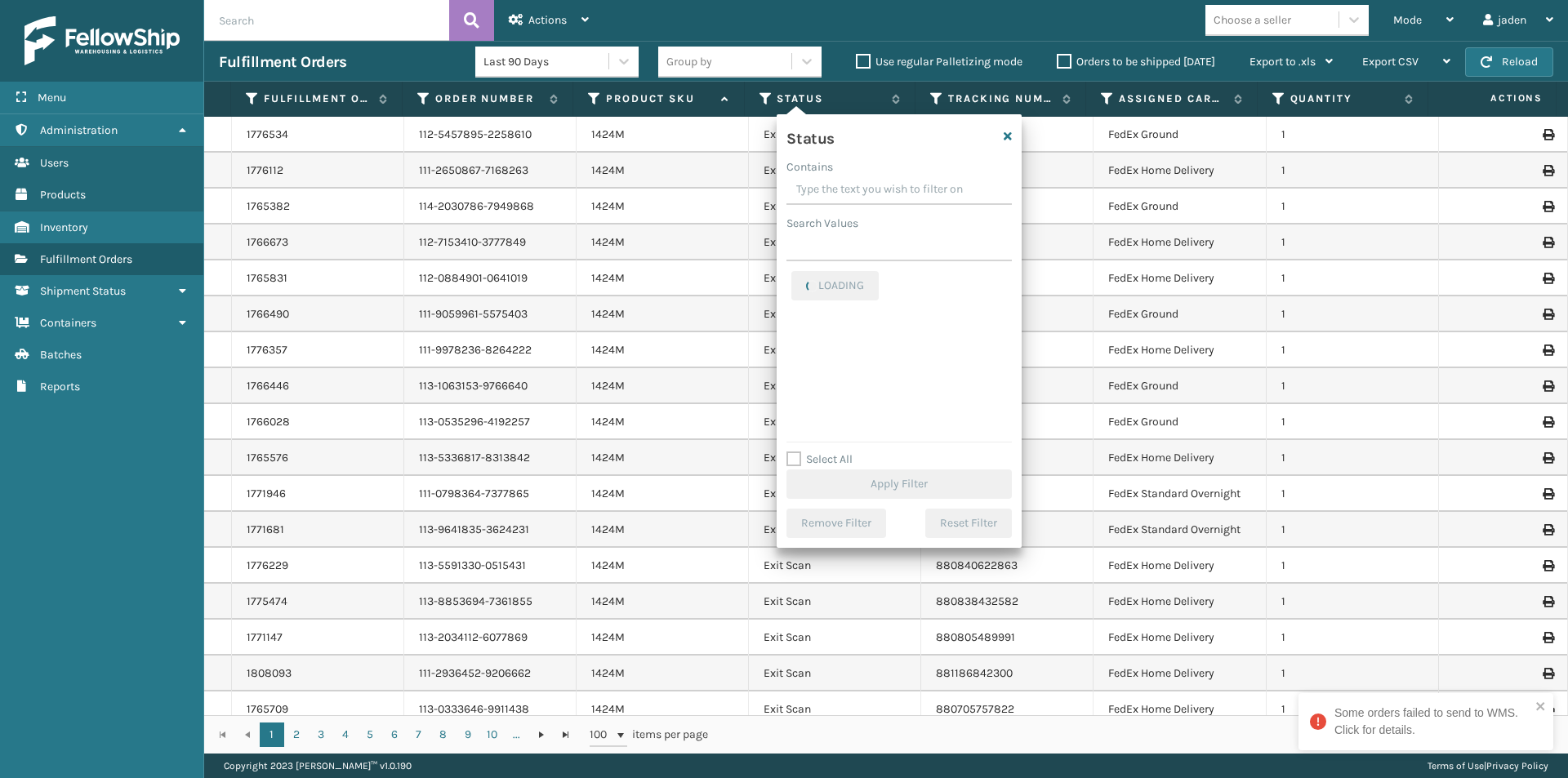
drag, startPoint x: 918, startPoint y: 186, endPoint x: 870, endPoint y: 186, distance: 48.0
click at [870, 186] on input "Contains" at bounding box center [899, 190] width 225 height 30
click at [794, 341] on label "Picking" at bounding box center [820, 345] width 58 height 14
click at [792, 341] on input "Picking" at bounding box center [791, 341] width 1 height 10
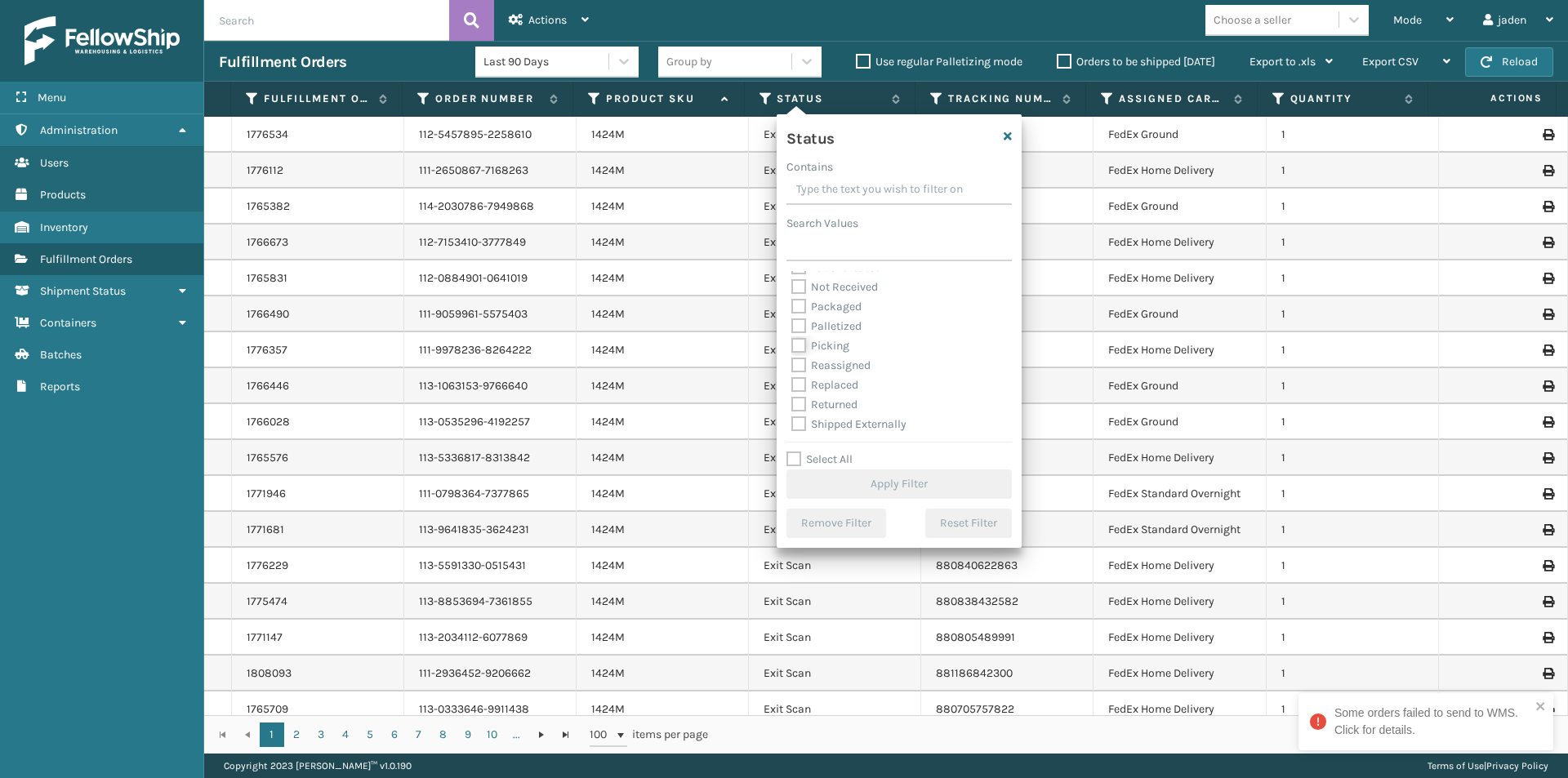
checkbox input "true"
click at [853, 481] on button "Apply Filter" at bounding box center [899, 484] width 225 height 30
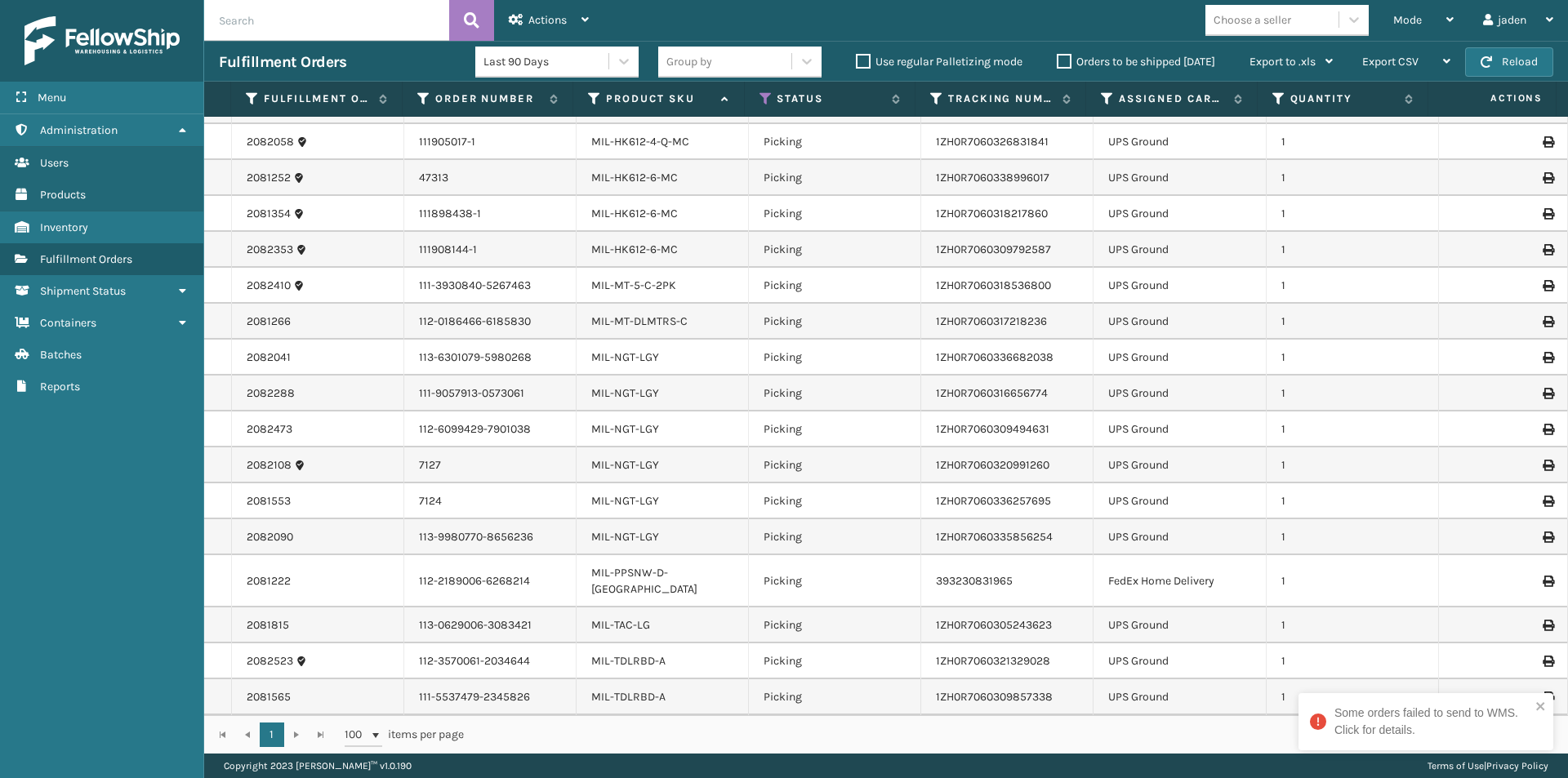
scroll to position [1305, 0]
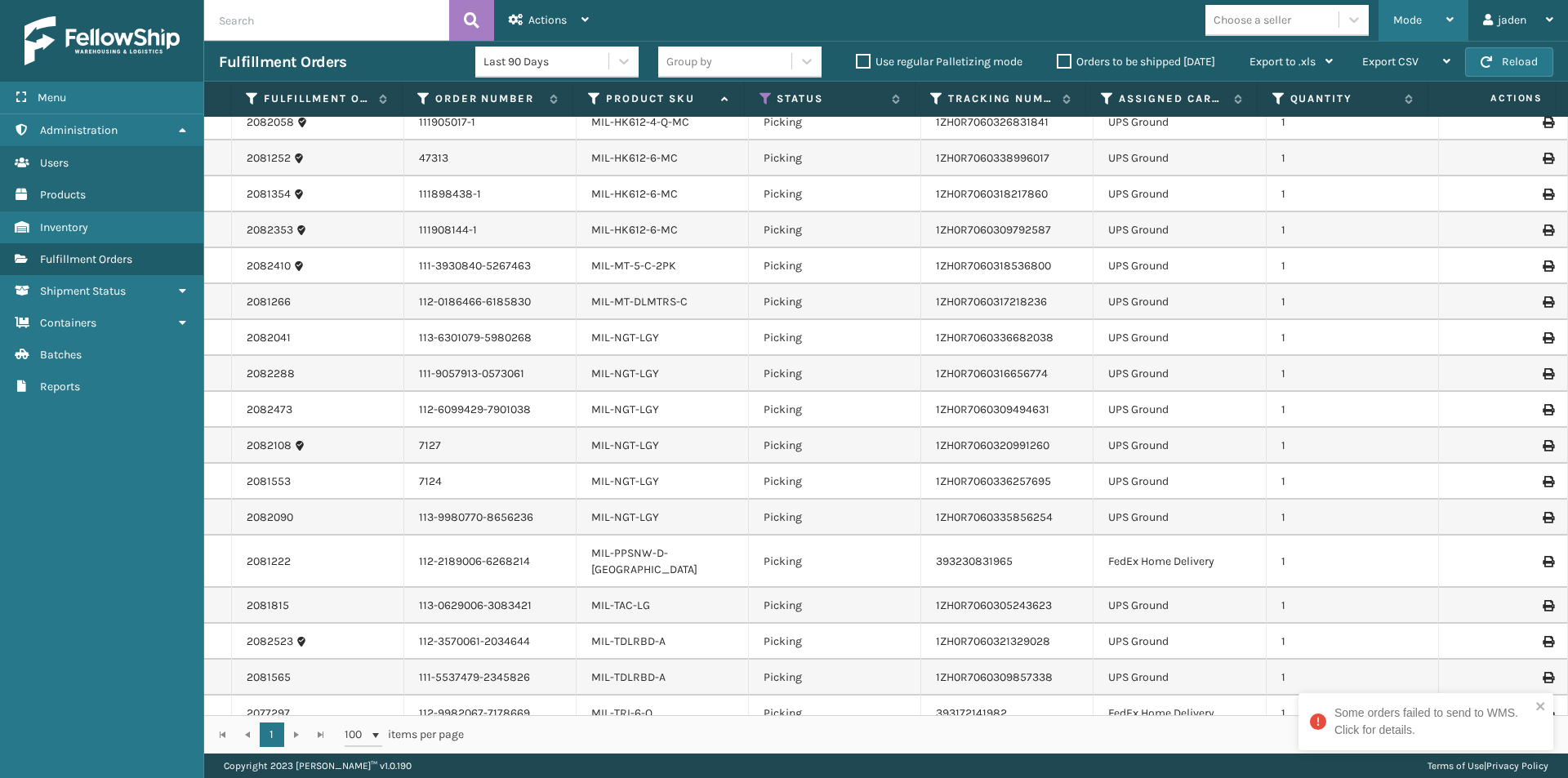
click at [1404, 7] on div "Mode" at bounding box center [1423, 20] width 60 height 41
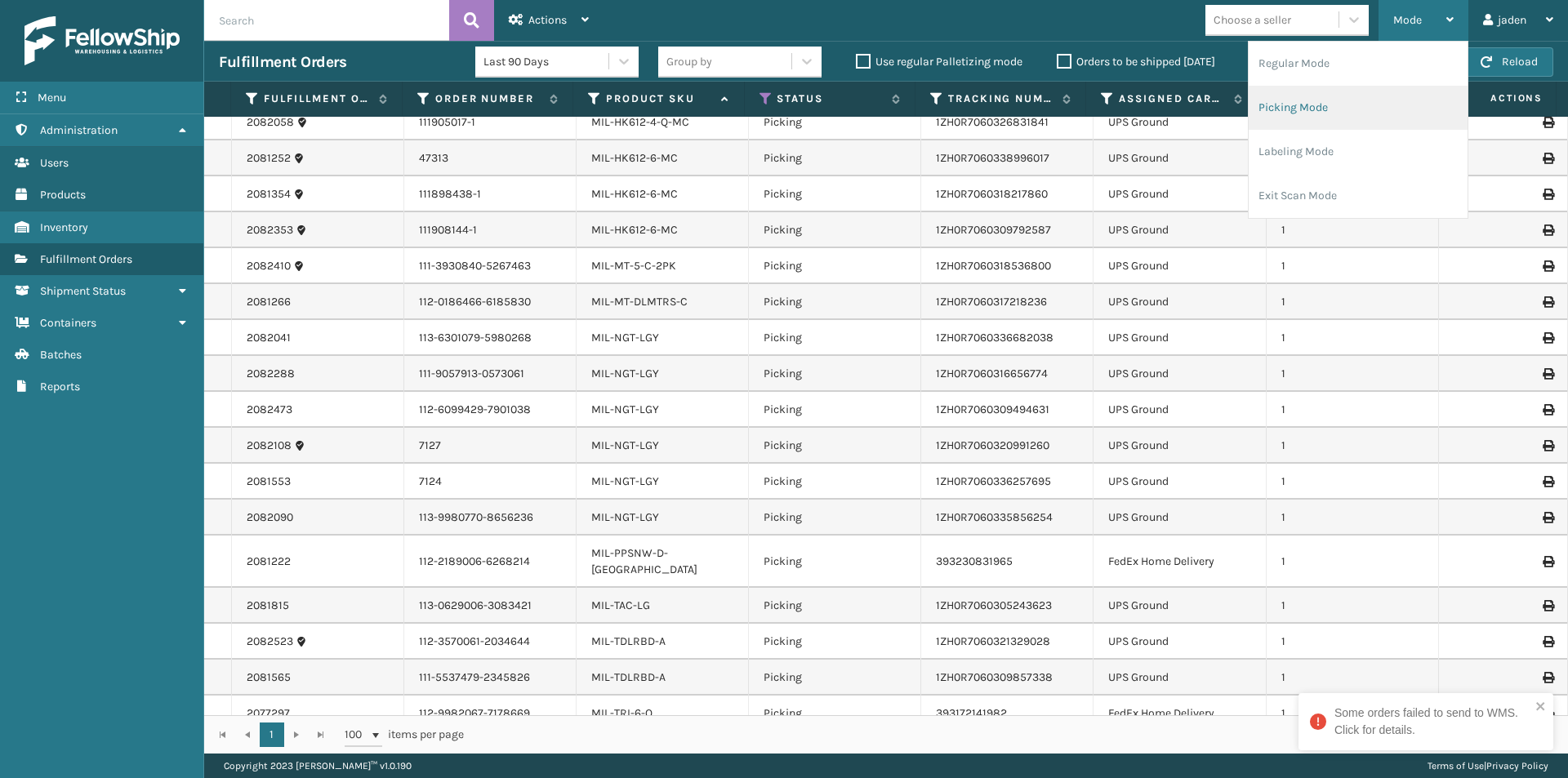
click at [1358, 109] on li "Picking Mode" at bounding box center [1357, 108] width 219 height 44
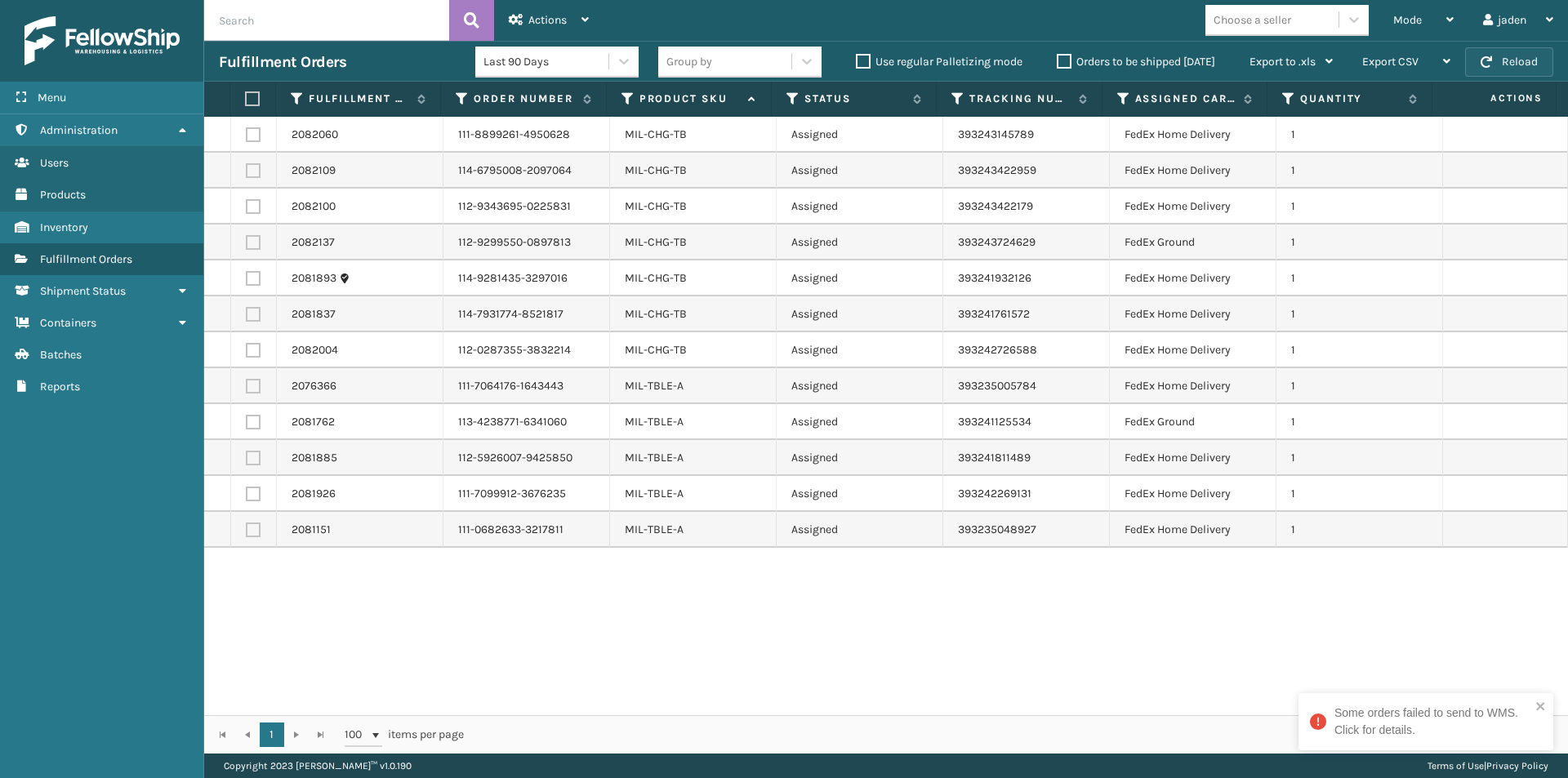
click at [1502, 57] on button "Reload" at bounding box center [1508, 62] width 88 height 30
drag, startPoint x: 1007, startPoint y: 688, endPoint x: 815, endPoint y: 657, distance: 194.5
click at [815, 657] on div "2082060 111-8899261-4950628 MIL-CHG-TB Assigned 393243145789 FedEx Home Deliver…" at bounding box center [886, 415] width 1364 height 598
click at [1496, 55] on button "Reload" at bounding box center [1508, 62] width 88 height 30
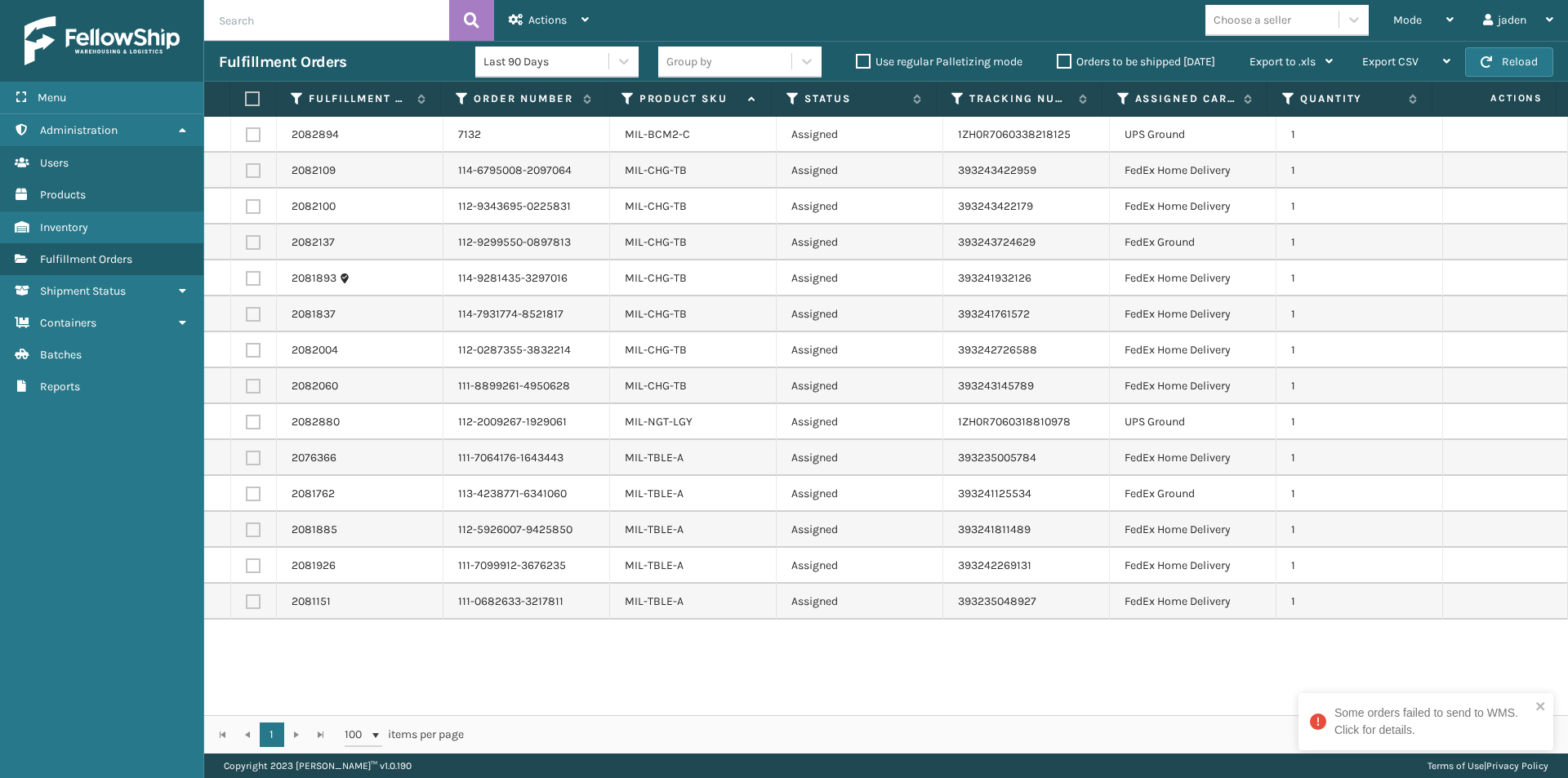
click at [251, 427] on label at bounding box center [253, 422] width 15 height 15
click at [247, 425] on input "checkbox" at bounding box center [246, 419] width 1 height 10
checkbox input "true"
click at [246, 135] on label at bounding box center [253, 135] width 15 height 15
click at [246, 135] on input "checkbox" at bounding box center [246, 132] width 1 height 10
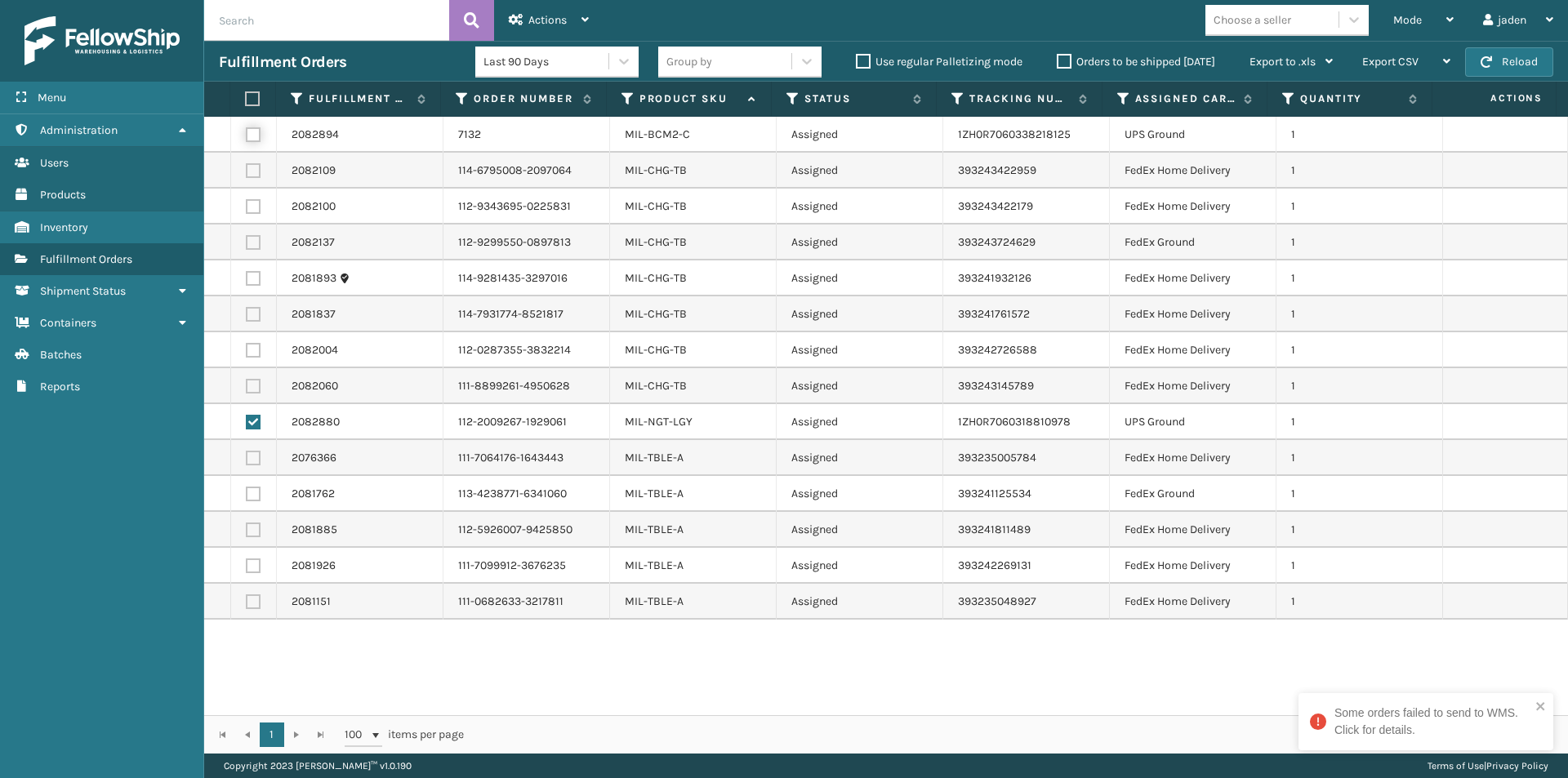
checkbox input "true"
click at [547, 24] on span "Actions" at bounding box center [548, 19] width 39 height 14
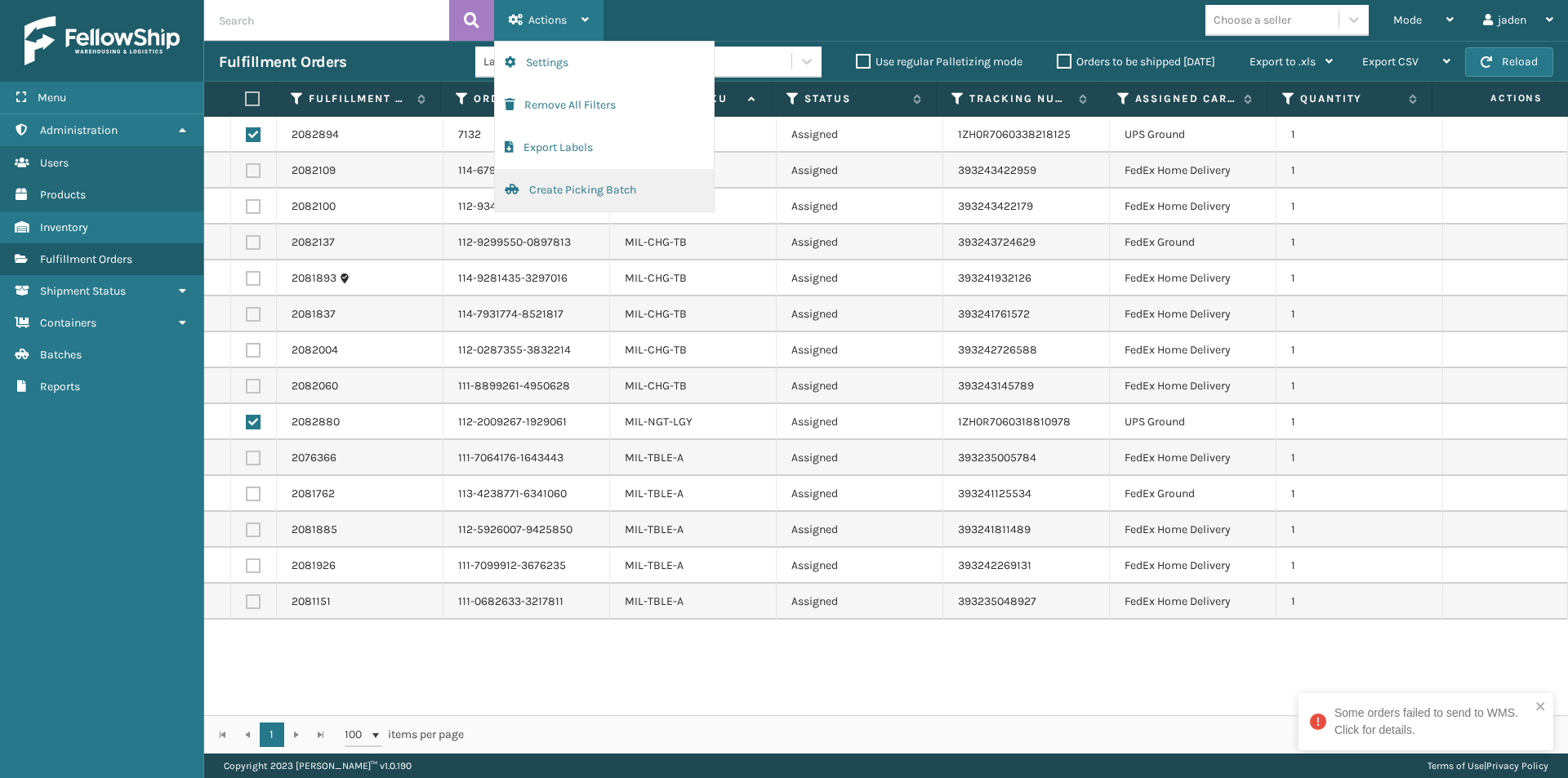
click at [574, 194] on button "Create Picking Batch" at bounding box center [604, 190] width 219 height 42
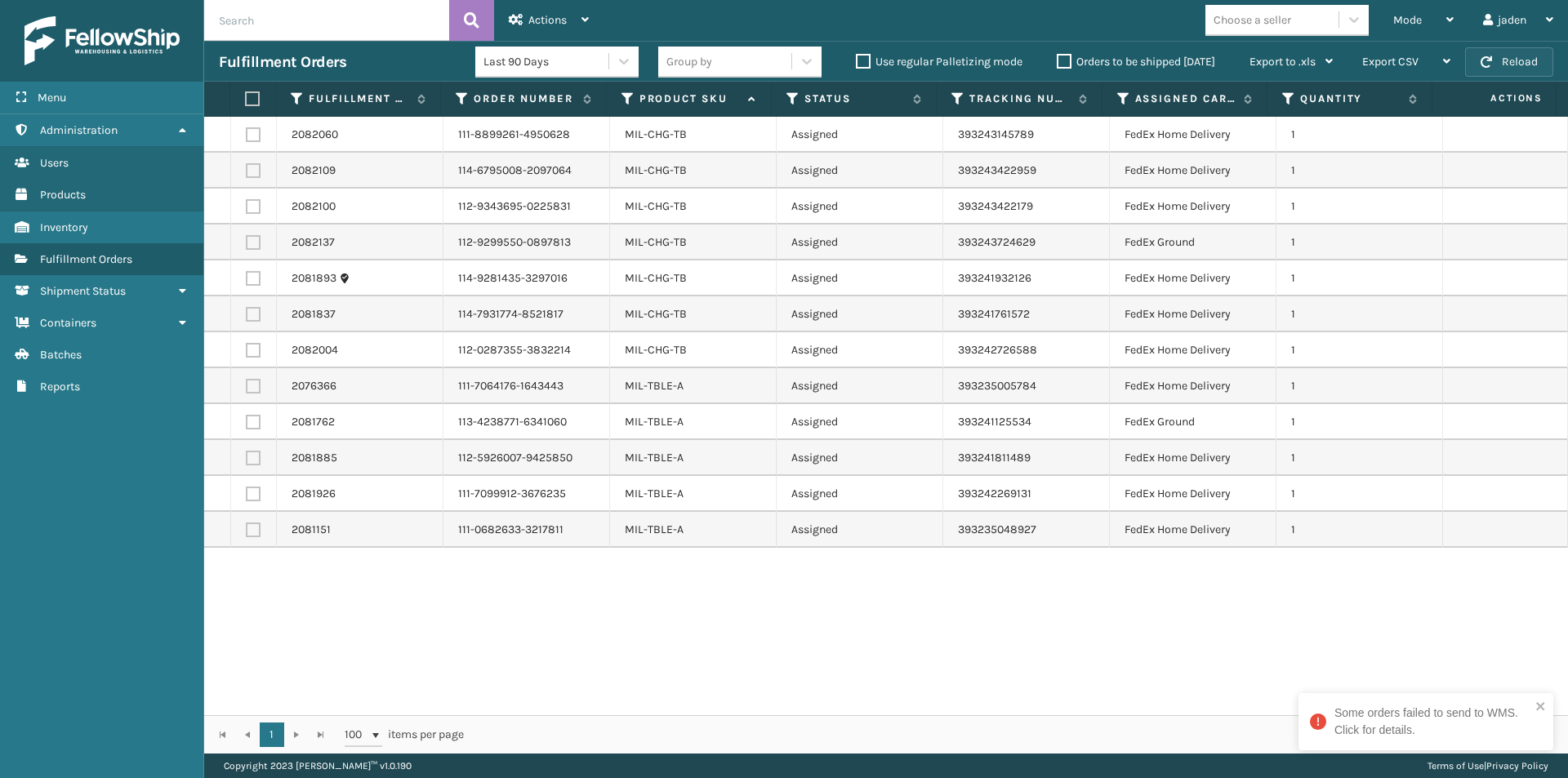
click at [1512, 49] on button "Reload" at bounding box center [1508, 62] width 88 height 30
drag, startPoint x: 947, startPoint y: 604, endPoint x: 653, endPoint y: 617, distance: 294.3
click at [653, 617] on div "2082060 111-8899261-4950628 MIL-CHG-TB Assigned 393243145789 FedEx Home Deliver…" at bounding box center [886, 415] width 1364 height 598
drag, startPoint x: 1421, startPoint y: 27, endPoint x: 1409, endPoint y: 29, distance: 12.2
click at [1420, 27] on div "Mode" at bounding box center [1423, 20] width 60 height 41
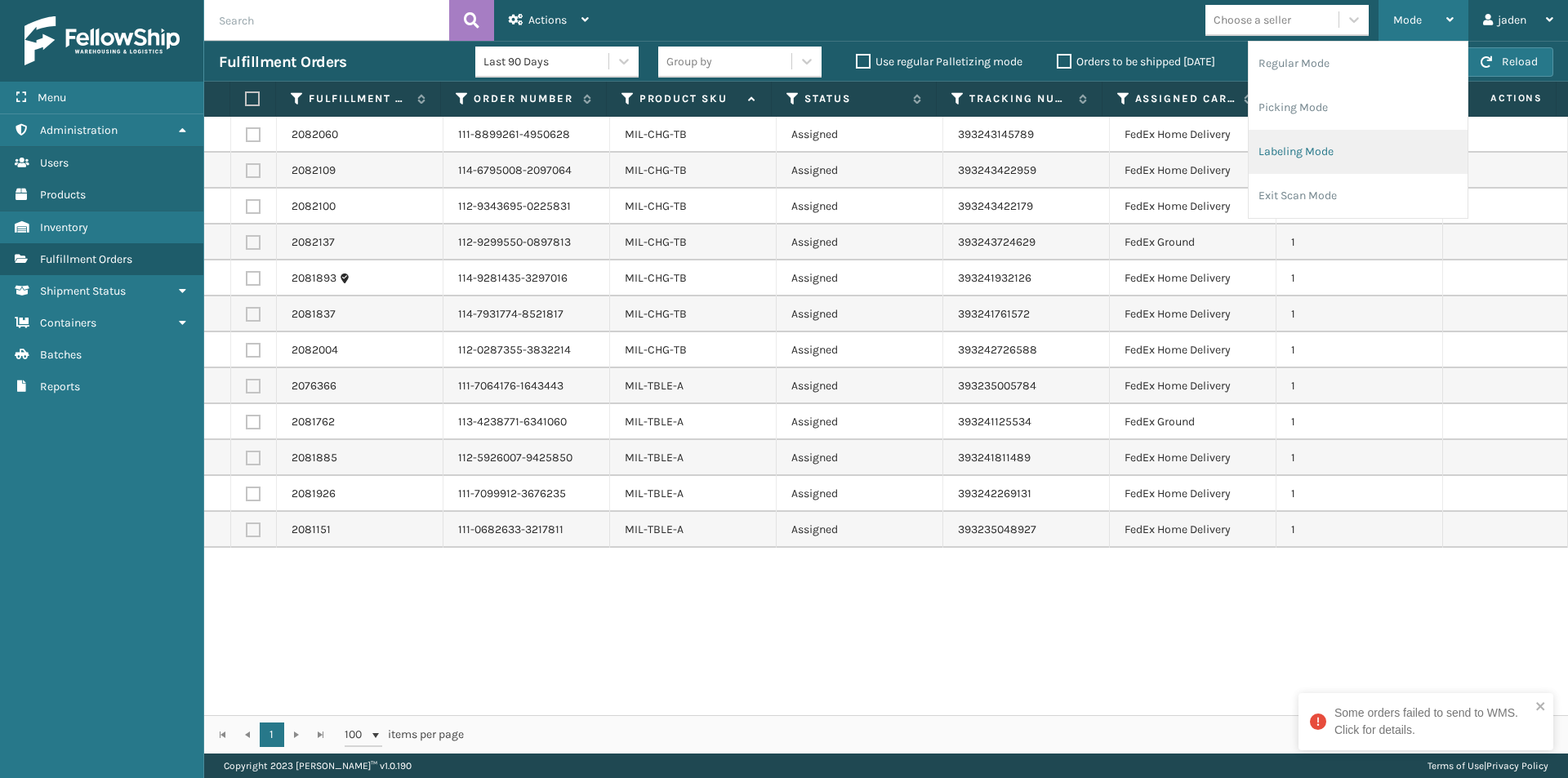
click at [1331, 146] on li "Labeling Mode" at bounding box center [1357, 152] width 219 height 44
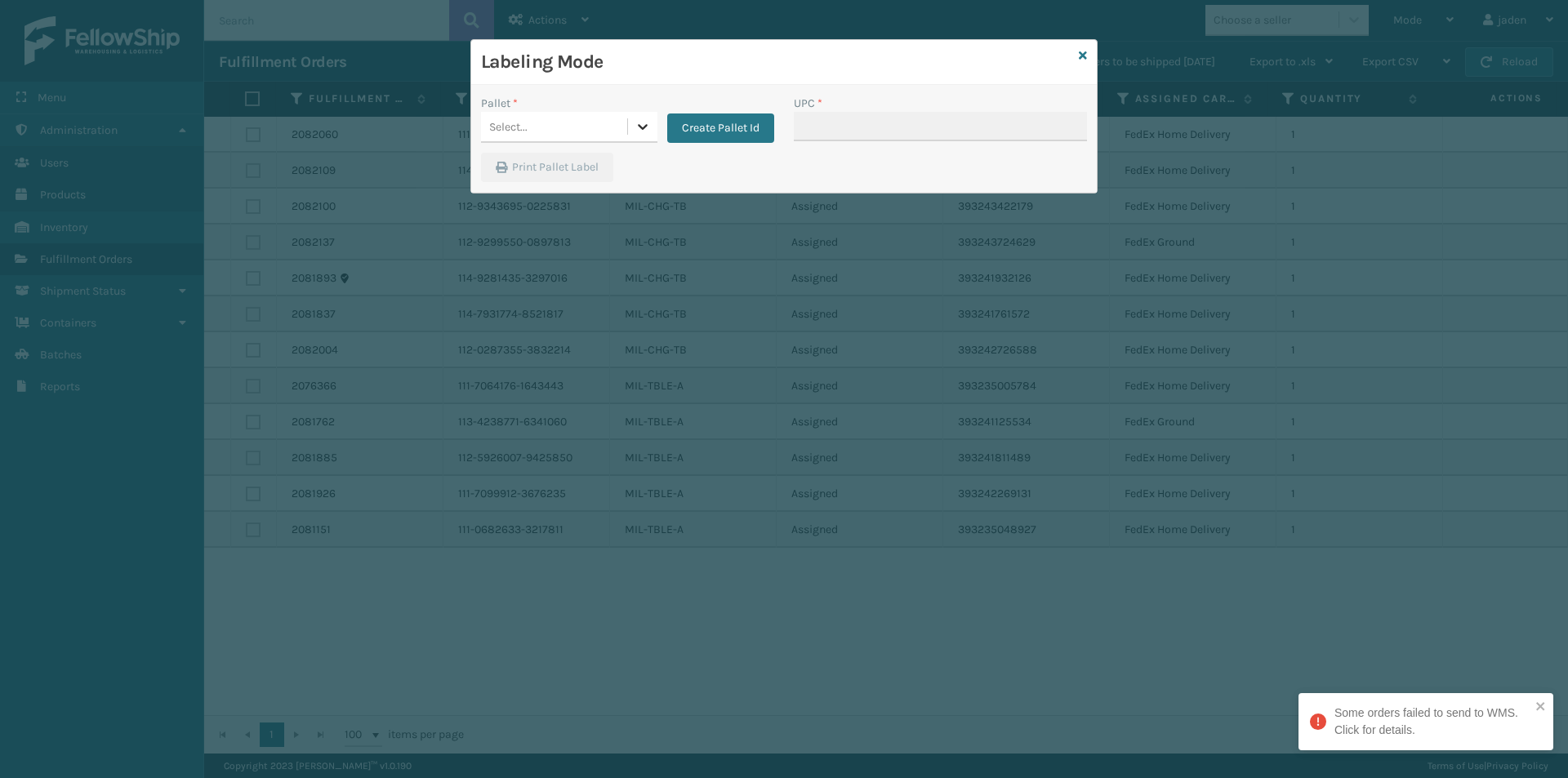
drag, startPoint x: 648, startPoint y: 123, endPoint x: 635, endPoint y: 127, distance: 13.6
click at [647, 123] on icon at bounding box center [643, 126] width 17 height 17
click at [518, 222] on div "FDXG-EVYHC5JWAB UPSG-3G4OVEKS2A" at bounding box center [569, 186] width 176 height 74
click at [522, 210] on div "UPSG-3G4OVEKS2A" at bounding box center [569, 201] width 176 height 38
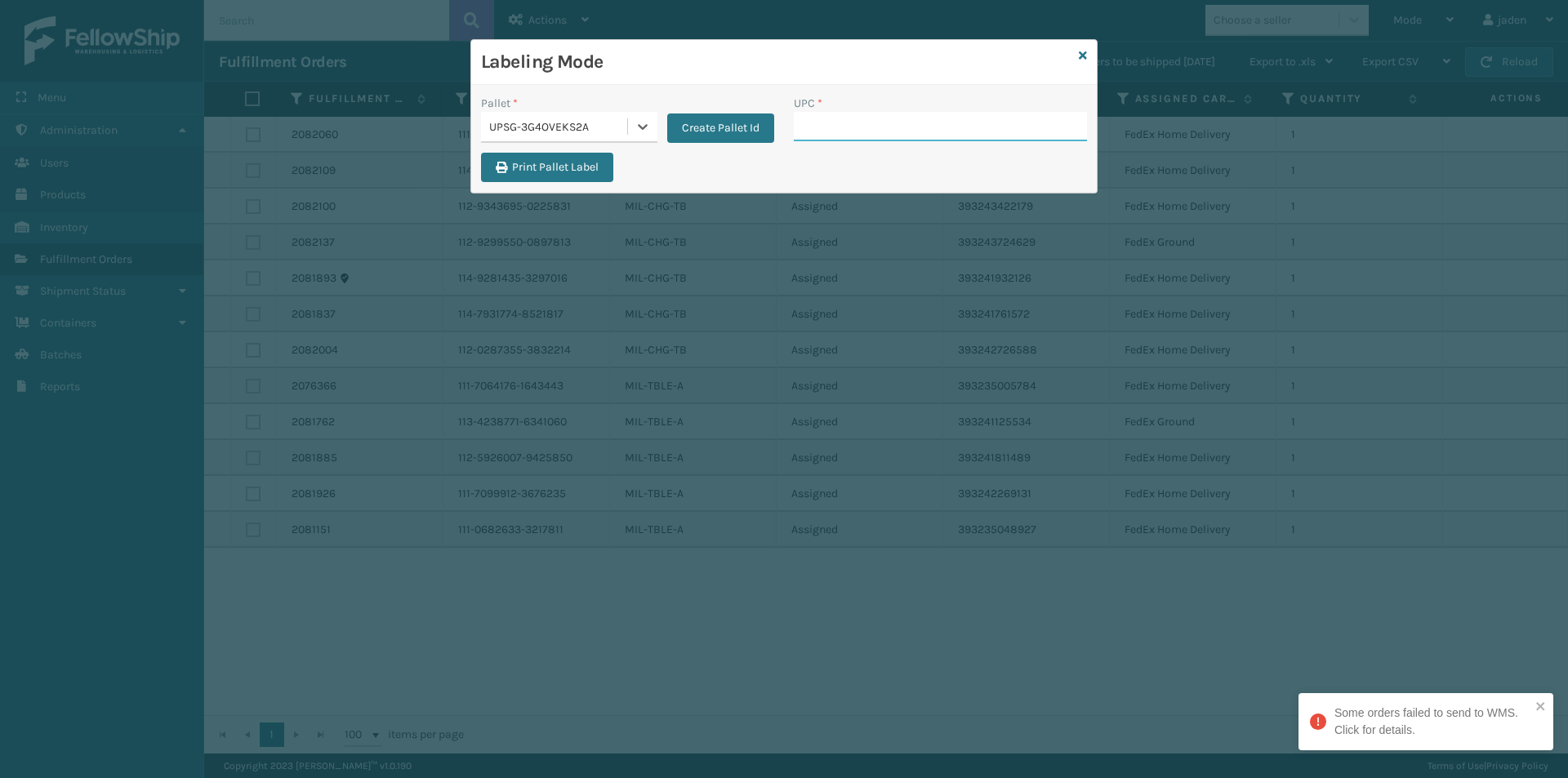
click at [902, 122] on input "UPC *" at bounding box center [939, 126] width 293 height 30
click at [865, 129] on input "UPC *" at bounding box center [939, 126] width 293 height 30
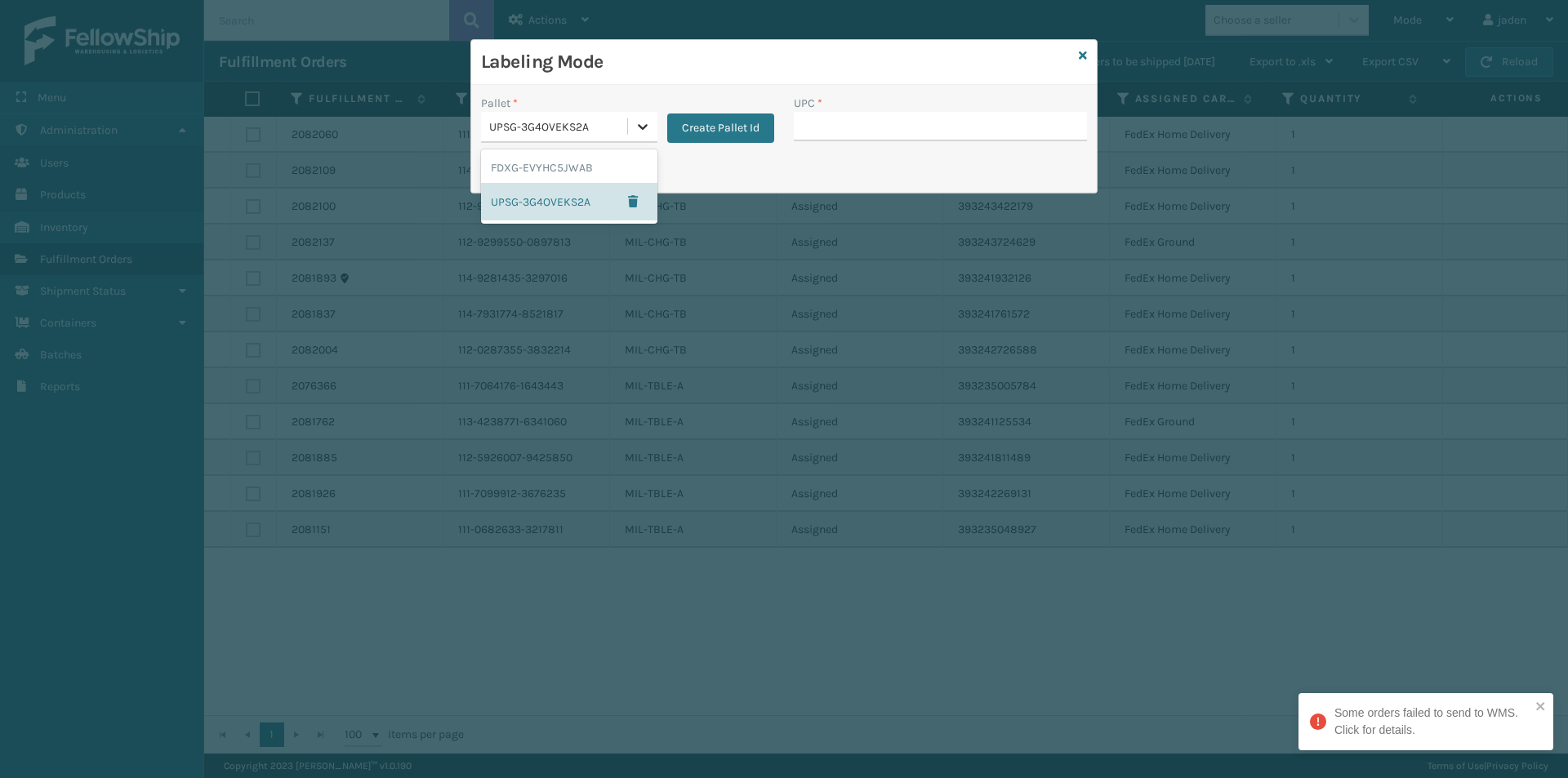
click at [632, 130] on div at bounding box center [643, 126] width 30 height 30
click at [537, 215] on div "UPSG-3G4OVEKS2A" at bounding box center [569, 201] width 176 height 38
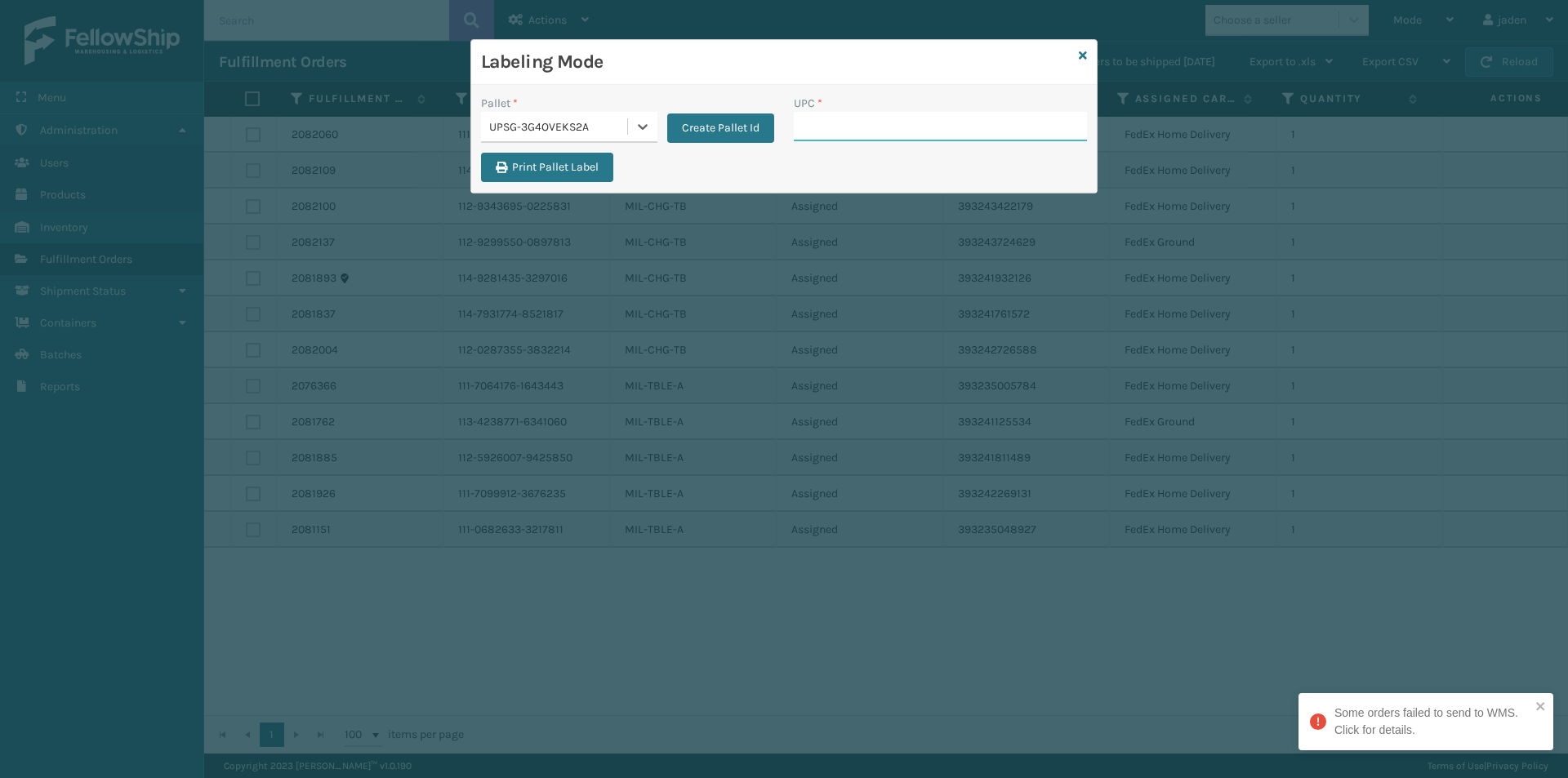
click at [804, 121] on input "UPC *" at bounding box center [939, 126] width 293 height 30
type input "410069-1110"
type input "410069-1154"
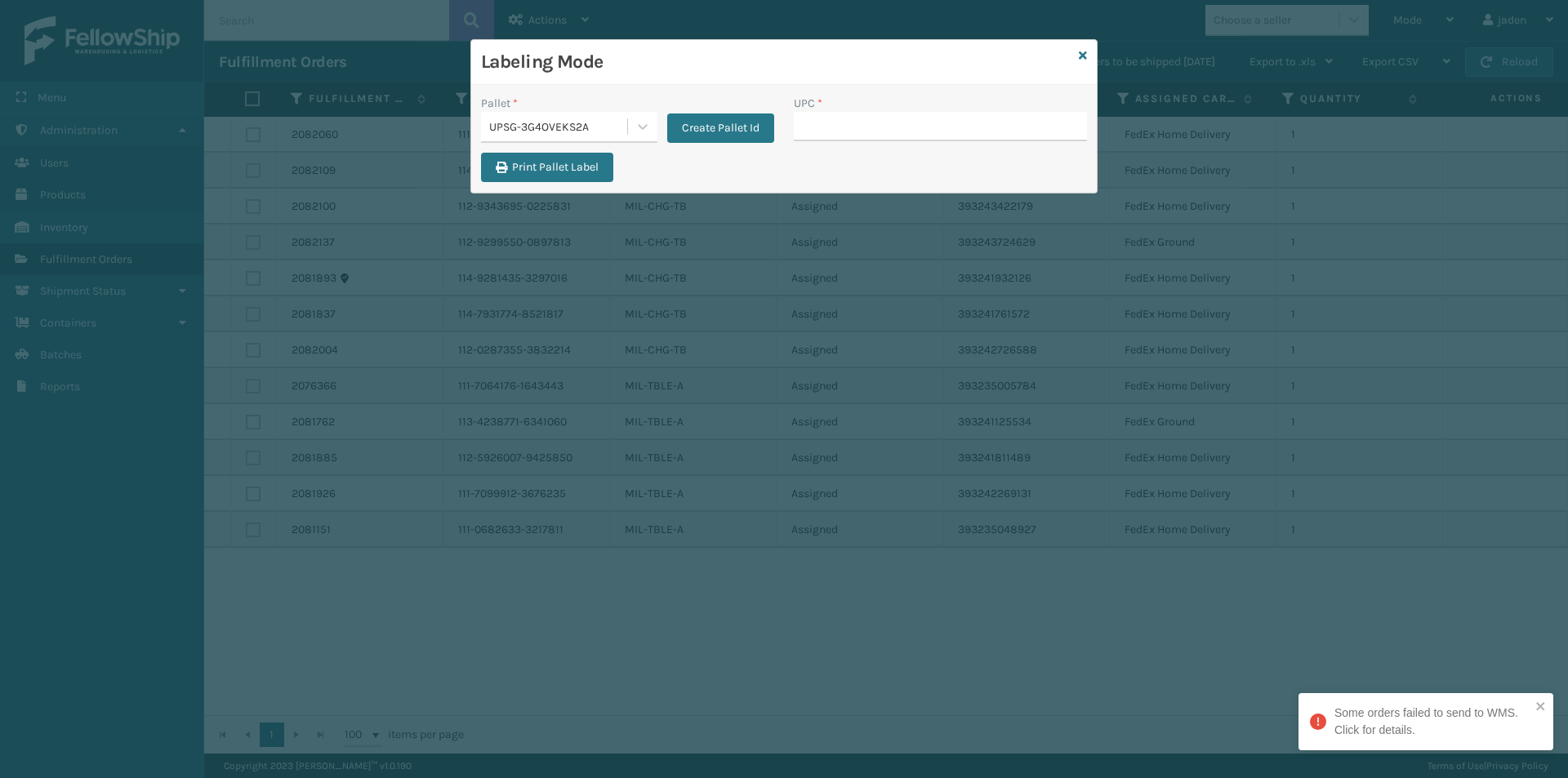
drag, startPoint x: 894, startPoint y: 121, endPoint x: 839, endPoint y: 78, distance: 69.8
click at [796, 59] on h3 "Labeling Mode" at bounding box center [777, 62] width 591 height 25
click at [869, 121] on input "UPC *" at bounding box center [939, 126] width 293 height 30
type input "410069-1154"
type input "410079-1110"
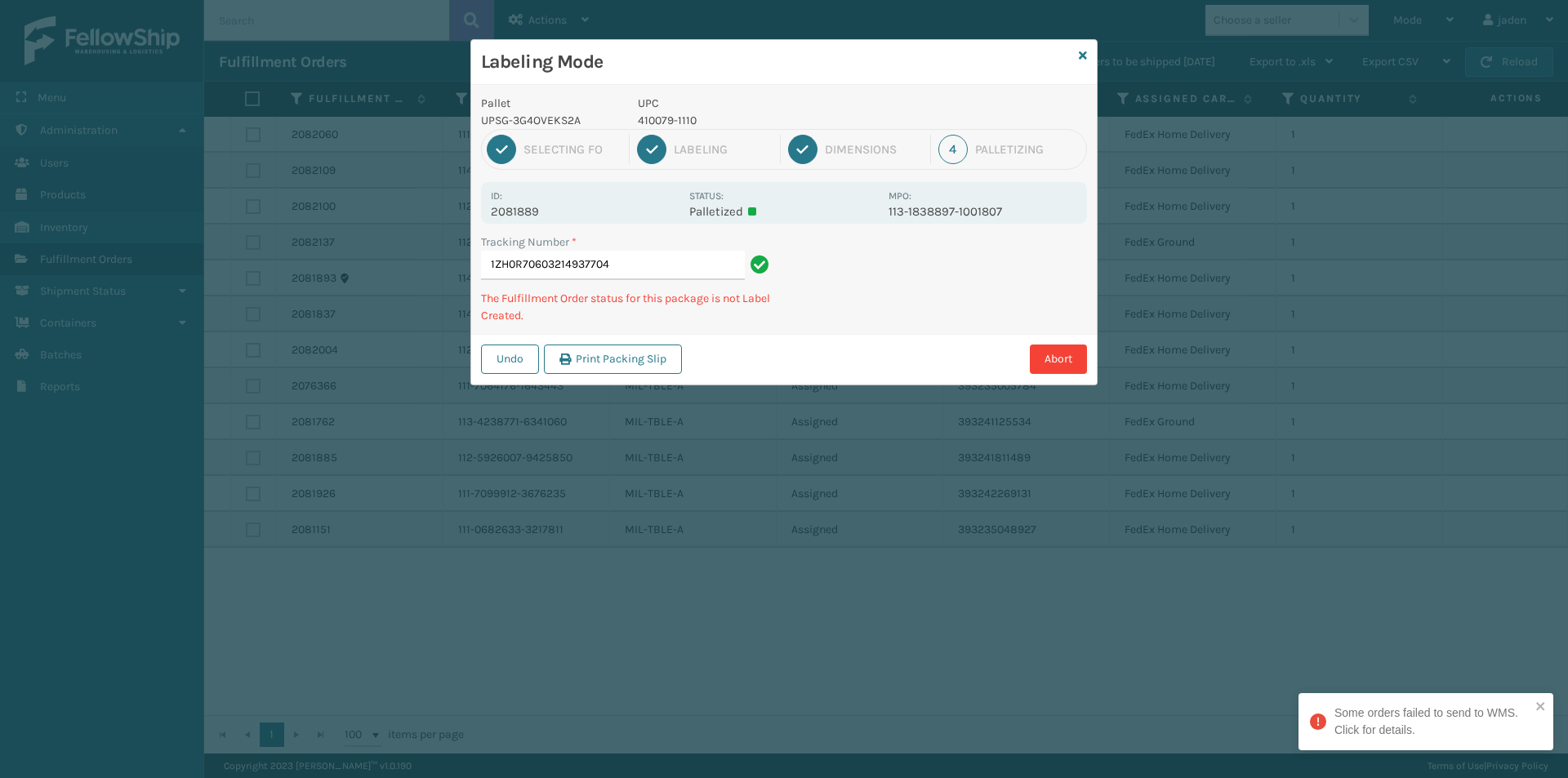
type input "1ZH0R706032149377044"
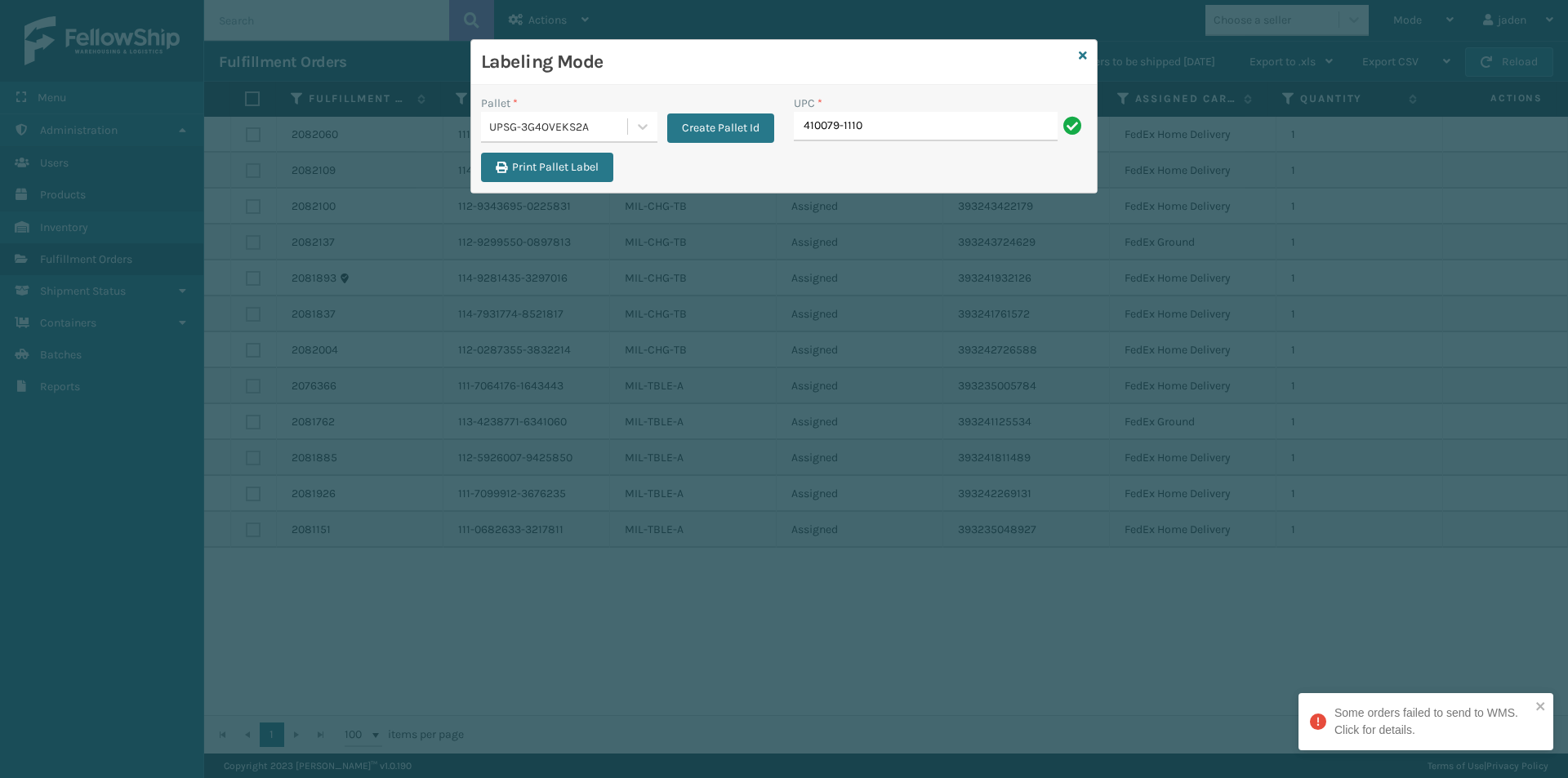
type input "410079-1110"
type input "410069-1154"
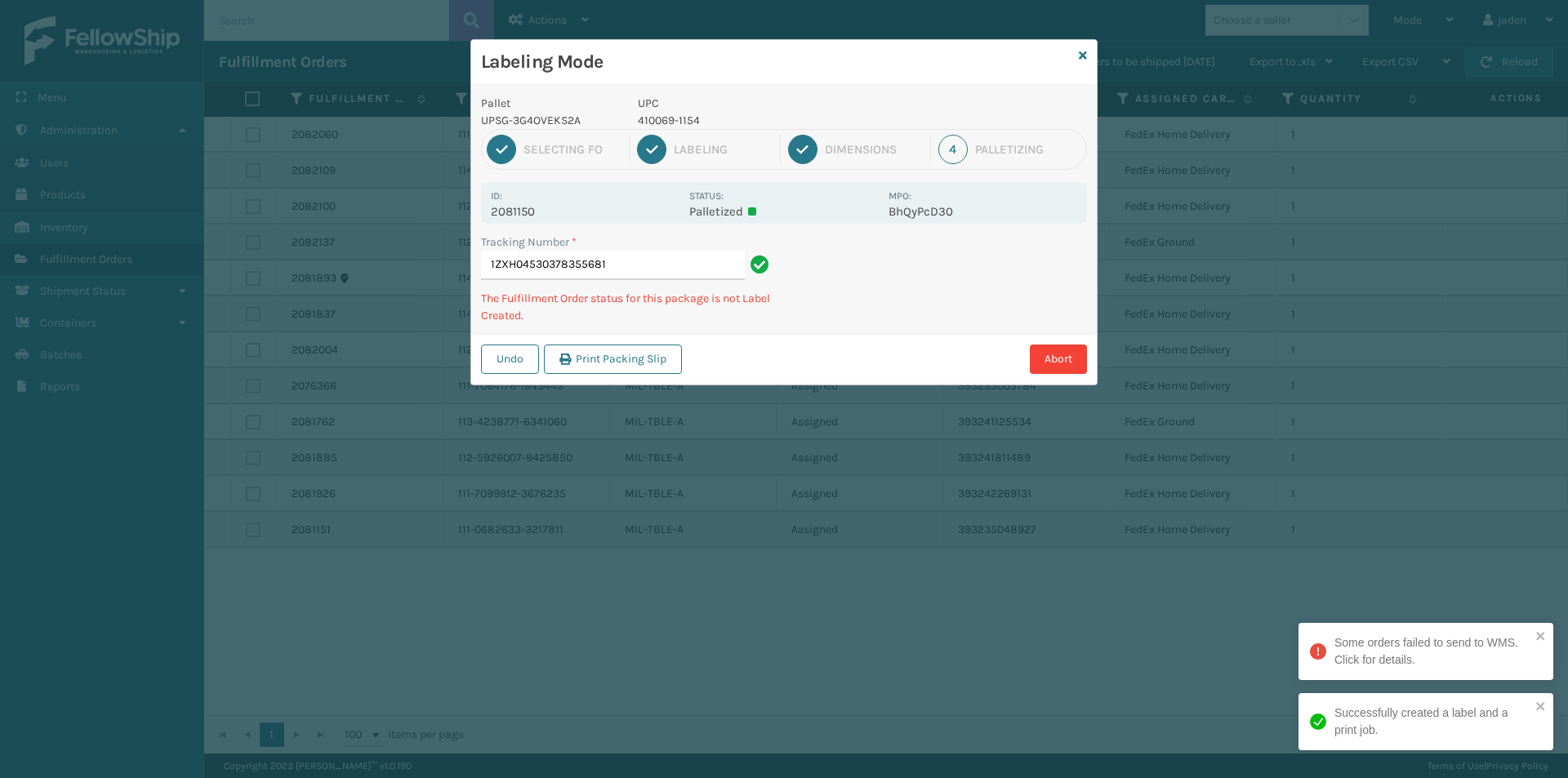
type input "1ZXH045303783556814"
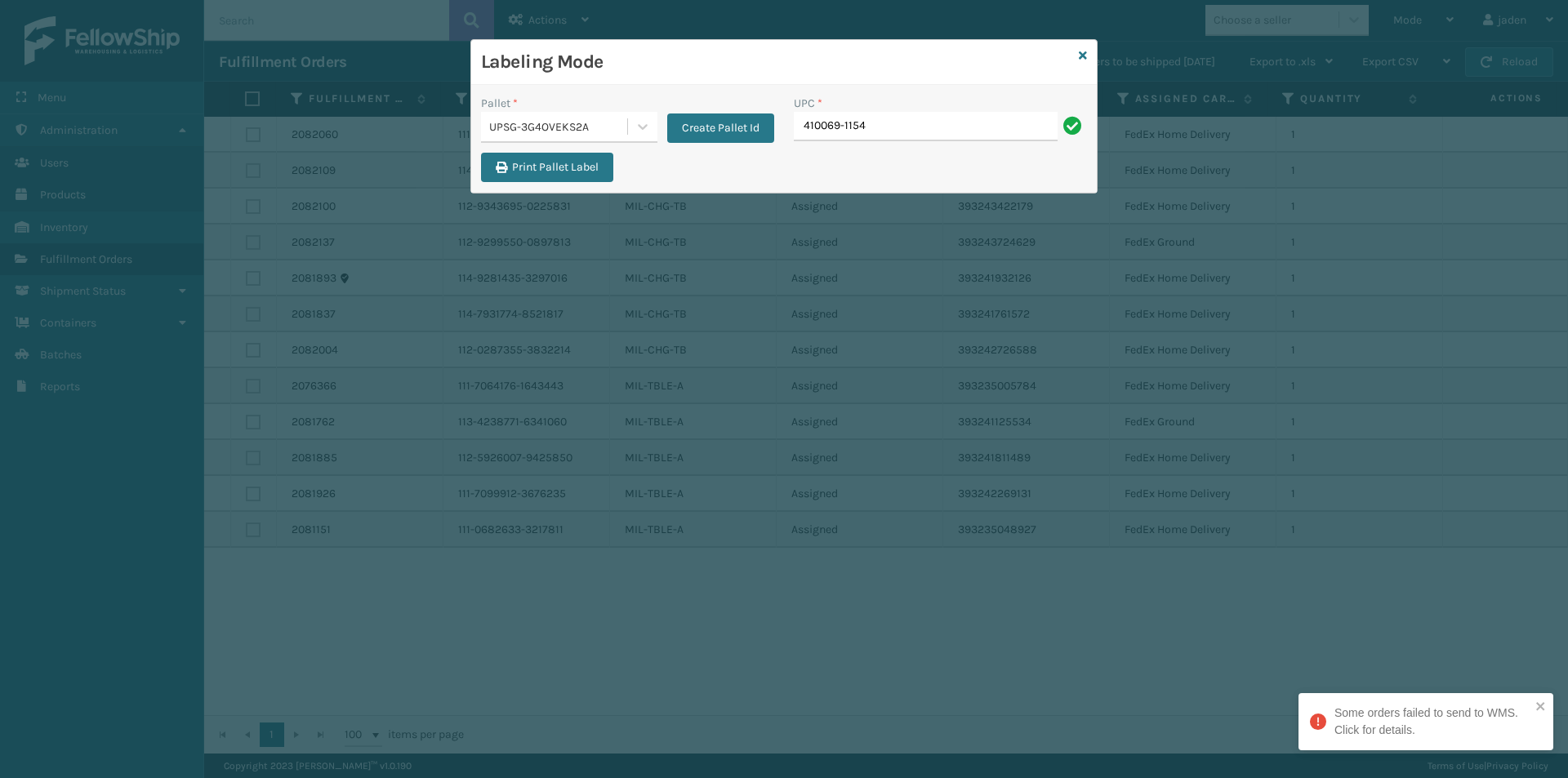
type input "410069-1154"
type input "413008-1110"
click at [923, 124] on input "413008-1110" at bounding box center [925, 126] width 264 height 30
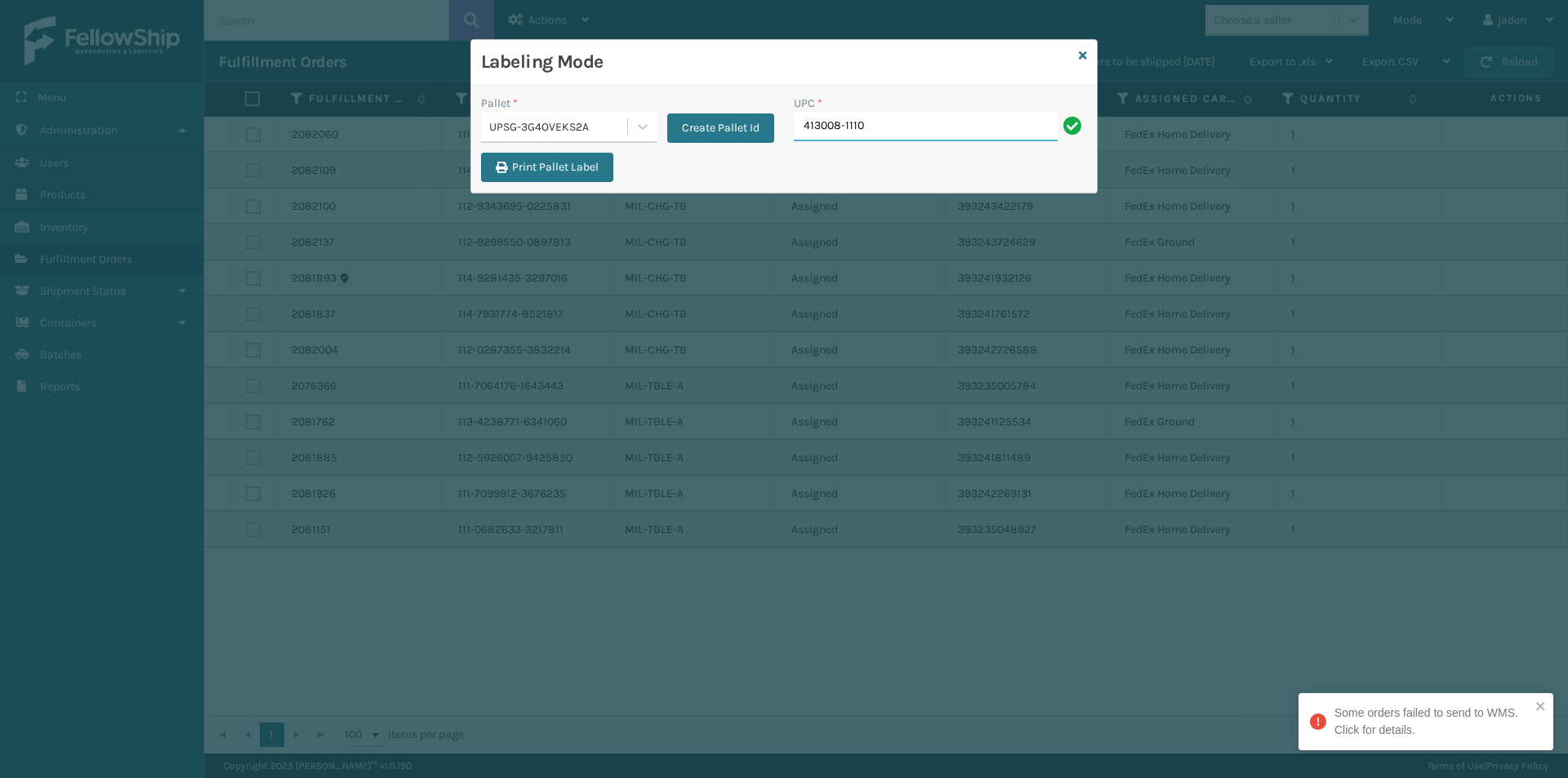
click at [919, 129] on input "413008-1110" at bounding box center [925, 126] width 264 height 30
type input "8500442"
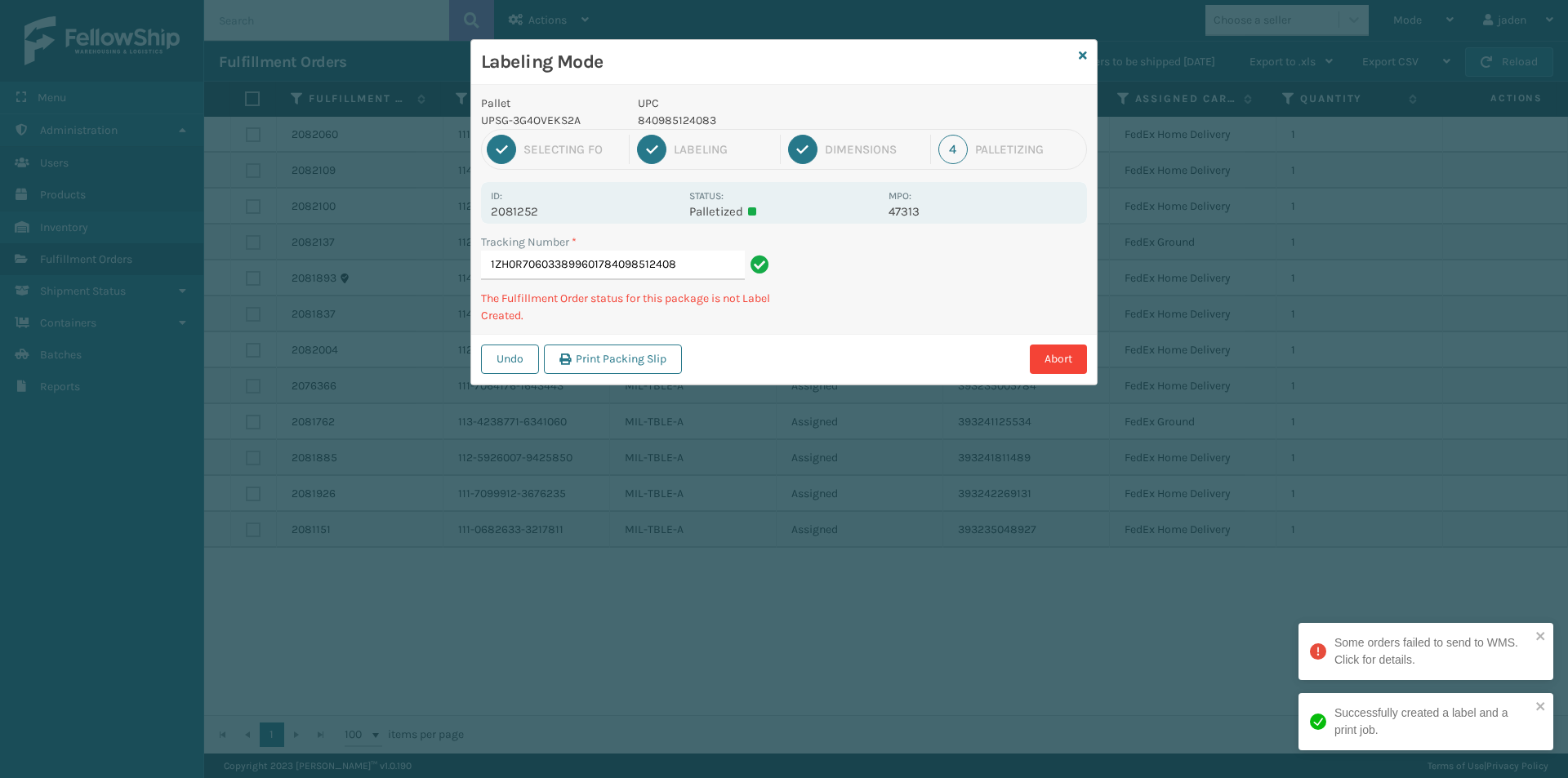
type input "1ZH0R7060338996017840985124083"
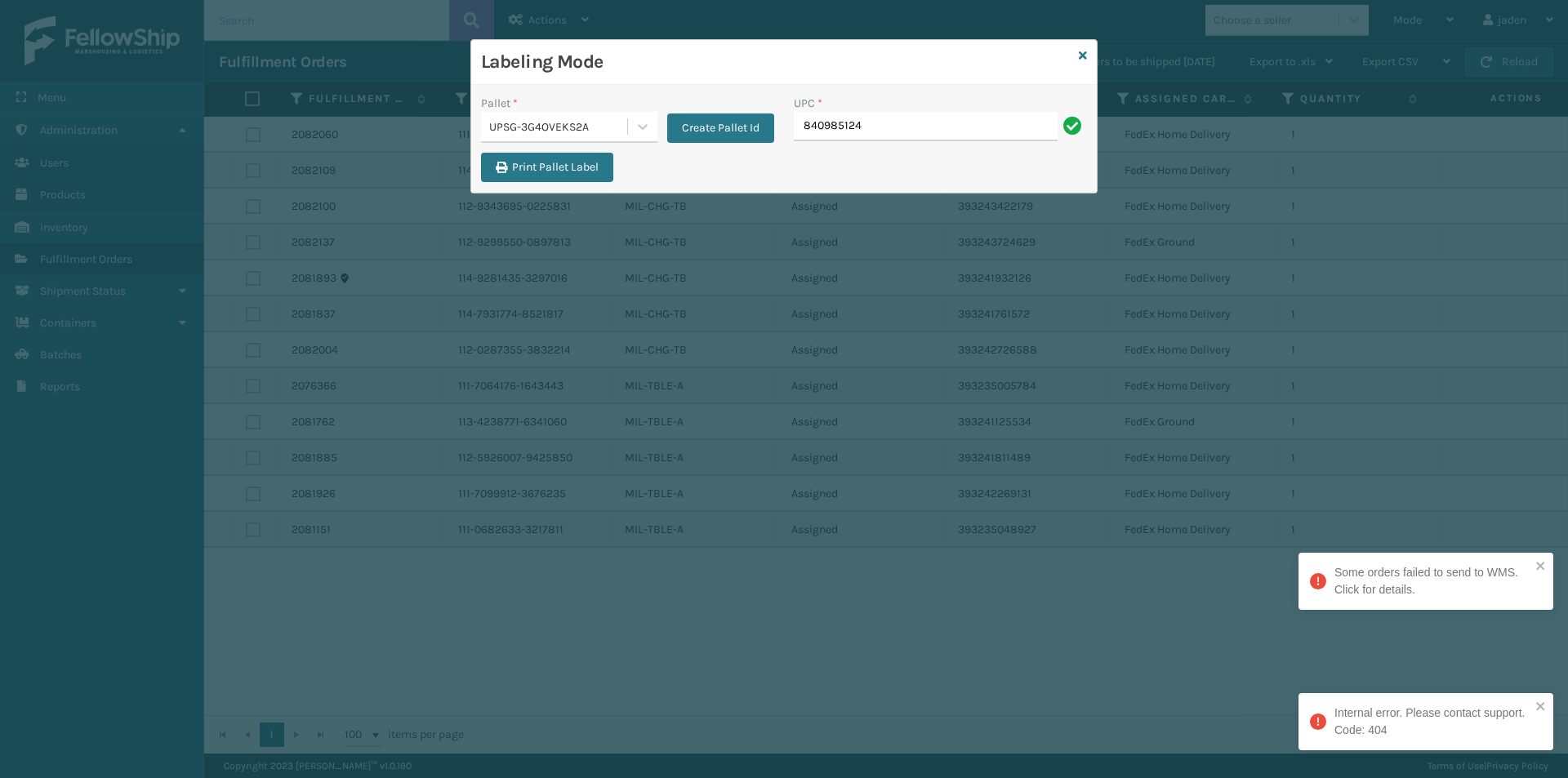
type input "8409851240"
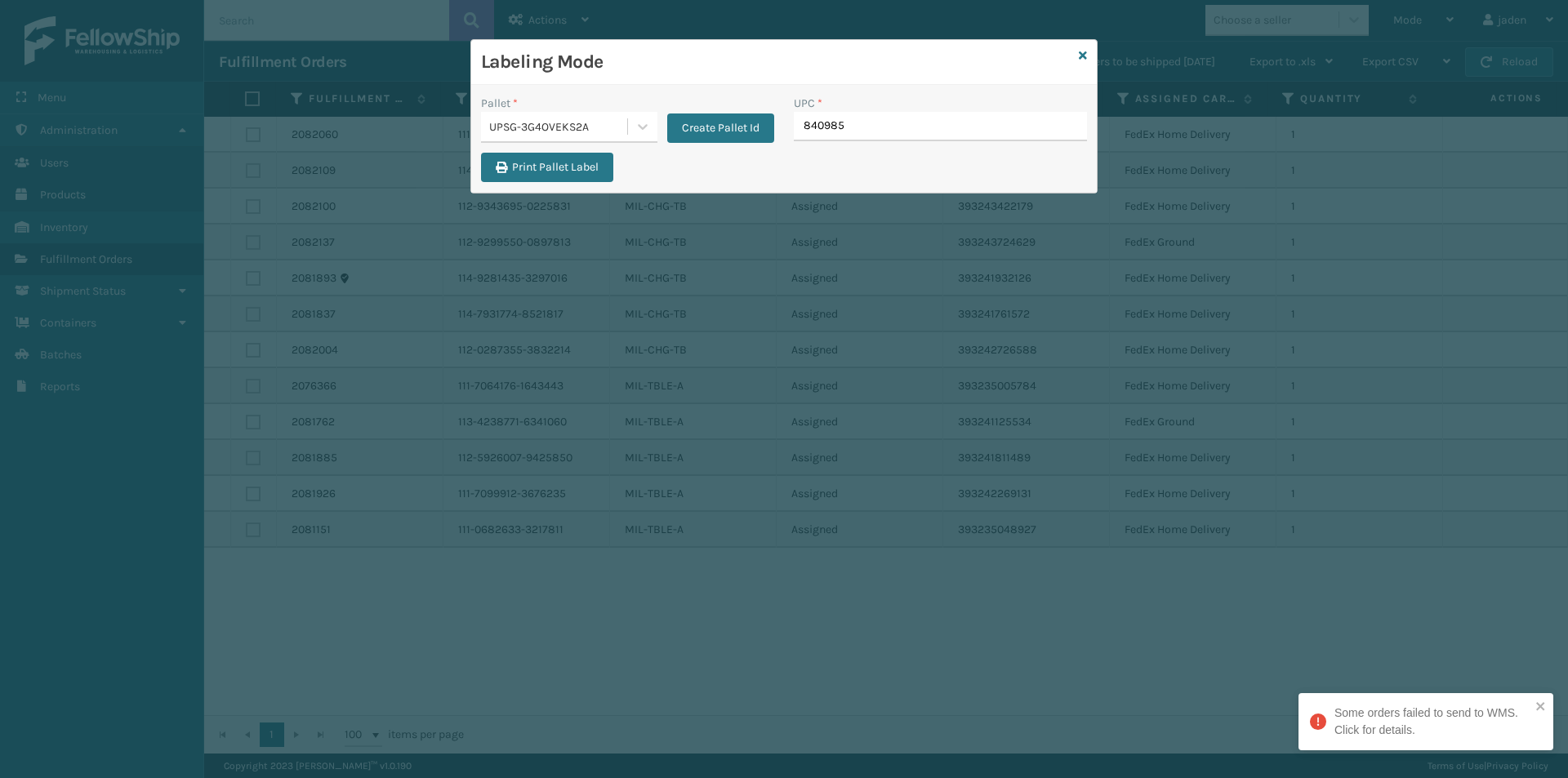
type input "8409851"
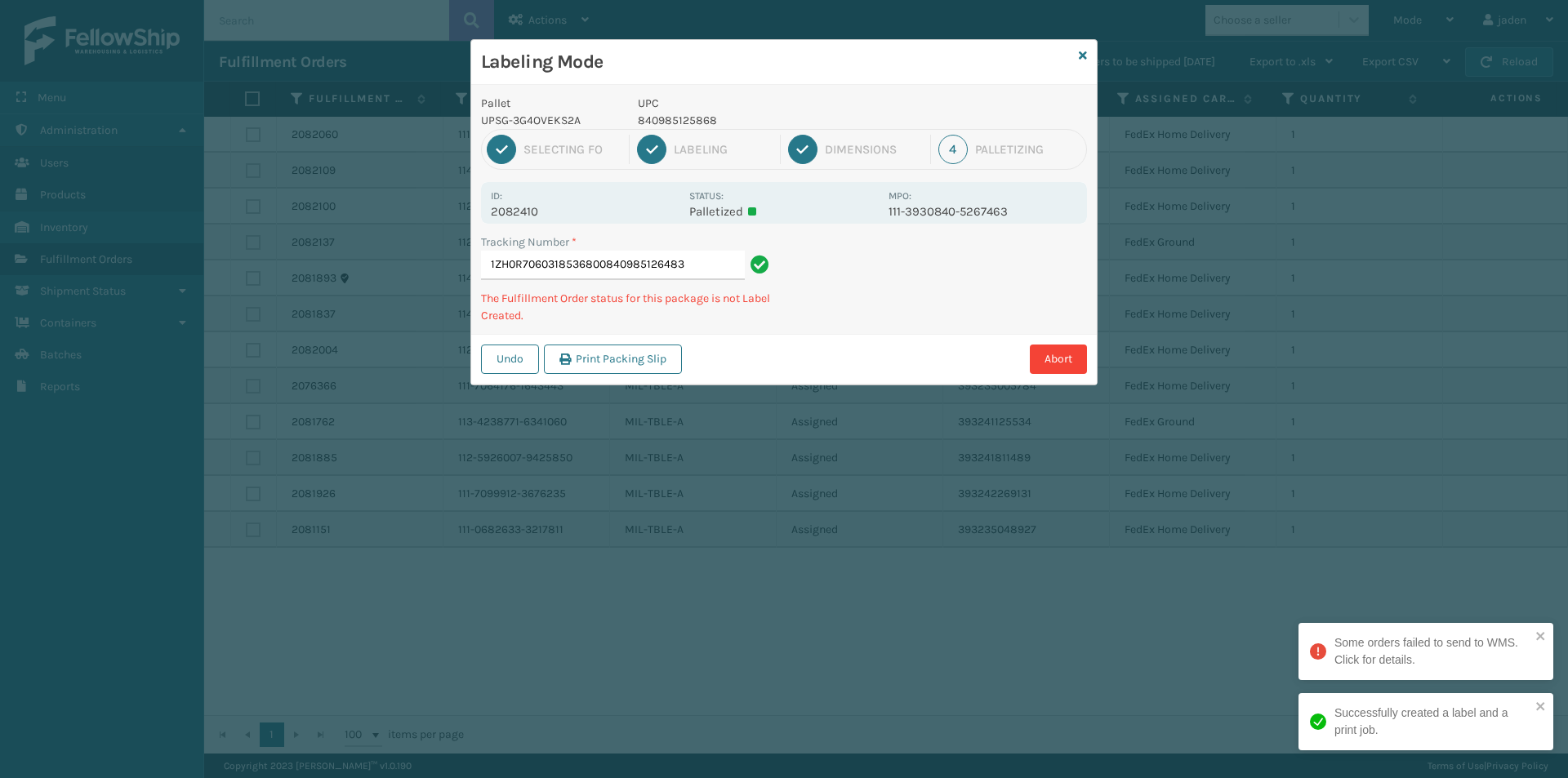
type input "1ZH0R7060318536800840985126483"
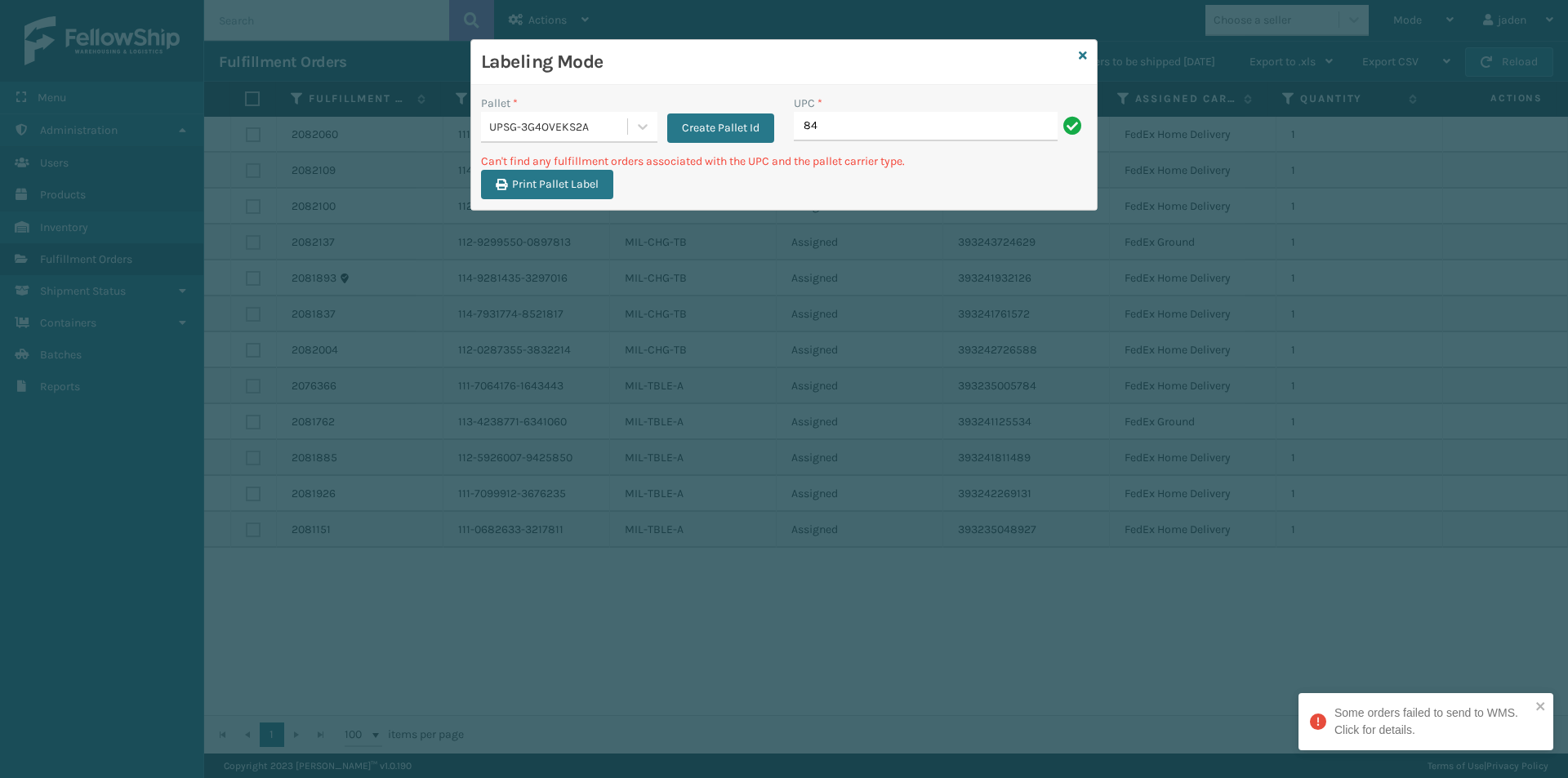
type input "8"
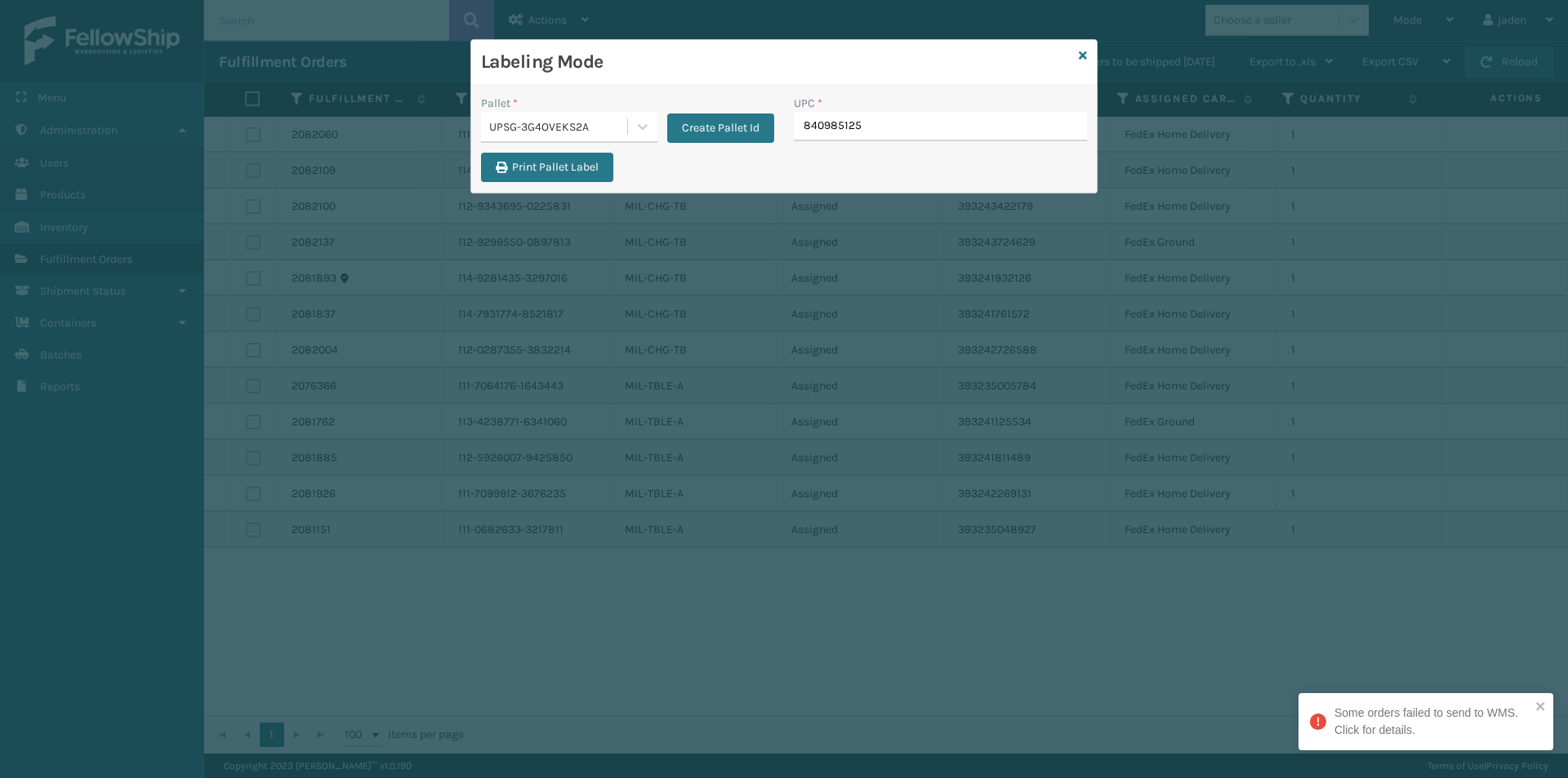
type input "8409851256"
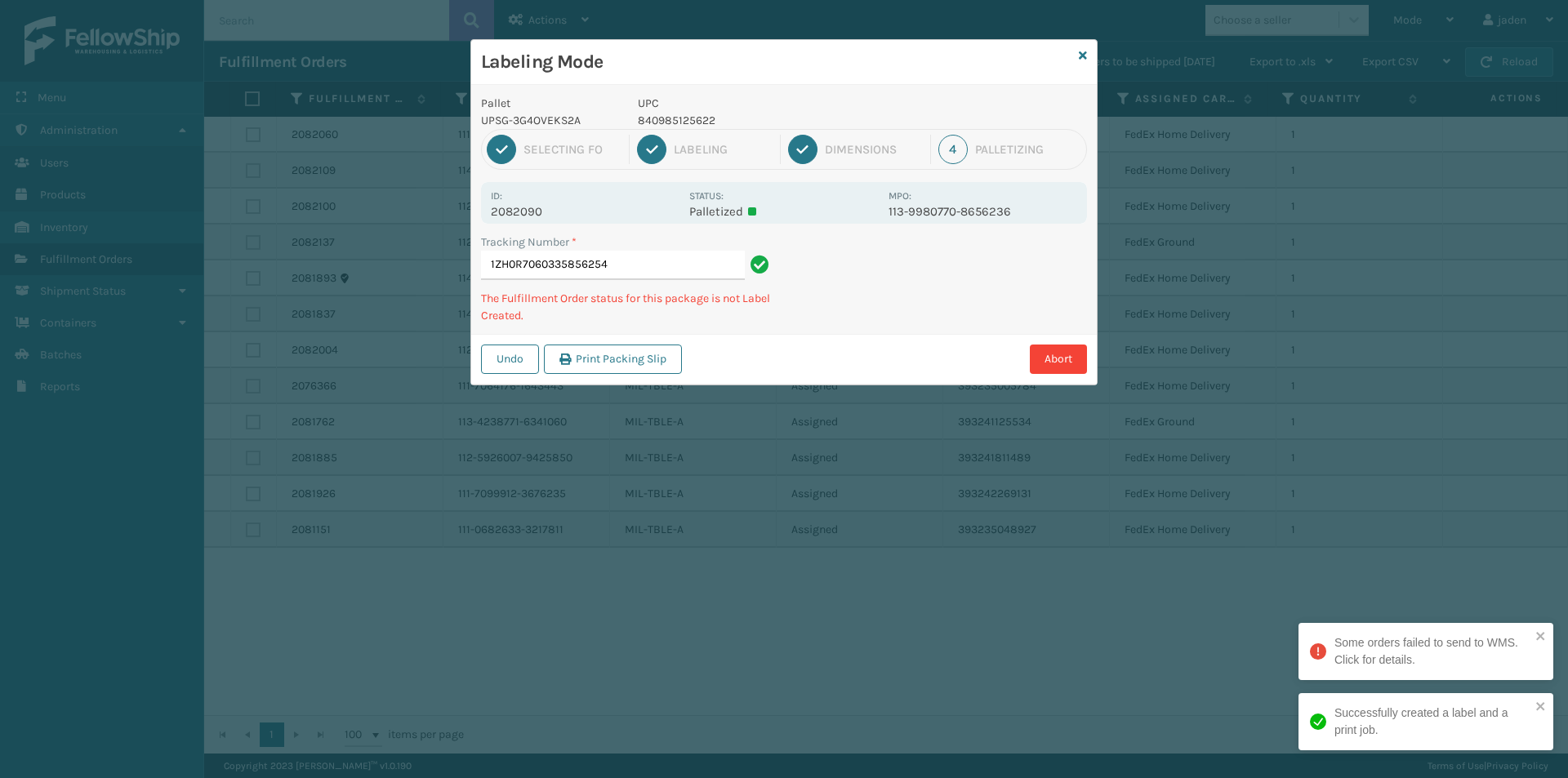
click at [681, 131] on div "1 Selecting FO 2 Labeling 3 Dimensions 4 Palletizing" at bounding box center [784, 150] width 606 height 41
click at [681, 119] on p "840985125622" at bounding box center [758, 120] width 241 height 18
copy p "840985125622"
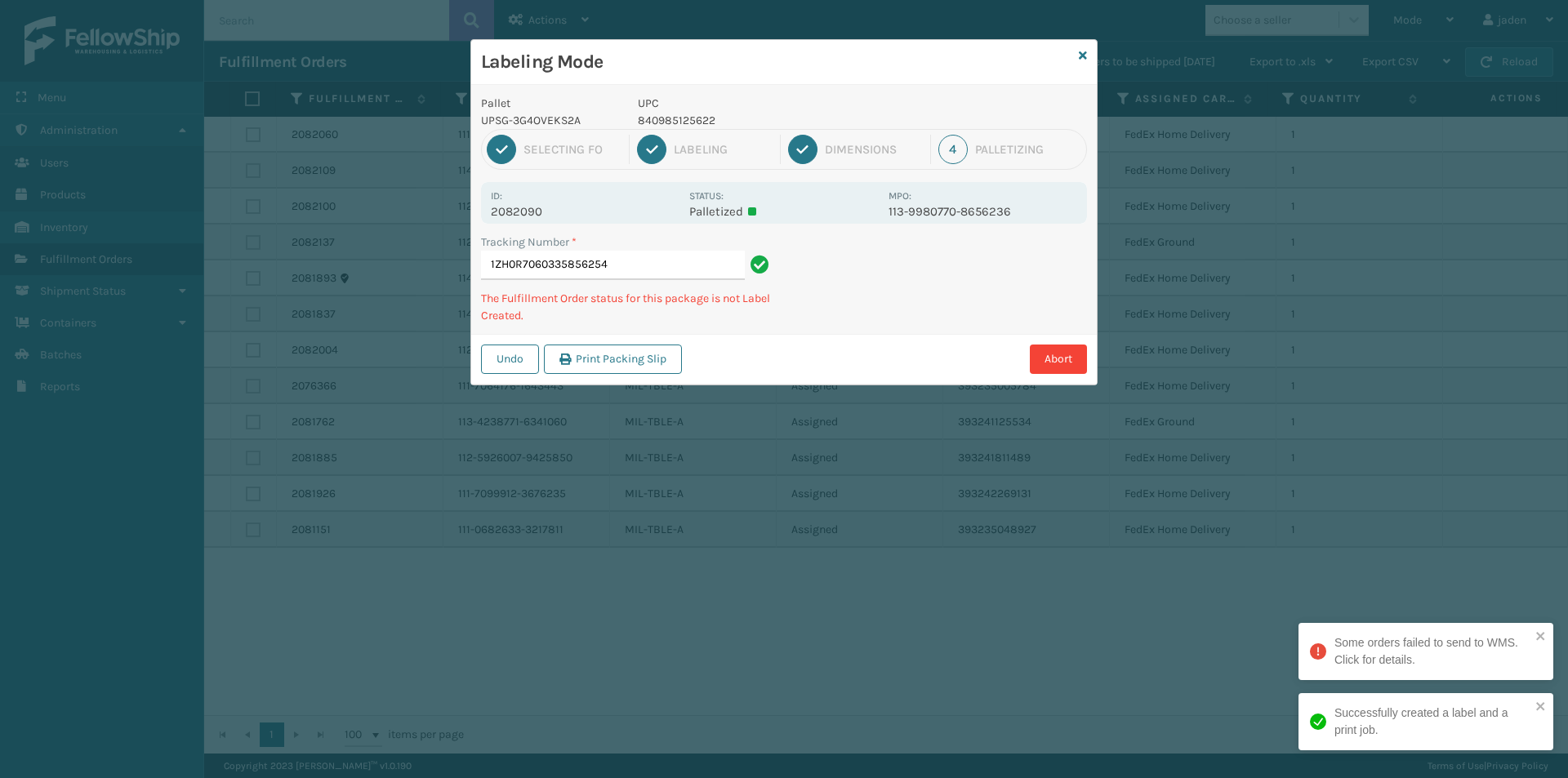
drag, startPoint x: 946, startPoint y: 284, endPoint x: 819, endPoint y: 355, distance: 145.5
drag, startPoint x: 819, startPoint y: 355, endPoint x: 967, endPoint y: 286, distance: 163.3
click at [838, 347] on div "Abort" at bounding box center [887, 359] width 400 height 30
drag, startPoint x: 967, startPoint y: 286, endPoint x: 949, endPoint y: 291, distance: 18.7
drag, startPoint x: 949, startPoint y: 291, endPoint x: 1015, endPoint y: 270, distance: 69.3
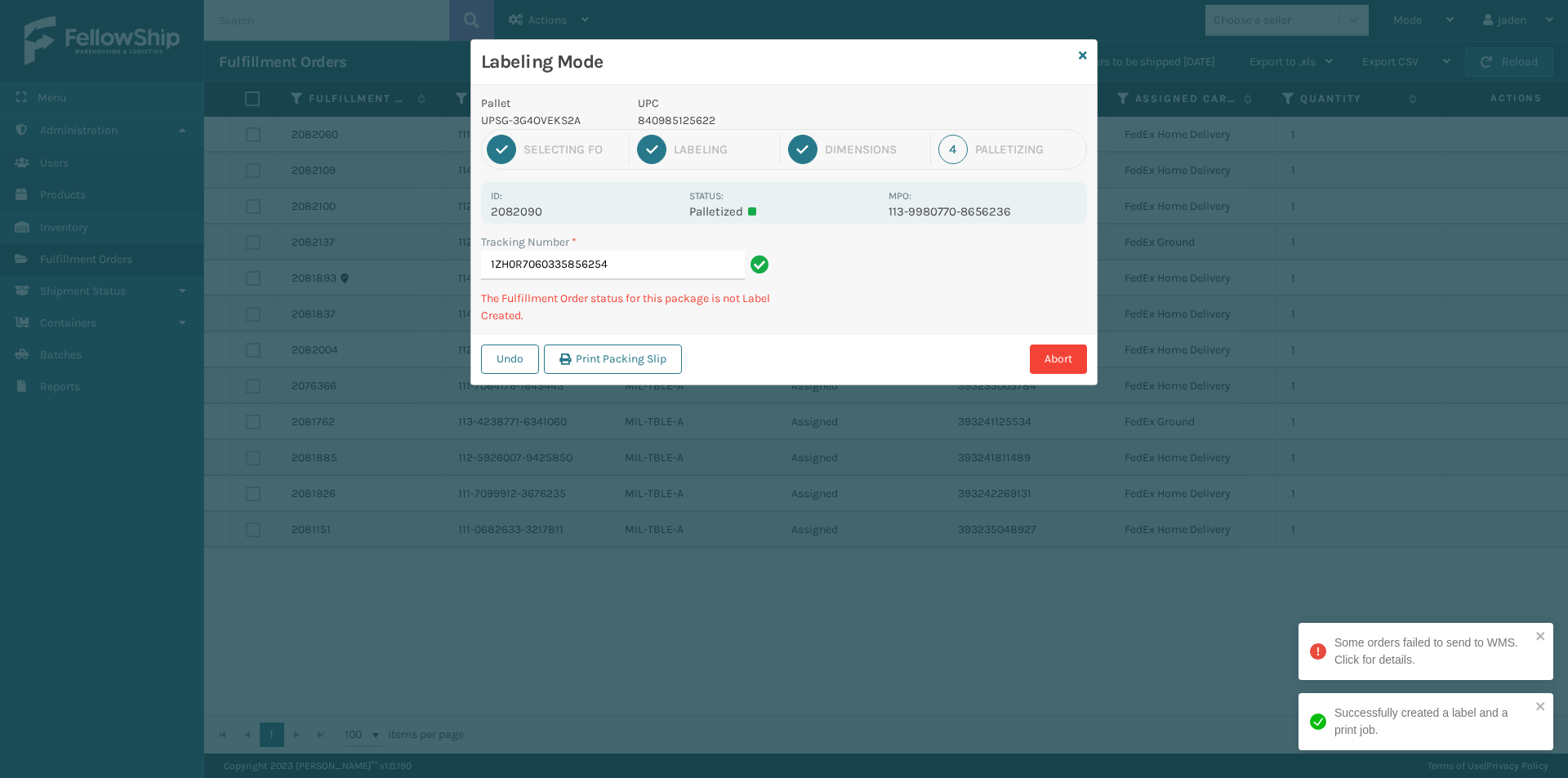
click at [887, 342] on div "Undo Print Packing Slip Abort" at bounding box center [783, 359] width 625 height 50
drag, startPoint x: 1015, startPoint y: 270, endPoint x: 910, endPoint y: 329, distance: 120.4
drag, startPoint x: 910, startPoint y: 329, endPoint x: 1061, endPoint y: 244, distance: 173.3
click at [930, 317] on div "Tracking Number * 1ZH0R7060335856254 The Fulfillment Order status for this pack…" at bounding box center [783, 283] width 625 height 101
drag, startPoint x: 1048, startPoint y: 241, endPoint x: 911, endPoint y: 315, distance: 155.7
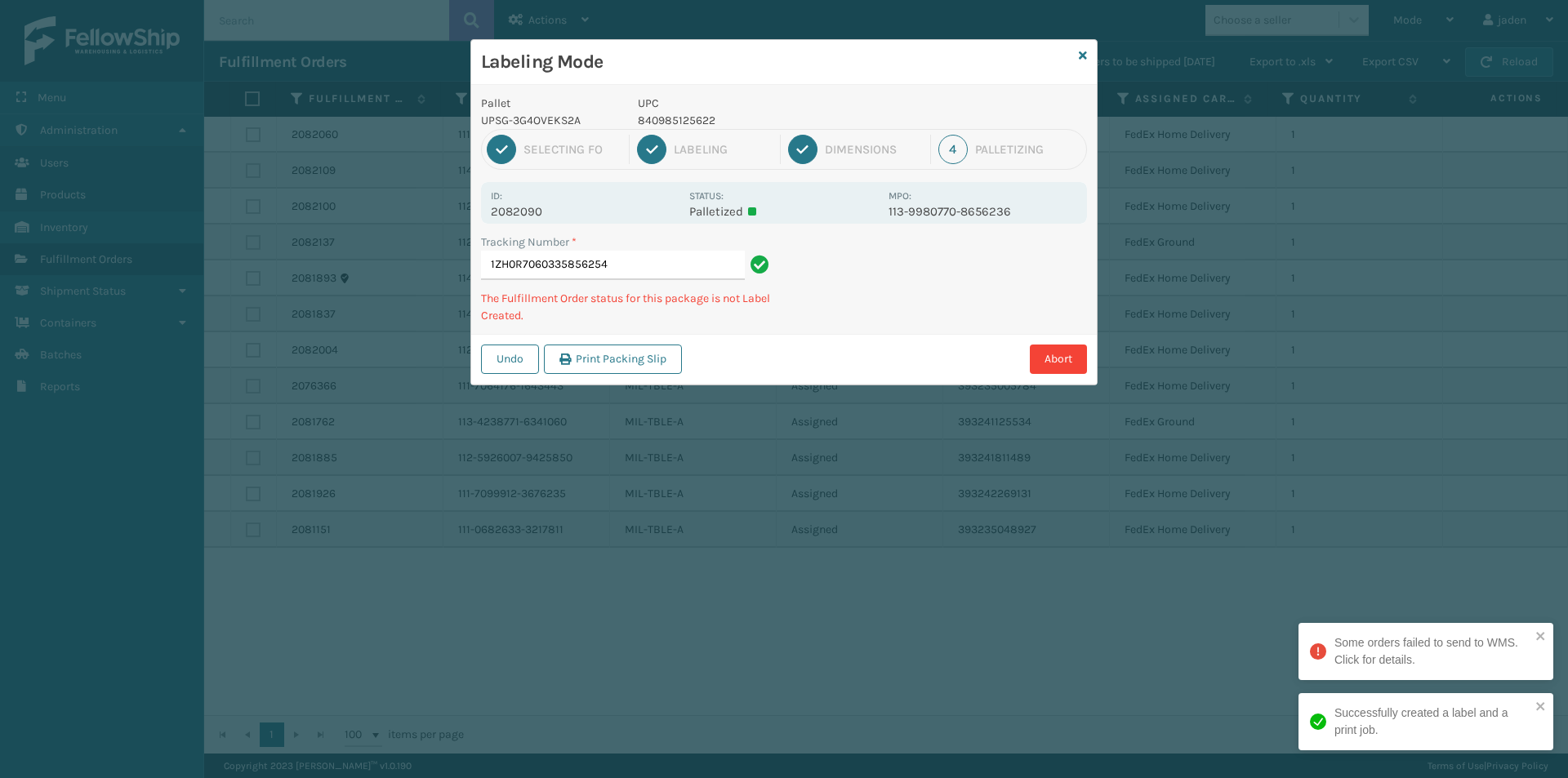
click at [911, 315] on div "Tracking Number * 1ZH0R7060335856254 The Fulfillment Order status for this pack…" at bounding box center [783, 283] width 625 height 101
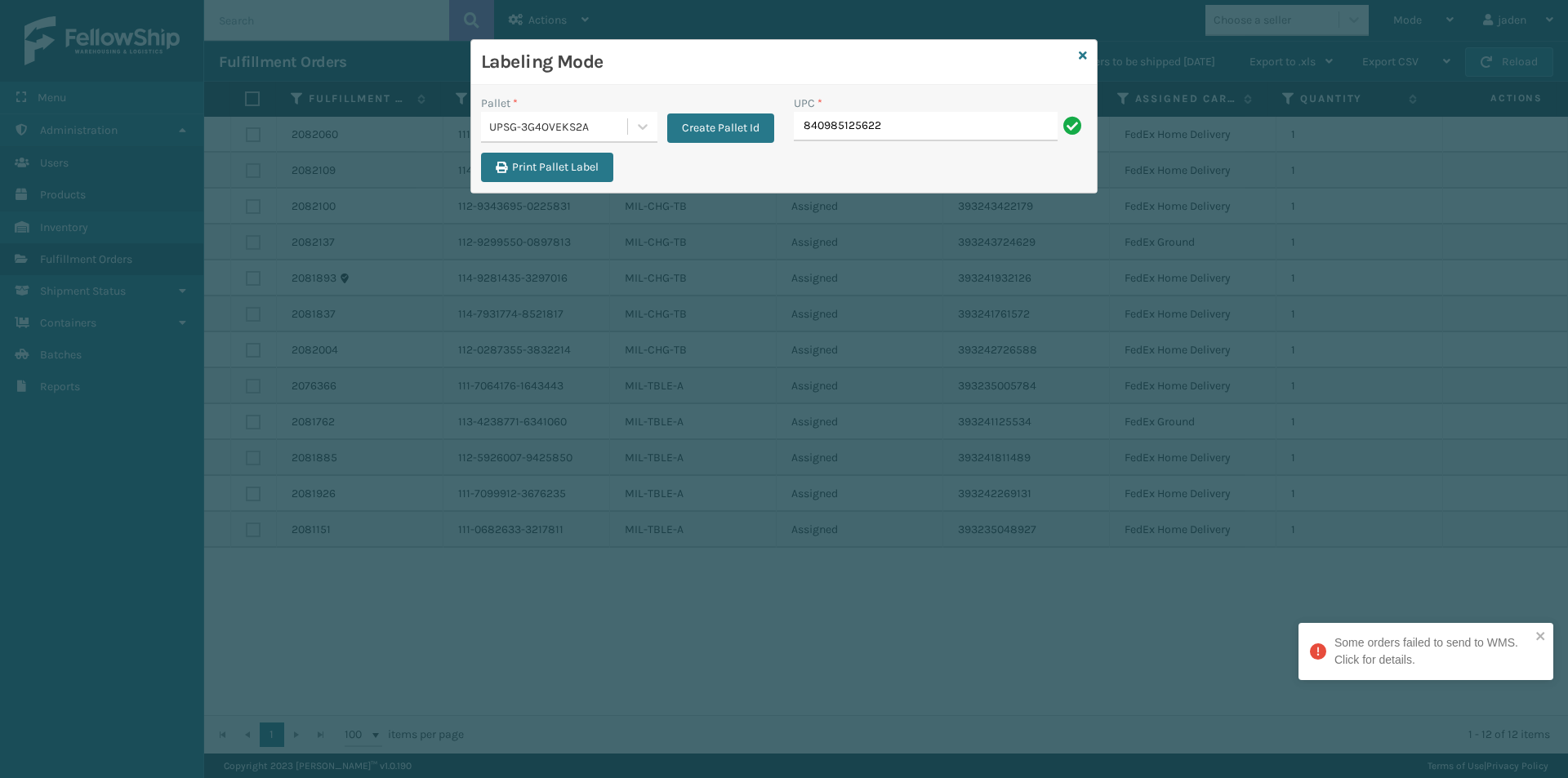
type input "840985125622"
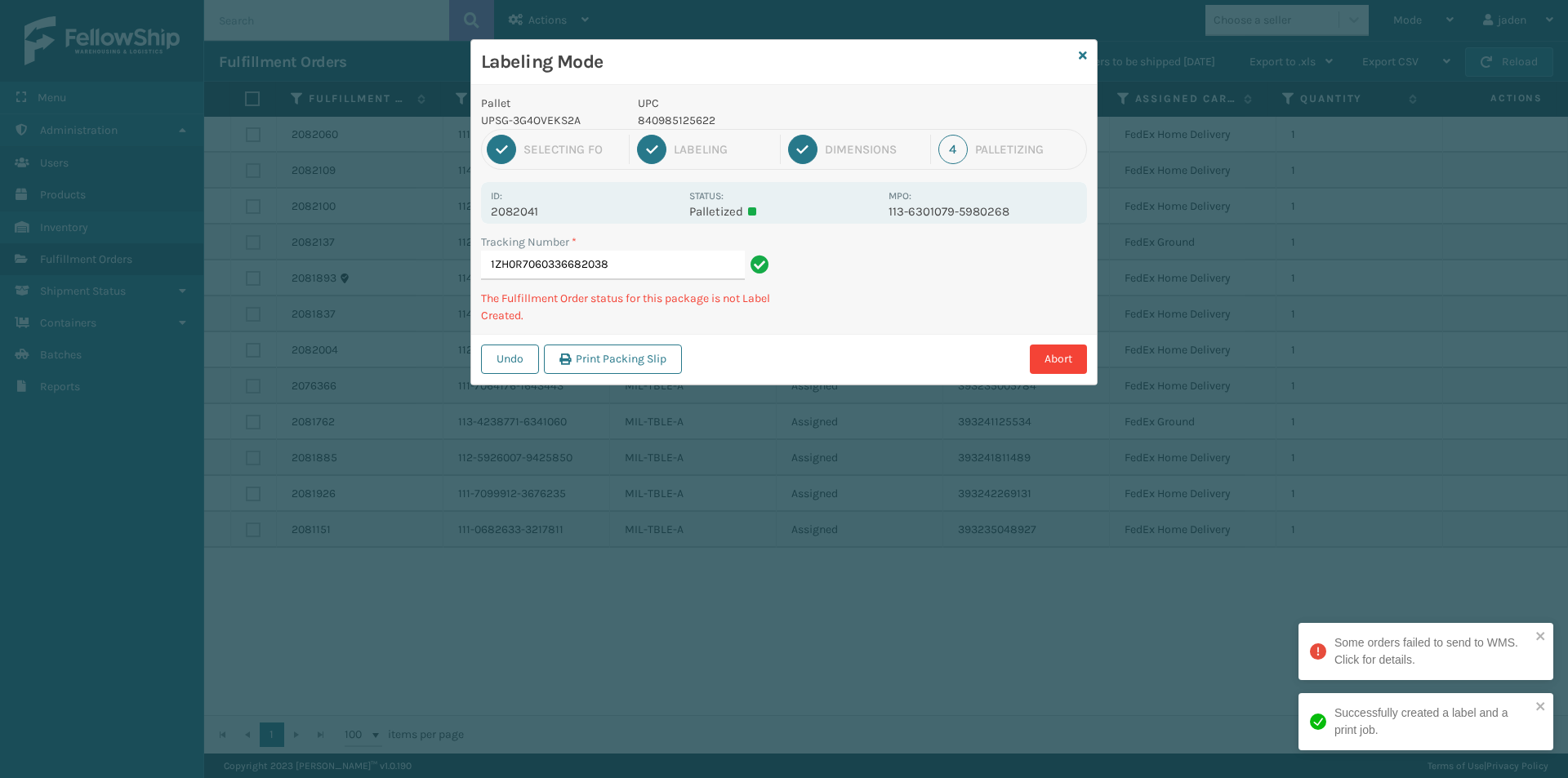
drag, startPoint x: 1001, startPoint y: 269, endPoint x: 984, endPoint y: 273, distance: 17.5
drag, startPoint x: 984, startPoint y: 273, endPoint x: 1027, endPoint y: 275, distance: 43.0
click at [858, 358] on div "Abort" at bounding box center [887, 359] width 400 height 30
drag, startPoint x: 1027, startPoint y: 275, endPoint x: 1006, endPoint y: 274, distance: 21.0
drag, startPoint x: 1006, startPoint y: 274, endPoint x: 937, endPoint y: 294, distance: 71.8
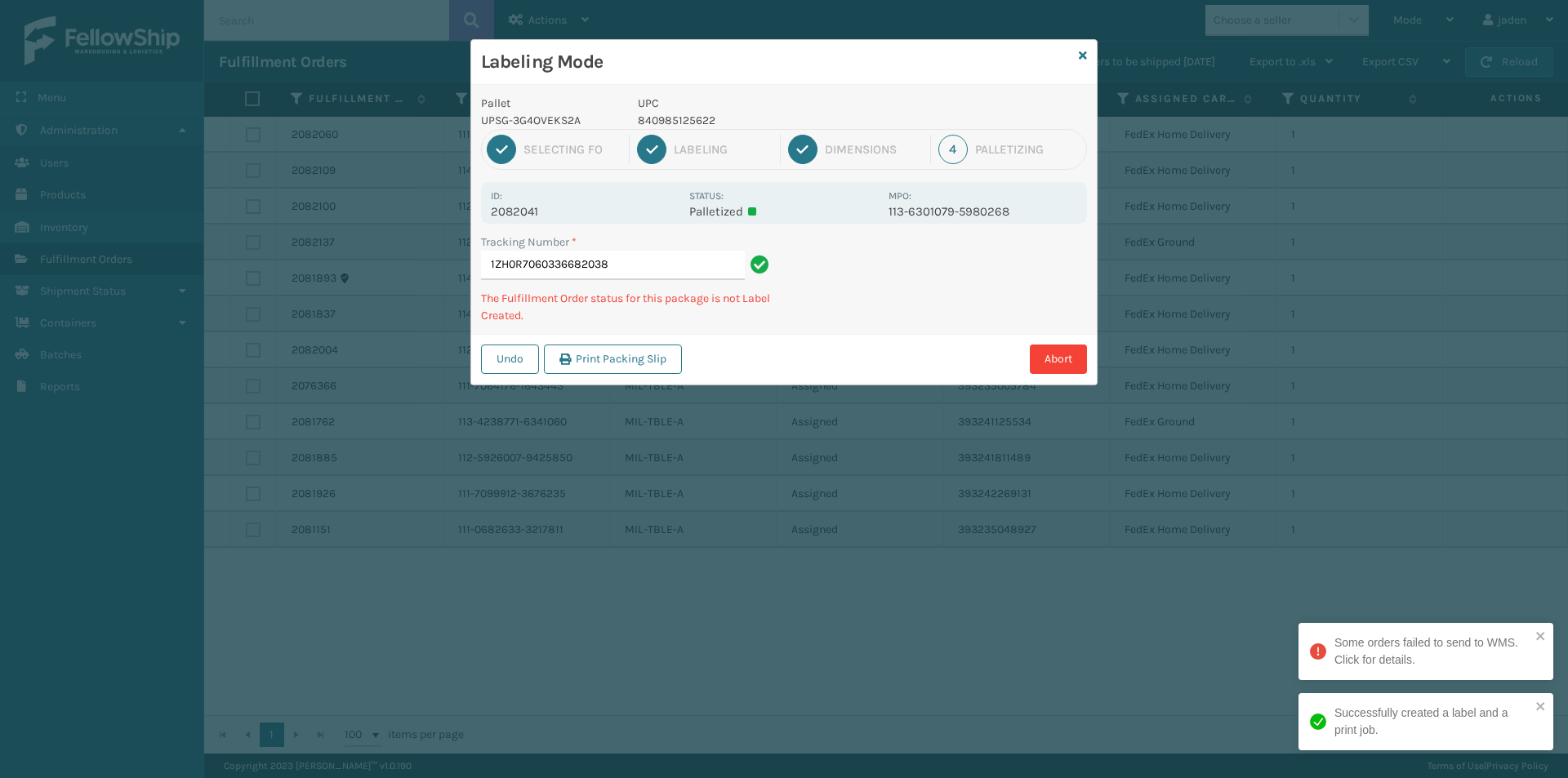
click at [885, 341] on div "Undo Print Packing Slip Abort" at bounding box center [783, 359] width 625 height 50
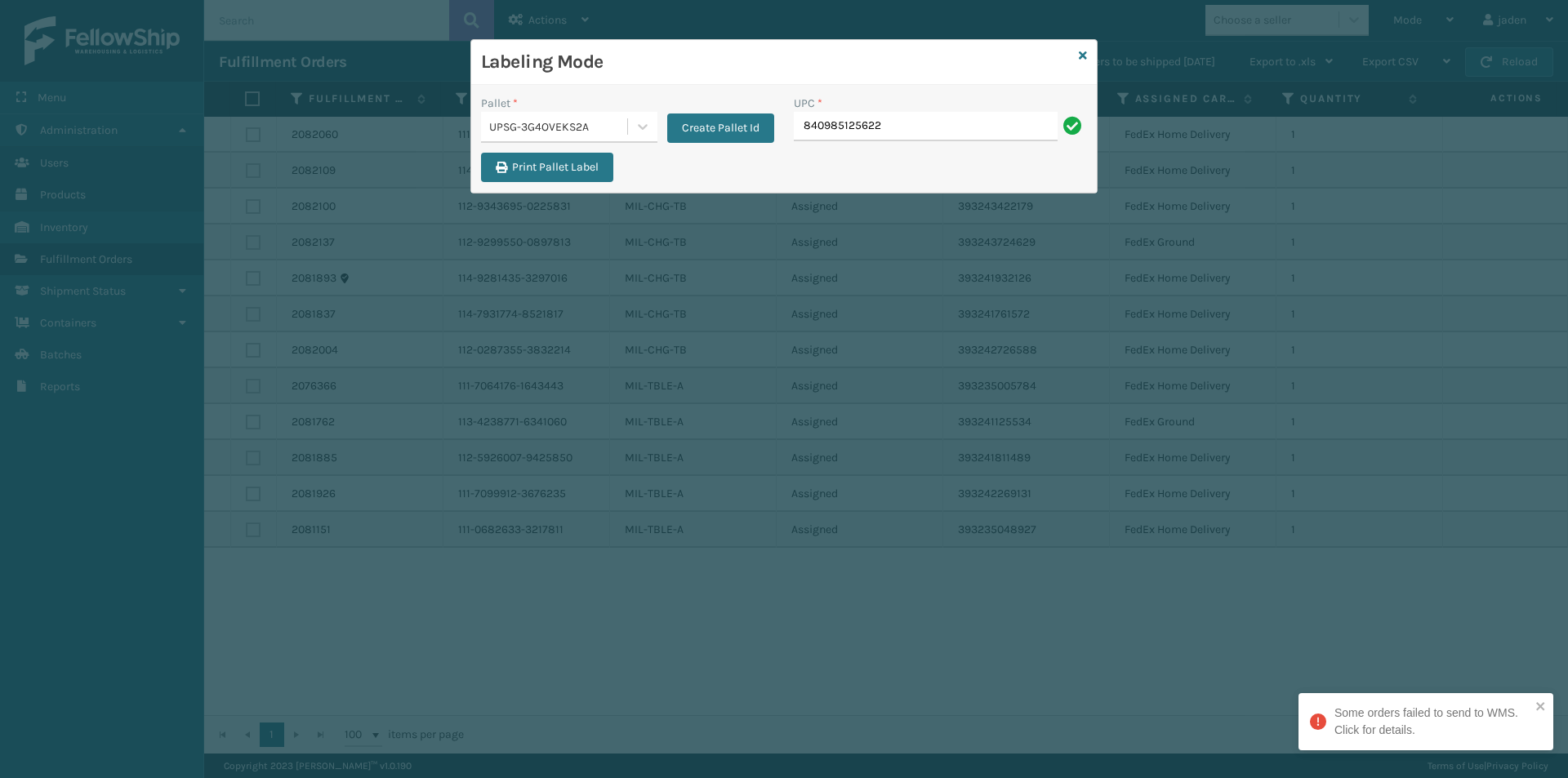
type input "840985125622"
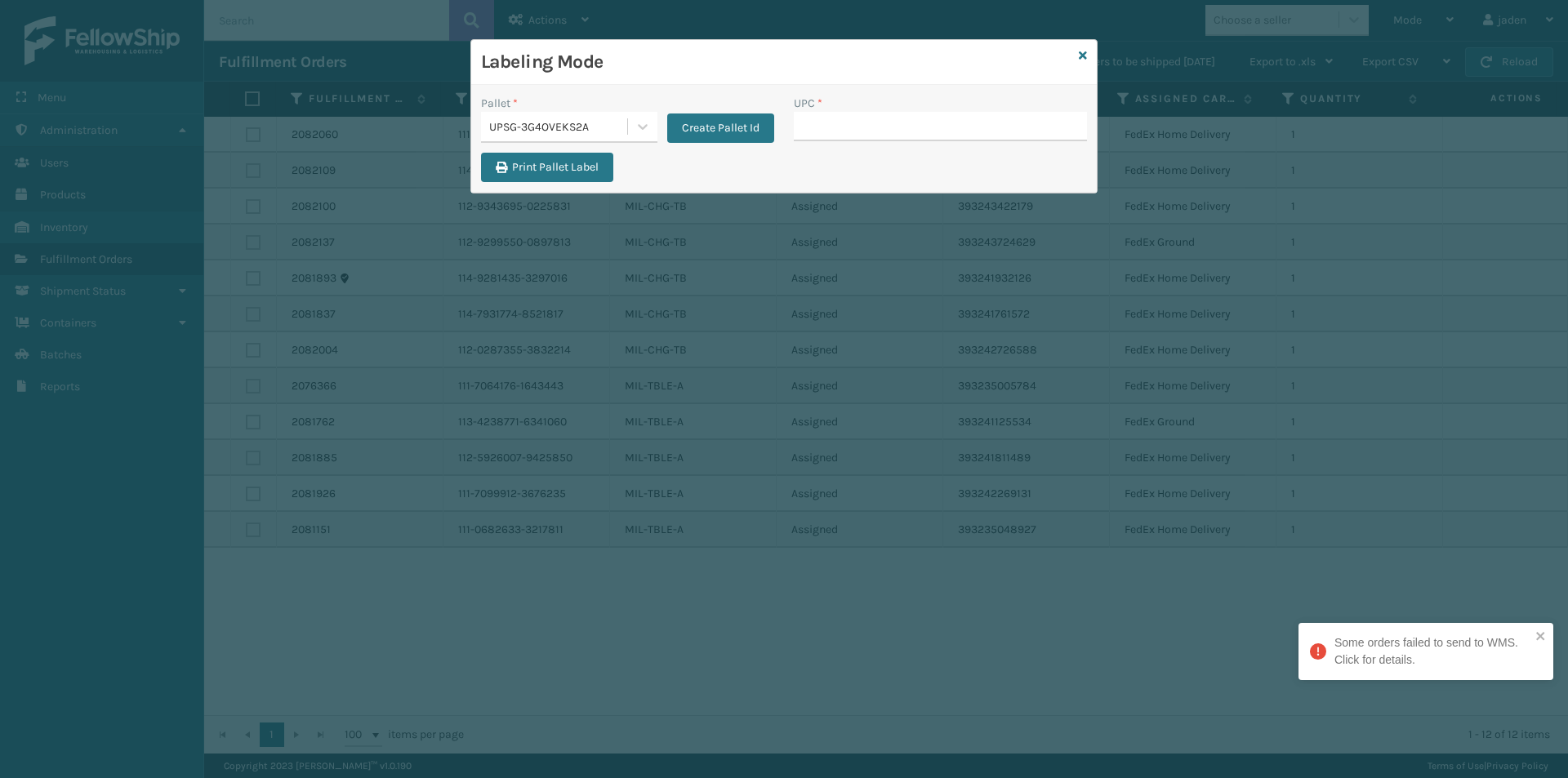
type input "840985125622"
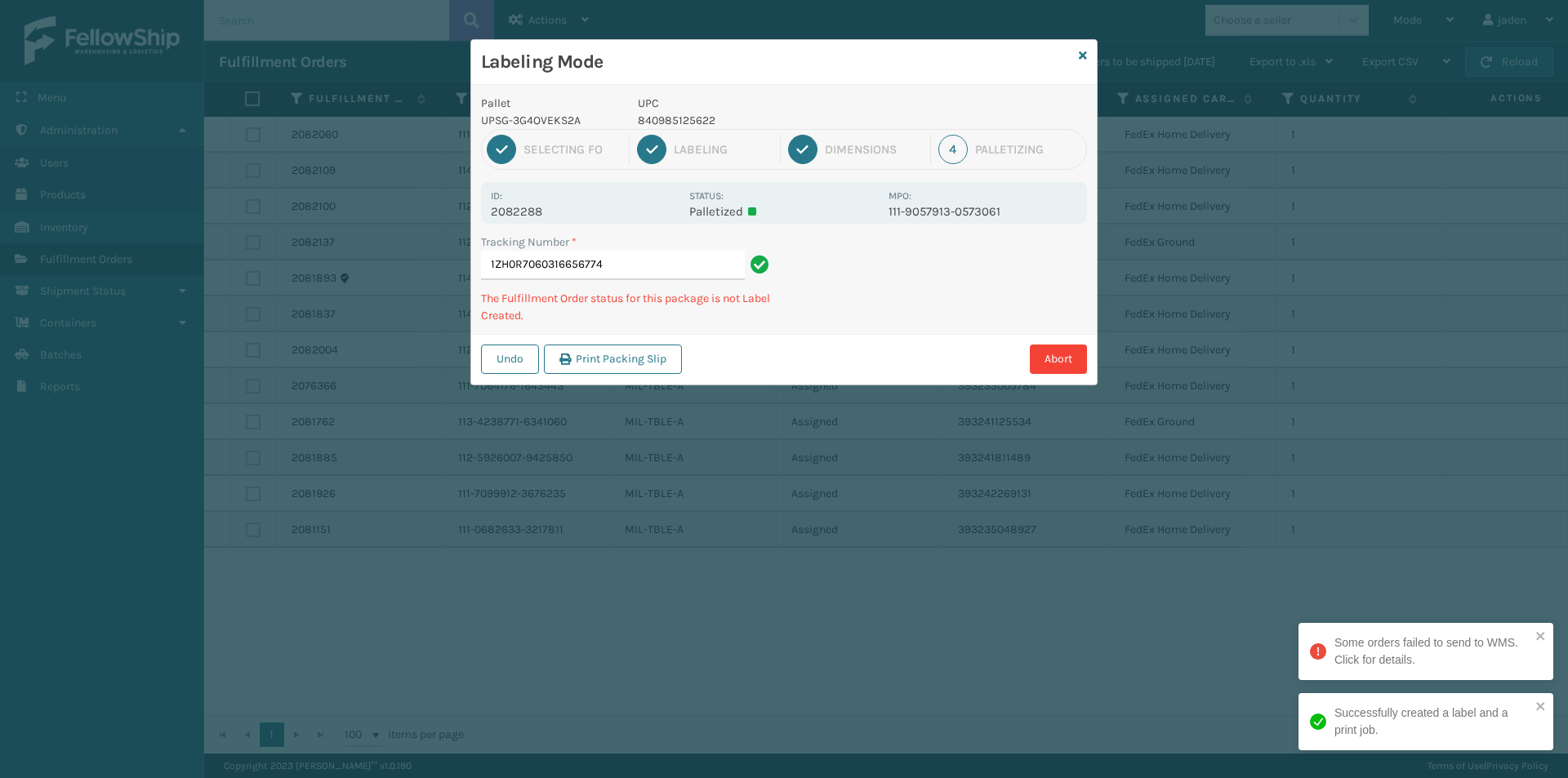
drag, startPoint x: 994, startPoint y: 273, endPoint x: 1036, endPoint y: 287, distance: 44.3
click at [942, 346] on div "Undo Print Packing Slip Abort" at bounding box center [783, 359] width 625 height 50
drag, startPoint x: 1054, startPoint y: 274, endPoint x: 855, endPoint y: 354, distance: 214.5
drag, startPoint x: 855, startPoint y: 354, endPoint x: 889, endPoint y: 187, distance: 170.4
click at [855, 353] on div "Abort" at bounding box center [887, 359] width 400 height 30
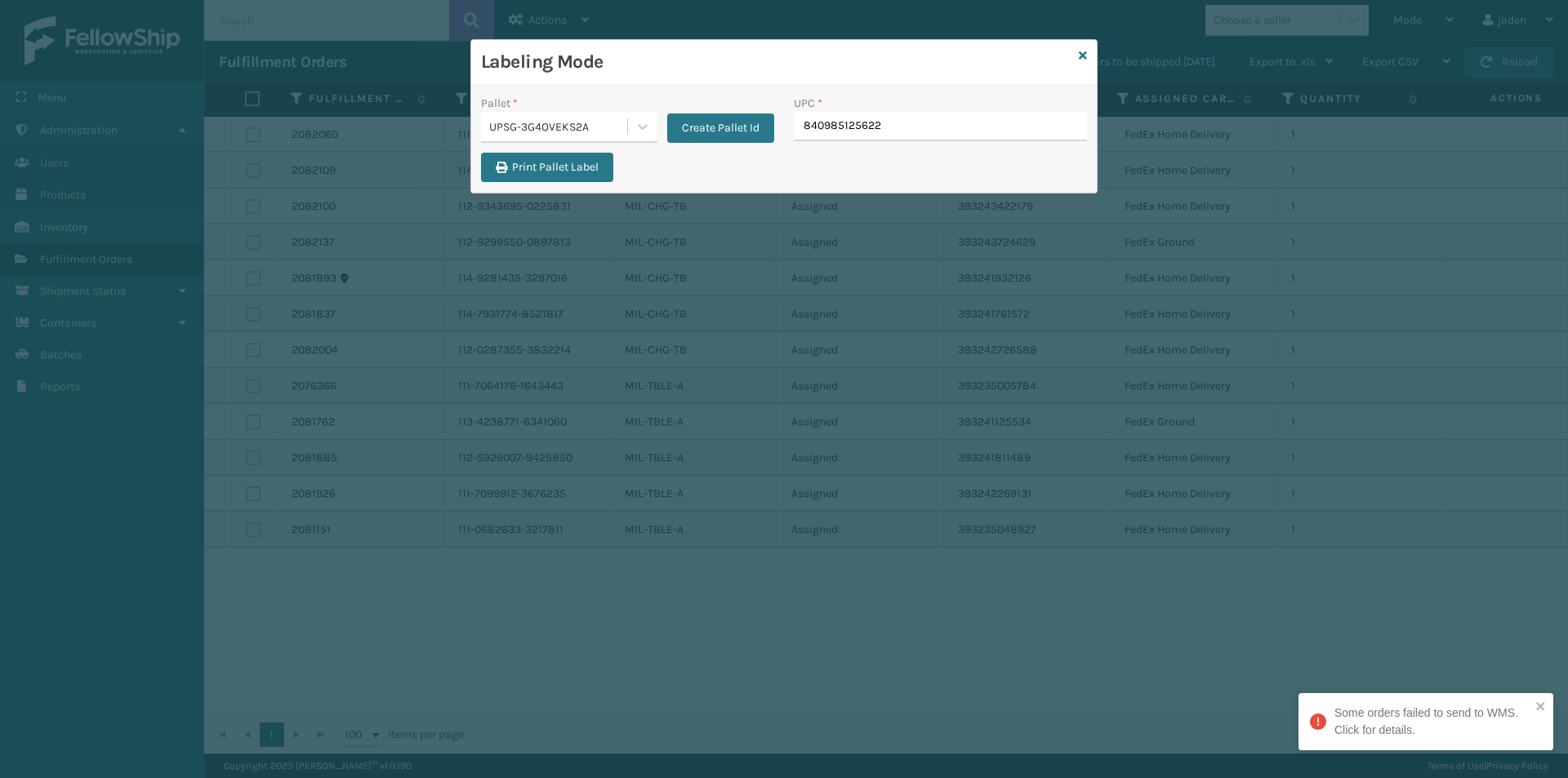
type input "840985125622"
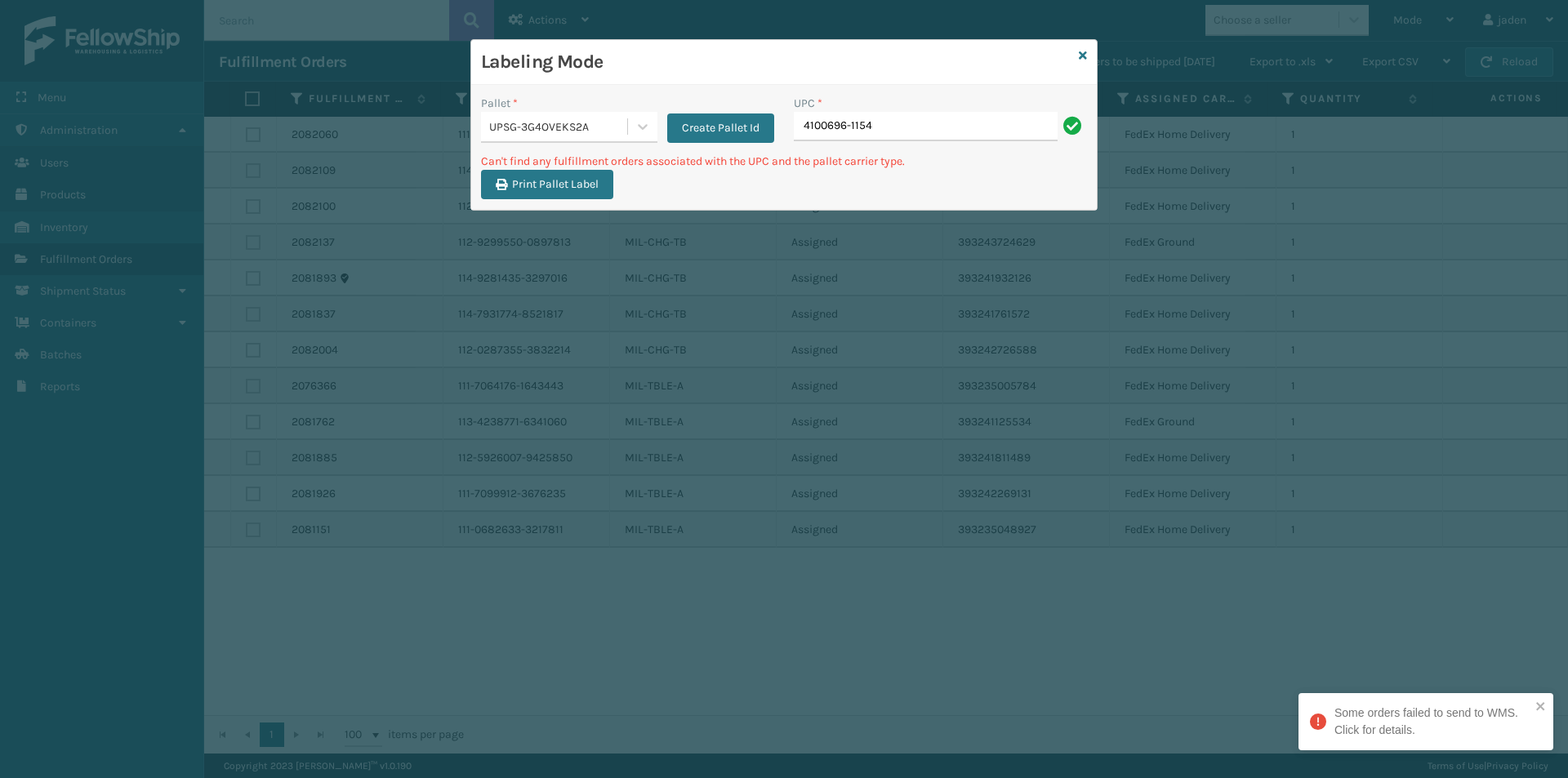
click at [847, 129] on input "4100696-1154" at bounding box center [925, 126] width 264 height 30
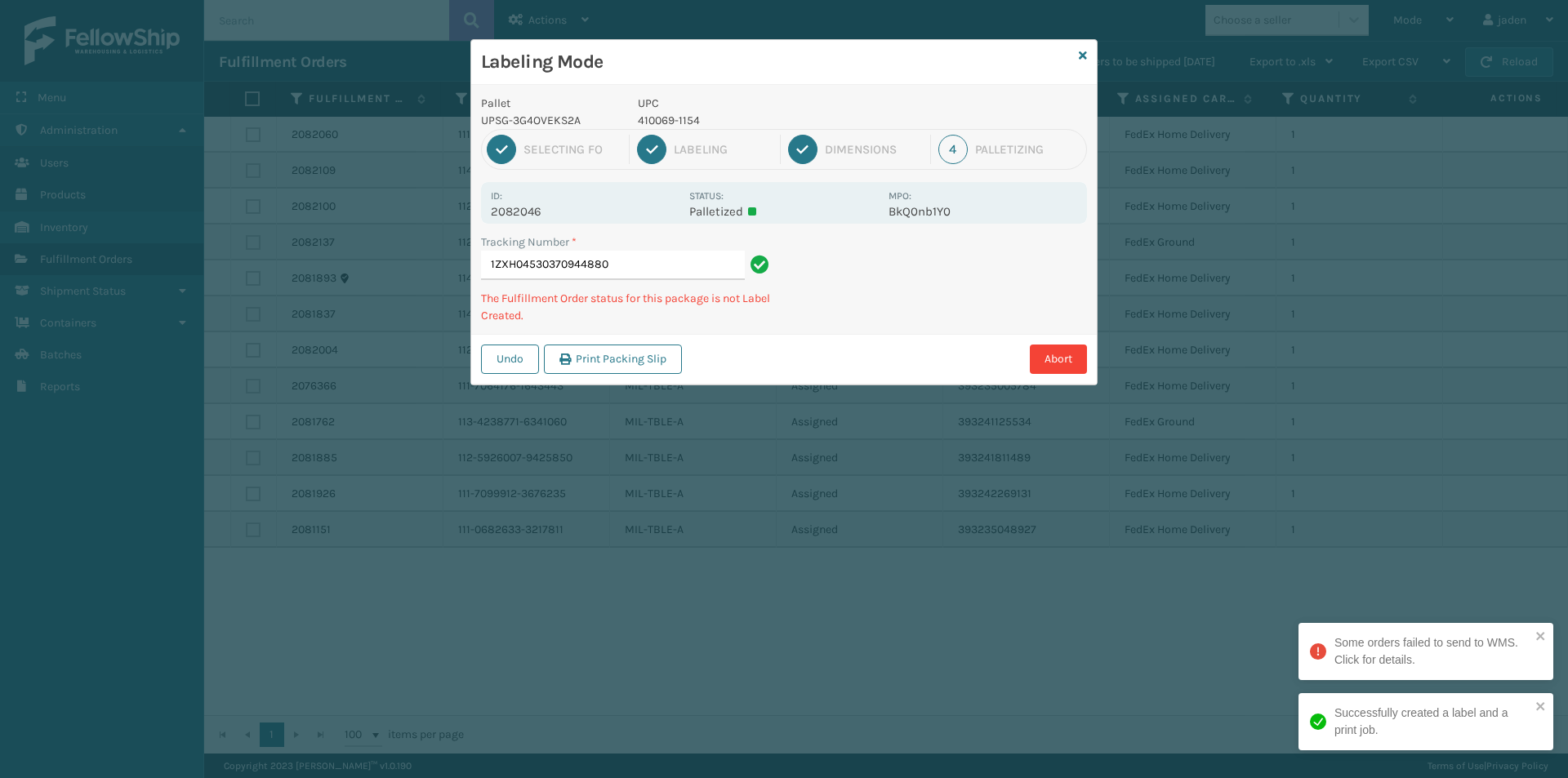
click at [669, 120] on p "410069-1154" at bounding box center [758, 120] width 241 height 18
copy p "410069-1154"
drag, startPoint x: 993, startPoint y: 246, endPoint x: 885, endPoint y: 318, distance: 129.8
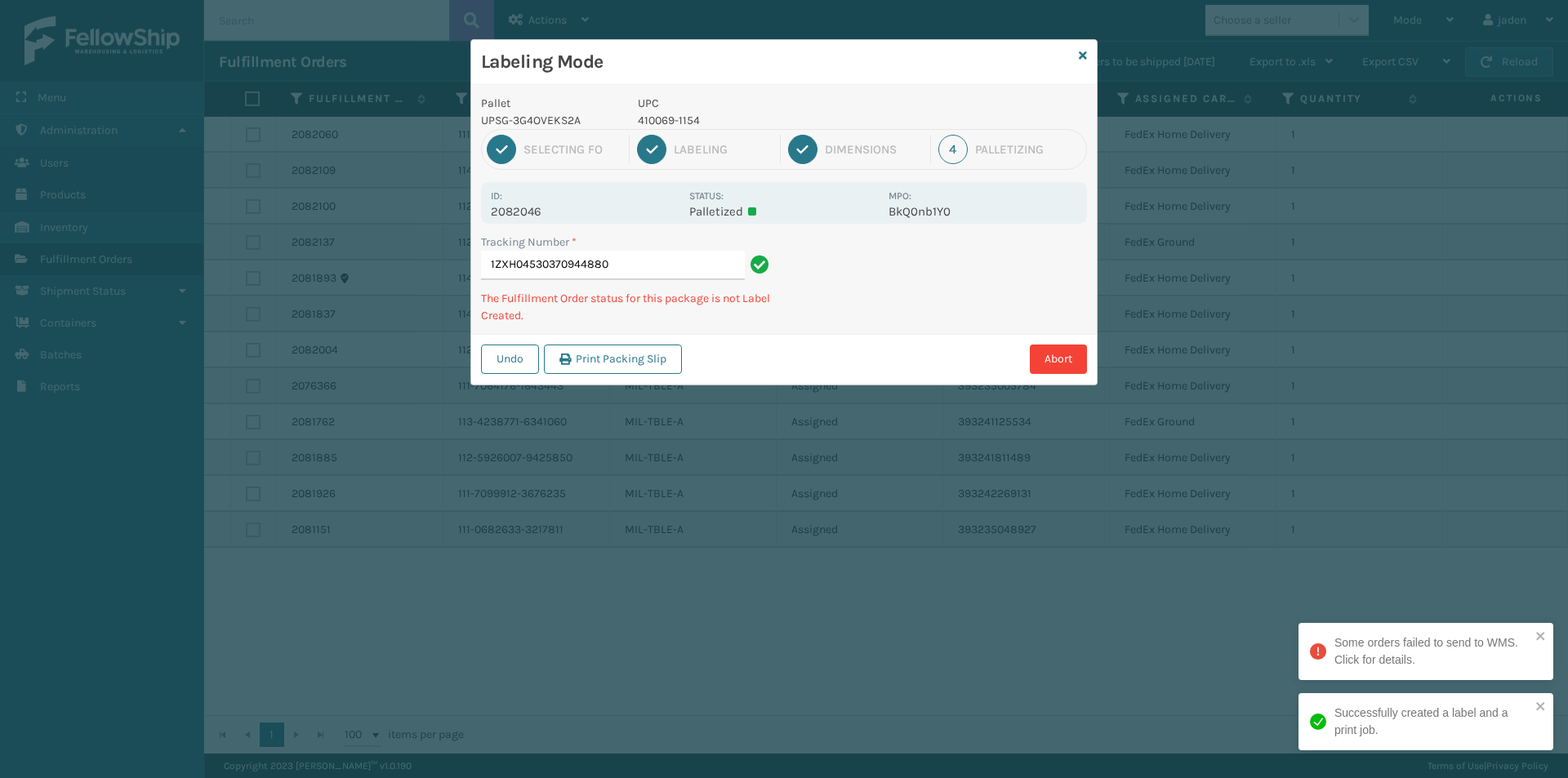
click at [885, 318] on div "Tracking Number * 1ZXH04530370944880 The Fulfillment Order status for this pack…" at bounding box center [783, 283] width 625 height 101
drag, startPoint x: 935, startPoint y: 304, endPoint x: 1020, endPoint y: 269, distance: 91.9
click at [859, 340] on div "Undo Print Packing Slip Abort" at bounding box center [783, 359] width 625 height 50
drag, startPoint x: 1031, startPoint y: 266, endPoint x: 1002, endPoint y: 269, distance: 29.2
drag, startPoint x: 1002, startPoint y: 269, endPoint x: 996, endPoint y: 293, distance: 24.7
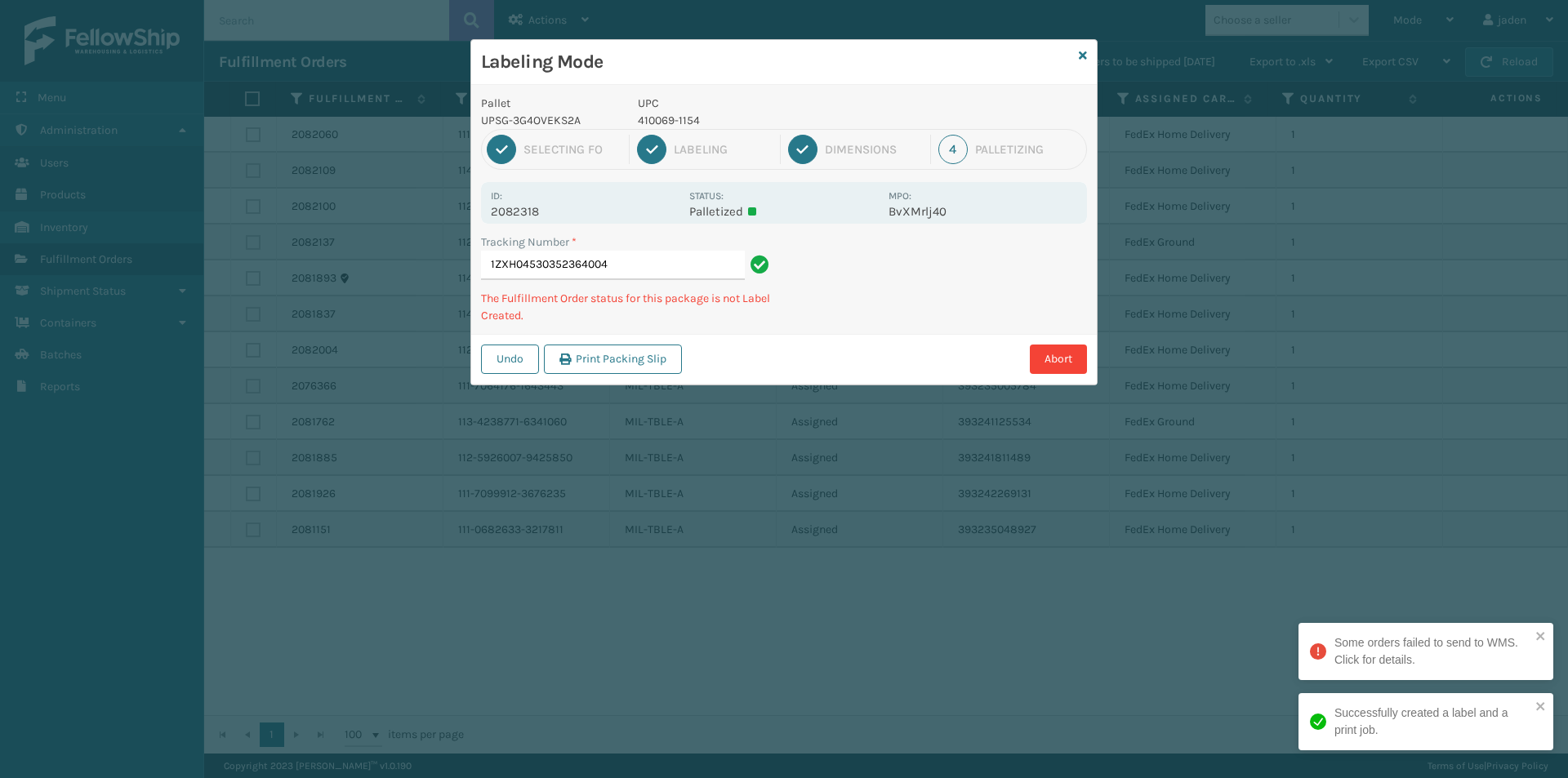
click at [858, 351] on div "Undo Print Packing Slip Abort" at bounding box center [783, 359] width 625 height 50
drag, startPoint x: 996, startPoint y: 293, endPoint x: 966, endPoint y: 301, distance: 31.0
drag, startPoint x: 966, startPoint y: 301, endPoint x: 939, endPoint y: 309, distance: 28.2
click at [839, 363] on div "Undo Print Packing Slip Abort" at bounding box center [783, 359] width 625 height 50
drag, startPoint x: 939, startPoint y: 309, endPoint x: 906, endPoint y: 320, distance: 34.8
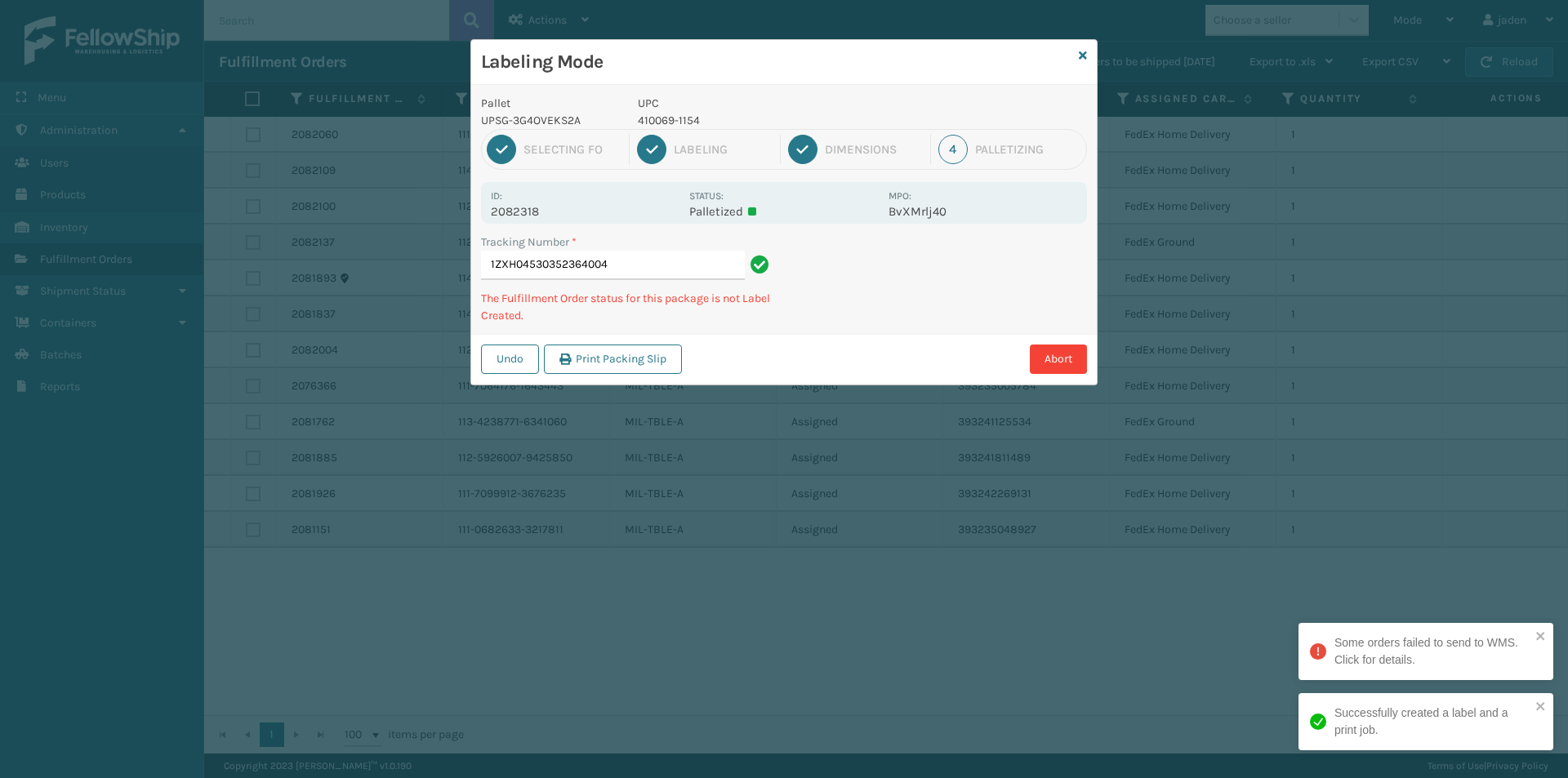
drag, startPoint x: 906, startPoint y: 320, endPoint x: 977, endPoint y: 288, distance: 77.9
click at [898, 334] on div "Undo Print Packing Slip Abort" at bounding box center [783, 359] width 625 height 50
drag, startPoint x: 977, startPoint y: 288, endPoint x: 829, endPoint y: 381, distance: 174.8
drag, startPoint x: 829, startPoint y: 381, endPoint x: 1010, endPoint y: 279, distance: 207.8
click at [890, 349] on div "Undo Print Packing Slip Abort" at bounding box center [783, 359] width 625 height 50
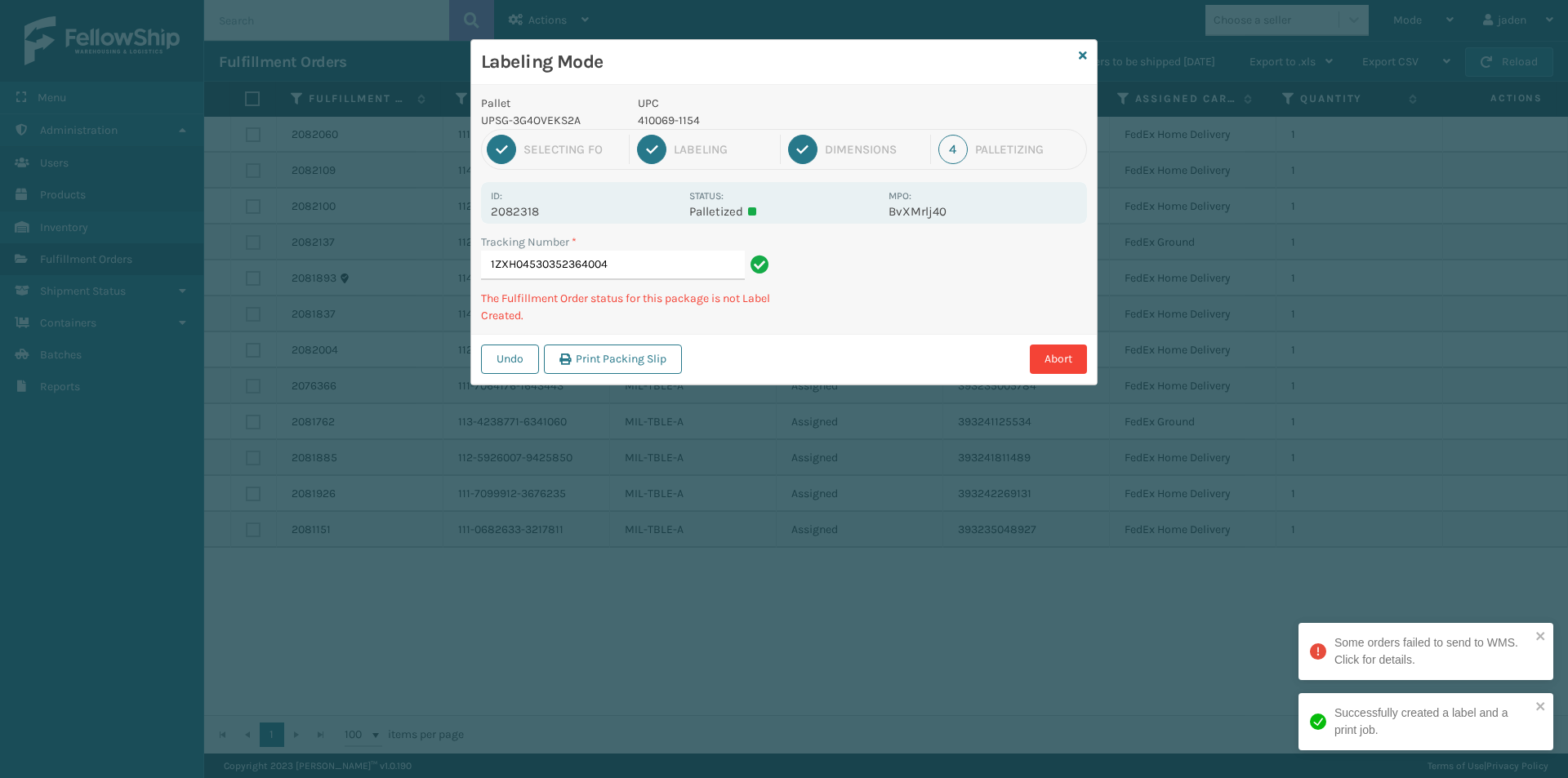
drag, startPoint x: 1026, startPoint y: 269, endPoint x: 808, endPoint y: 381, distance: 245.1
drag, startPoint x: 808, startPoint y: 381, endPoint x: 971, endPoint y: 270, distance: 197.2
click at [911, 329] on div "Pallet UPSG-3G4OVEKS2A UPC 410069-1154 1 Selecting FO 2 Labeling 3 Dimensions 4…" at bounding box center [783, 234] width 625 height 300
drag, startPoint x: 971, startPoint y: 270, endPoint x: 1021, endPoint y: 238, distance: 59.4
click at [902, 319] on div "Pallet UPSG-3G4OVEKS2A UPC 410069-1154 1 Selecting FO 2 Labeling 3 Dimensions 4…" at bounding box center [783, 234] width 625 height 300
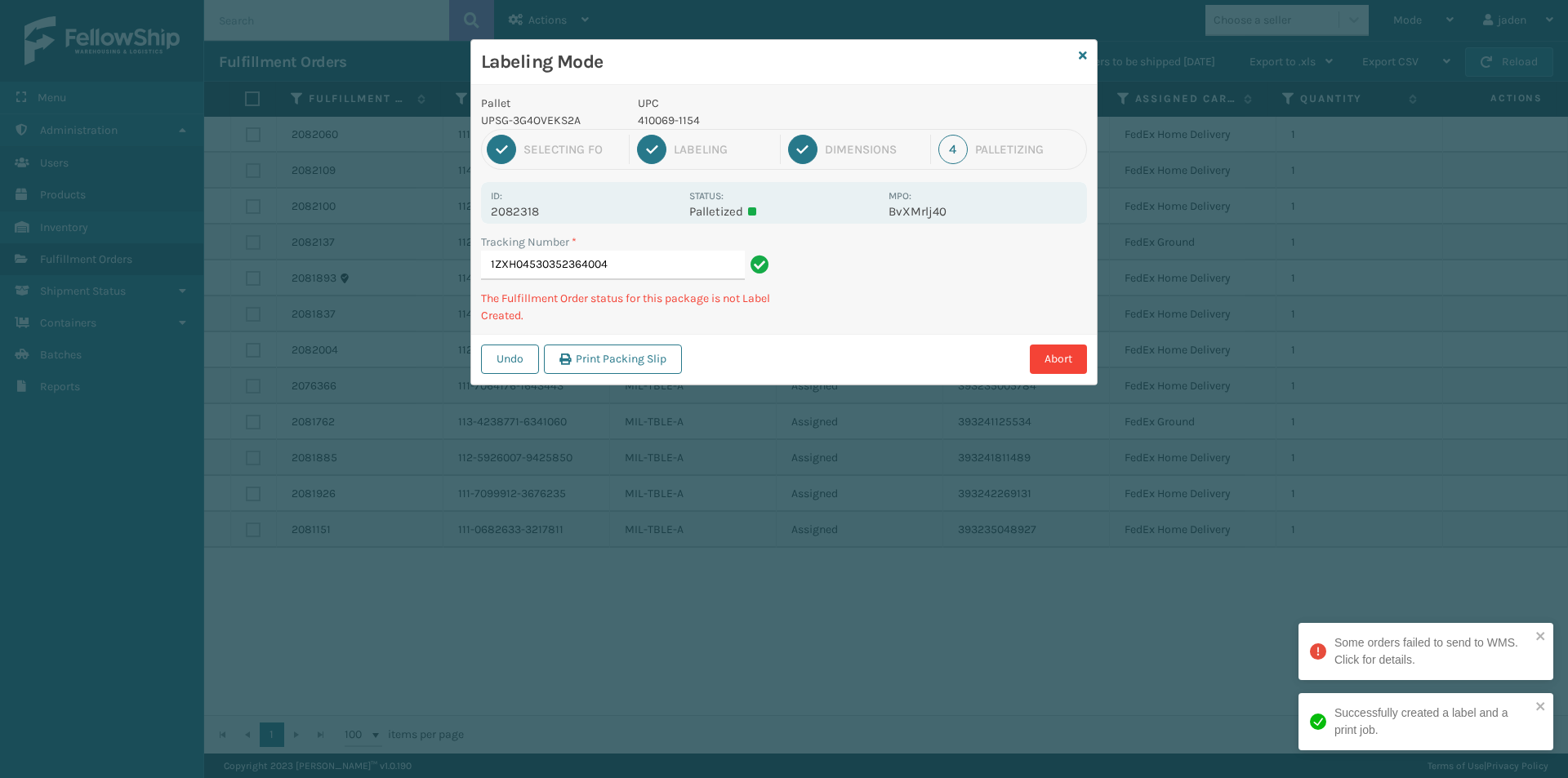
drag, startPoint x: 1021, startPoint y: 238, endPoint x: 968, endPoint y: 267, distance: 60.4
drag, startPoint x: 968, startPoint y: 267, endPoint x: 992, endPoint y: 257, distance: 26.0
click at [928, 306] on div "Pallet UPSG-3G4OVEKS2A UPC 410069-1154 1 Selecting FO 2 Labeling 3 Dimensions 4…" at bounding box center [783, 234] width 625 height 300
drag, startPoint x: 992, startPoint y: 257, endPoint x: 789, endPoint y: 370, distance: 232.3
drag, startPoint x: 789, startPoint y: 370, endPoint x: 864, endPoint y: 233, distance: 156.2
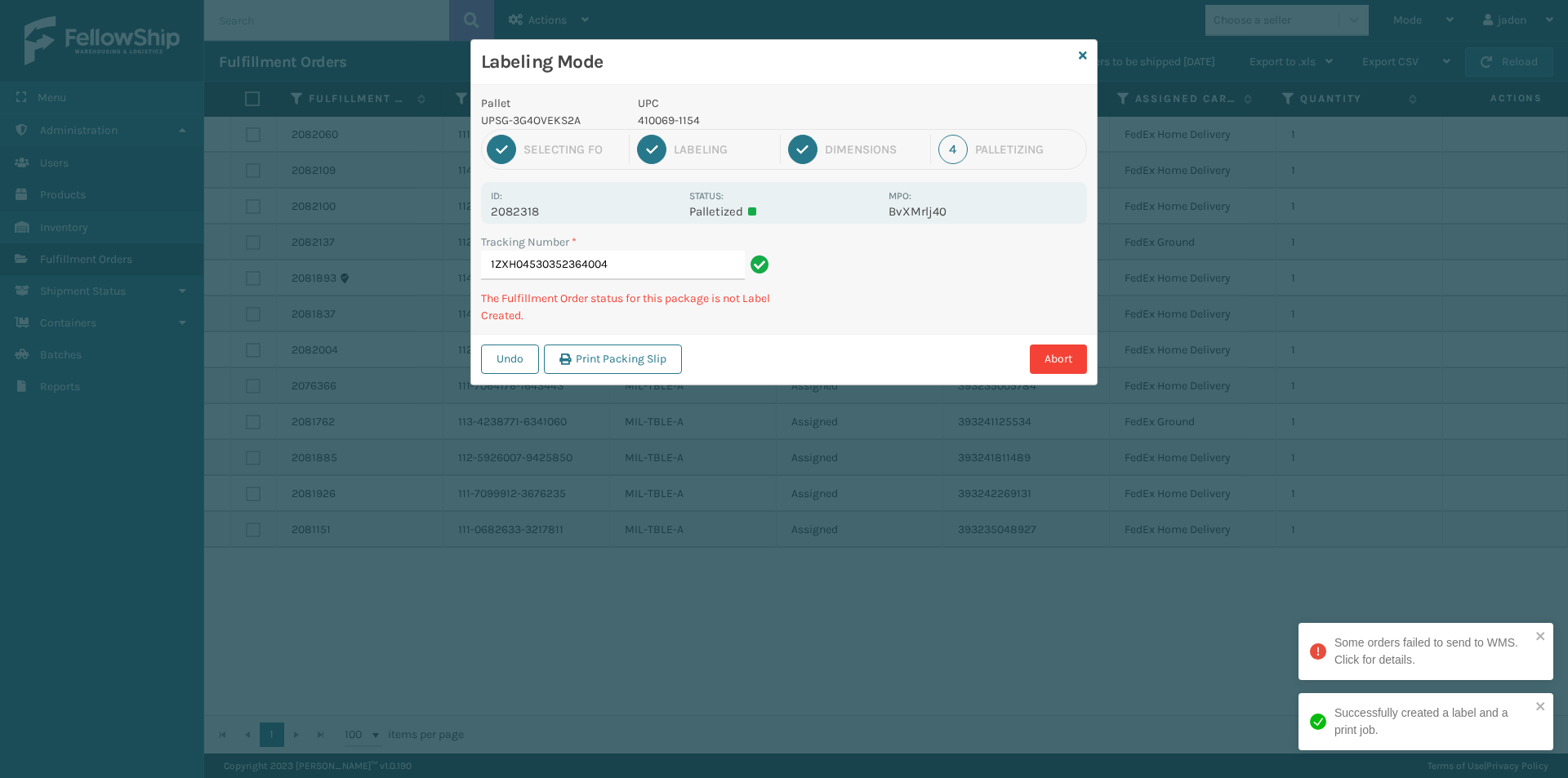
click at [798, 356] on div "Abort" at bounding box center [887, 359] width 400 height 30
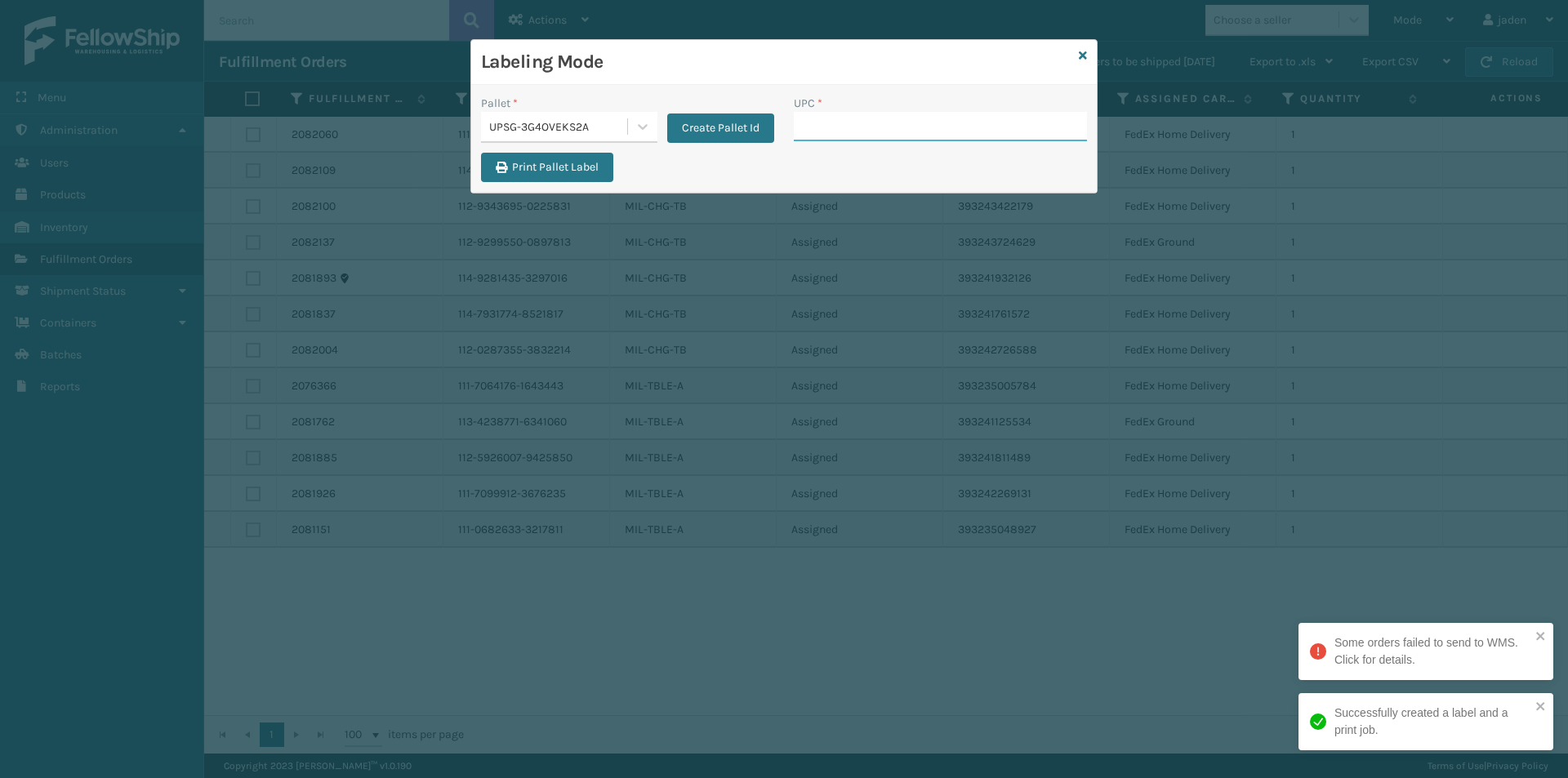
paste input "410069-1154"
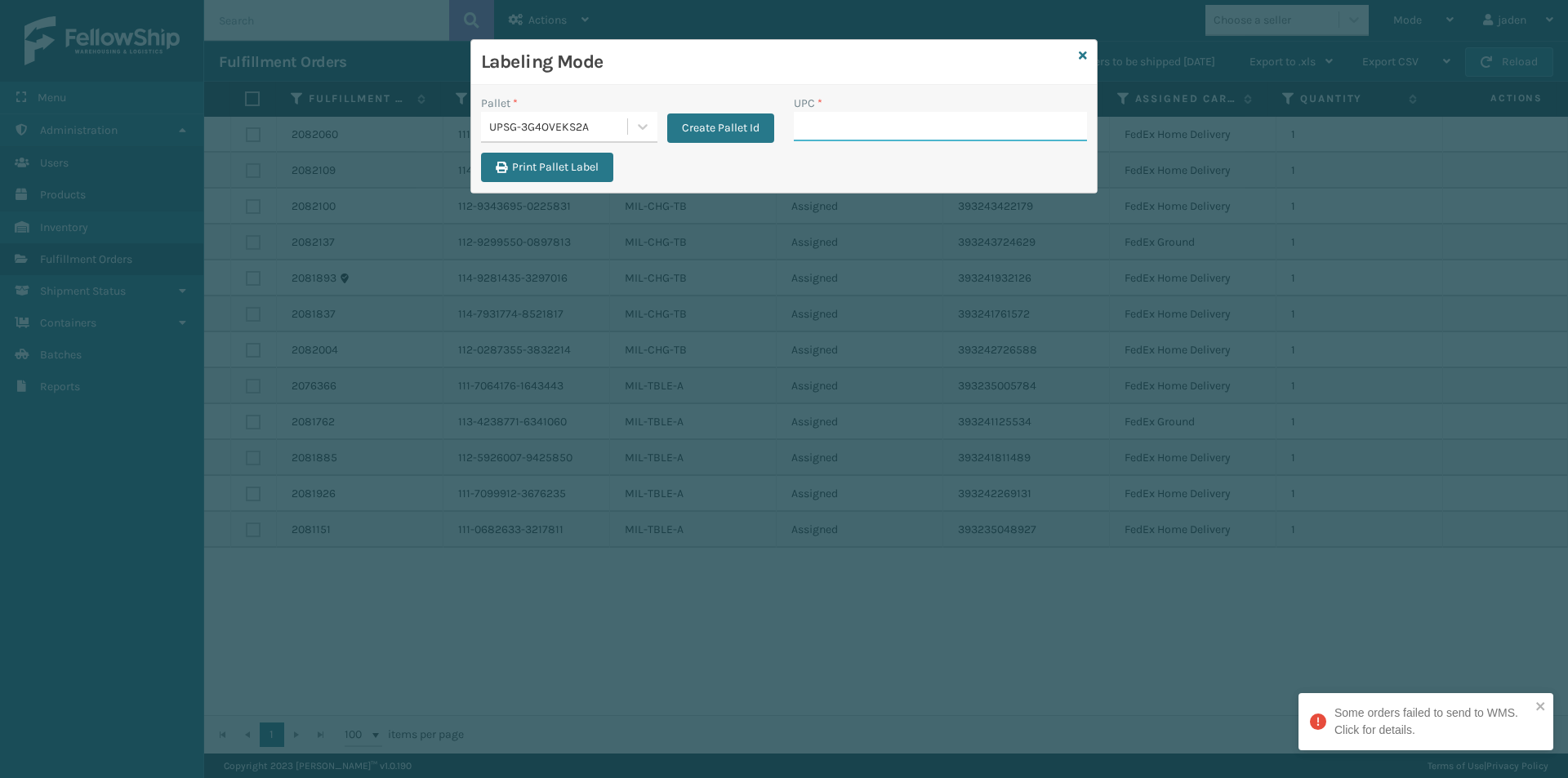
drag, startPoint x: 844, startPoint y: 109, endPoint x: 814, endPoint y: 132, distance: 37.8
paste input "410069-1154"
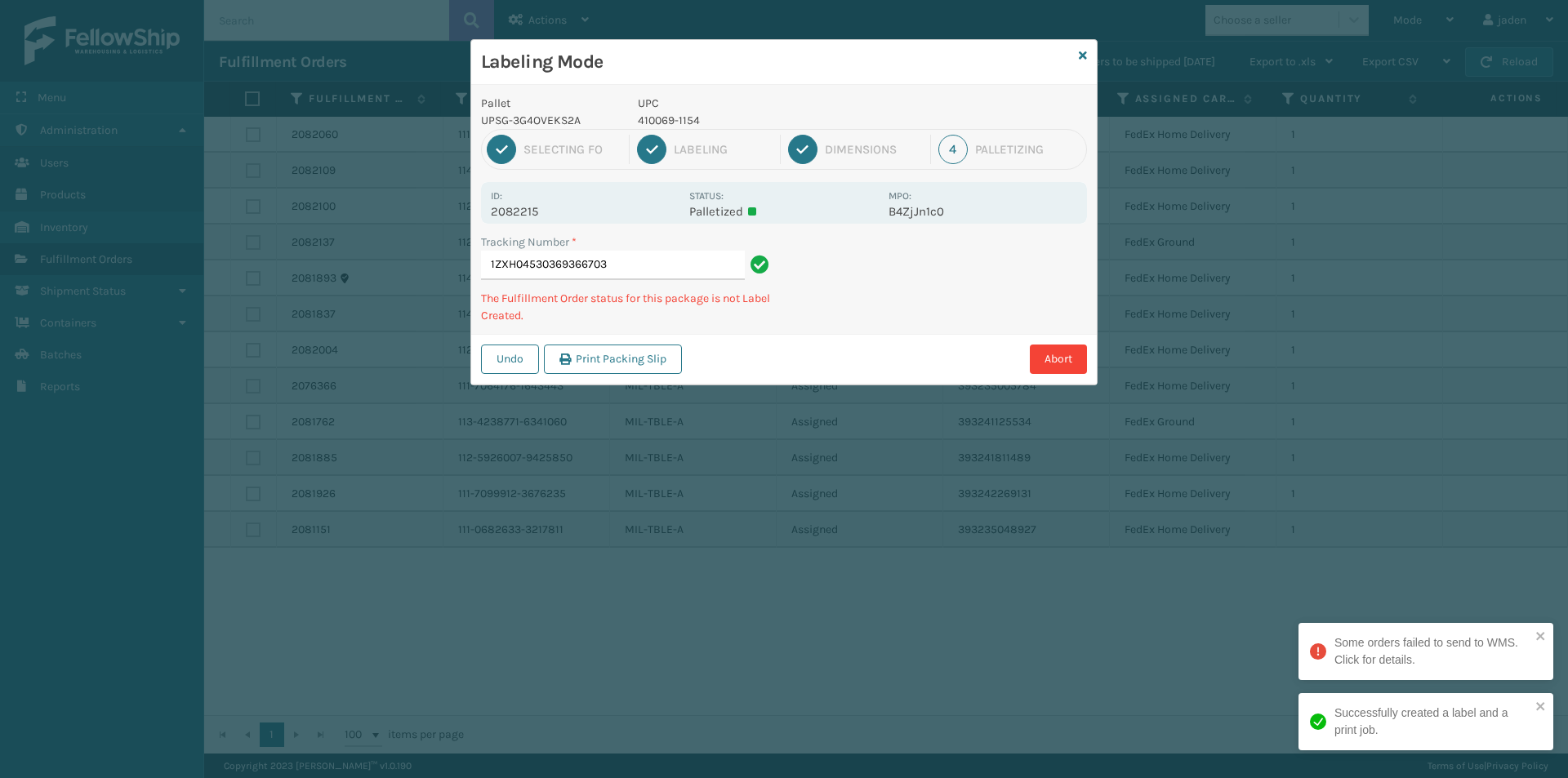
click at [653, 122] on p "410069-1154" at bounding box center [758, 120] width 241 height 18
copy p "410069-1154"
drag, startPoint x: 921, startPoint y: 331, endPoint x: 1130, endPoint y: 254, distance: 222.7
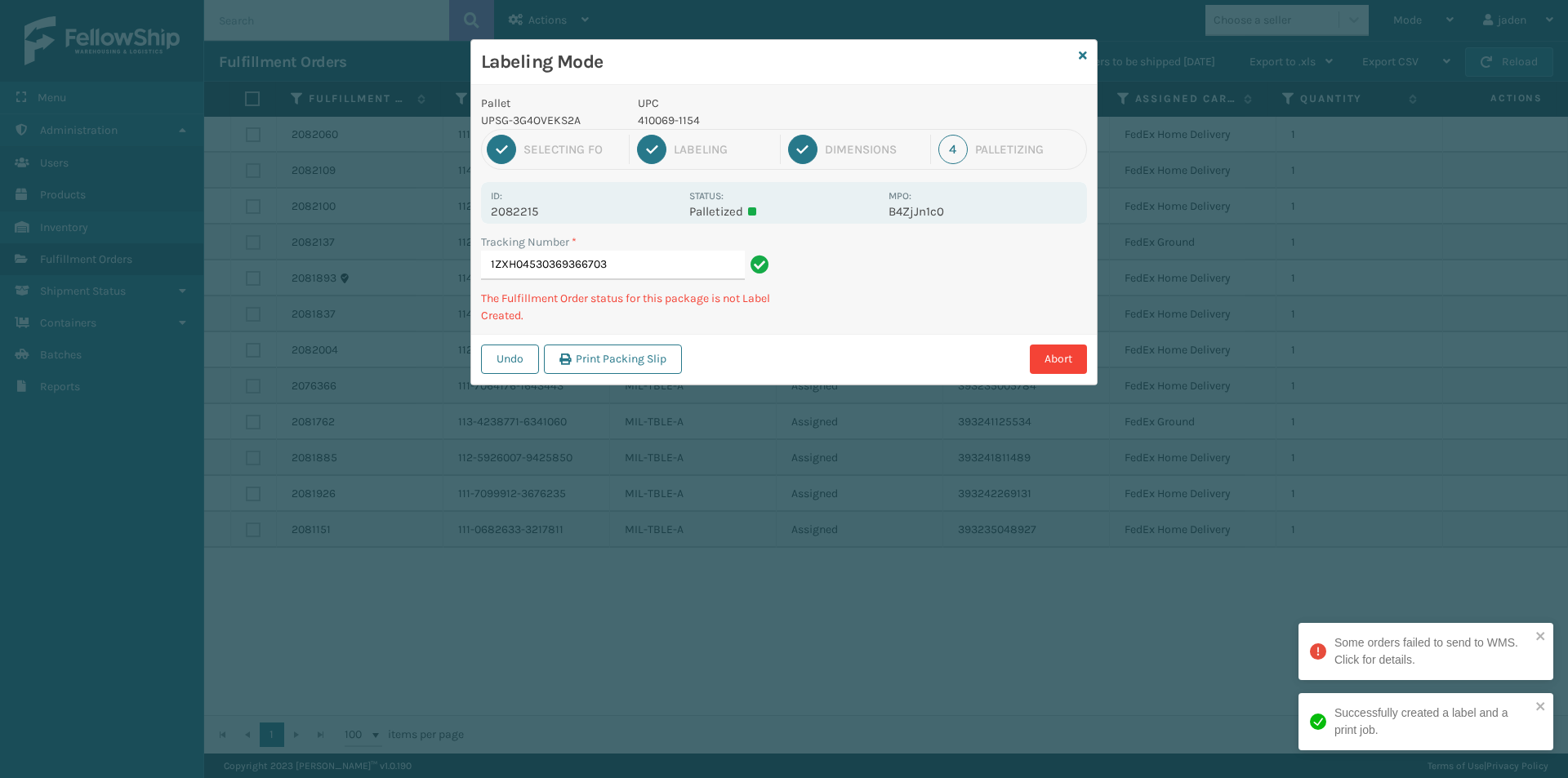
click at [970, 319] on div "Pallet UPSG-3G4OVEKS2A UPC 410069-1154 1 Selecting FO 2 Labeling 3 Dimensions 4…" at bounding box center [783, 234] width 625 height 300
drag, startPoint x: 1130, startPoint y: 254, endPoint x: 1068, endPoint y: 288, distance: 70.7
drag, startPoint x: 1068, startPoint y: 288, endPoint x: 963, endPoint y: 325, distance: 111.3
click at [935, 341] on div "Undo Print Packing Slip Abort" at bounding box center [783, 359] width 625 height 50
drag, startPoint x: 1084, startPoint y: 266, endPoint x: 1019, endPoint y: 277, distance: 65.9
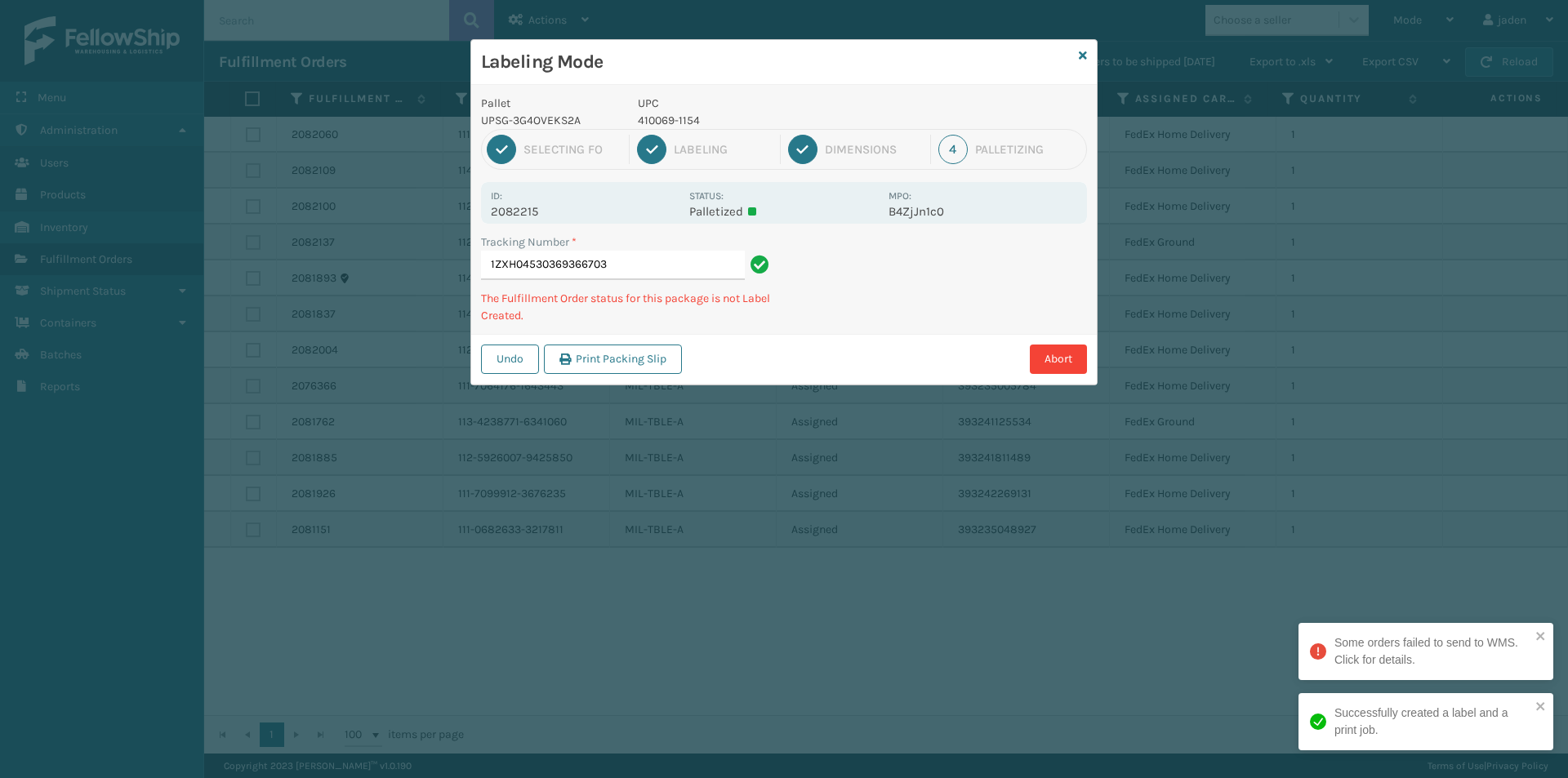
drag, startPoint x: 1019, startPoint y: 277, endPoint x: 1090, endPoint y: 245, distance: 77.9
click at [990, 293] on div "Pallet UPSG-3G4OVEKS2A UPC 410069-1154 1 Selecting FO 2 Labeling 3 Dimensions 4…" at bounding box center [783, 234] width 625 height 300
drag, startPoint x: 1090, startPoint y: 245, endPoint x: 1033, endPoint y: 261, distance: 59.2
drag, startPoint x: 1033, startPoint y: 261, endPoint x: 1071, endPoint y: 251, distance: 39.3
click at [1001, 292] on div "Tracking Number * 1ZXH04530369366703 The Fulfillment Order status for this pack…" at bounding box center [783, 283] width 625 height 101
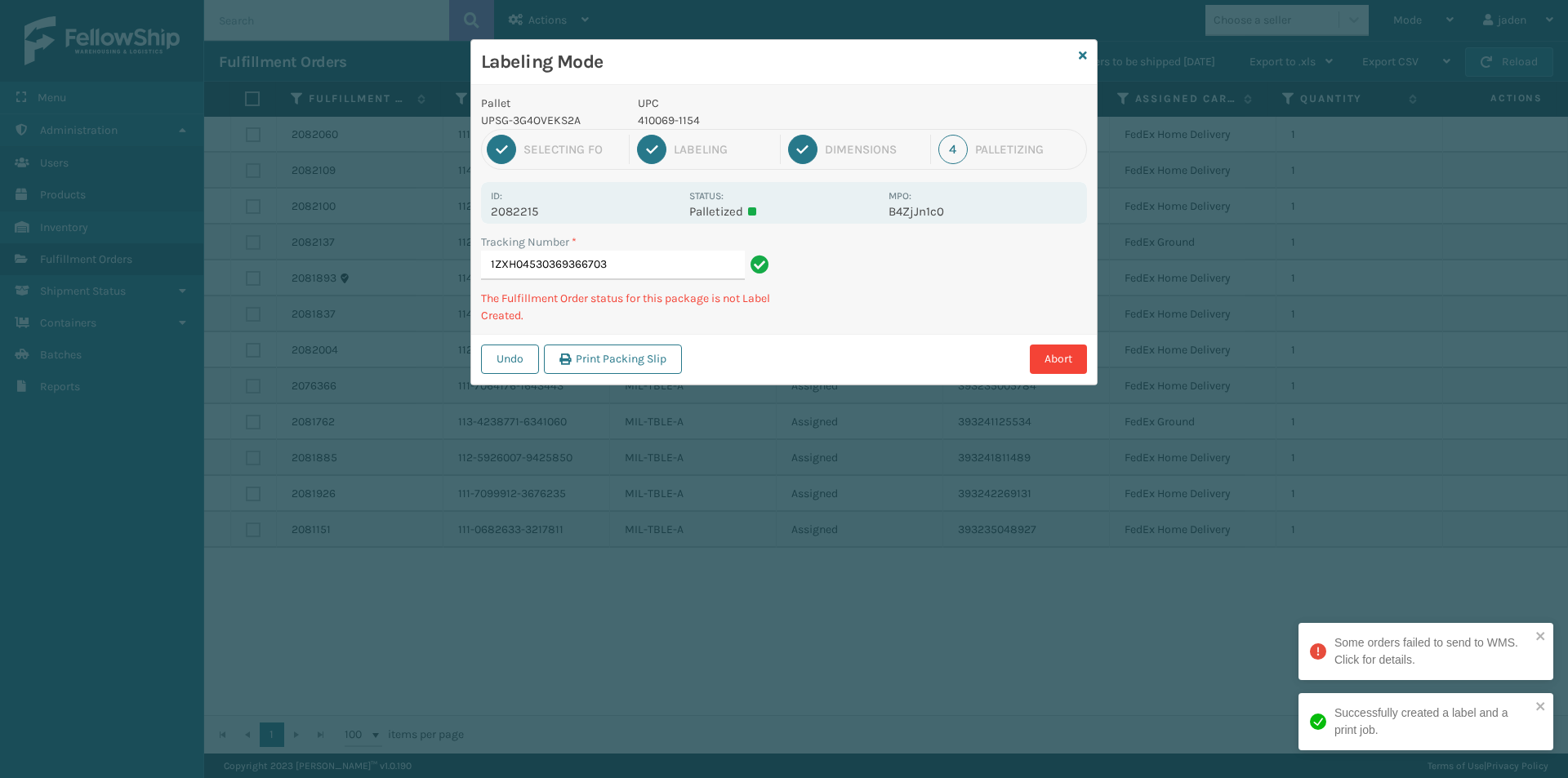
drag, startPoint x: 1071, startPoint y: 251, endPoint x: 873, endPoint y: 314, distance: 207.8
click at [873, 314] on div "Tracking Number * 1ZXH04530369366703 The Fulfillment Order status for this pack…" at bounding box center [783, 283] width 625 height 101
drag, startPoint x: 953, startPoint y: 287, endPoint x: 965, endPoint y: 257, distance: 32.3
click at [857, 322] on div "Tracking Number * 1ZXH04530382202186 The Fulfillment Order status for this pack…" at bounding box center [783, 283] width 625 height 101
drag, startPoint x: 965, startPoint y: 257, endPoint x: 942, endPoint y: 268, distance: 25.5
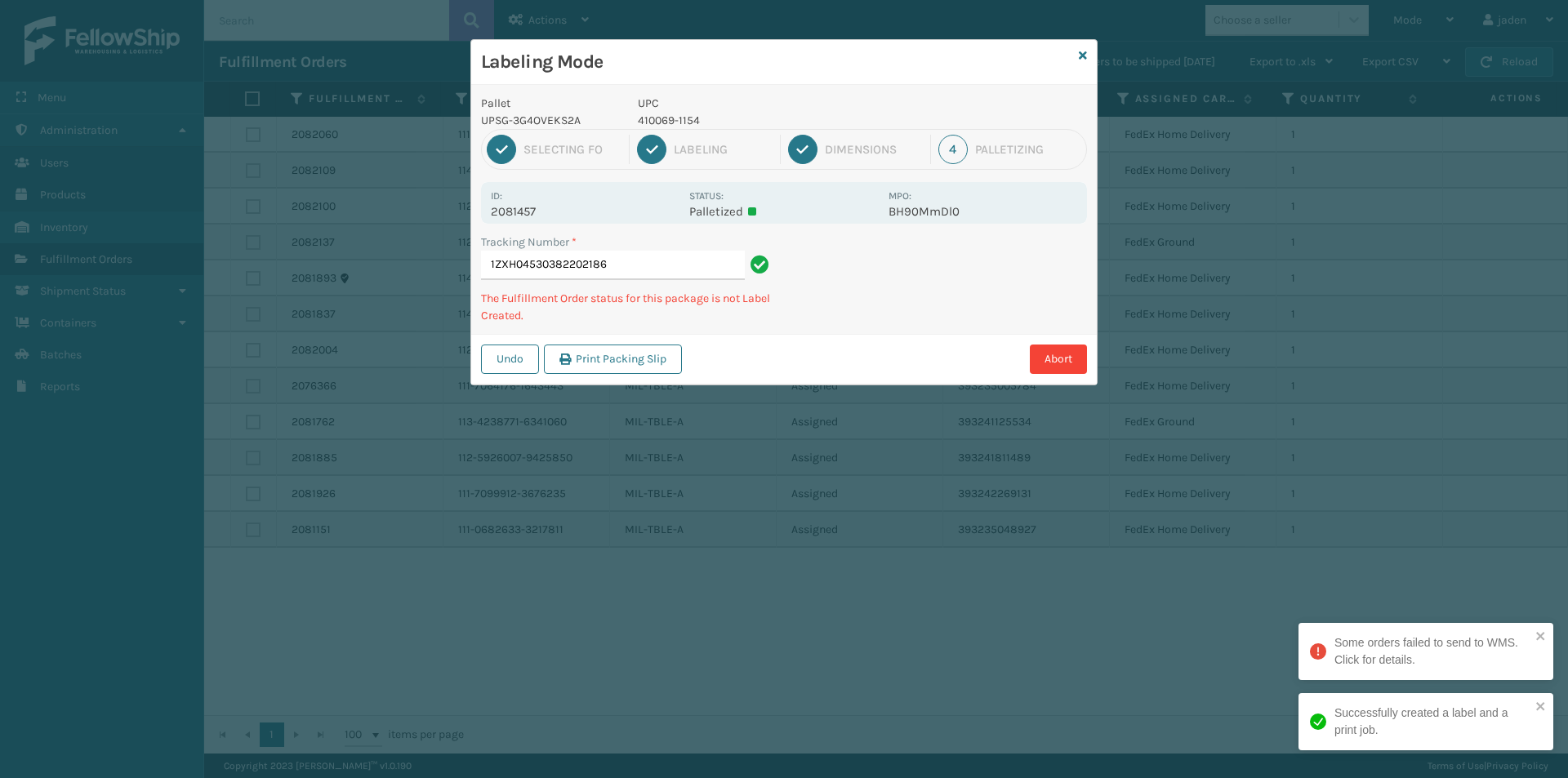
drag, startPoint x: 942, startPoint y: 268, endPoint x: 897, endPoint y: 208, distance: 75.0
click at [882, 301] on div "Tracking Number * 1ZXH04530382202186 The Fulfillment Order status for this pack…" at bounding box center [783, 283] width 625 height 101
drag, startPoint x: 1000, startPoint y: 296, endPoint x: 982, endPoint y: 296, distance: 18.0
drag, startPoint x: 982, startPoint y: 296, endPoint x: 907, endPoint y: 294, distance: 75.0
click at [858, 353] on div "Abort" at bounding box center [887, 359] width 400 height 30
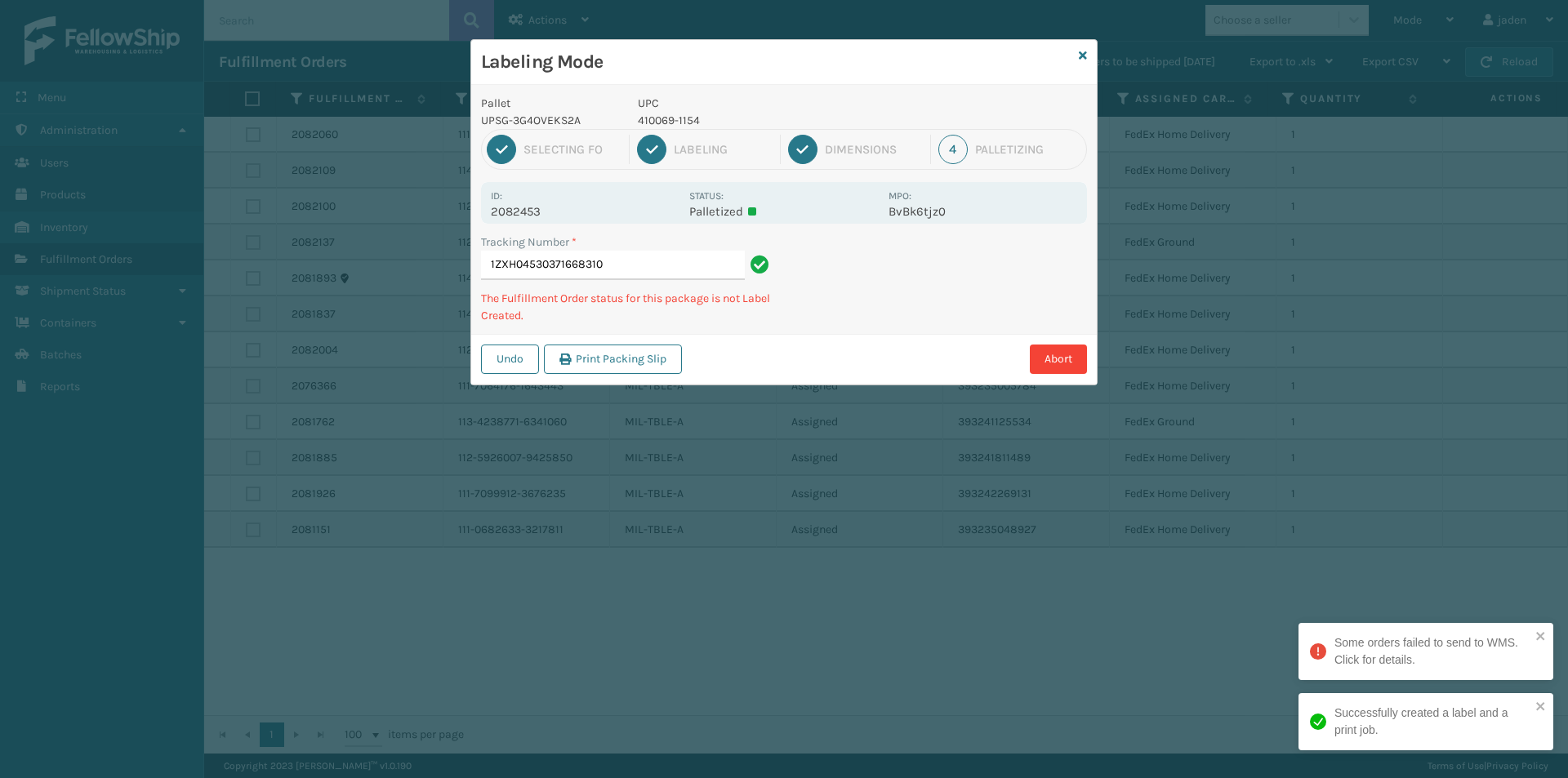
drag, startPoint x: 1011, startPoint y: 250, endPoint x: 867, endPoint y: 344, distance: 172.0
drag, startPoint x: 867, startPoint y: 344, endPoint x: 1148, endPoint y: 257, distance: 294.2
click at [1019, 303] on div "Pallet UPSG-3G4OVEKS2A UPC 410069-1154 1 Selecting FO 2 Labeling 3 Dimensions 4…" at bounding box center [783, 234] width 625 height 300
drag, startPoint x: 1148, startPoint y: 257, endPoint x: 1040, endPoint y: 288, distance: 112.4
drag, startPoint x: 1040, startPoint y: 288, endPoint x: 1093, endPoint y: 254, distance: 63.0
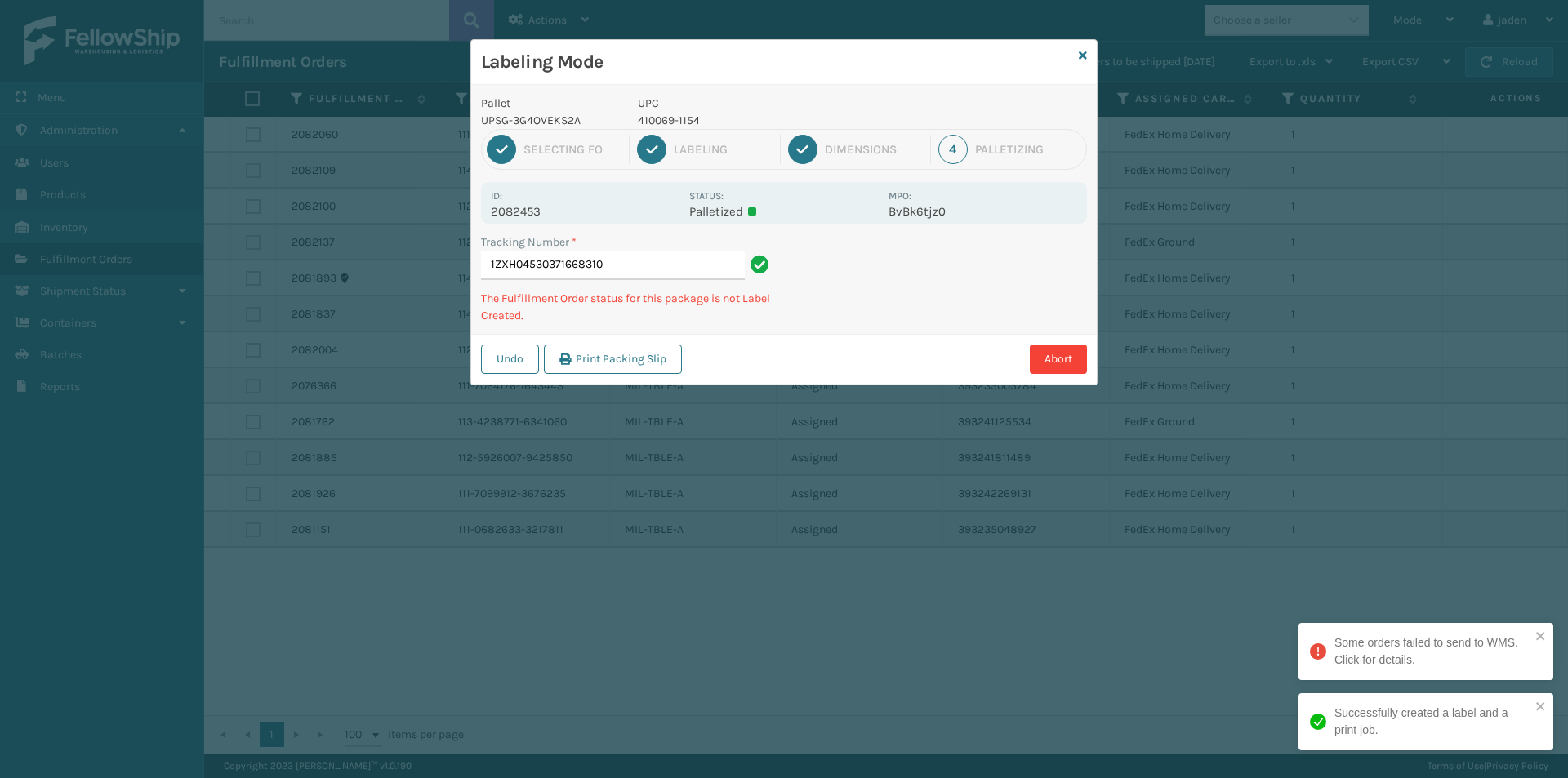
click at [1010, 302] on div "Pallet UPSG-3G4OVEKS2A UPC 410069-1154 1 Selecting FO 2 Labeling 3 Dimensions 4…" at bounding box center [783, 234] width 625 height 300
drag, startPoint x: 1093, startPoint y: 254, endPoint x: 1014, endPoint y: 265, distance: 79.8
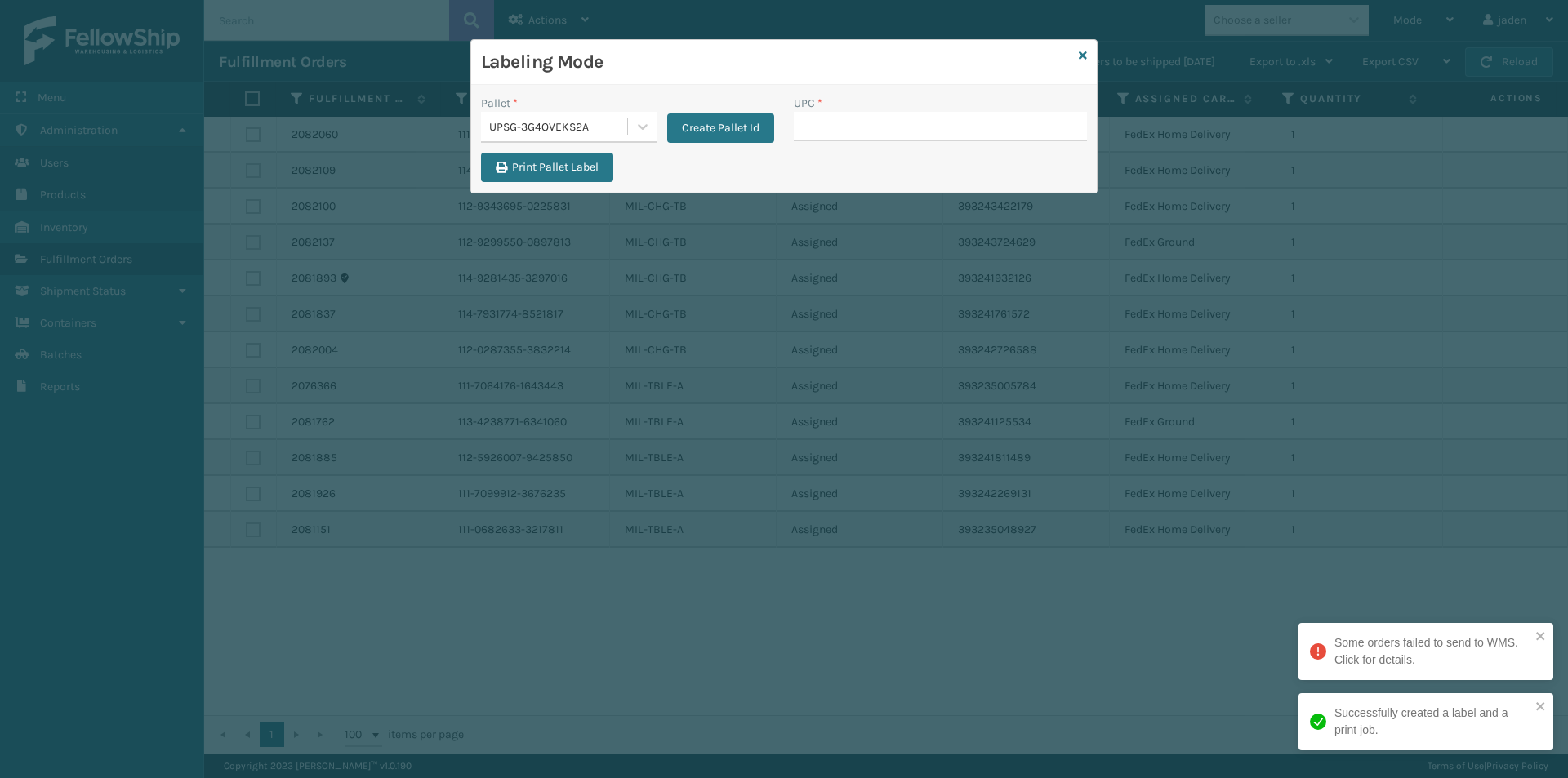
drag, startPoint x: 831, startPoint y: 114, endPoint x: 824, endPoint y: 120, distance: 9.2
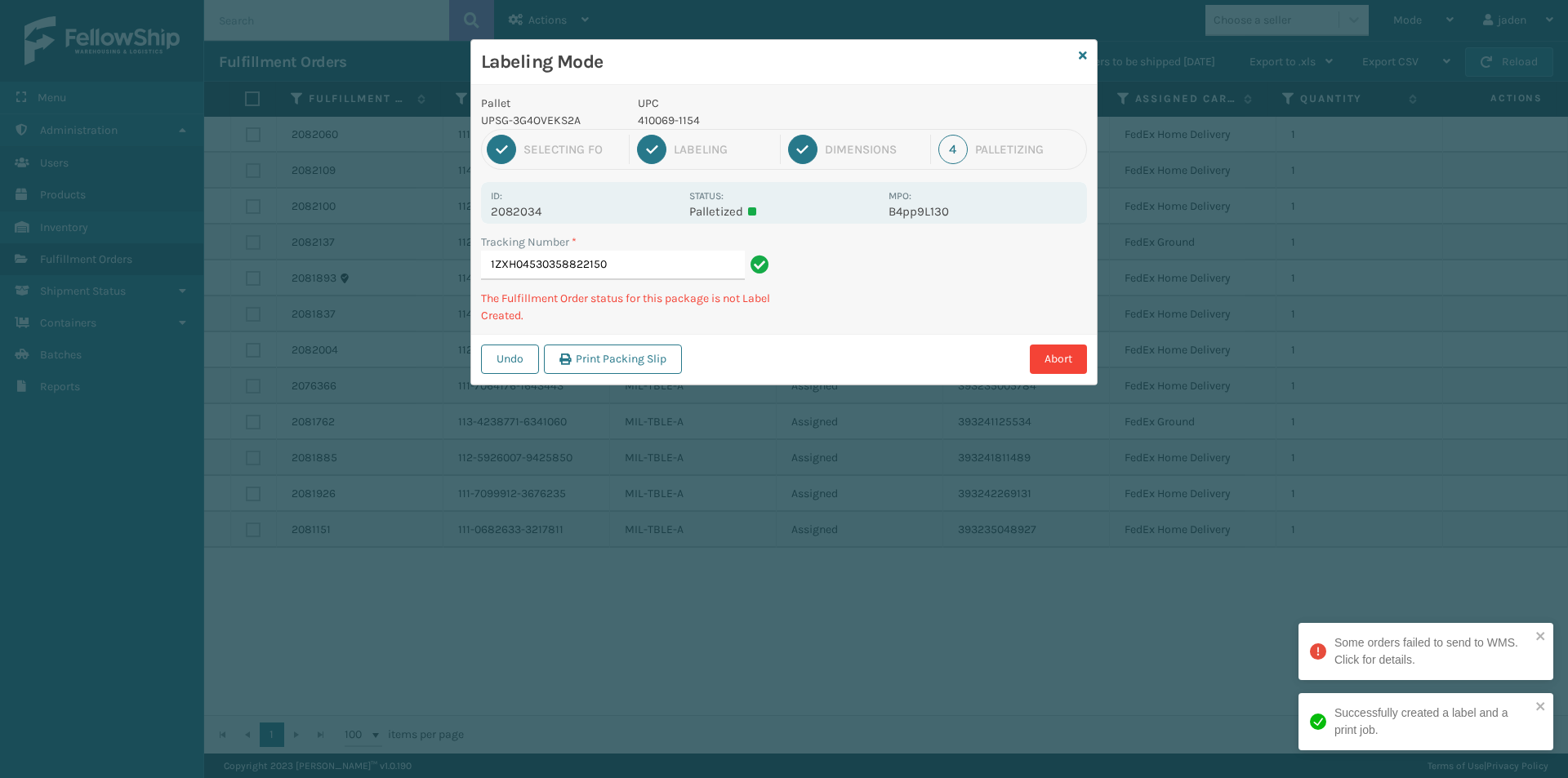
drag, startPoint x: 994, startPoint y: 300, endPoint x: 966, endPoint y: 312, distance: 30.5
drag, startPoint x: 966, startPoint y: 312, endPoint x: 994, endPoint y: 281, distance: 41.8
click at [941, 328] on div "Pallet UPSG-3G4OVEKS2A UPC 410069-1154 1 Selecting FO 2 Labeling 3 Dimensions 4…" at bounding box center [783, 234] width 625 height 300
drag, startPoint x: 994, startPoint y: 281, endPoint x: 828, endPoint y: 364, distance: 185.6
drag, startPoint x: 828, startPoint y: 364, endPoint x: 1007, endPoint y: 257, distance: 208.5
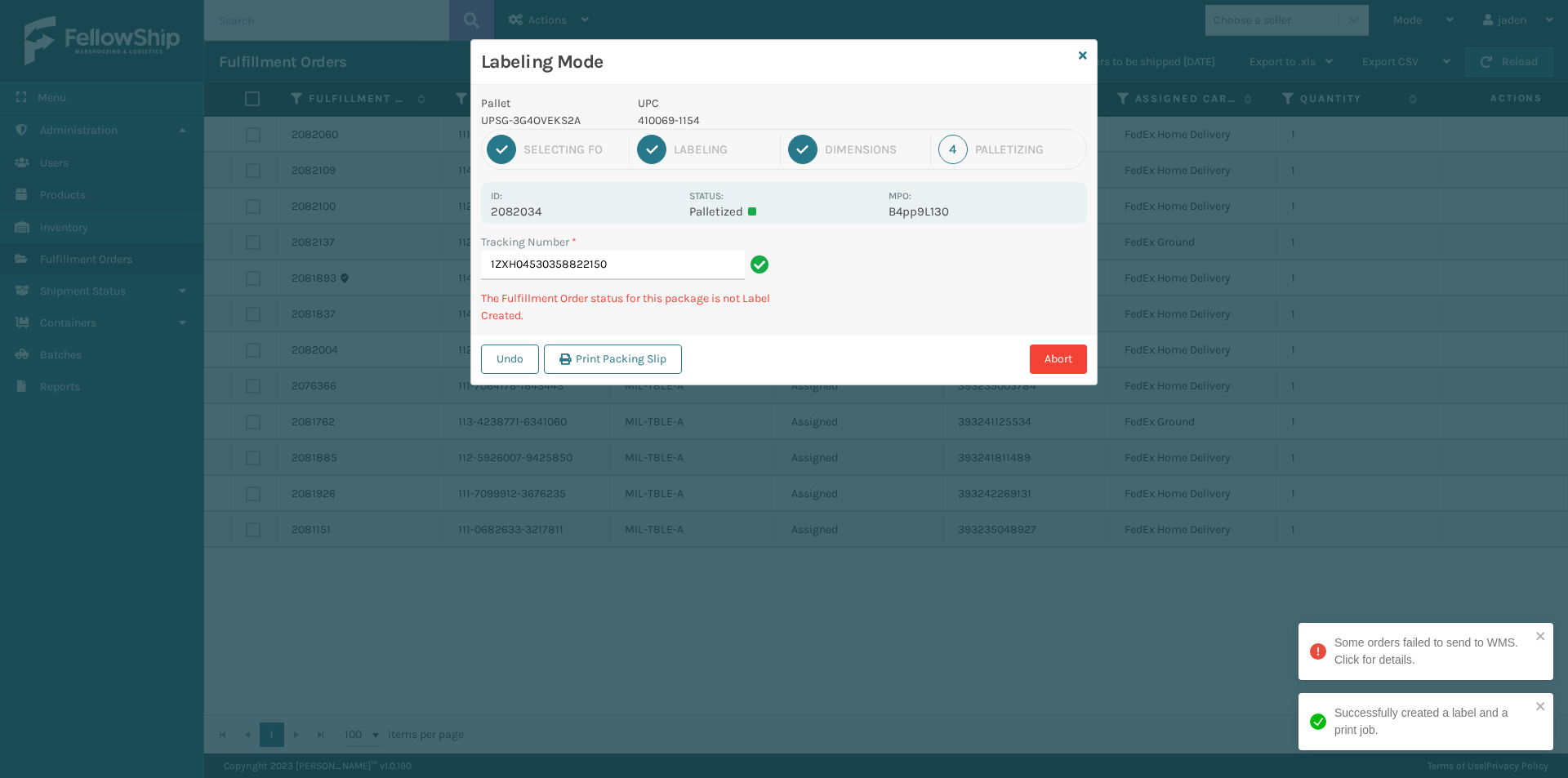
click at [908, 320] on div "Pallet UPSG-3G4OVEKS2A UPC 410069-1154 1 Selecting FO 2 Labeling 3 Dimensions 4…" at bounding box center [783, 234] width 625 height 300
drag, startPoint x: 1008, startPoint y: 257, endPoint x: 818, endPoint y: 362, distance: 217.1
drag, startPoint x: 818, startPoint y: 362, endPoint x: 1024, endPoint y: 257, distance: 231.2
click at [947, 298] on div "Pallet UPSG-3G4OVEKS2A UPC 410069-1154 1 Selecting FO 2 Labeling 3 Dimensions 4…" at bounding box center [783, 234] width 625 height 300
drag, startPoint x: 1024, startPoint y: 257, endPoint x: 864, endPoint y: 340, distance: 180.2
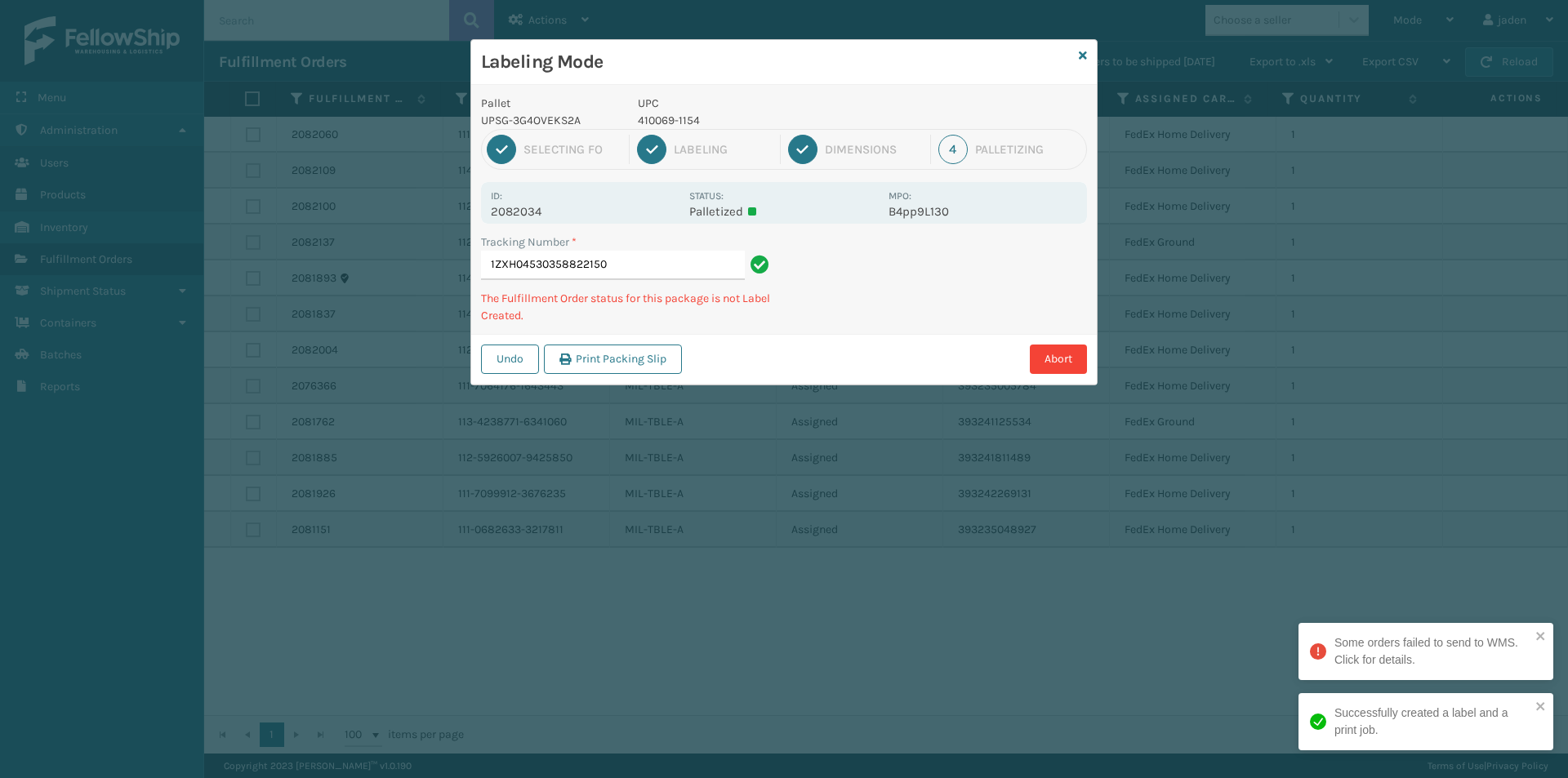
drag, startPoint x: 864, startPoint y: 340, endPoint x: 973, endPoint y: 261, distance: 134.6
click at [913, 310] on div "Pallet UPSG-3G4OVEKS2A UPC 410069-1154 1 Selecting FO 2 Labeling 3 Dimensions 4…" at bounding box center [783, 234] width 625 height 300
drag, startPoint x: 973, startPoint y: 261, endPoint x: 887, endPoint y: 288, distance: 90.1
drag, startPoint x: 887, startPoint y: 288, endPoint x: 862, endPoint y: 190, distance: 101.1
click at [808, 325] on div "Tracking Number * 1ZXH04530358822150 The Fulfillment Order status for this pack…" at bounding box center [783, 283] width 625 height 101
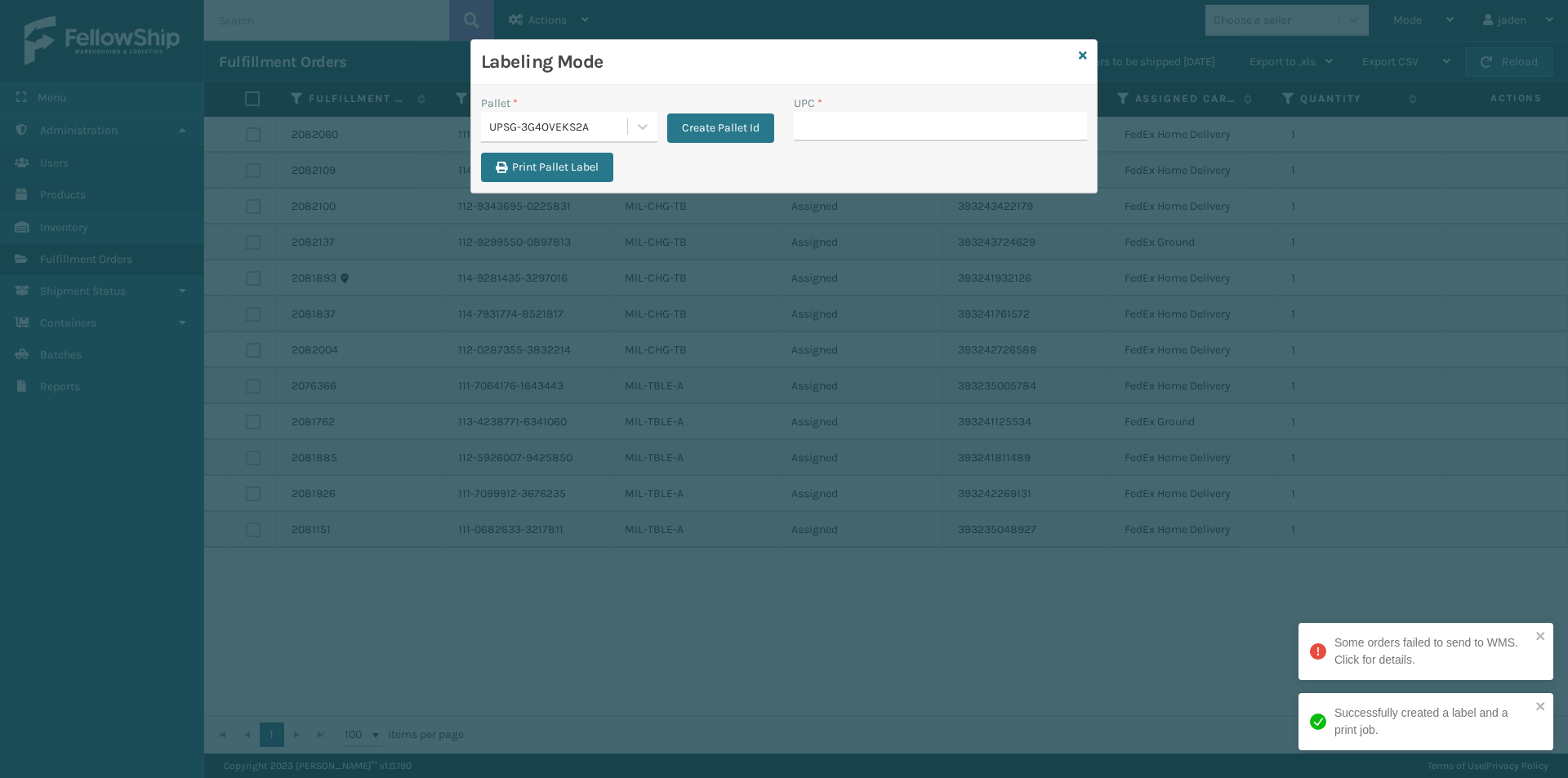
click at [1089, 60] on div "Labeling Mode" at bounding box center [783, 62] width 625 height 45
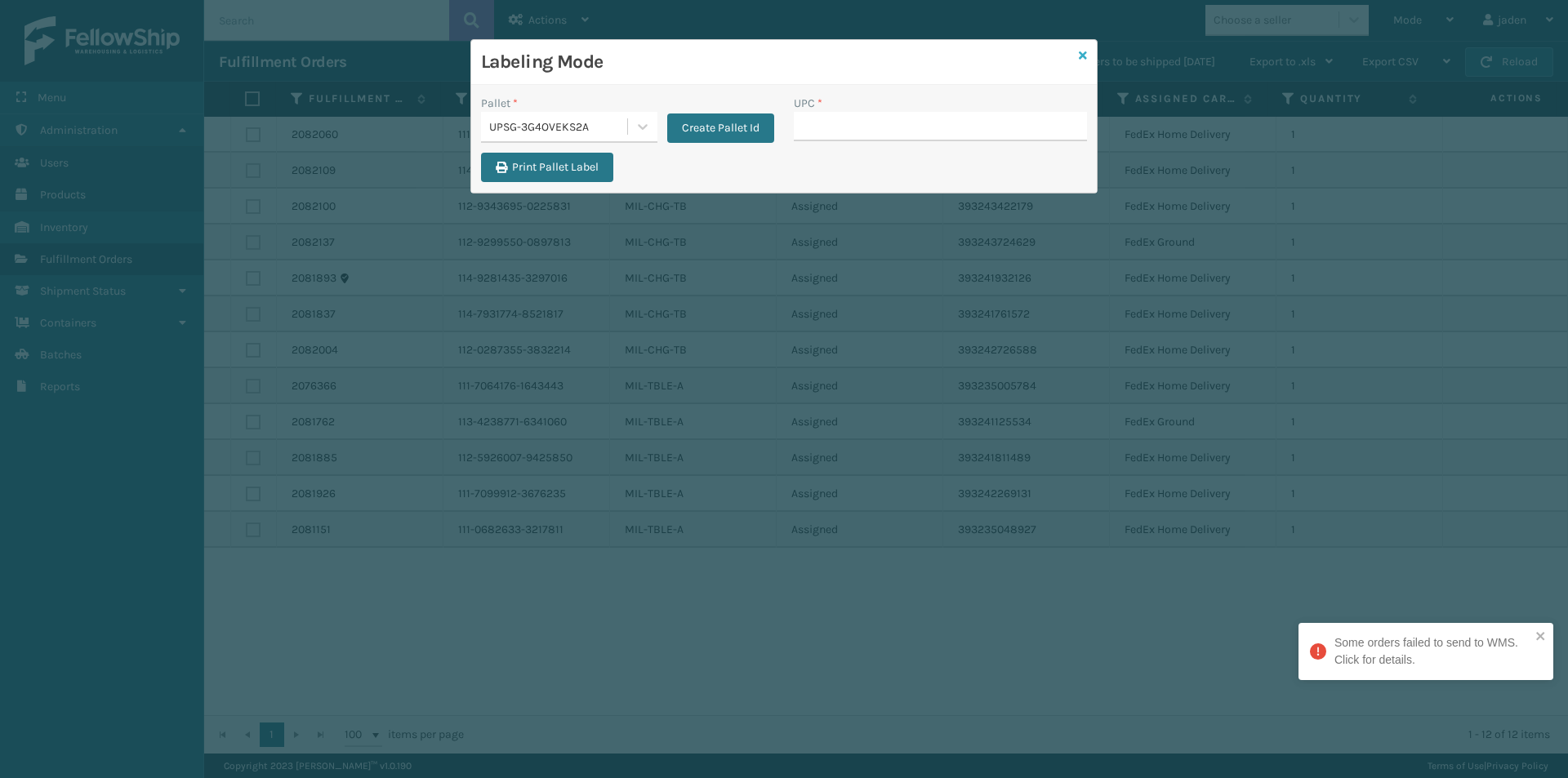
click at [1081, 55] on icon at bounding box center [1082, 55] width 8 height 11
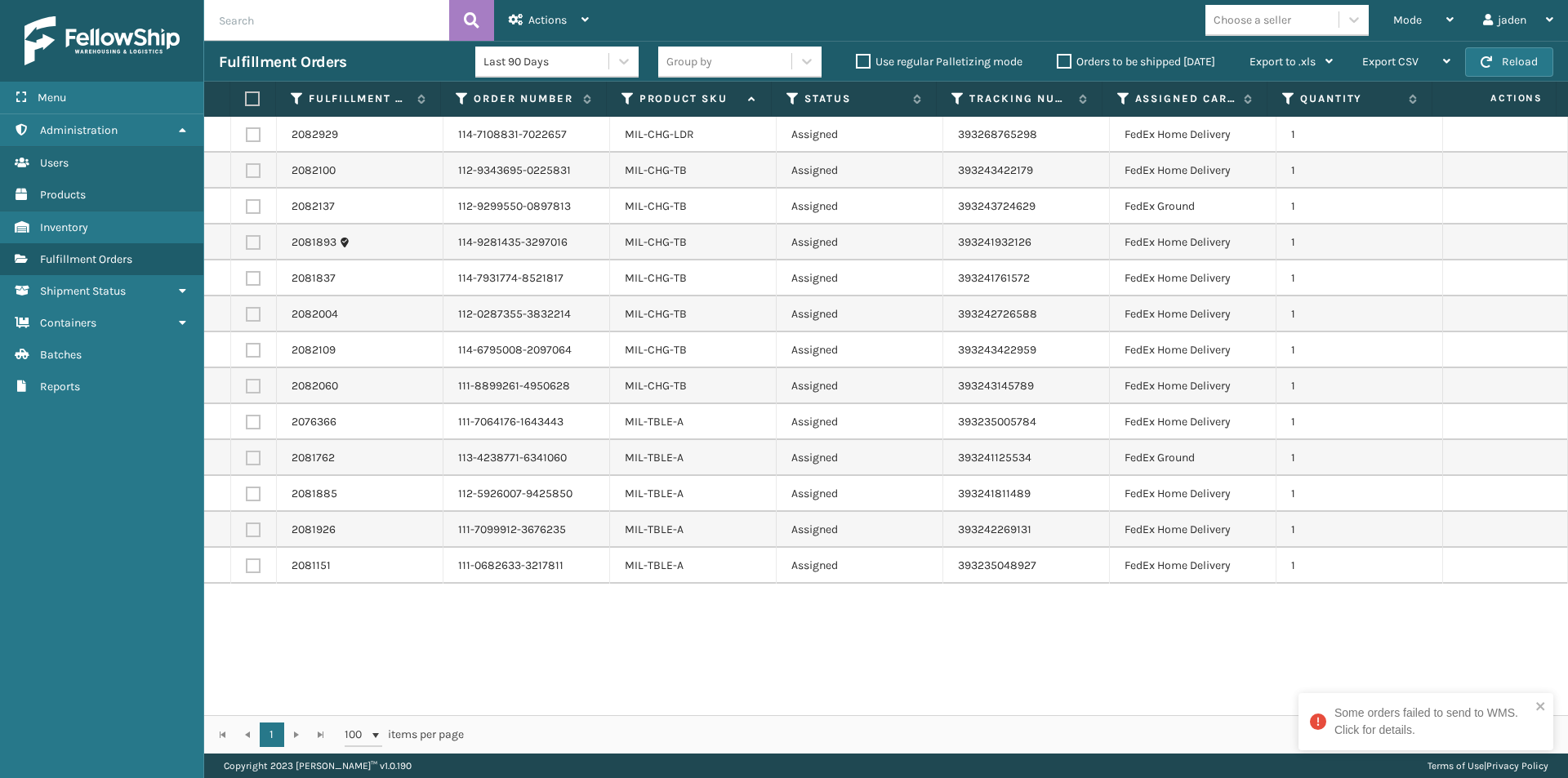
click at [253, 133] on label at bounding box center [253, 135] width 15 height 15
click at [247, 133] on input "checkbox" at bounding box center [246, 132] width 1 height 10
click at [540, 19] on span "Actions" at bounding box center [548, 19] width 39 height 14
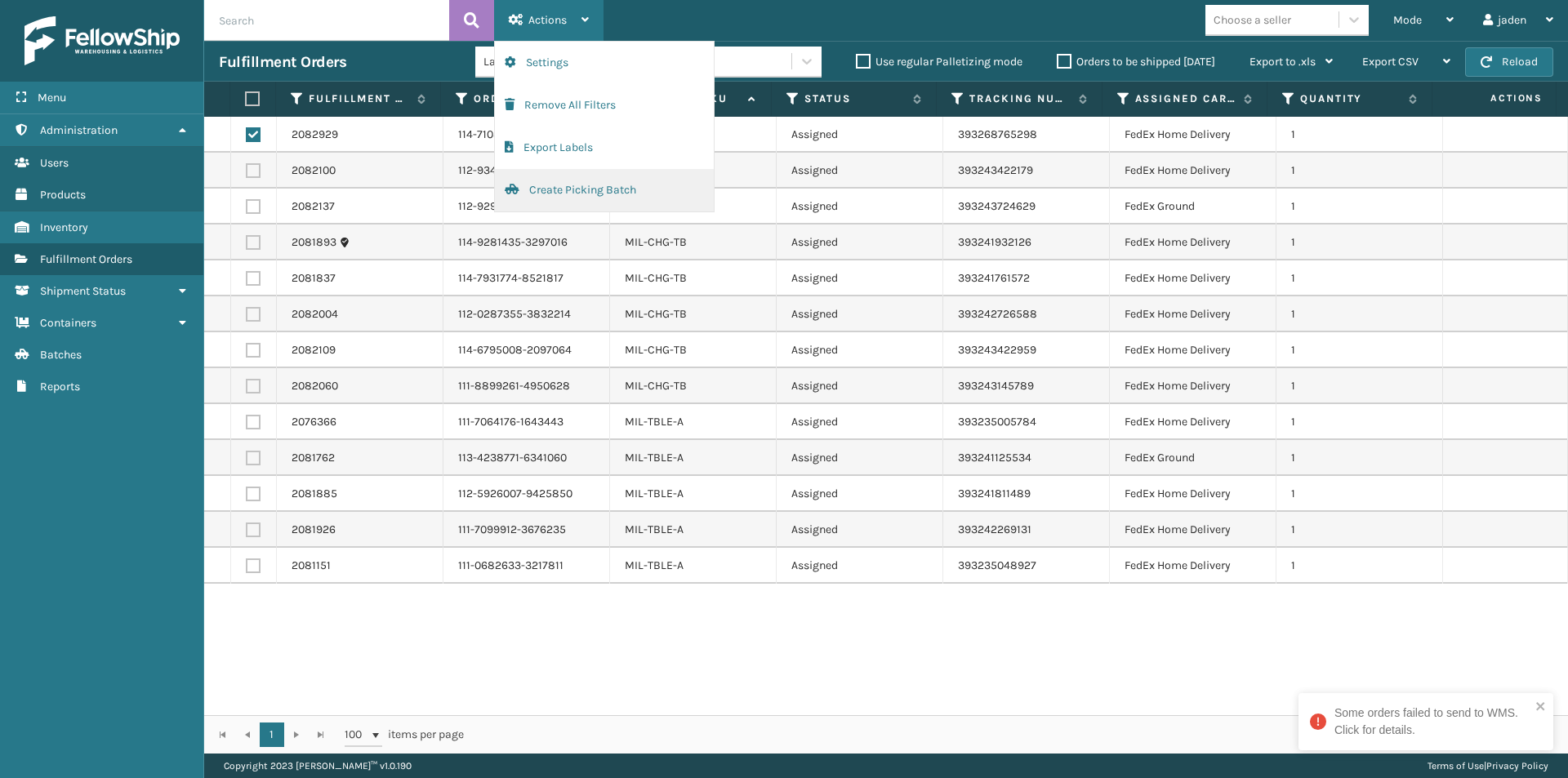
click at [582, 185] on button "Create Picking Batch" at bounding box center [604, 190] width 219 height 42
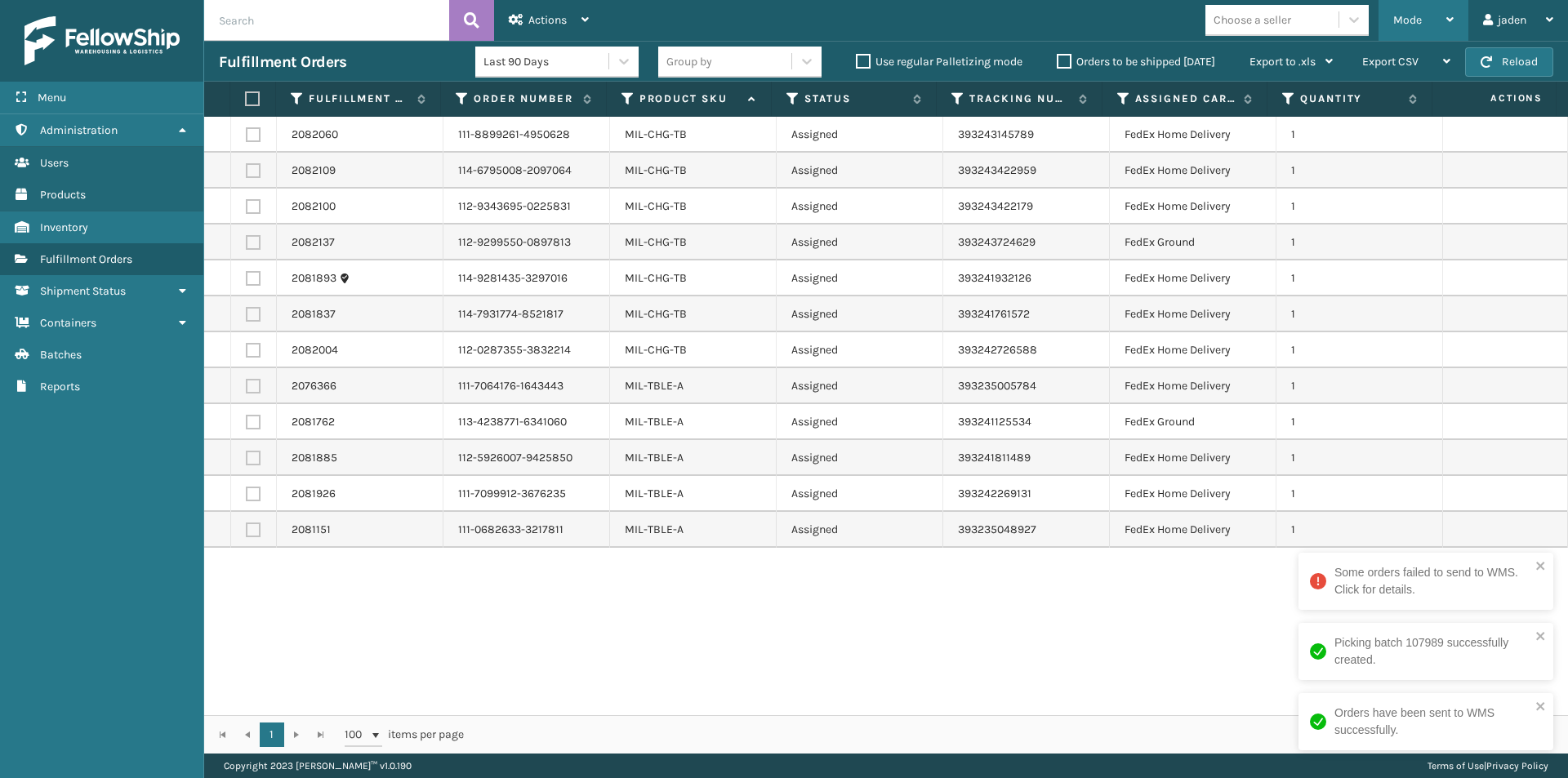
click at [1408, 7] on div "Mode" at bounding box center [1423, 20] width 60 height 41
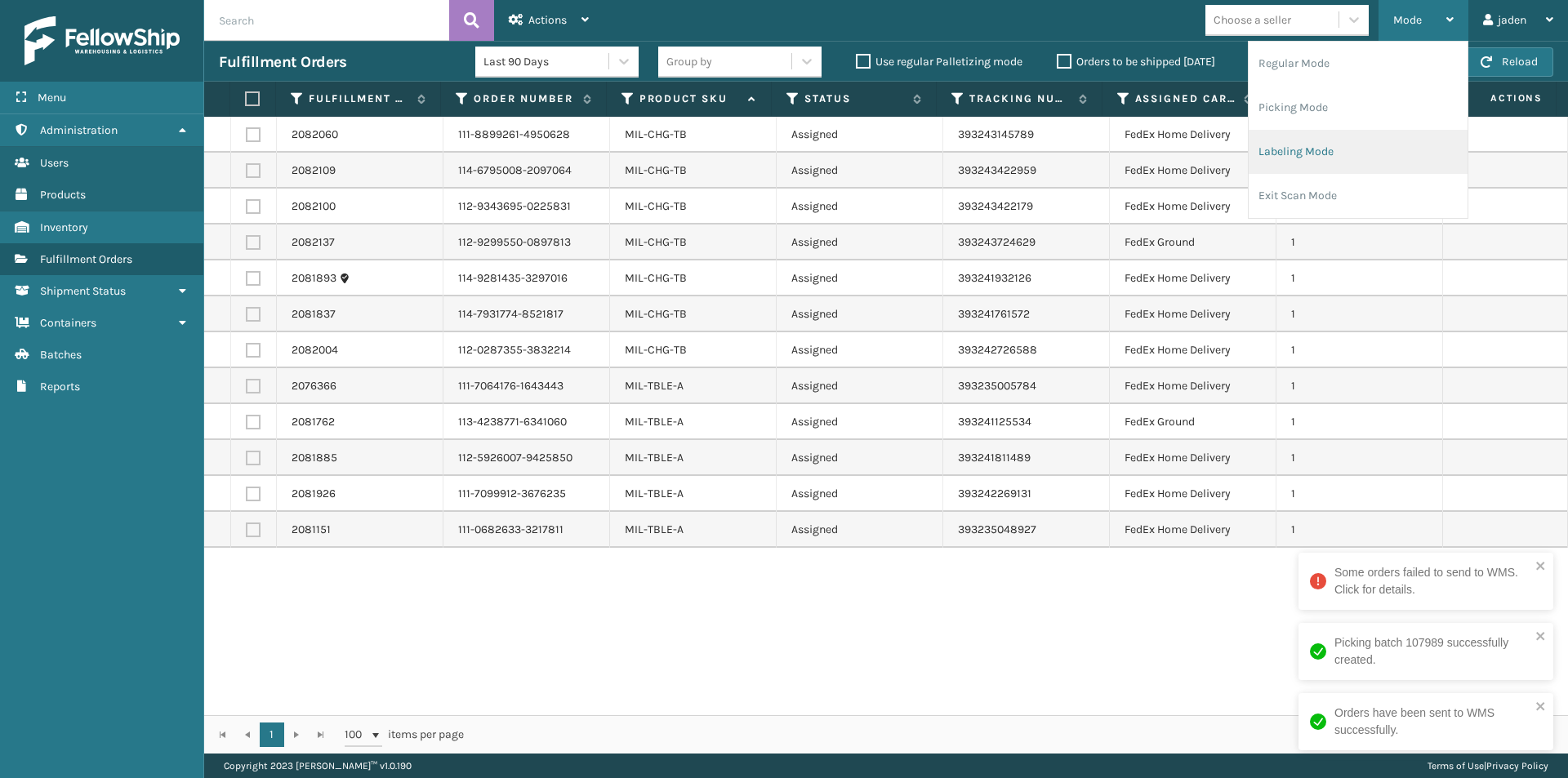
click at [1344, 149] on li "Labeling Mode" at bounding box center [1357, 152] width 219 height 44
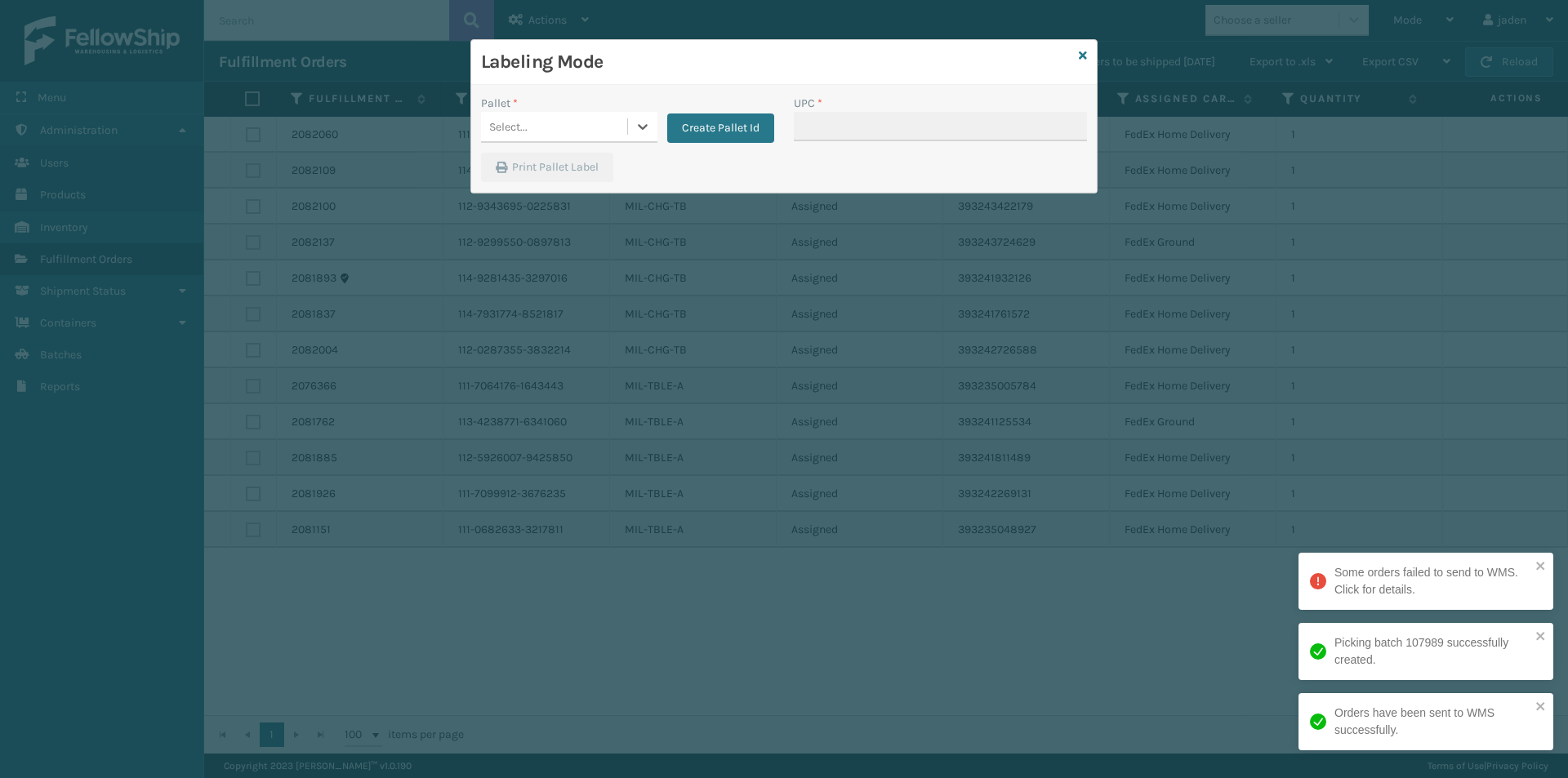
click at [640, 128] on icon at bounding box center [643, 126] width 10 height 6
drag, startPoint x: 621, startPoint y: 138, endPoint x: 891, endPoint y: 116, distance: 270.9
click at [527, 173] on div "FDXG-EVYHC5JWAB" at bounding box center [569, 167] width 176 height 30
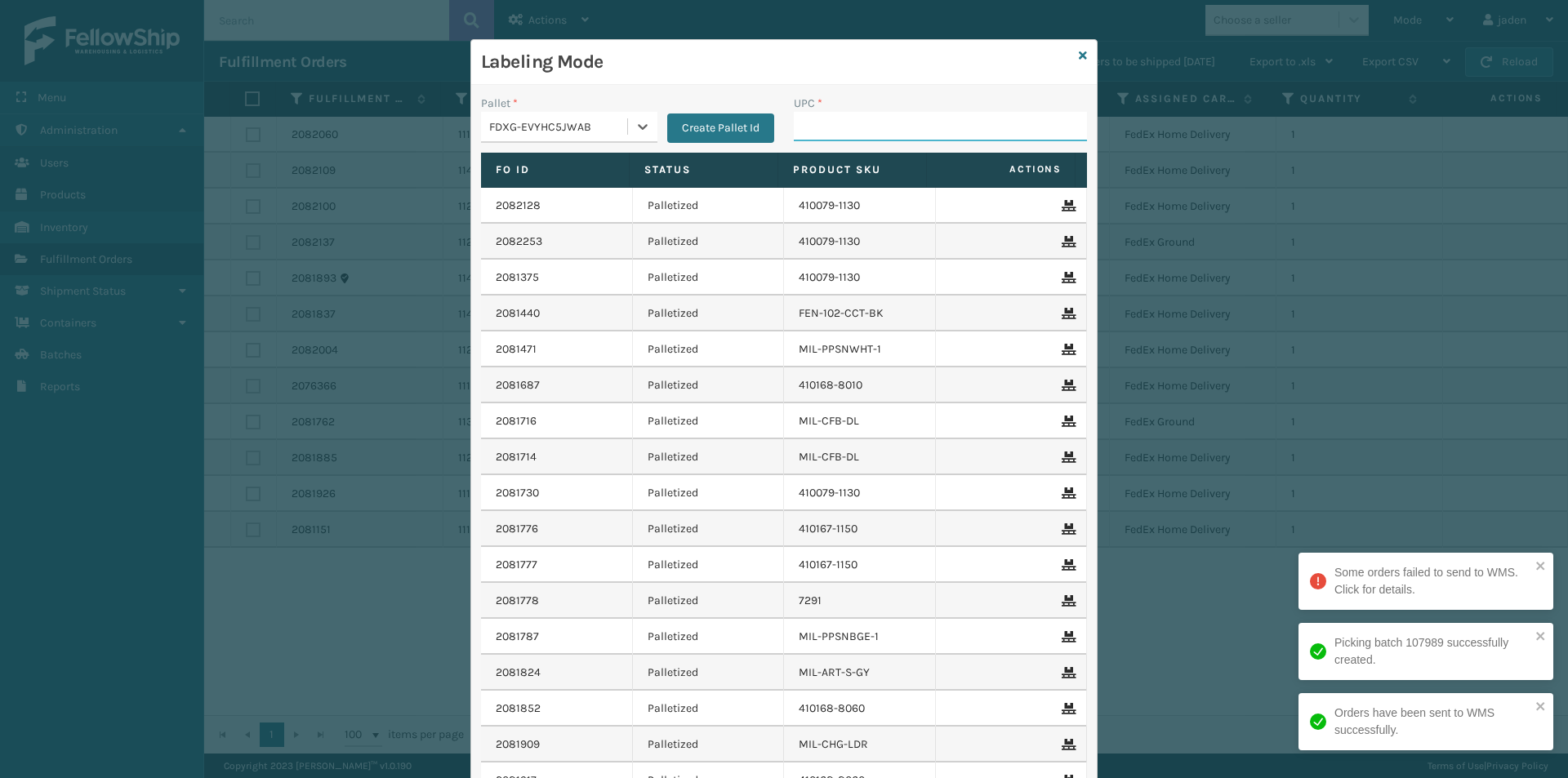
click at [892, 116] on input "UPC *" at bounding box center [939, 126] width 293 height 30
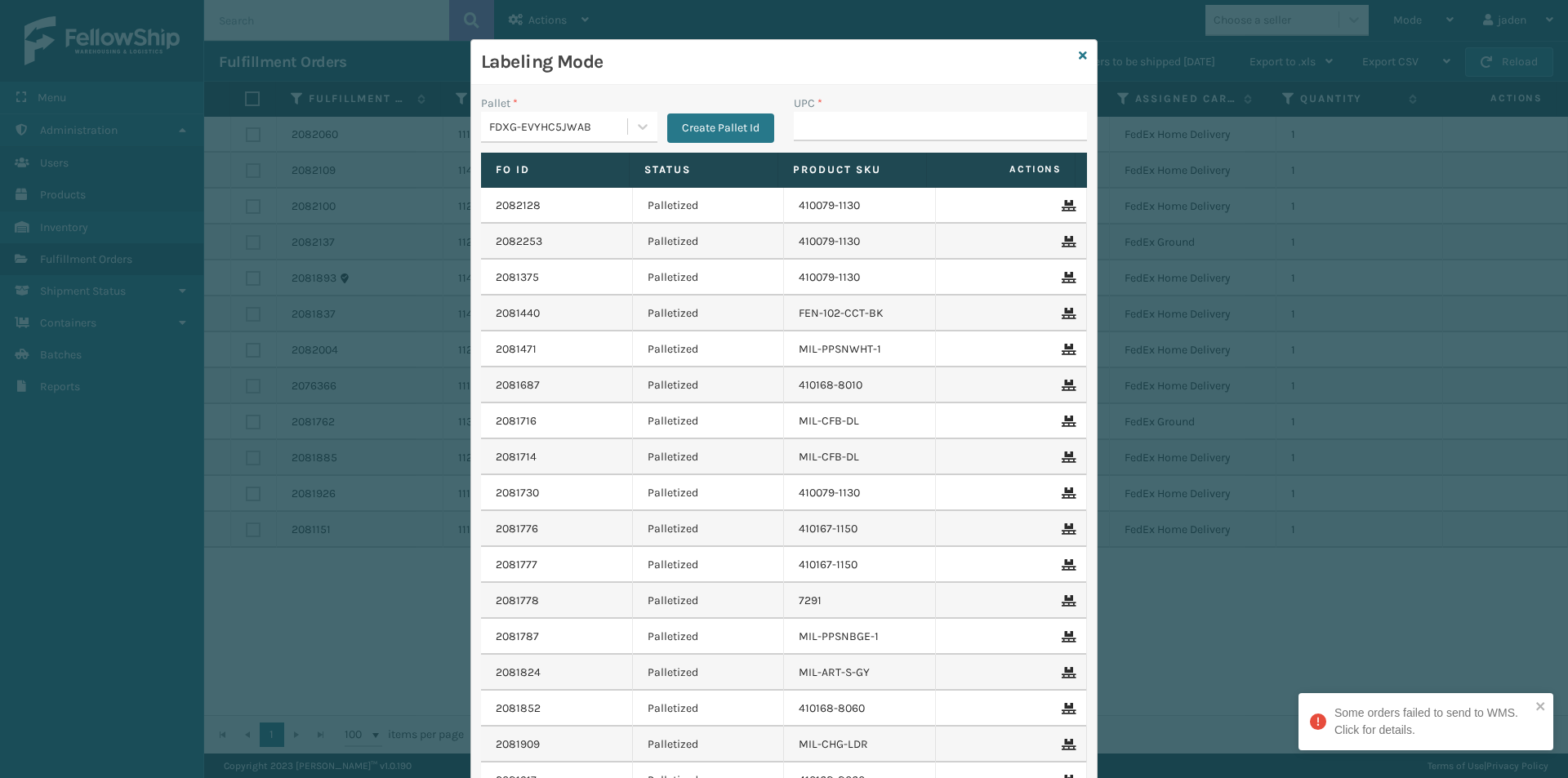
click at [1083, 54] on div "Labeling Mode" at bounding box center [783, 62] width 625 height 45
click at [1079, 54] on icon at bounding box center [1082, 55] width 8 height 11
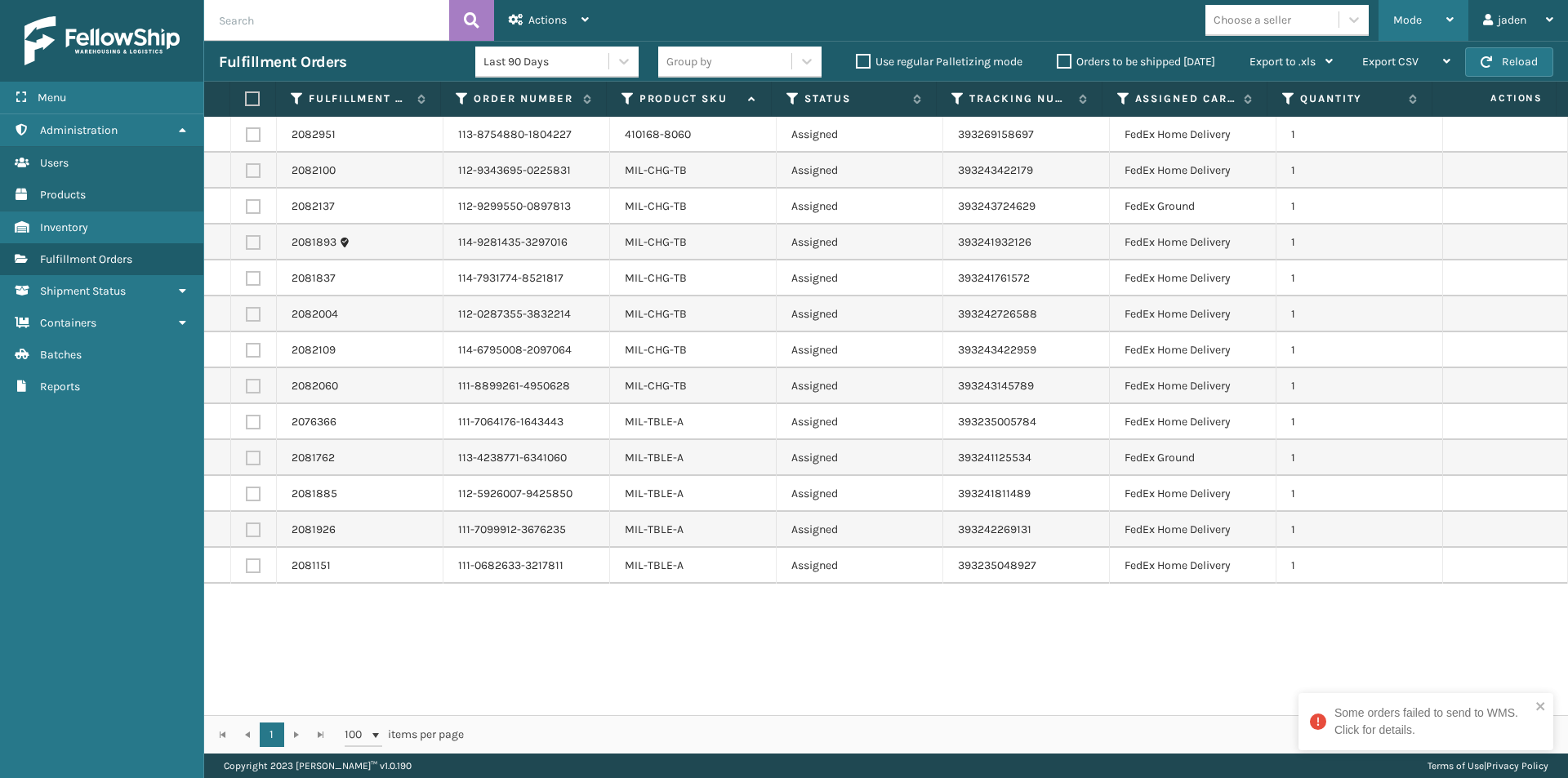
click at [1438, 16] on div "Mode" at bounding box center [1423, 20] width 60 height 41
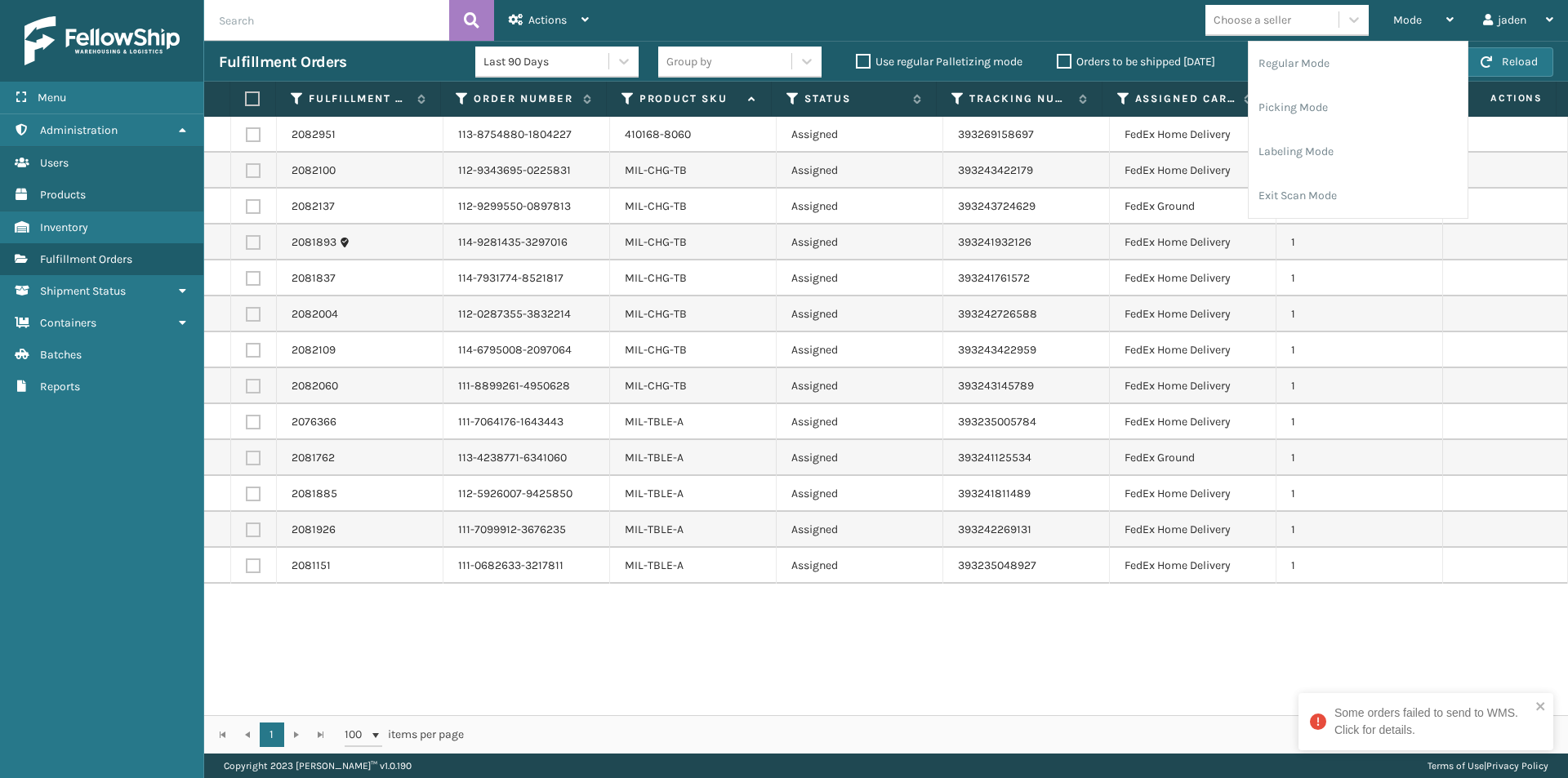
click at [942, 674] on div "2082951 113-8754880-1804227 410168-8060 Assigned 393269158697 FedEx Home Delive…" at bounding box center [886, 415] width 1364 height 598
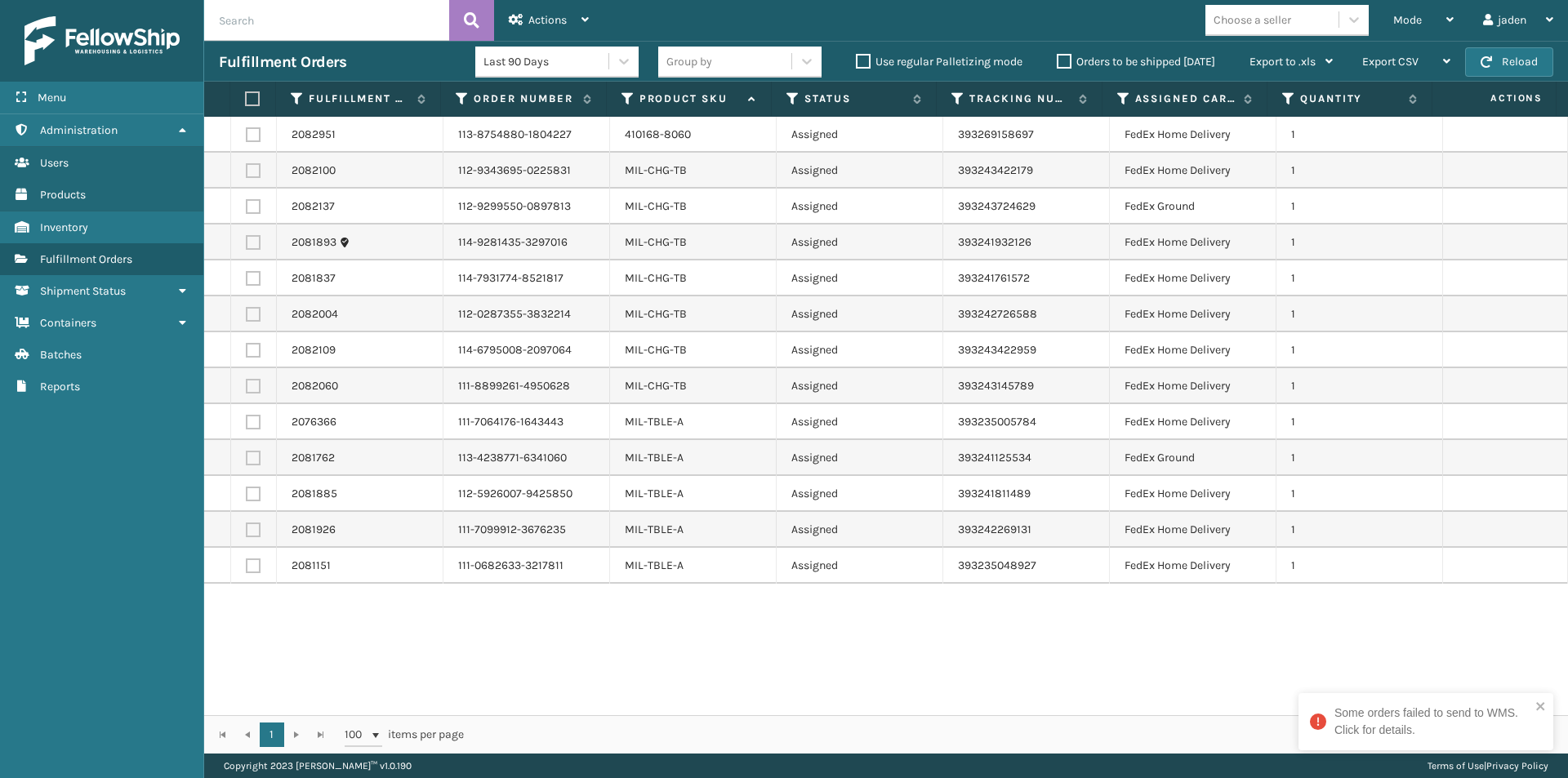
click at [248, 132] on label at bounding box center [253, 135] width 15 height 15
click at [247, 132] on input "checkbox" at bounding box center [246, 132] width 1 height 10
click at [1408, 27] on div "Mode" at bounding box center [1423, 20] width 60 height 41
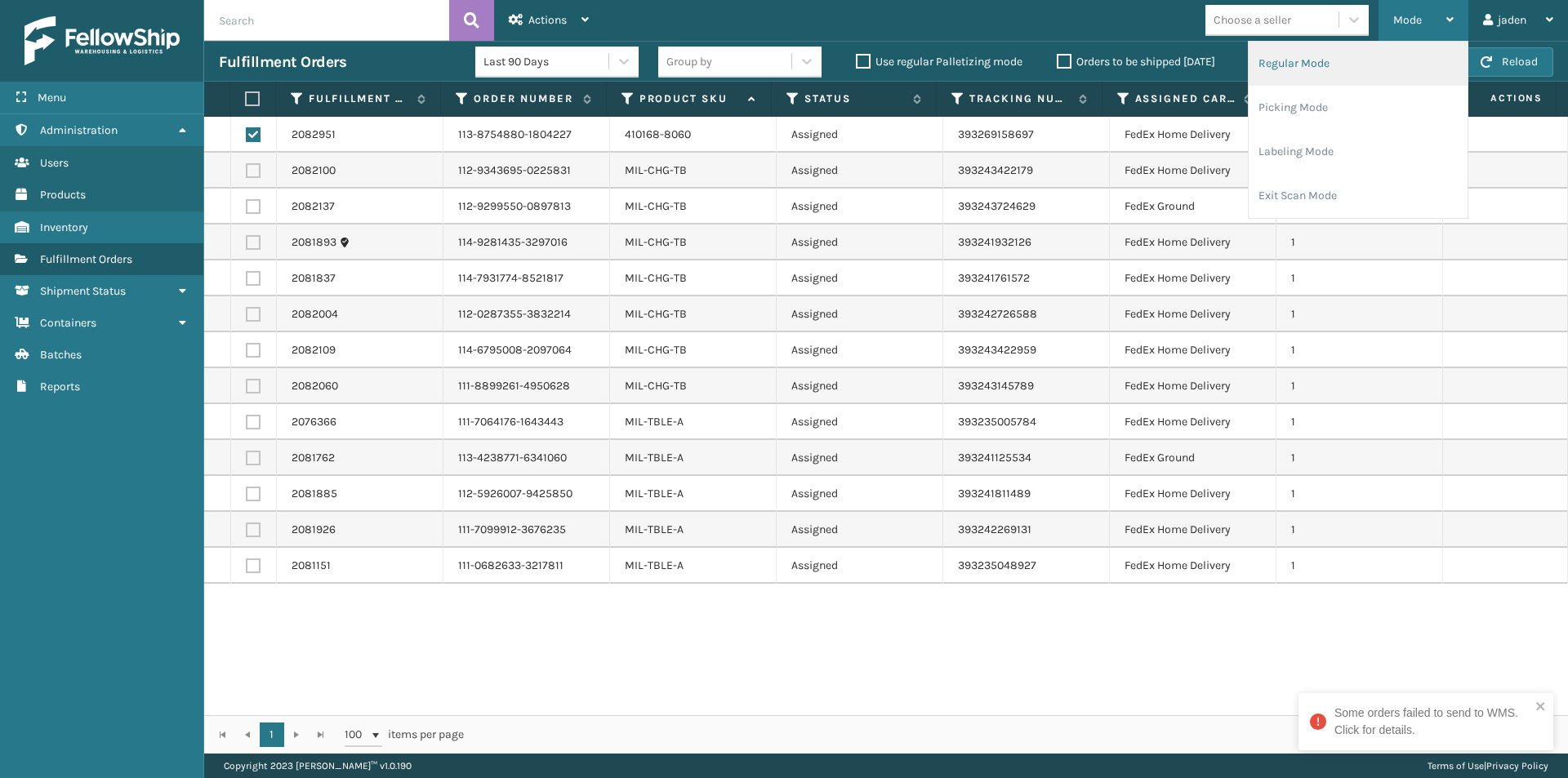
click at [1343, 63] on li "Regular Mode" at bounding box center [1357, 64] width 219 height 44
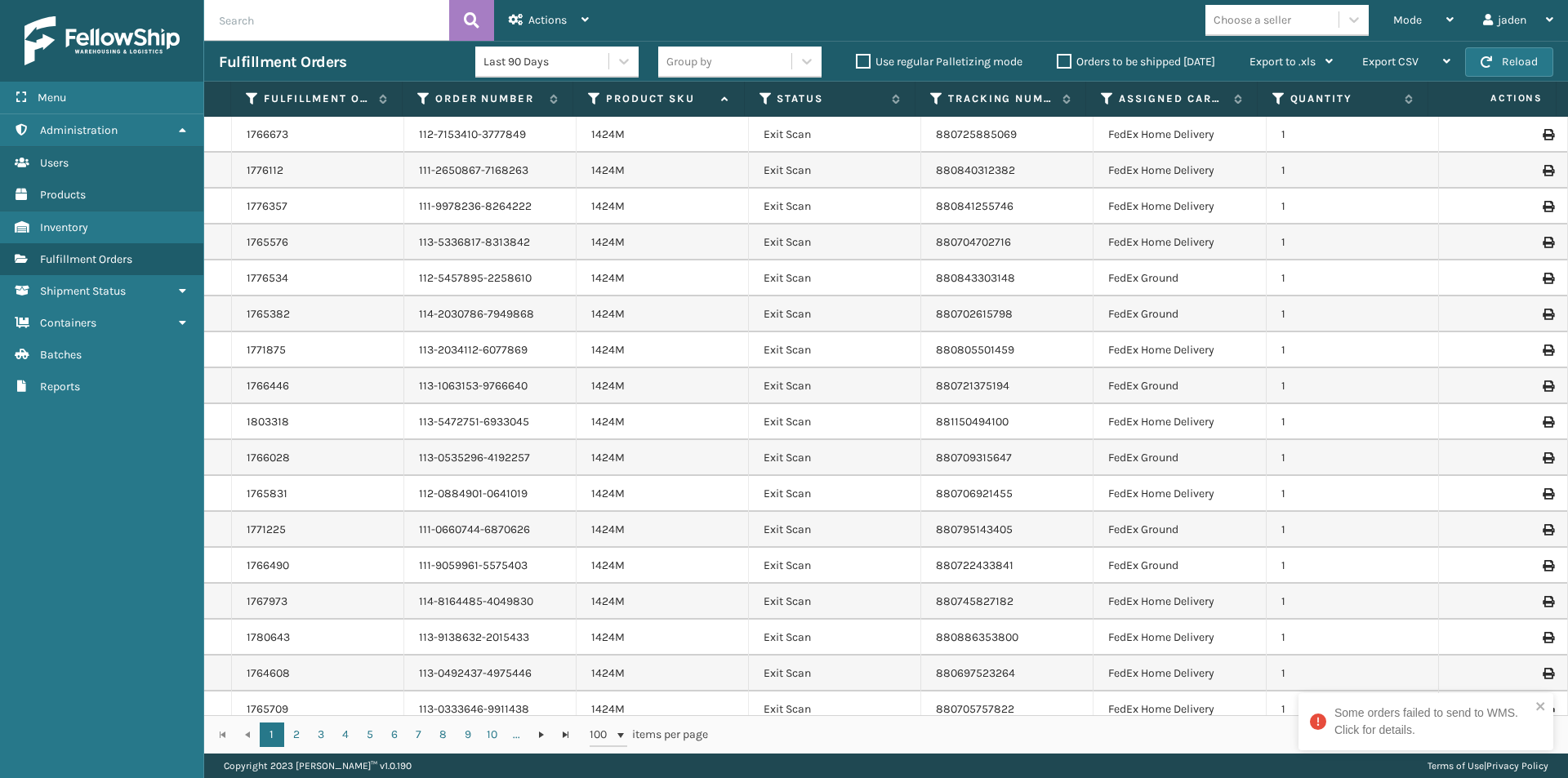
click at [763, 84] on th "Status" at bounding box center [829, 99] width 171 height 35
click at [763, 94] on icon at bounding box center [766, 99] width 13 height 15
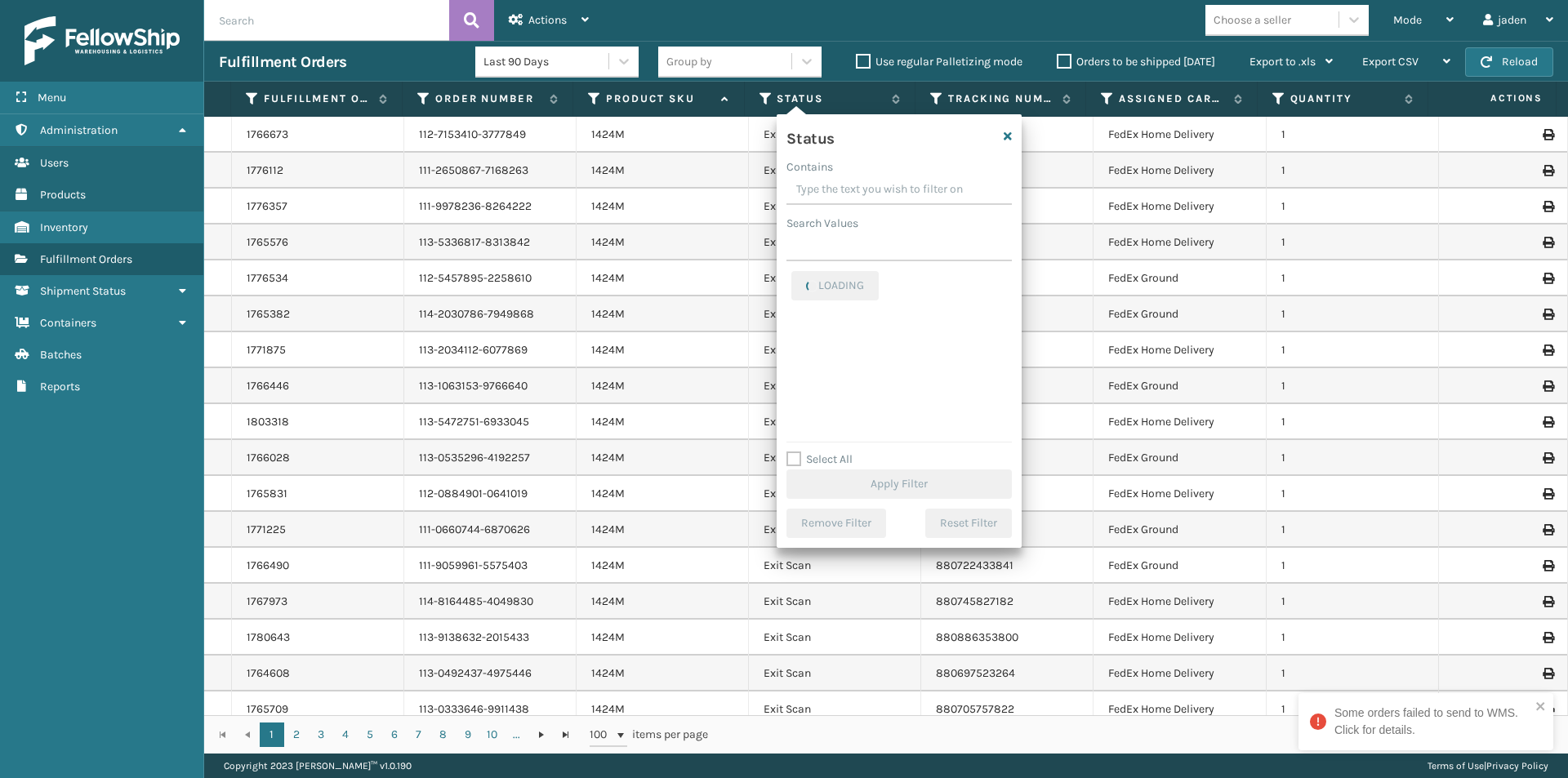
drag, startPoint x: 947, startPoint y: 186, endPoint x: 863, endPoint y: 177, distance: 84.5
click at [863, 177] on input "Contains" at bounding box center [899, 190] width 225 height 30
drag, startPoint x: 928, startPoint y: 186, endPoint x: 877, endPoint y: 182, distance: 51.2
click at [877, 182] on input "Contains" at bounding box center [899, 190] width 225 height 30
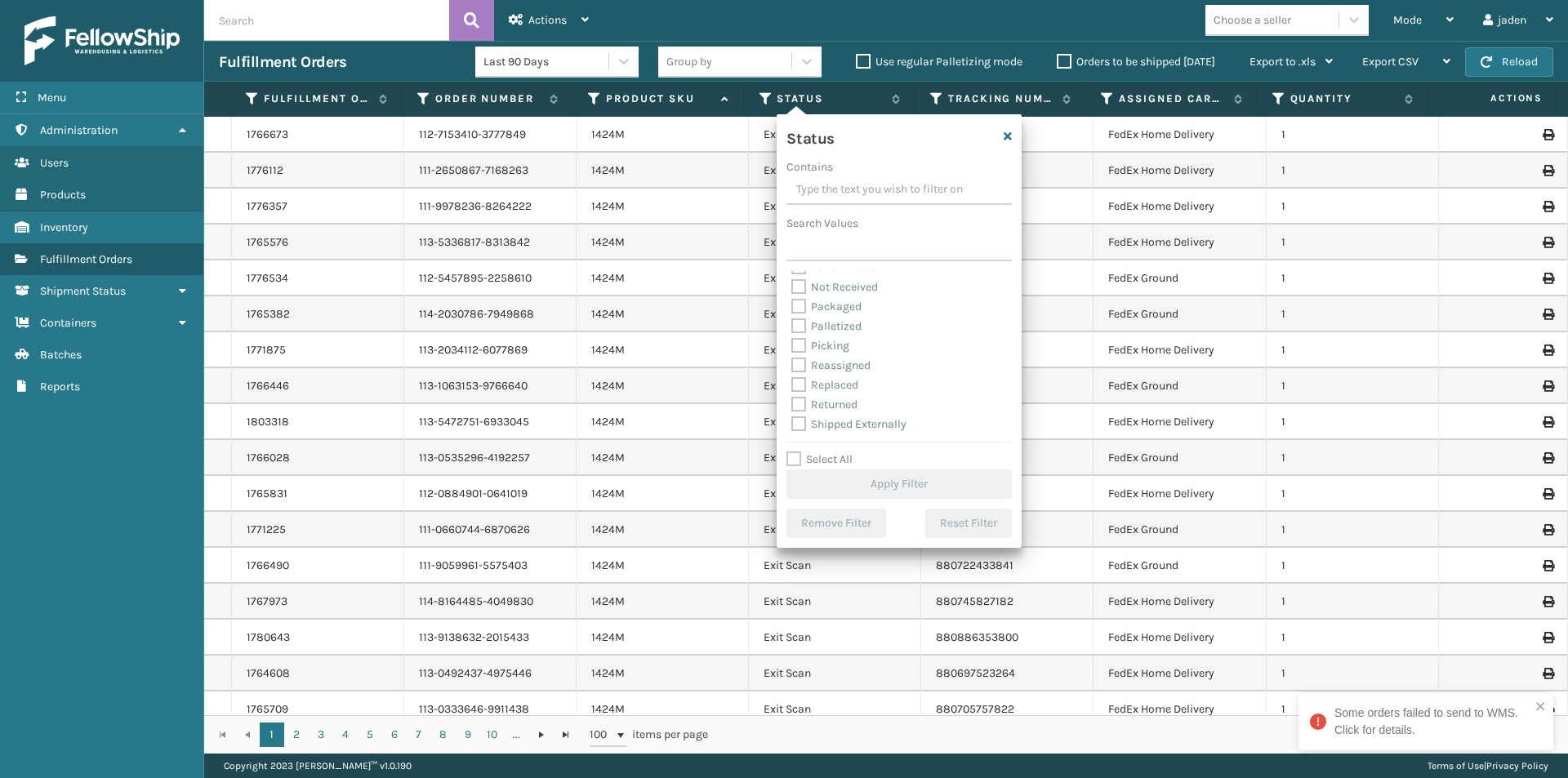
click at [796, 353] on div "Picking" at bounding box center [899, 345] width 215 height 19
click at [796, 347] on label "Picking" at bounding box center [820, 345] width 58 height 14
click at [792, 347] on input "Picking" at bounding box center [791, 341] width 1 height 10
click at [843, 499] on div "Status Contains Search Values Assigned Canceled Entered Exit Scan Label Created…" at bounding box center [899, 331] width 245 height 434
click at [850, 483] on button "Apply Filter" at bounding box center [899, 484] width 225 height 30
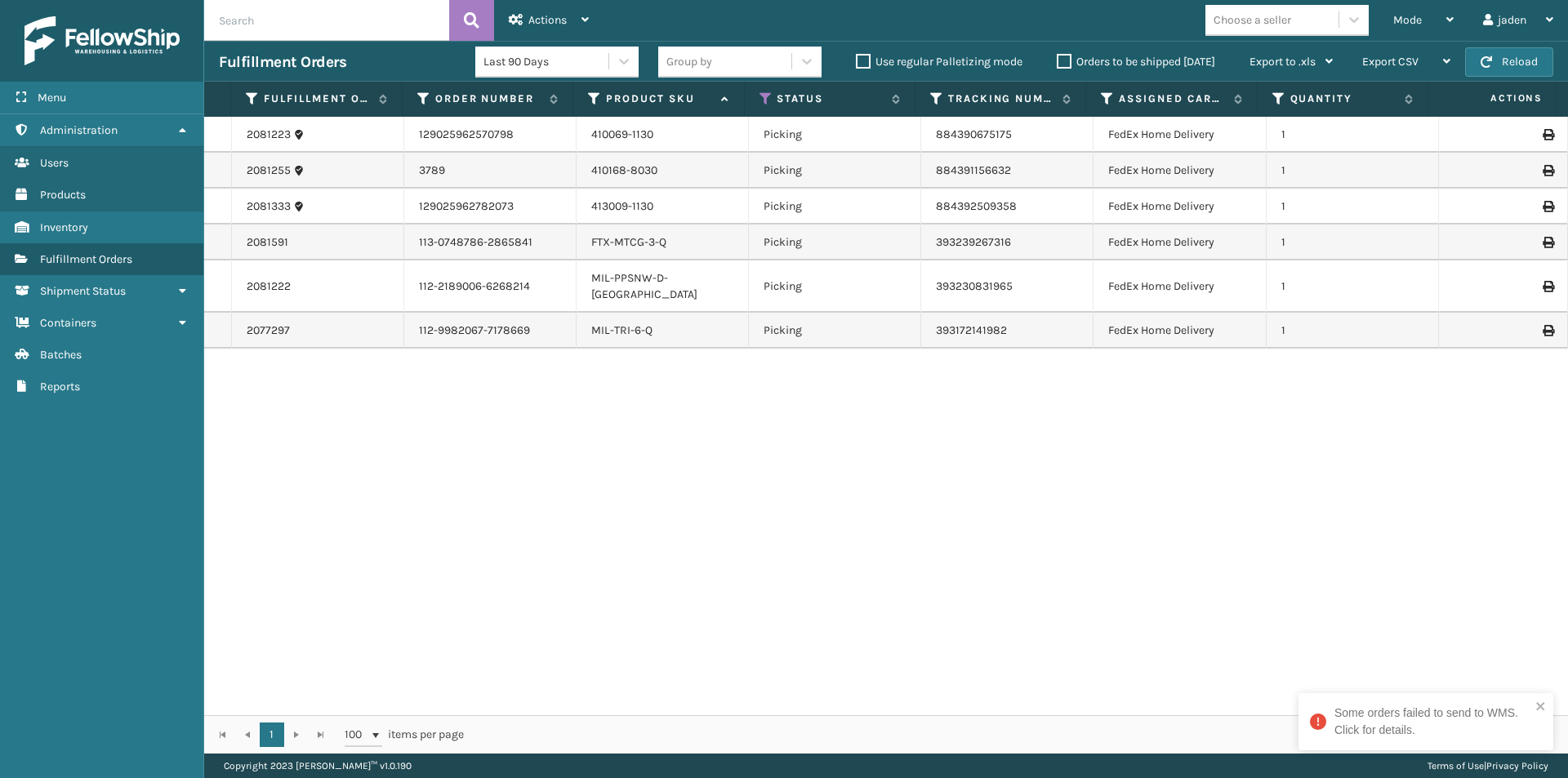
drag, startPoint x: 1031, startPoint y: 458, endPoint x: 667, endPoint y: 475, distance: 364.4
click at [667, 475] on div "2081223 129025962570798 410069-1130 Picking 884390675175 FedEx Home Delivery 1 …" at bounding box center [886, 415] width 1364 height 598
click at [1418, 18] on span "Mode" at bounding box center [1407, 19] width 29 height 14
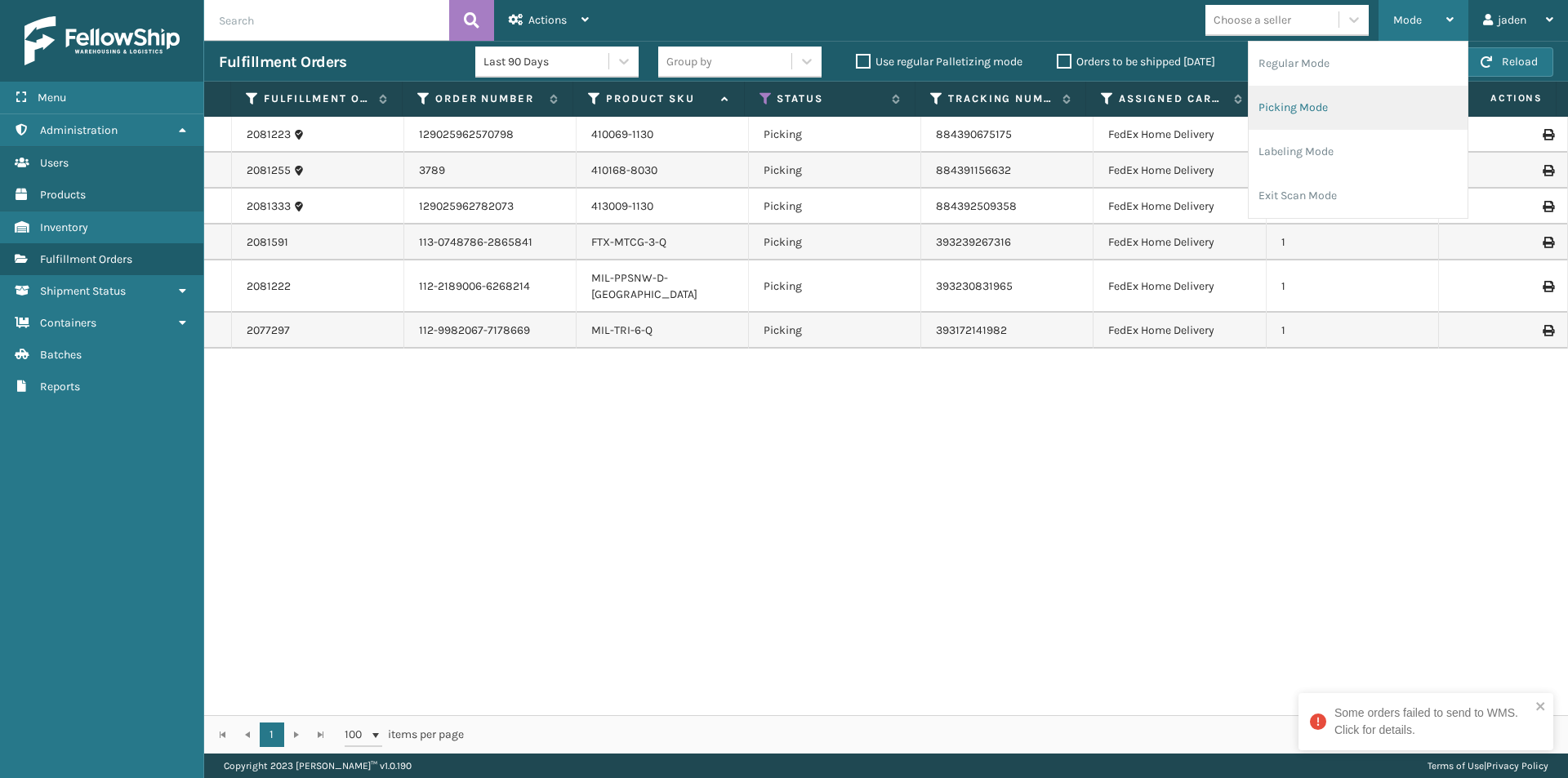
click at [1358, 103] on li "Picking Mode" at bounding box center [1357, 108] width 219 height 44
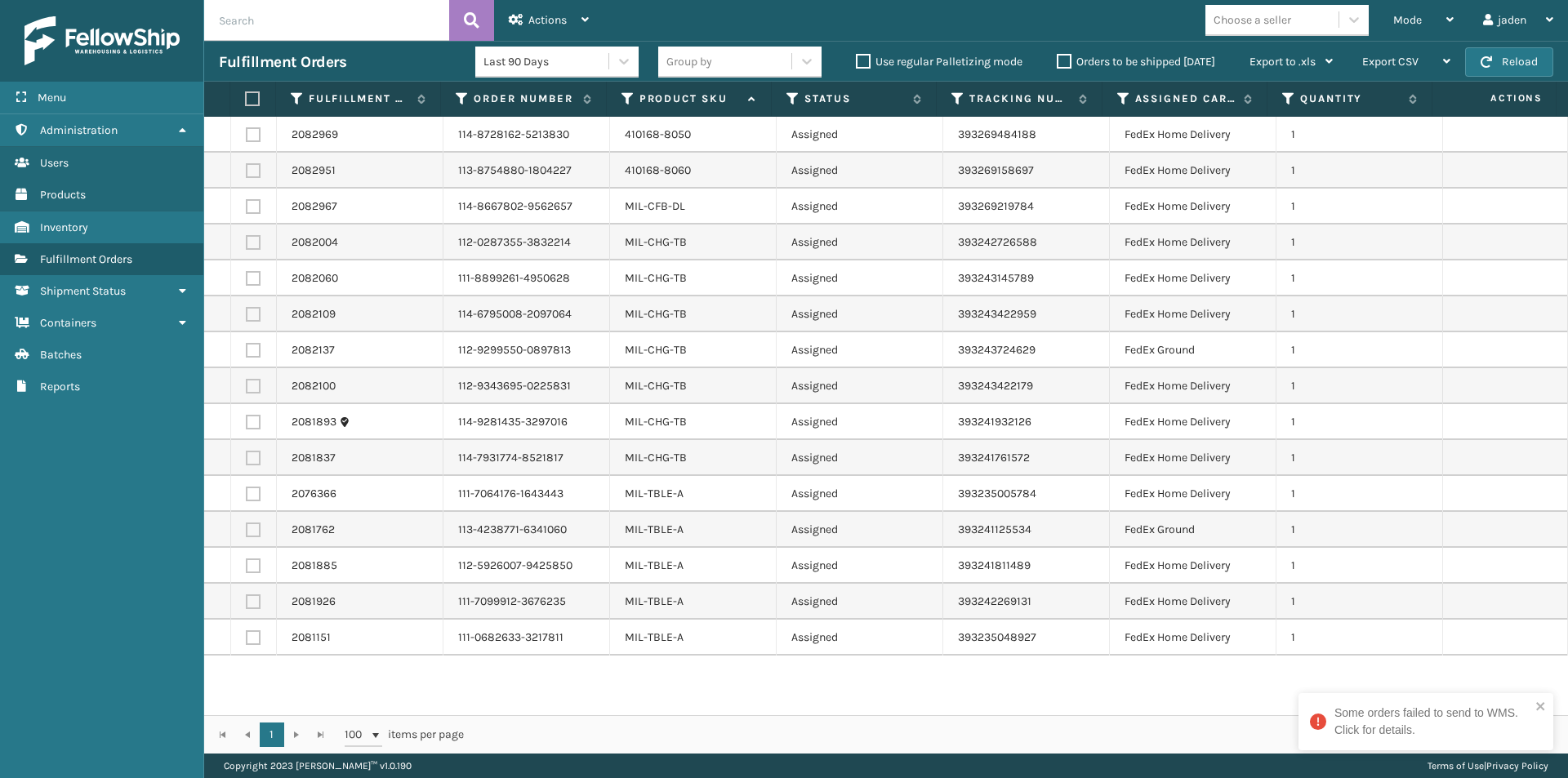
click at [258, 169] on label at bounding box center [253, 171] width 15 height 15
click at [247, 169] on input "checkbox" at bounding box center [246, 168] width 1 height 10
click at [257, 131] on label at bounding box center [253, 135] width 15 height 15
click at [247, 131] on input "checkbox" at bounding box center [246, 132] width 1 height 10
click at [253, 211] on label at bounding box center [253, 207] width 15 height 15
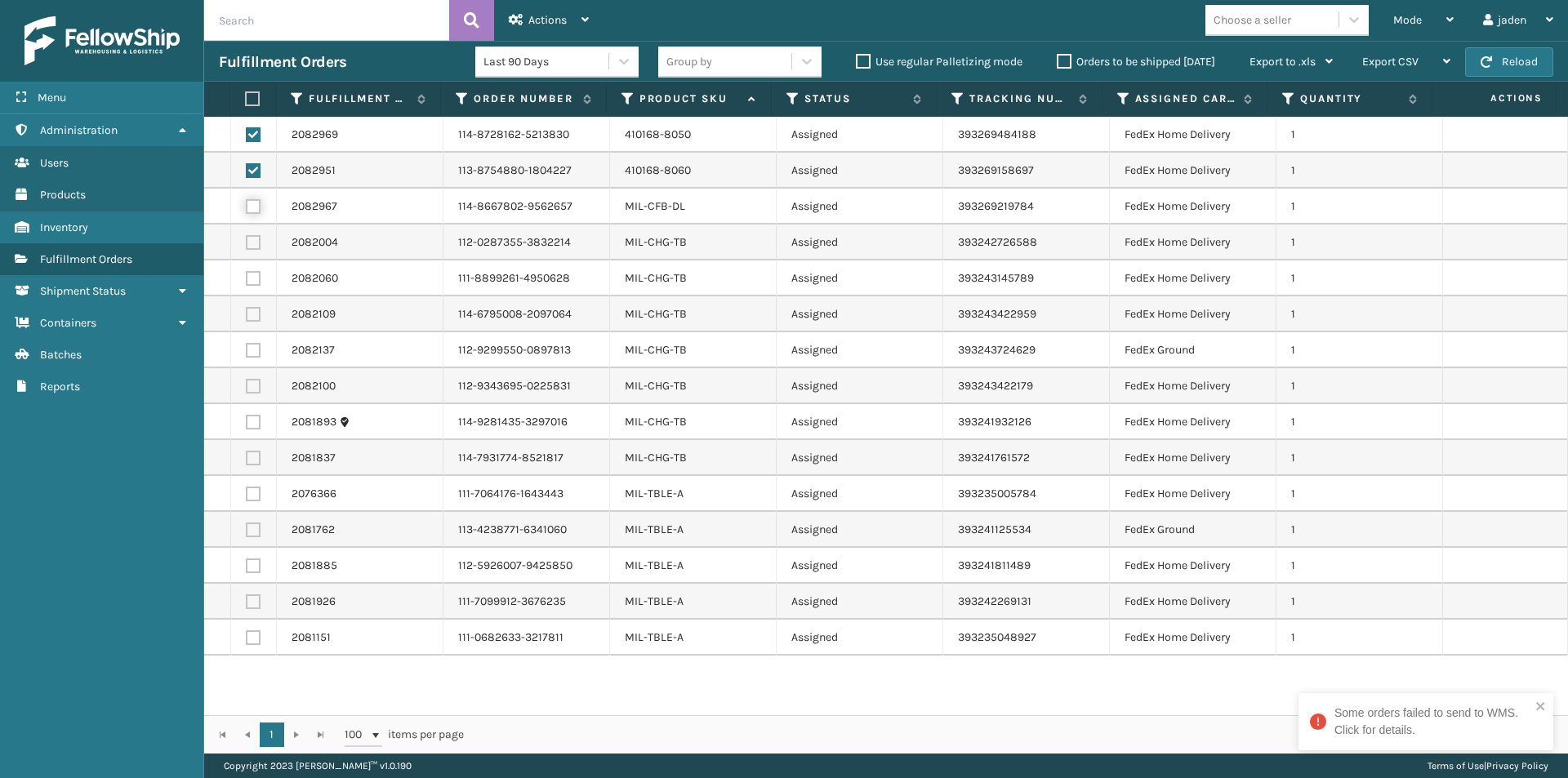
click at [247, 209] on input "checkbox" at bounding box center [246, 204] width 1 height 10
click at [557, 29] on div "Actions" at bounding box center [549, 20] width 80 height 41
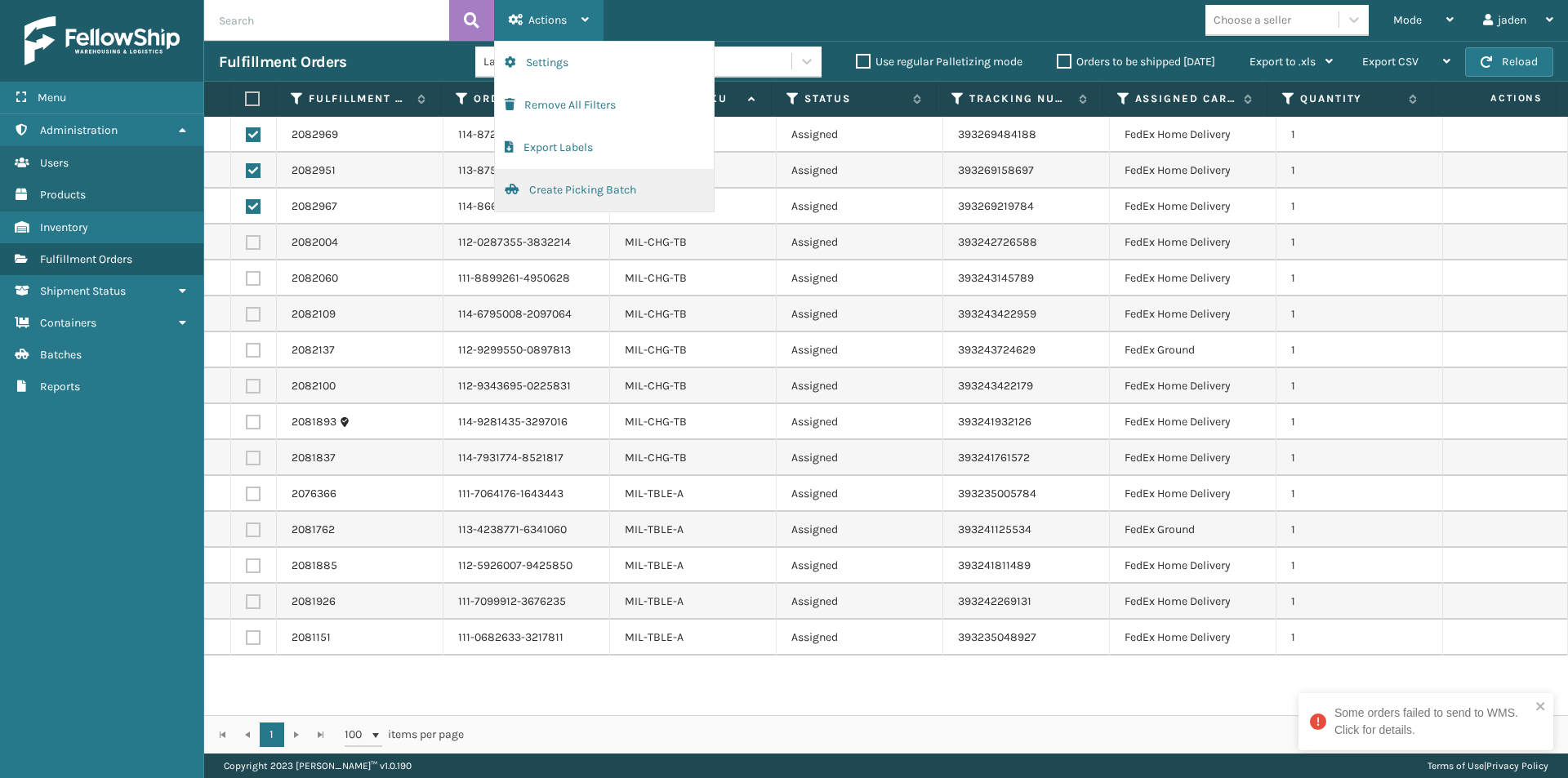
click at [563, 186] on button "Create Picking Batch" at bounding box center [604, 190] width 219 height 42
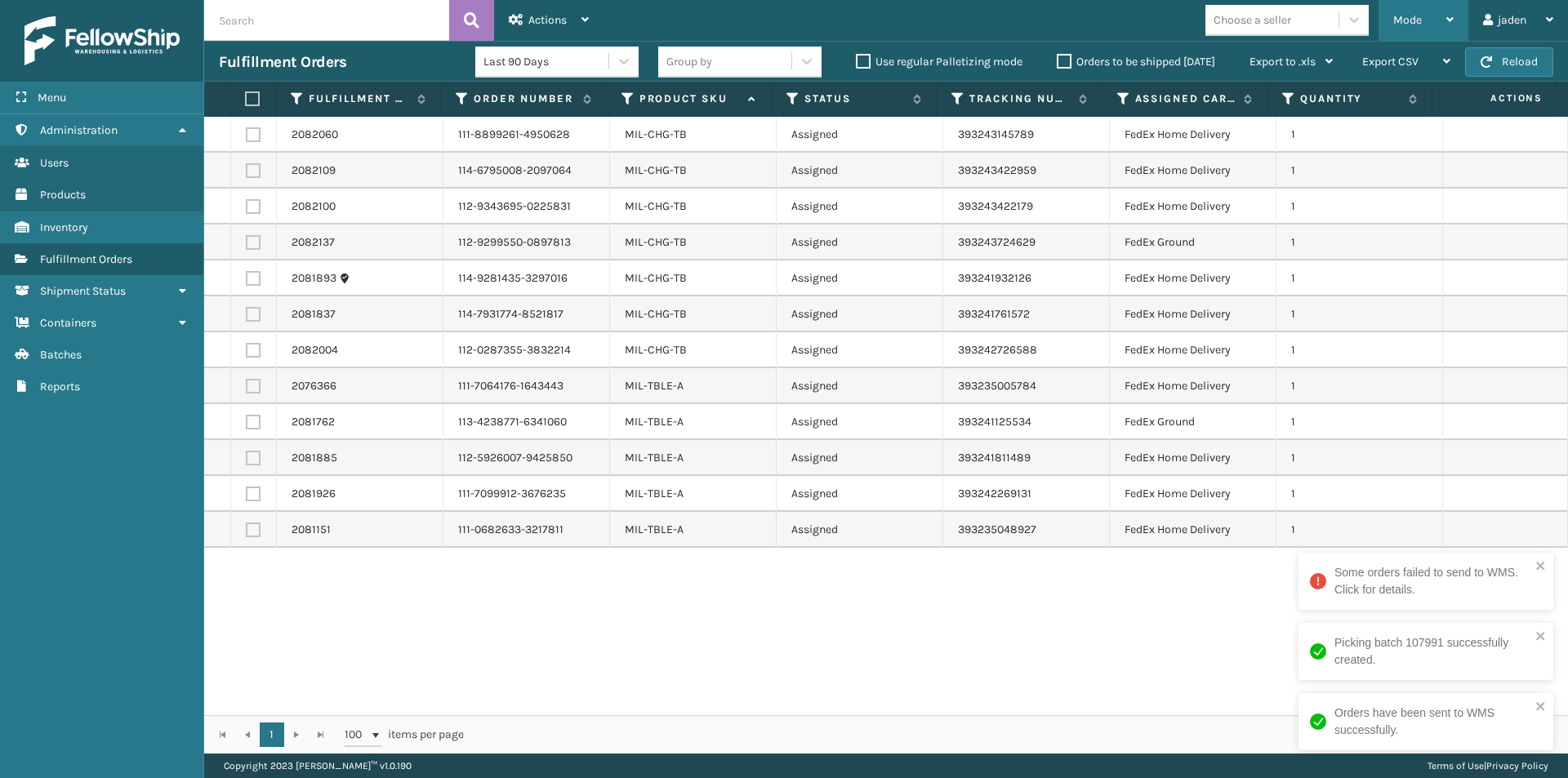
click at [1407, 13] on span "Mode" at bounding box center [1407, 19] width 29 height 14
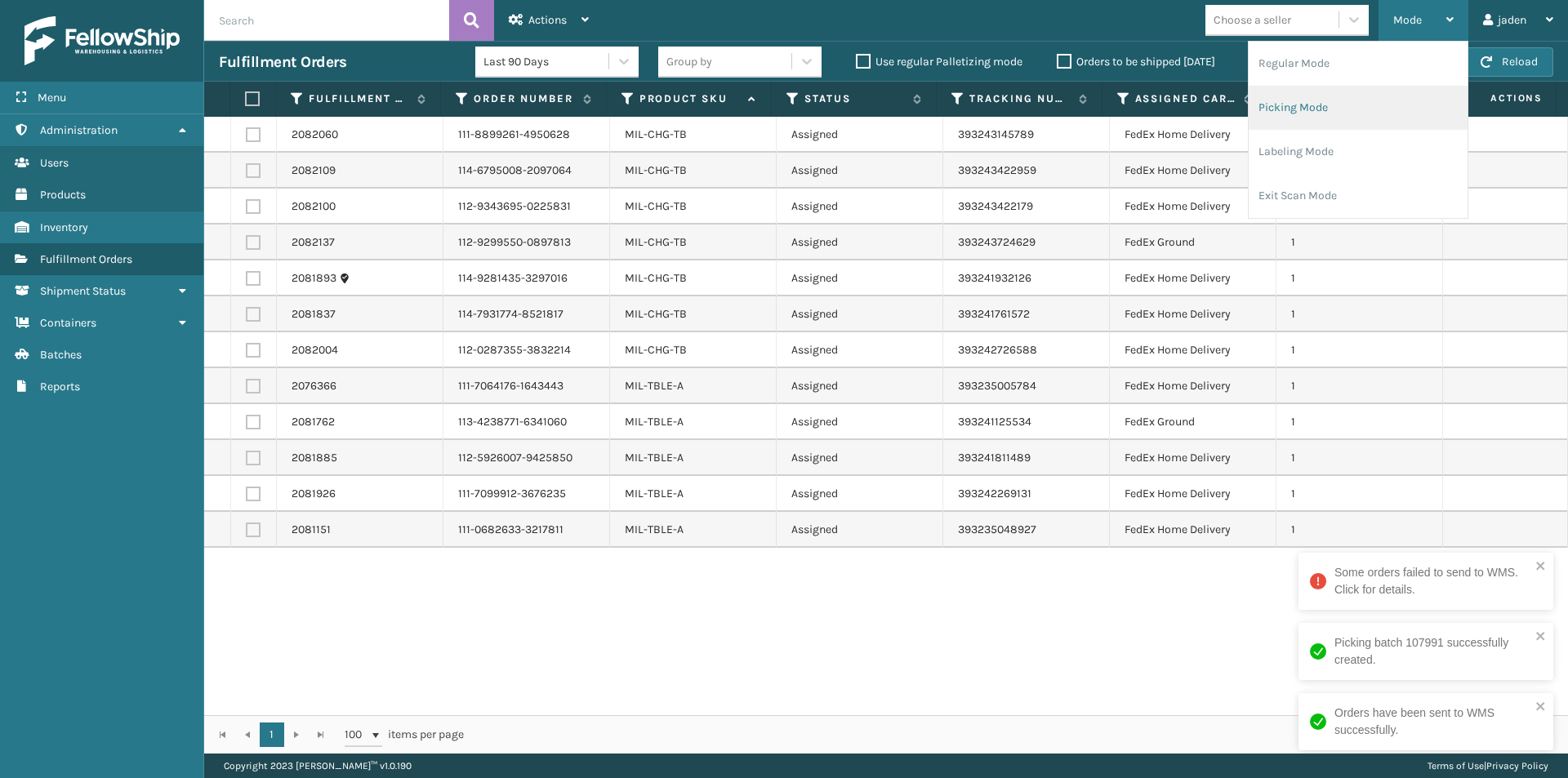
click at [1306, 128] on li "Picking Mode" at bounding box center [1357, 108] width 219 height 44
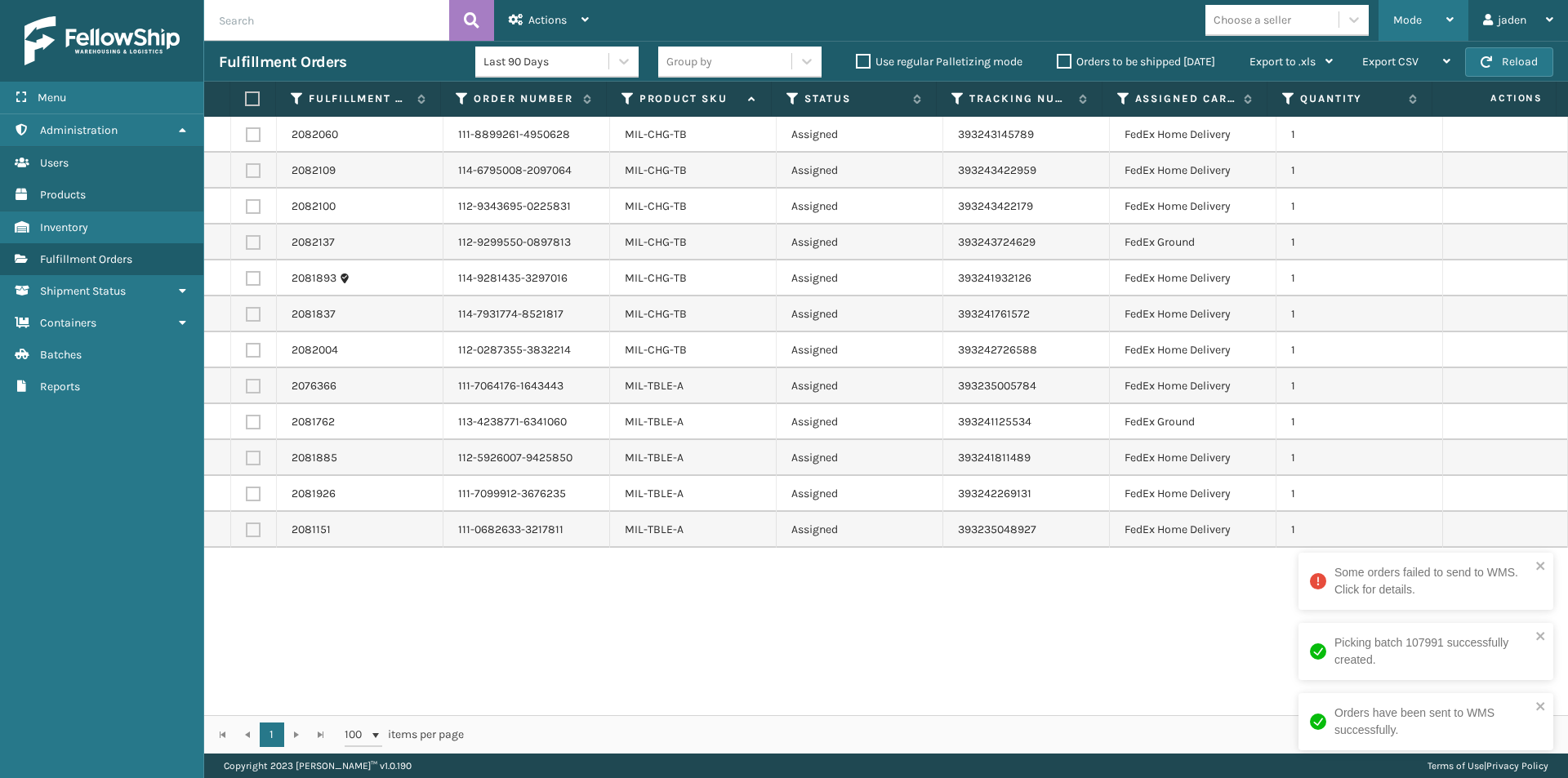
click at [1423, 15] on div "Mode" at bounding box center [1423, 20] width 60 height 41
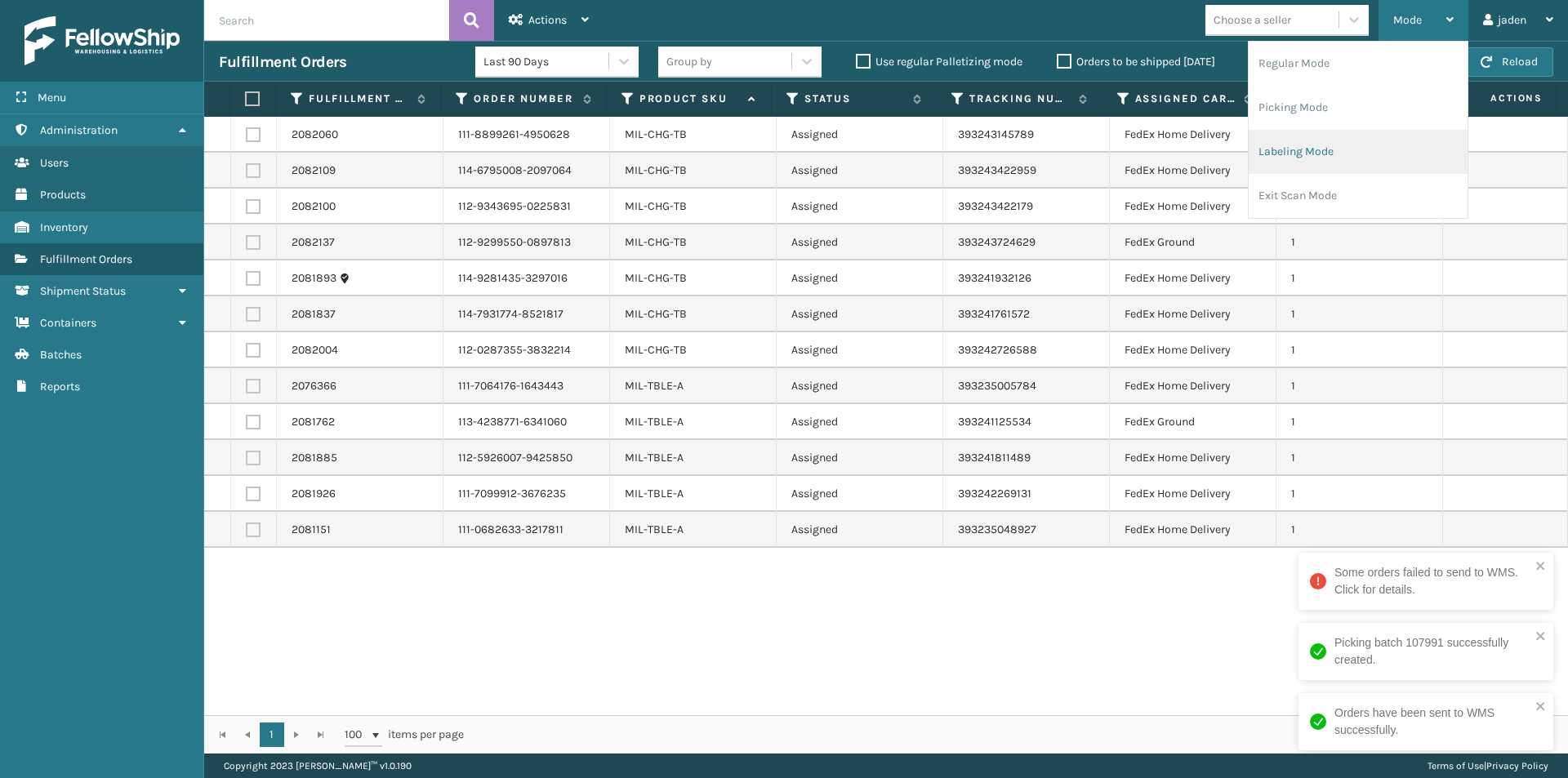
click at [1365, 148] on li "Labeling Mode" at bounding box center [1357, 152] width 219 height 44
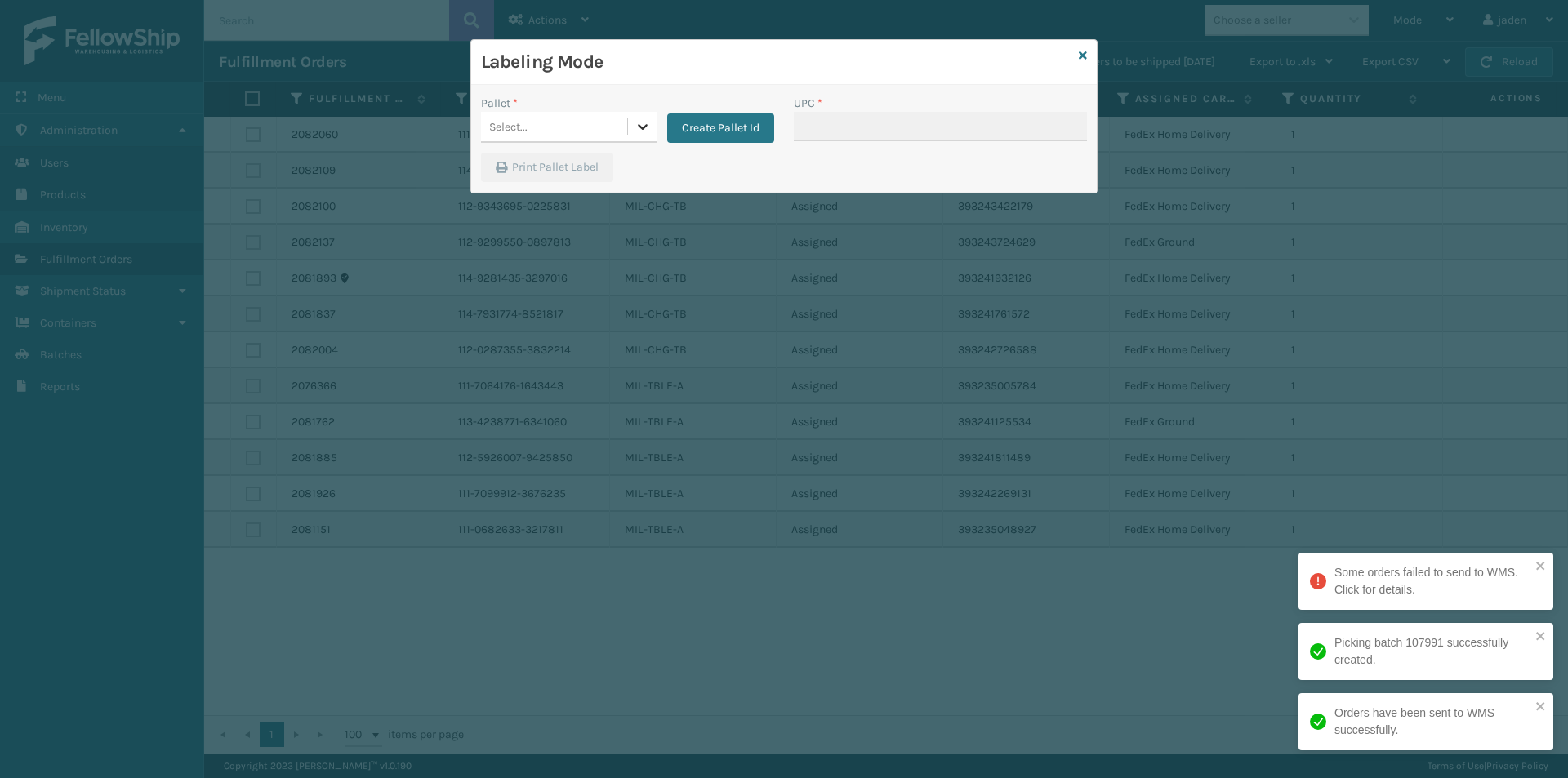
drag, startPoint x: 638, startPoint y: 125, endPoint x: 608, endPoint y: 146, distance: 36.6
click at [637, 125] on icon at bounding box center [643, 126] width 17 height 17
click at [579, 156] on div "FDXG-EVYHC5JWAB" at bounding box center [569, 167] width 176 height 30
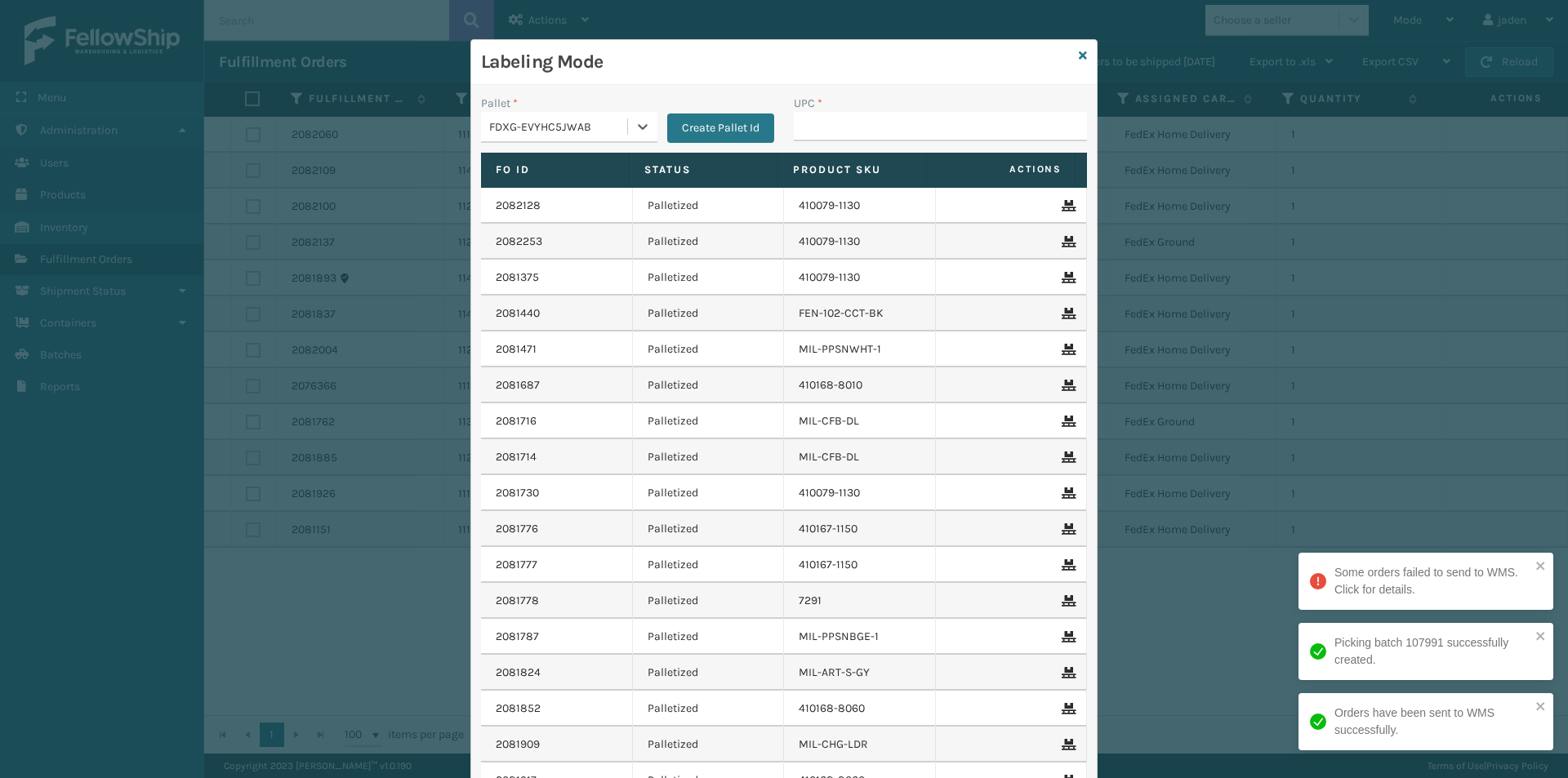
click at [836, 152] on th "Product SKU" at bounding box center [852, 170] width 149 height 35
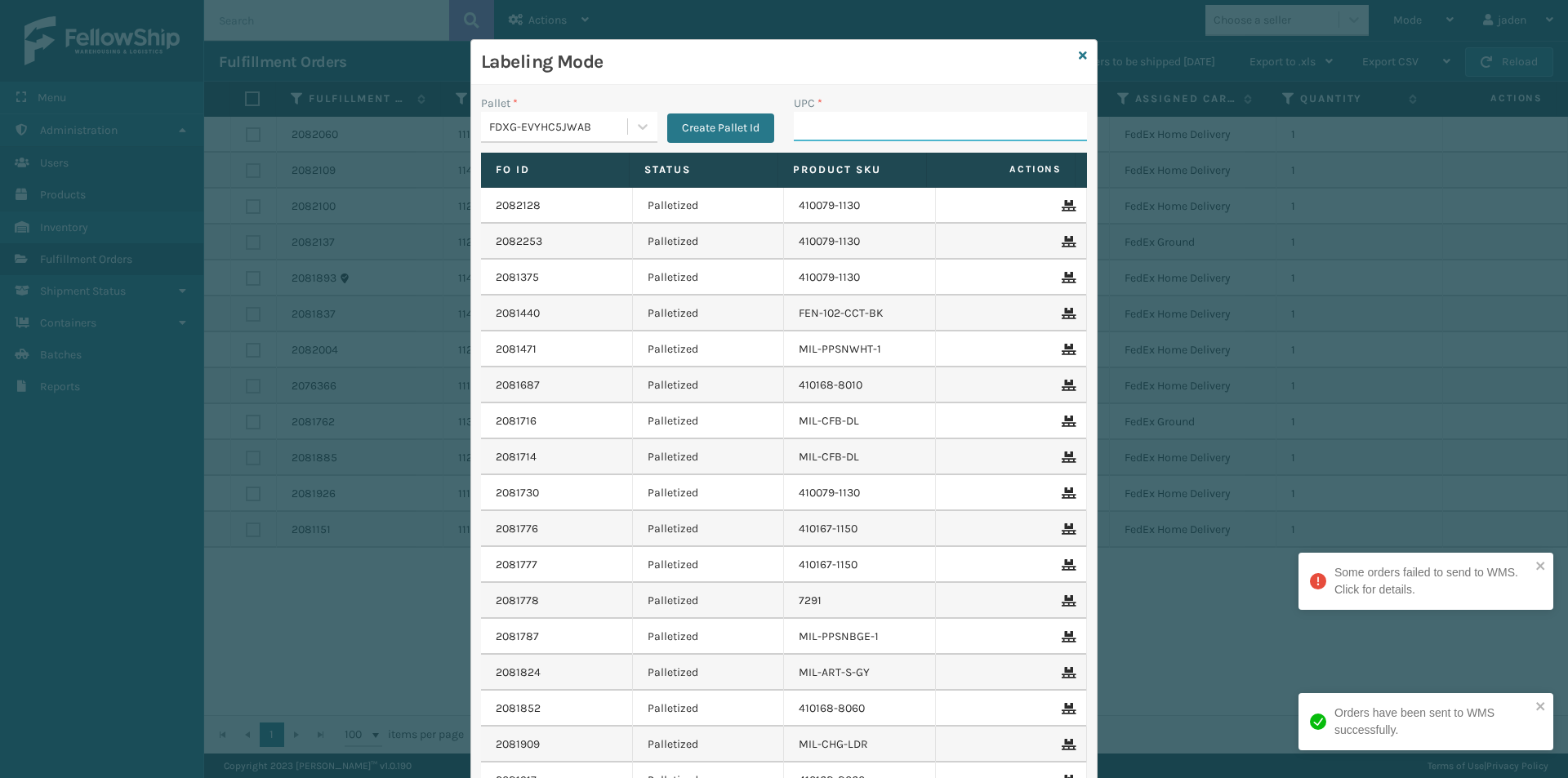
click at [847, 138] on input "UPC *" at bounding box center [939, 126] width 293 height 30
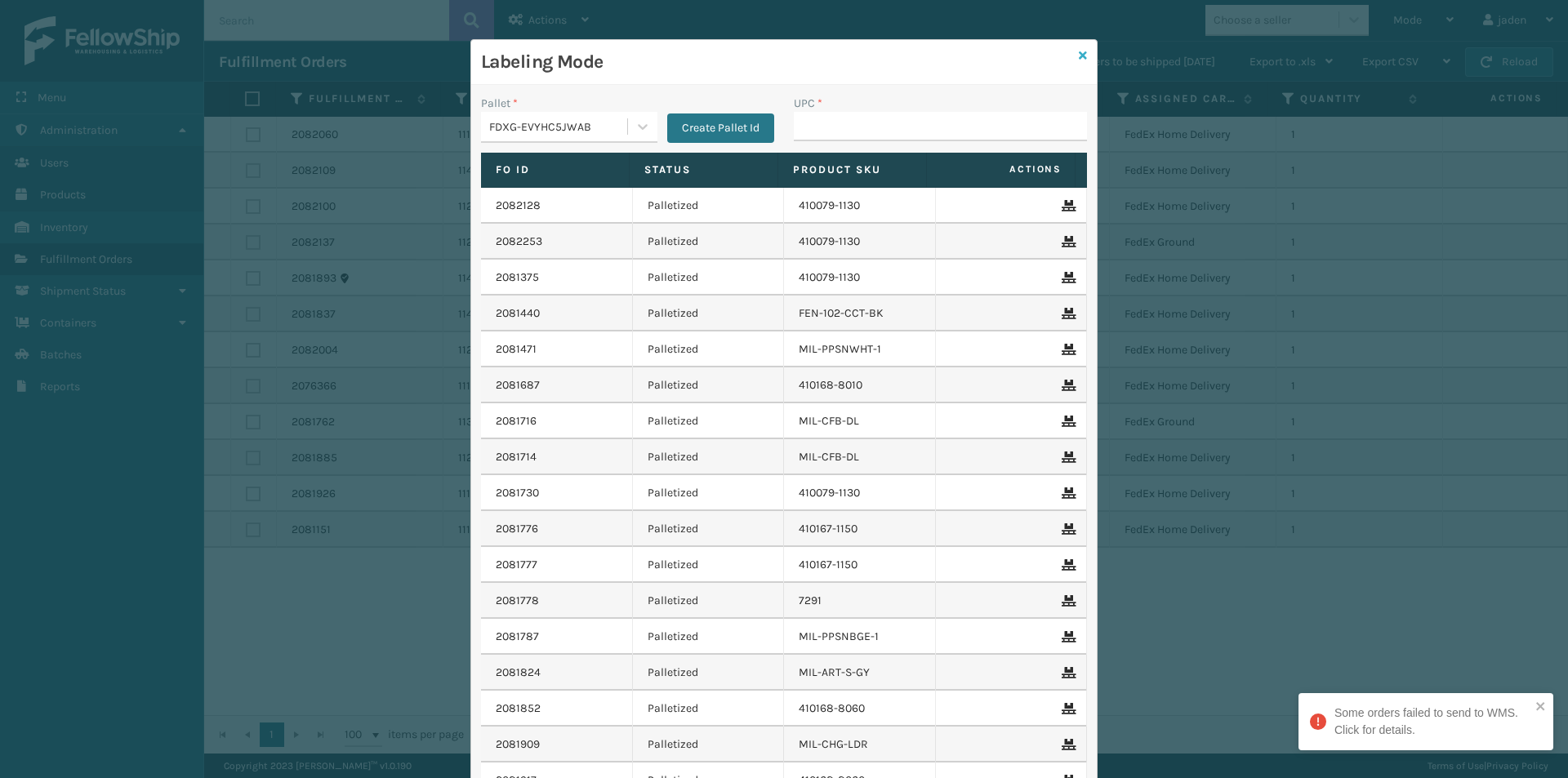
click at [1079, 59] on icon at bounding box center [1082, 55] width 8 height 11
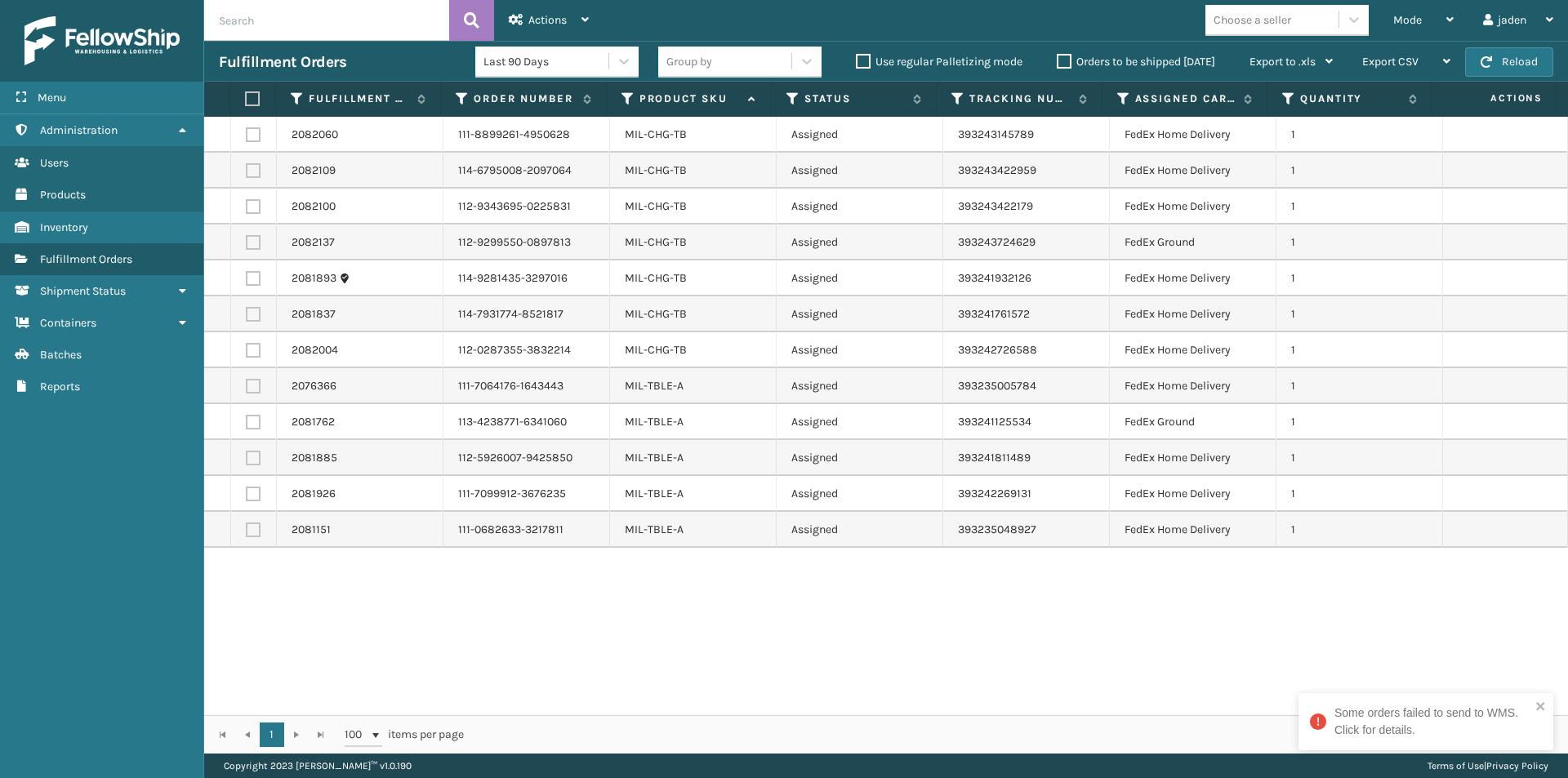
drag, startPoint x: 966, startPoint y: 630, endPoint x: 1364, endPoint y: 223, distance: 569.3
click at [706, 637] on div "2082060 111-8899261-4950628 MIL-CHG-TB Assigned 393243145789 FedEx Home Deliver…" at bounding box center [886, 415] width 1364 height 598
click at [1063, 60] on label "Orders to be shipped [DATE]" at bounding box center [1136, 61] width 159 height 14
click at [1057, 60] on input "Orders to be shipped [DATE]" at bounding box center [1056, 57] width 1 height 10
click at [1523, 67] on button "Reload" at bounding box center [1508, 62] width 88 height 30
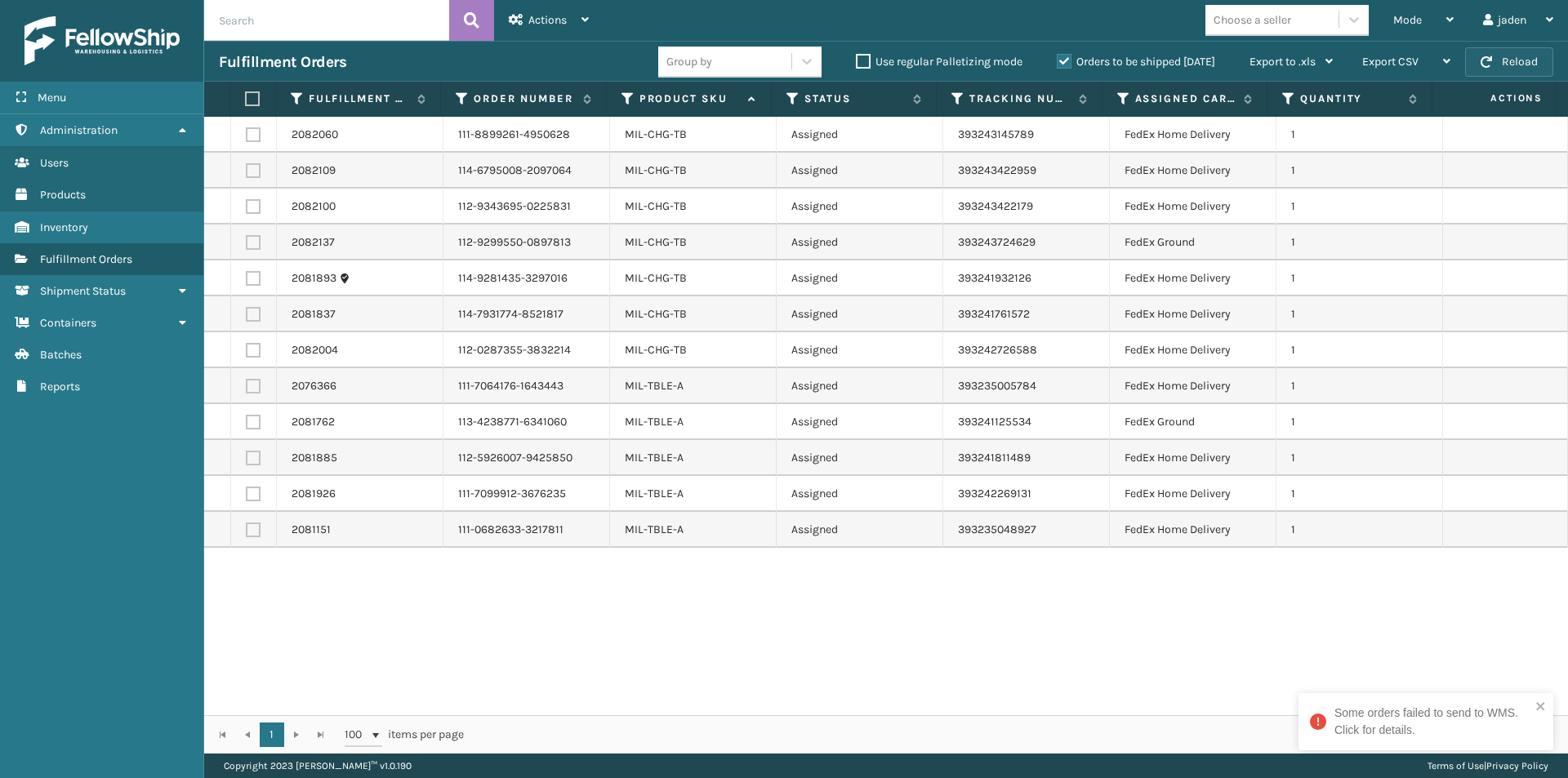
click at [1523, 67] on button "Reload" at bounding box center [1508, 62] width 88 height 30
click at [1531, 69] on button "Reload" at bounding box center [1508, 62] width 88 height 30
click at [1060, 57] on label "Orders to be shipped [DATE]" at bounding box center [1136, 61] width 159 height 14
click at [1057, 57] on input "Orders to be shipped [DATE]" at bounding box center [1056, 57] width 1 height 10
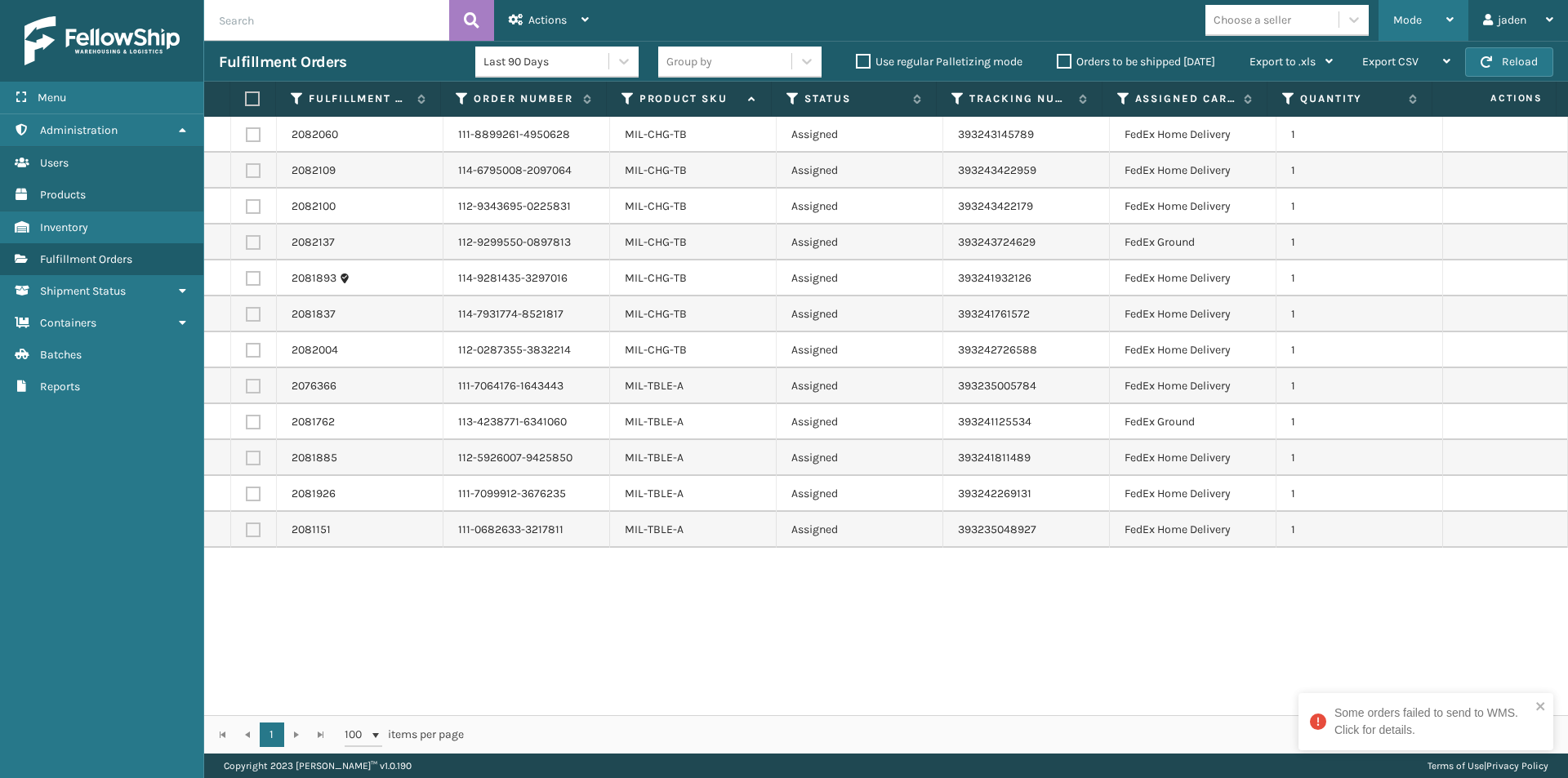
click at [1428, 17] on div "Mode" at bounding box center [1423, 20] width 60 height 41
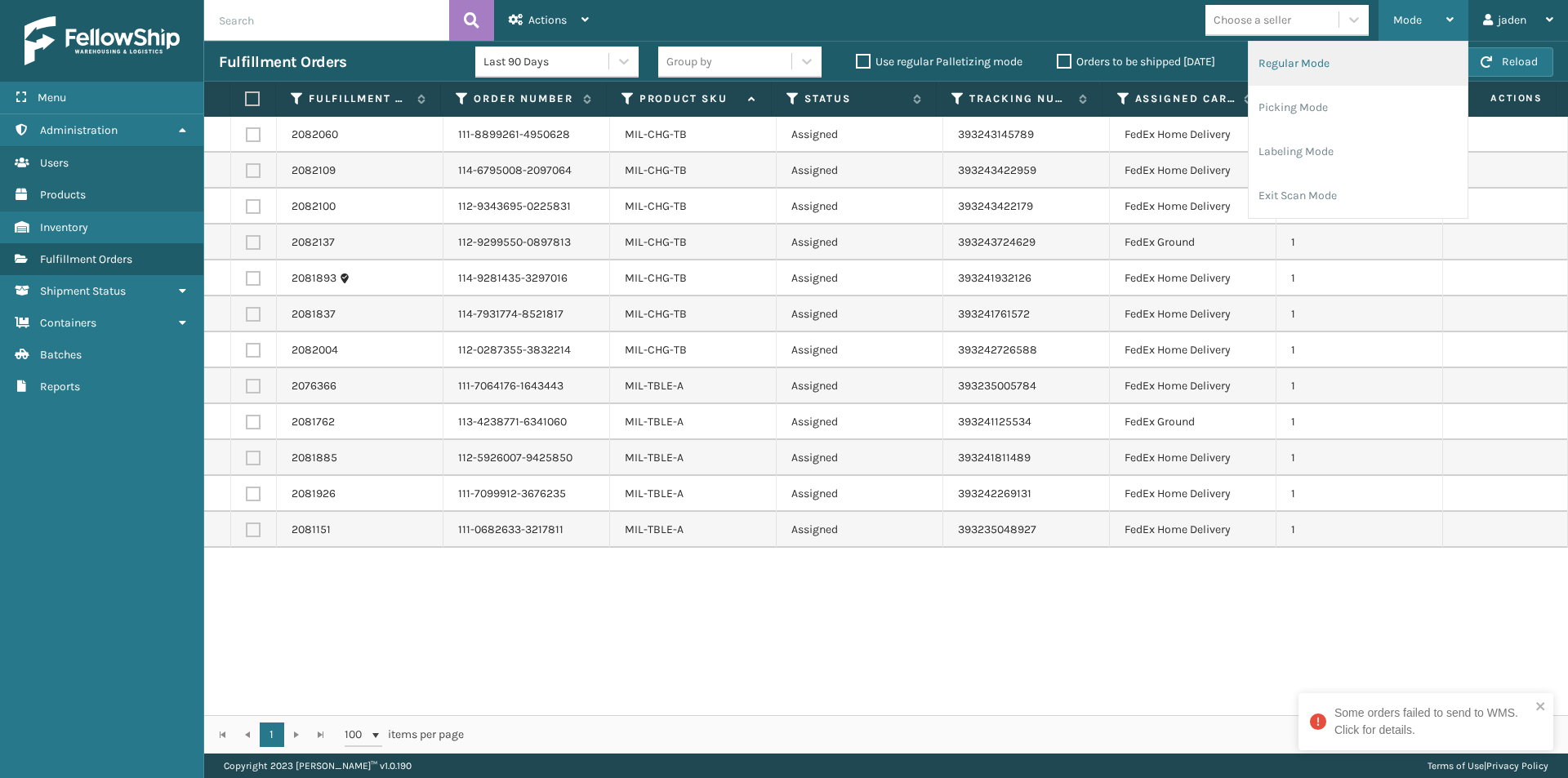
click at [1388, 60] on li "Regular Mode" at bounding box center [1357, 64] width 219 height 44
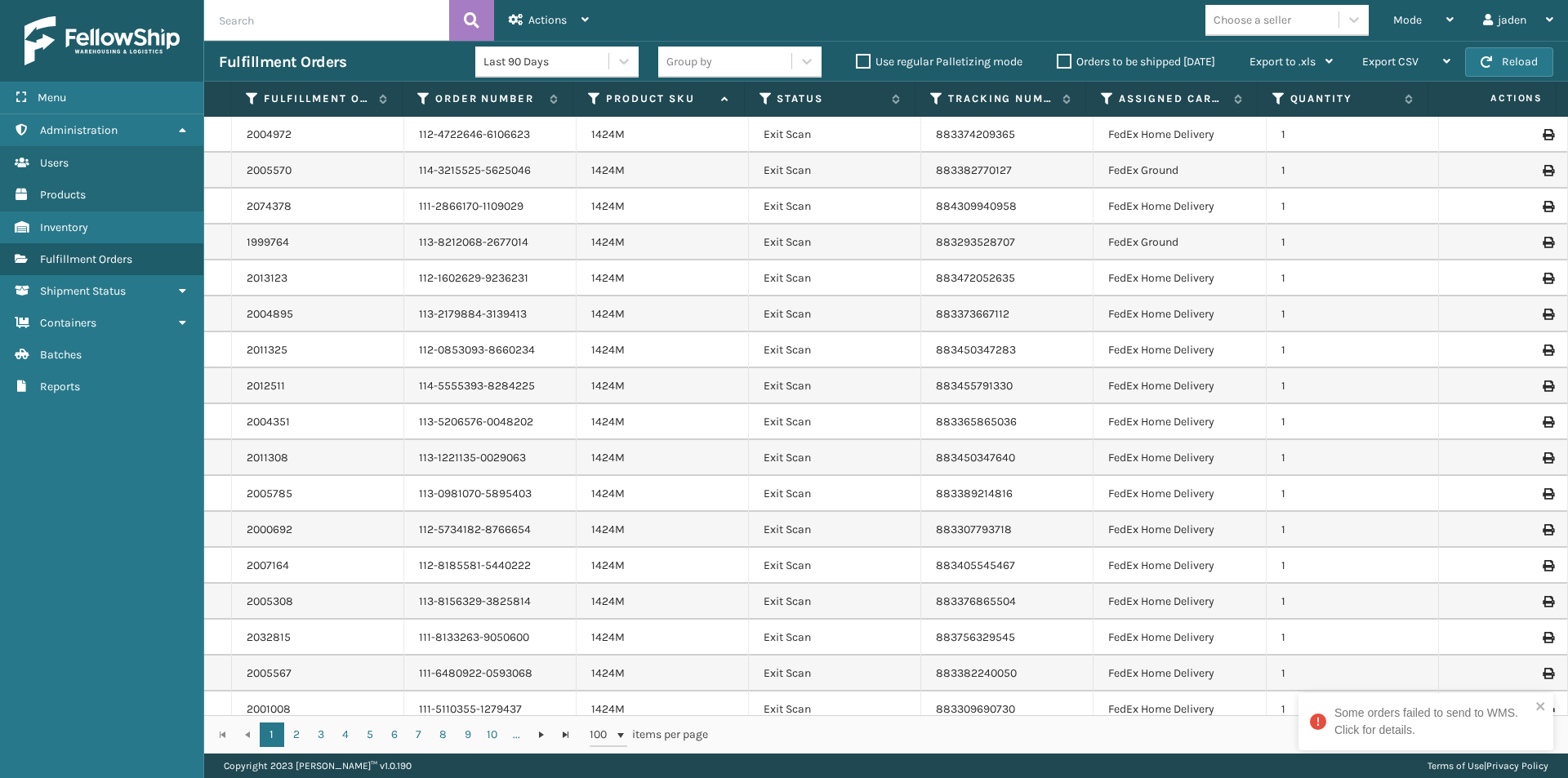
click at [759, 88] on th "Status" at bounding box center [829, 99] width 171 height 35
click at [762, 104] on icon at bounding box center [766, 99] width 13 height 15
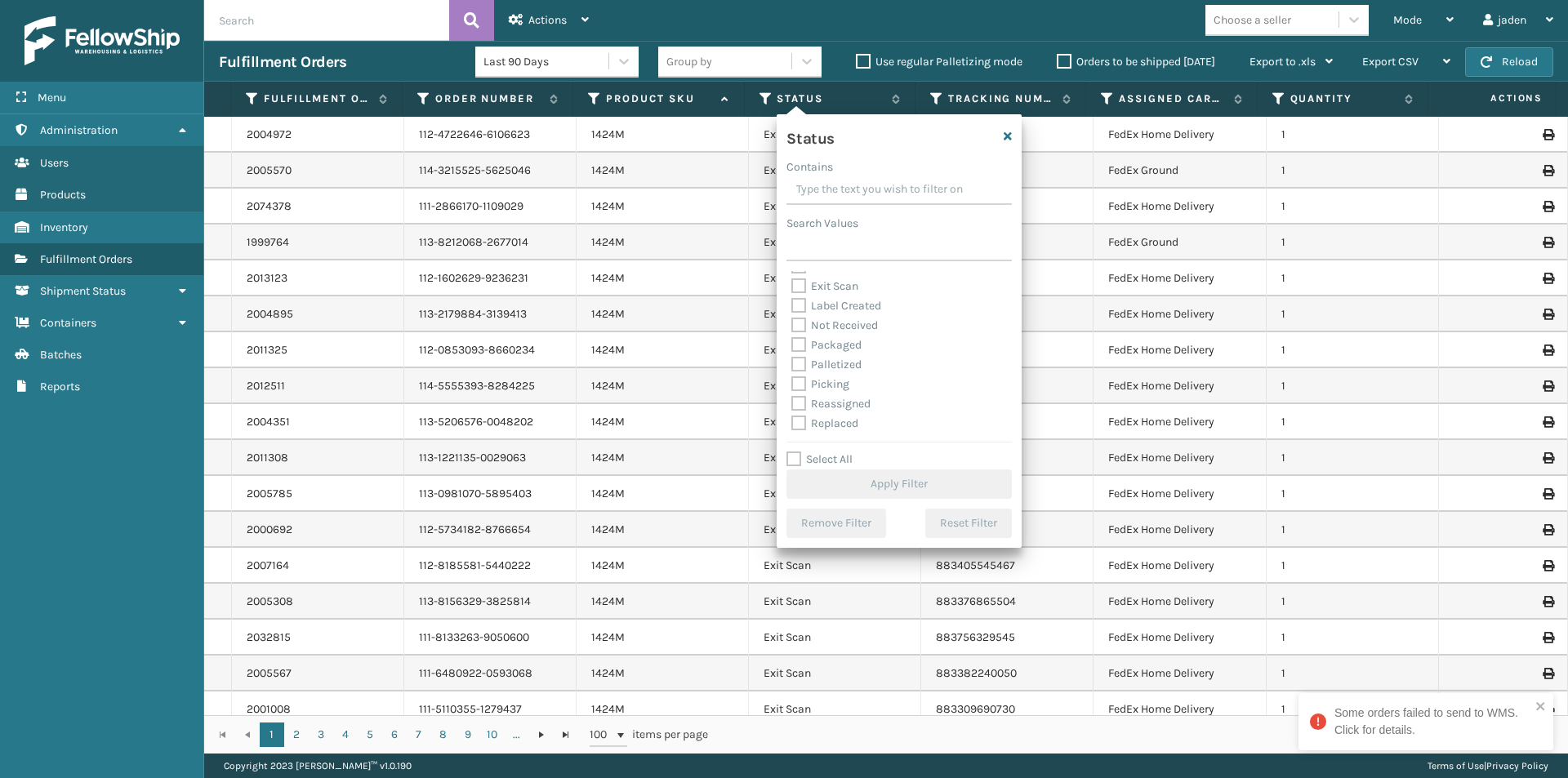
scroll to position [81, 0]
click at [805, 351] on label "Picking" at bounding box center [820, 355] width 58 height 14
click at [792, 351] on input "Picking" at bounding box center [791, 351] width 1 height 10
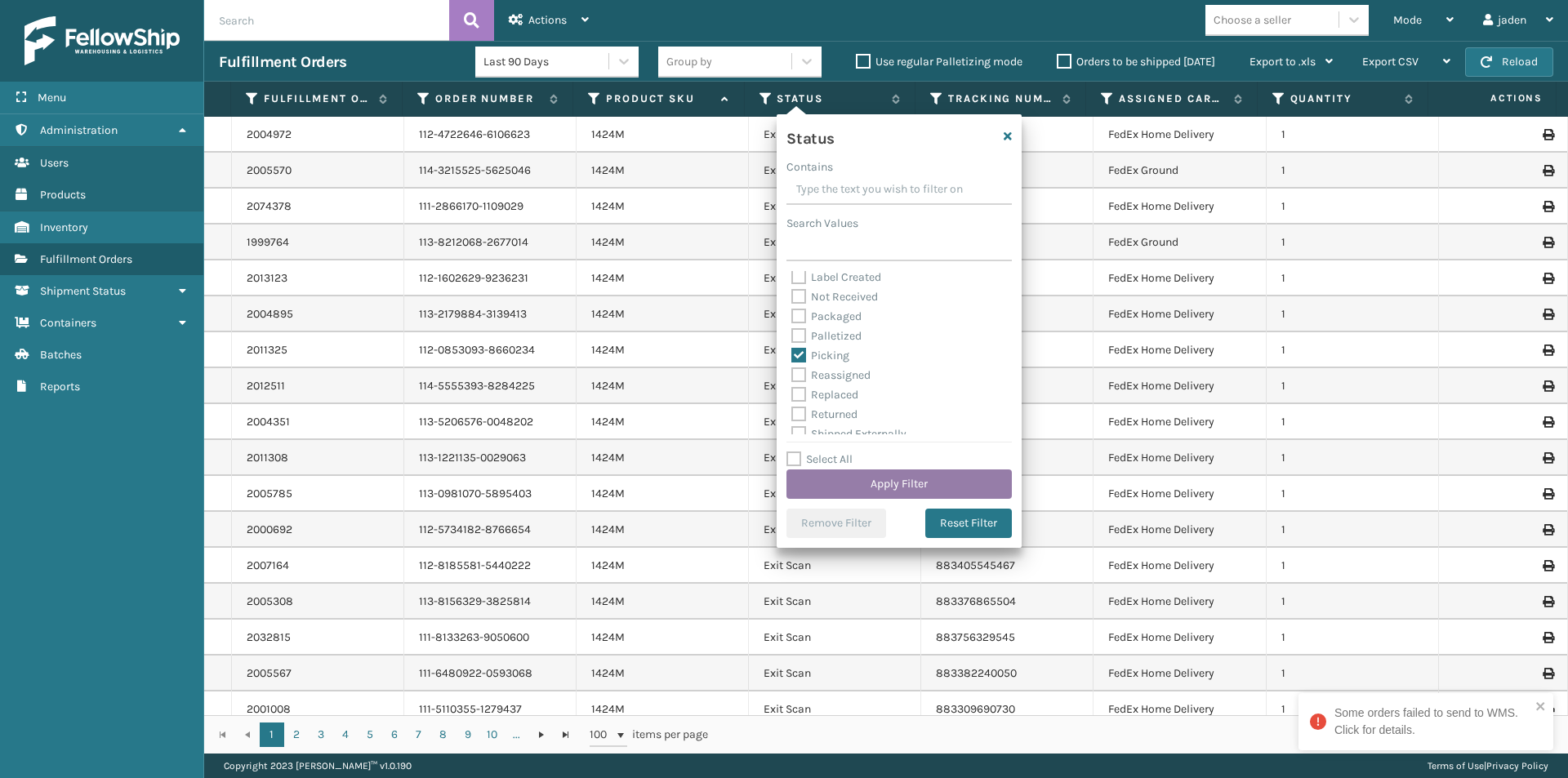
click at [874, 485] on button "Apply Filter" at bounding box center [899, 484] width 225 height 30
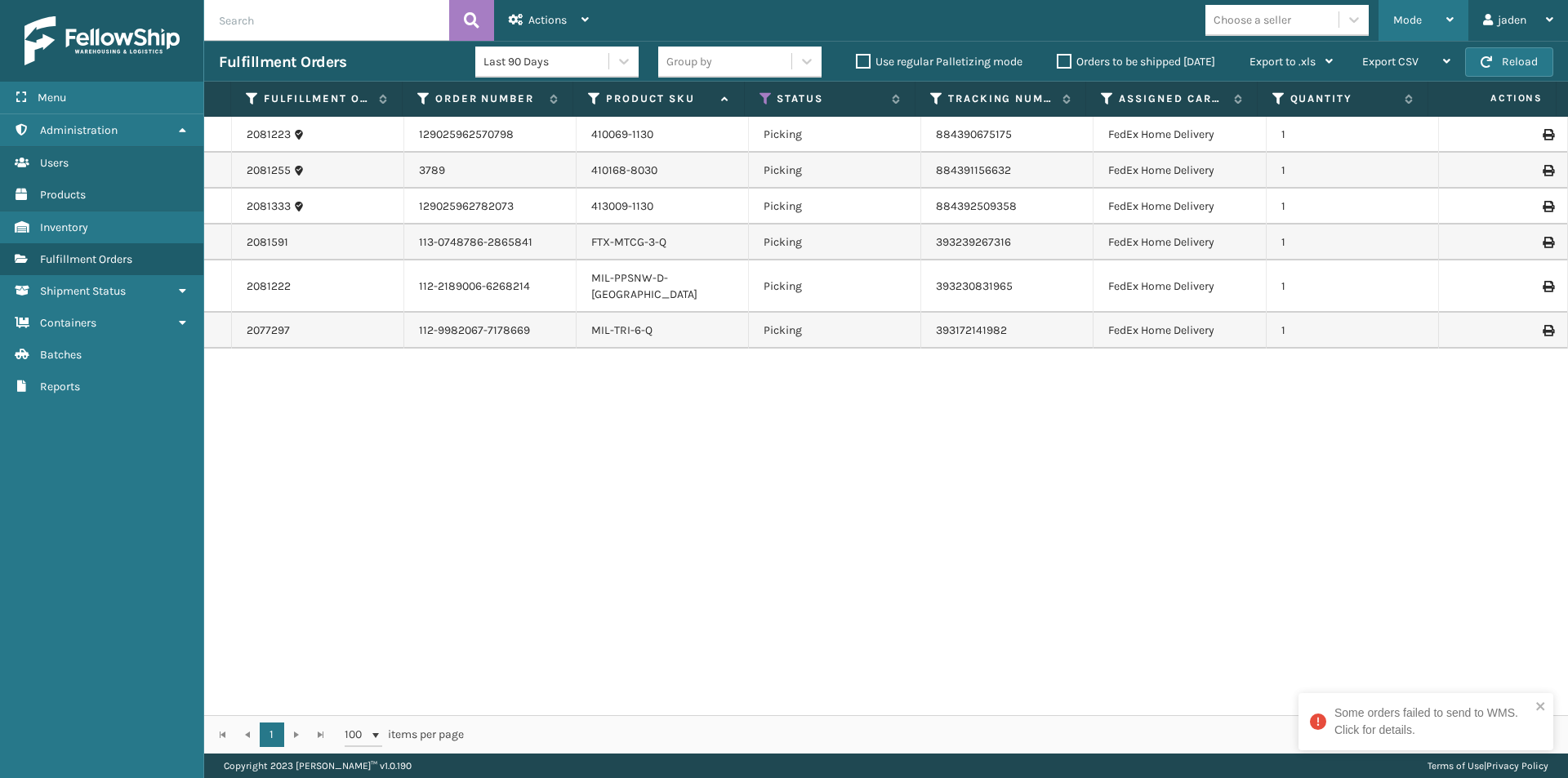
click at [1407, 24] on span "Mode" at bounding box center [1407, 19] width 29 height 14
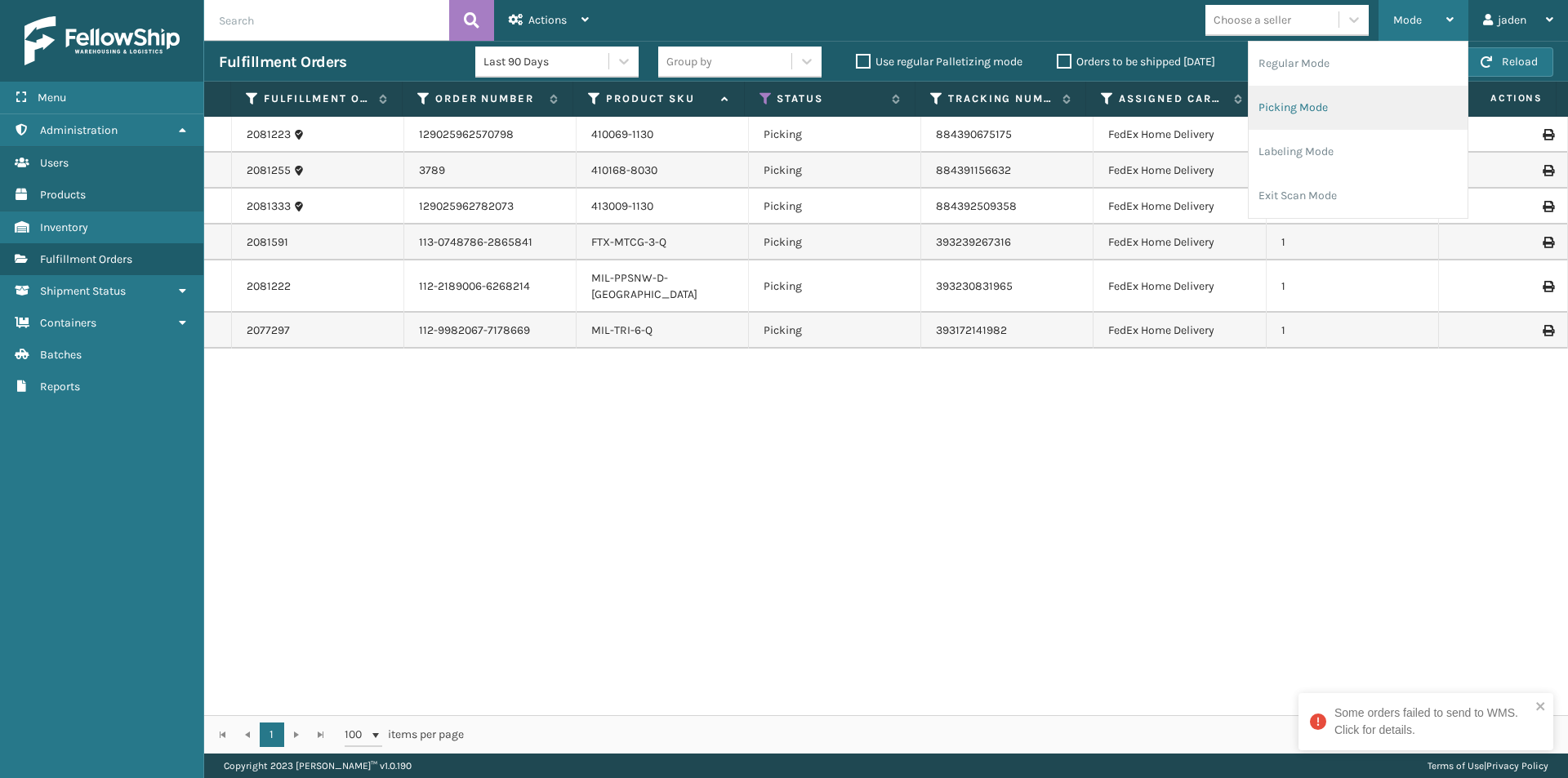
click at [1293, 118] on li "Picking Mode" at bounding box center [1357, 108] width 219 height 44
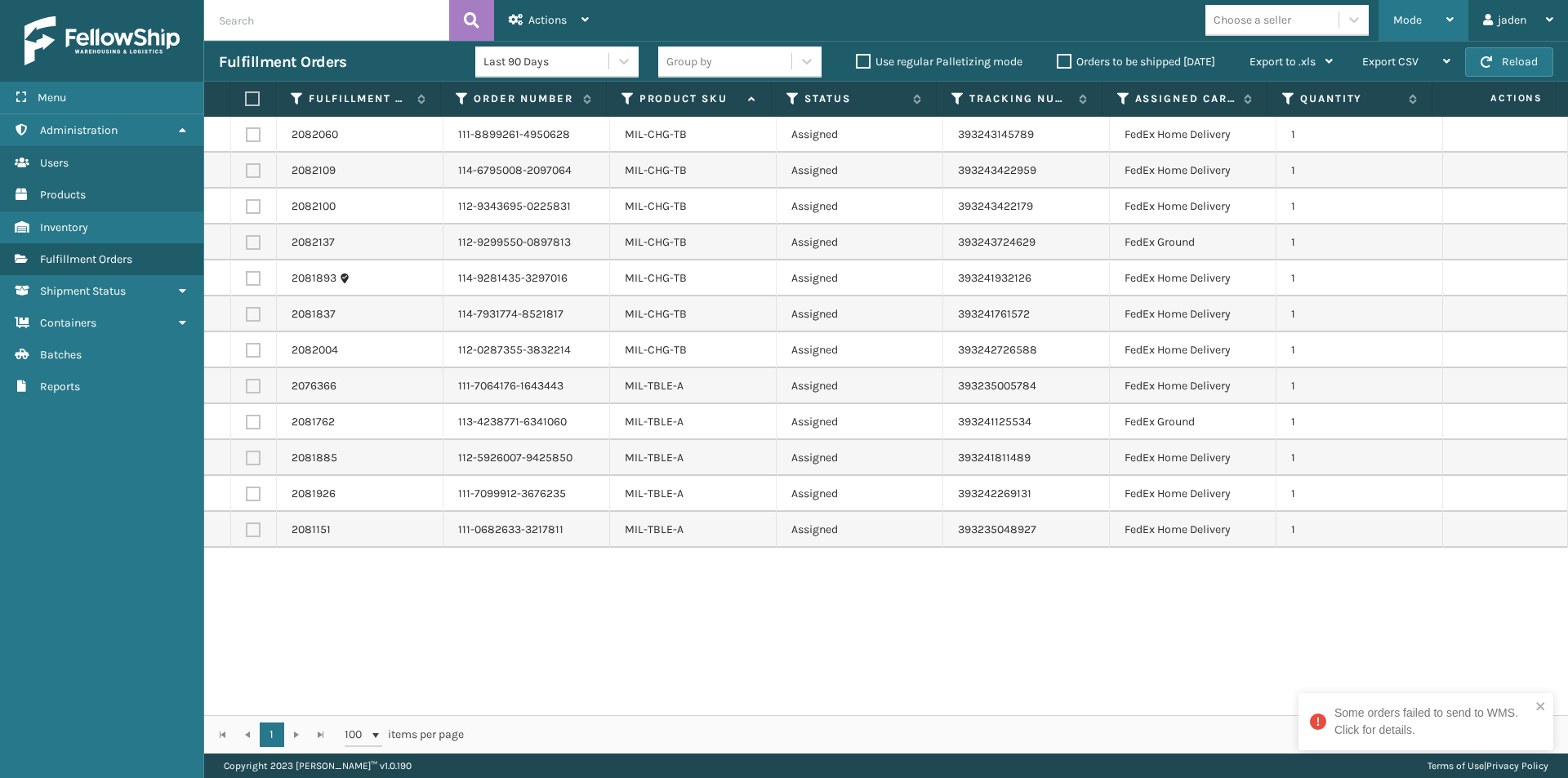
click at [1402, 31] on div "Mode" at bounding box center [1423, 20] width 60 height 41
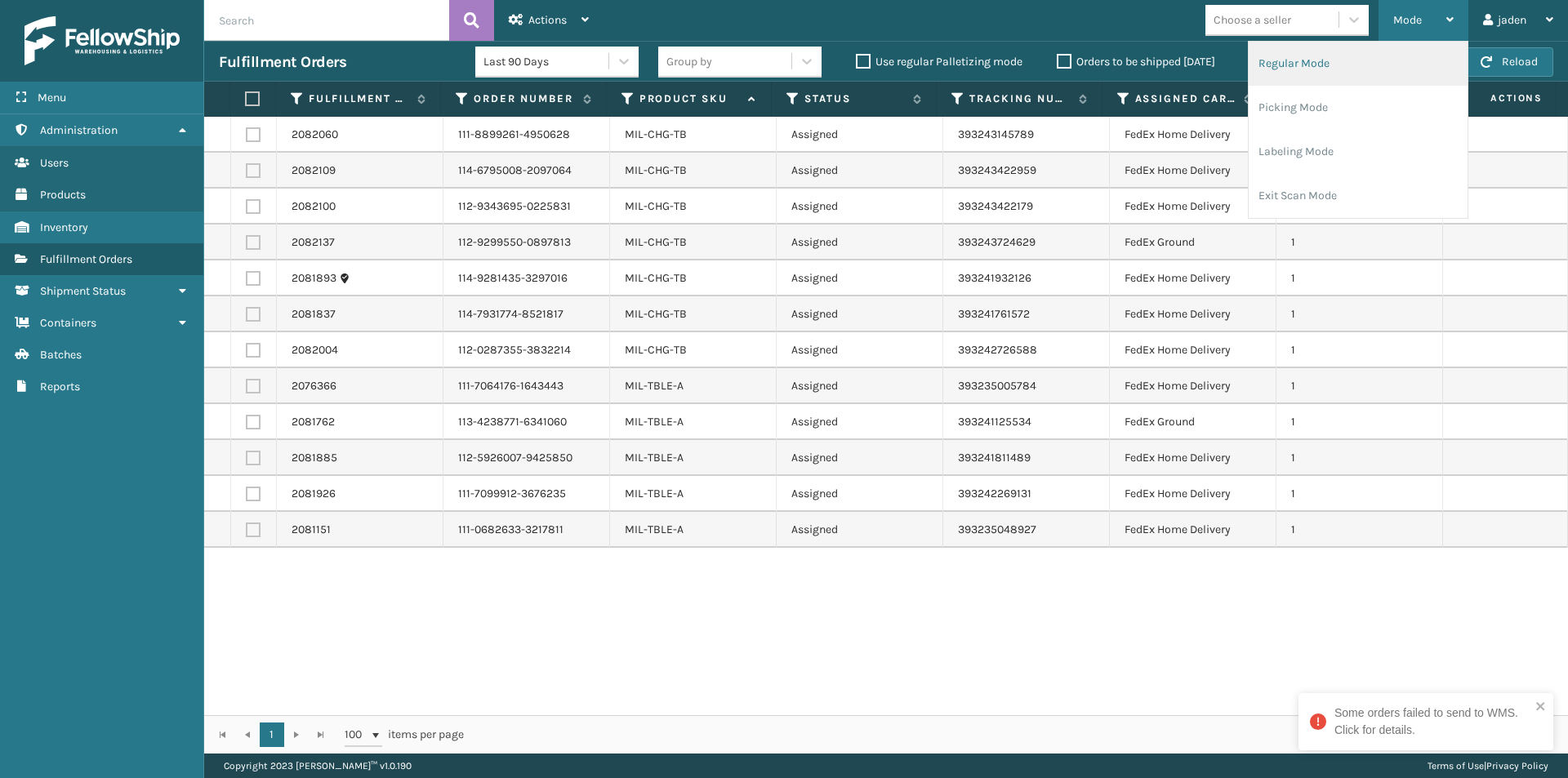
click at [1312, 74] on li "Regular Mode" at bounding box center [1357, 64] width 219 height 44
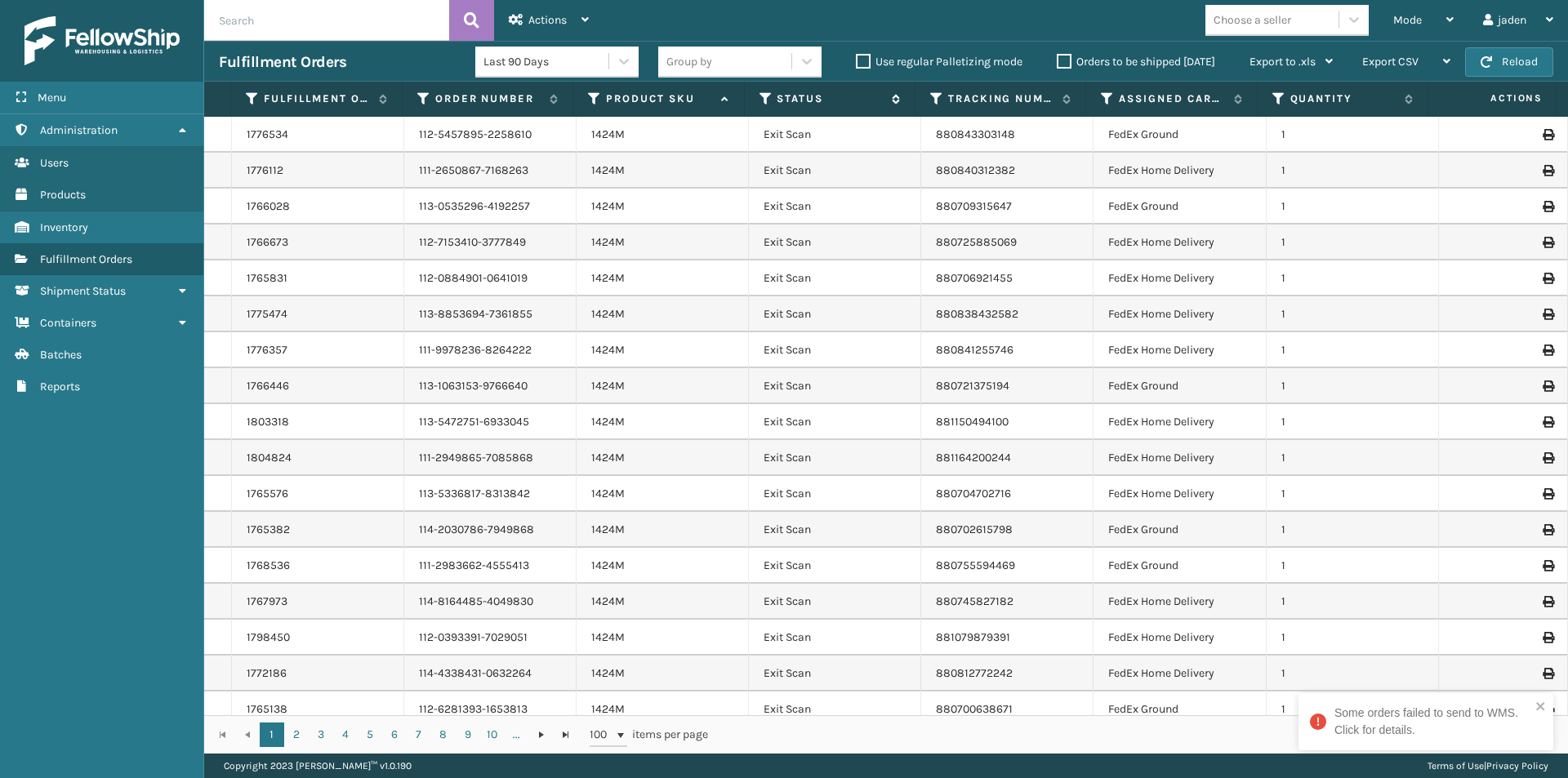
click at [764, 100] on icon at bounding box center [766, 99] width 13 height 15
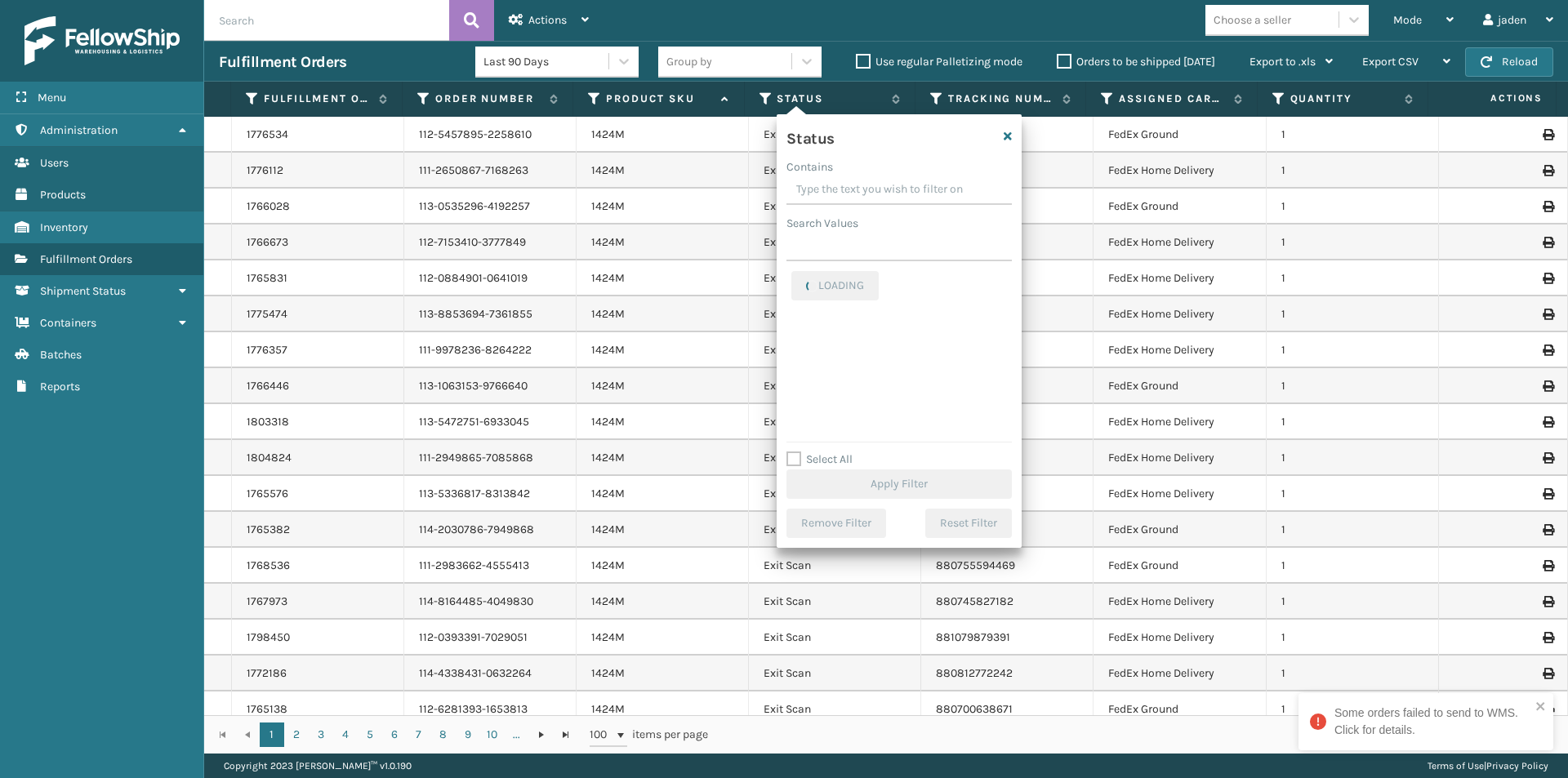
drag, startPoint x: 917, startPoint y: 188, endPoint x: 871, endPoint y: 186, distance: 46.0
click at [871, 186] on input "Contains" at bounding box center [899, 190] width 225 height 30
click at [788, 415] on div "Assigned Canceled Entered Exit Scan Label Created Not Received Packaged Palleti…" at bounding box center [899, 353] width 225 height 163
click at [796, 415] on label "Palletized" at bounding box center [826, 417] width 70 height 14
click at [792, 415] on input "Palletized" at bounding box center [791, 413] width 1 height 10
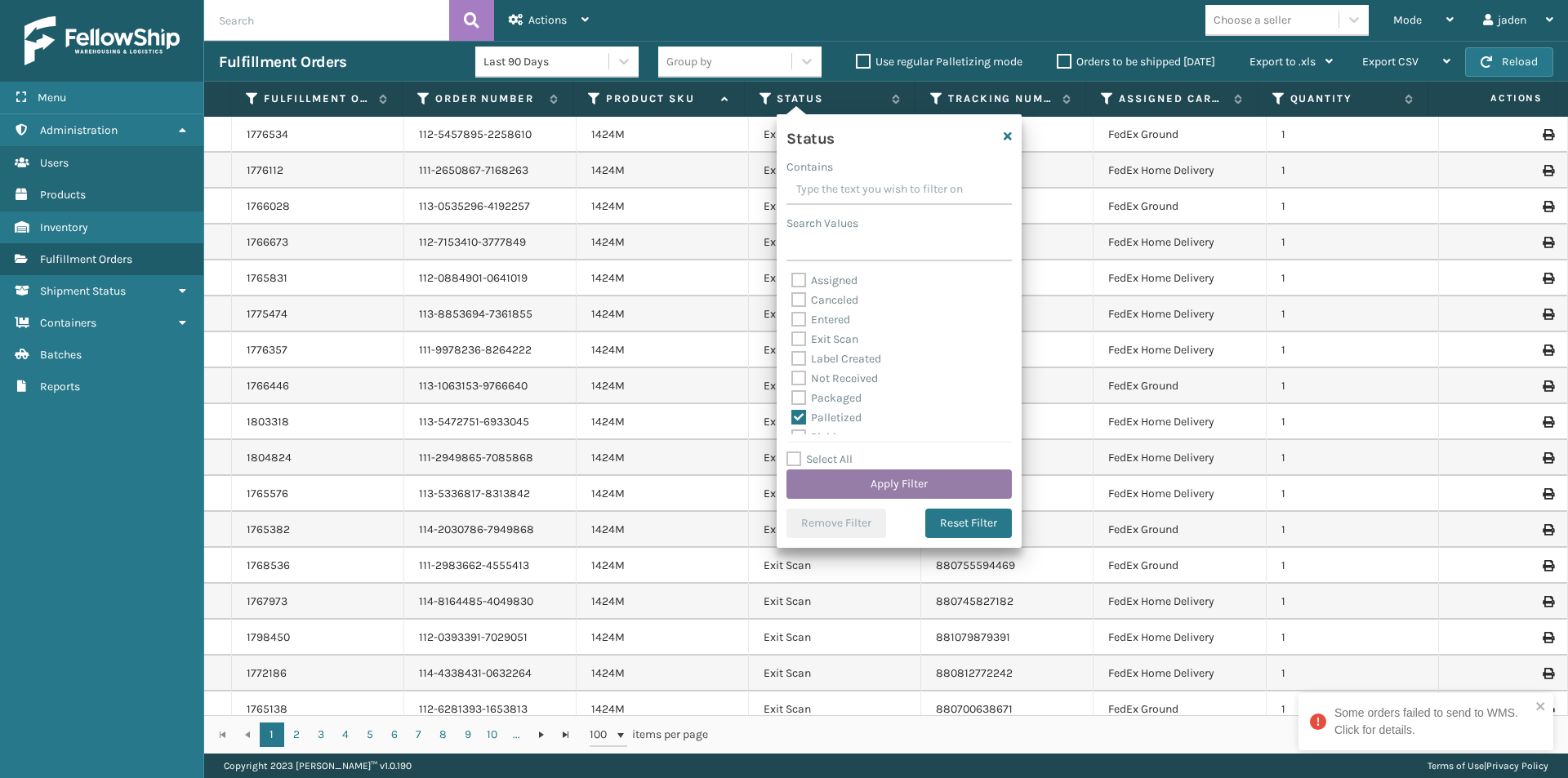
click at [862, 482] on button "Apply Filter" at bounding box center [899, 484] width 225 height 30
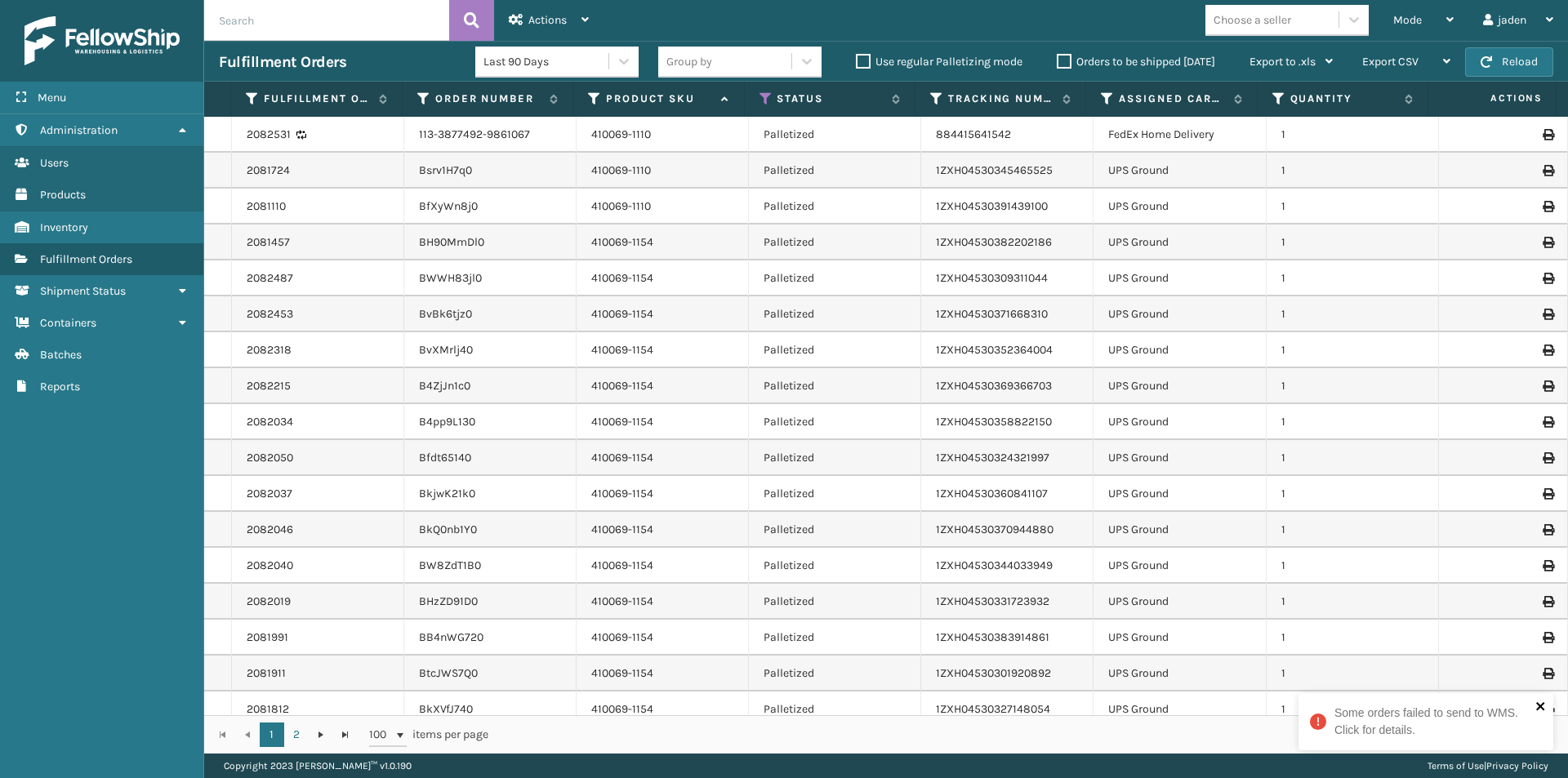
click at [1539, 709] on icon "close" at bounding box center [1540, 706] width 11 height 13
click at [1400, 25] on span "Mode" at bounding box center [1407, 19] width 29 height 14
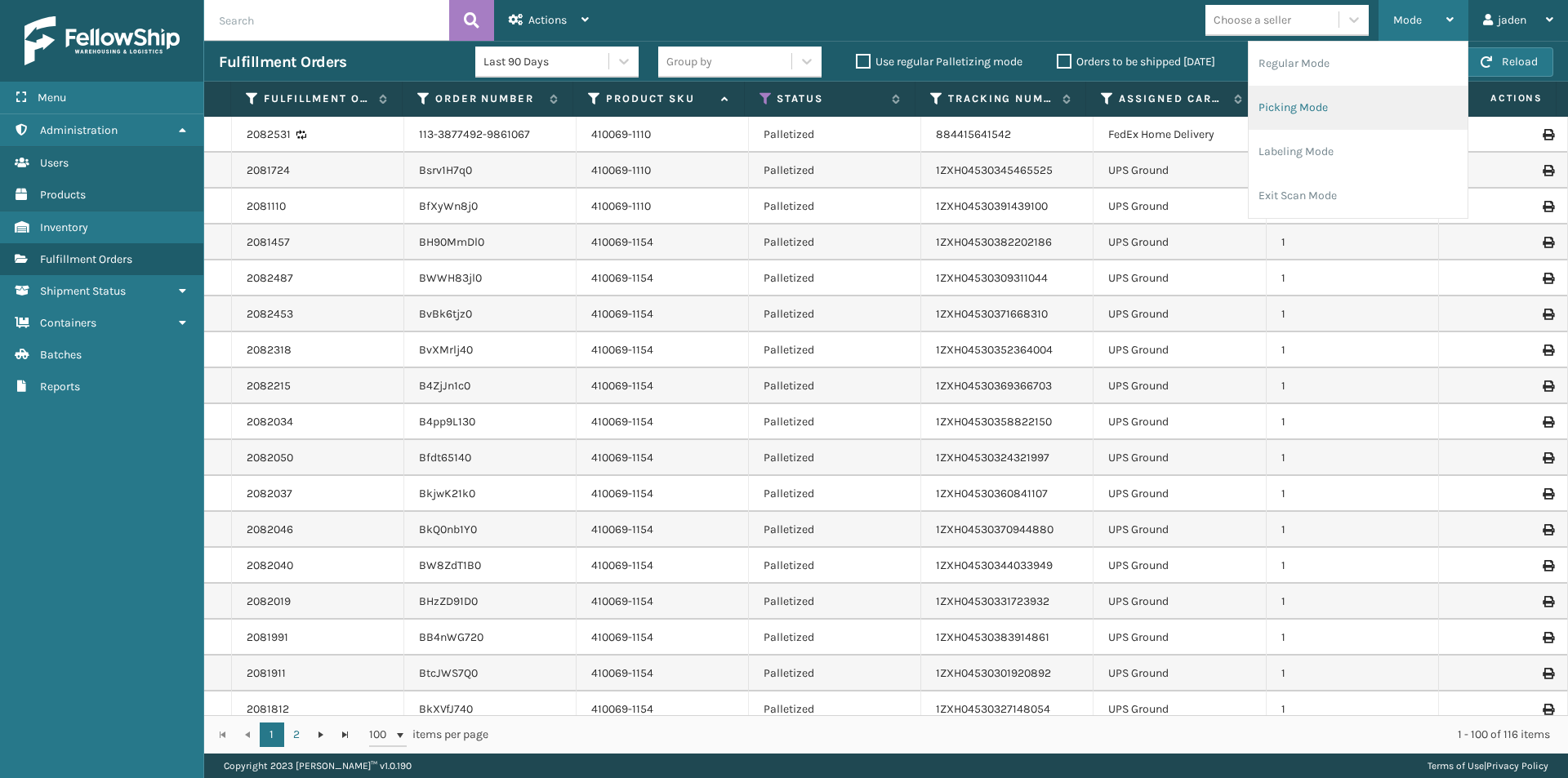
click at [1340, 101] on li "Picking Mode" at bounding box center [1357, 108] width 219 height 44
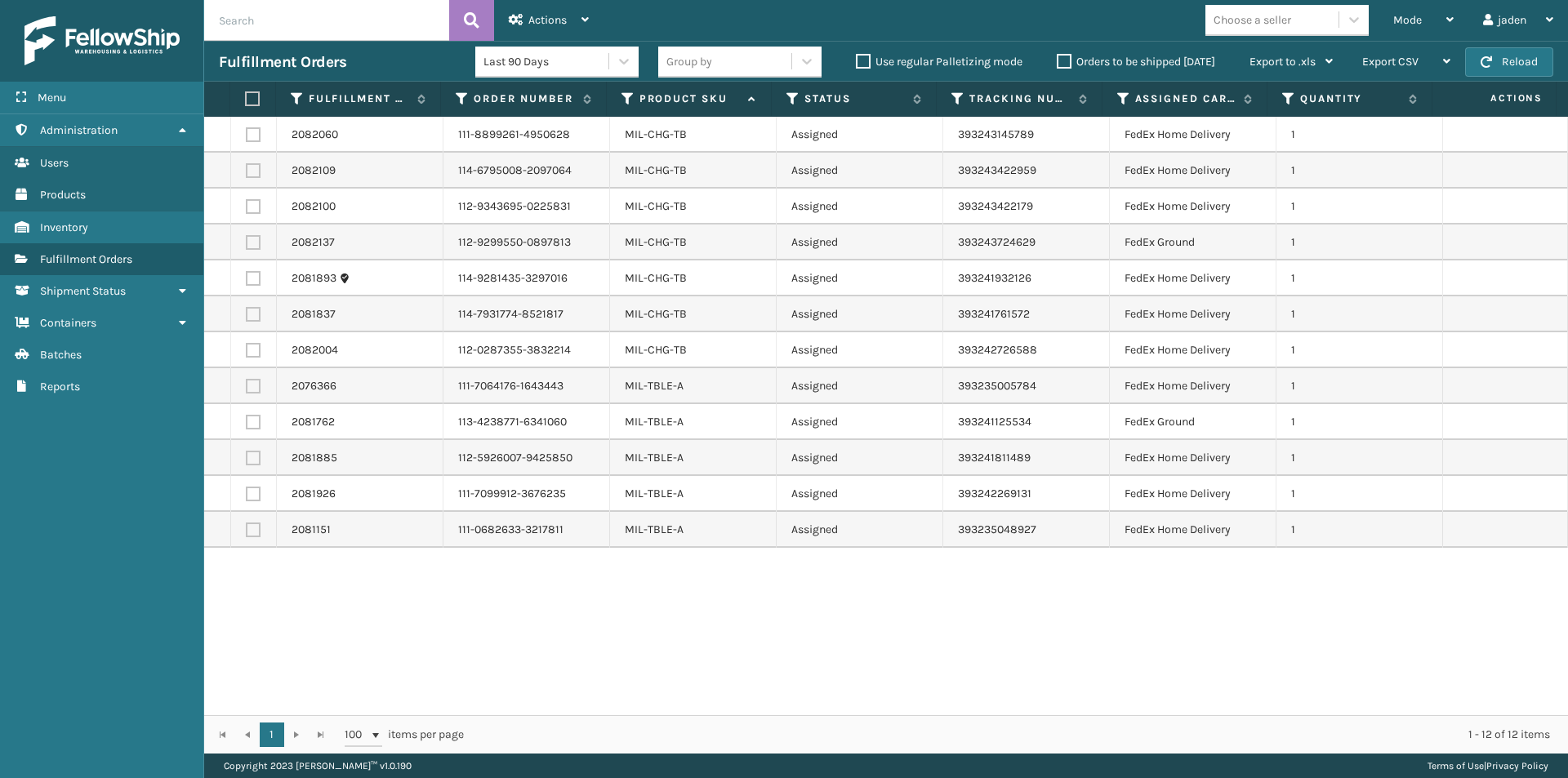
click at [1059, 66] on label "Orders to be shipped [DATE]" at bounding box center [1136, 61] width 159 height 14
click at [1057, 63] on input "Orders to be shipped [DATE]" at bounding box center [1056, 57] width 1 height 10
click at [1492, 60] on button "Reload" at bounding box center [1508, 62] width 88 height 30
click at [1414, 10] on div "Mode" at bounding box center [1423, 20] width 60 height 41
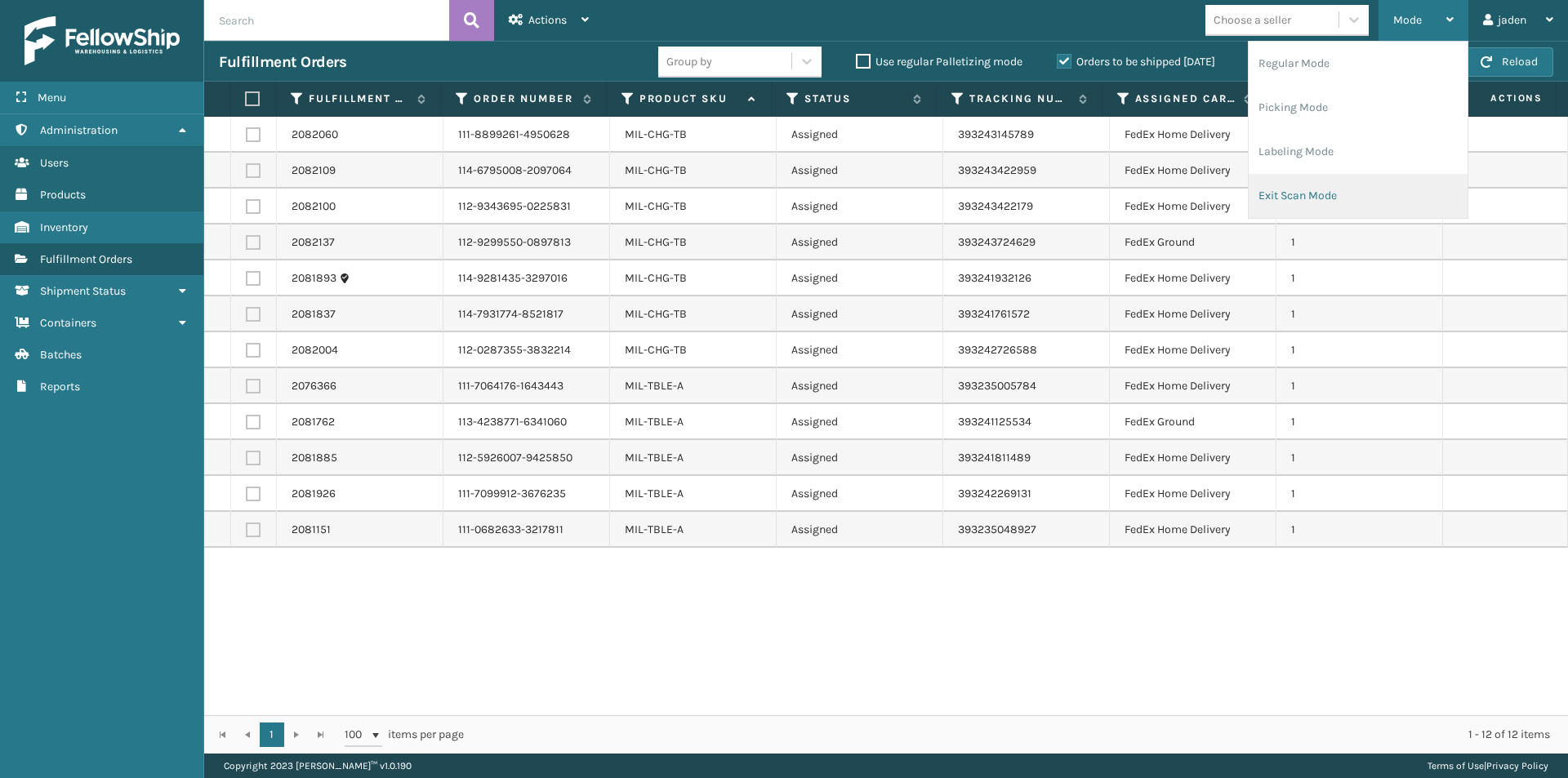
click at [1343, 184] on li "Exit Scan Mode" at bounding box center [1357, 196] width 219 height 44
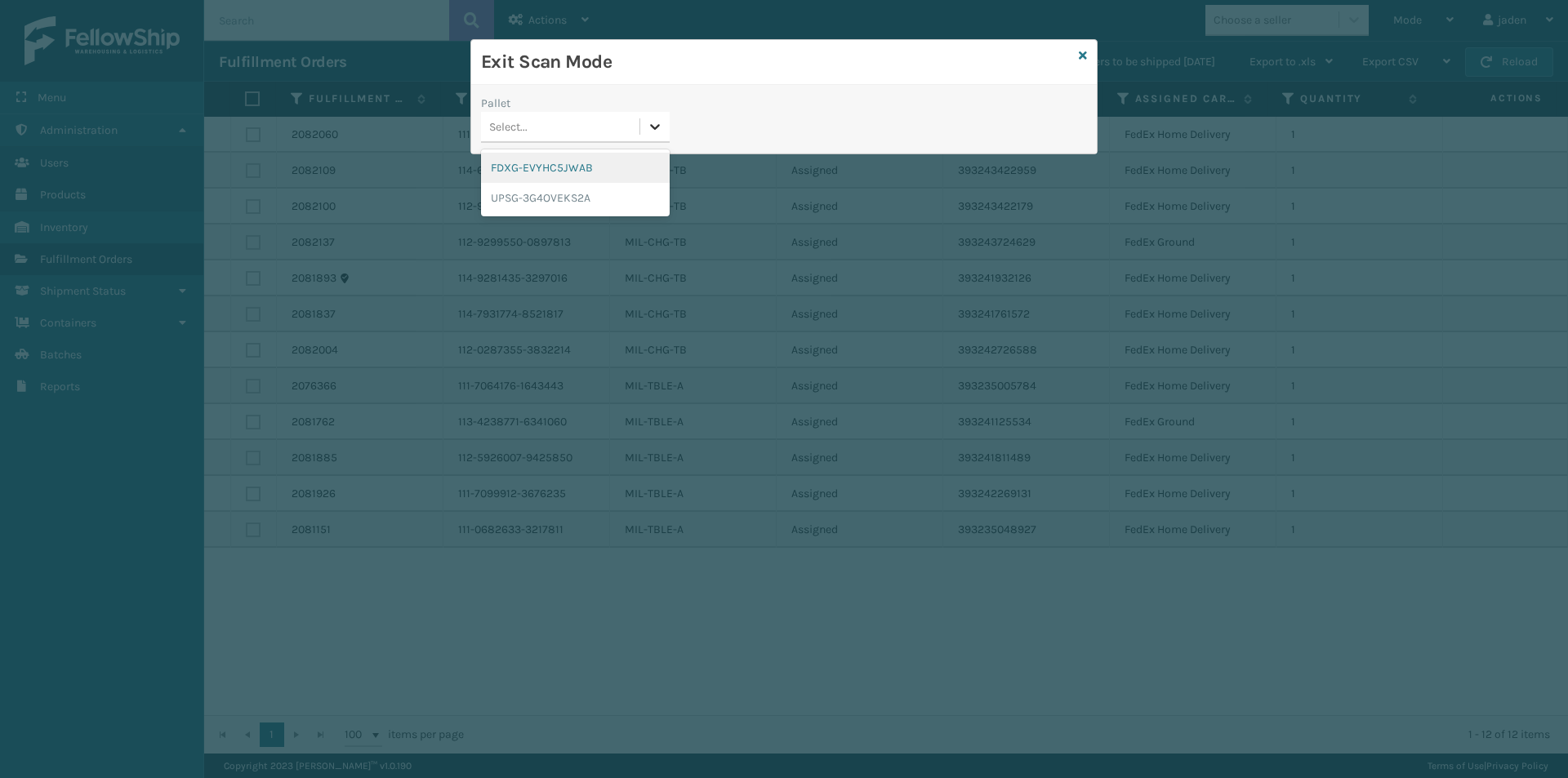
click at [641, 130] on div at bounding box center [655, 126] width 30 height 30
click at [557, 170] on div "FDXG-EVYHC5JWAB" at bounding box center [575, 167] width 188 height 30
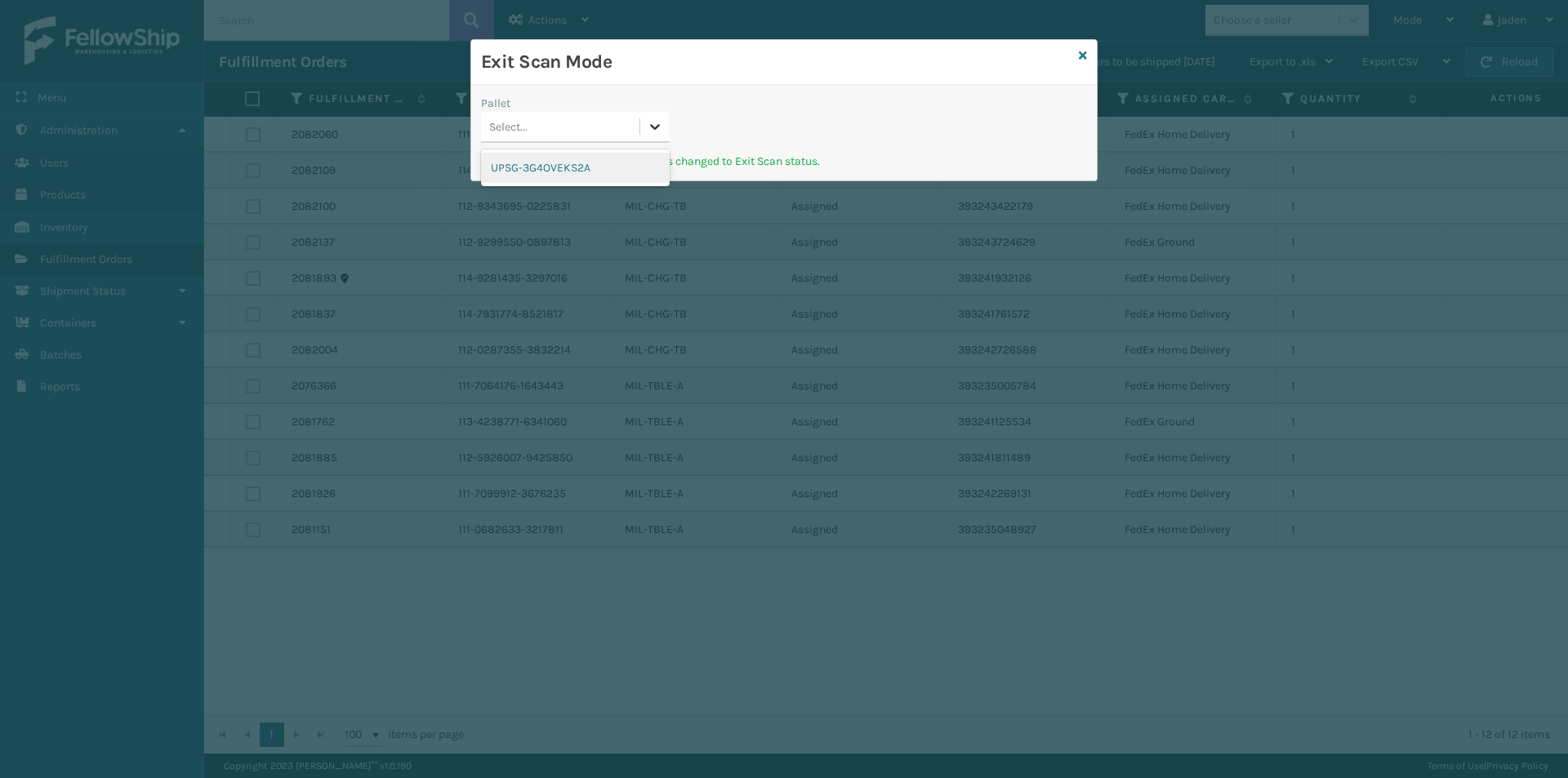
click at [661, 120] on icon at bounding box center [655, 126] width 17 height 17
click at [607, 159] on div "UPSG-3G4OVEKS2A" at bounding box center [575, 167] width 188 height 30
click at [645, 125] on div at bounding box center [655, 126] width 30 height 30
click at [1088, 54] on div "Exit Scan Mode" at bounding box center [783, 62] width 625 height 45
click at [1084, 59] on icon at bounding box center [1082, 55] width 8 height 11
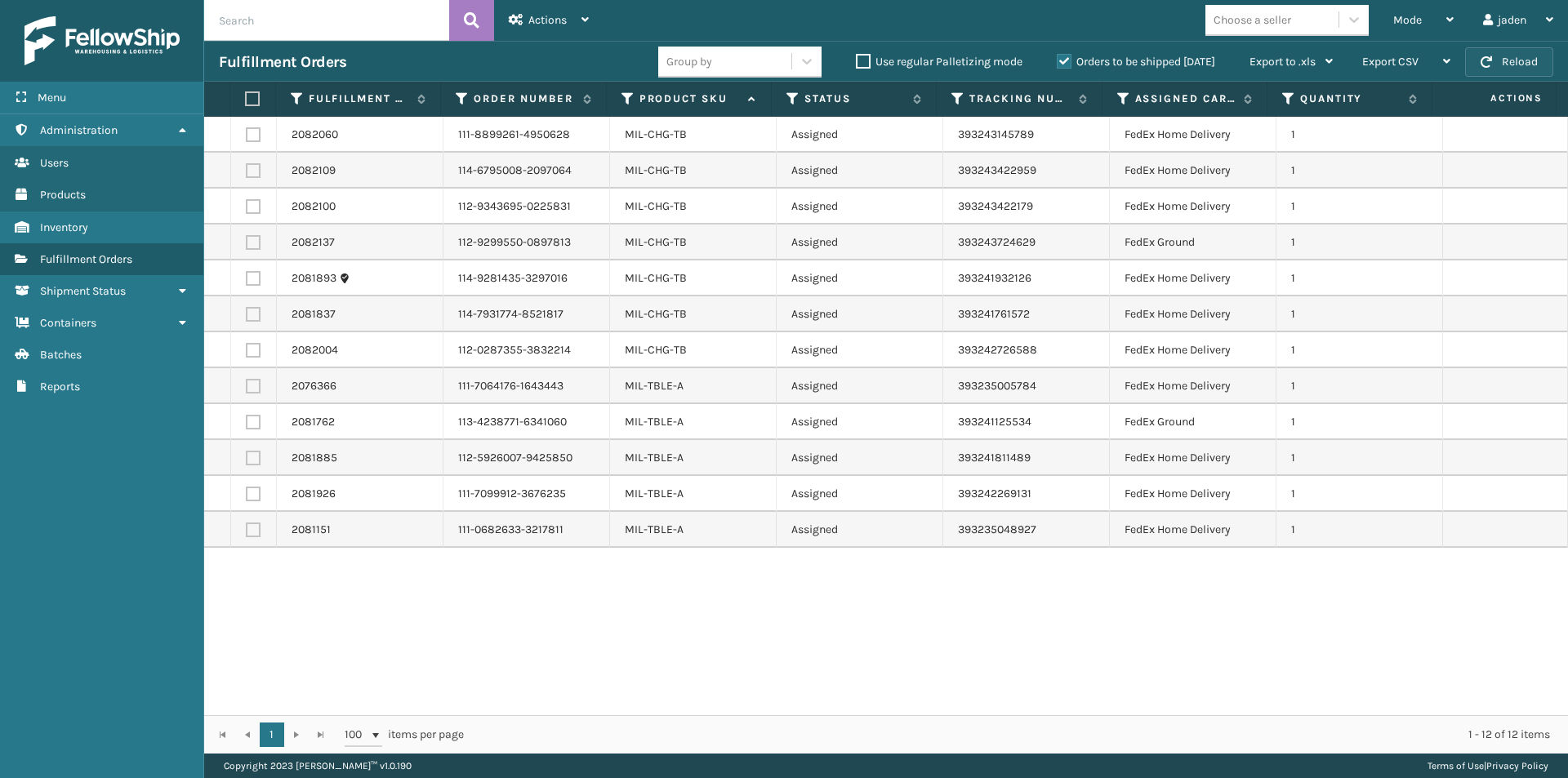
drag, startPoint x: 1562, startPoint y: 67, endPoint x: 1503, endPoint y: 52, distance: 60.9
click at [1560, 67] on div "Fulfillment Orders Group by Use regular Palletizing mode Orders to be shipped […" at bounding box center [886, 61] width 1364 height 41
click at [1503, 52] on button "Reload" at bounding box center [1508, 62] width 88 height 30
click at [1436, 17] on div "Mode" at bounding box center [1423, 20] width 60 height 41
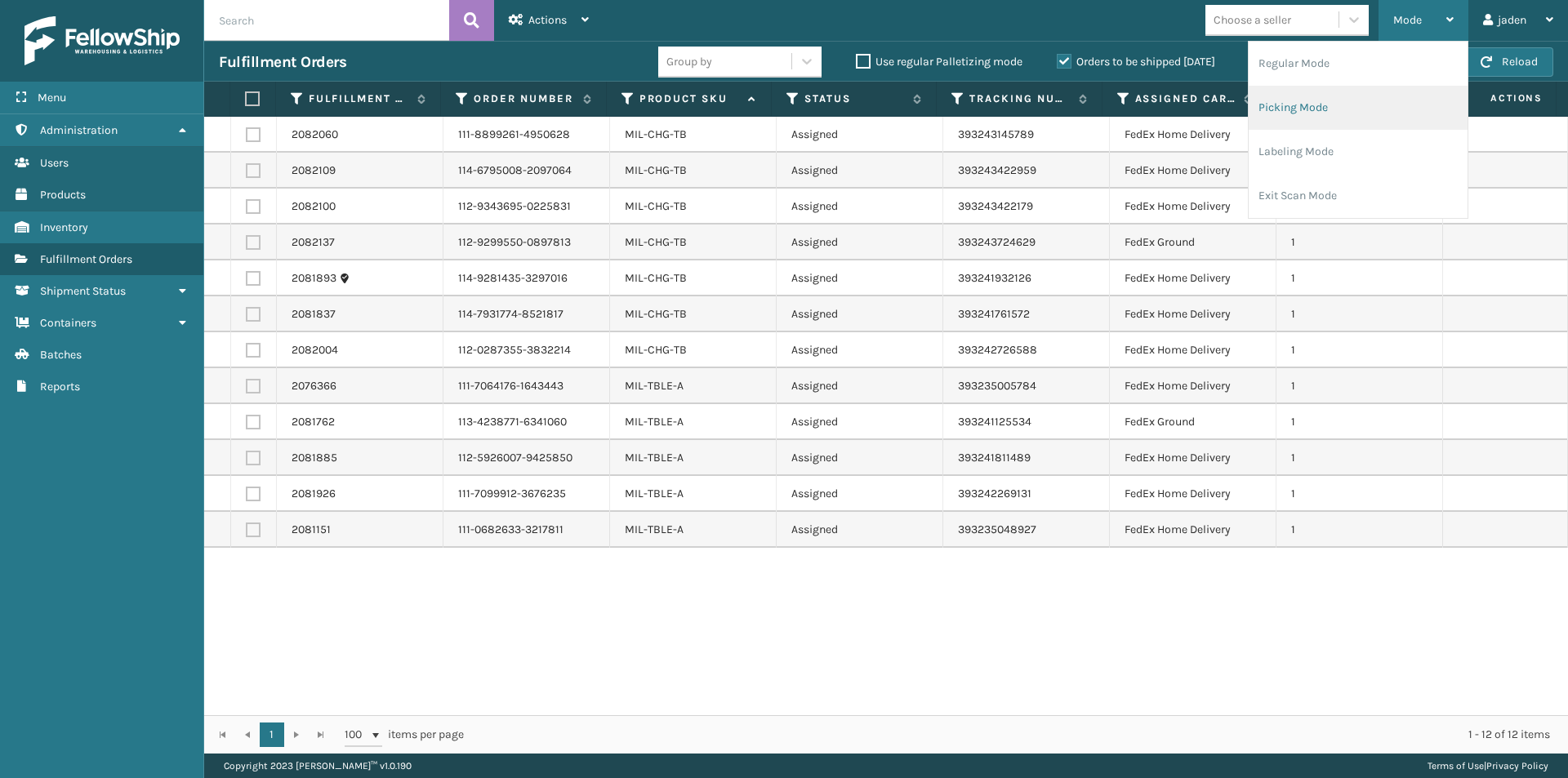
click at [1328, 106] on li "Picking Mode" at bounding box center [1357, 108] width 219 height 44
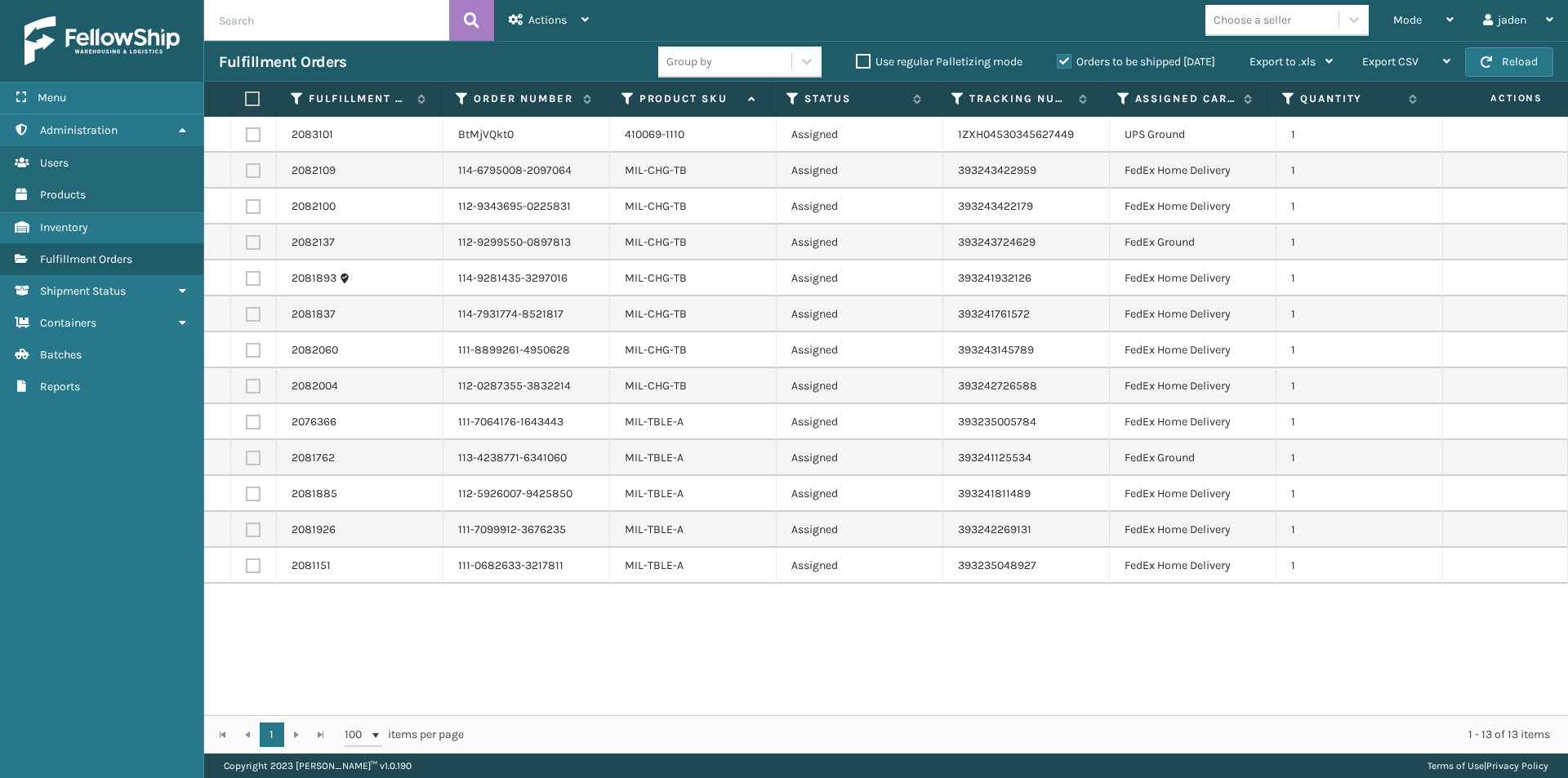
drag, startPoint x: 1150, startPoint y: 628, endPoint x: 837, endPoint y: 720, distance: 326.2
click at [837, 720] on div "1 1 100 items per page 1 - 13 of 13 items" at bounding box center [886, 735] width 1364 height 39
click at [1501, 62] on button "Reload" at bounding box center [1508, 62] width 88 height 30
click at [1506, 66] on button "Reload" at bounding box center [1508, 62] width 88 height 30
